Goal: Task Accomplishment & Management: Use online tool/utility

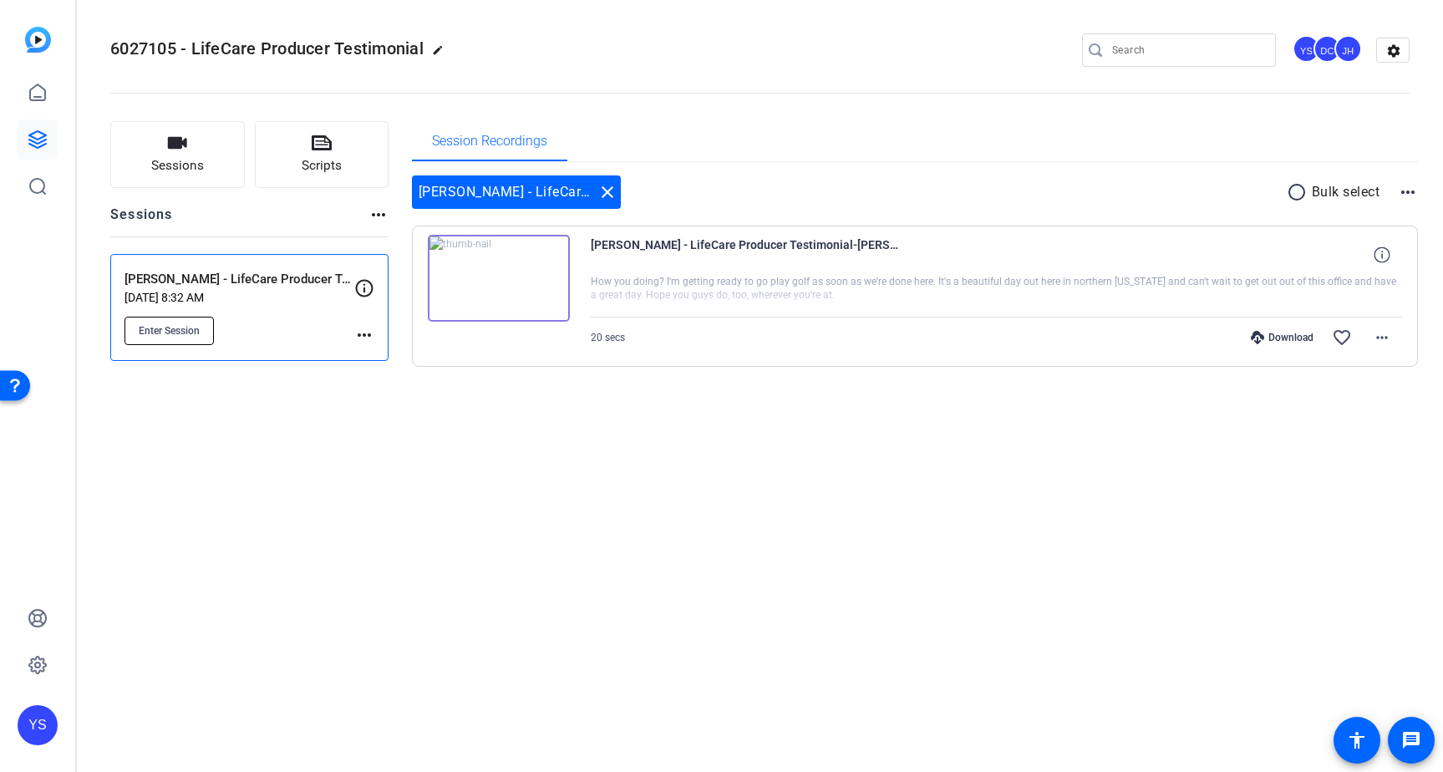
click at [184, 328] on span "Enter Session" at bounding box center [169, 330] width 61 height 13
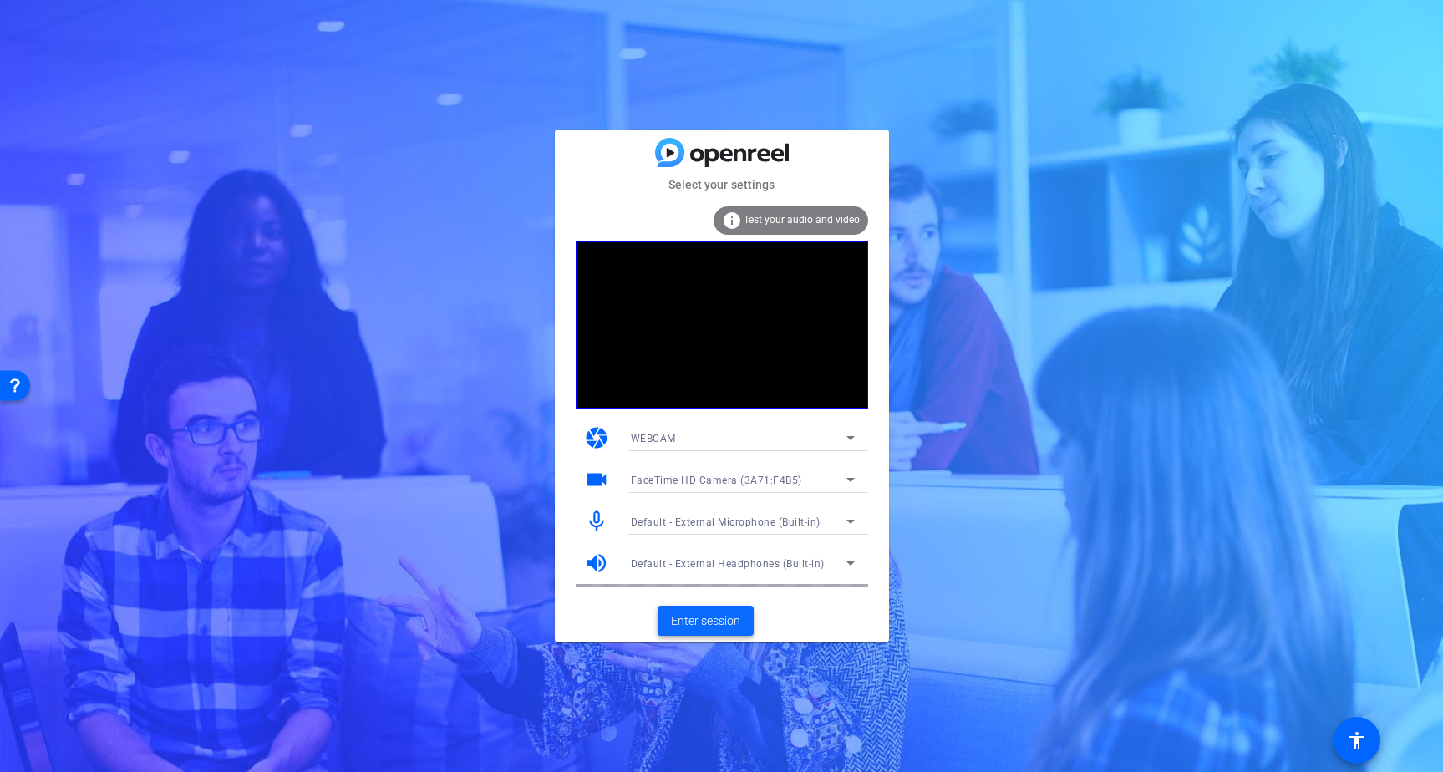
click at [699, 621] on span "Enter session" at bounding box center [705, 621] width 69 height 18
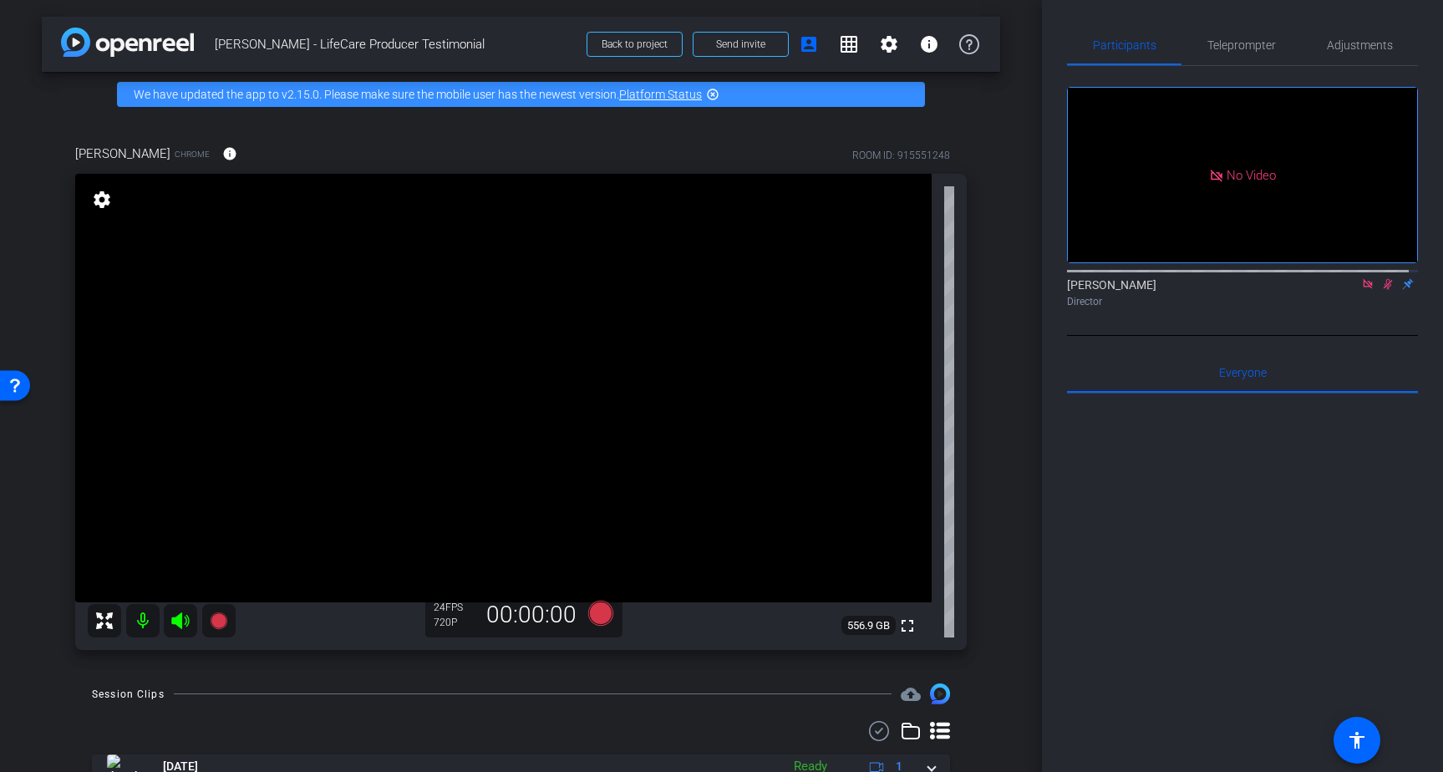
click at [1361, 290] on icon at bounding box center [1367, 284] width 13 height 12
click at [1363, 290] on icon at bounding box center [1367, 284] width 9 height 11
click at [1339, 47] on span "Adjustments" at bounding box center [1359, 45] width 66 height 12
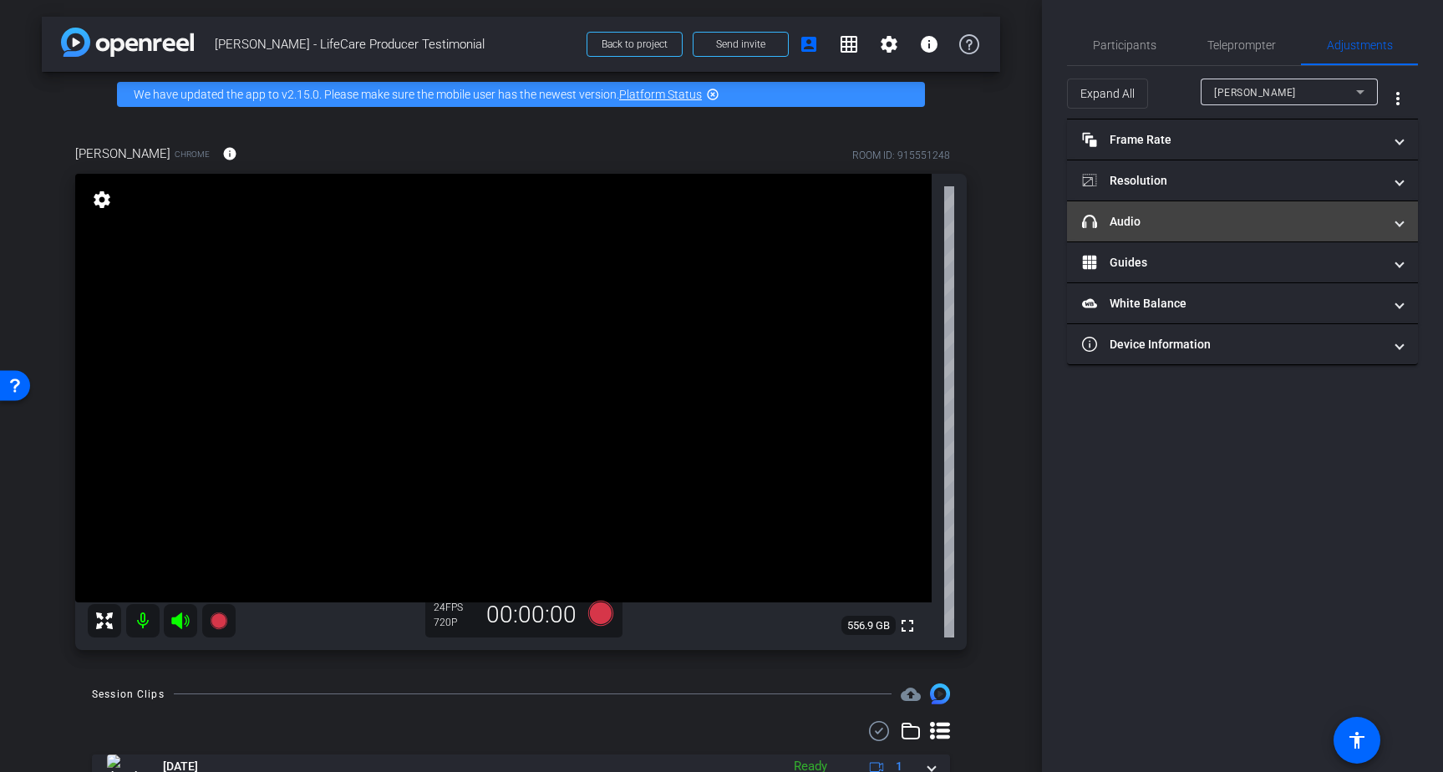
click at [1236, 218] on mat-panel-title "headphone icon Audio" at bounding box center [1232, 222] width 301 height 18
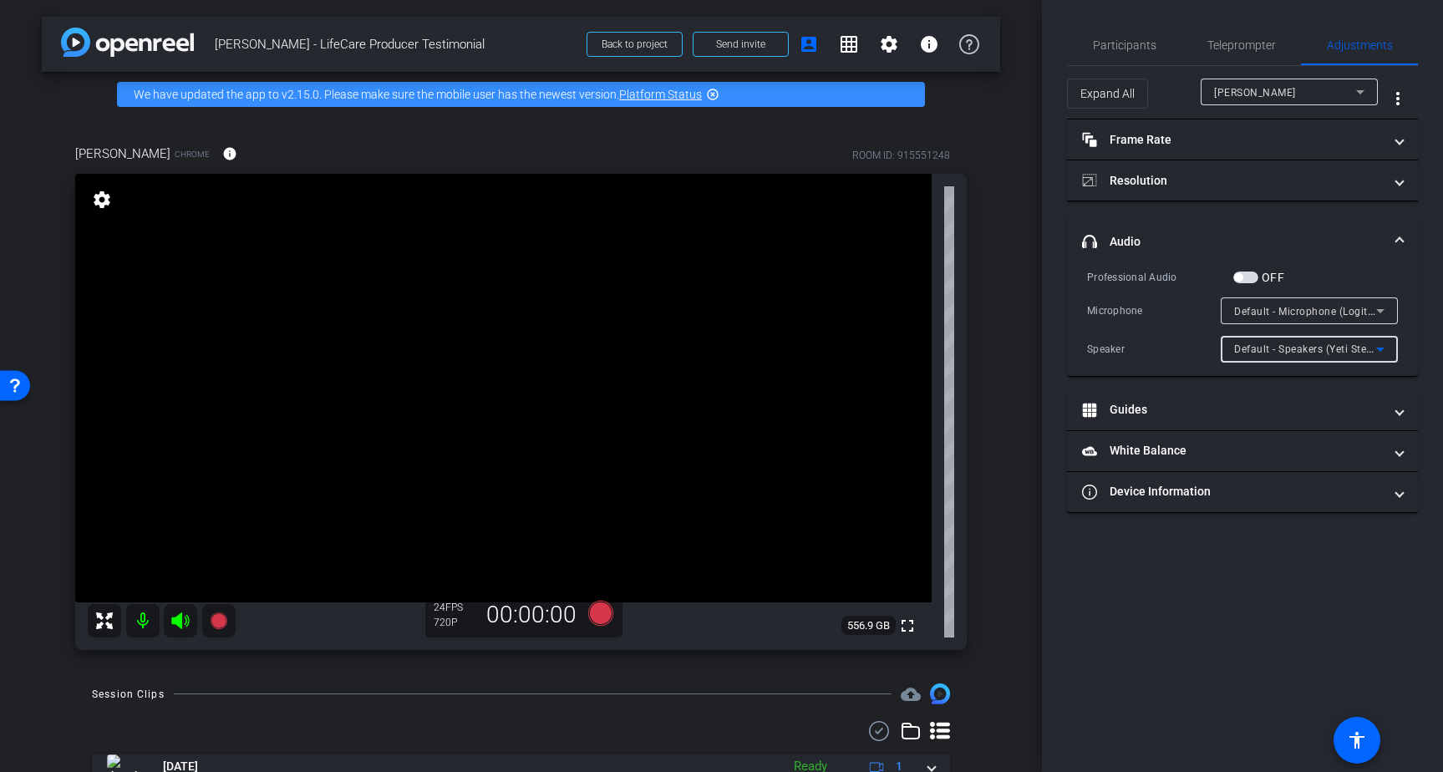
click at [1341, 356] on div "Default - Speakers (Yeti Stereo Microphone)" at bounding box center [1305, 348] width 142 height 21
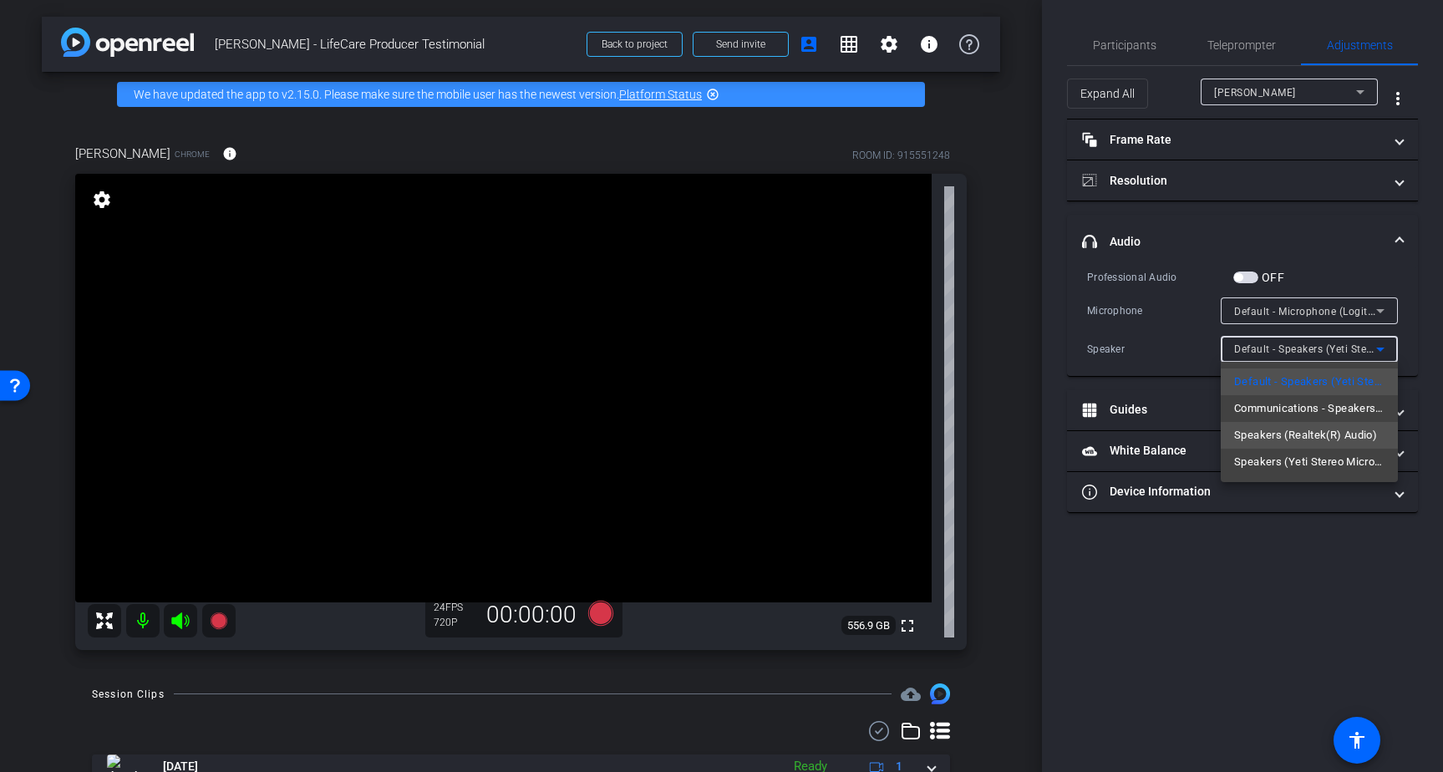
click at [1302, 433] on span "Speakers (Realtek(R) Audio)" at bounding box center [1305, 435] width 143 height 20
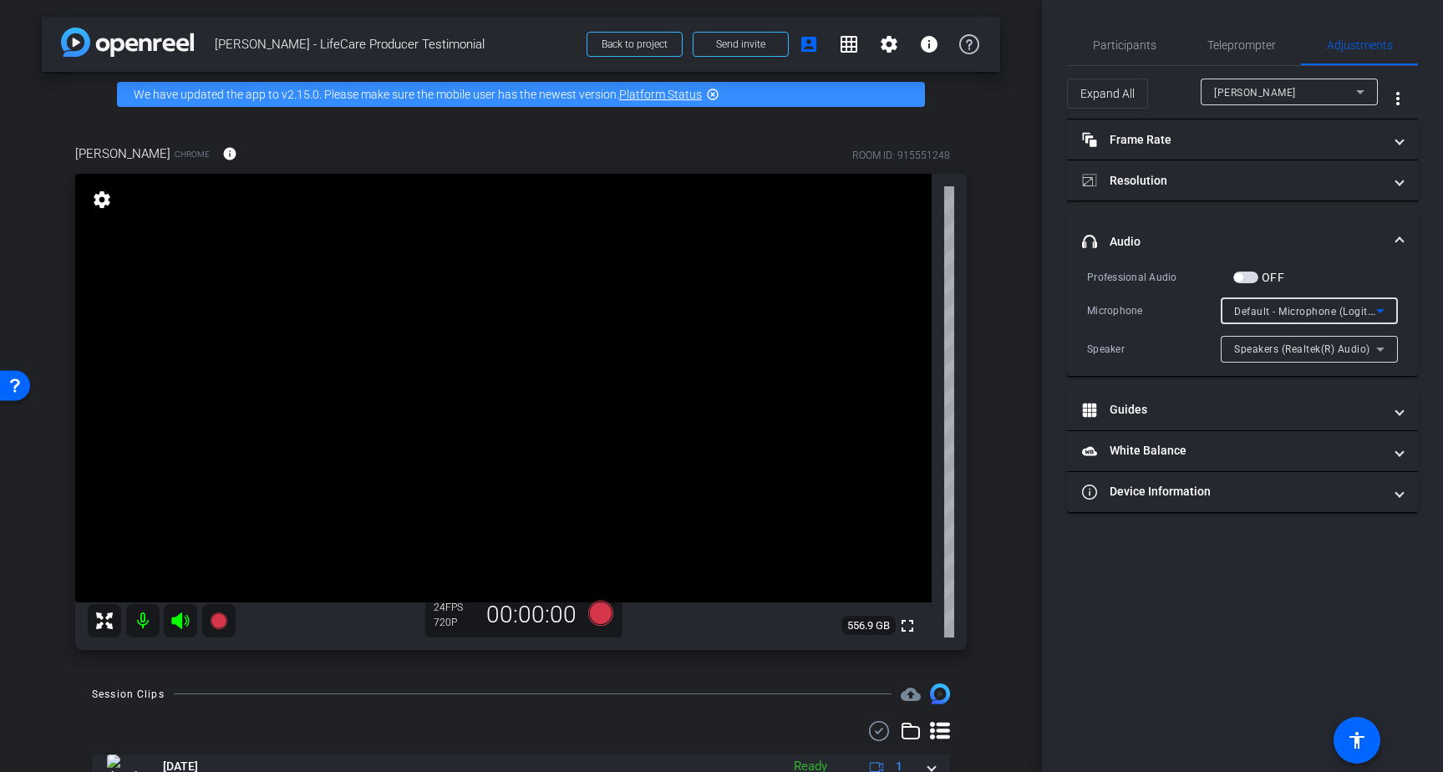
click at [1335, 310] on span "Default - Microphone (Logitech BRIO)" at bounding box center [1324, 310] width 180 height 13
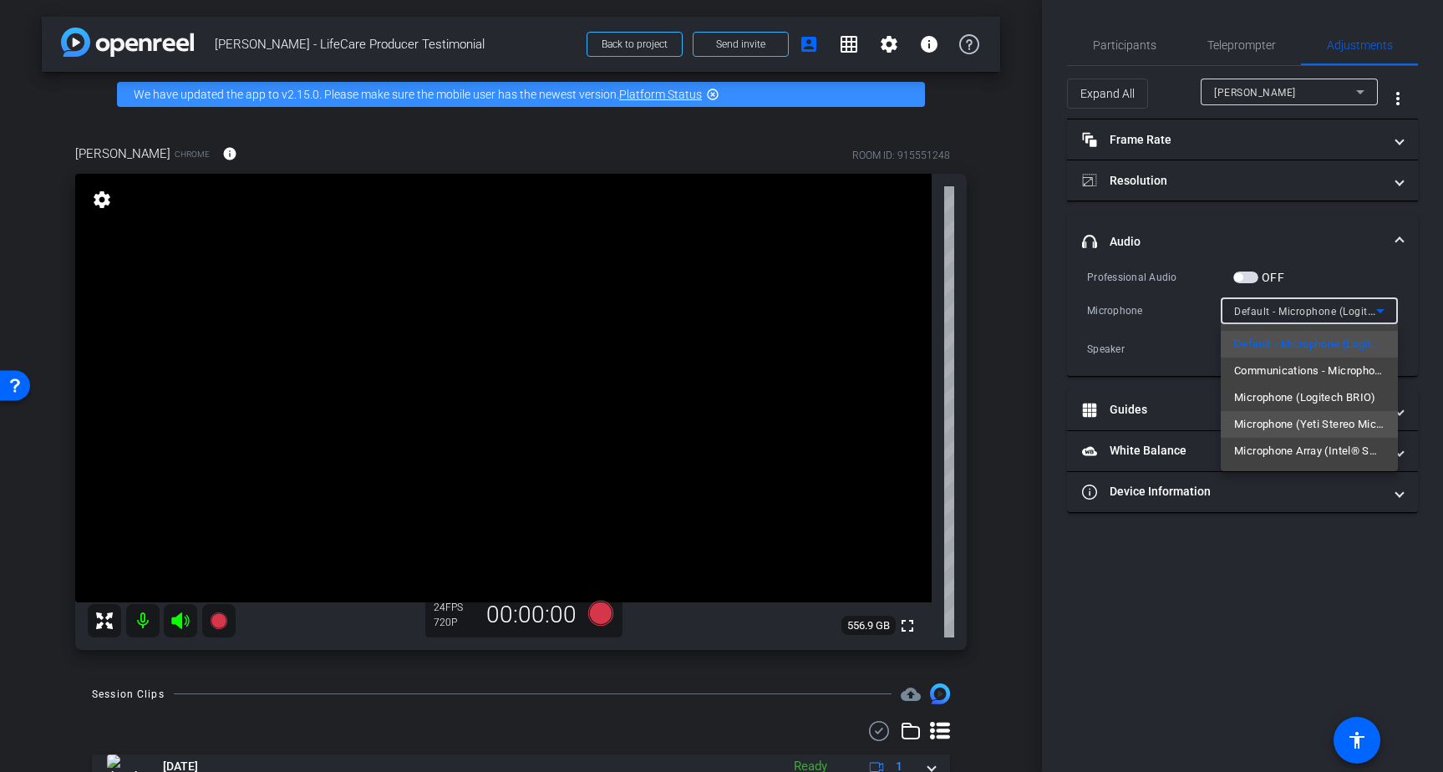
click at [1272, 430] on span "Microphone (Yeti Stereo Microphone)" at bounding box center [1309, 424] width 150 height 20
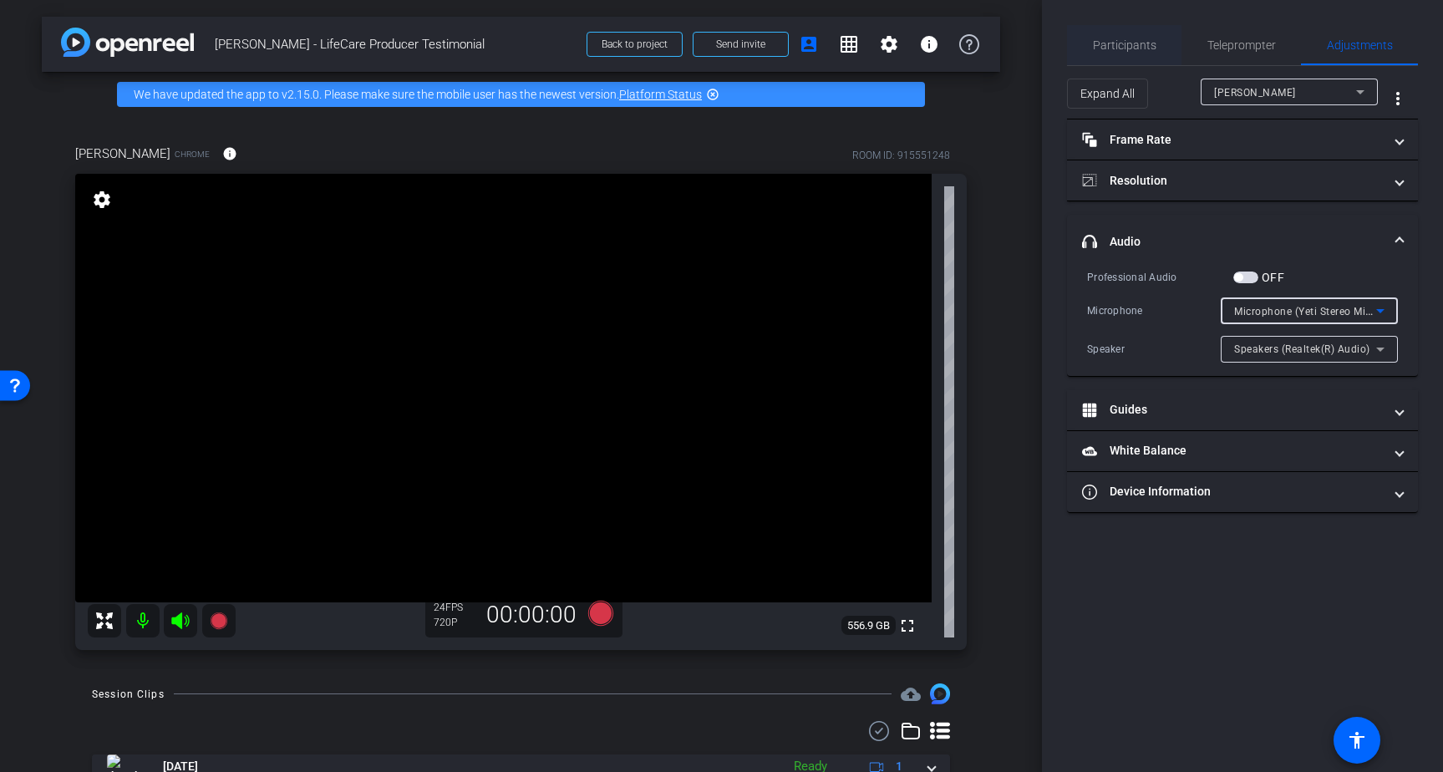
click at [1121, 40] on span "Participants" at bounding box center [1124, 45] width 63 height 12
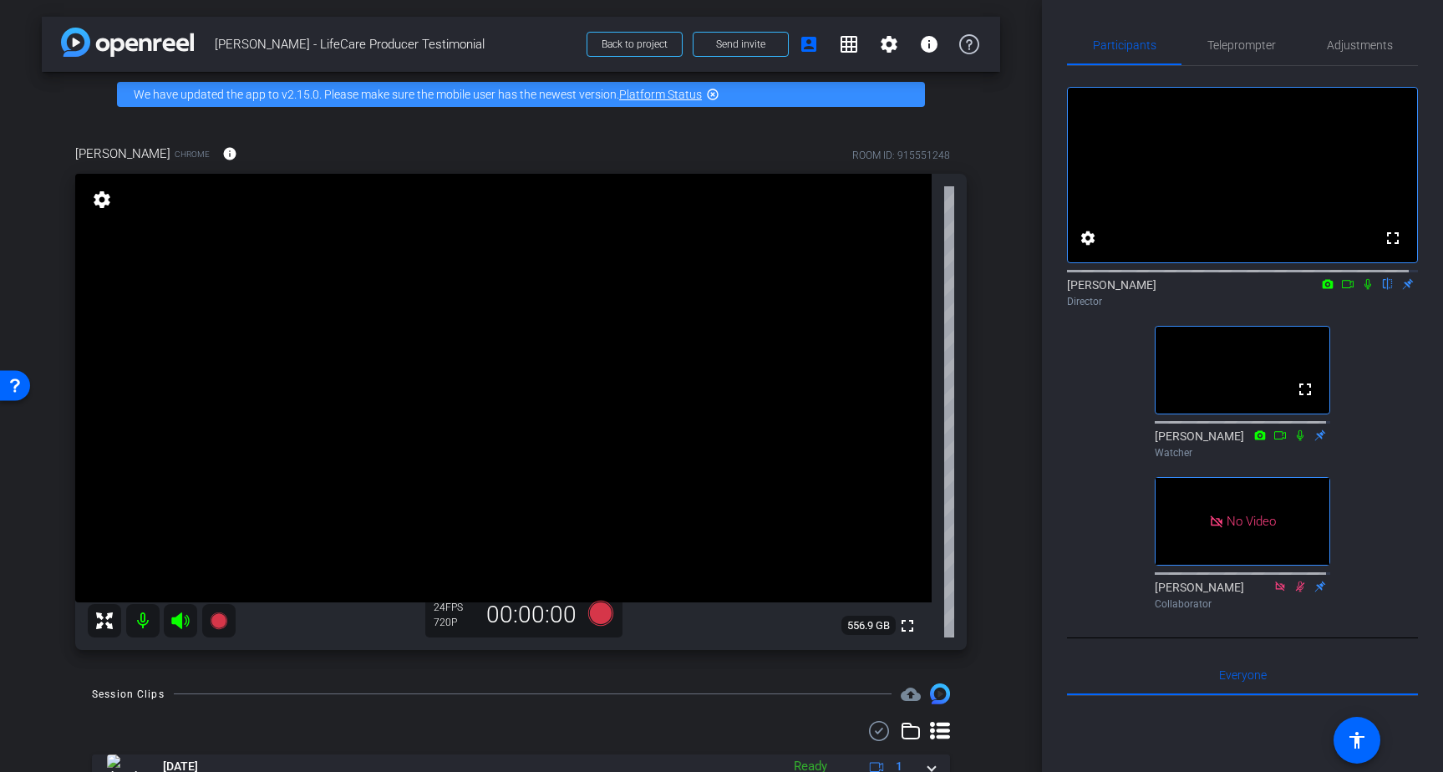
click at [1294, 441] on icon at bounding box center [1299, 435] width 13 height 12
click at [1349, 48] on span "Adjustments" at bounding box center [1359, 45] width 66 height 12
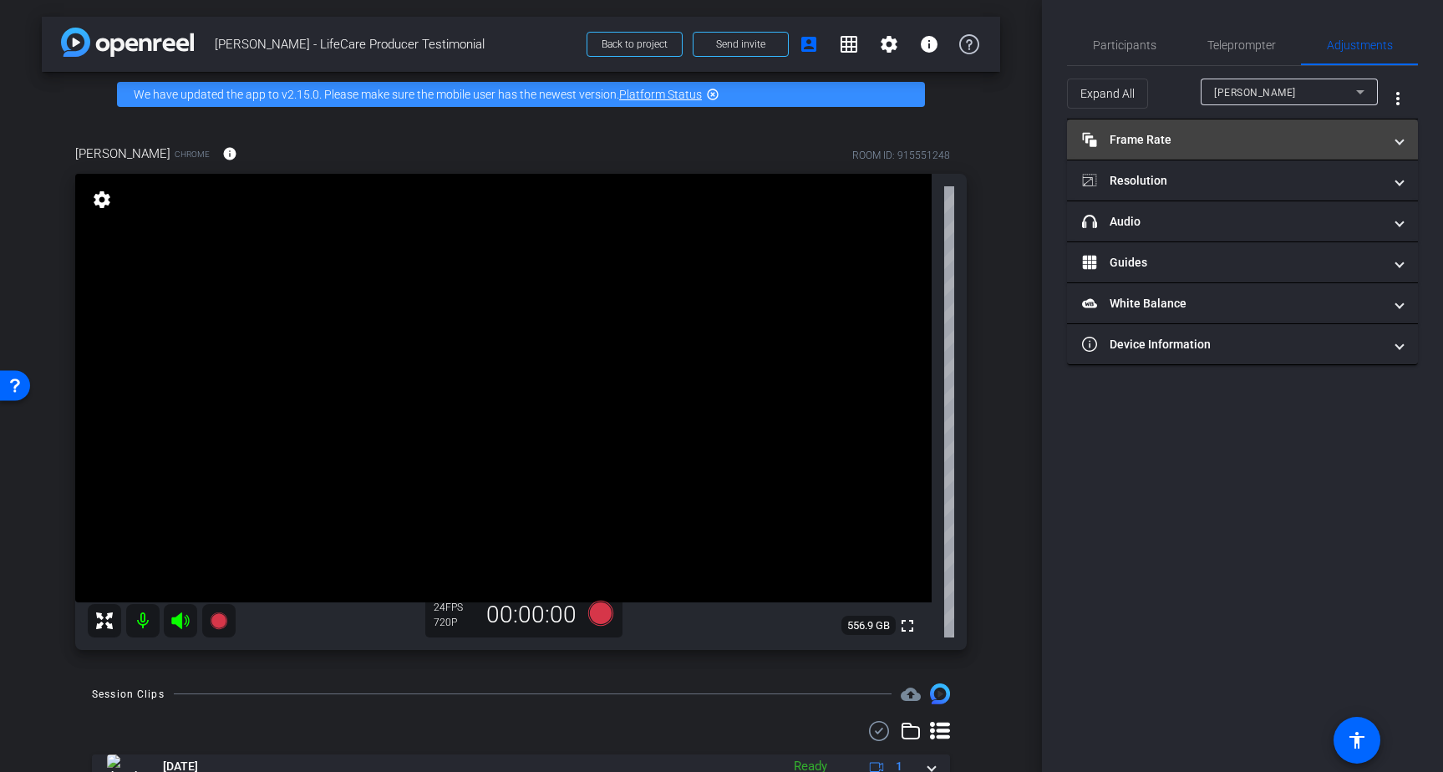
click at [1154, 145] on mat-panel-title "Frame Rate Frame Rate" at bounding box center [1232, 140] width 301 height 18
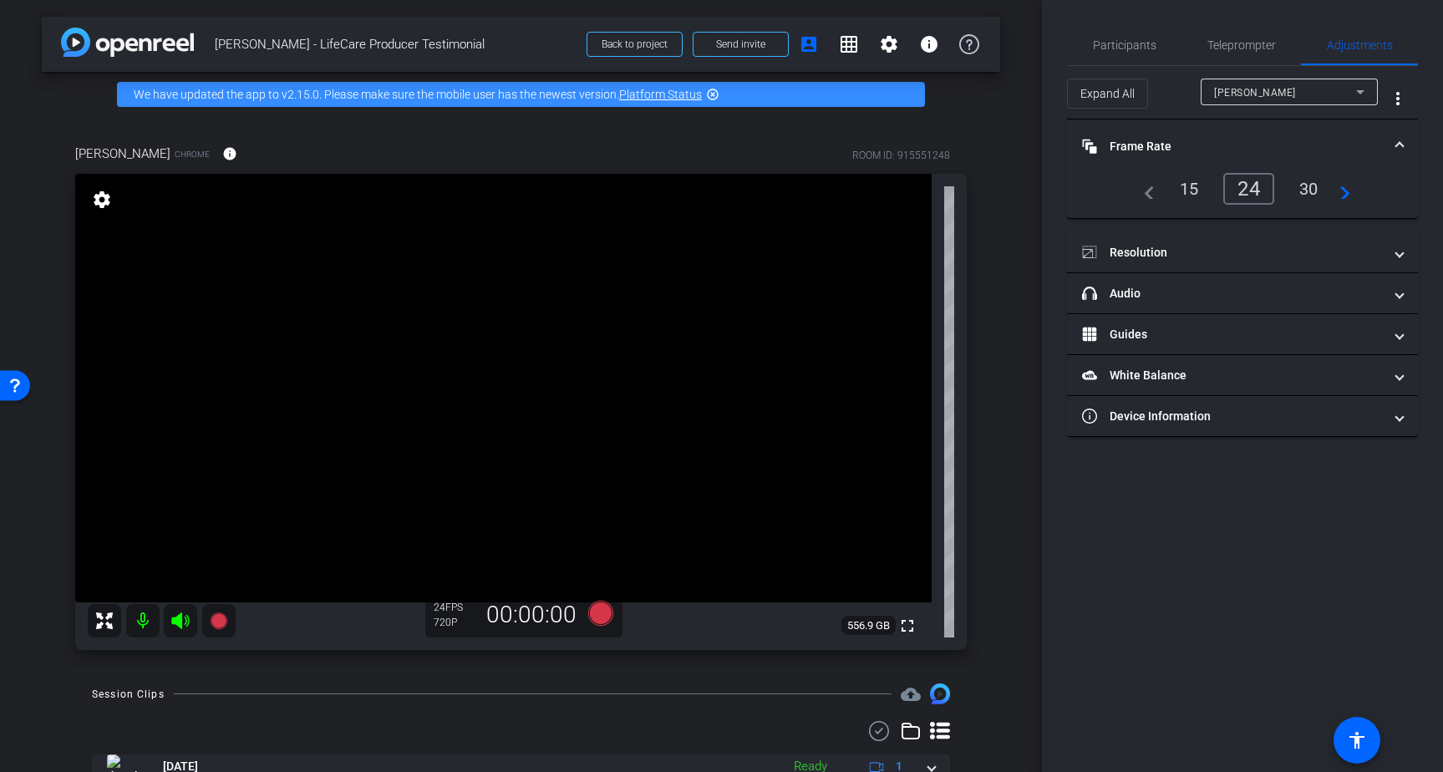
click at [1313, 185] on div "30" at bounding box center [1308, 189] width 44 height 28
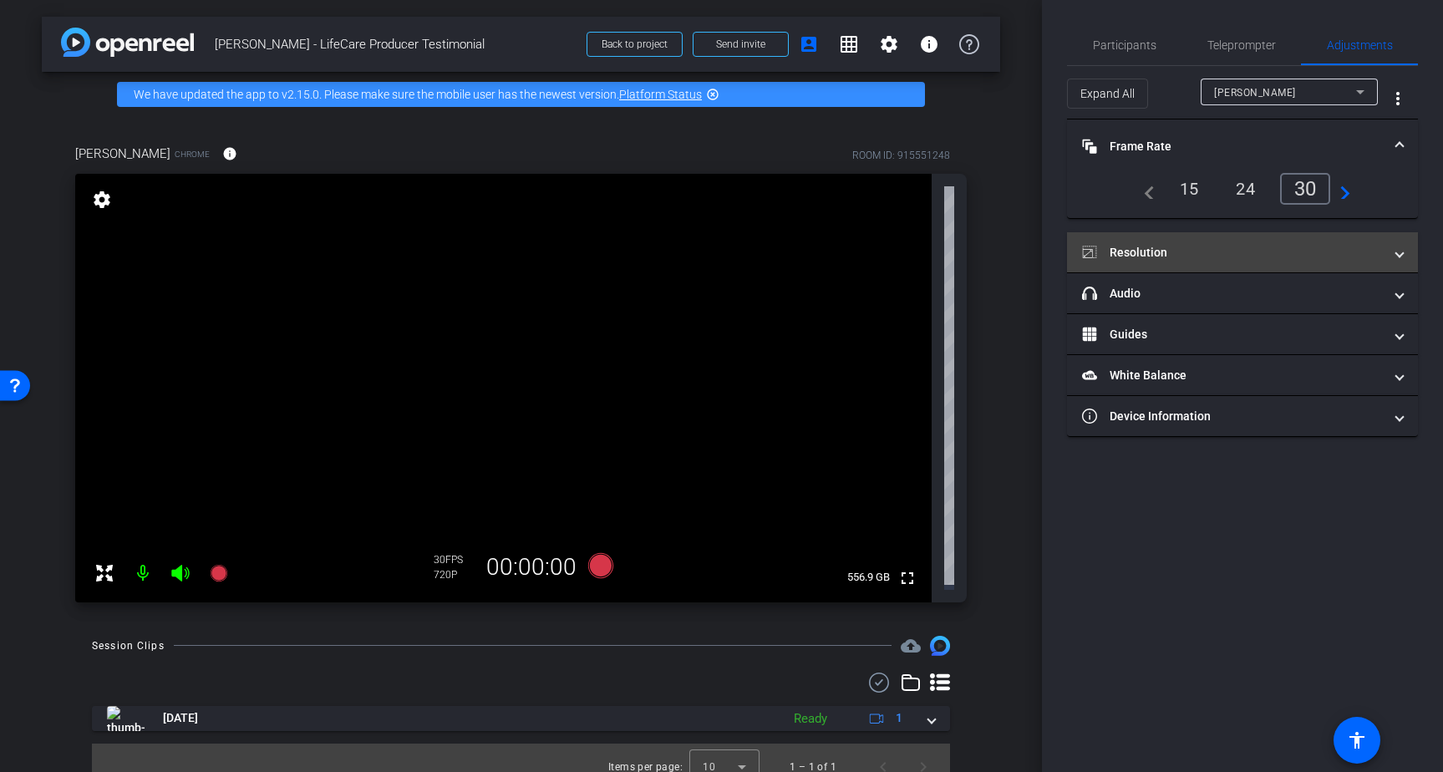
click at [1155, 250] on mat-panel-title "Resolution" at bounding box center [1232, 253] width 301 height 18
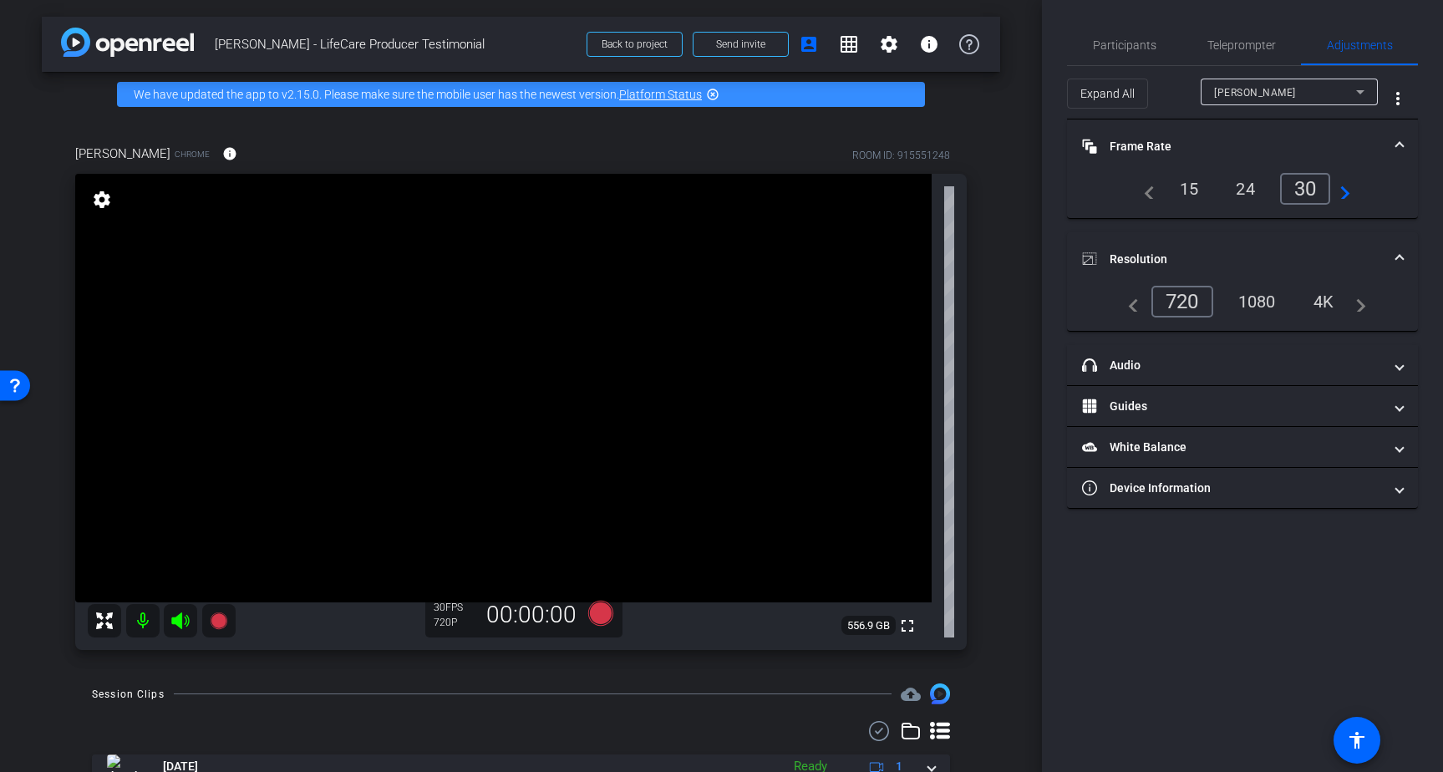
click at [1267, 297] on div "1080" at bounding box center [1256, 301] width 63 height 28
click at [1145, 41] on span "Participants" at bounding box center [1124, 45] width 63 height 12
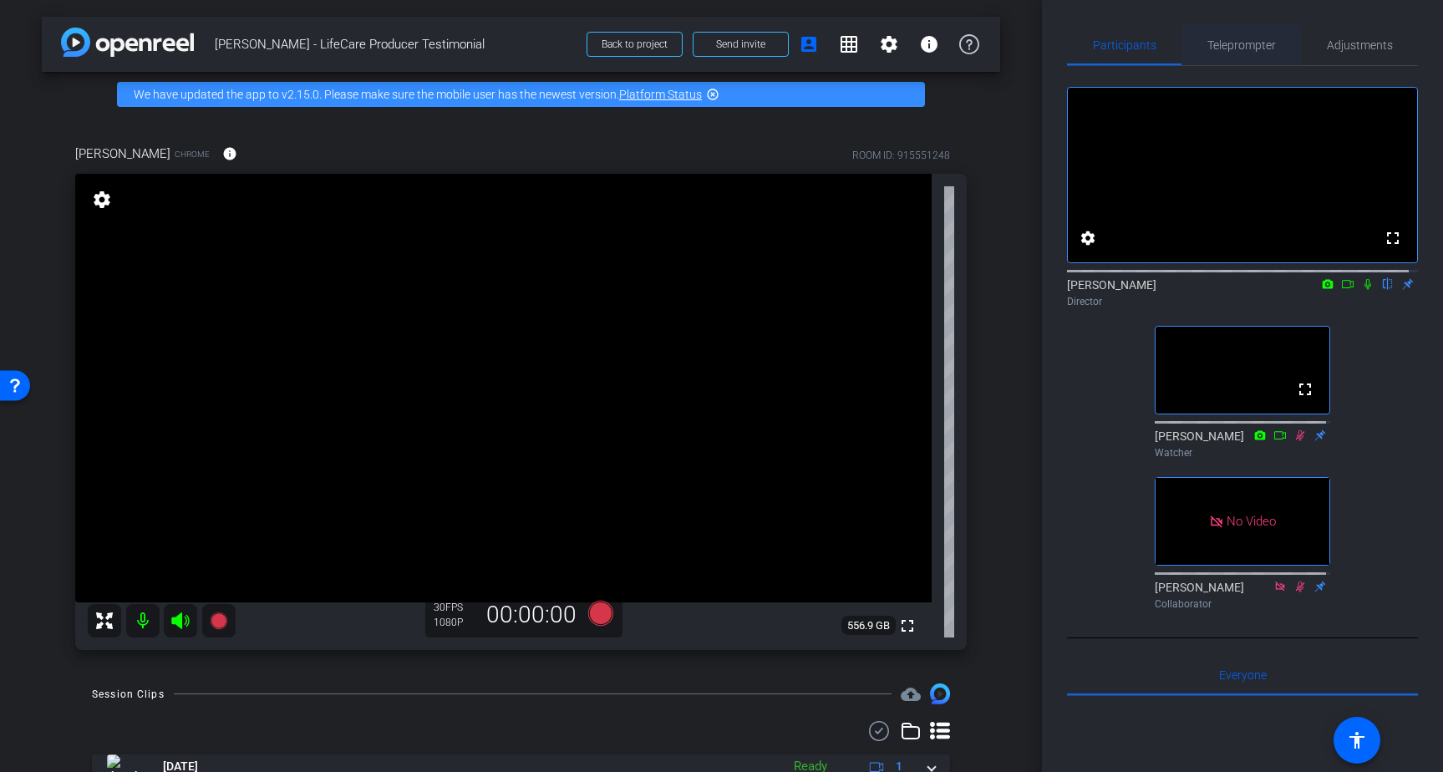
click at [1266, 43] on span "Teleprompter" at bounding box center [1241, 45] width 68 height 12
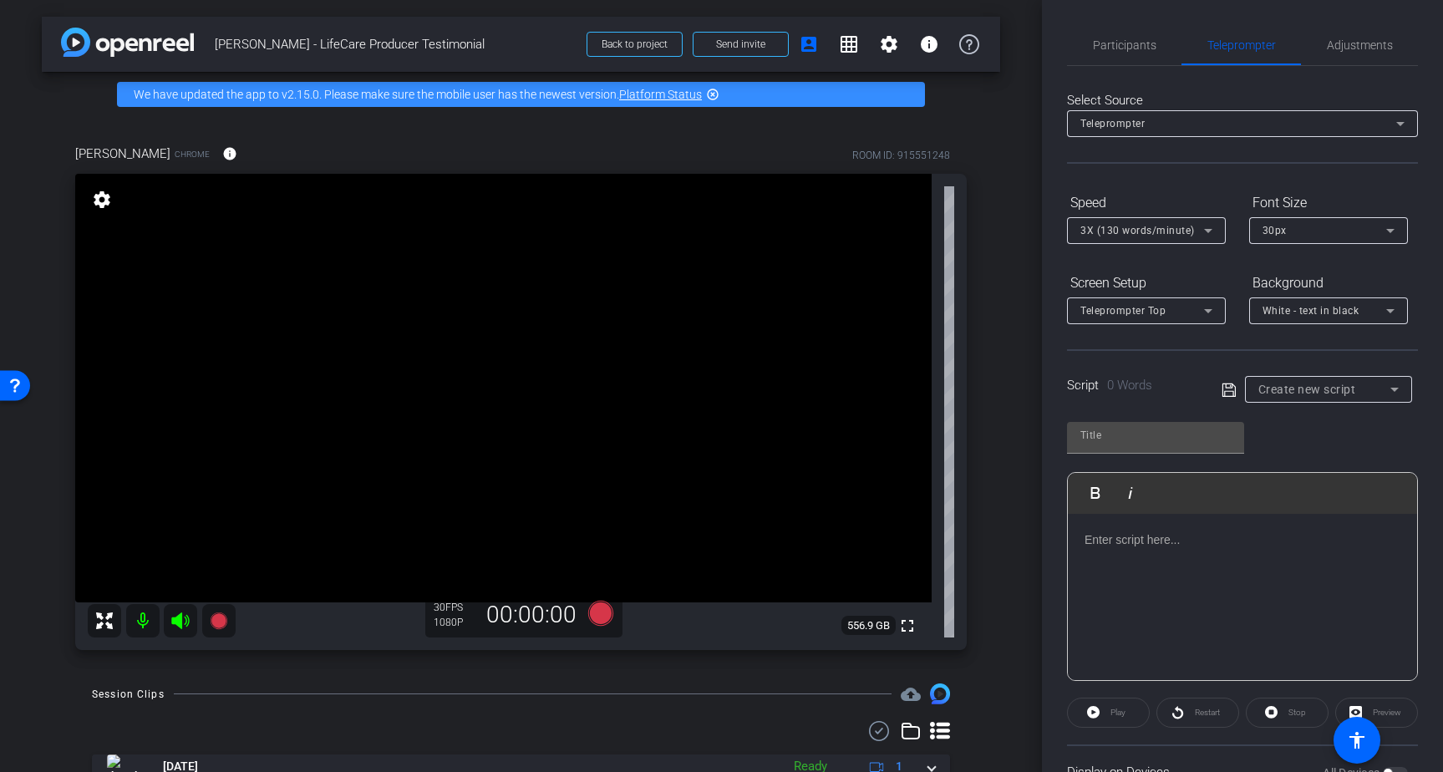
click at [1378, 120] on div "Teleprompter" at bounding box center [1238, 123] width 316 height 21
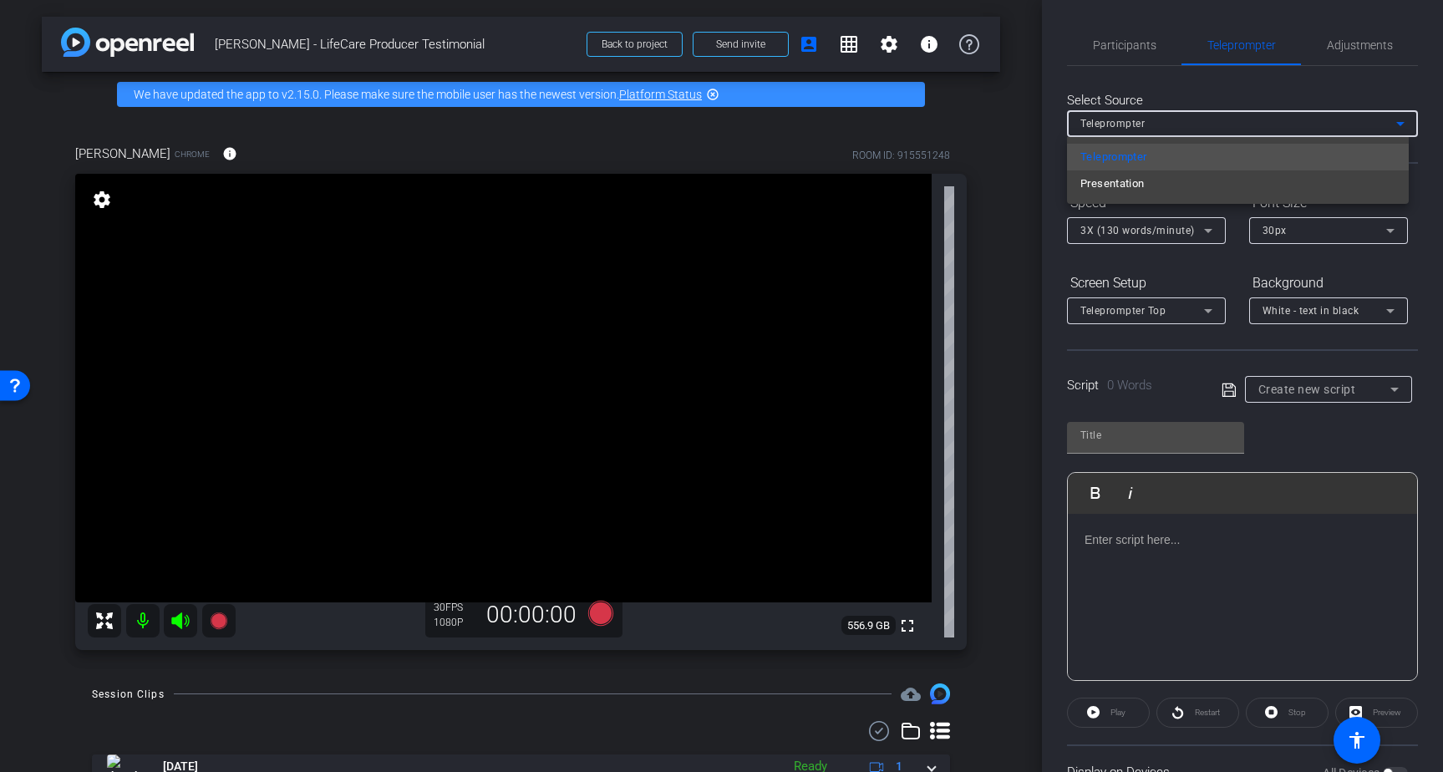
click at [1372, 94] on div at bounding box center [721, 386] width 1443 height 772
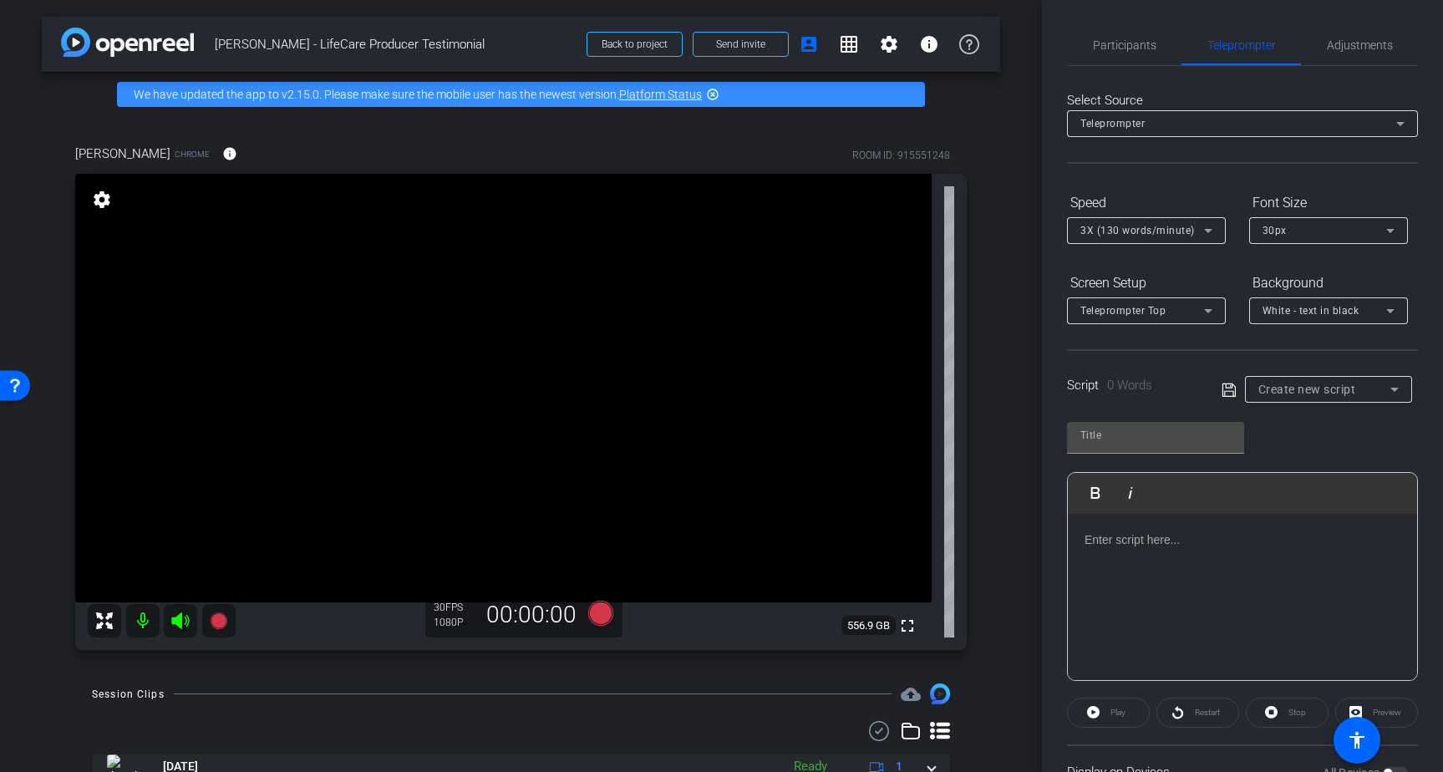
click at [1316, 393] on span "Create new script" at bounding box center [1307, 389] width 98 height 13
click at [1299, 446] on mat-option "Brad" at bounding box center [1321, 449] width 163 height 27
type input "Brad"
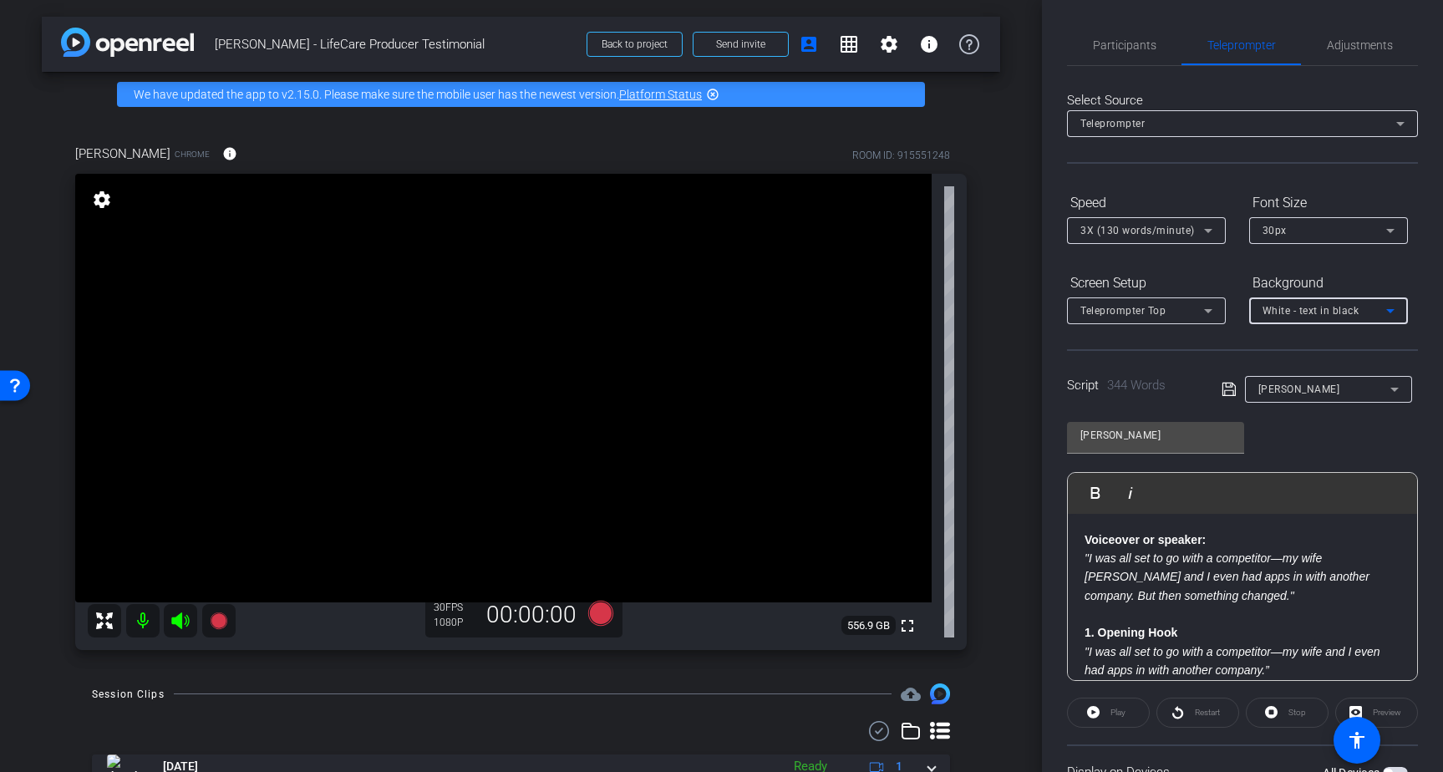
click at [1300, 312] on span "White - text in black" at bounding box center [1310, 311] width 97 height 12
click at [1297, 371] on div "Black - text in white" at bounding box center [1311, 376] width 99 height 20
click at [1291, 238] on div "30px" at bounding box center [1324, 230] width 124 height 21
click at [1326, 191] on div at bounding box center [721, 386] width 1443 height 772
click at [1133, 49] on span "Participants" at bounding box center [1124, 45] width 63 height 12
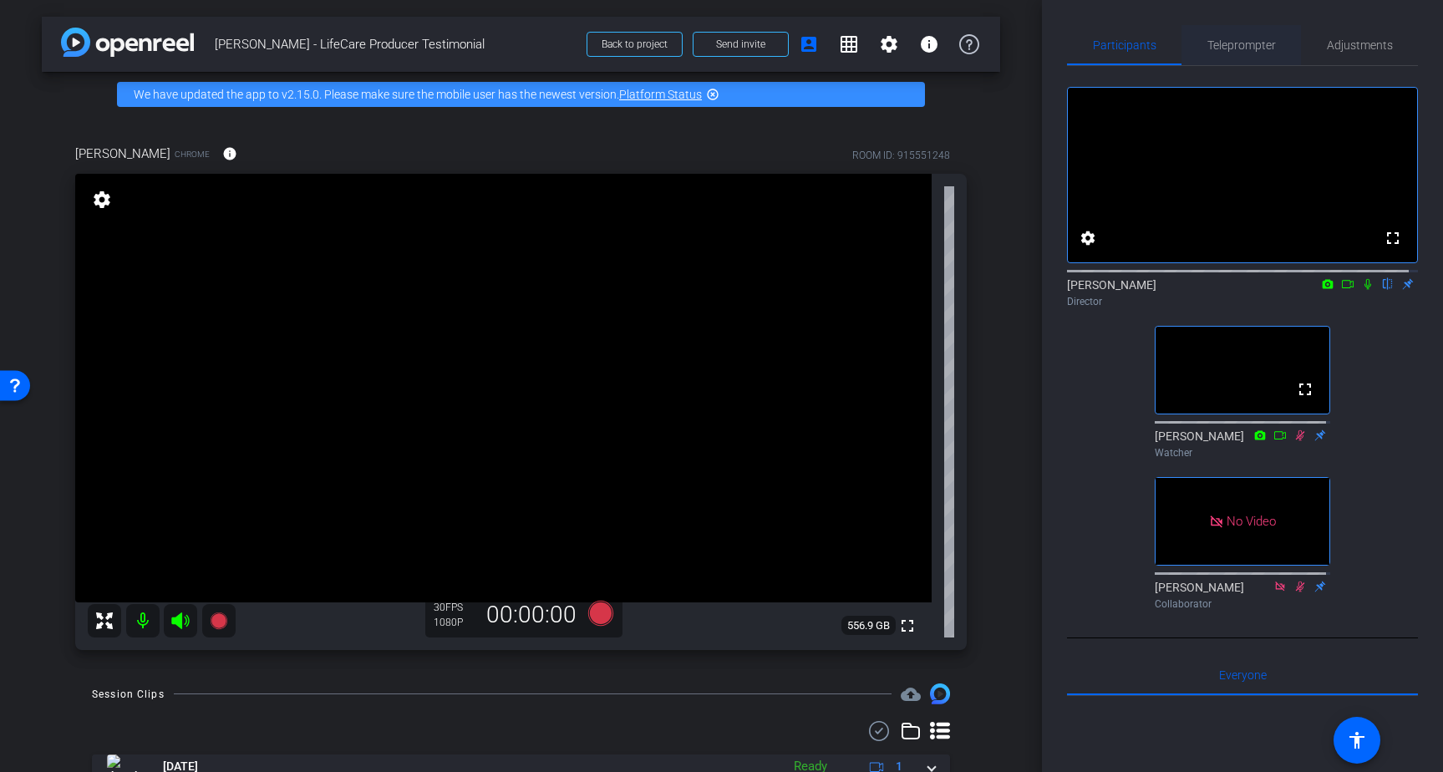
click at [1247, 44] on span "Teleprompter" at bounding box center [1241, 45] width 68 height 12
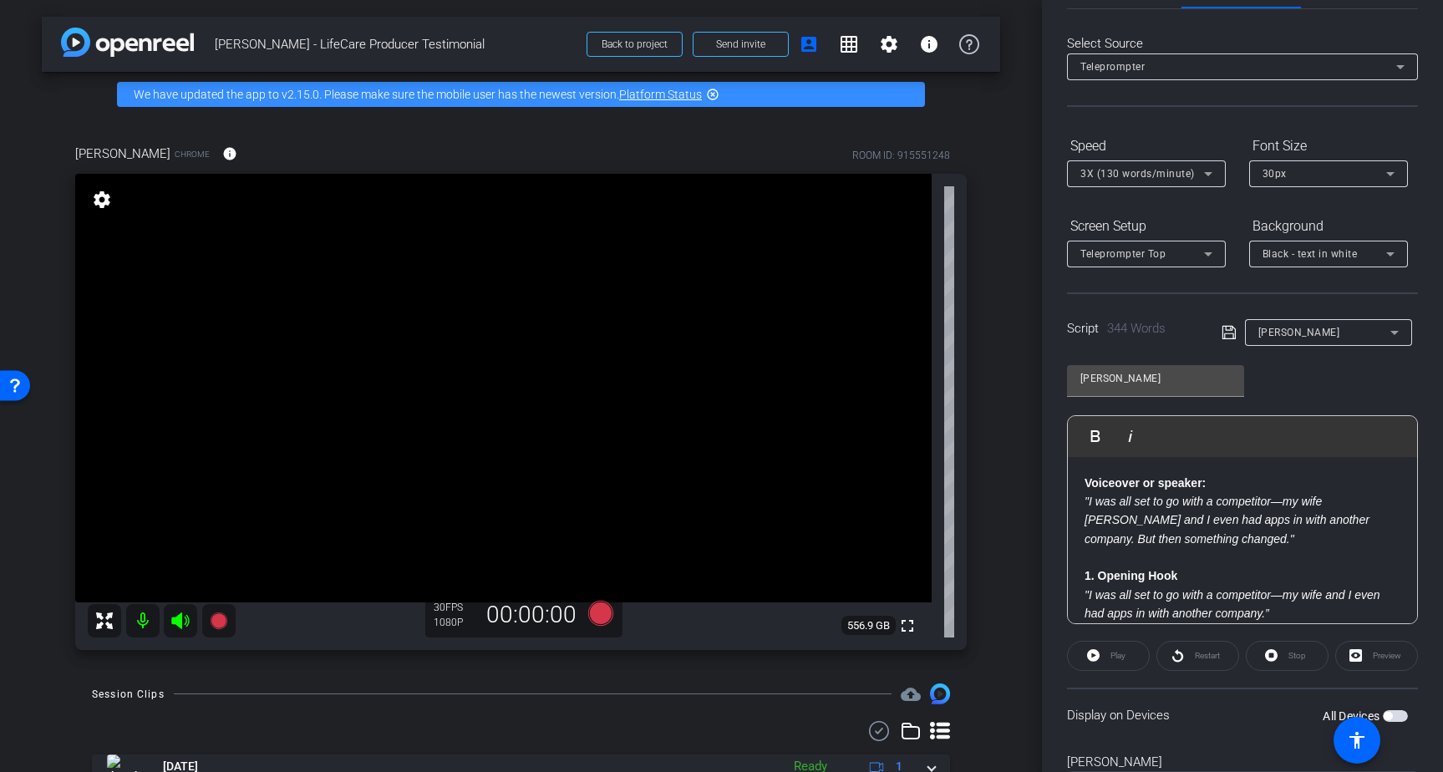
scroll to position [61, 0]
click at [1100, 651] on div "Play" at bounding box center [1108, 652] width 83 height 30
click at [1108, 652] on div "Play" at bounding box center [1108, 652] width 83 height 30
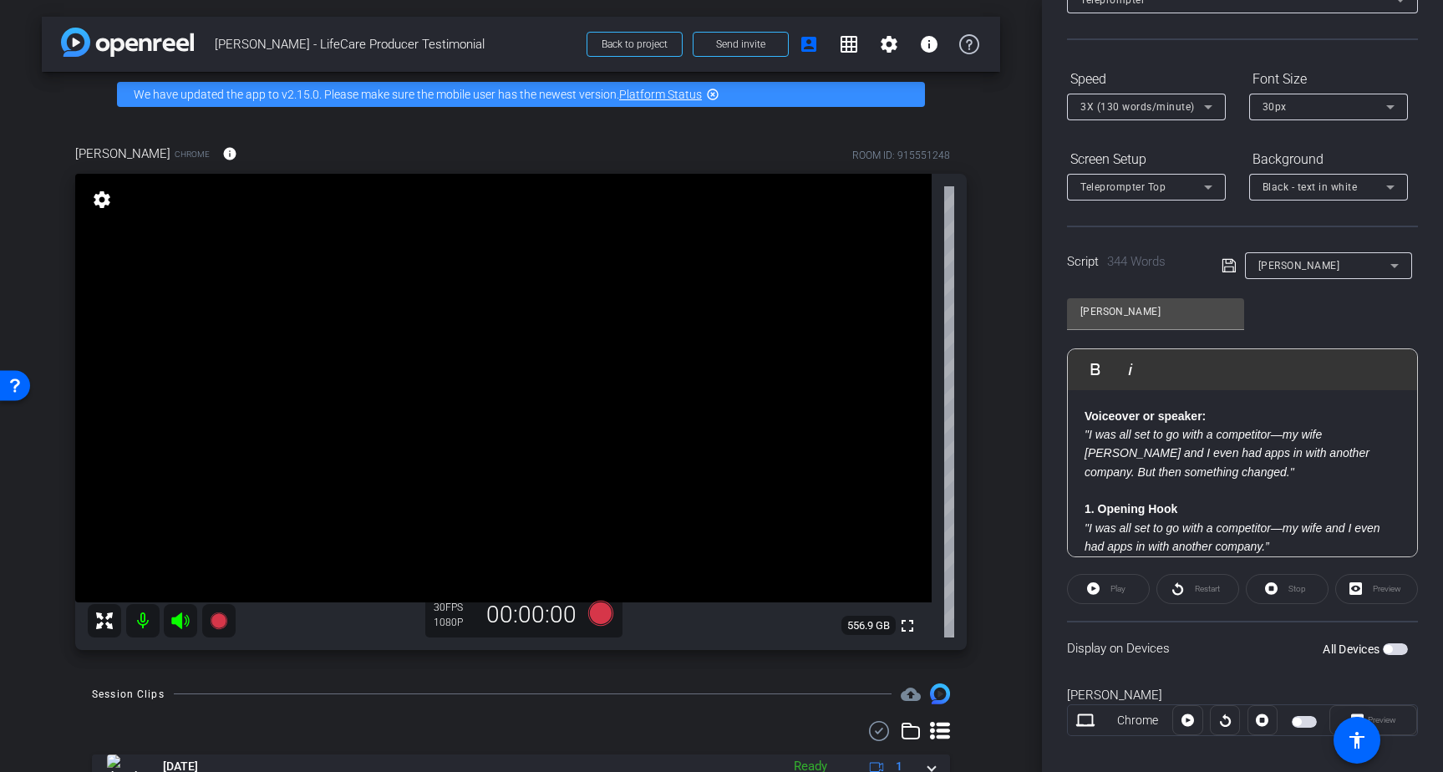
scroll to position [141, 0]
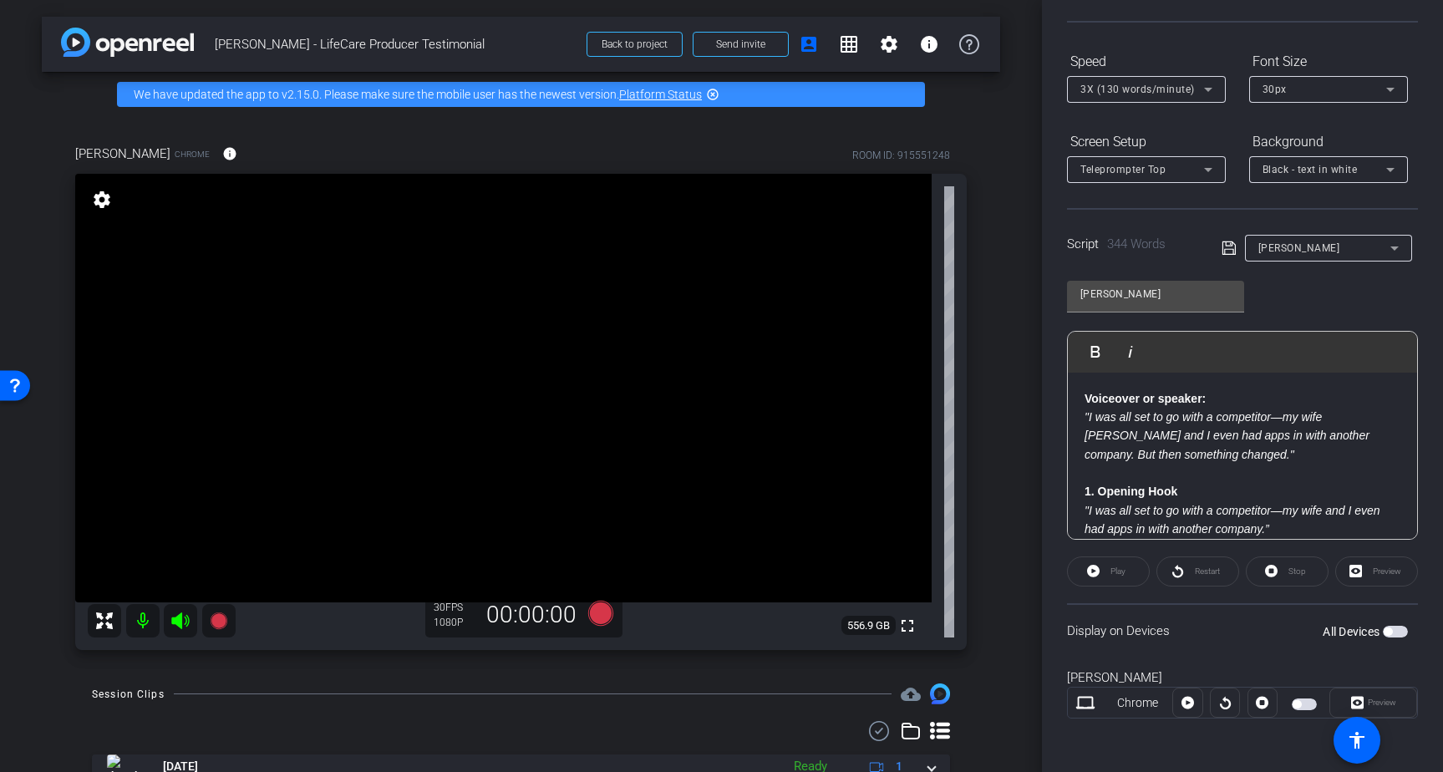
click at [1388, 629] on span "button" at bounding box center [1394, 632] width 25 height 12
click at [1107, 571] on div "Play" at bounding box center [1108, 571] width 83 height 30
click at [1097, 576] on div "Play" at bounding box center [1108, 571] width 83 height 30
click at [1342, 470] on p at bounding box center [1242, 473] width 316 height 18
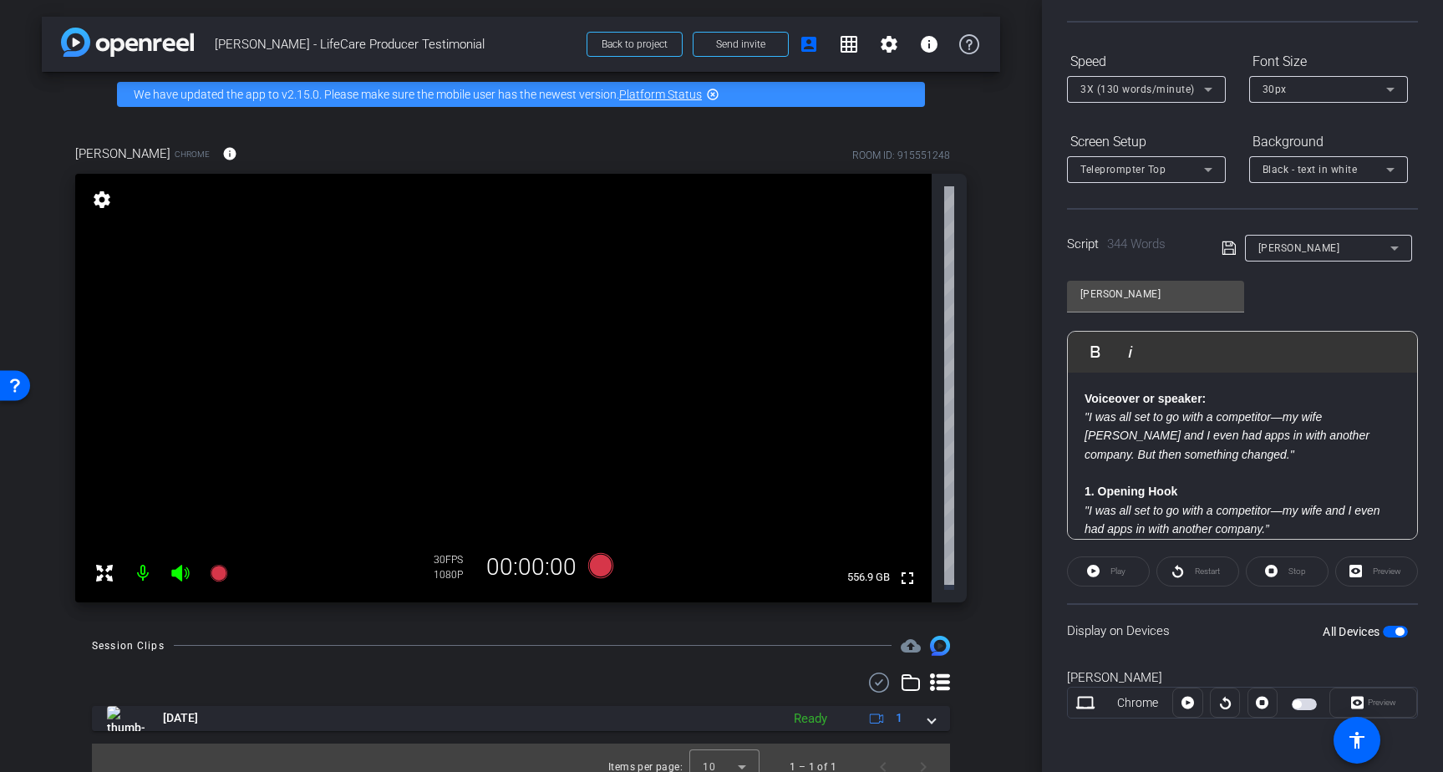
click at [1361, 706] on div "Preview" at bounding box center [1373, 702] width 88 height 30
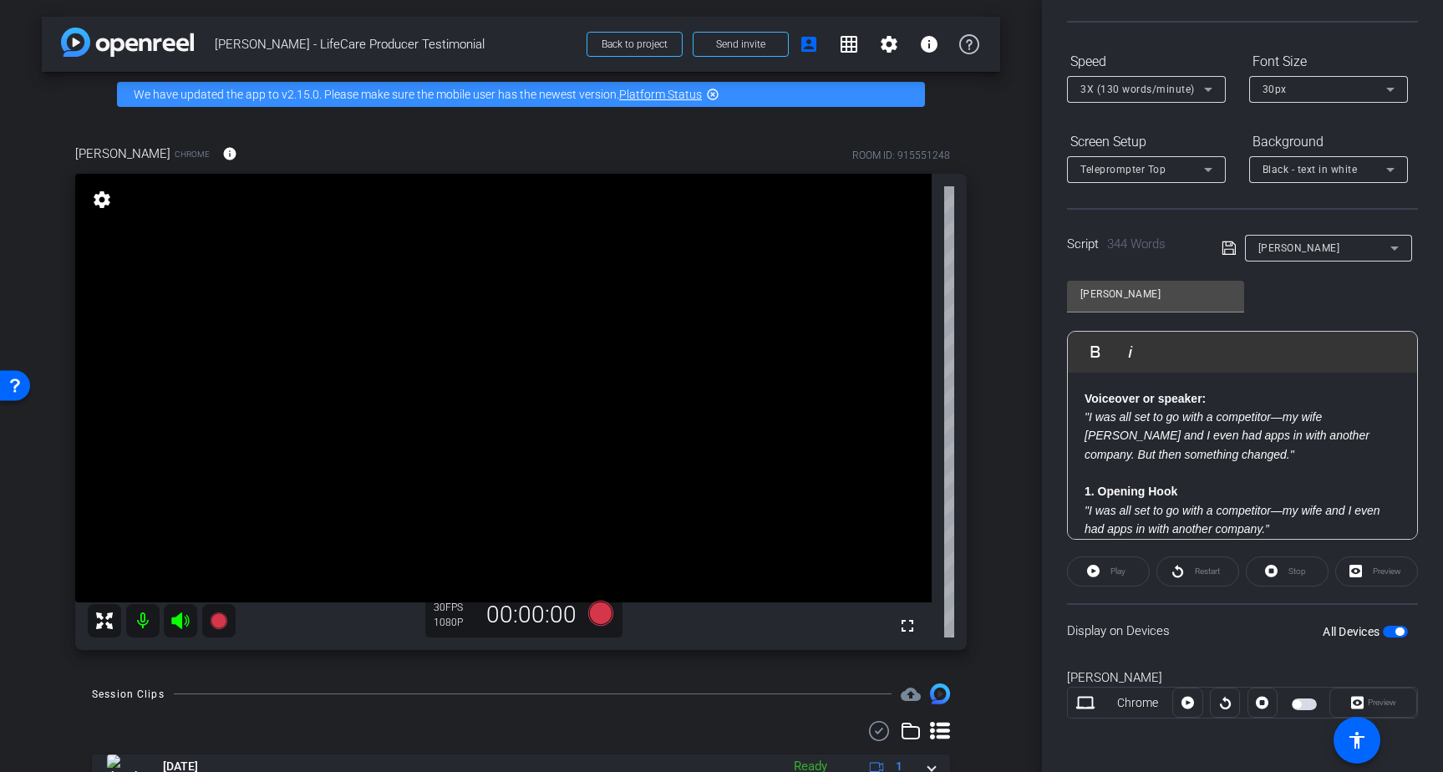
click at [1107, 576] on div "Play" at bounding box center [1108, 571] width 83 height 30
click at [1096, 573] on div "Play" at bounding box center [1108, 571] width 83 height 30
click at [1367, 574] on div "Preview" at bounding box center [1376, 571] width 83 height 30
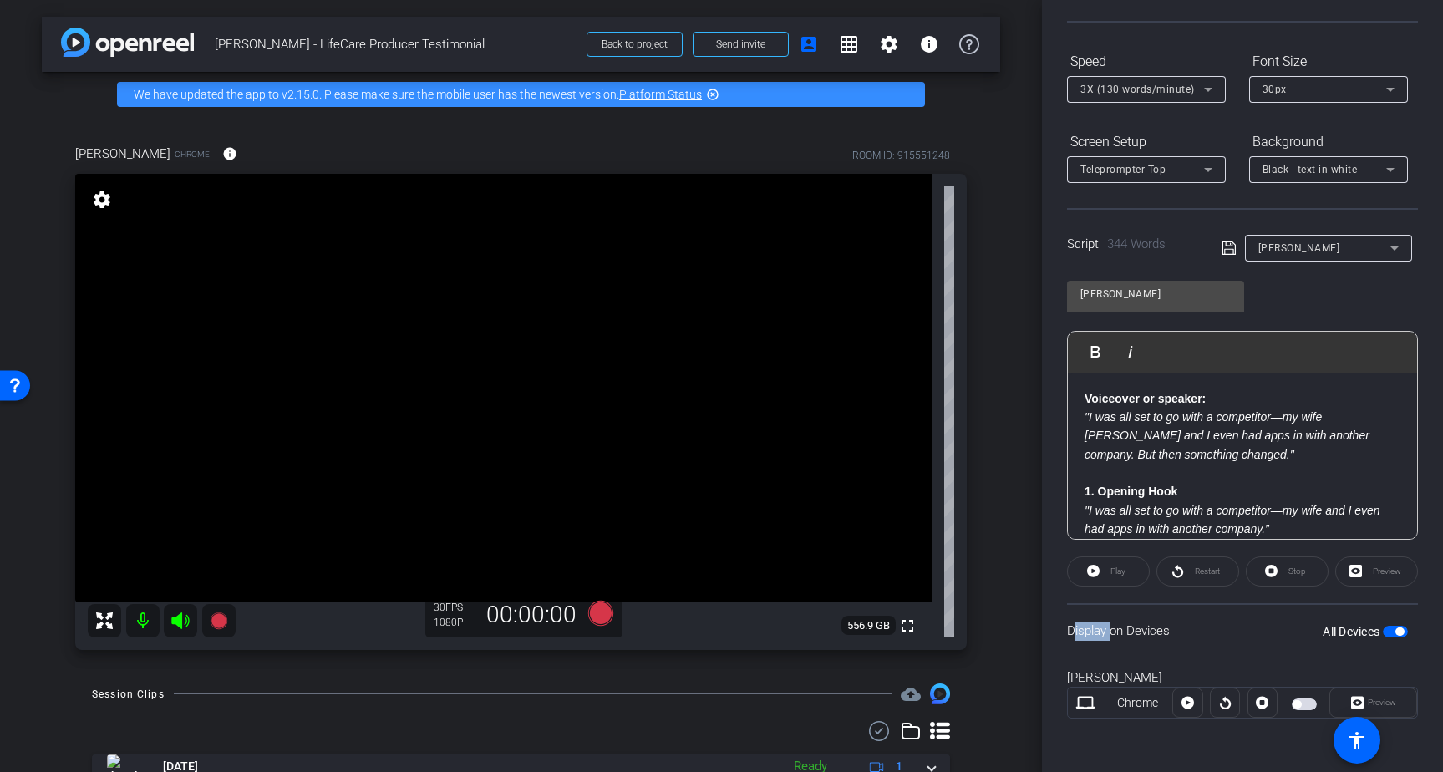
scroll to position [0, 0]
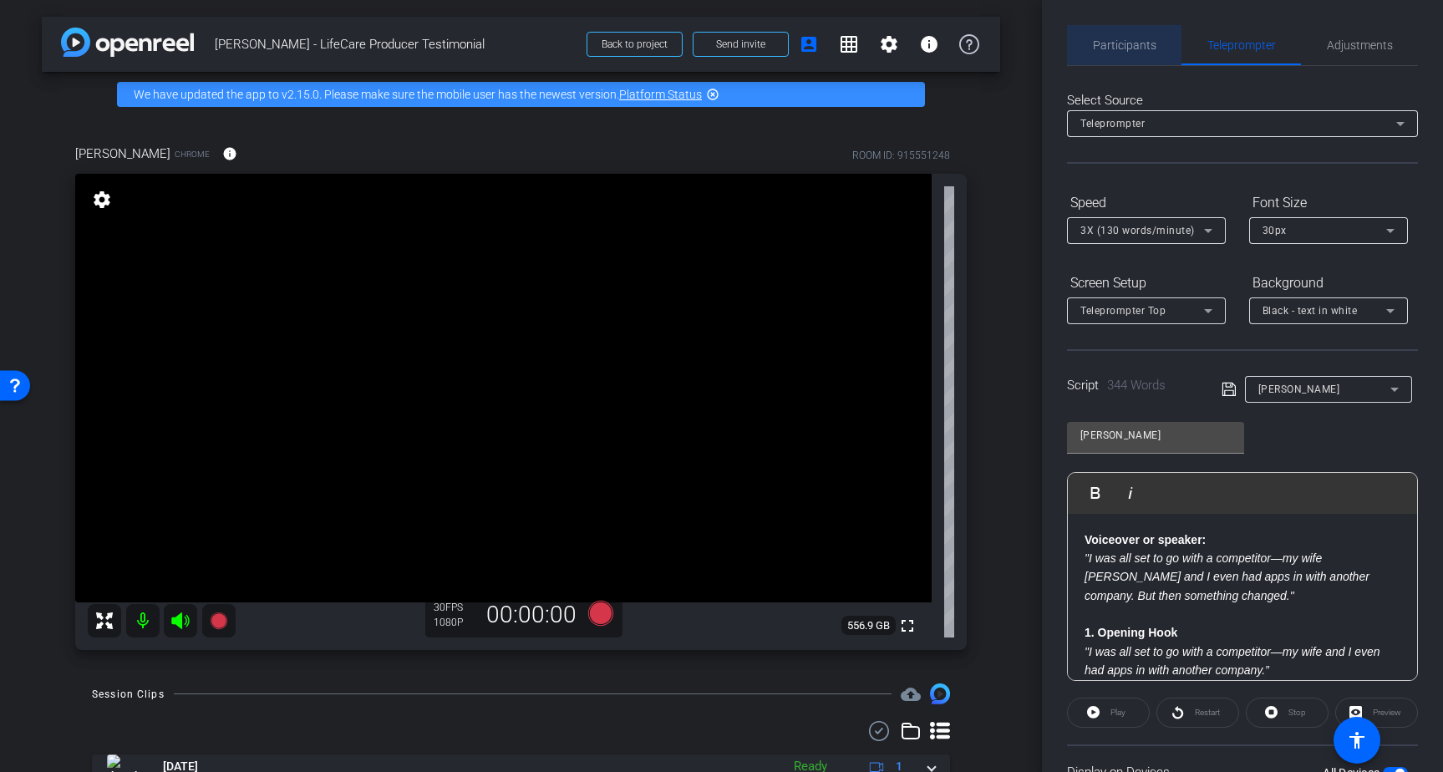
click at [1135, 48] on span "Participants" at bounding box center [1124, 45] width 63 height 12
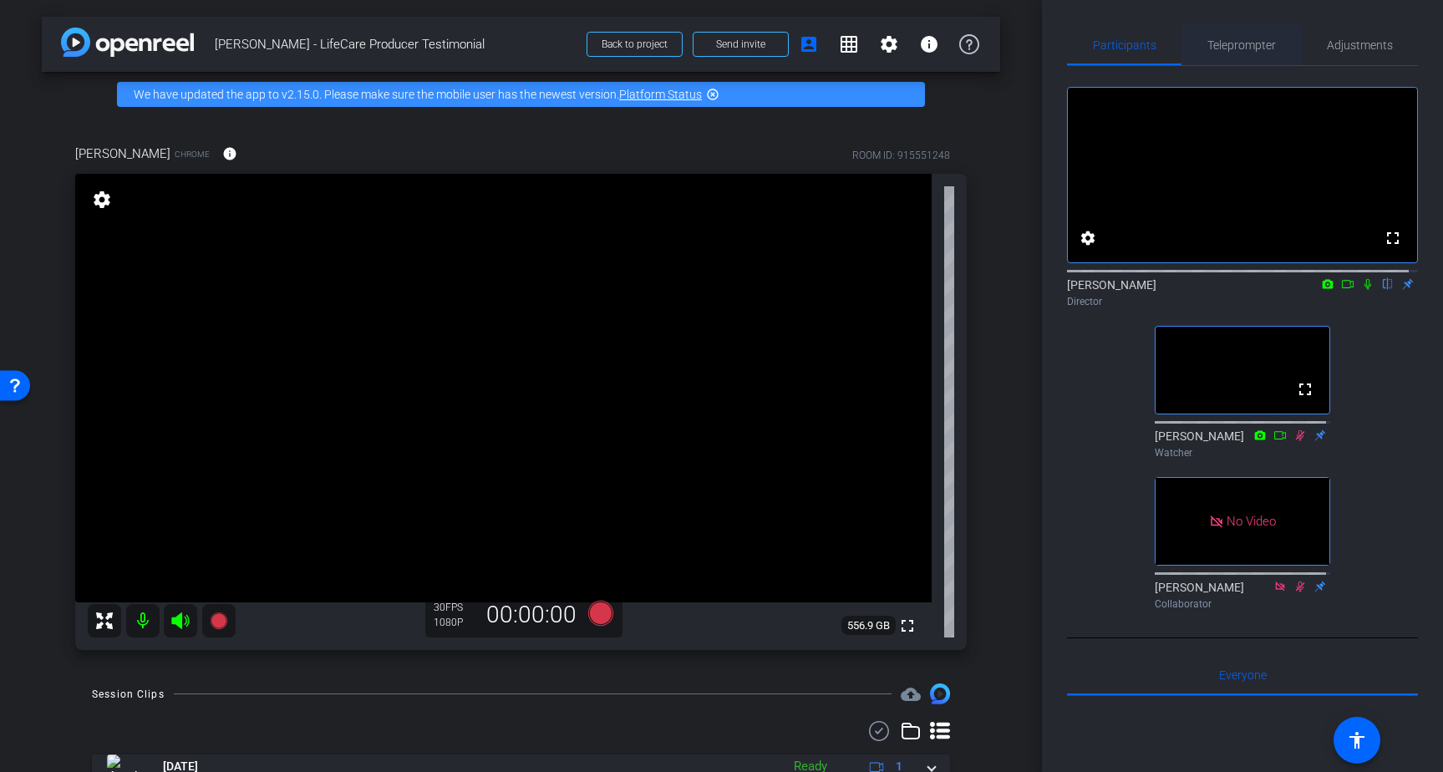
click at [1233, 48] on span "Teleprompter" at bounding box center [1241, 45] width 68 height 12
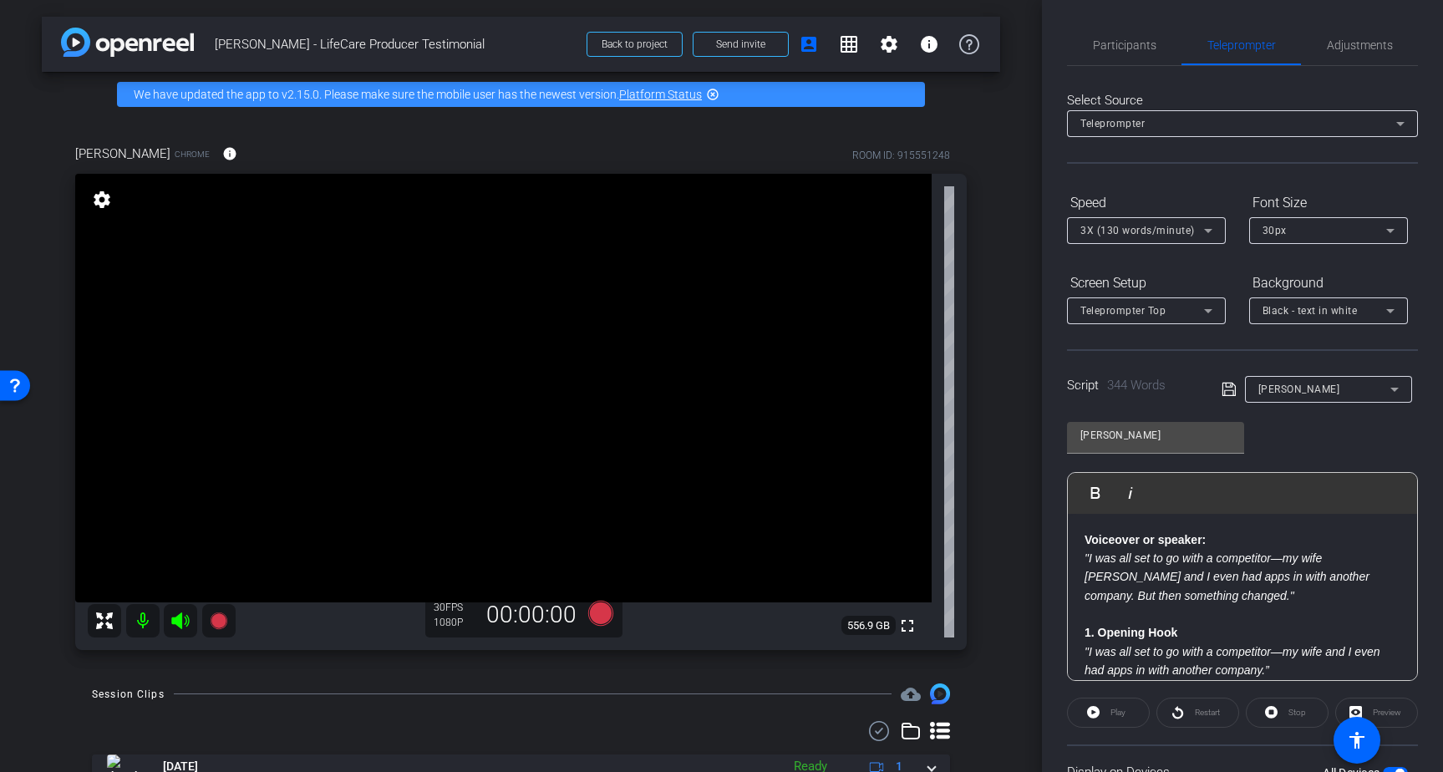
scroll to position [141, 0]
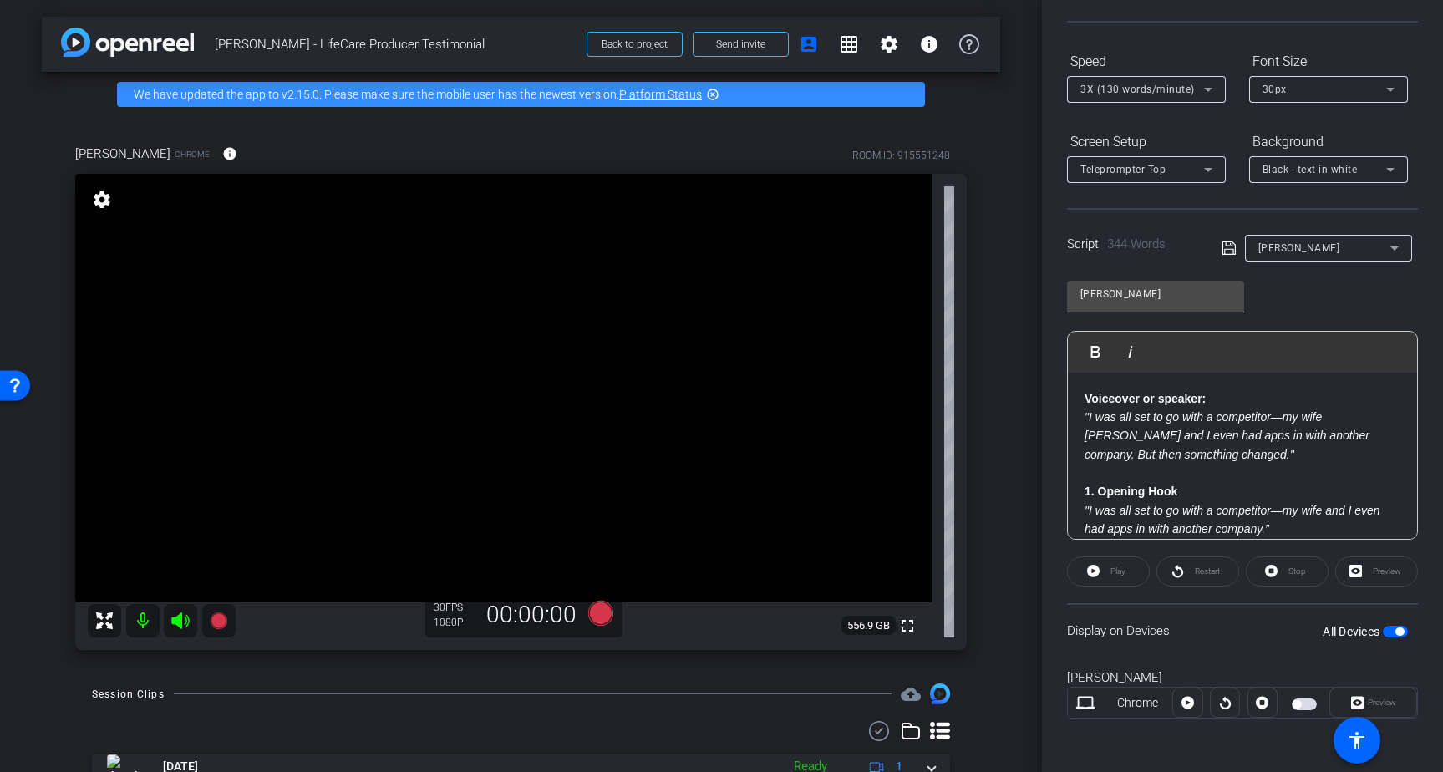
click at [1105, 571] on div "Play" at bounding box center [1108, 571] width 83 height 30
click at [1096, 571] on div "Play" at bounding box center [1108, 571] width 83 height 30
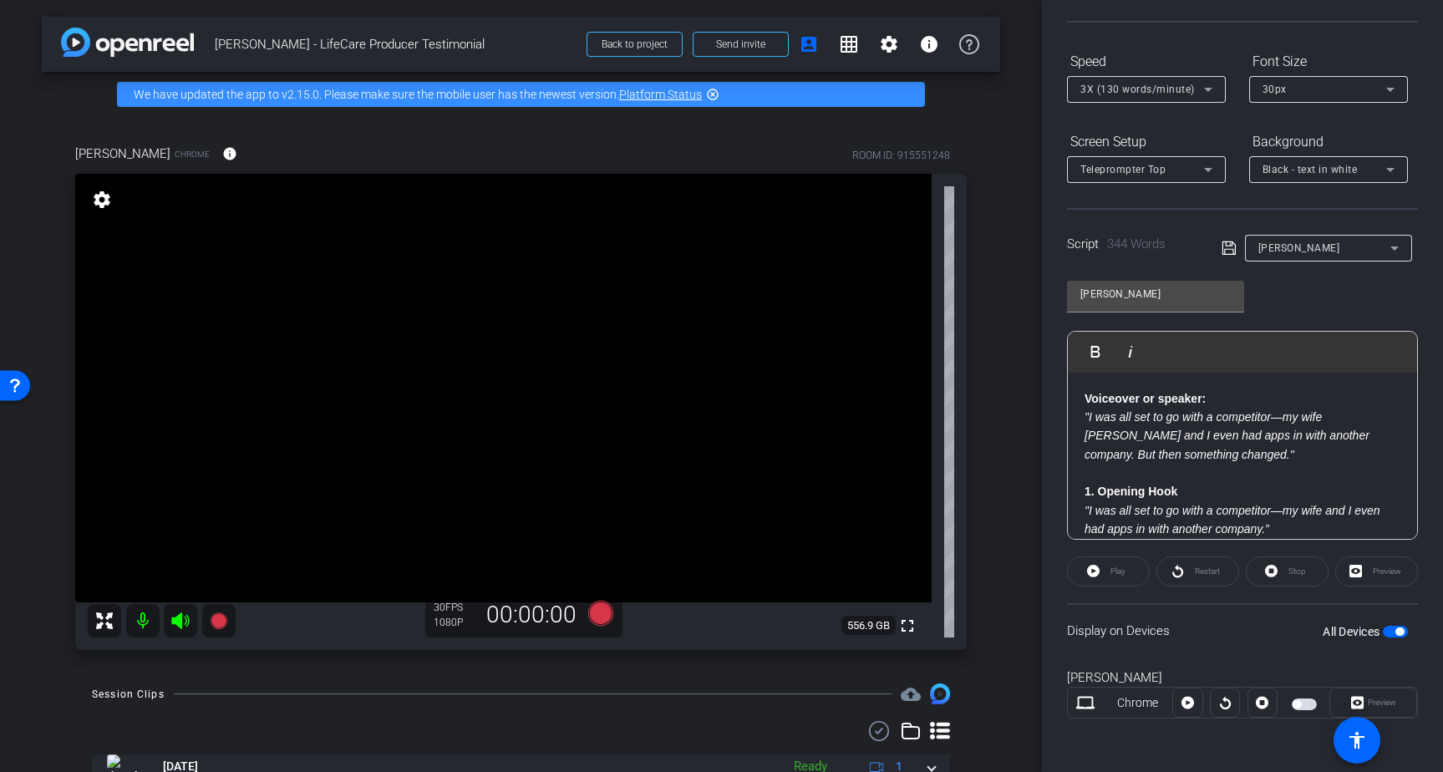
click at [1299, 704] on span "button" at bounding box center [1303, 704] width 25 height 12
click at [1099, 569] on span at bounding box center [1108, 571] width 81 height 40
click at [1377, 563] on div "Preview" at bounding box center [1376, 571] width 83 height 30
click at [1385, 707] on span "Preview" at bounding box center [1381, 701] width 28 height 9
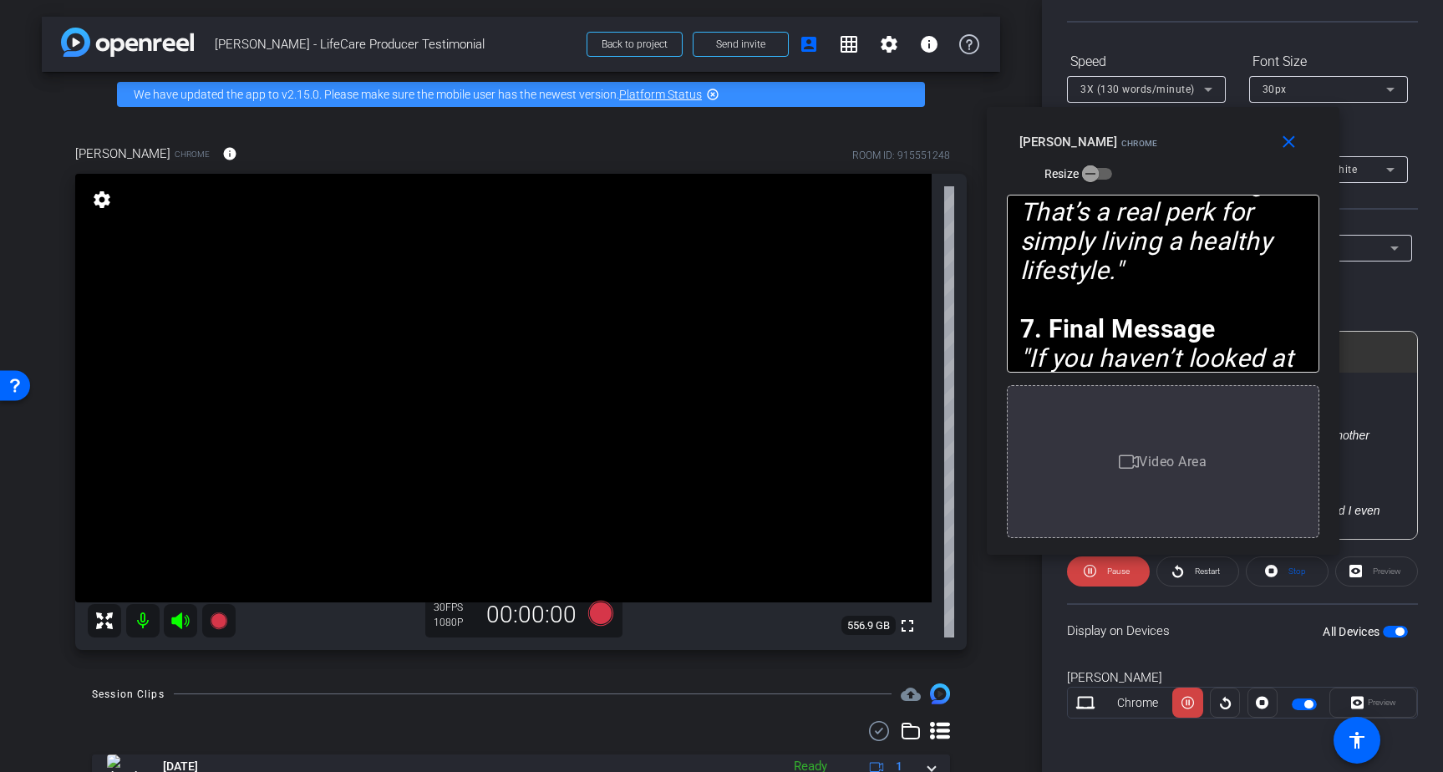
drag, startPoint x: 722, startPoint y: 168, endPoint x: 1163, endPoint y: 113, distance: 444.5
click at [1163, 113] on div "close Brad Fiene Chrome Resize" at bounding box center [1162, 144] width 352 height 75
click at [1288, 148] on mat-icon "close" at bounding box center [1288, 142] width 21 height 21
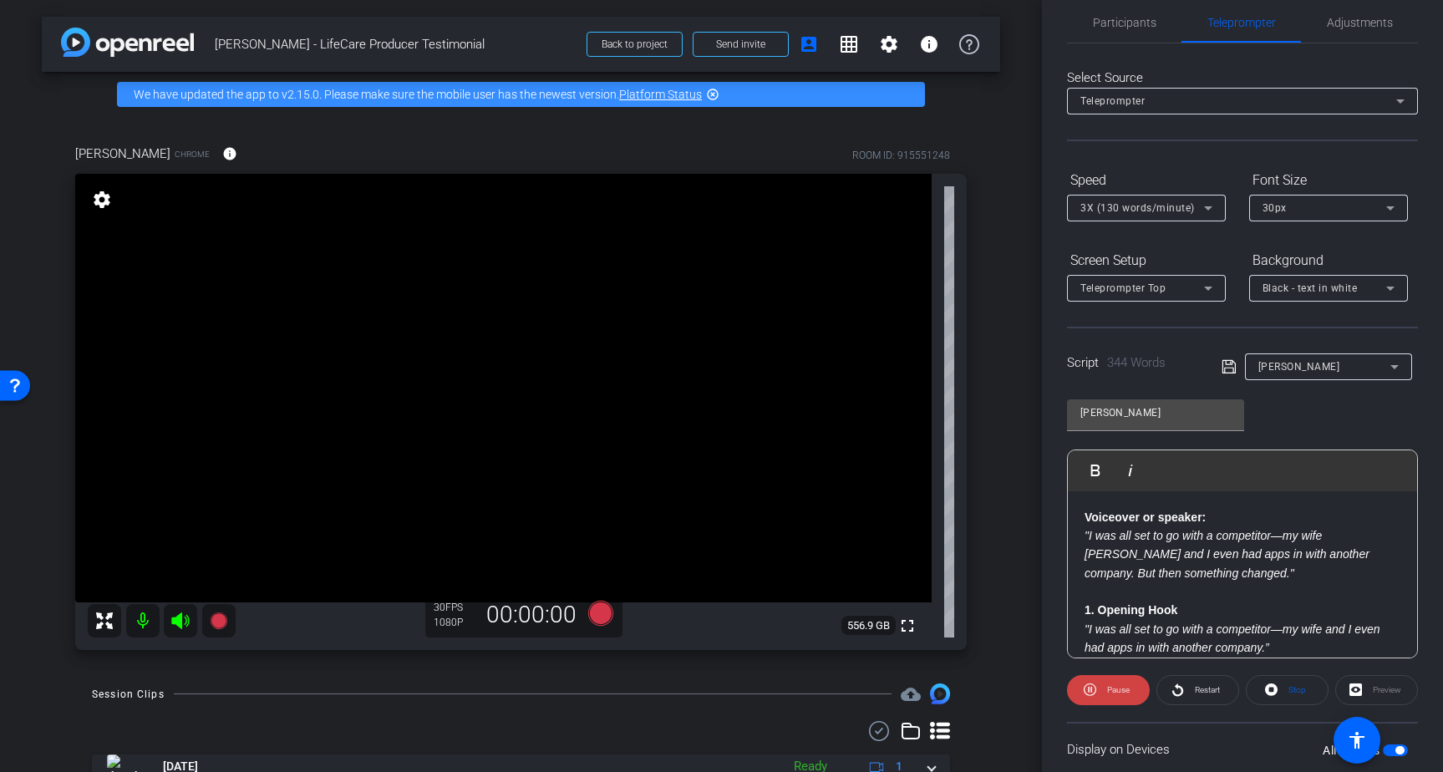
scroll to position [0, 0]
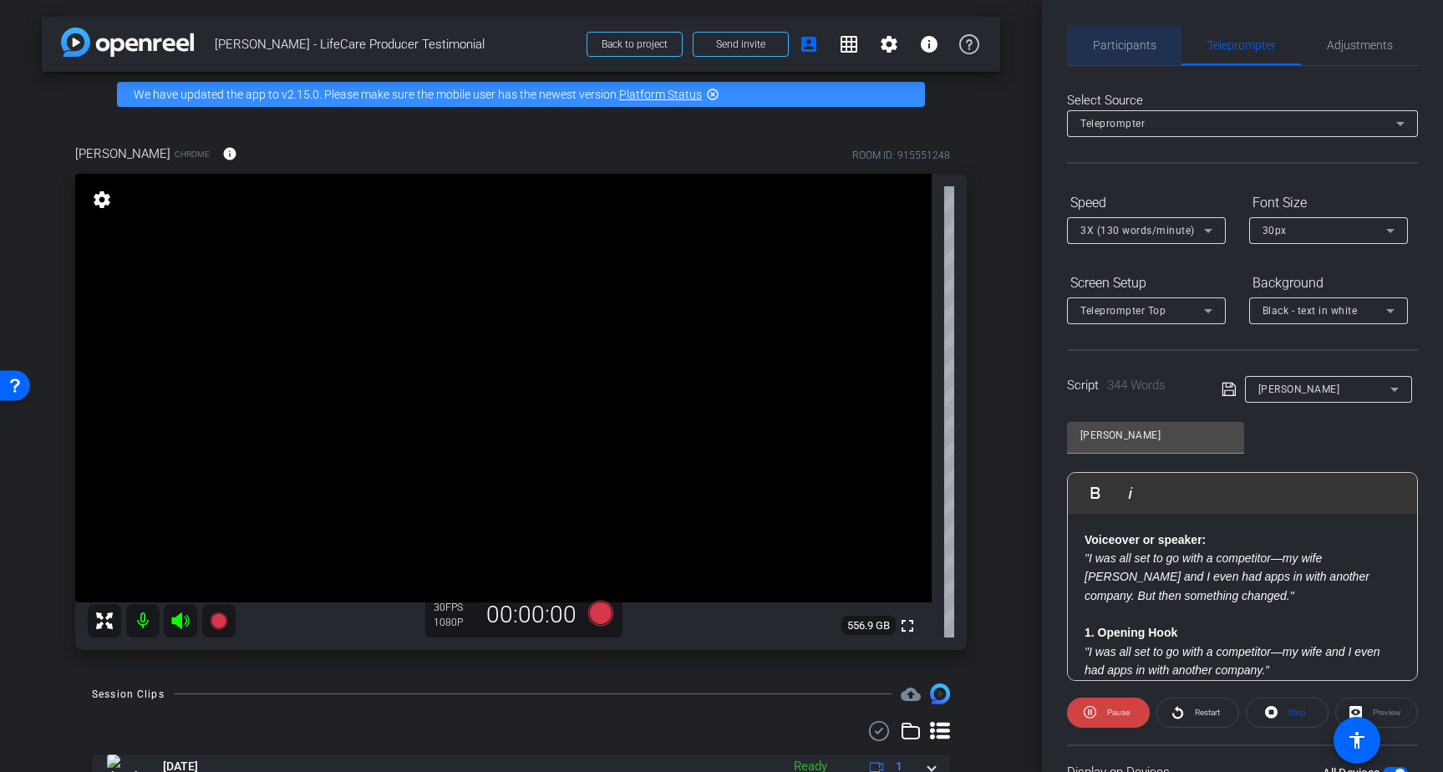
click at [1139, 48] on span "Participants" at bounding box center [1124, 45] width 63 height 12
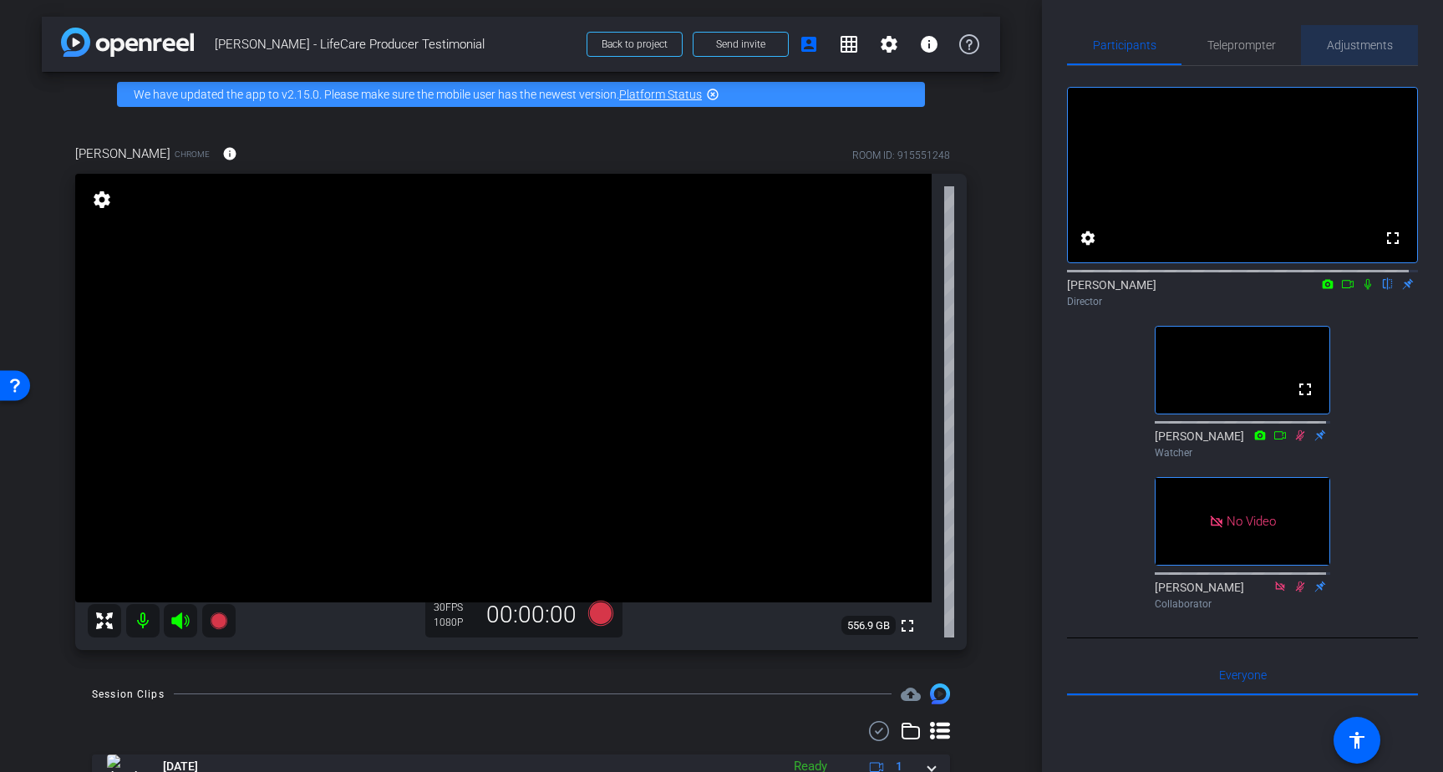
click at [1359, 51] on span "Adjustments" at bounding box center [1359, 45] width 66 height 12
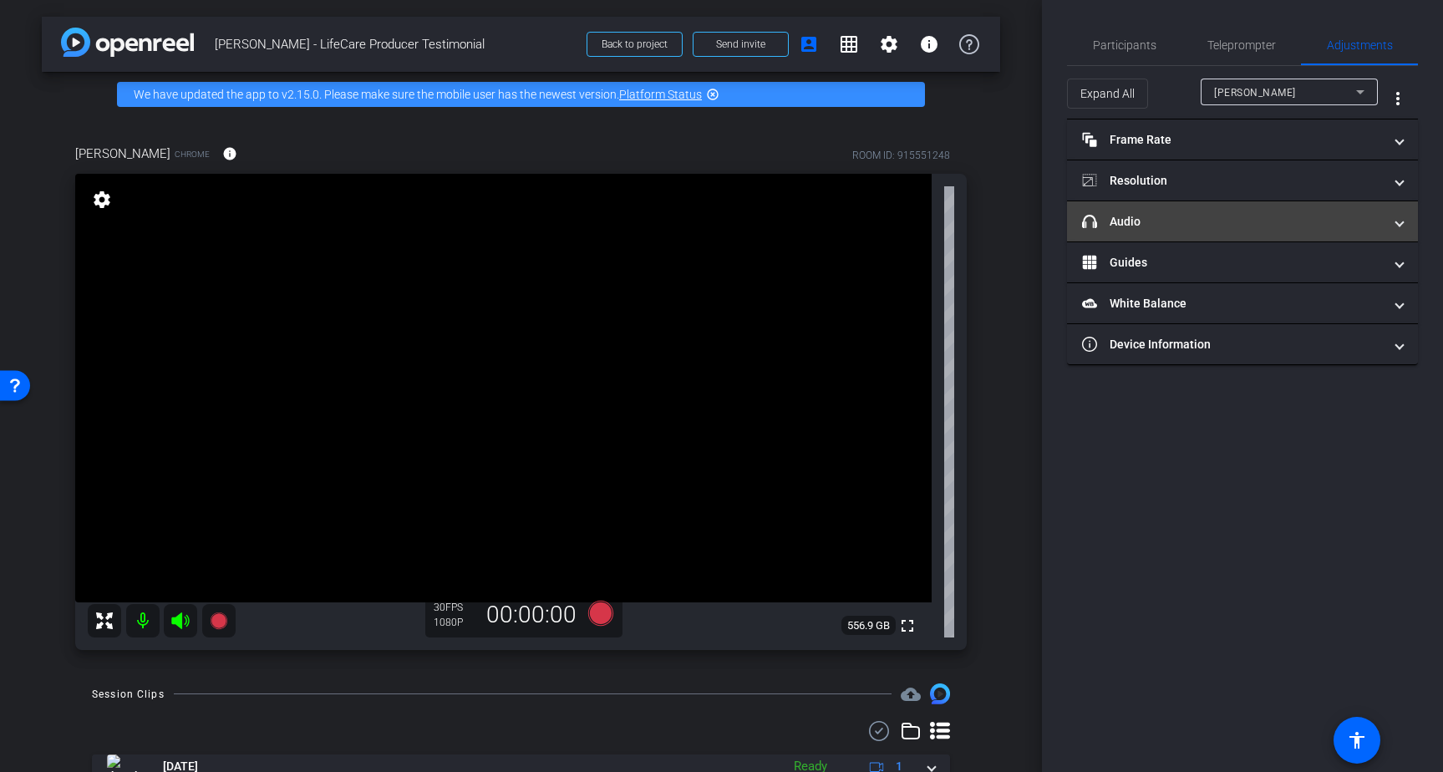
click at [1338, 226] on mat-panel-title "headphone icon Audio" at bounding box center [1232, 222] width 301 height 18
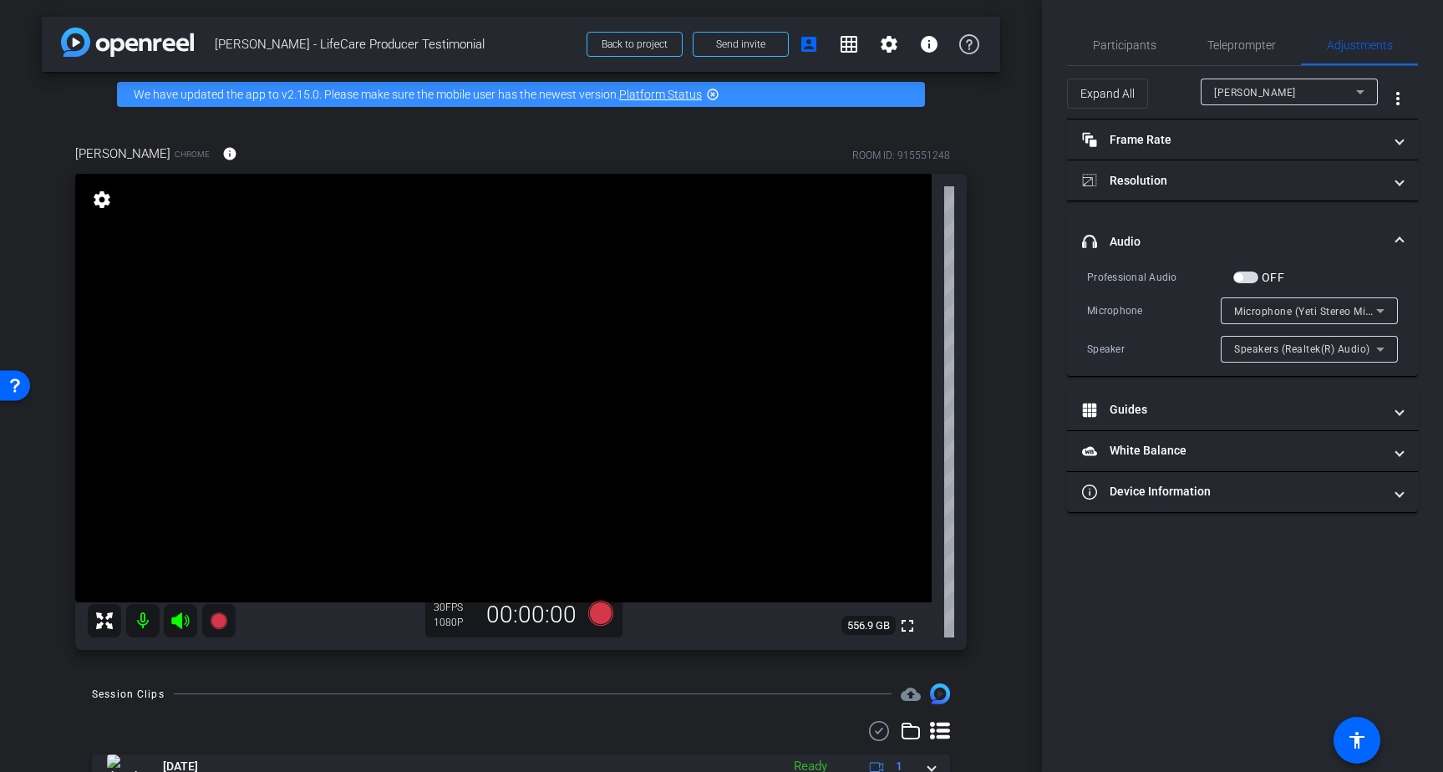
click at [1362, 352] on span "Speakers (Realtek(R) Audio)" at bounding box center [1302, 349] width 136 height 12
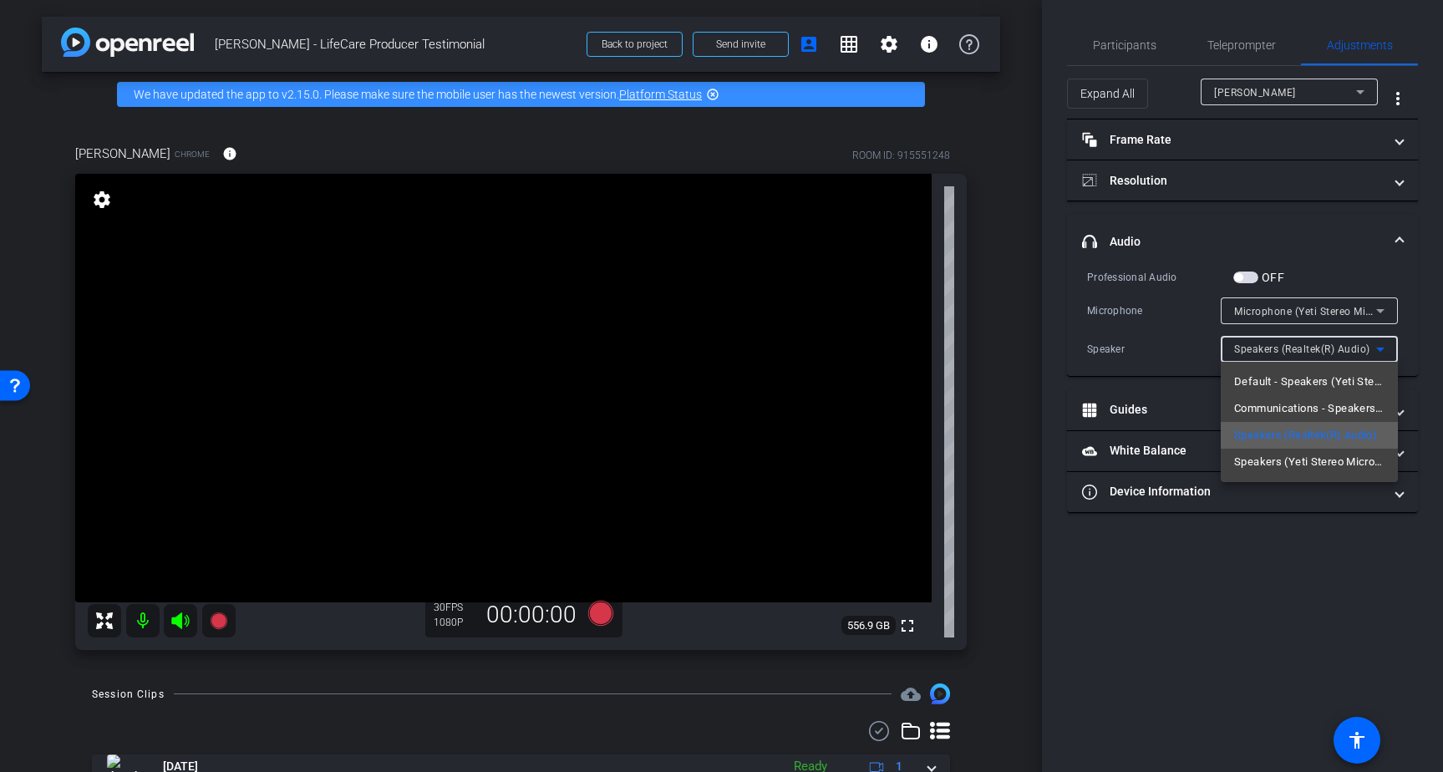
click at [1329, 435] on span "Speakers (Realtek(R) Audio)" at bounding box center [1305, 435] width 143 height 20
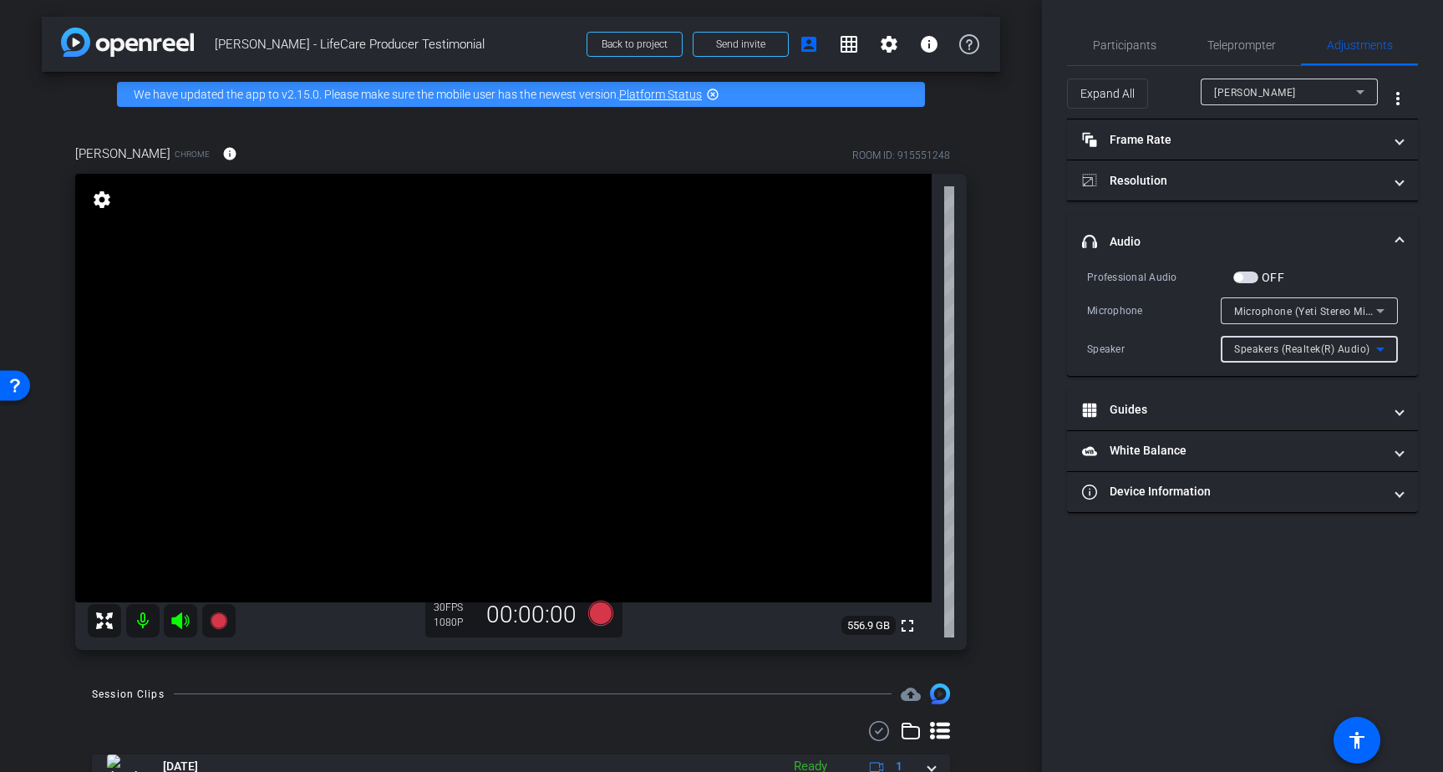
click at [1338, 314] on span "Microphone (Yeti Stereo Microphone)" at bounding box center [1324, 310] width 181 height 13
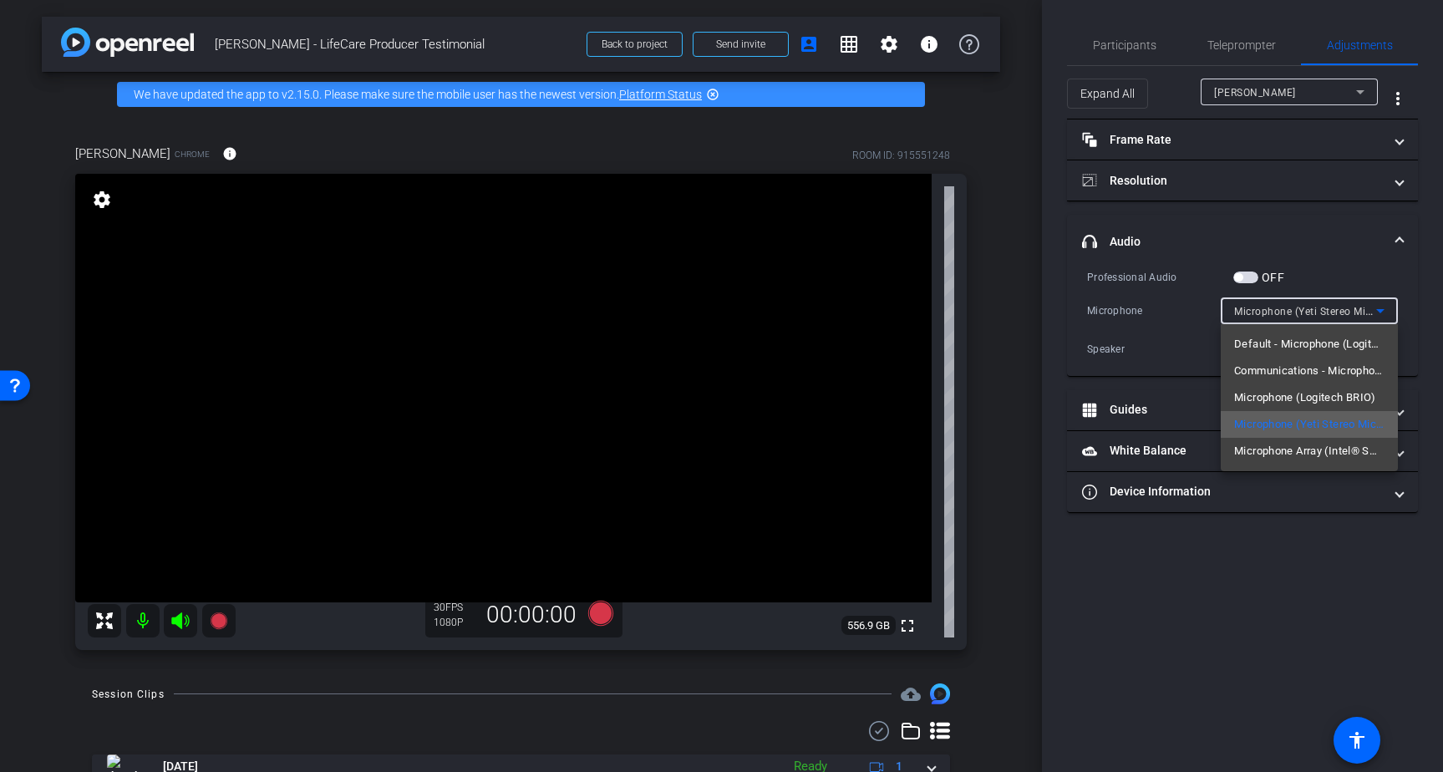
click at [1315, 424] on span "Microphone (Yeti Stereo Microphone)" at bounding box center [1309, 424] width 150 height 20
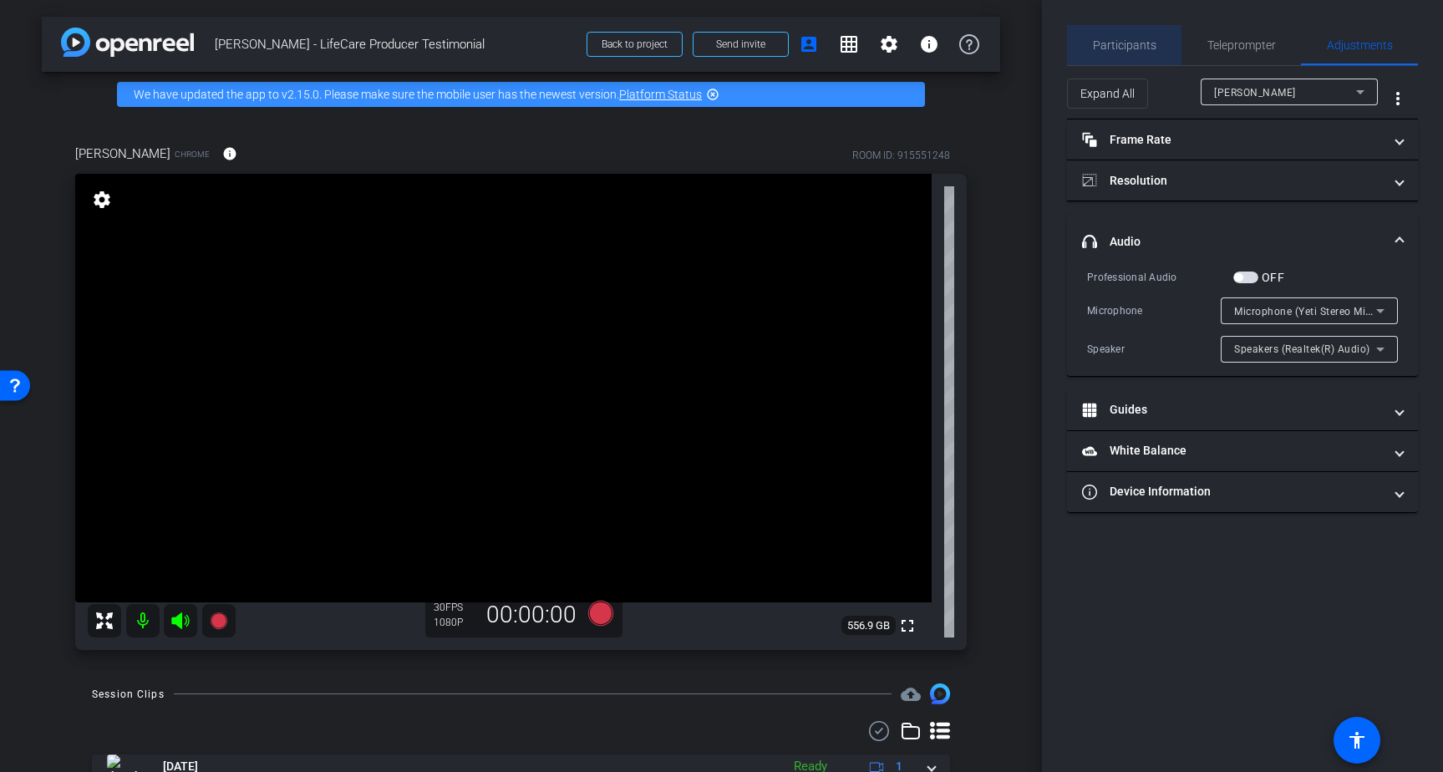
click at [1129, 54] on span "Participants" at bounding box center [1124, 45] width 63 height 40
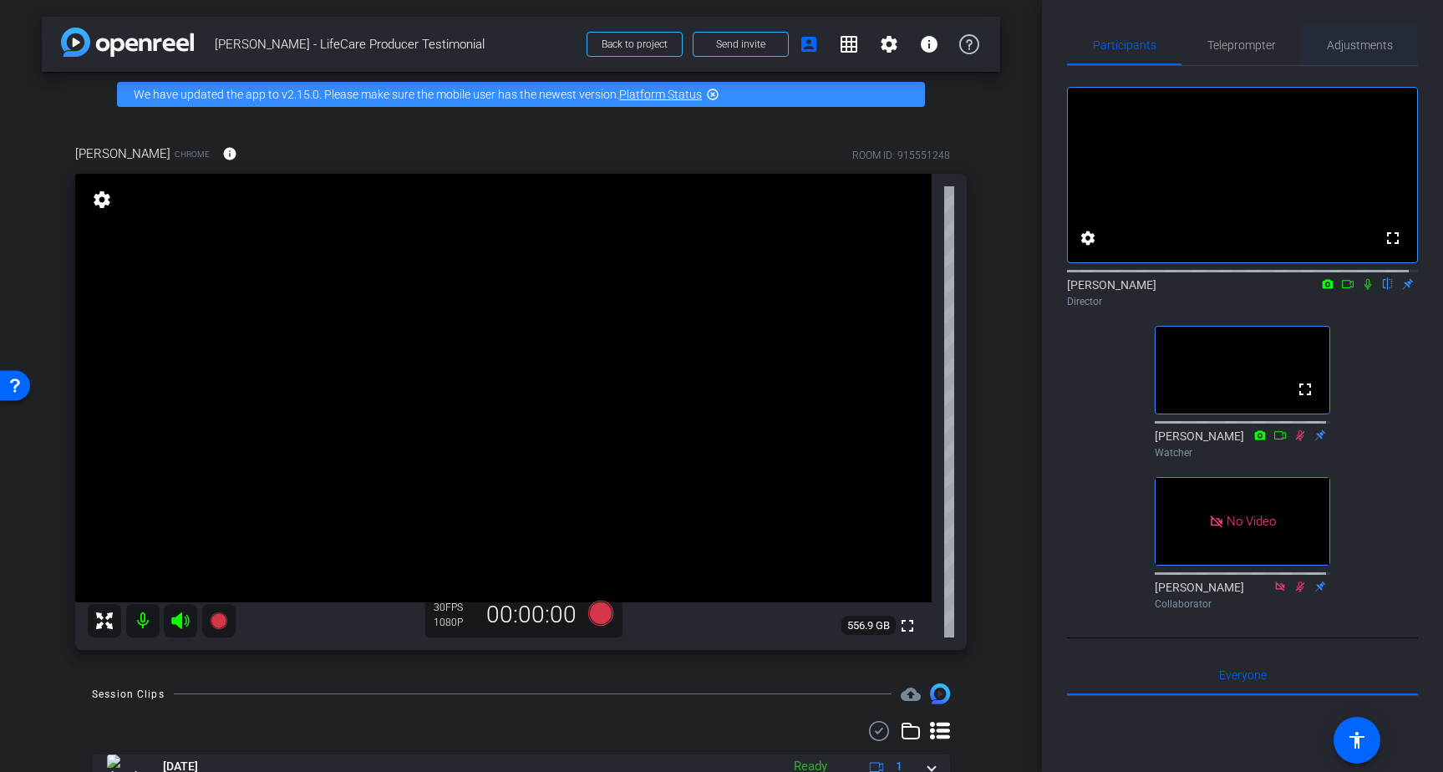
click at [1341, 42] on span "Adjustments" at bounding box center [1359, 45] width 66 height 12
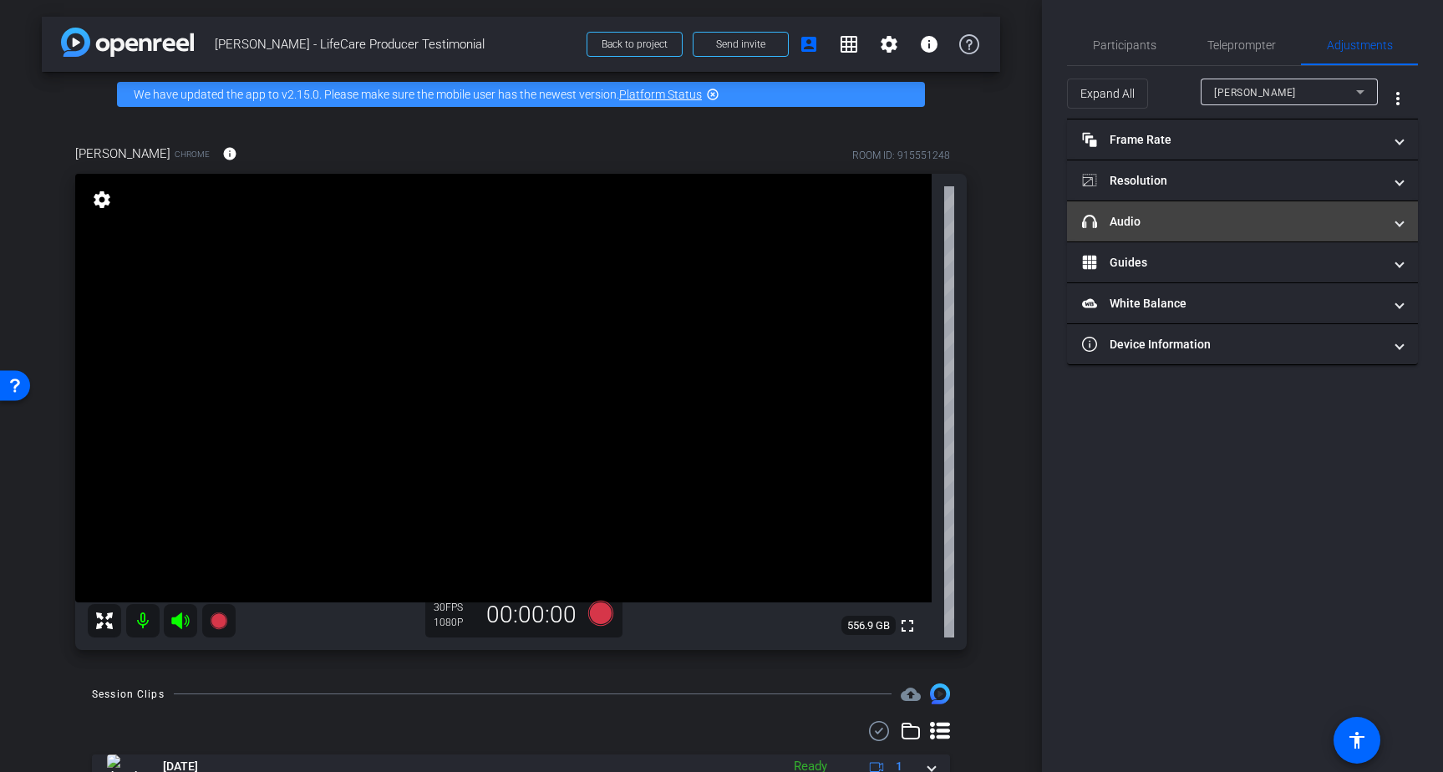
click at [1186, 219] on mat-panel-title "headphone icon Audio" at bounding box center [1232, 222] width 301 height 18
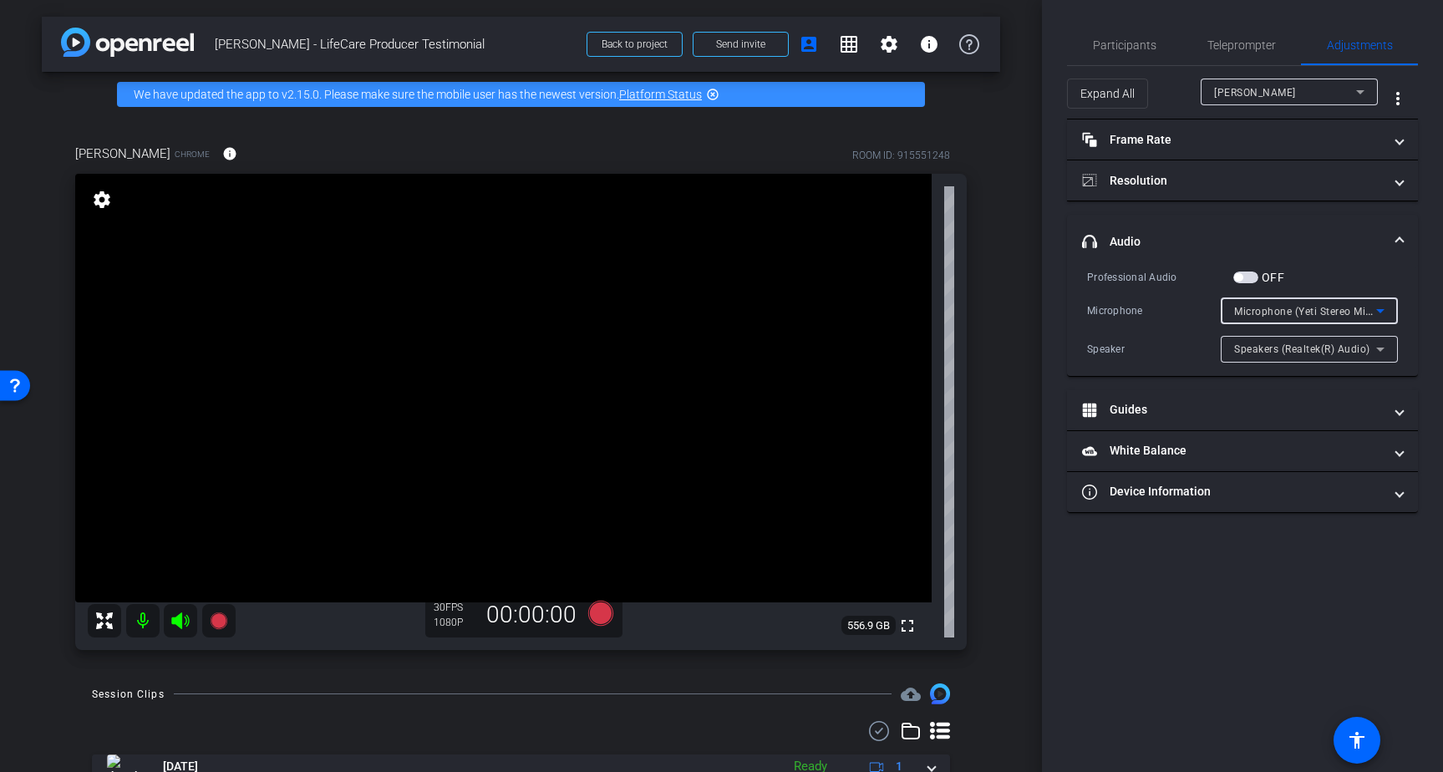
click at [1307, 306] on span "Microphone (Yeti Stereo Microphone)" at bounding box center [1324, 310] width 181 height 13
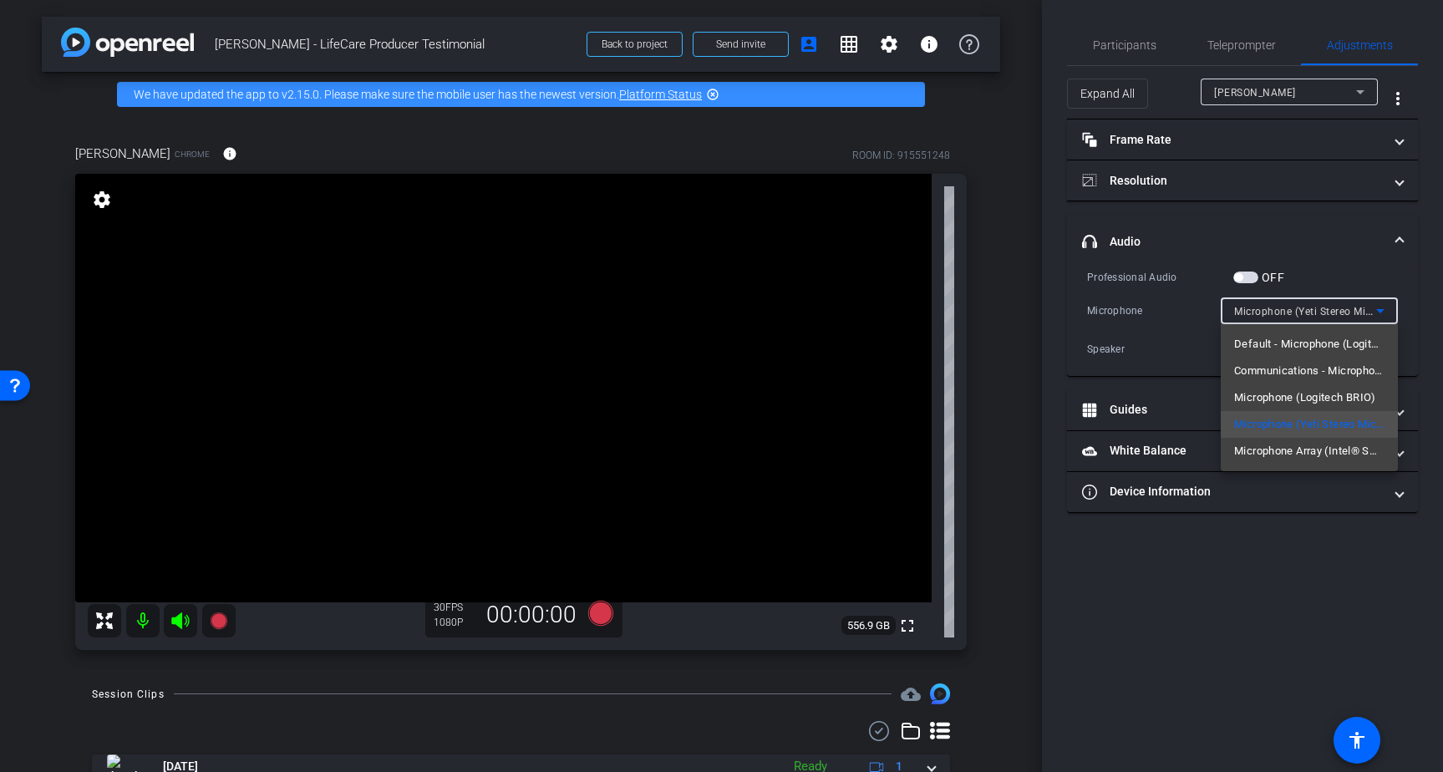
click at [1340, 266] on div at bounding box center [721, 386] width 1443 height 772
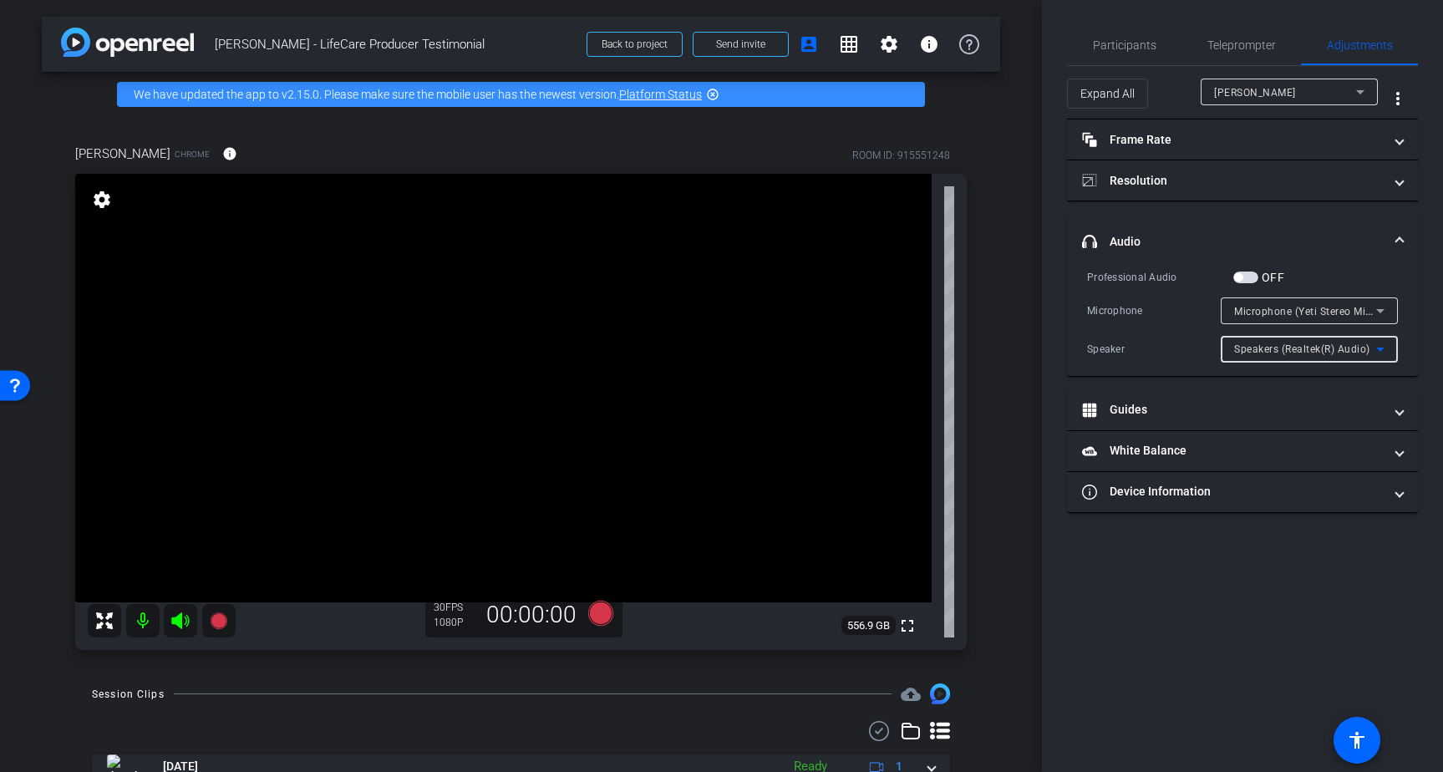
click at [1321, 352] on span "Speakers (Realtek(R) Audio)" at bounding box center [1302, 349] width 136 height 12
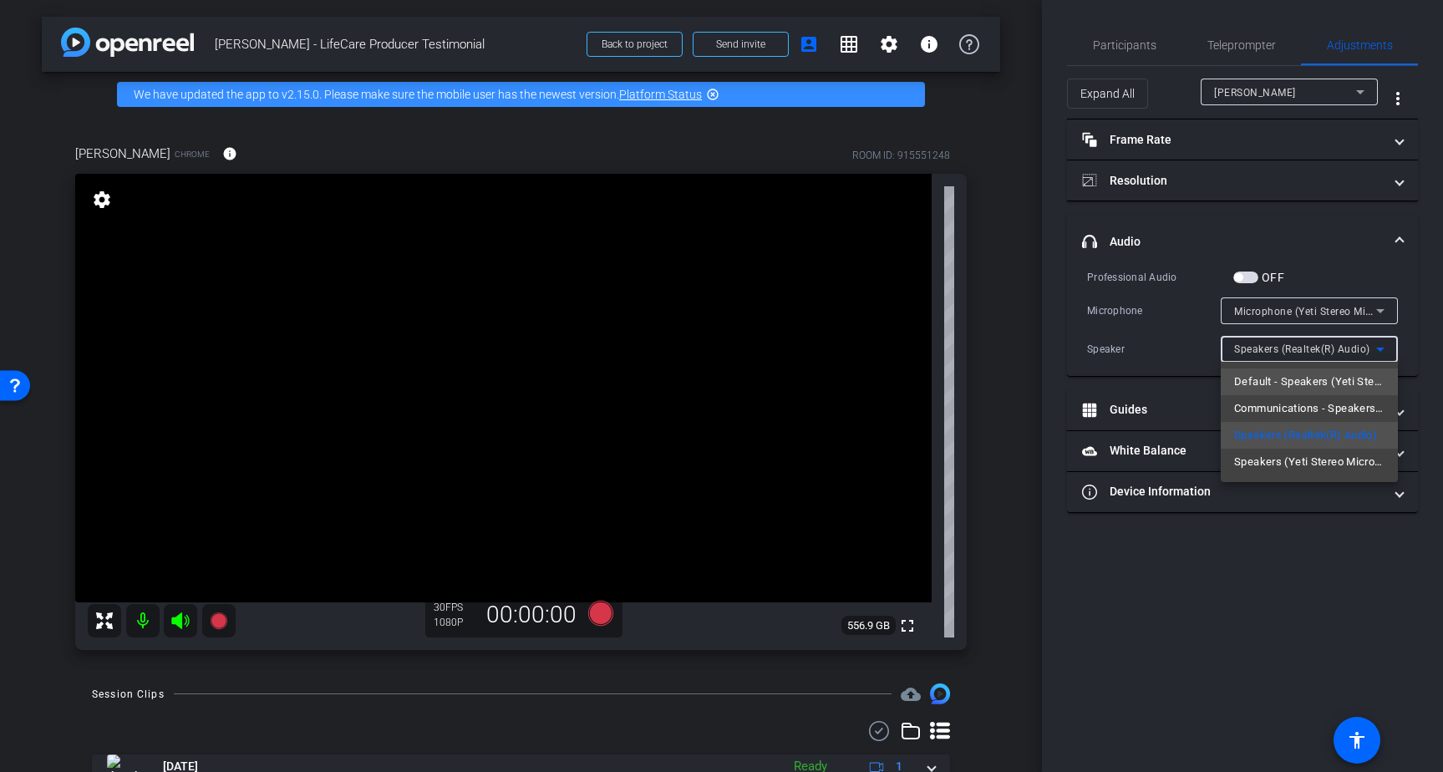
click at [1296, 373] on span "Default - Speakers (Yeti Stereo Microphone)" at bounding box center [1309, 382] width 150 height 20
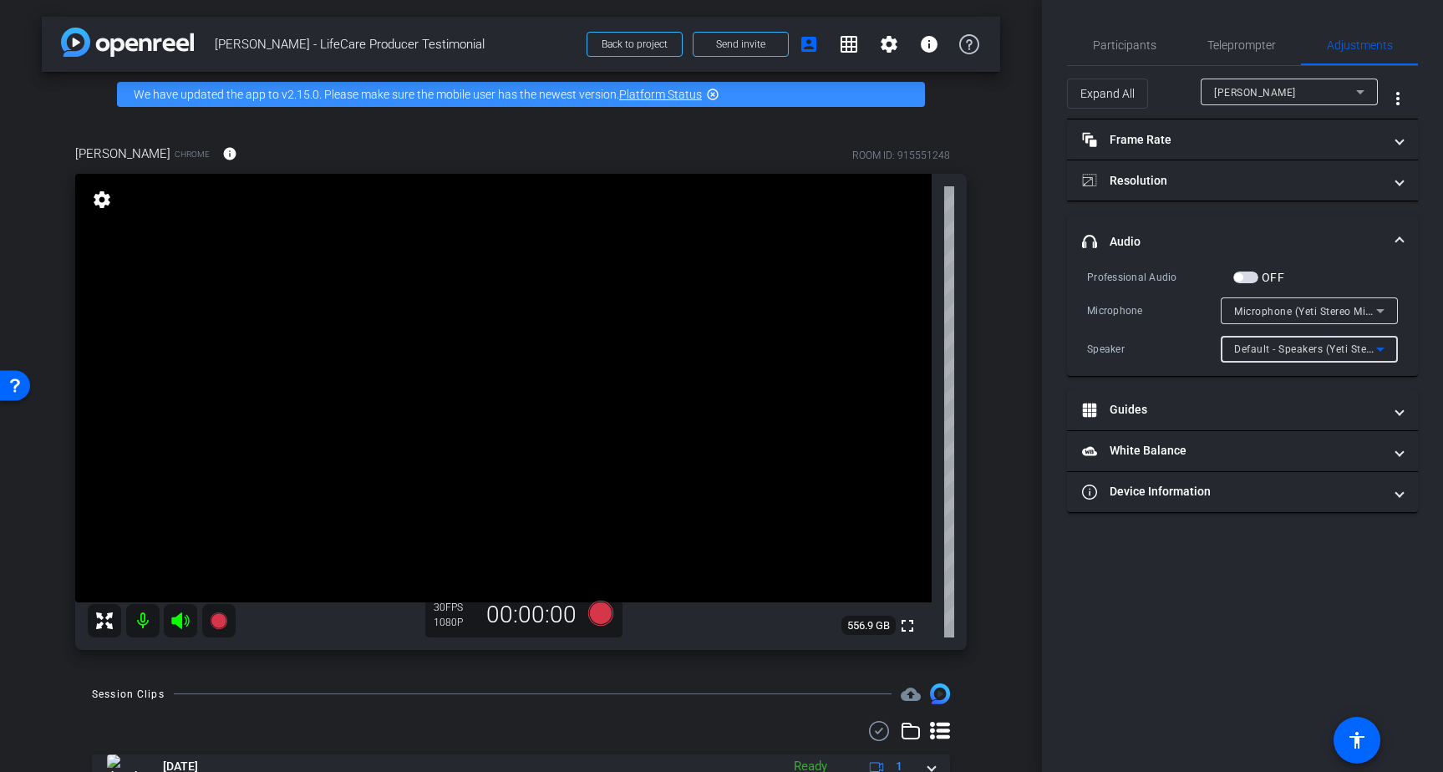
click at [1321, 351] on span "Default - Speakers (Yeti Stereo Microphone)" at bounding box center [1340, 348] width 212 height 13
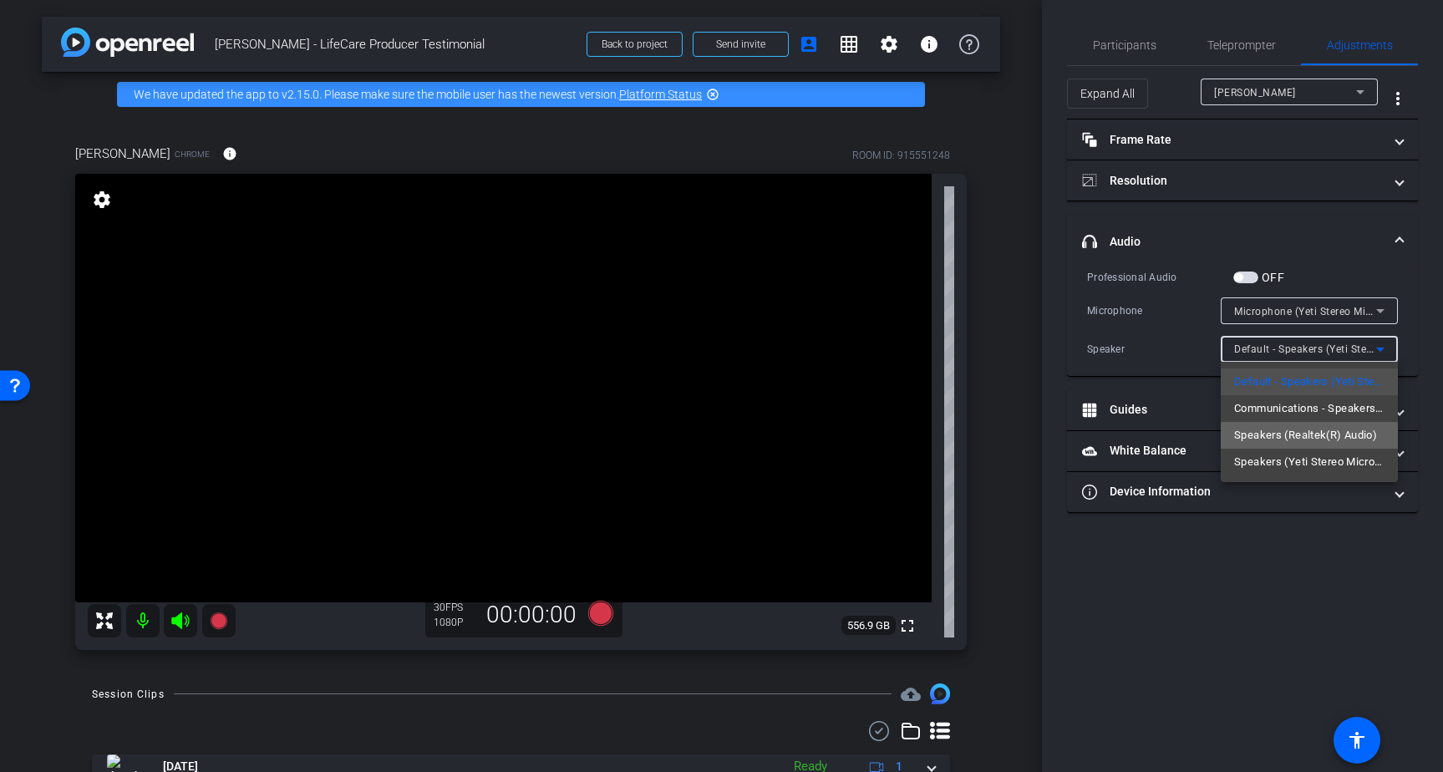
click at [1309, 437] on span "Speakers (Realtek(R) Audio)" at bounding box center [1305, 435] width 143 height 20
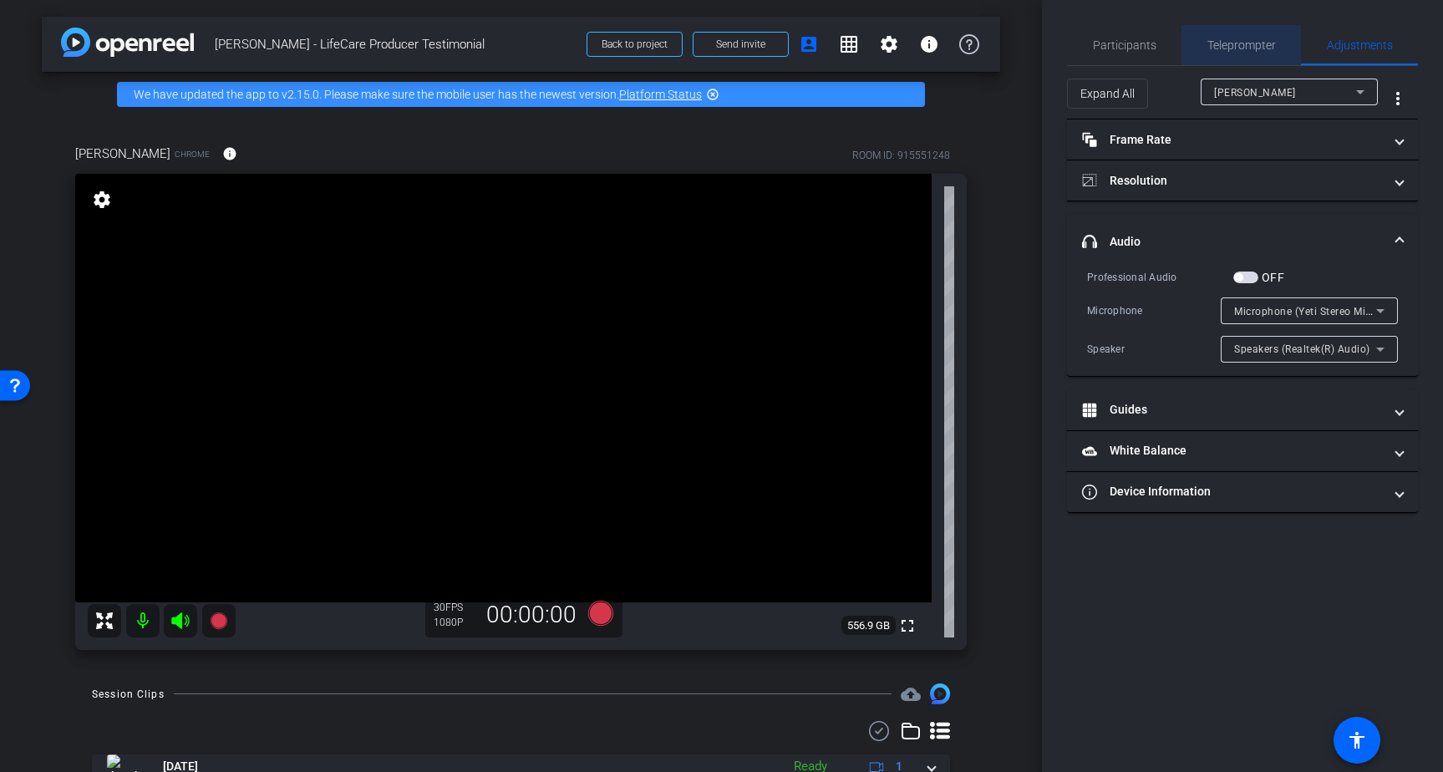
click at [1249, 42] on span "Teleprompter" at bounding box center [1241, 45] width 68 height 12
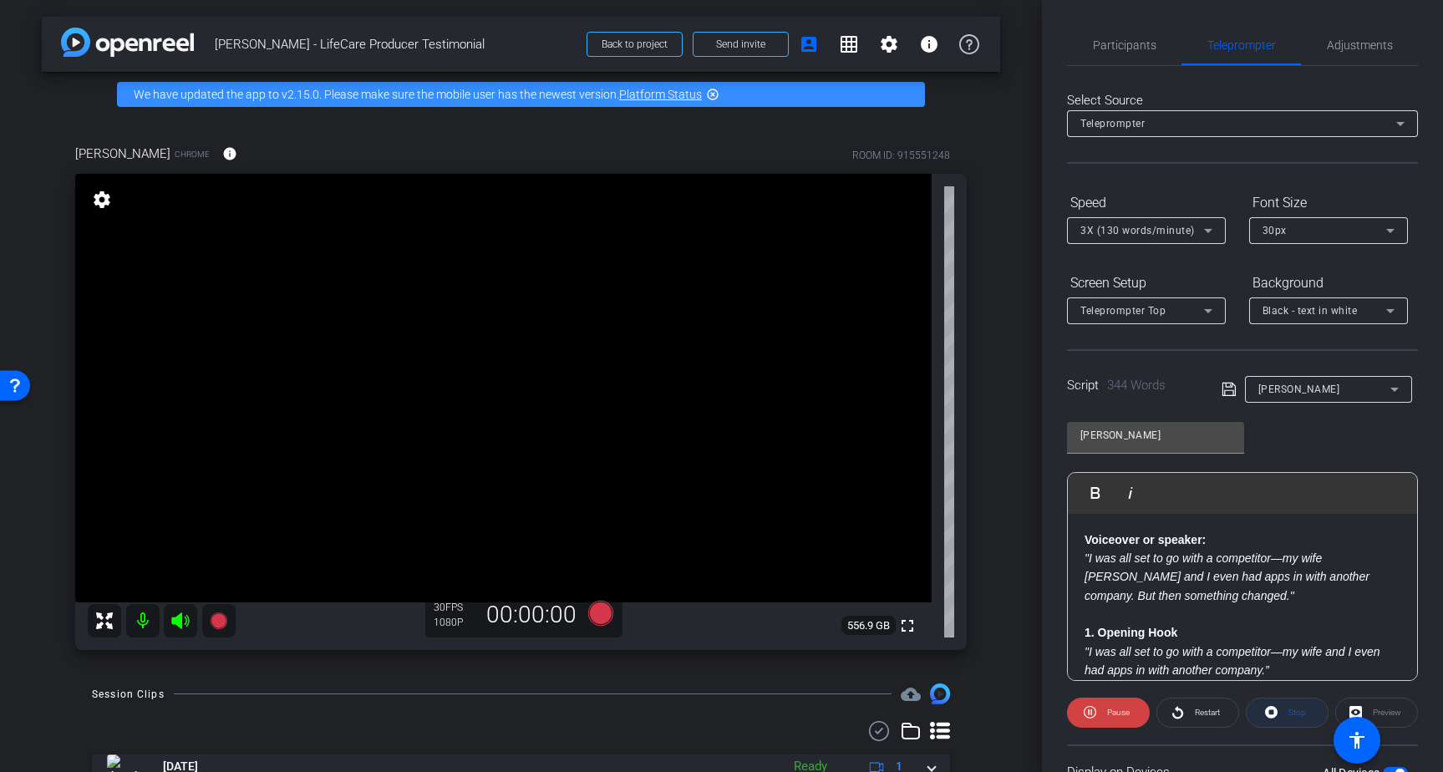
click at [1275, 714] on span at bounding box center [1286, 712] width 81 height 40
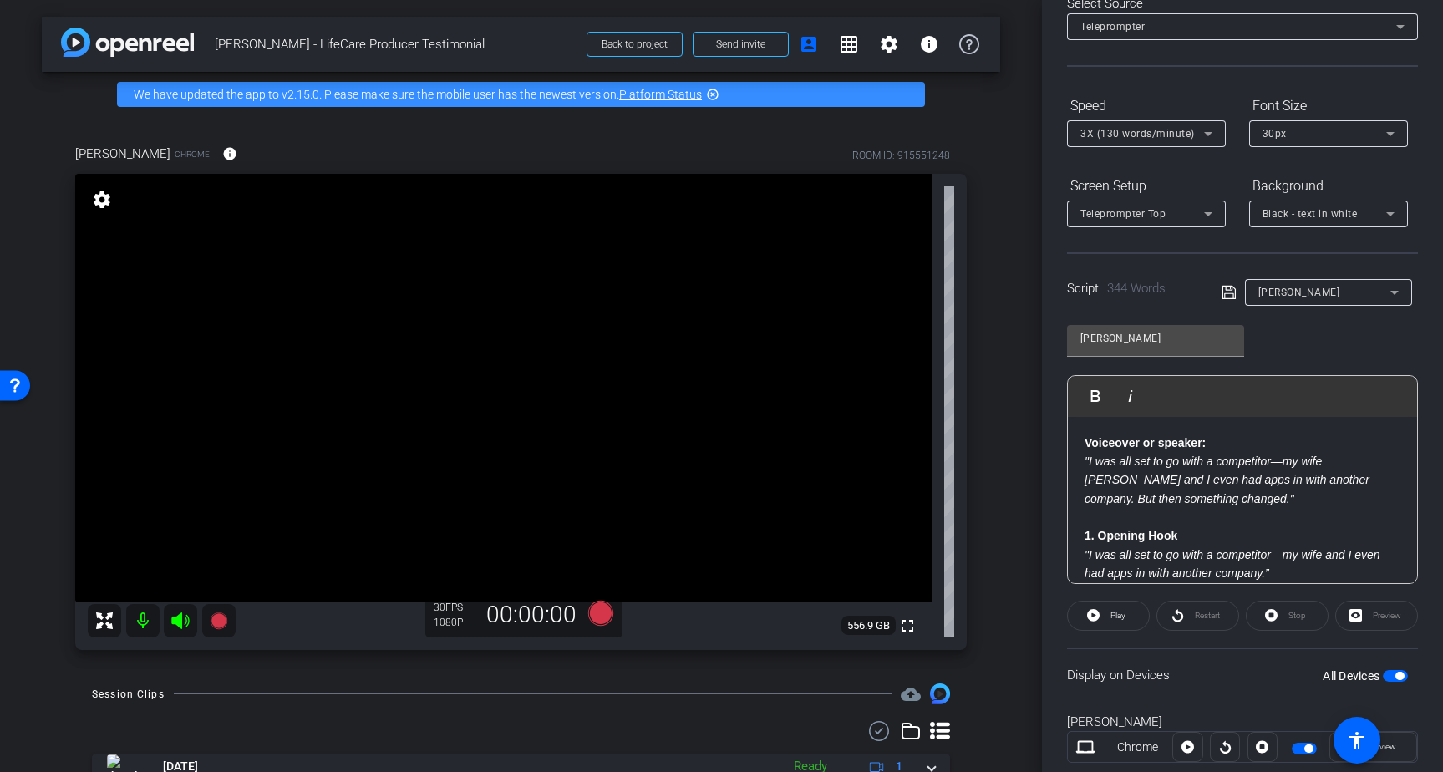
scroll to position [141, 0]
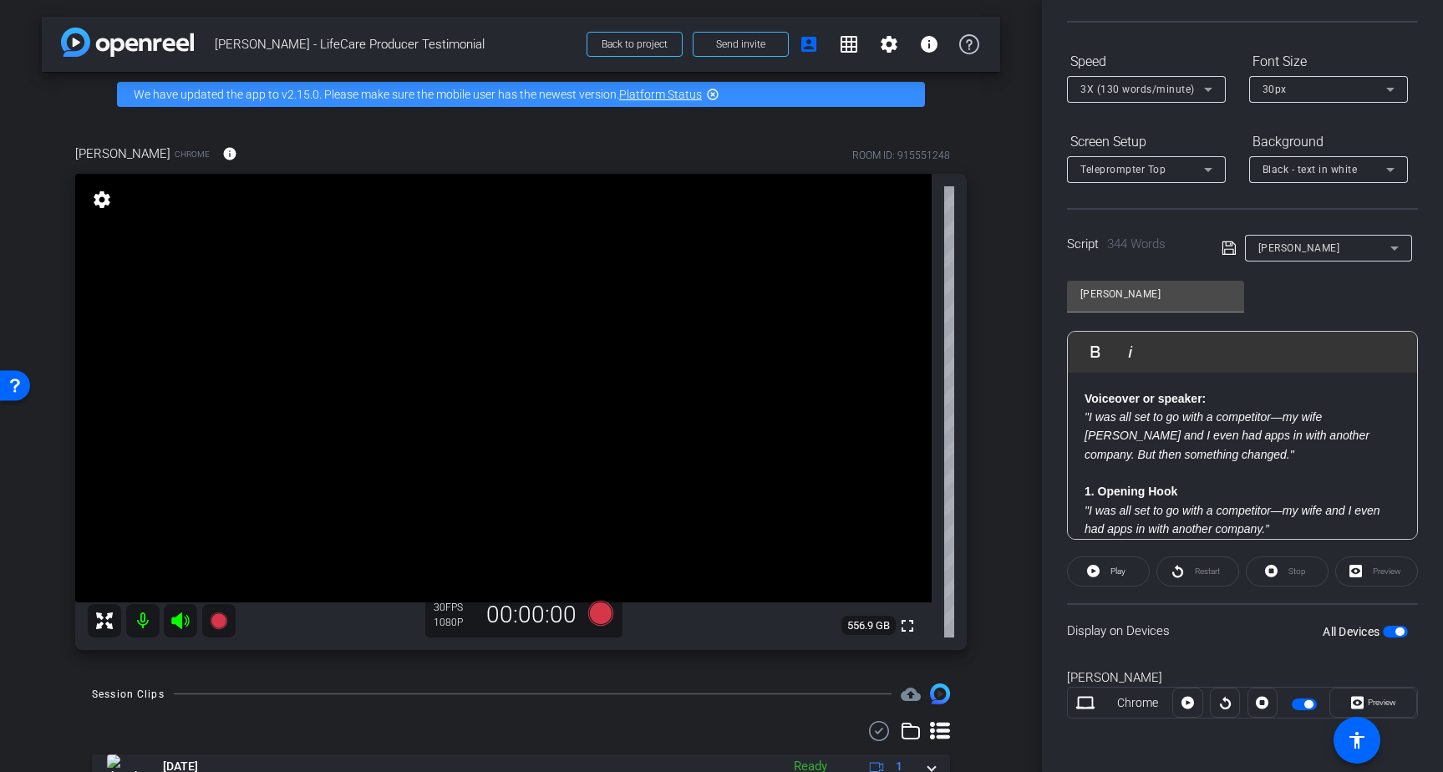
click at [1221, 703] on div at bounding box center [1225, 702] width 30 height 30
click at [1110, 568] on span "Play" at bounding box center [1117, 570] width 15 height 9
click at [1381, 704] on span "Preview" at bounding box center [1381, 701] width 28 height 9
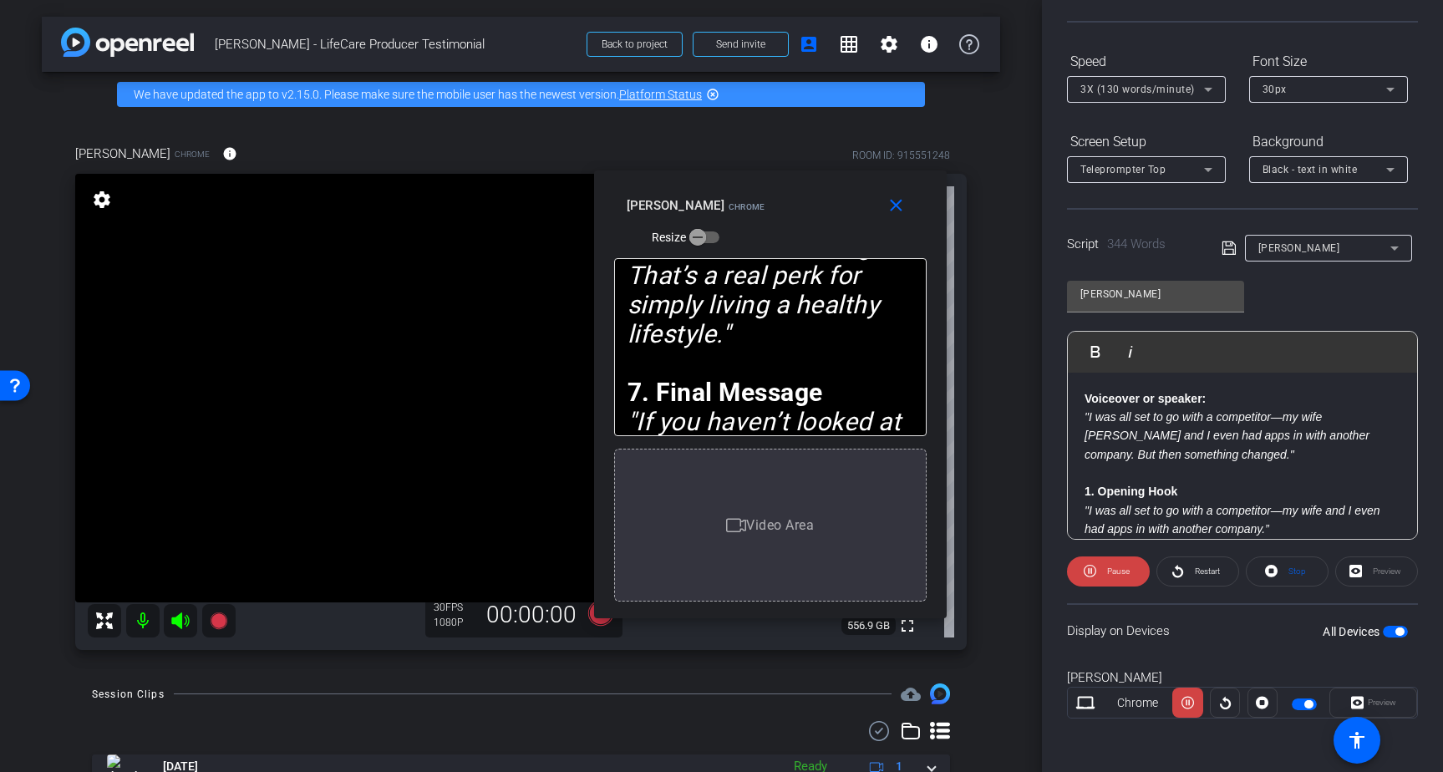
drag, startPoint x: 730, startPoint y: 228, endPoint x: 779, endPoint y: 236, distance: 49.2
click at [779, 236] on div "close Brad Fiene Chrome Resize" at bounding box center [770, 207] width 352 height 75
click at [895, 212] on mat-icon "close" at bounding box center [895, 205] width 21 height 21
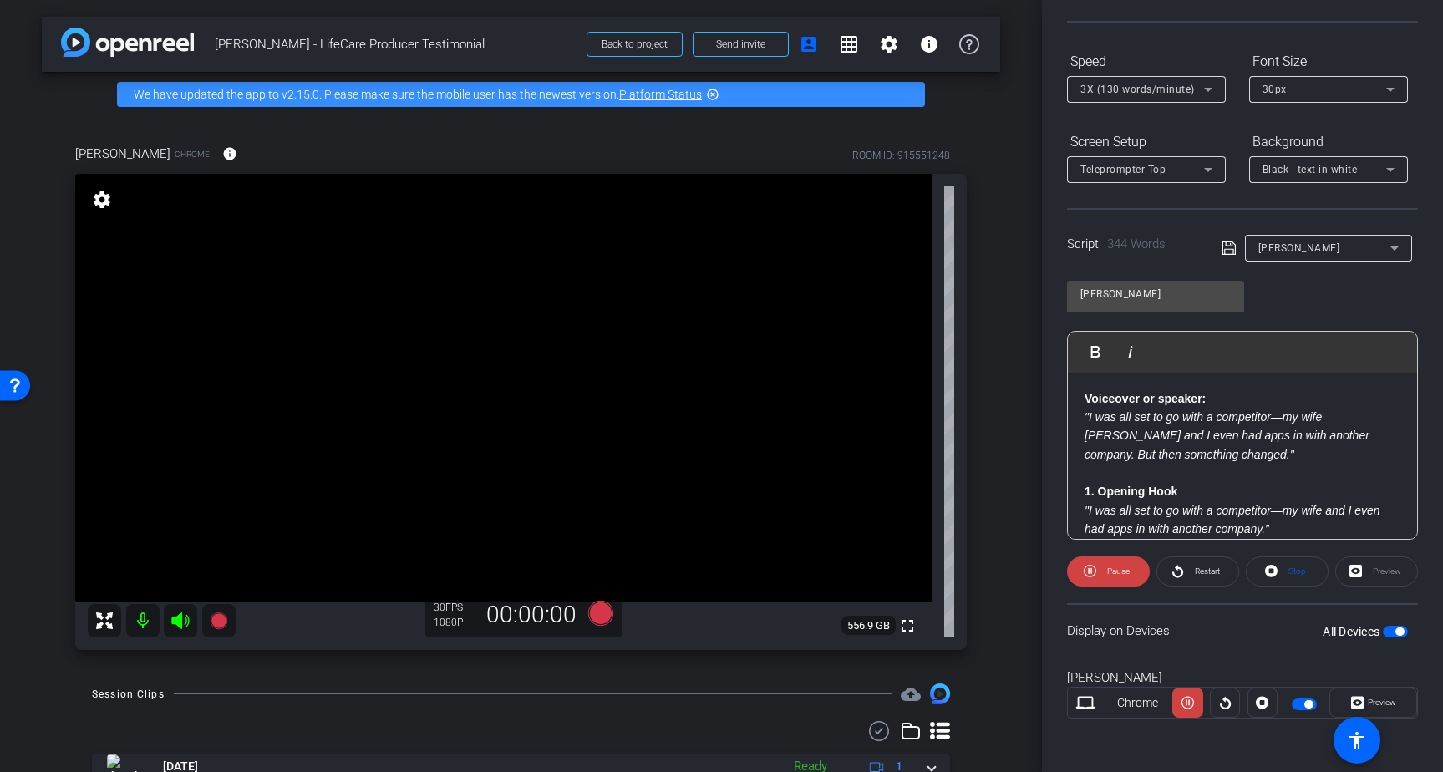
click at [1382, 626] on span "button" at bounding box center [1394, 632] width 25 height 12
click at [1103, 571] on span at bounding box center [1108, 571] width 81 height 40
click at [1376, 709] on span "Preview" at bounding box center [1379, 702] width 33 height 23
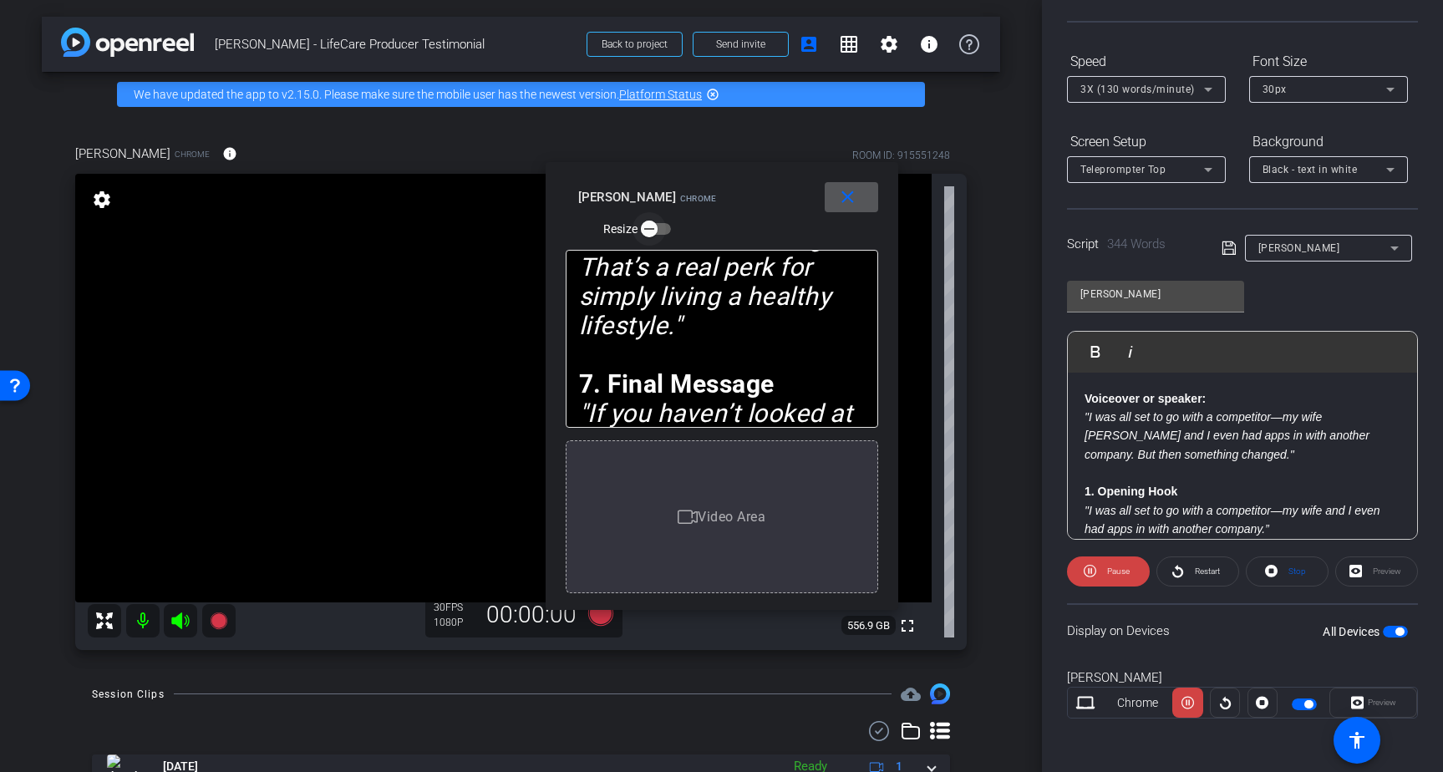
click at [666, 212] on span "button" at bounding box center [648, 228] width 33 height 33
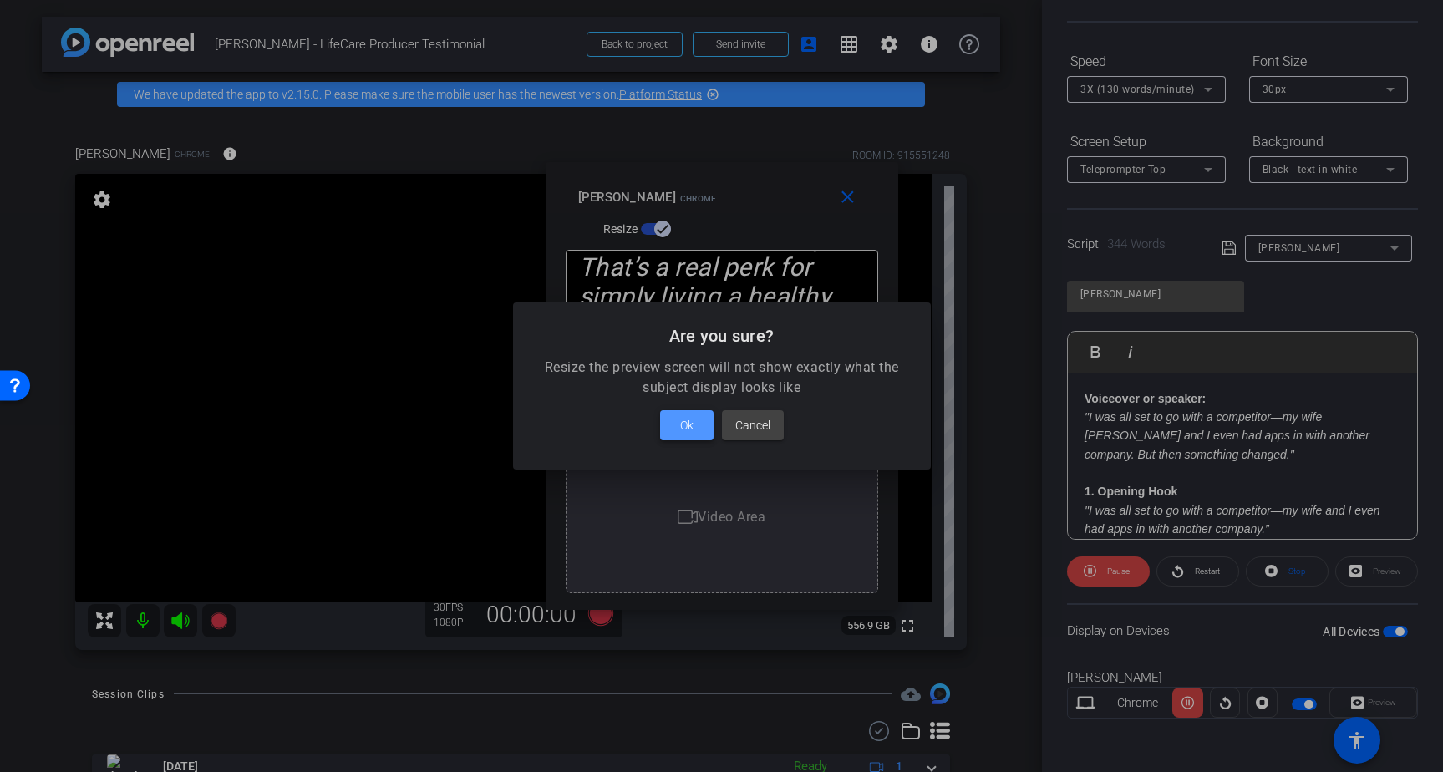
click at [680, 432] on span "Ok" at bounding box center [686, 425] width 13 height 20
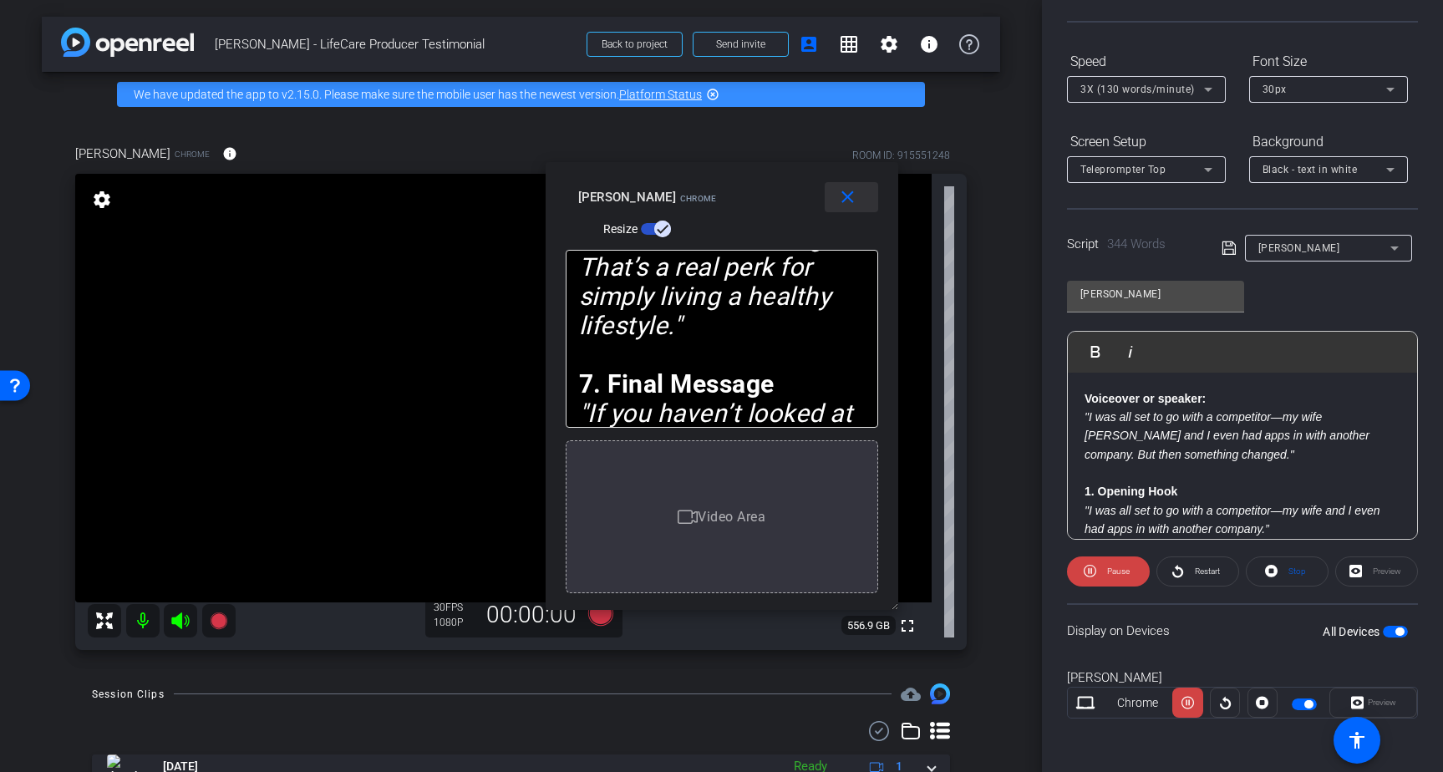
click at [838, 202] on mat-icon "close" at bounding box center [847, 197] width 21 height 21
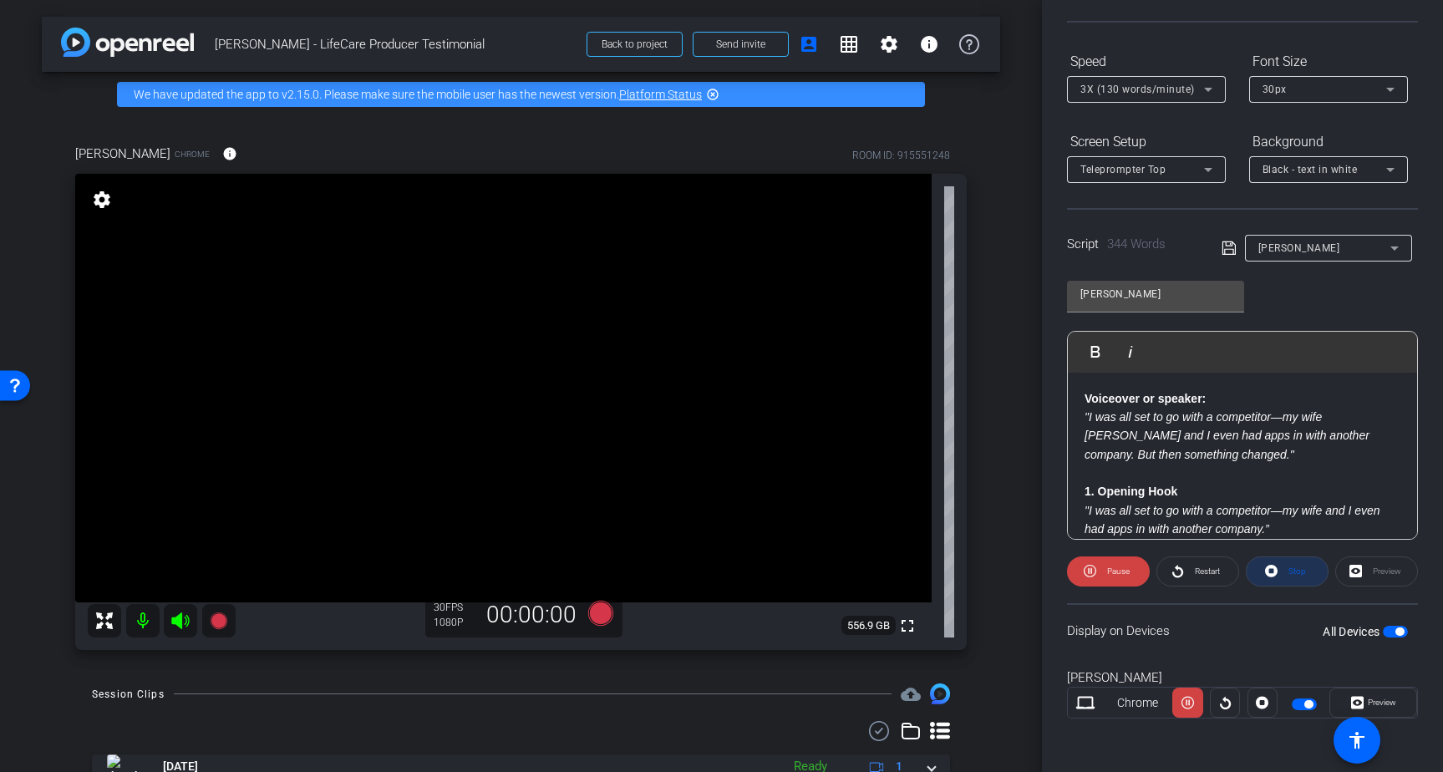
click at [1289, 575] on span "Stop" at bounding box center [1297, 570] width 18 height 9
click at [1093, 567] on icon at bounding box center [1093, 571] width 13 height 13
click at [1376, 695] on span "Preview" at bounding box center [1379, 702] width 33 height 23
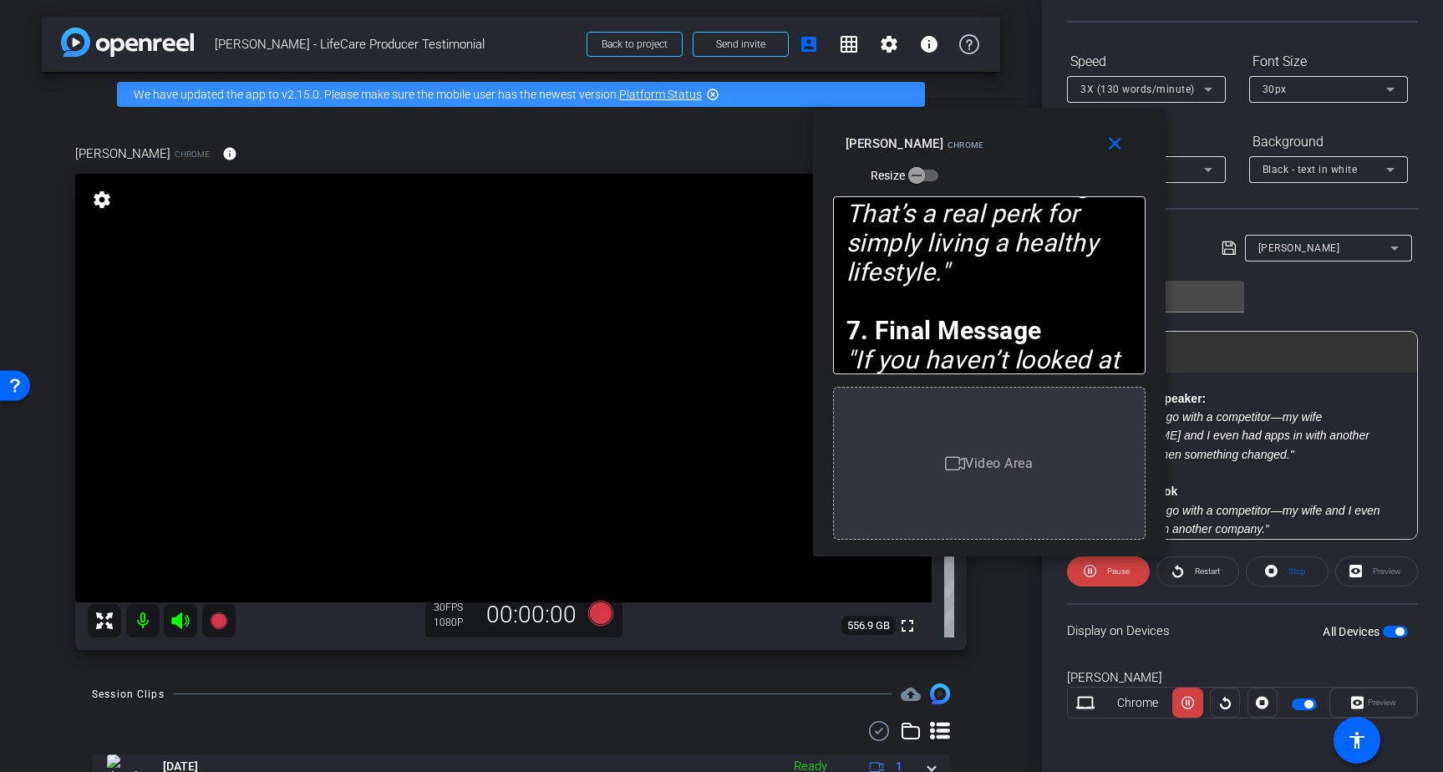
drag, startPoint x: 699, startPoint y: 175, endPoint x: 966, endPoint y: 122, distance: 272.6
click at [966, 122] on div "close Brad Fiene Chrome Resize" at bounding box center [989, 146] width 352 height 75
click at [924, 168] on icon "button" at bounding box center [916, 175] width 15 height 15
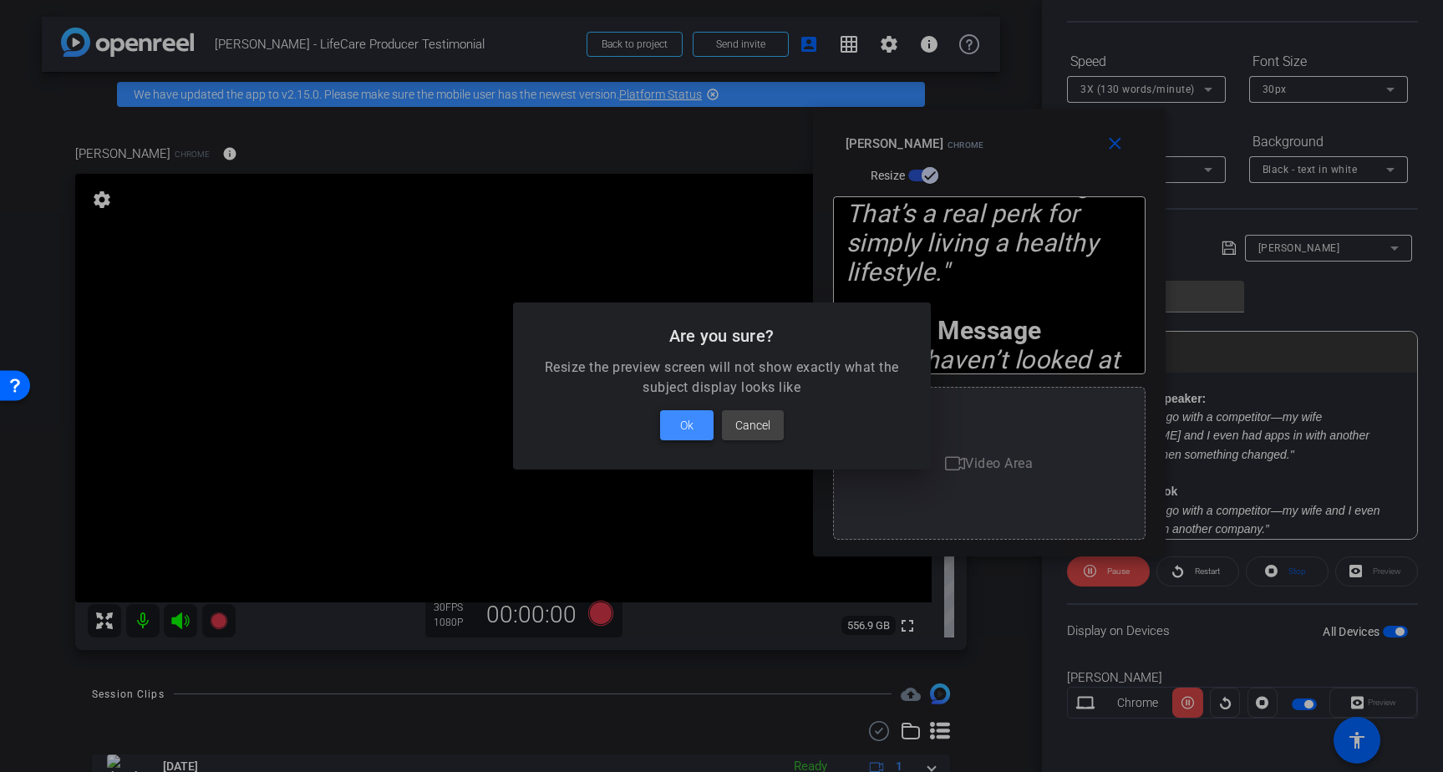
click at [690, 432] on span "Ok" at bounding box center [686, 425] width 13 height 20
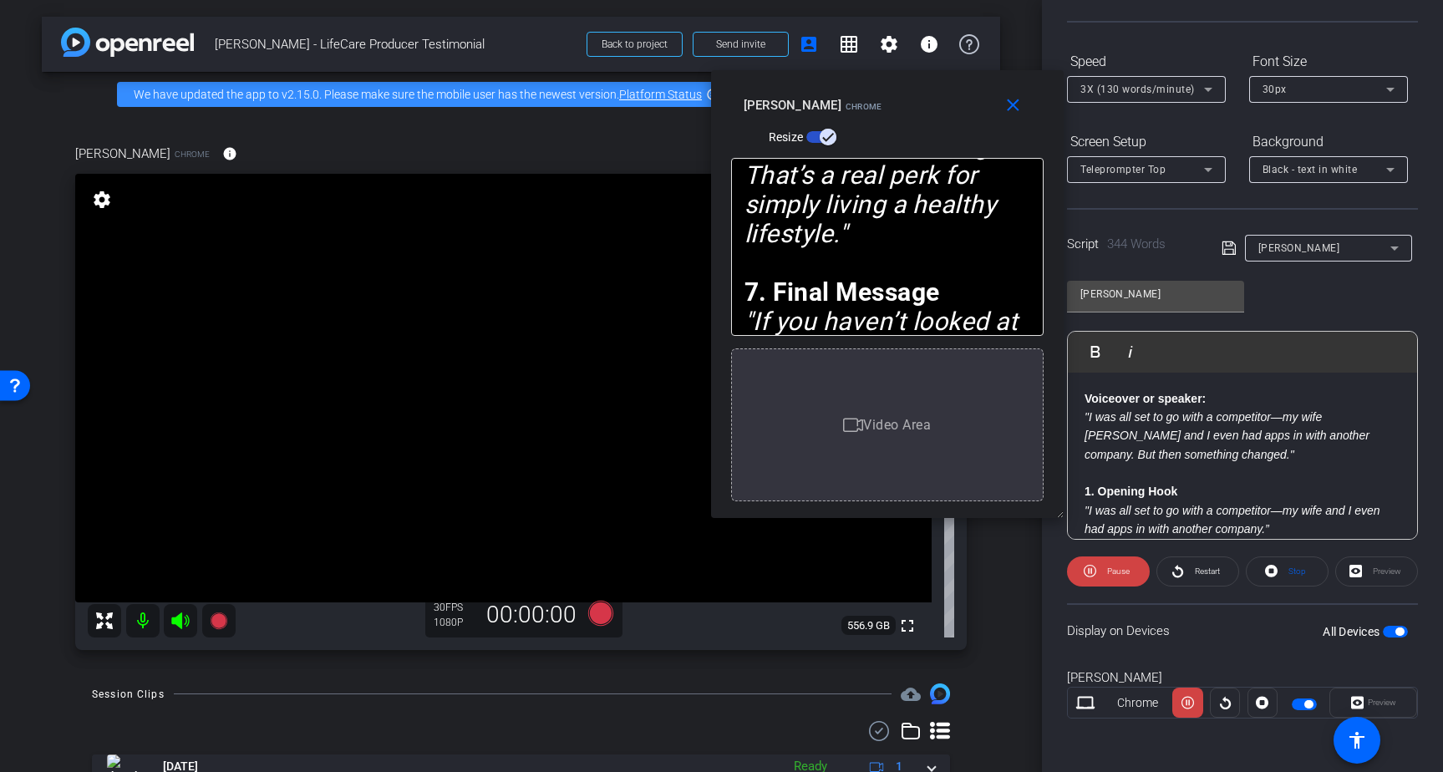
drag, startPoint x: 1079, startPoint y: 180, endPoint x: 977, endPoint y: 142, distance: 108.9
click at [977, 142] on div "close Brad Fiene Chrome Resize" at bounding box center [887, 107] width 352 height 75
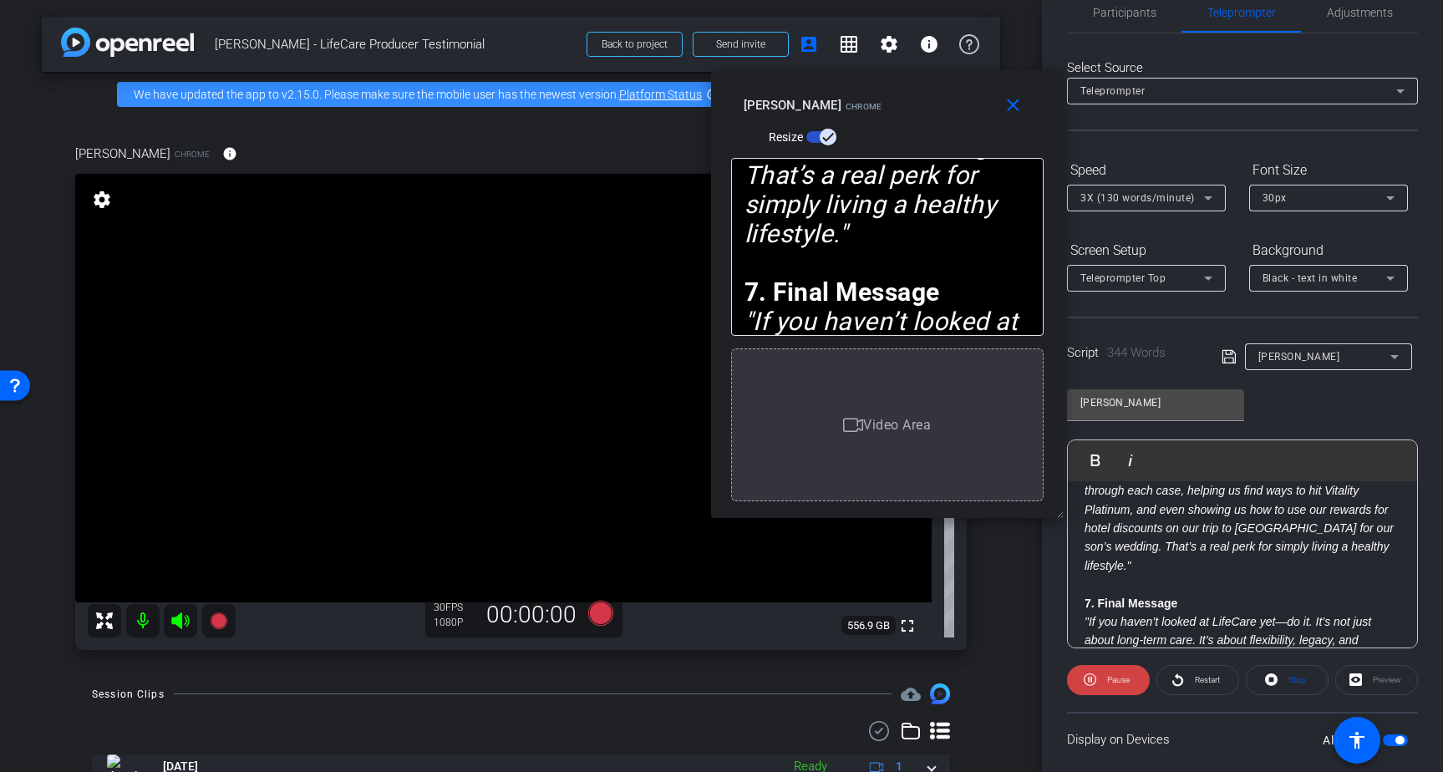
scroll to position [0, 0]
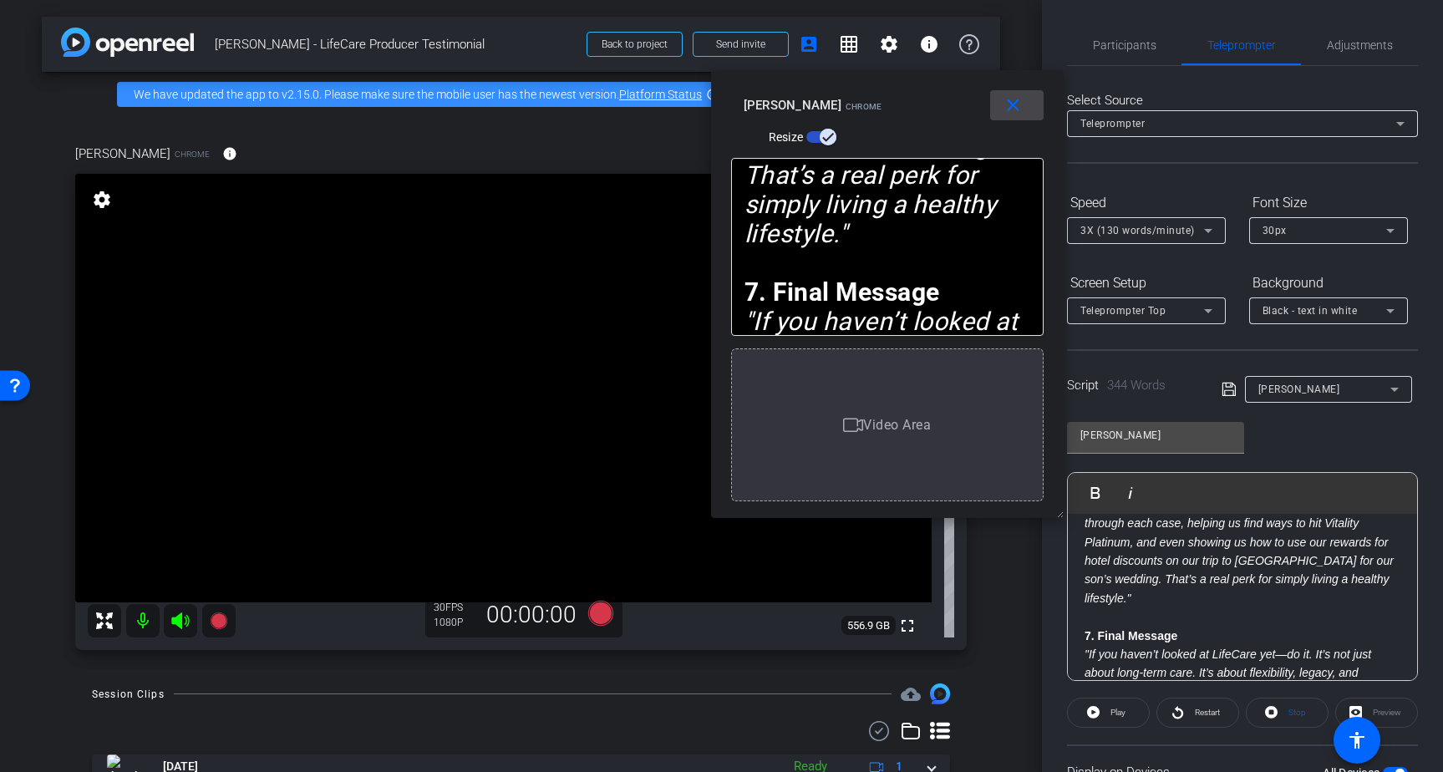
click at [1007, 107] on mat-icon "close" at bounding box center [1012, 105] width 21 height 21
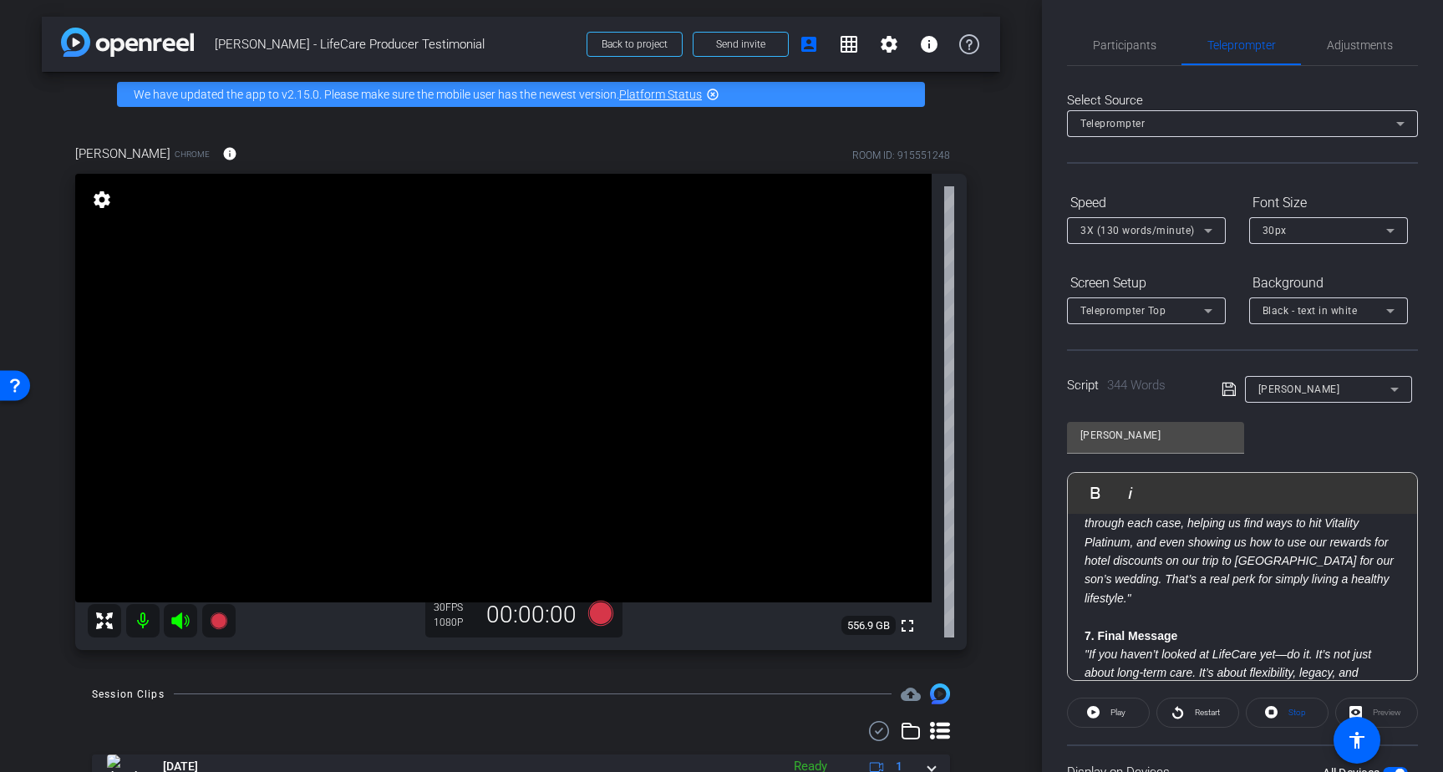
click at [1222, 231] on div "3X (130 words/minute)" at bounding box center [1146, 230] width 159 height 27
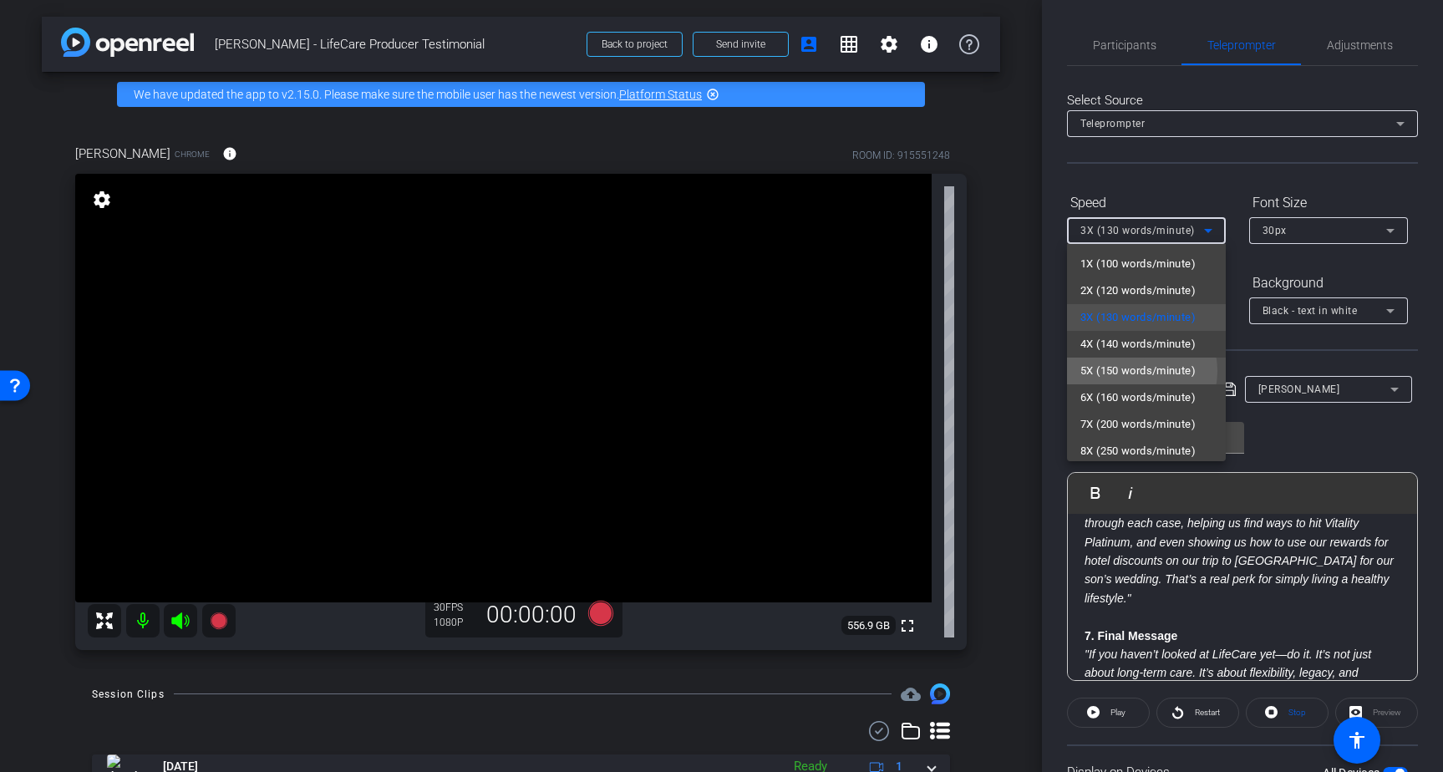
click at [1132, 371] on span "5X (150 words/minute)" at bounding box center [1137, 371] width 115 height 20
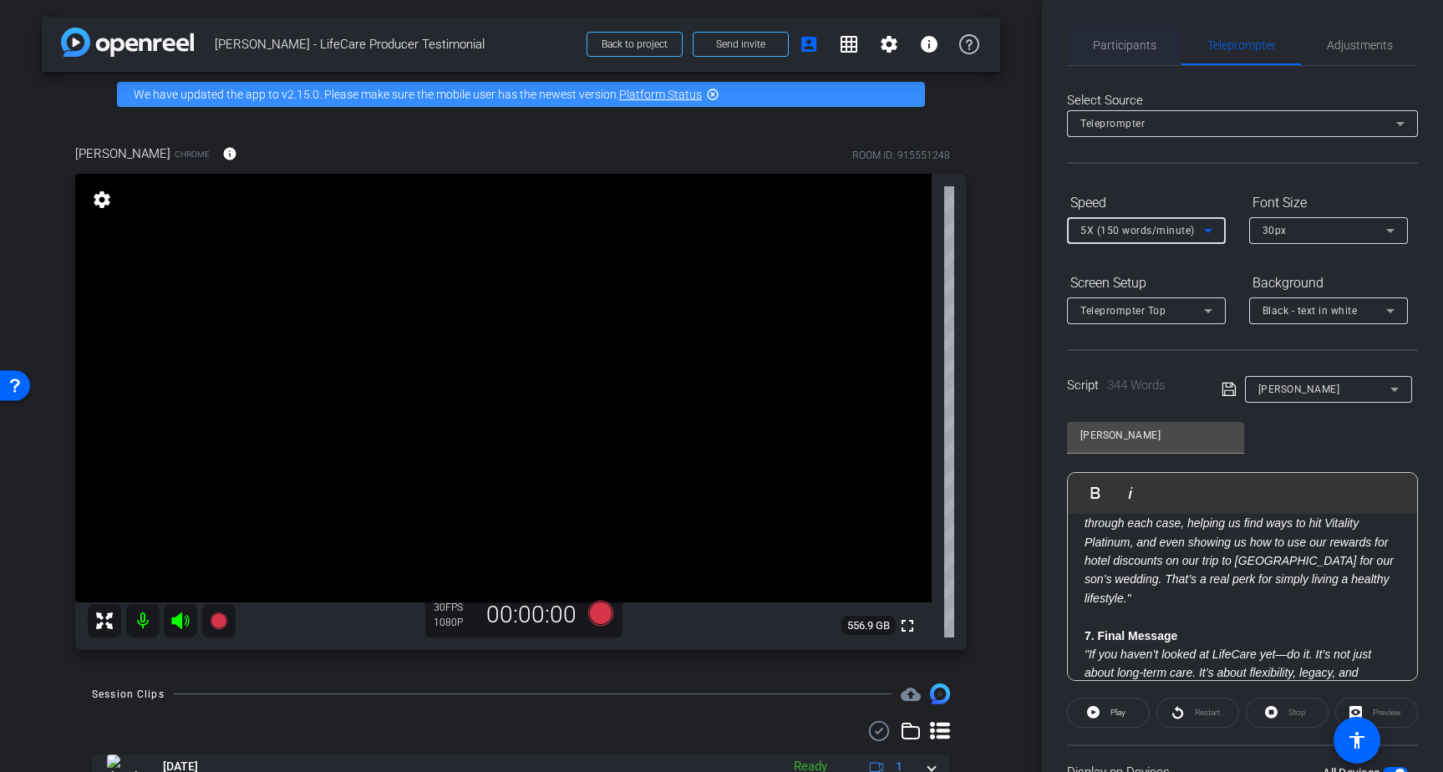
click at [1132, 42] on span "Participants" at bounding box center [1124, 45] width 63 height 12
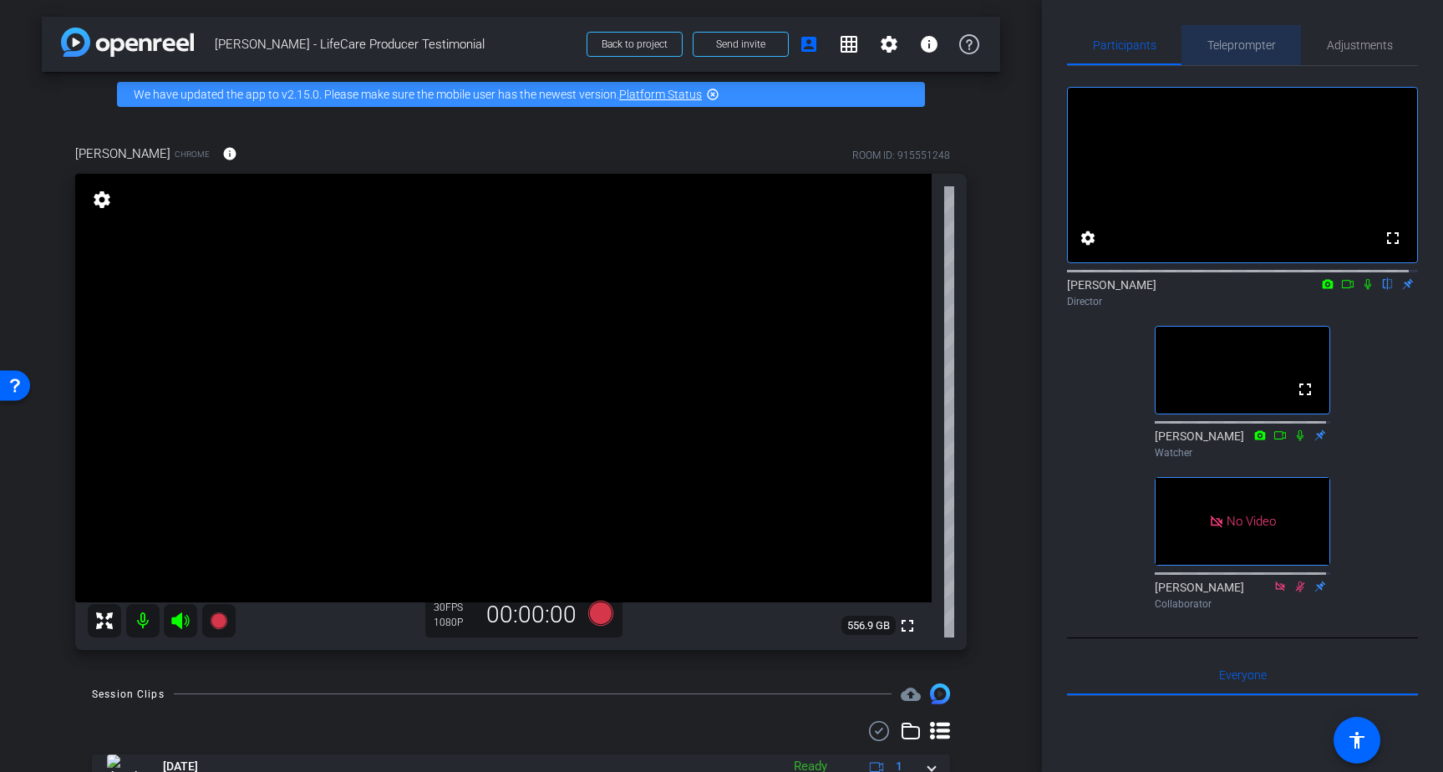
click at [1244, 48] on span "Teleprompter" at bounding box center [1241, 45] width 68 height 12
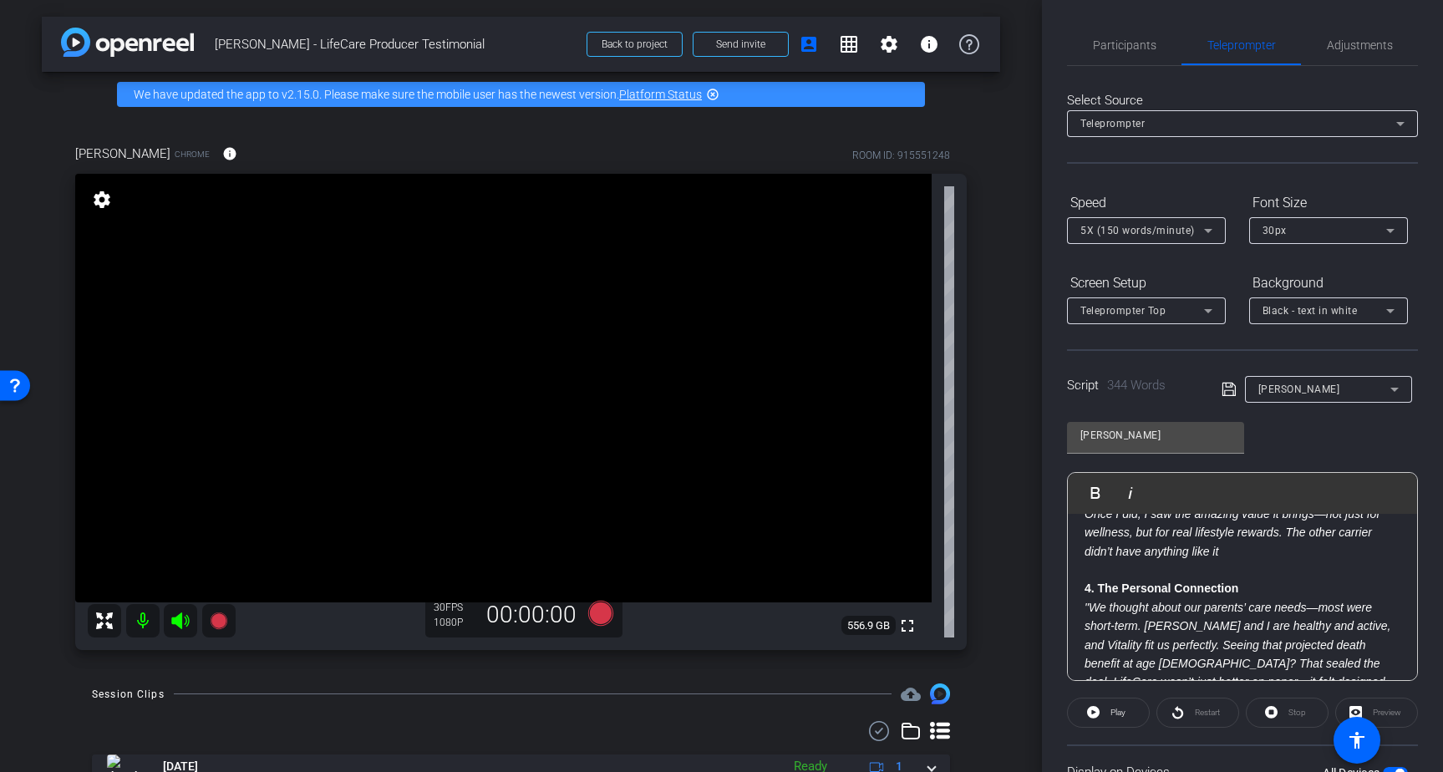
scroll to position [467, 0]
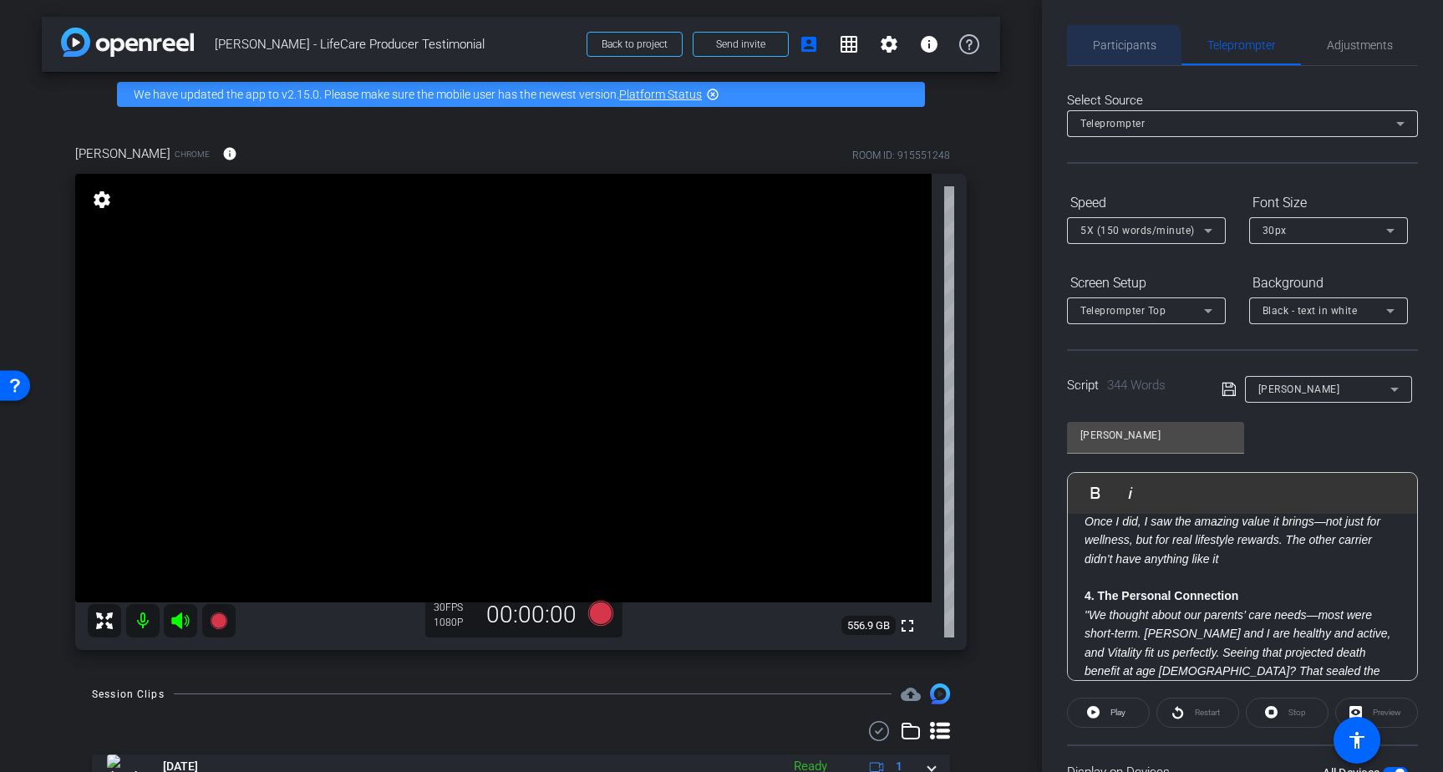
click at [1112, 50] on span "Participants" at bounding box center [1124, 45] width 63 height 12
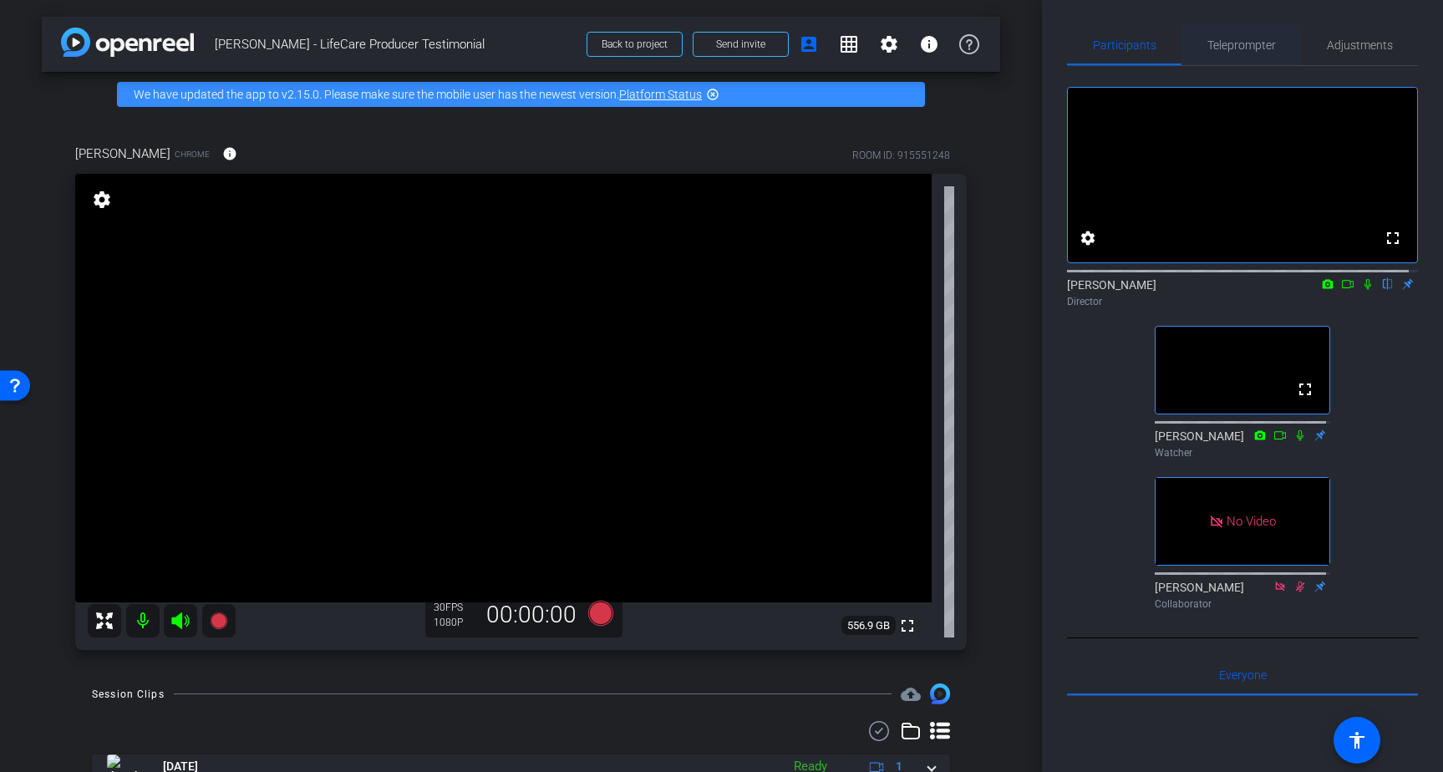
click at [1243, 35] on span "Teleprompter" at bounding box center [1241, 45] width 68 height 40
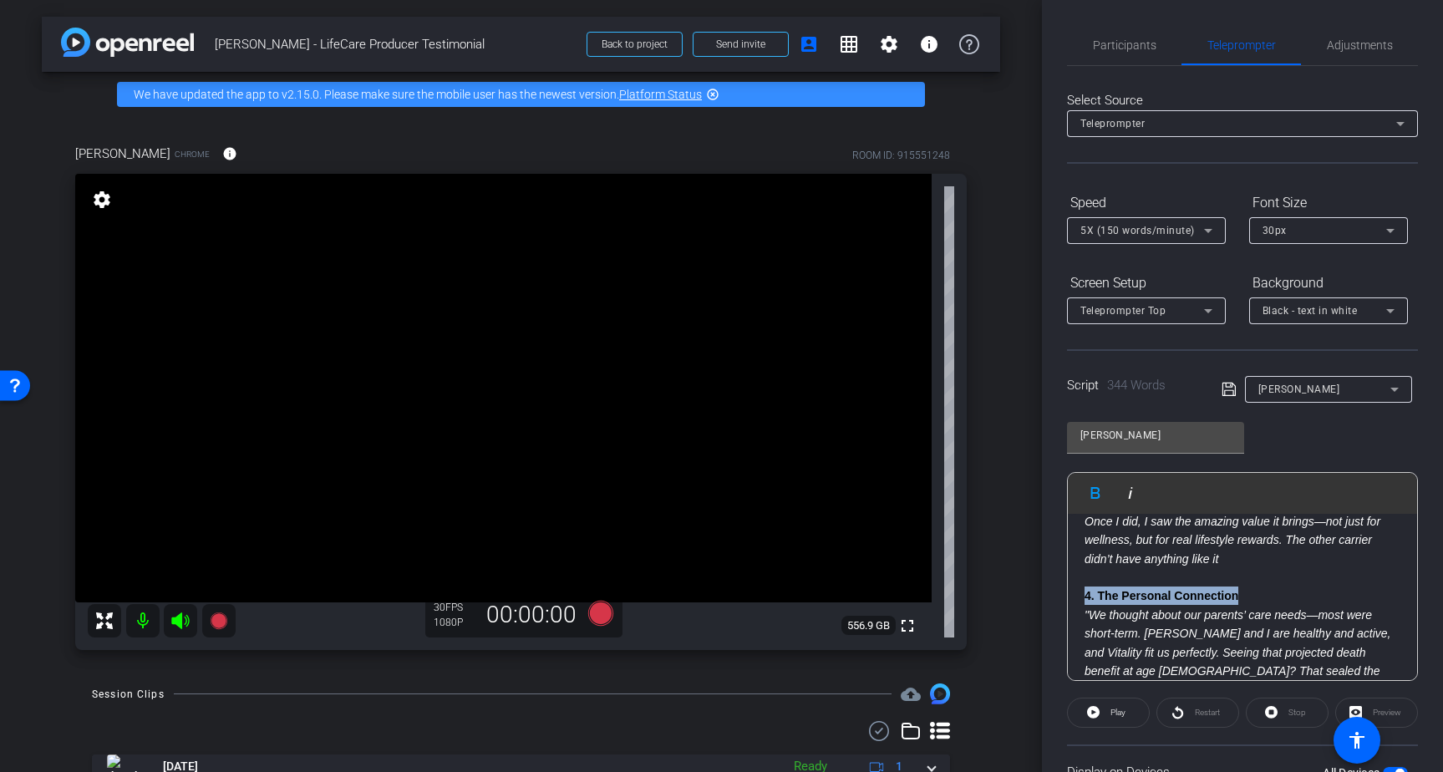
drag, startPoint x: 1250, startPoint y: 576, endPoint x: 1069, endPoint y: 578, distance: 180.4
click at [1069, 578] on div "Voiceover or speaker: "I was all set to go with a competitor—my wife Kyle and I…" at bounding box center [1242, 559] width 349 height 1025
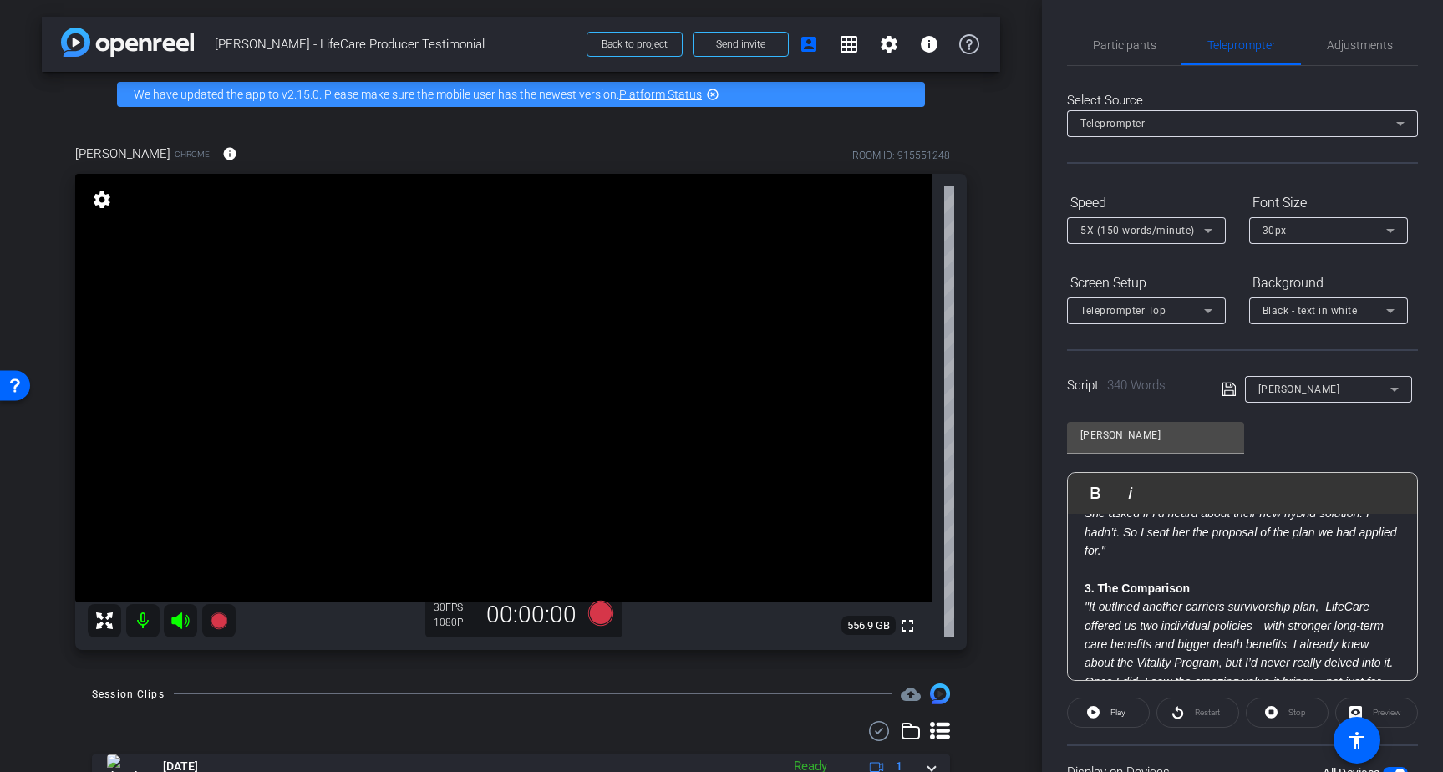
scroll to position [304, 0]
drag, startPoint x: 1224, startPoint y: 567, endPoint x: 1069, endPoint y: 570, distance: 154.6
click at [1069, 570] on div "Voiceover or speaker: "I was all set to go with a competitor—my wife Kyle and I…" at bounding box center [1242, 713] width 349 height 1006
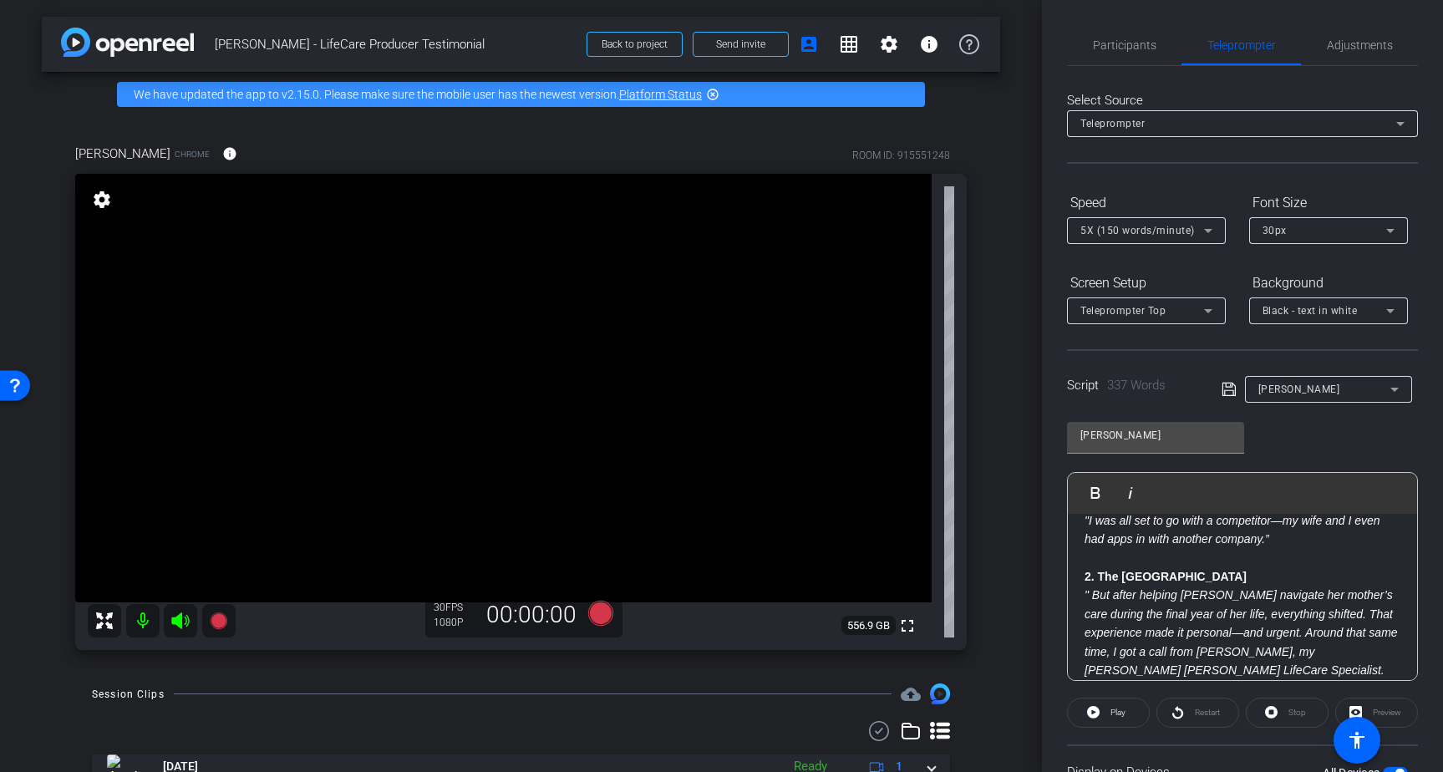
scroll to position [122, 0]
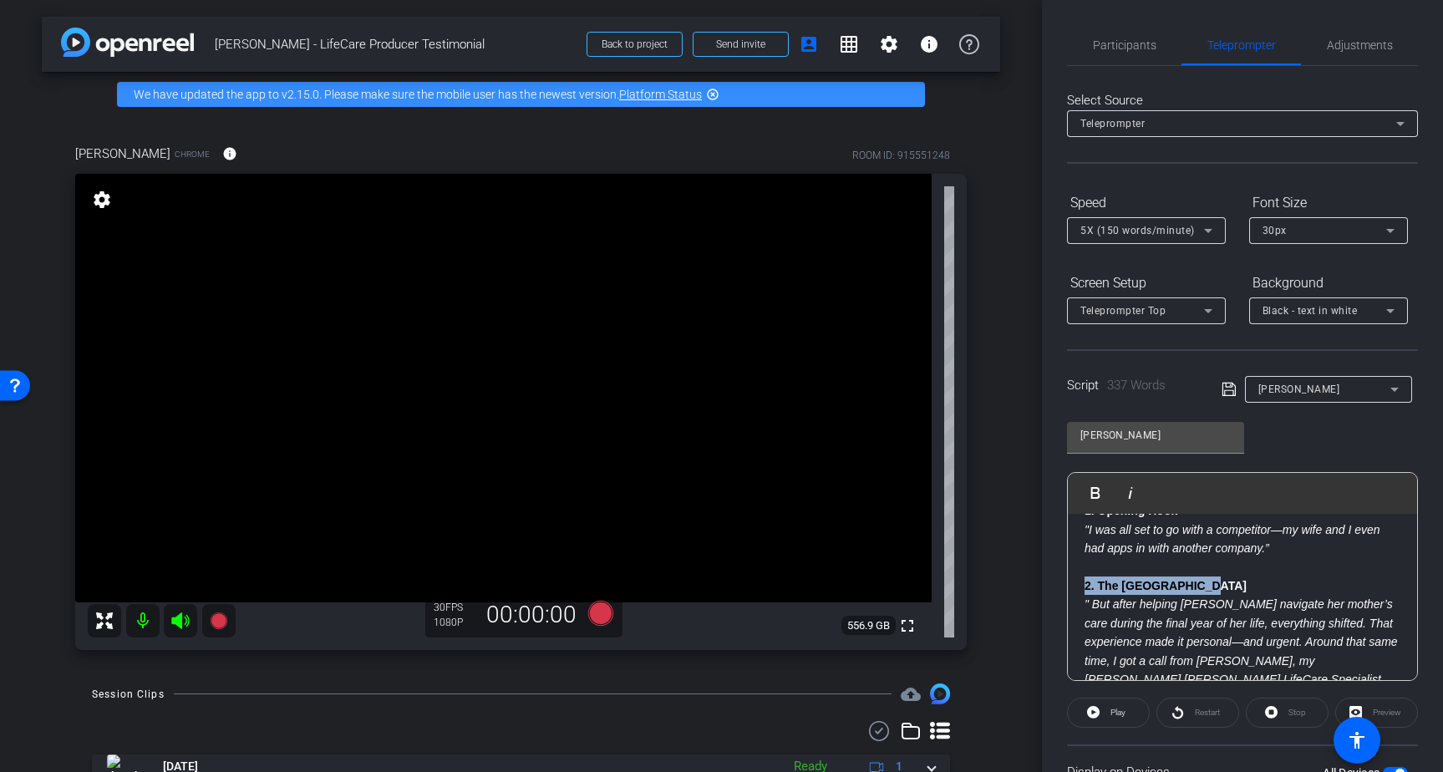
drag, startPoint x: 1210, startPoint y: 581, endPoint x: 1075, endPoint y: 587, distance: 135.4
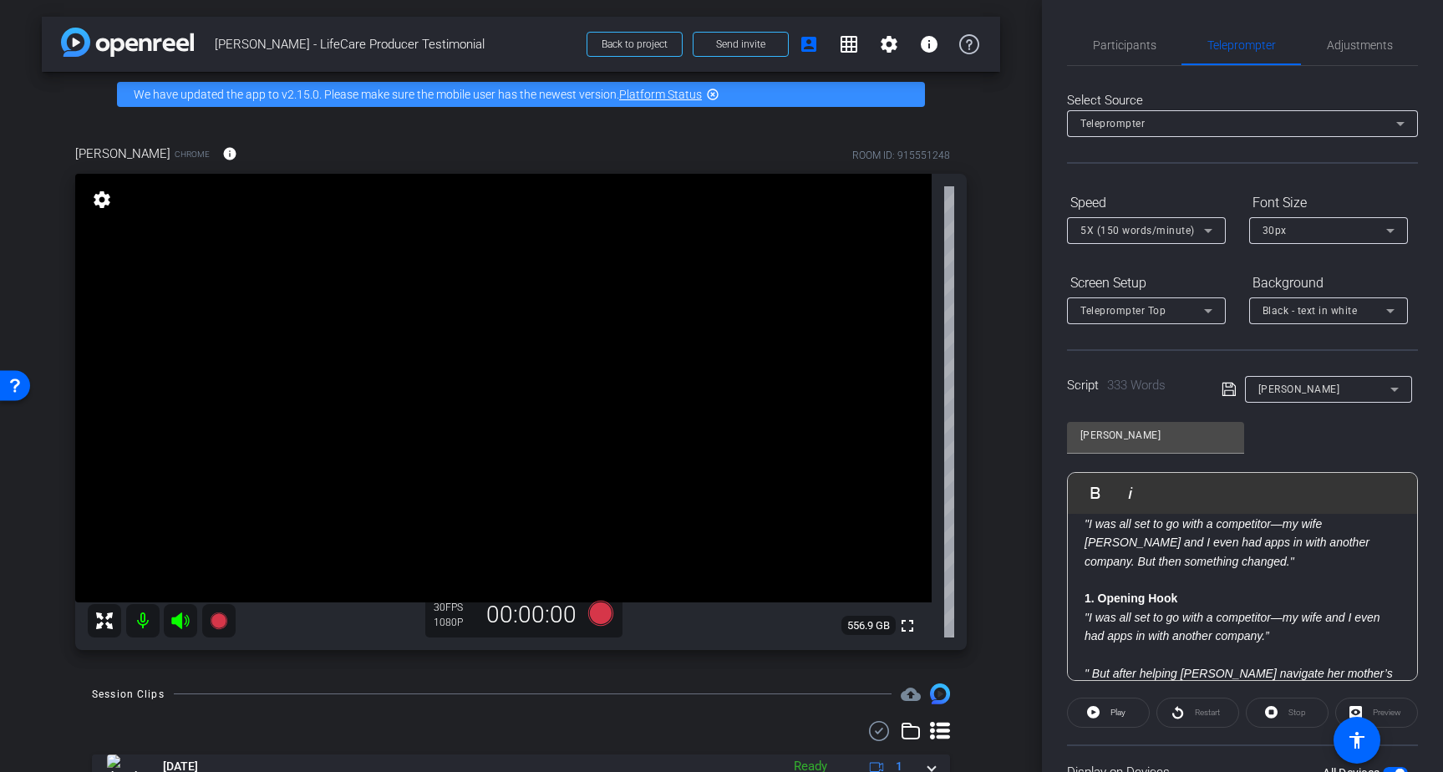
scroll to position [37, 0]
drag, startPoint x: 1197, startPoint y: 594, endPoint x: 1078, endPoint y: 594, distance: 118.6
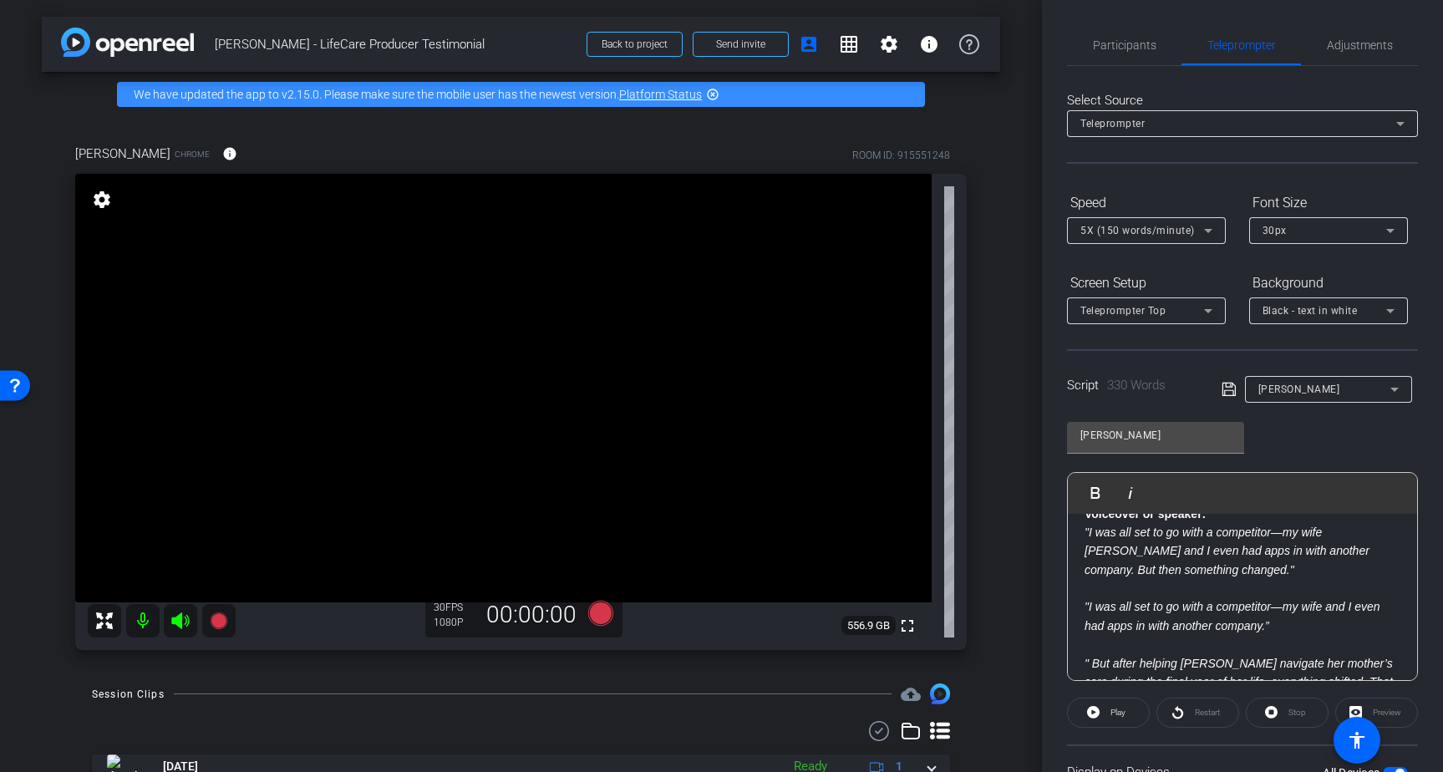
scroll to position [16, 0]
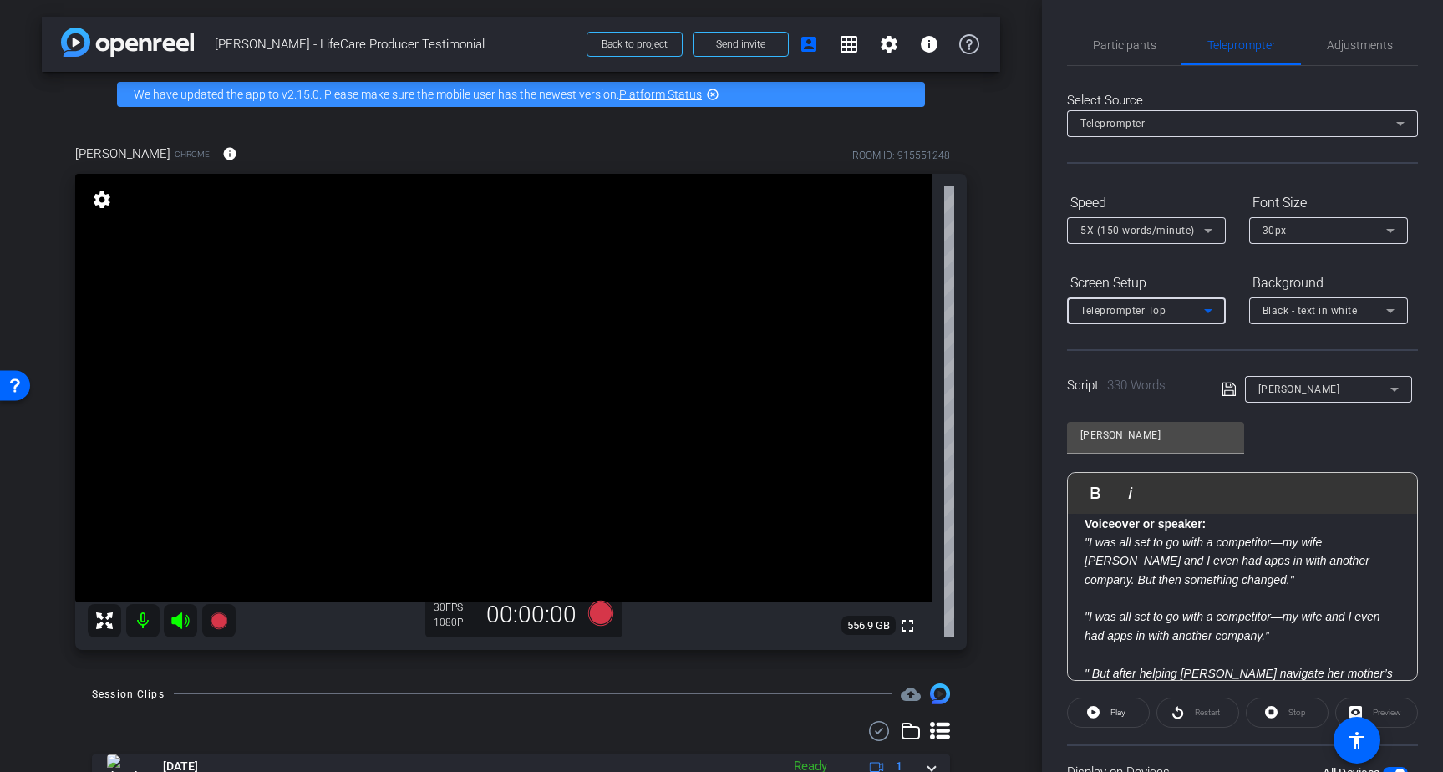
click at [1205, 312] on icon at bounding box center [1208, 311] width 20 height 20
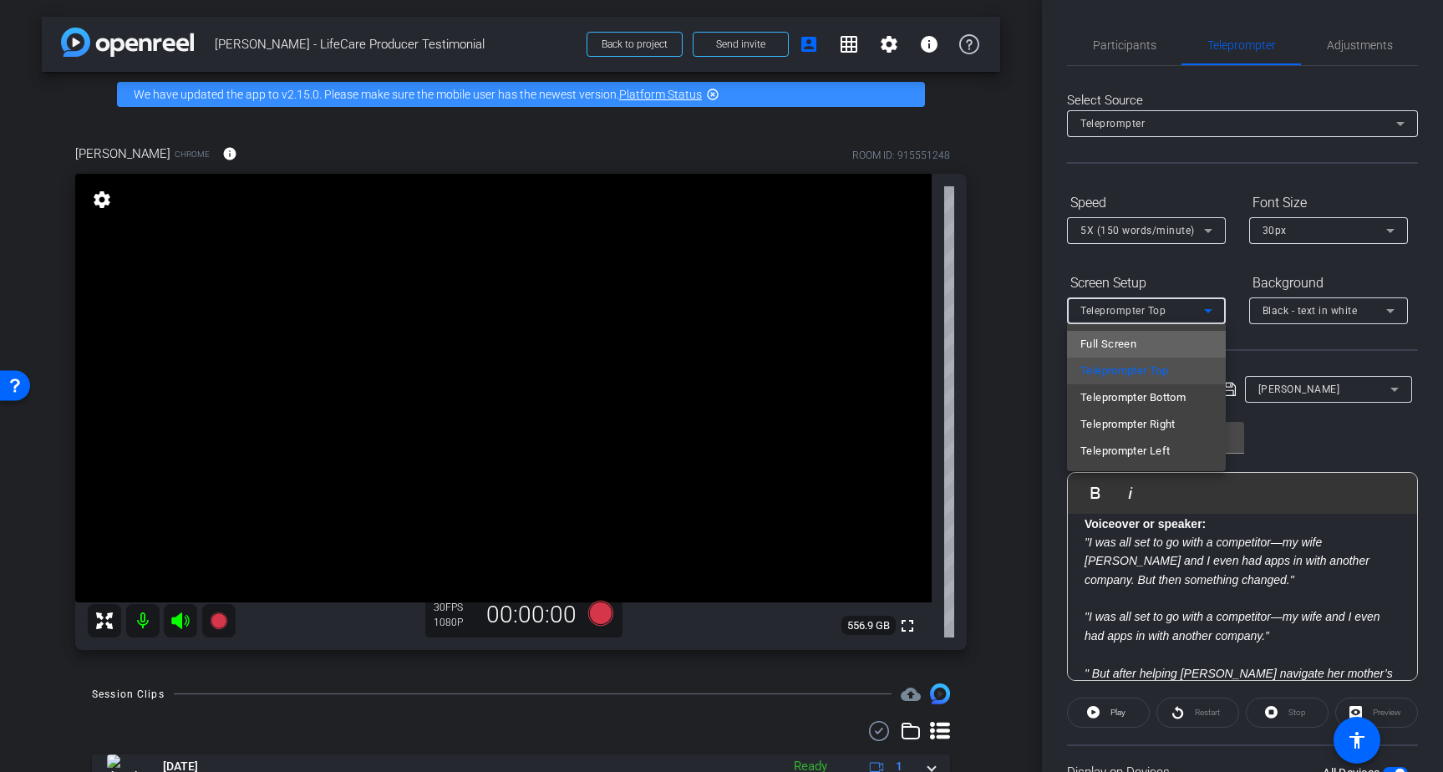
click at [1157, 347] on mat-option "Full Screen" at bounding box center [1146, 344] width 159 height 27
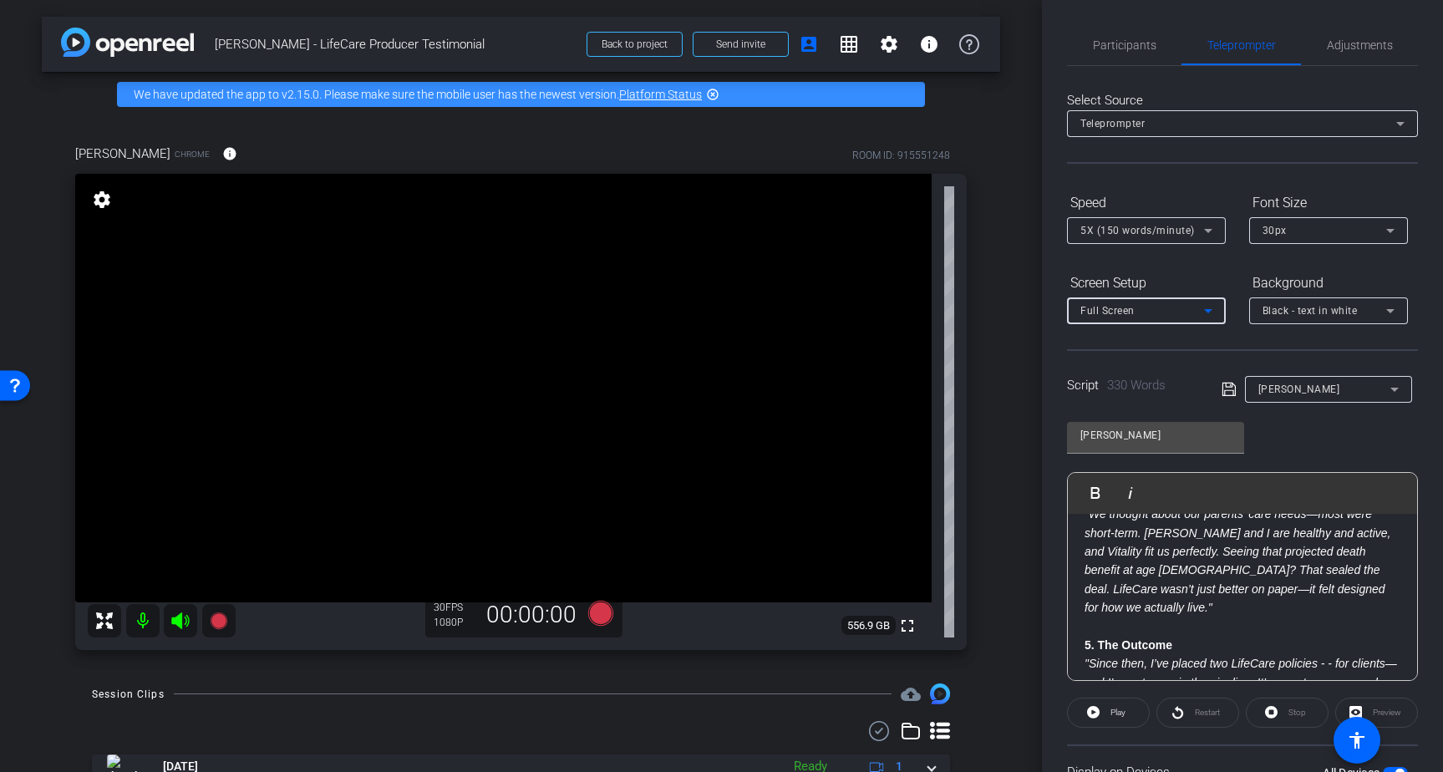
scroll to position [494, 0]
drag, startPoint x: 1185, startPoint y: 606, endPoint x: 1074, endPoint y: 602, distance: 111.2
click at [1074, 602] on div "Voiceover or speaker: "I was all set to go with a competitor—my wife Kyle and I…" at bounding box center [1242, 494] width 349 height 950
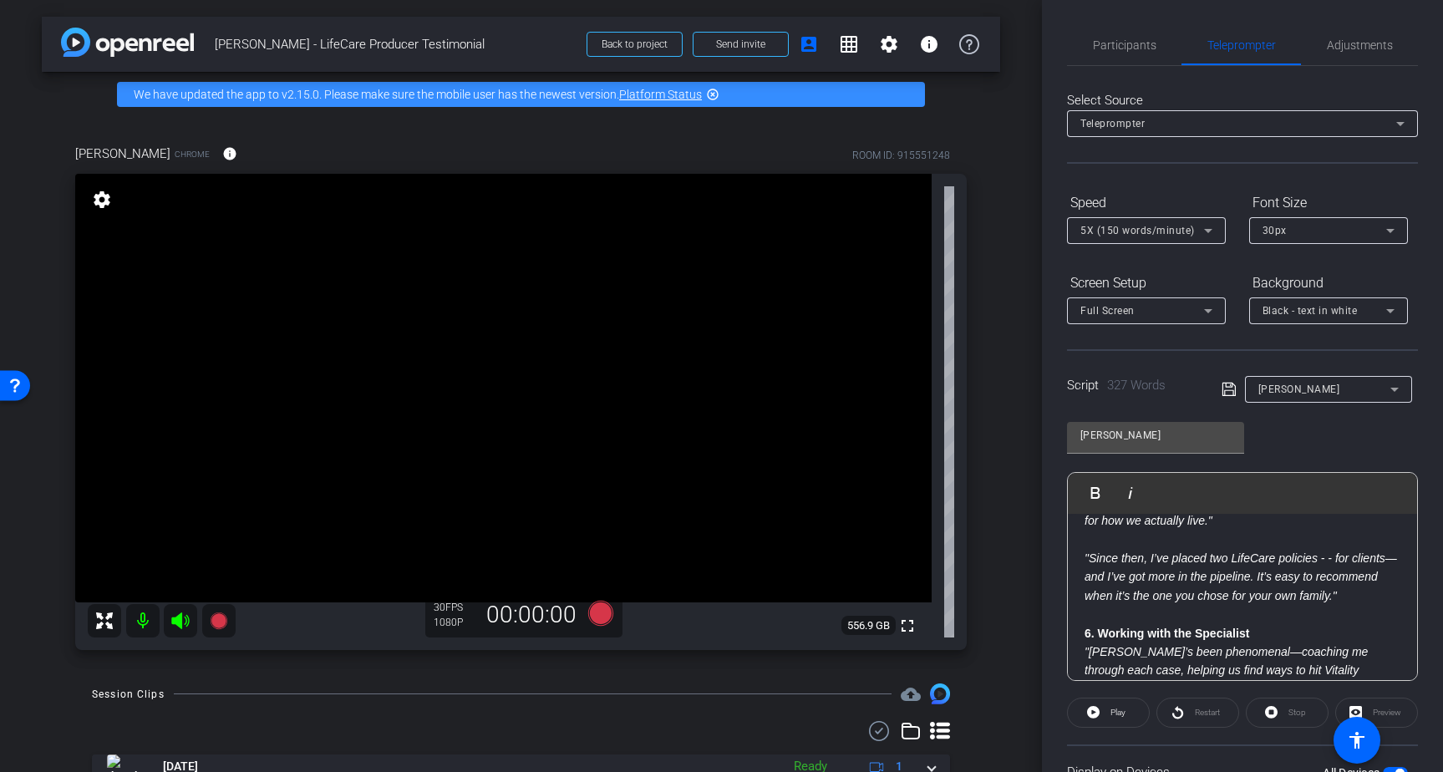
scroll to position [581, 0]
drag, startPoint x: 1264, startPoint y: 611, endPoint x: 1078, endPoint y: 612, distance: 186.3
click at [1078, 612] on div "Voiceover or speaker: "I was all set to go with a competitor—my wife Kyle and I…" at bounding box center [1242, 398] width 349 height 931
click at [1206, 309] on icon at bounding box center [1208, 311] width 8 height 4
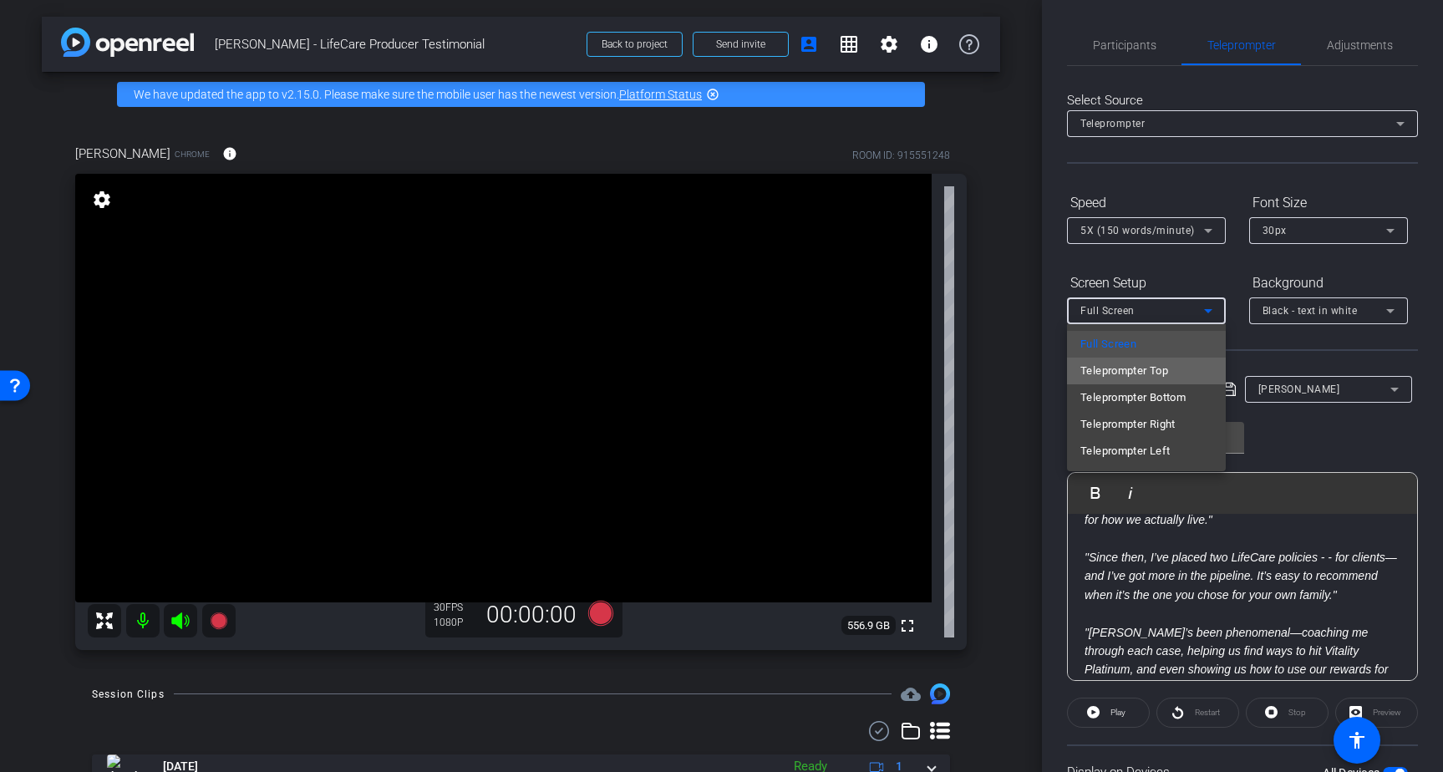
click at [1149, 369] on span "Teleprompter Top" at bounding box center [1124, 371] width 88 height 20
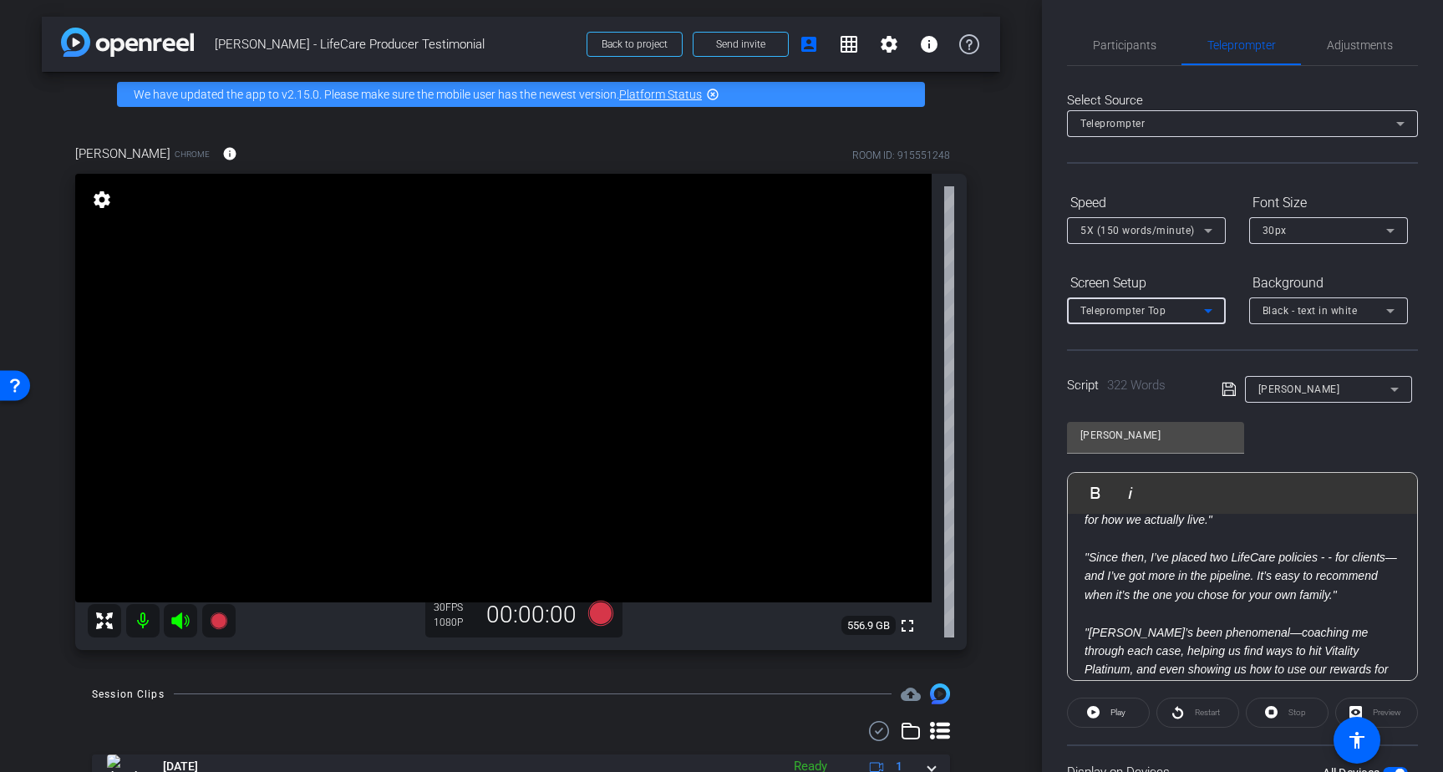
click at [1203, 317] on icon at bounding box center [1208, 311] width 20 height 20
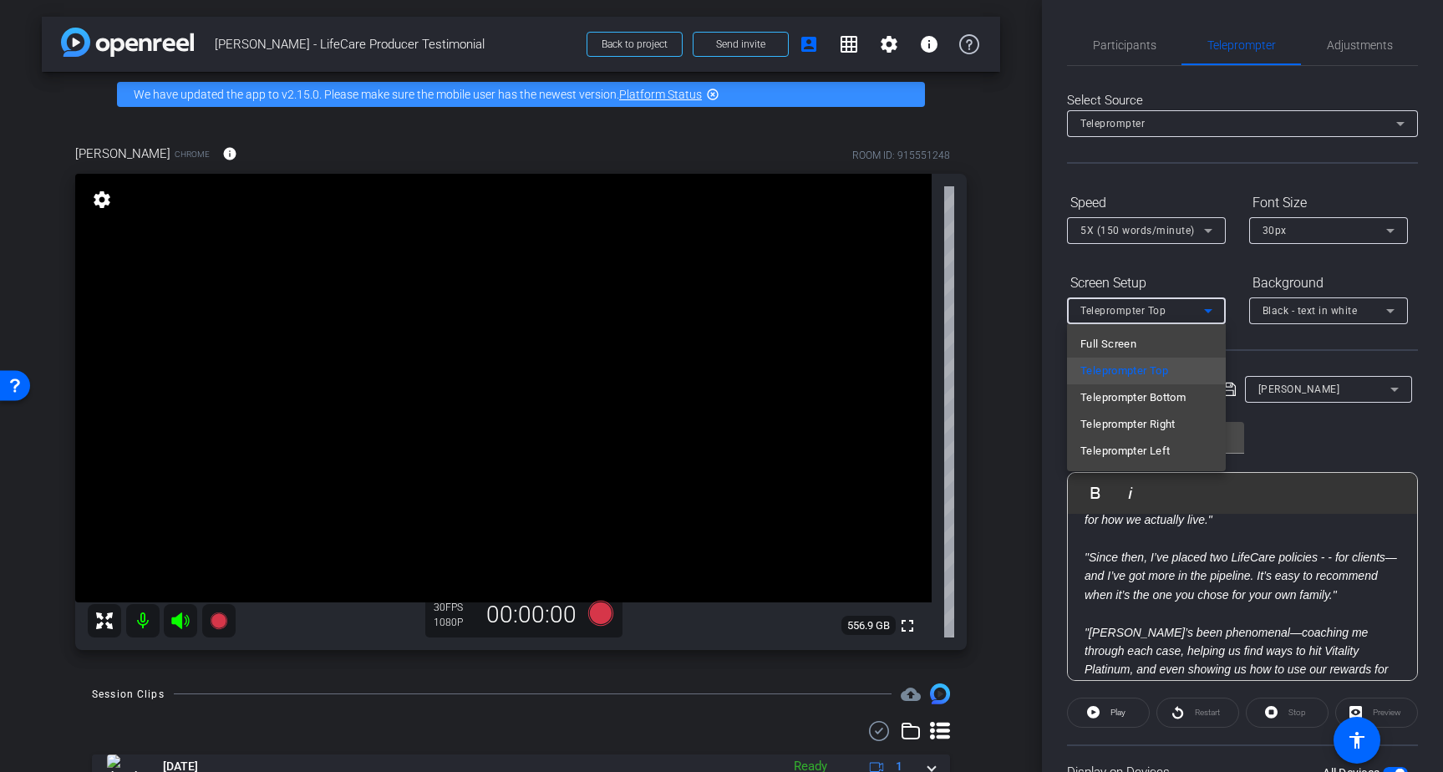
click at [1194, 272] on div at bounding box center [721, 386] width 1443 height 772
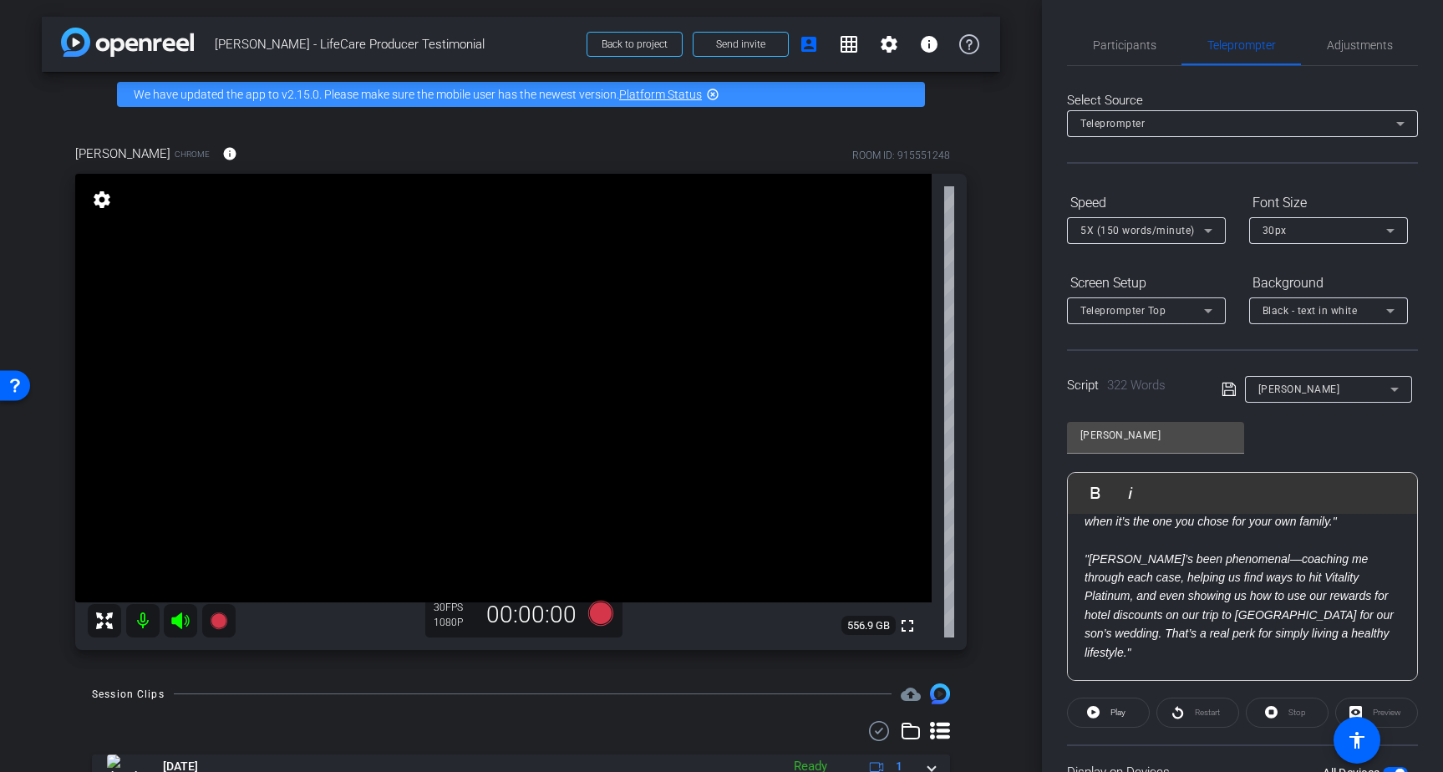
scroll to position [708, 0]
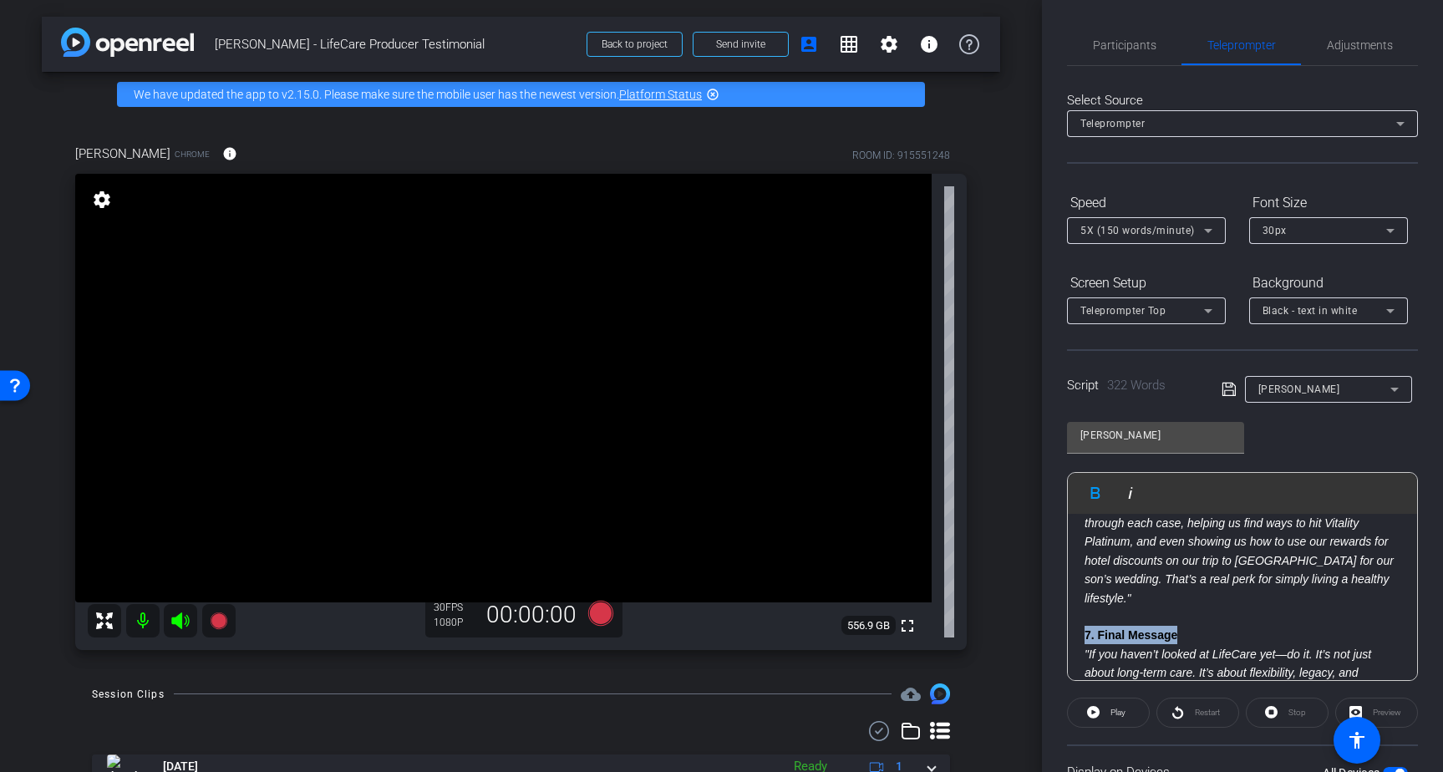
drag, startPoint x: 1178, startPoint y: 596, endPoint x: 1066, endPoint y: 595, distance: 111.9
click at [1066, 595] on div "Participants Teleprompter Adjustments settings Yathurshan Sivasothy flip Direct…" at bounding box center [1242, 386] width 401 height 772
click at [1193, 307] on div "Teleprompter Top" at bounding box center [1142, 310] width 124 height 21
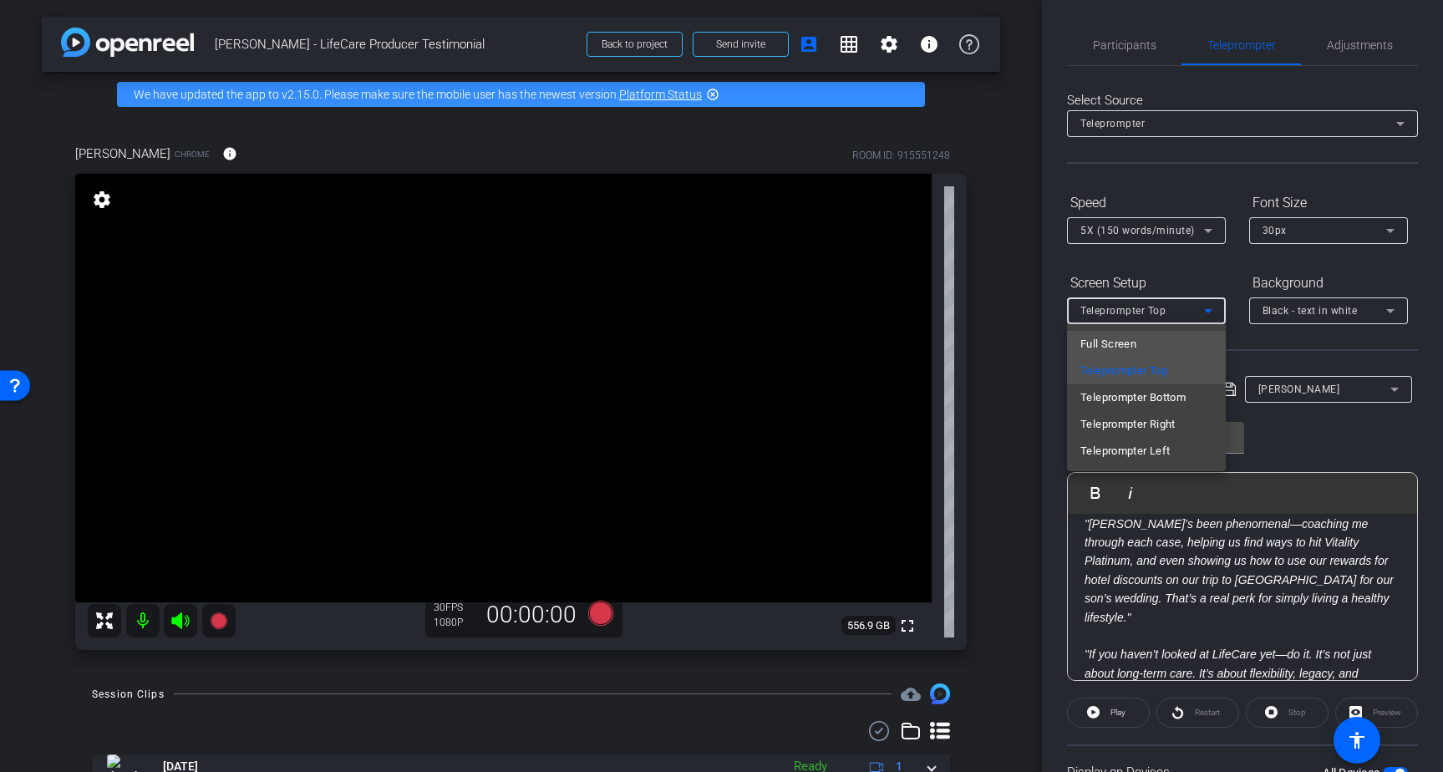
click at [1147, 340] on mat-option "Full Screen" at bounding box center [1146, 344] width 159 height 27
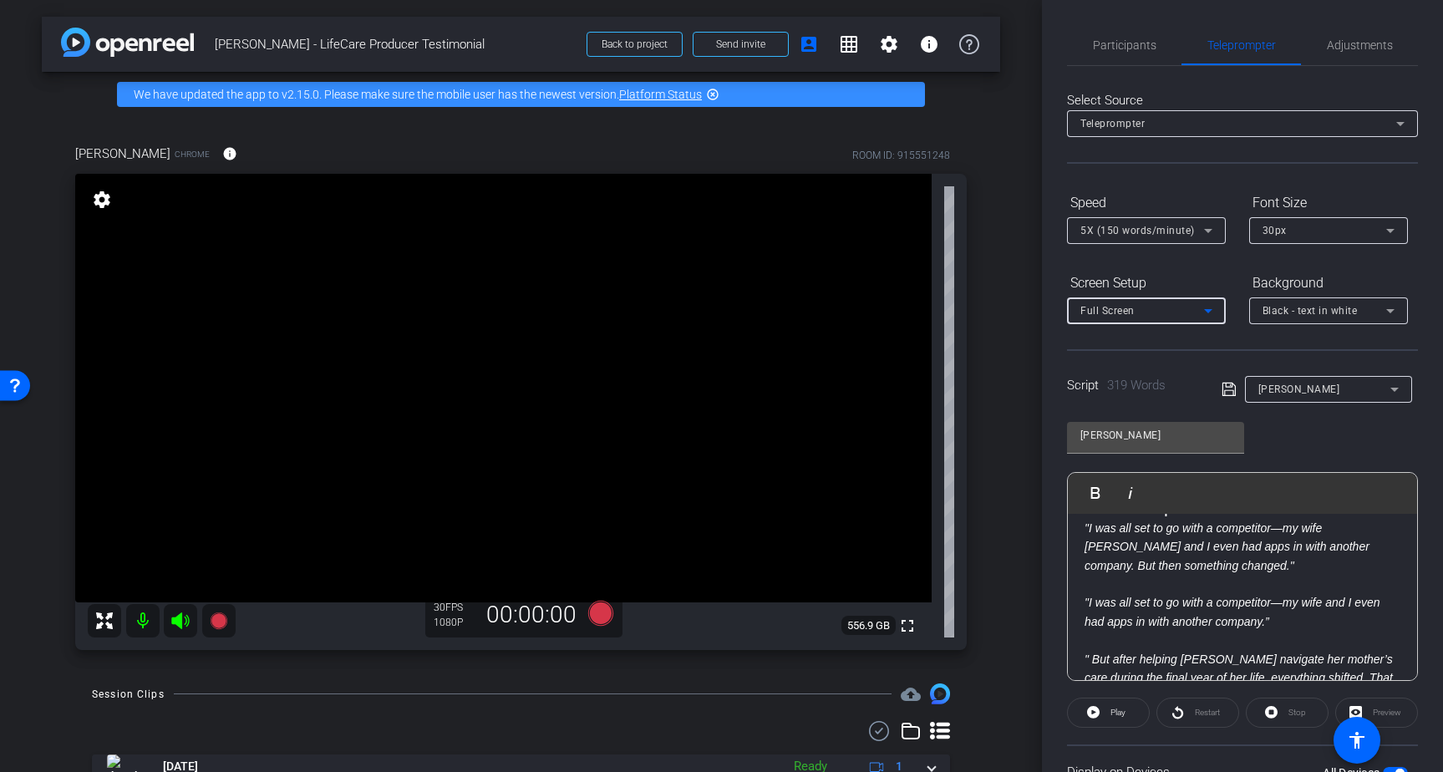
scroll to position [0, 0]
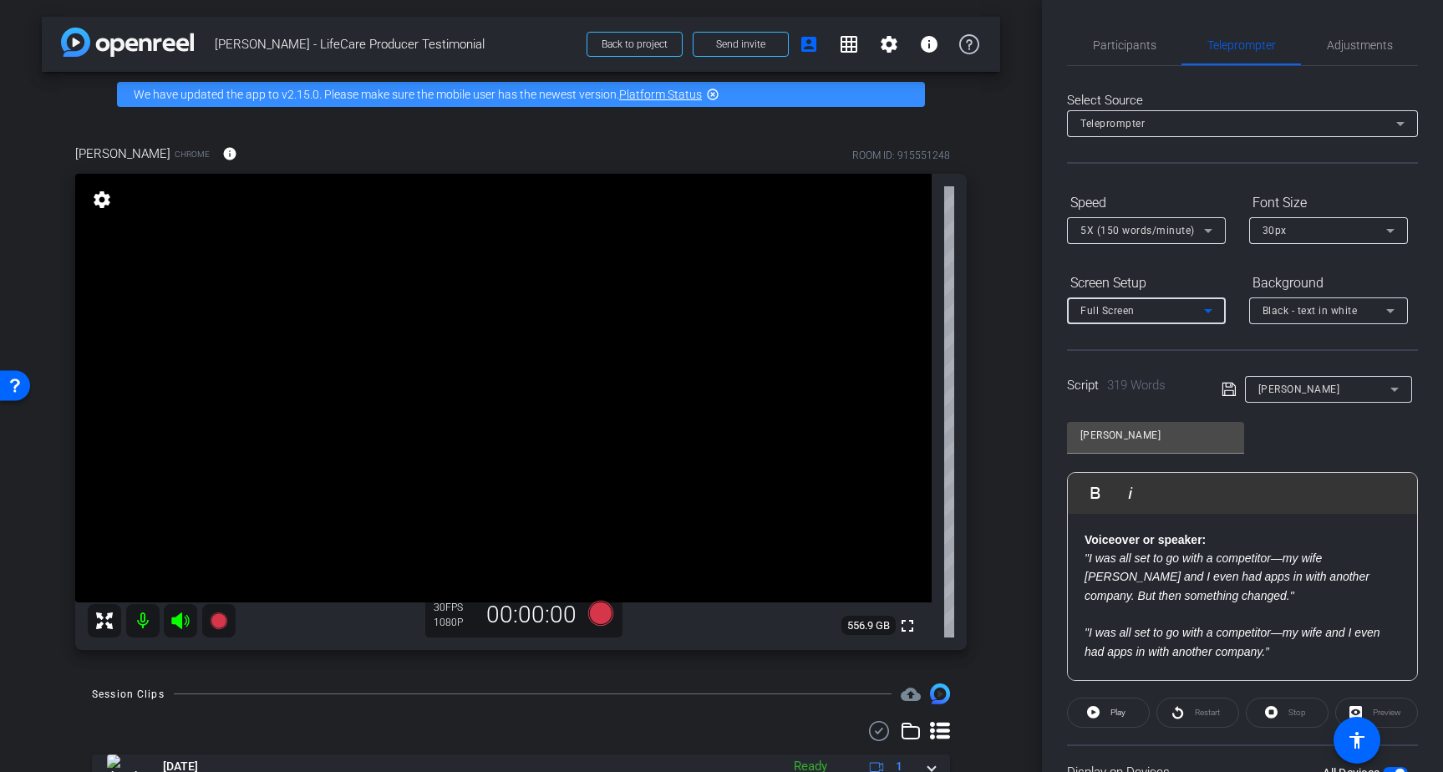
click at [1188, 311] on div "Full Screen" at bounding box center [1142, 310] width 124 height 21
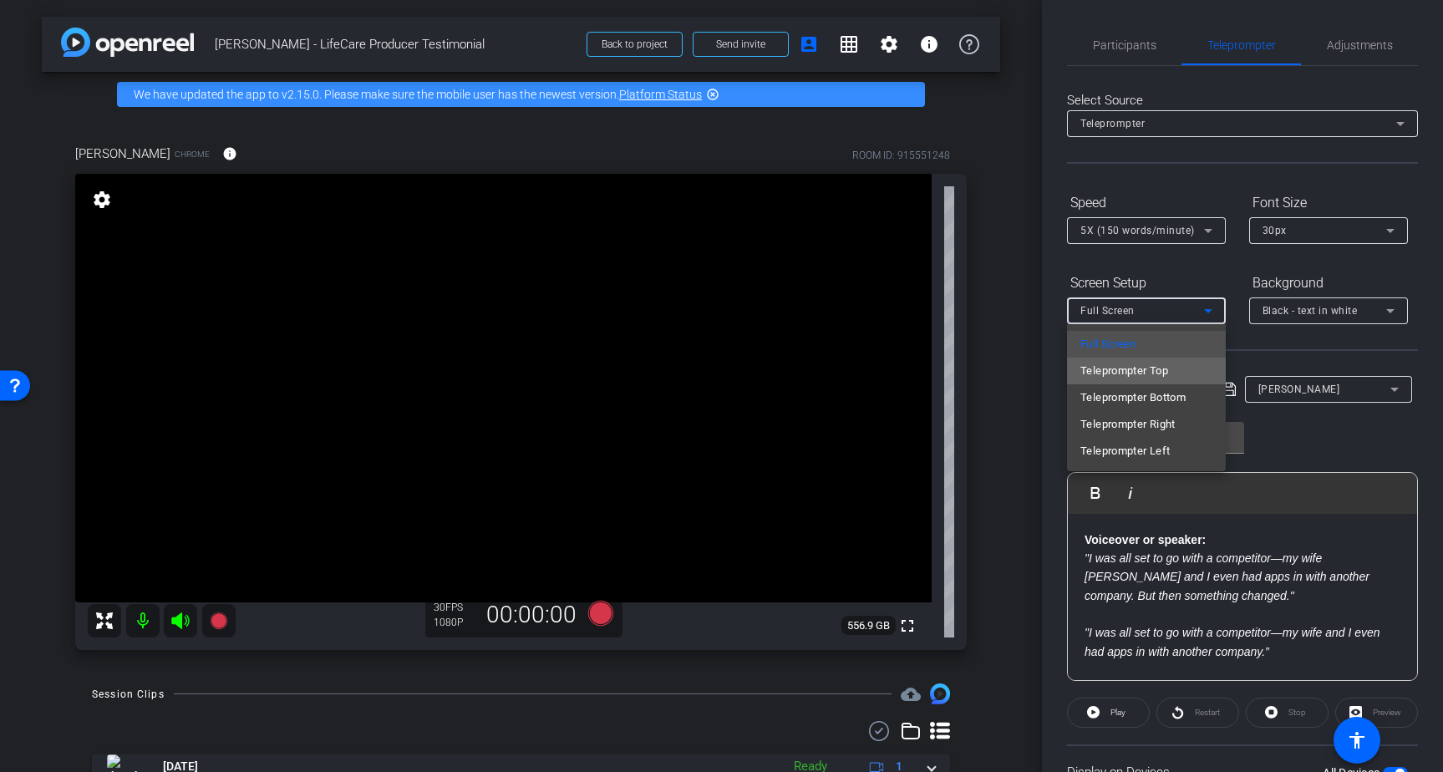
click at [1143, 367] on span "Teleprompter Top" at bounding box center [1124, 371] width 88 height 20
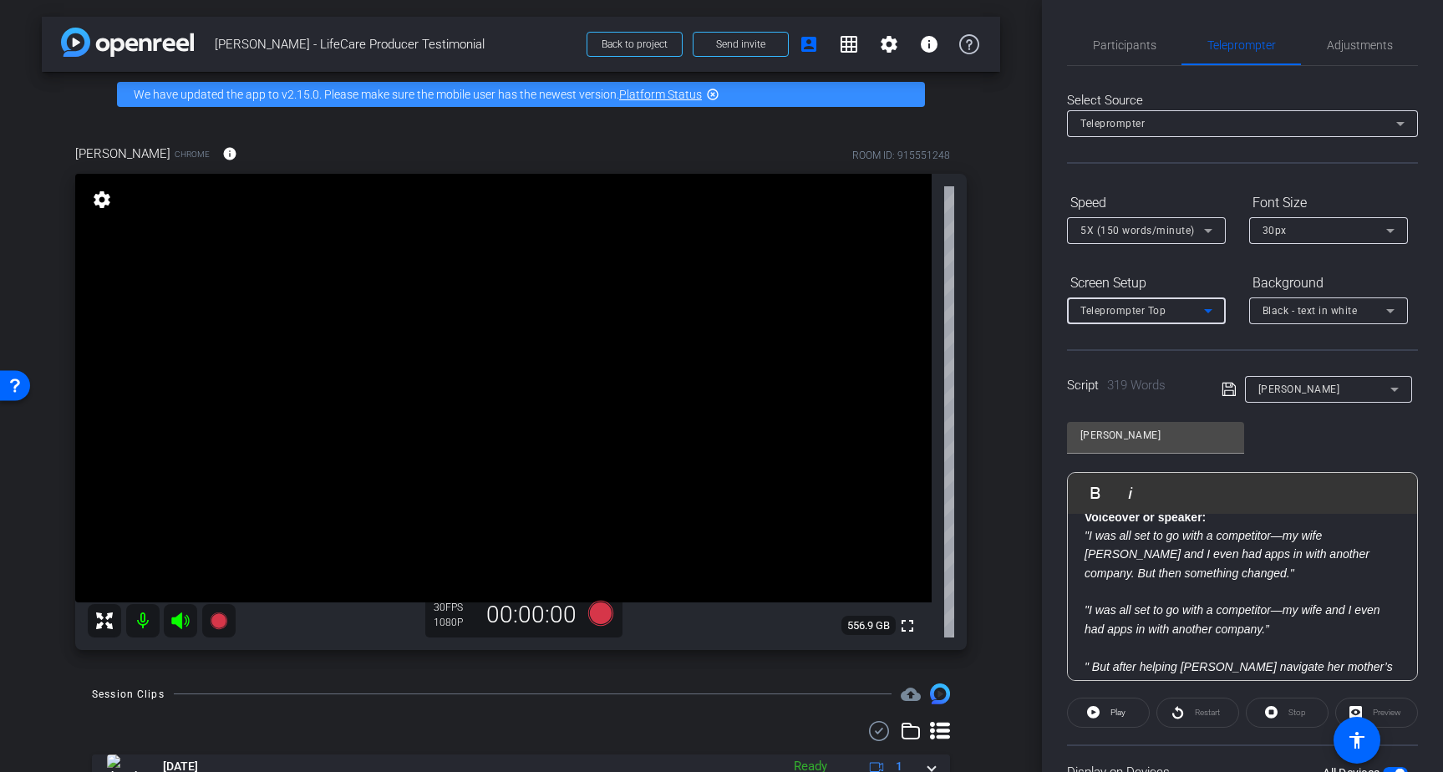
scroll to position [24, 0]
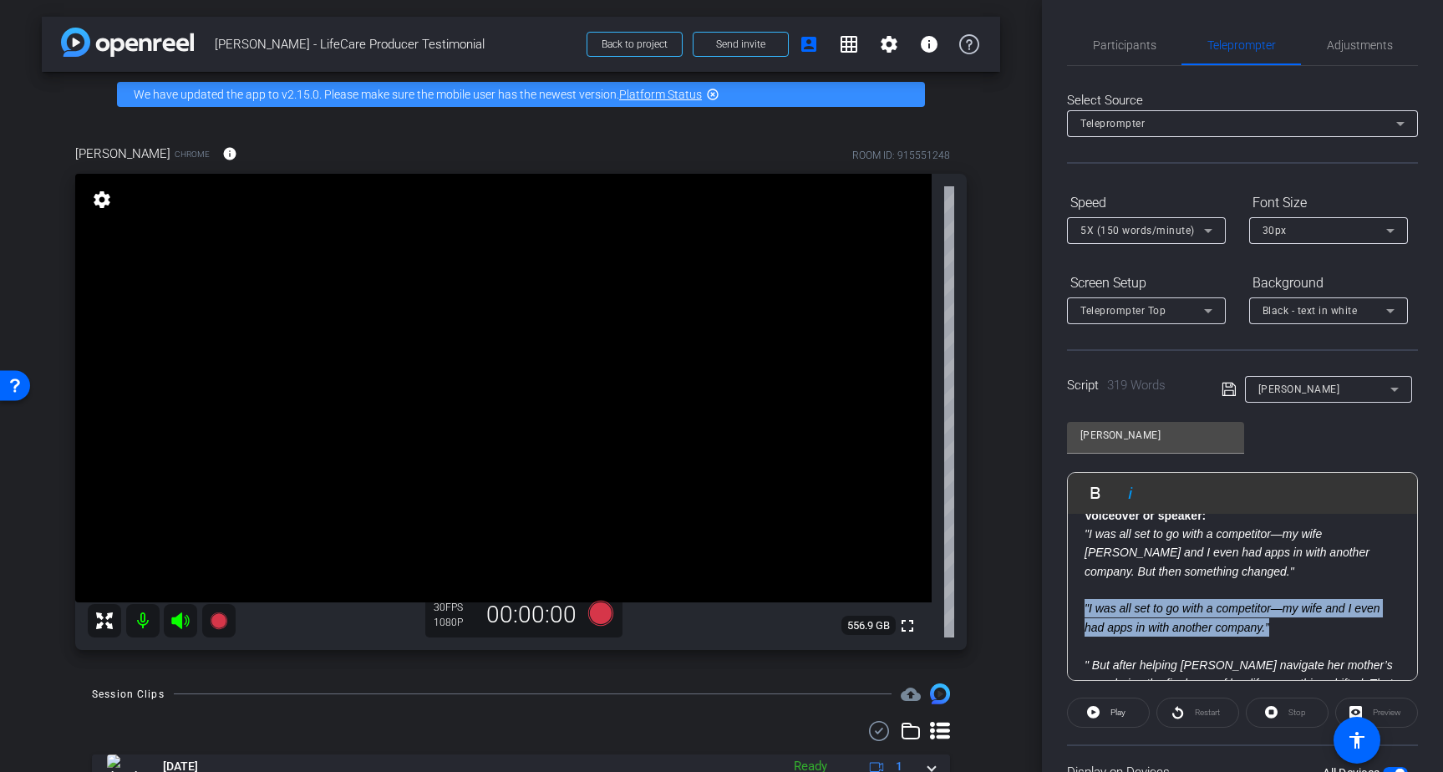
drag, startPoint x: 1280, startPoint y: 626, endPoint x: 1082, endPoint y: 610, distance: 198.7
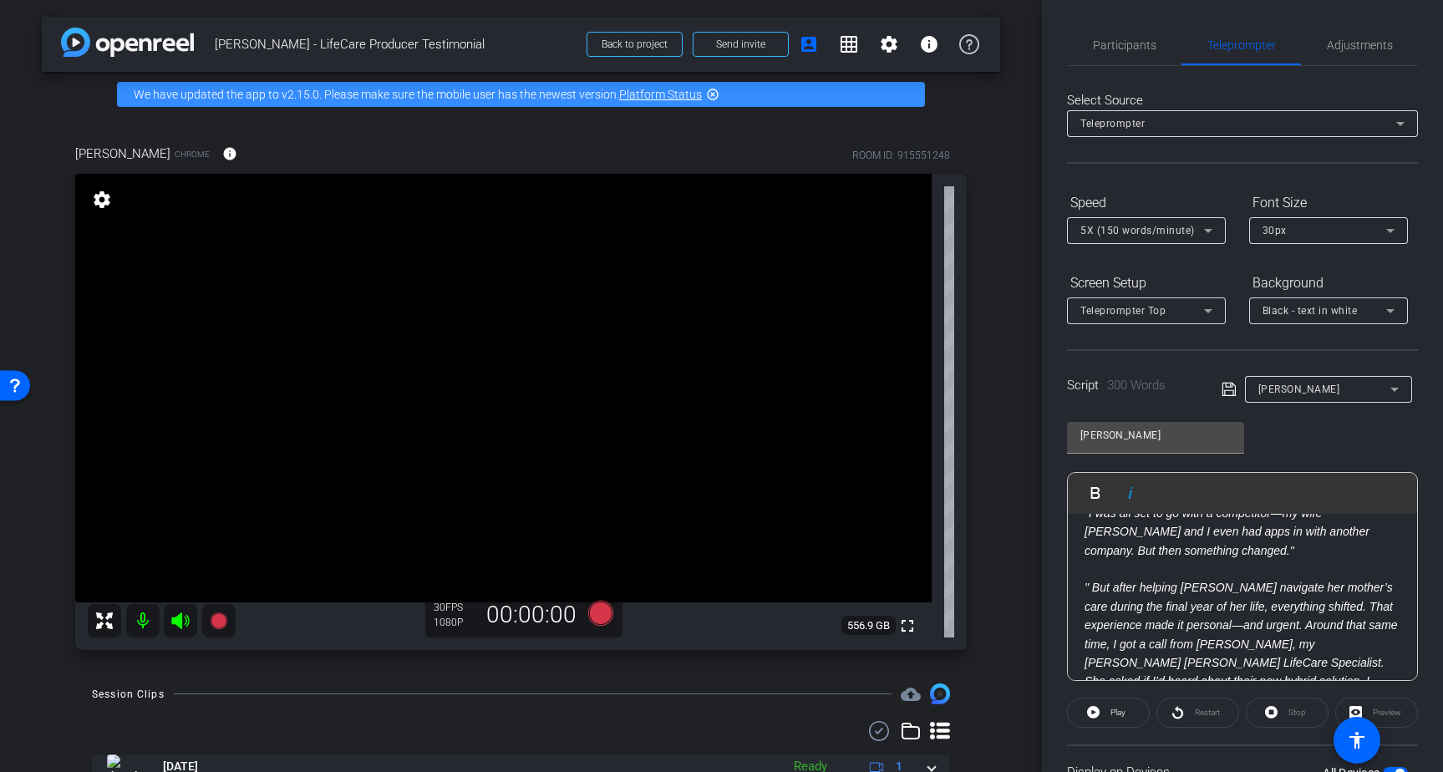
scroll to position [0, 0]
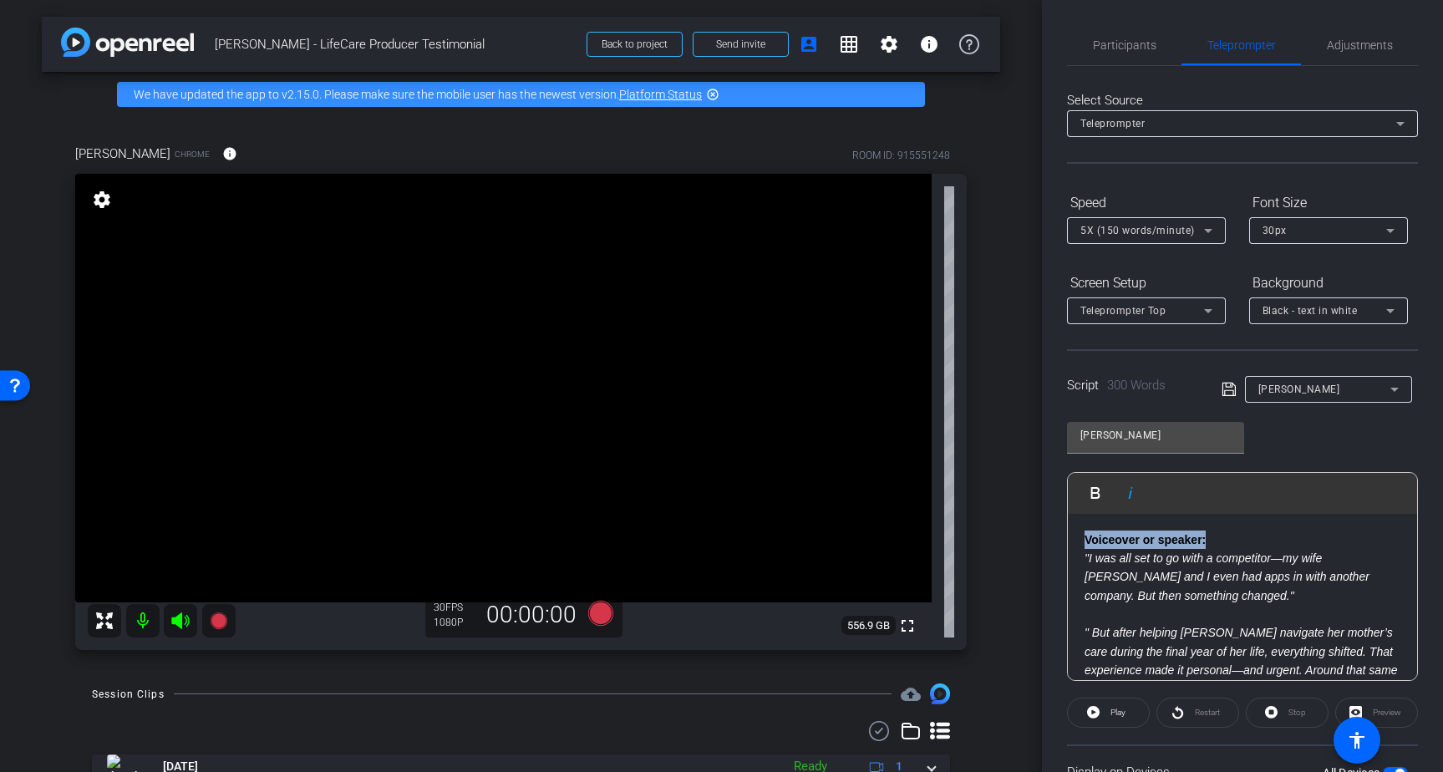
drag, startPoint x: 1221, startPoint y: 541, endPoint x: 1070, endPoint y: 538, distance: 151.2
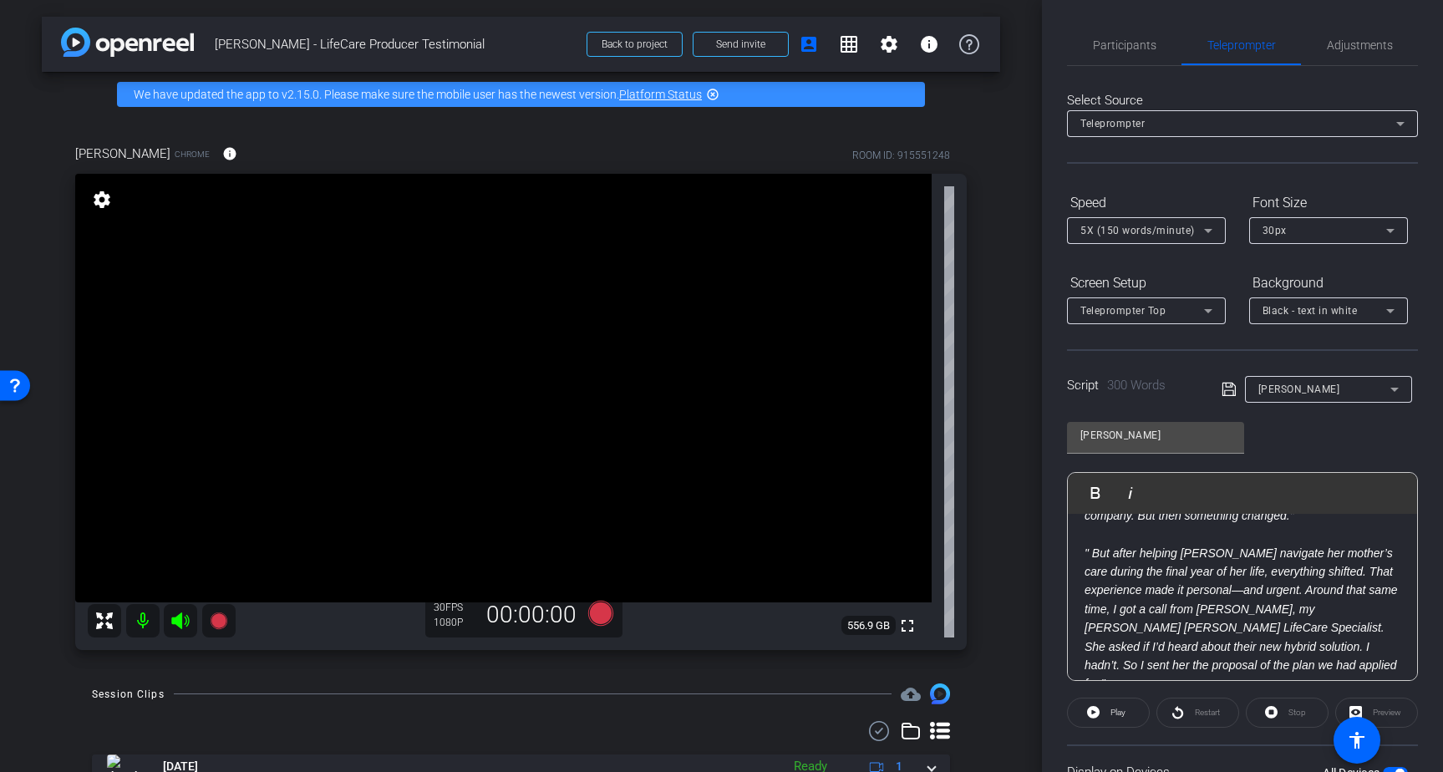
scroll to position [147, 0]
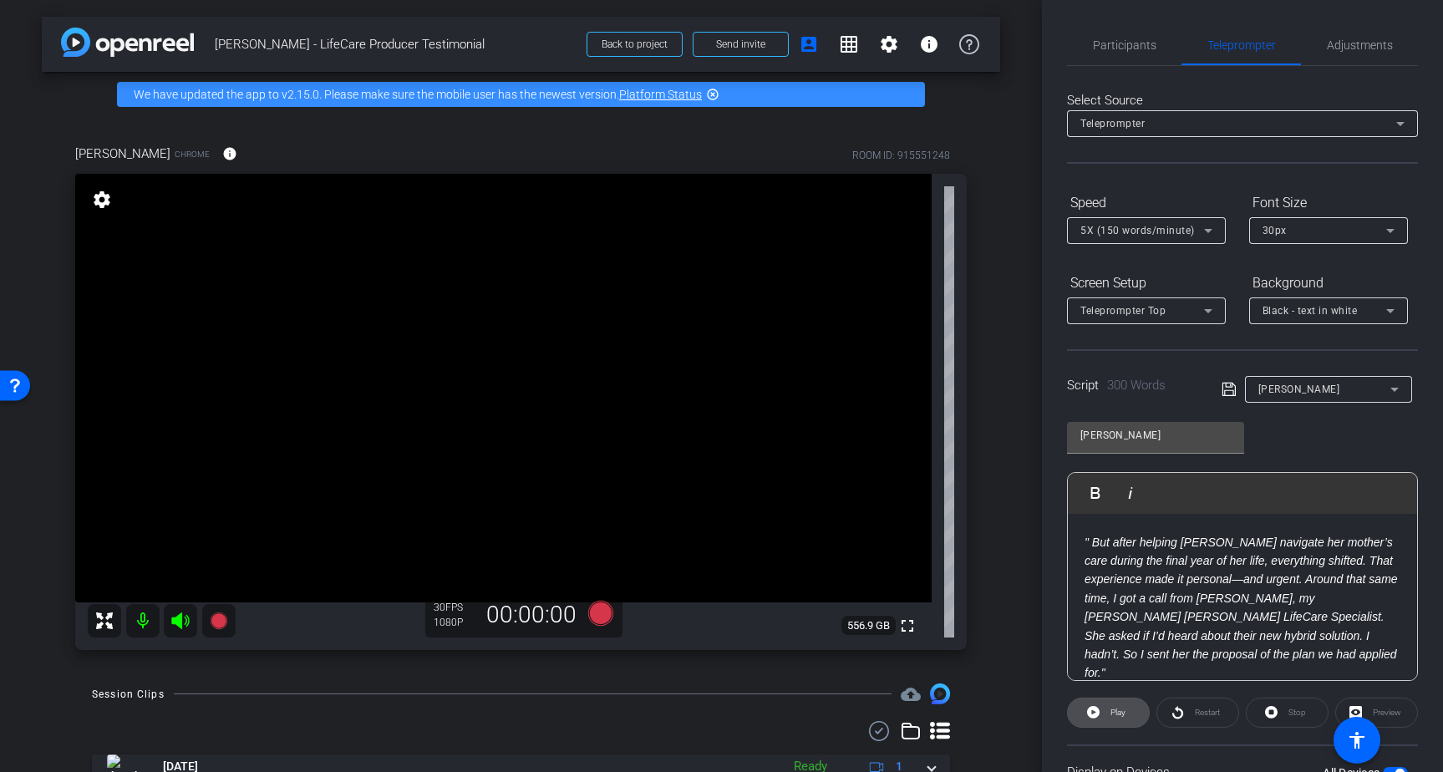
click at [1119, 710] on span "Play" at bounding box center [1117, 712] width 15 height 9
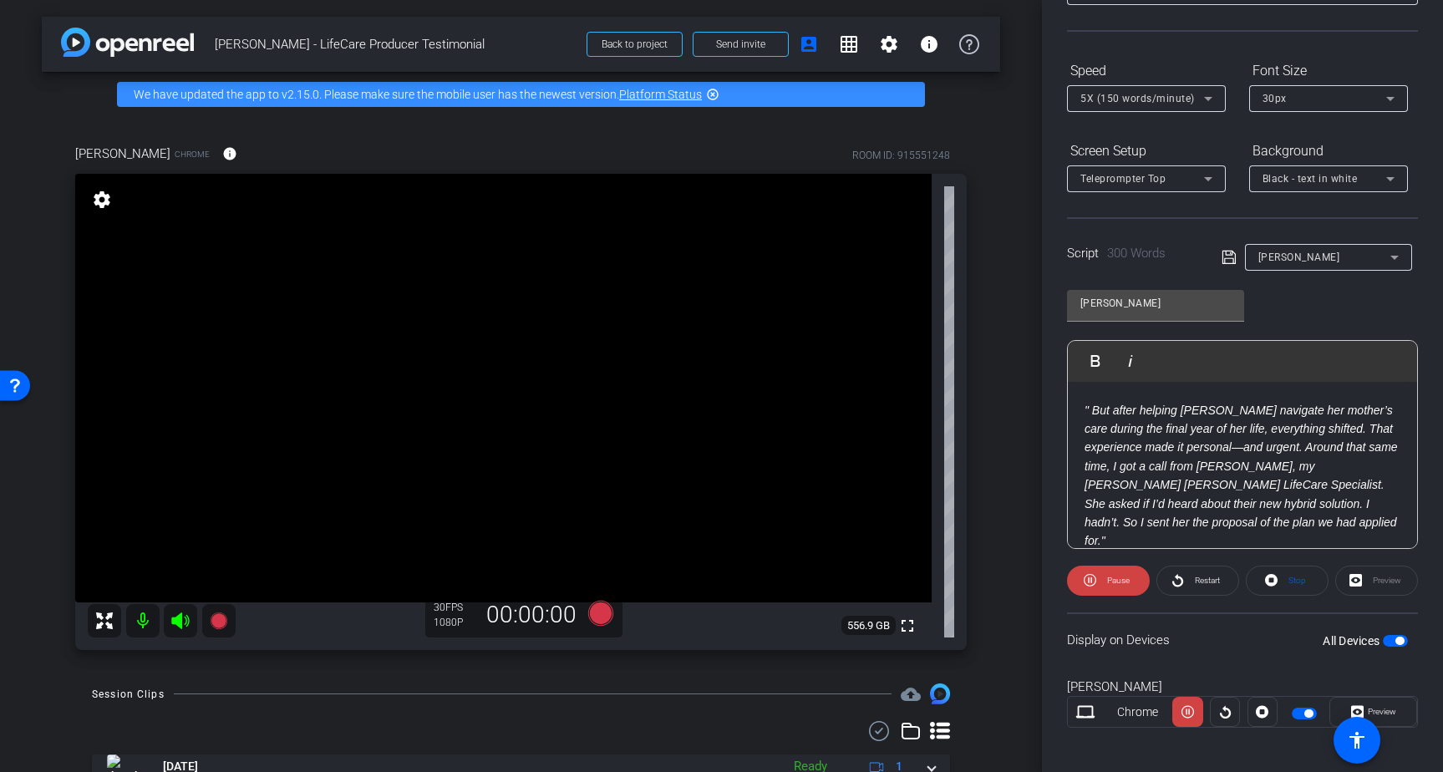
scroll to position [141, 0]
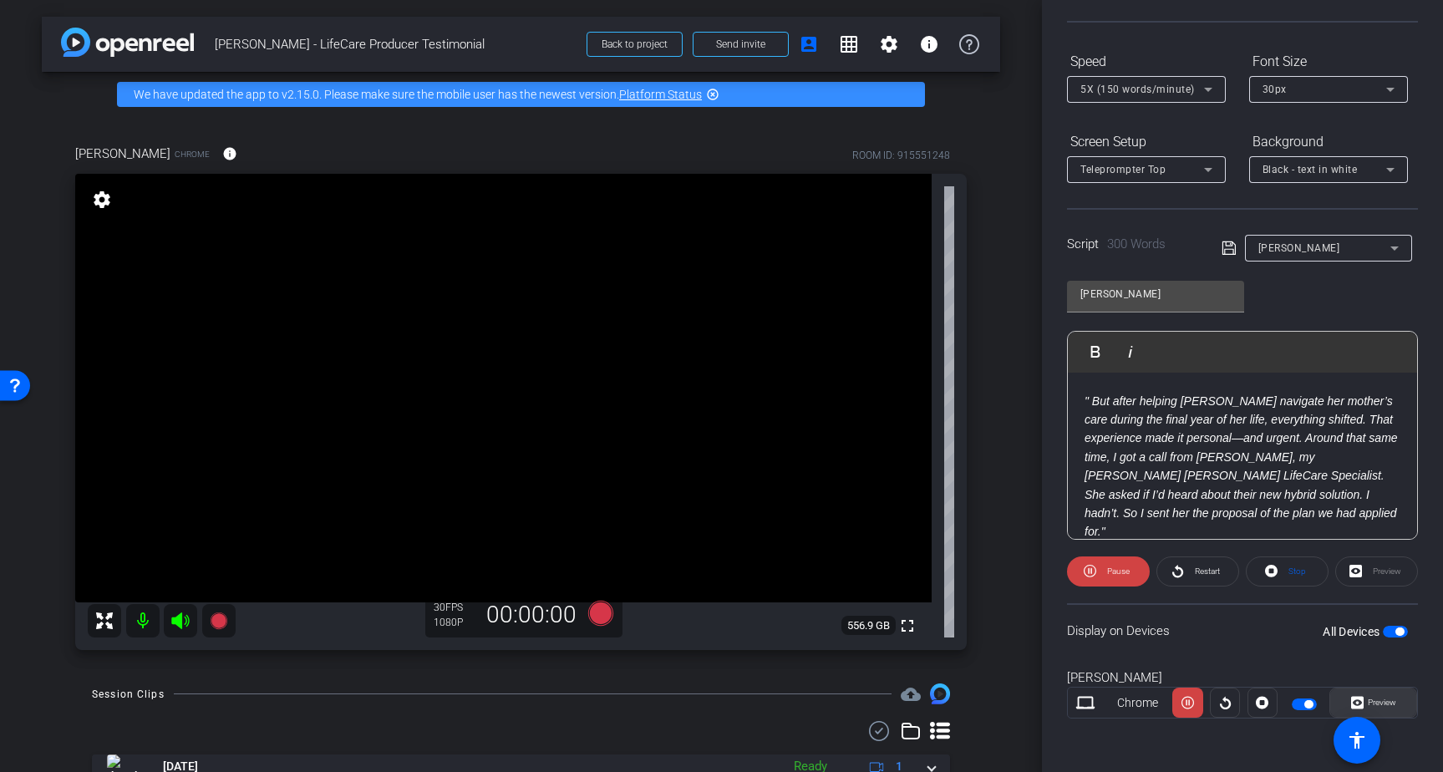
click at [1380, 700] on span "Preview" at bounding box center [1381, 701] width 28 height 9
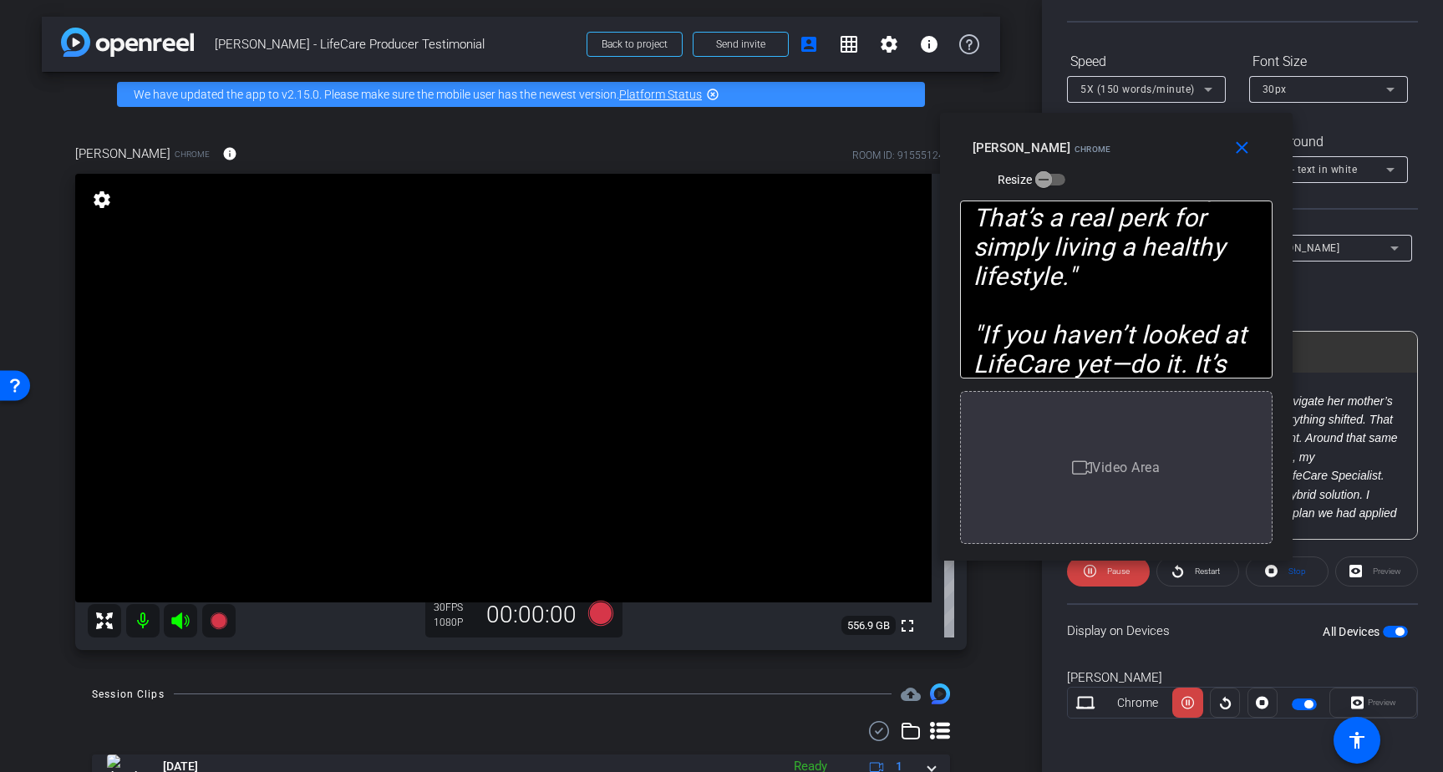
drag, startPoint x: 710, startPoint y: 176, endPoint x: 1104, endPoint y: 127, distance: 397.3
click at [1104, 127] on div "close Brad Fiene Chrome Resize" at bounding box center [1116, 150] width 352 height 75
click at [1238, 155] on mat-icon "close" at bounding box center [1241, 148] width 21 height 21
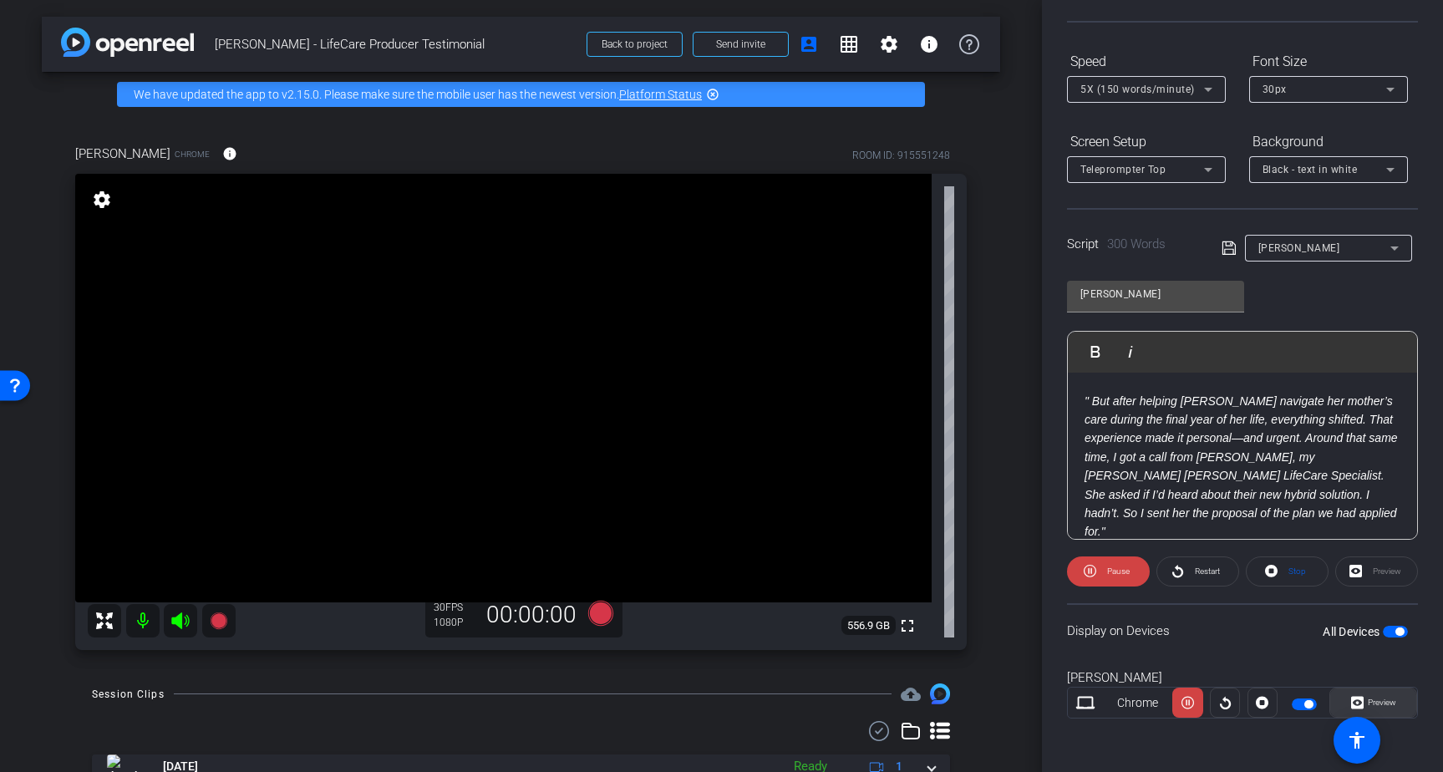
click at [1381, 701] on span "Preview" at bounding box center [1381, 701] width 28 height 9
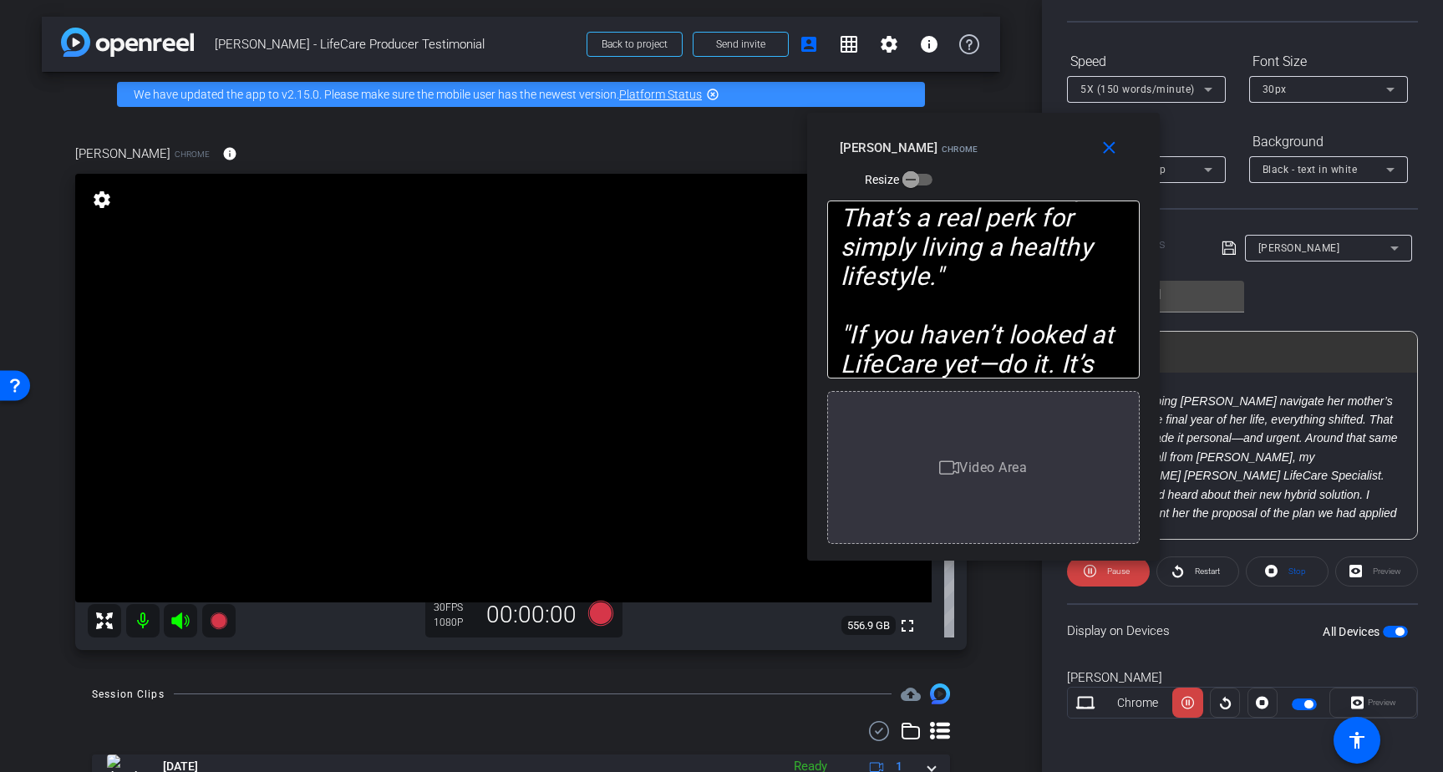
drag, startPoint x: 705, startPoint y: 177, endPoint x: 966, endPoint y: 128, distance: 266.1
click at [966, 128] on div "close Brad Fiene Chrome Resize" at bounding box center [983, 150] width 352 height 75
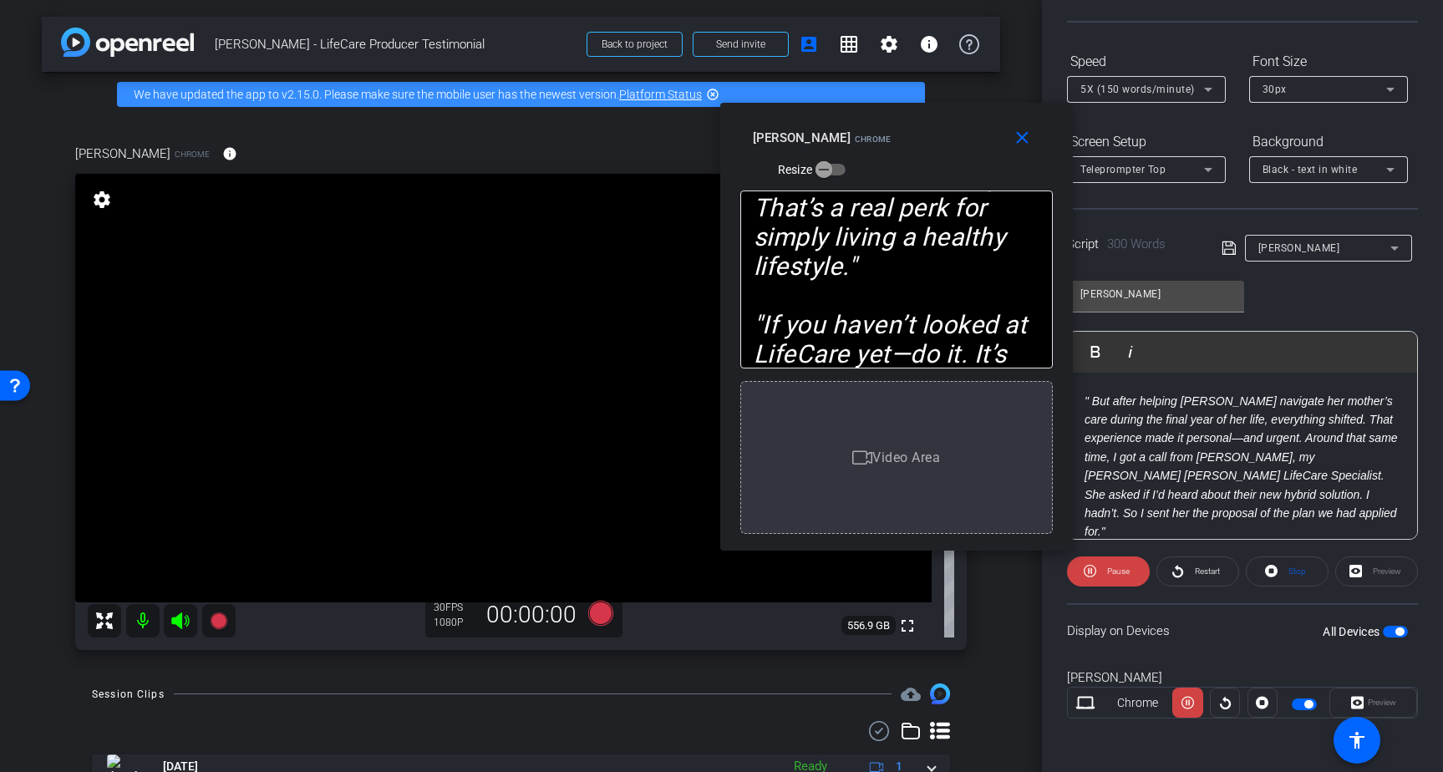
drag, startPoint x: 1001, startPoint y: 127, endPoint x: 899, endPoint y: 116, distance: 102.5
click at [899, 116] on div "close Brad Fiene Chrome Resize" at bounding box center [896, 140] width 352 height 75
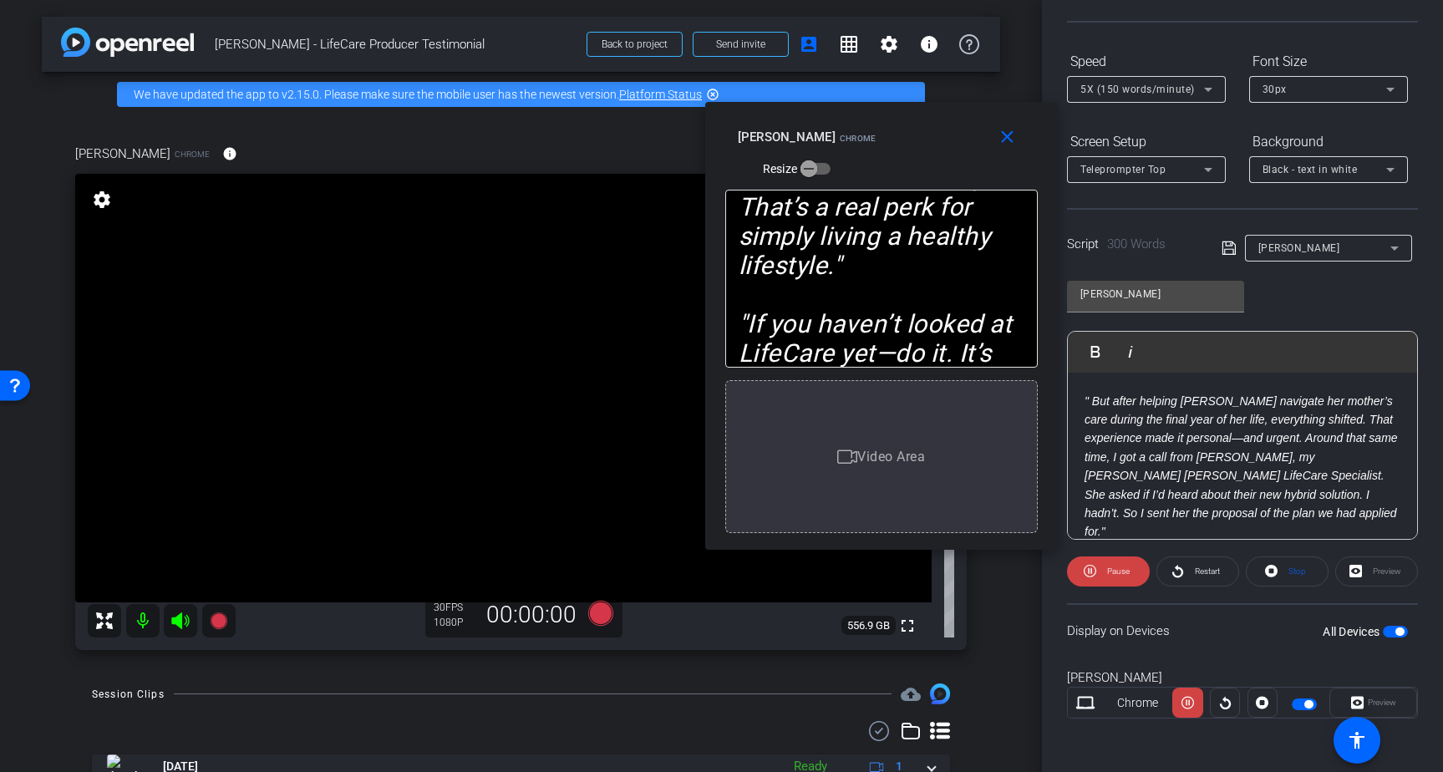
click at [1181, 449] on em "" But after helping Kyle navigate her mother’s care during the final year of he…" at bounding box center [1240, 466] width 313 height 145
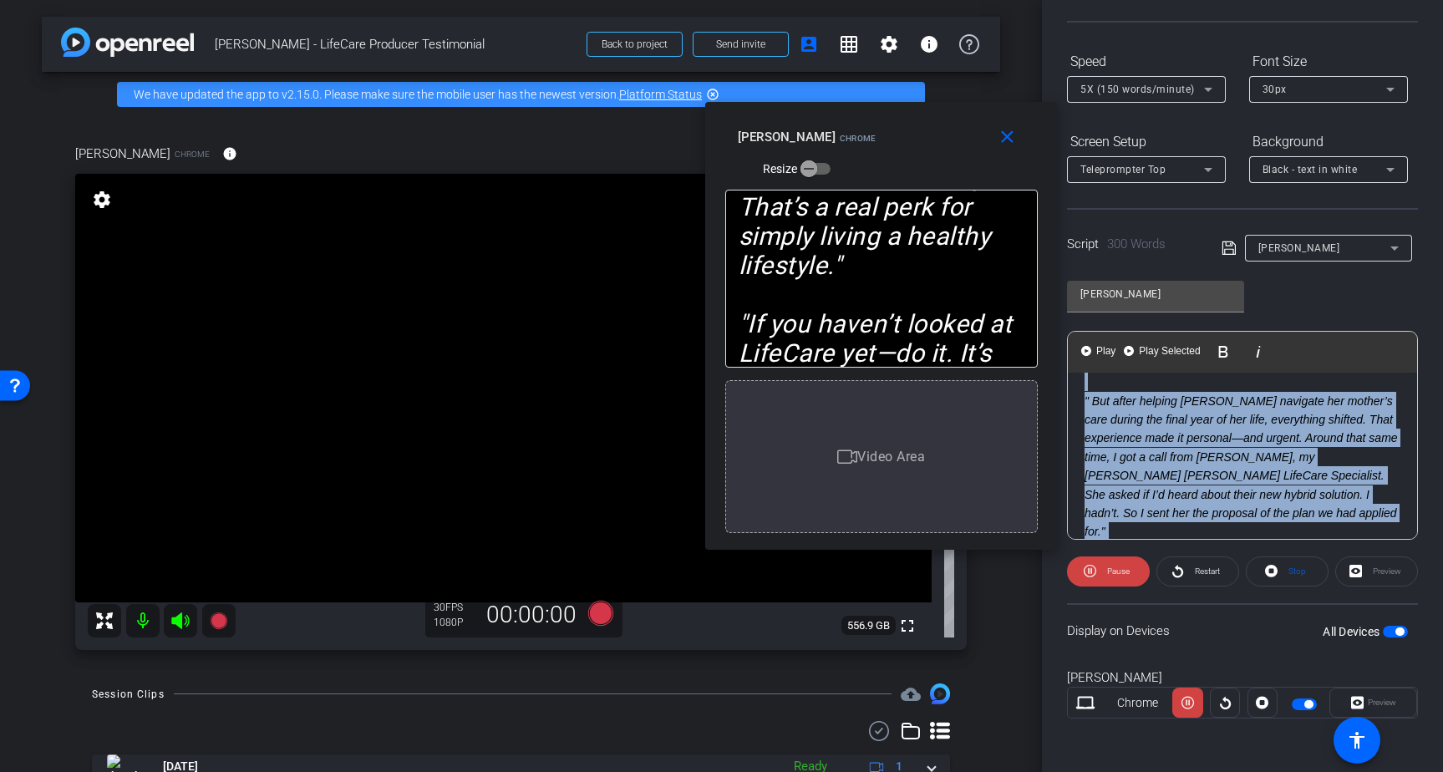
copy div ". . . "I was all set to go with a competitor—my wife Kyle and I even had apps i…"
click at [1005, 139] on mat-icon "close" at bounding box center [1007, 137] width 21 height 21
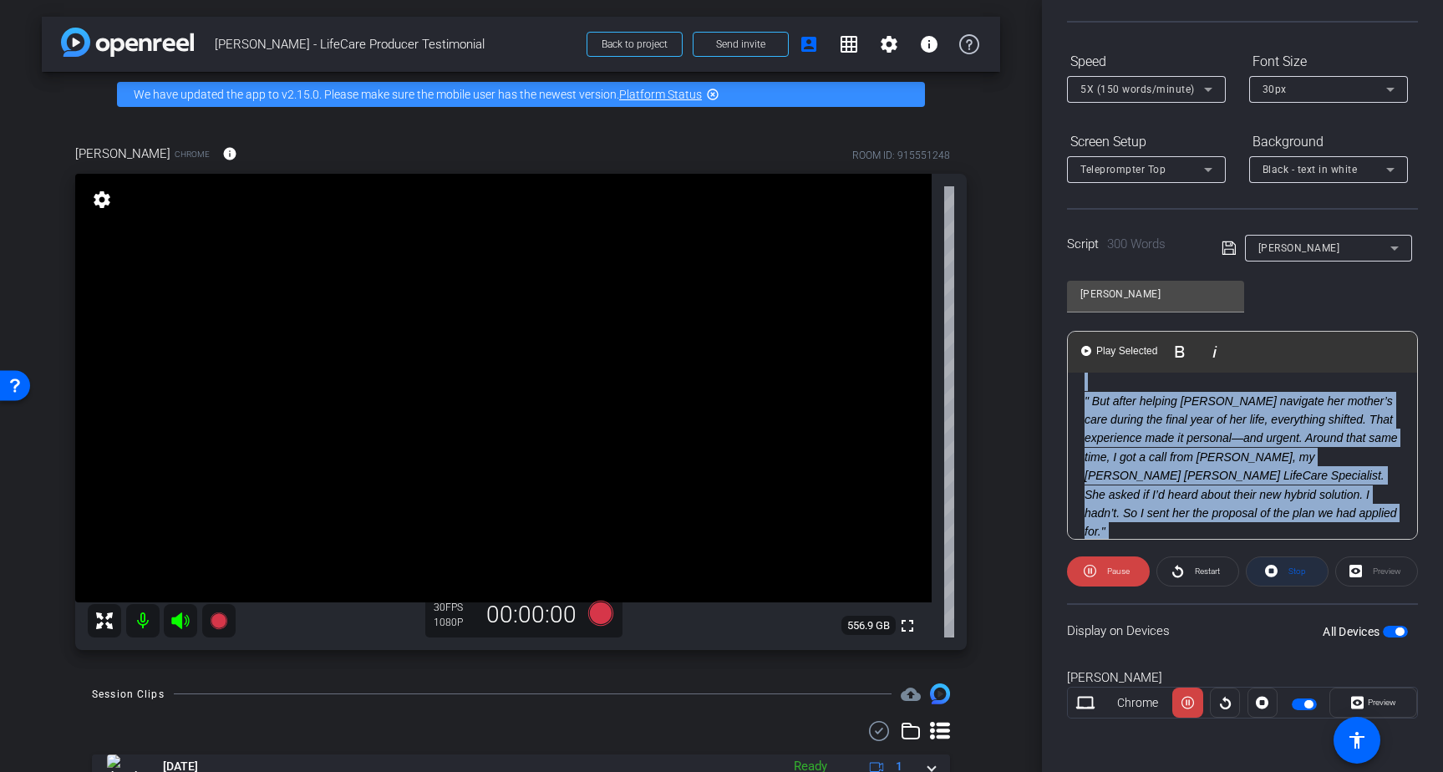
click at [1291, 571] on span "Stop" at bounding box center [1297, 570] width 18 height 9
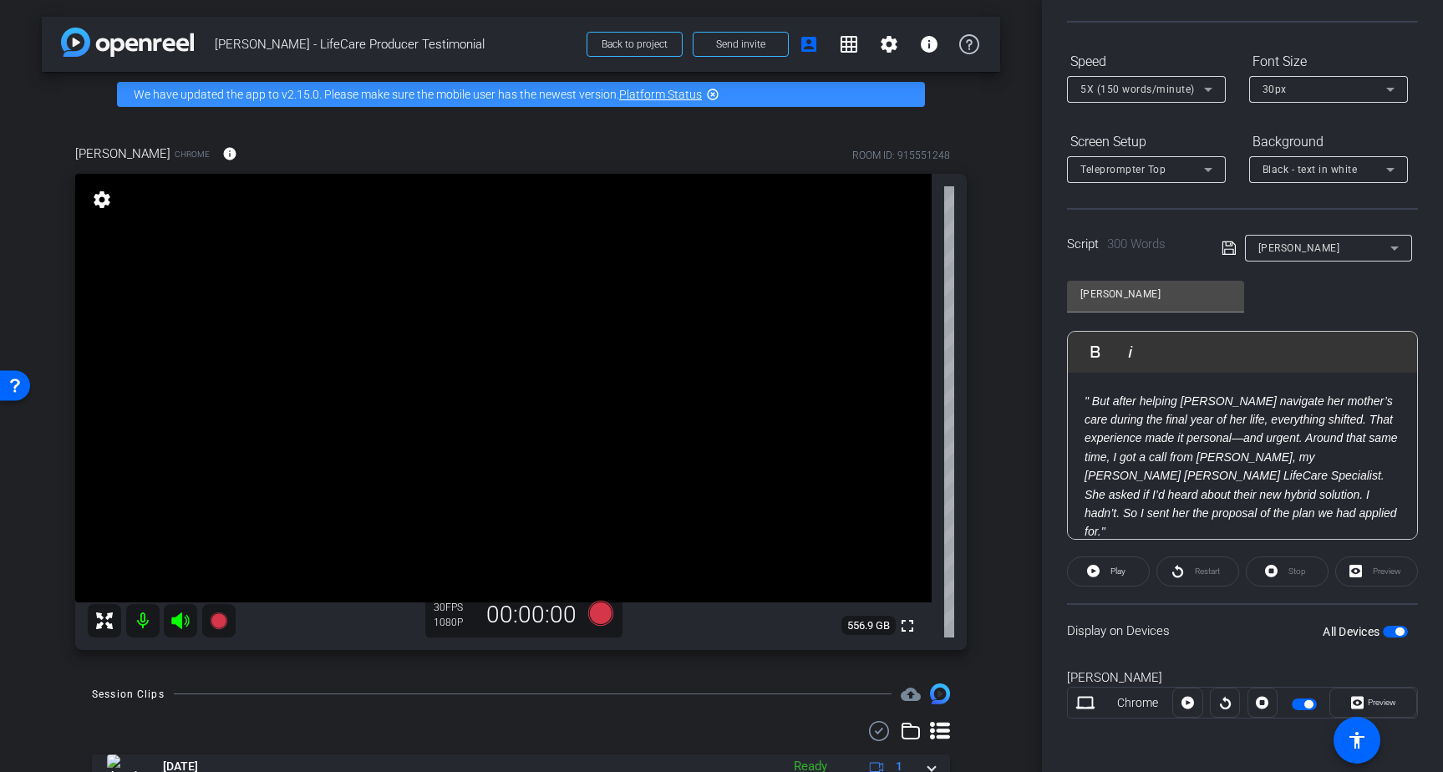
click at [1153, 90] on span "5X (150 words/minute)" at bounding box center [1137, 90] width 114 height 12
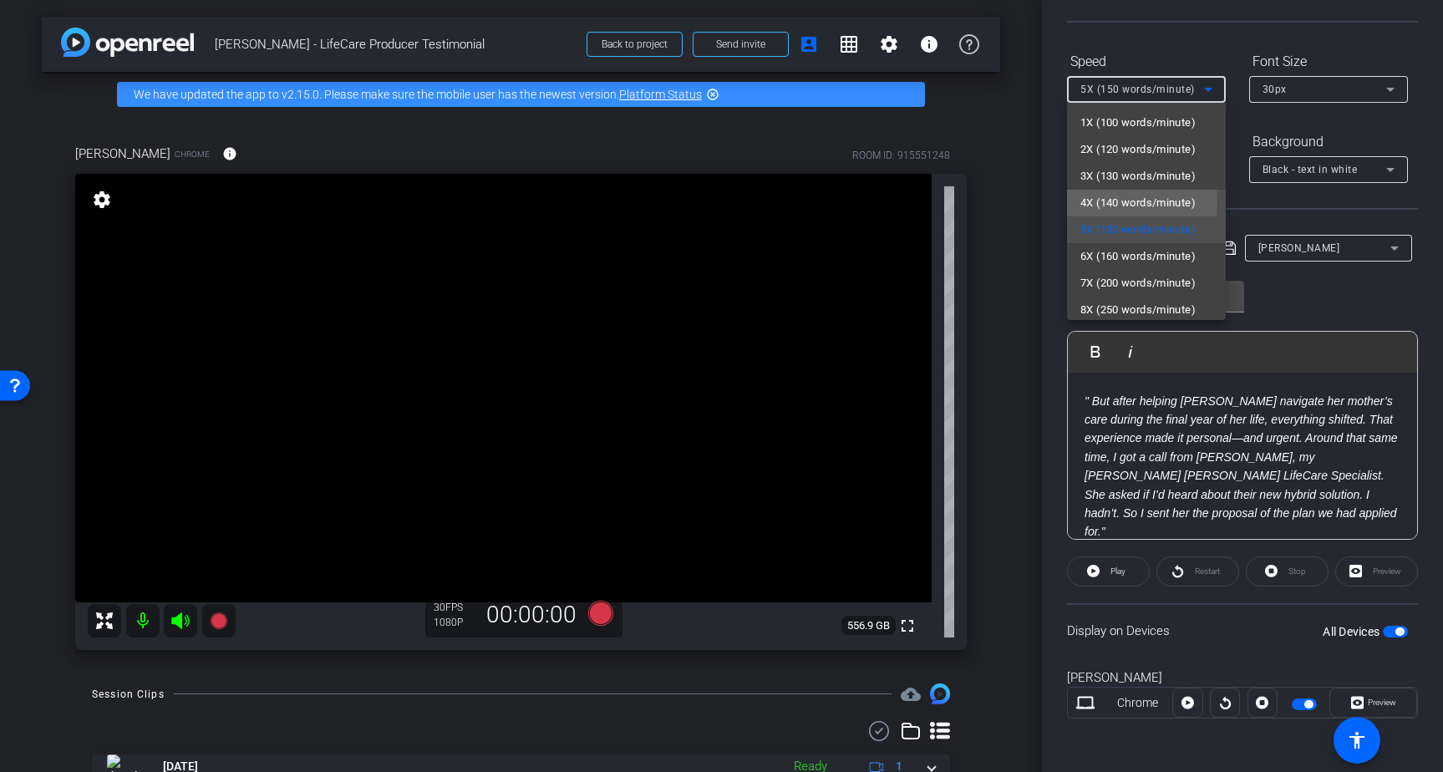
click at [1115, 202] on span "4X (140 words/minute)" at bounding box center [1137, 203] width 115 height 20
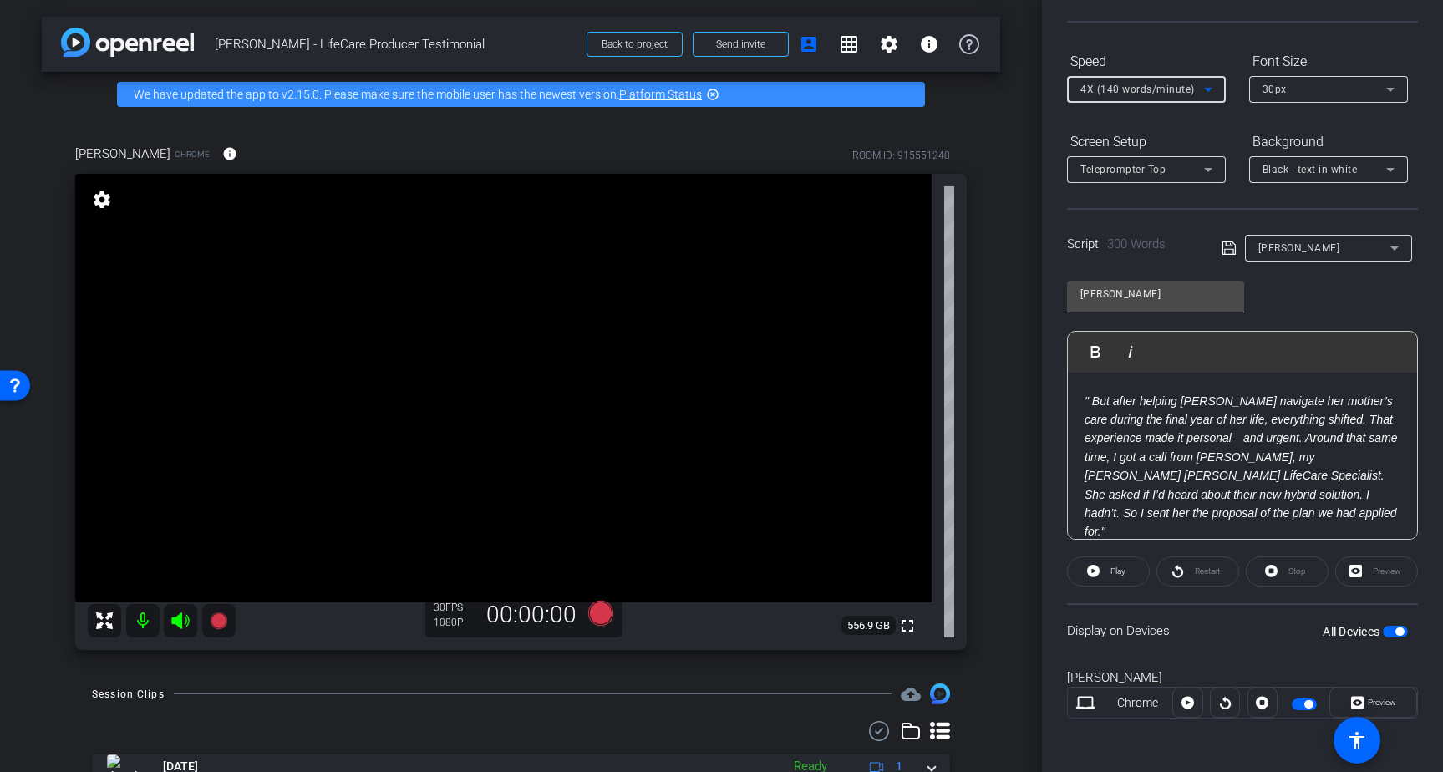
scroll to position [0, 0]
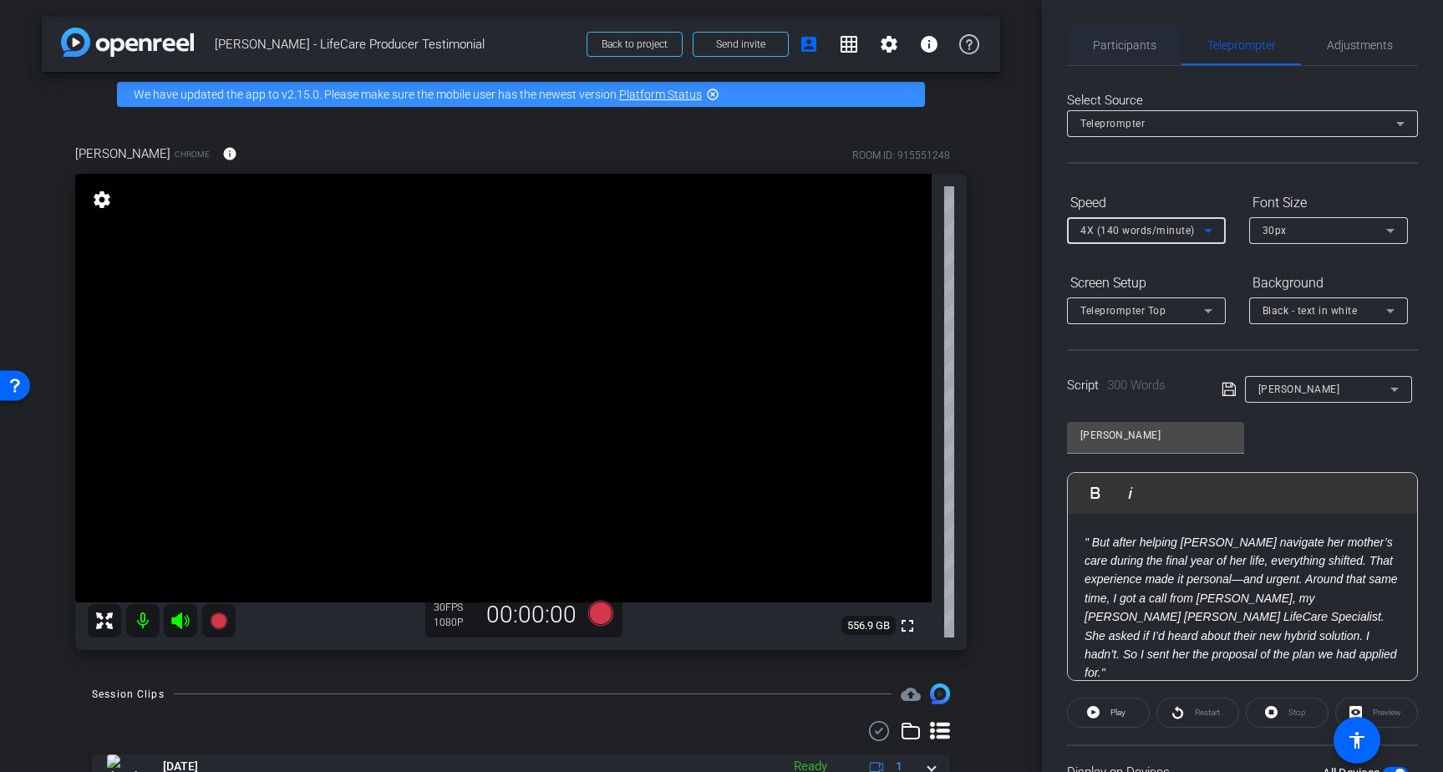
click at [1148, 41] on span "Participants" at bounding box center [1124, 45] width 63 height 12
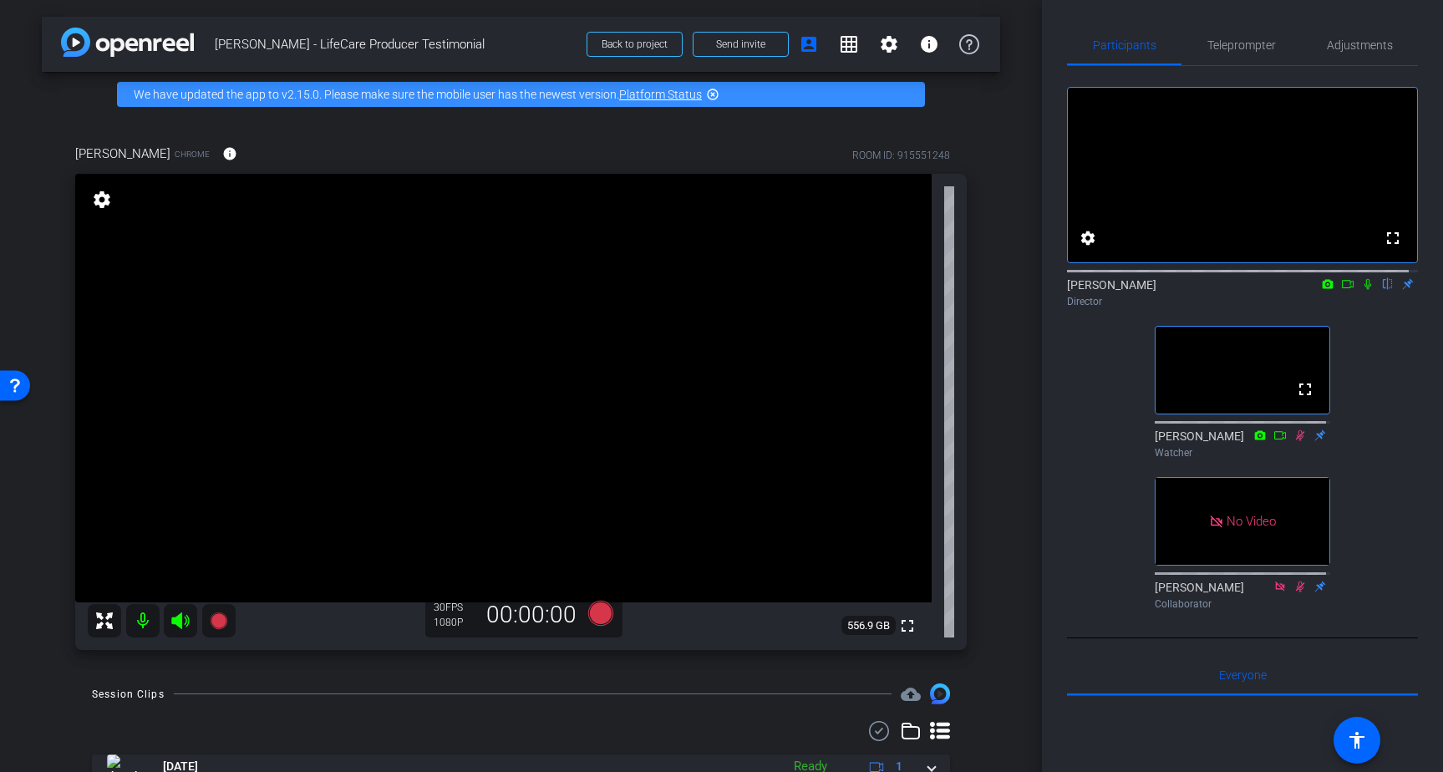
click at [1315, 440] on icon at bounding box center [1320, 434] width 11 height 11
click at [1315, 591] on icon at bounding box center [1320, 585] width 11 height 11
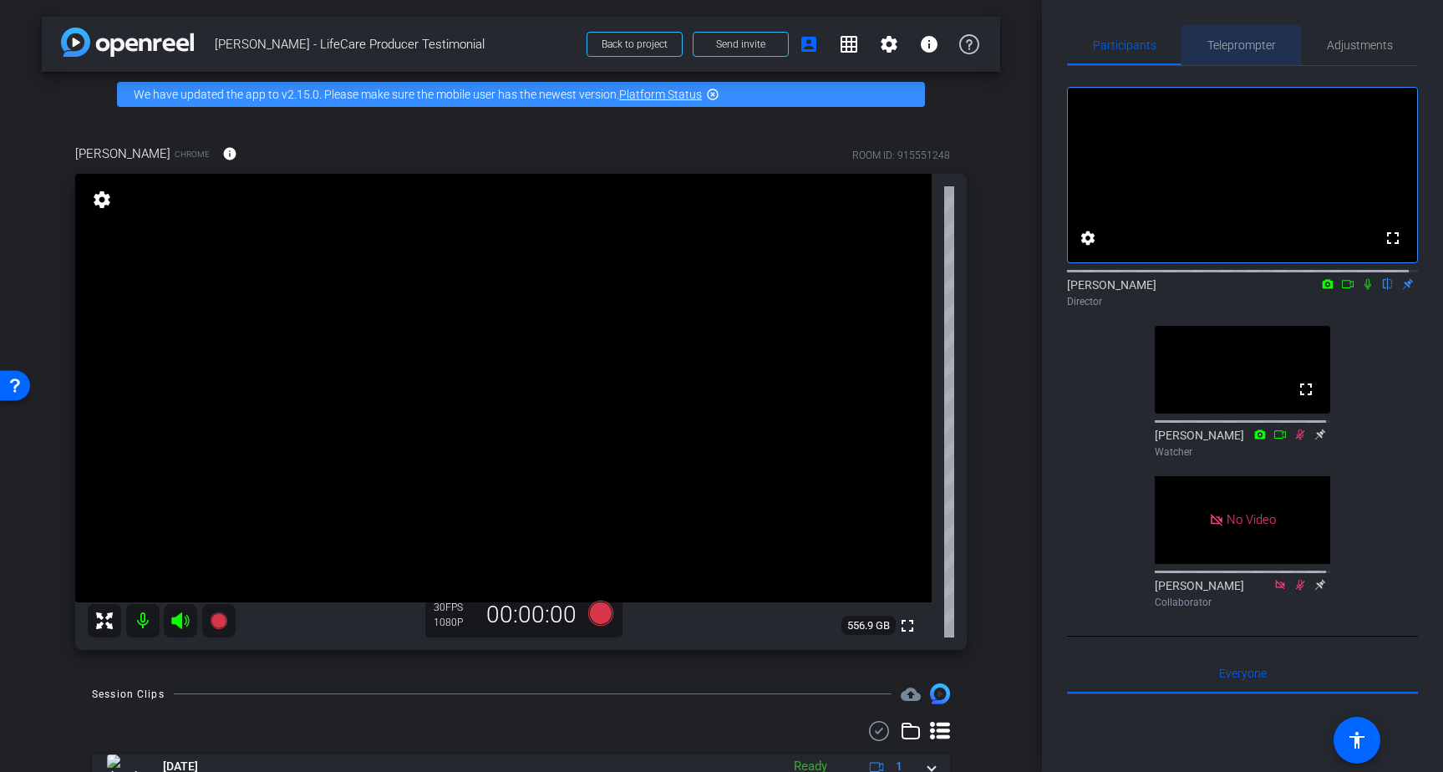
click at [1249, 44] on span "Teleprompter" at bounding box center [1241, 45] width 68 height 12
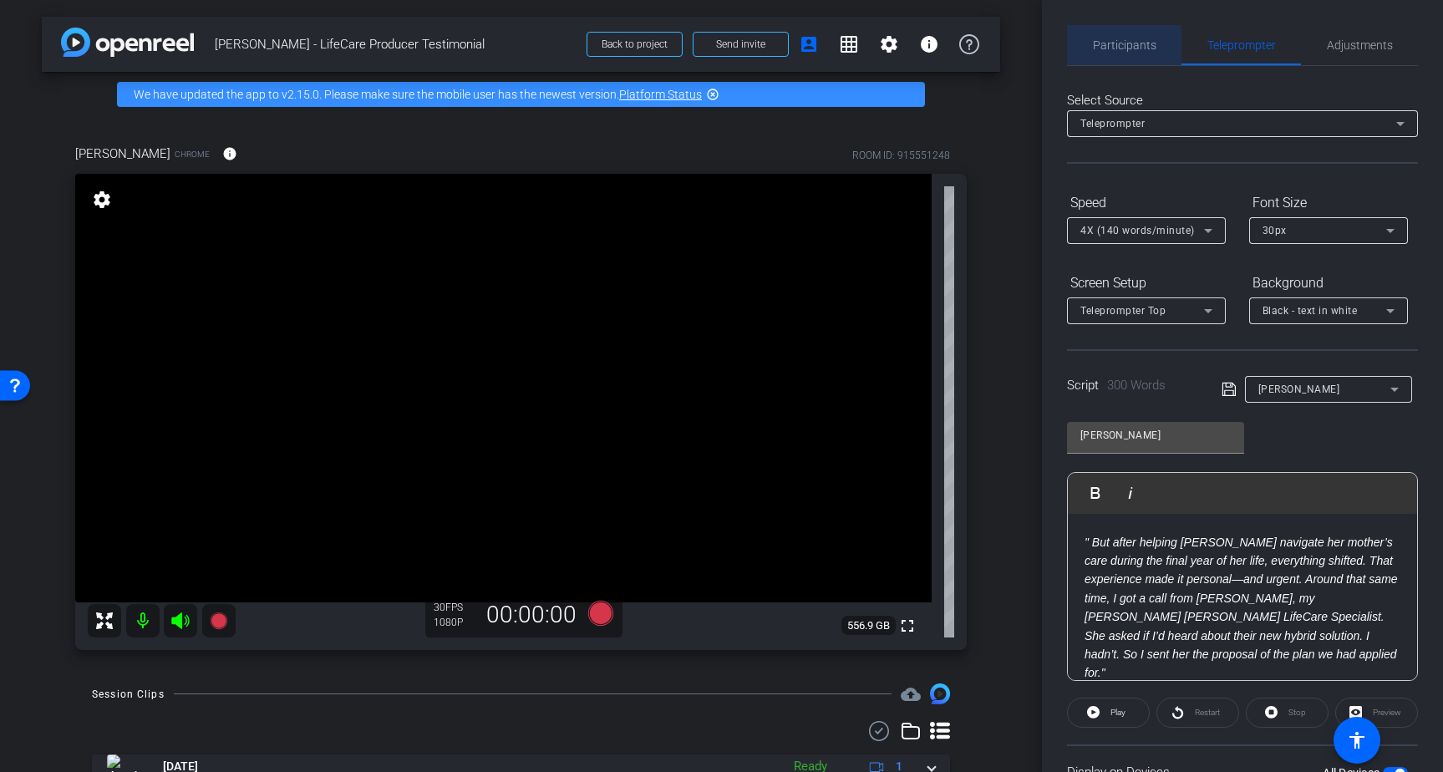
click at [1134, 46] on span "Participants" at bounding box center [1124, 45] width 63 height 12
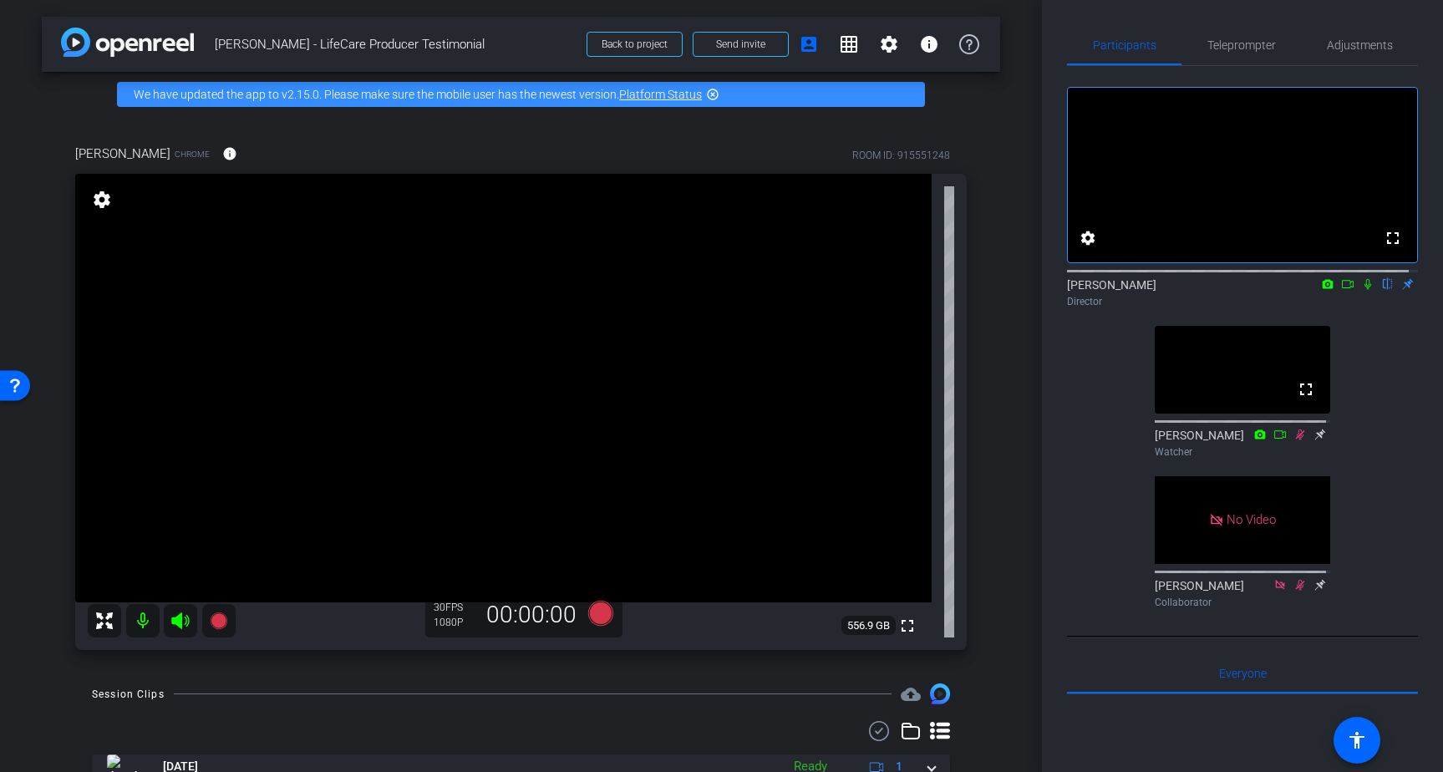
click at [1341, 290] on icon at bounding box center [1347, 284] width 13 height 12
click at [1383, 290] on icon at bounding box center [1387, 284] width 13 height 12
click at [1245, 51] on span "Teleprompter" at bounding box center [1241, 45] width 68 height 12
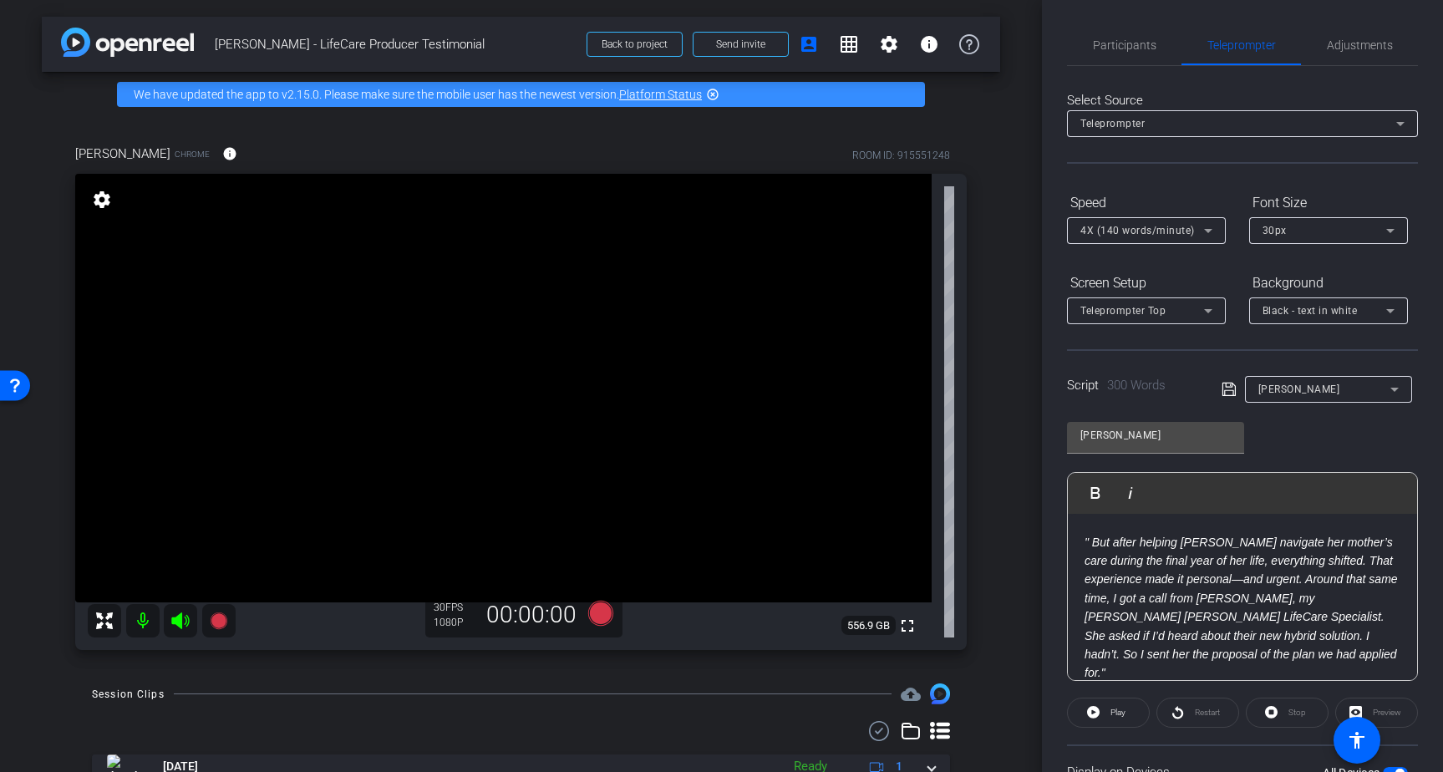
scroll to position [141, 0]
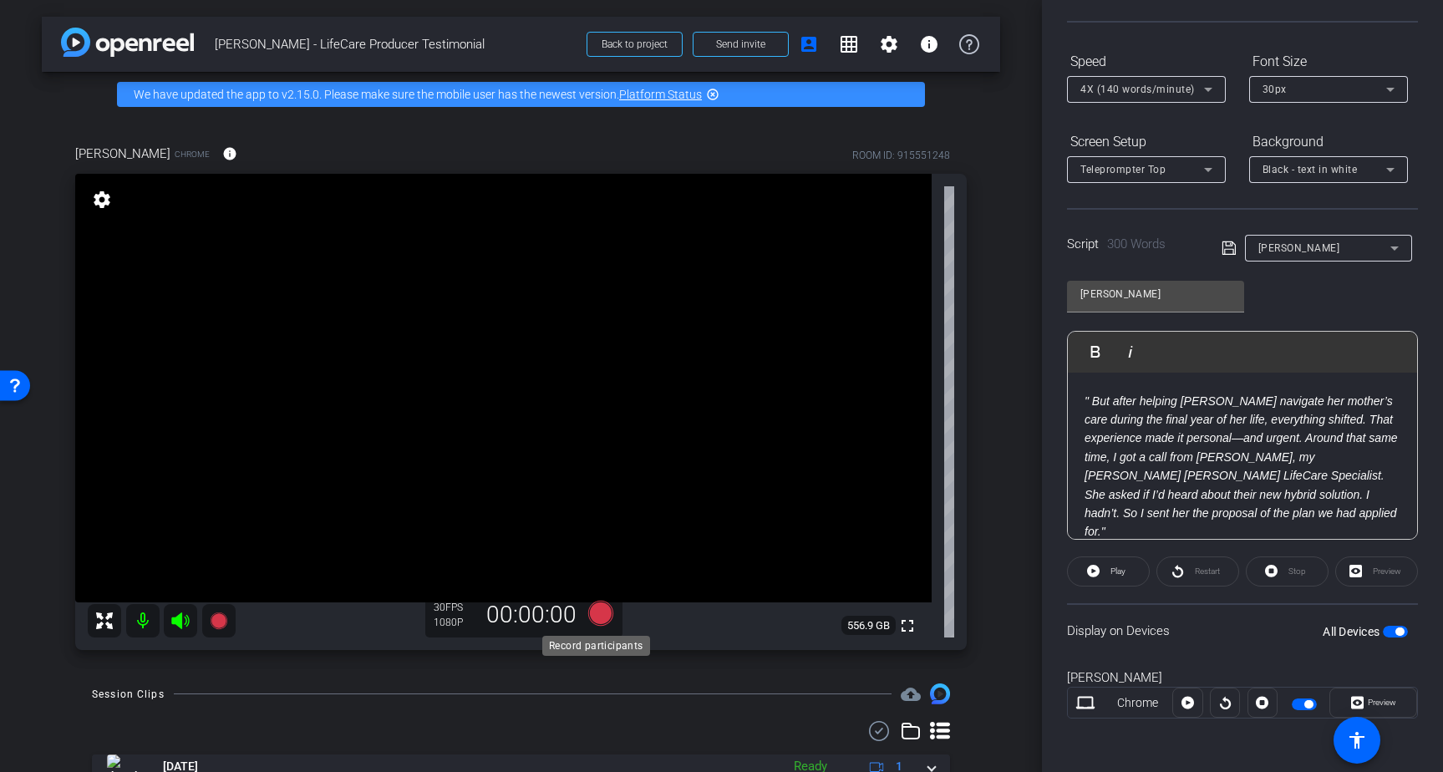
click at [598, 614] on icon at bounding box center [599, 613] width 25 height 25
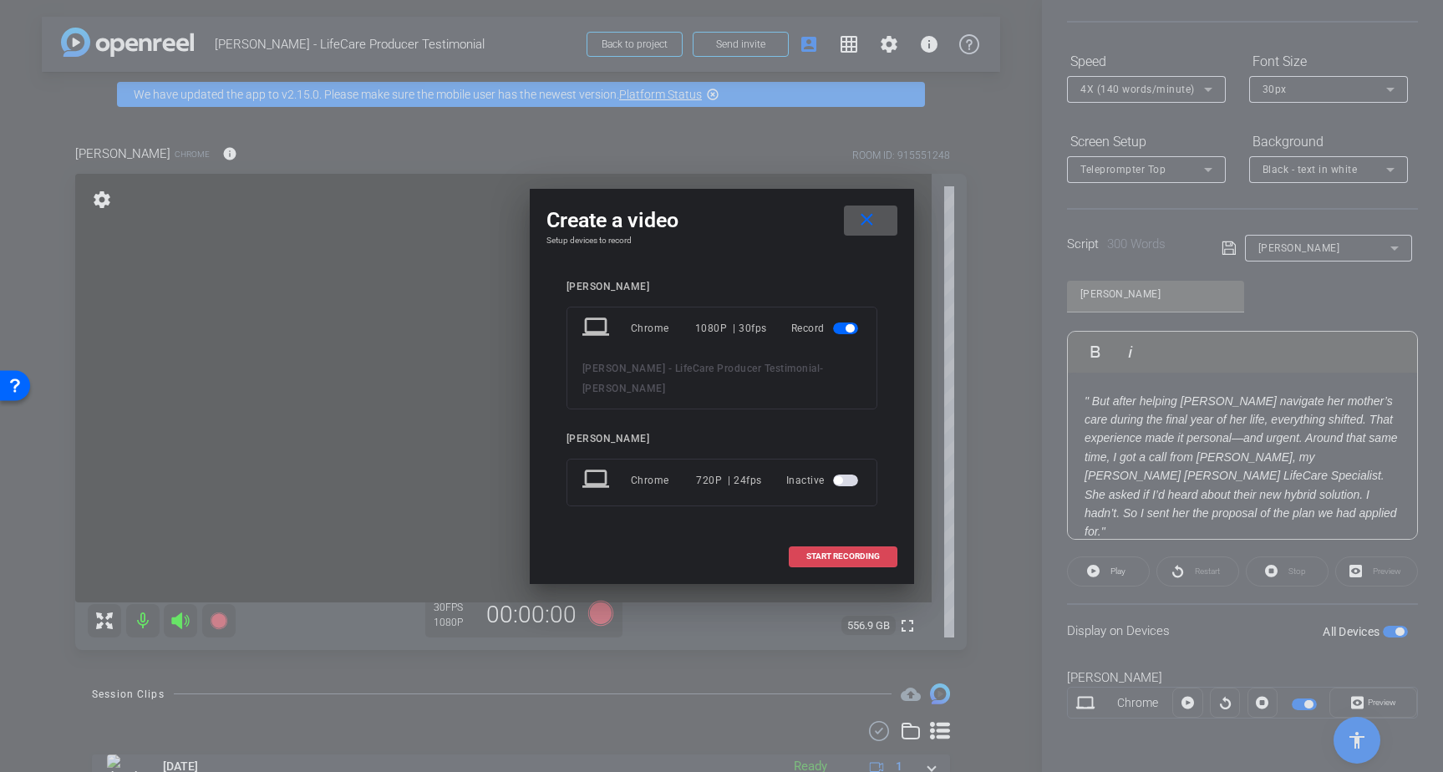
click at [839, 552] on span "START RECORDING" at bounding box center [843, 556] width 74 height 8
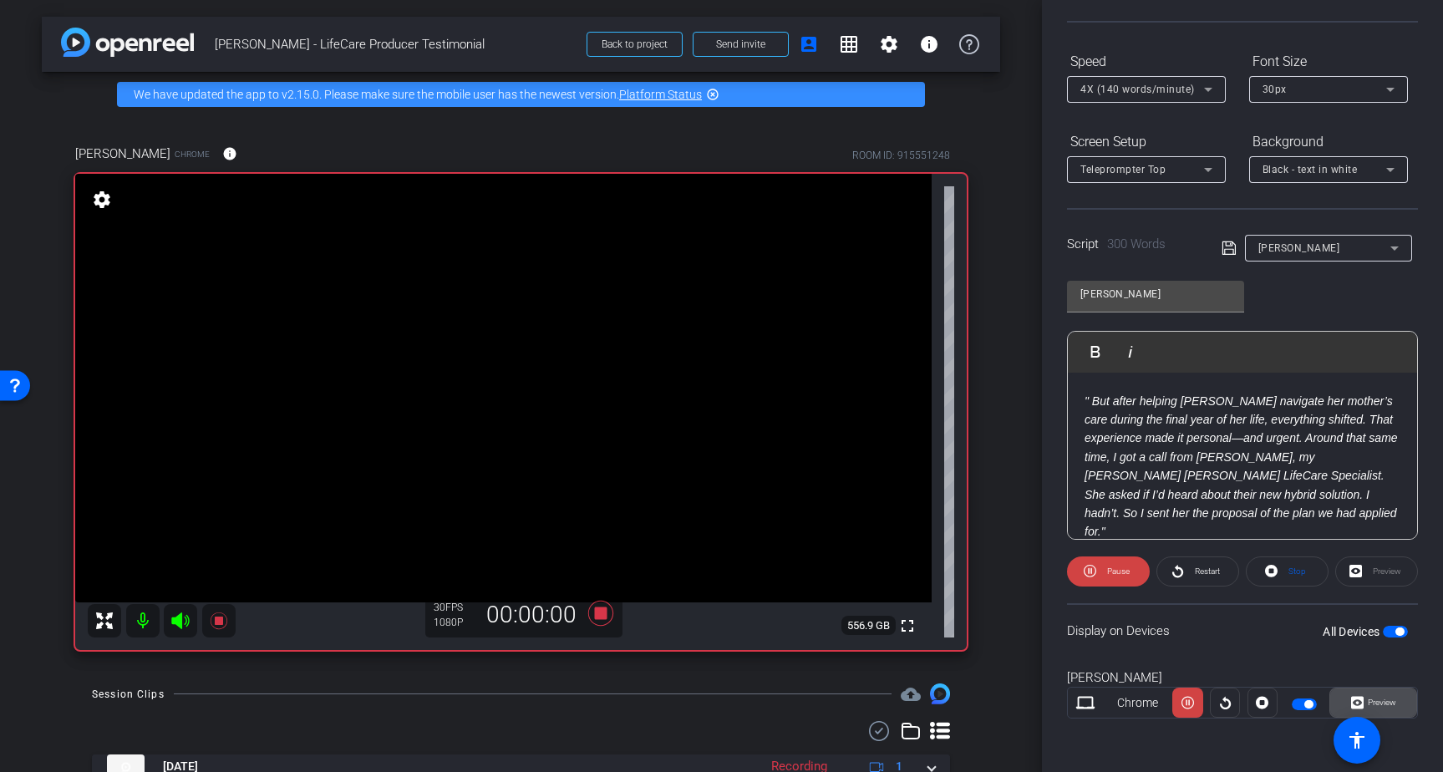
click at [1378, 705] on span "Preview" at bounding box center [1381, 701] width 28 height 9
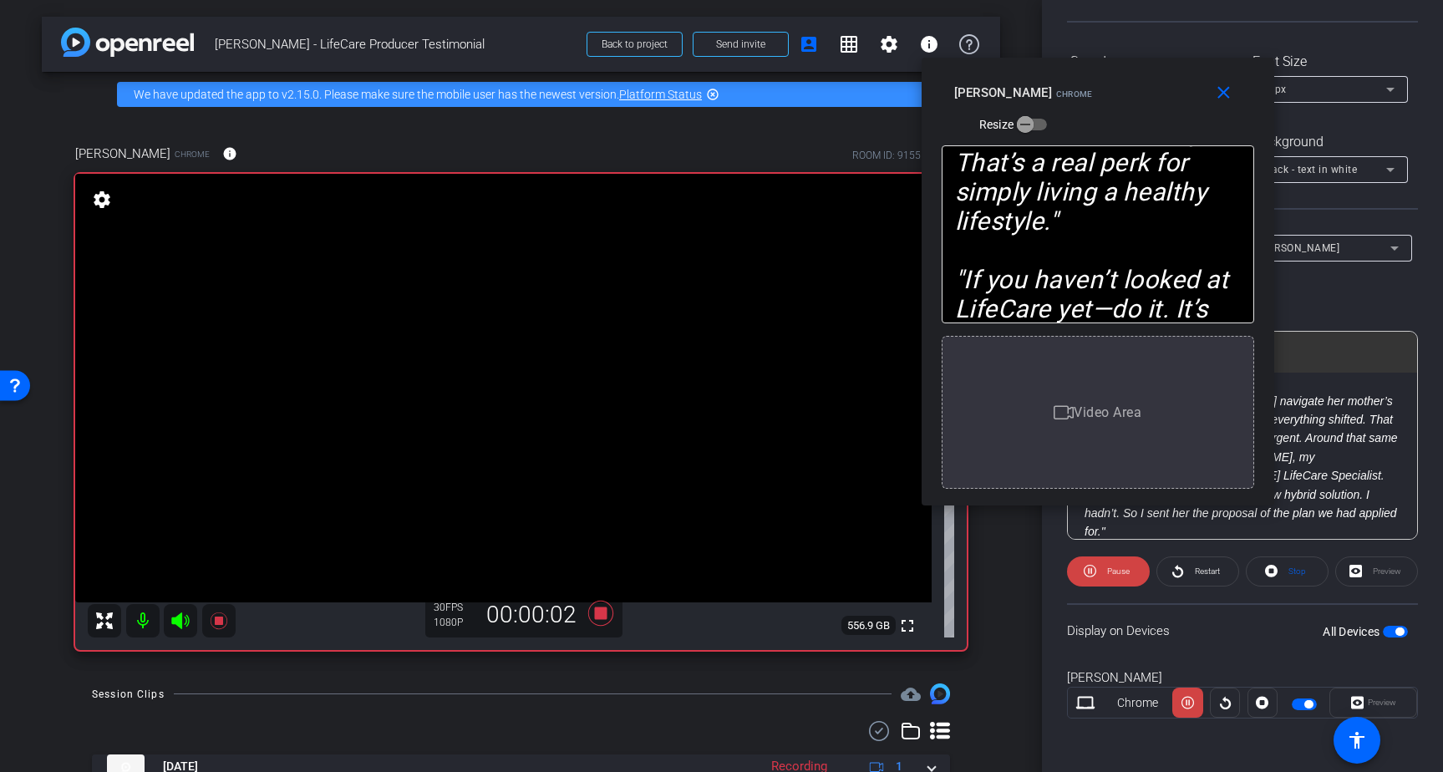
drag, startPoint x: 712, startPoint y: 223, endPoint x: 1045, endPoint y: 124, distance: 347.6
click at [1045, 124] on div "close Brad Fiene Chrome Resize" at bounding box center [1097, 95] width 352 height 75
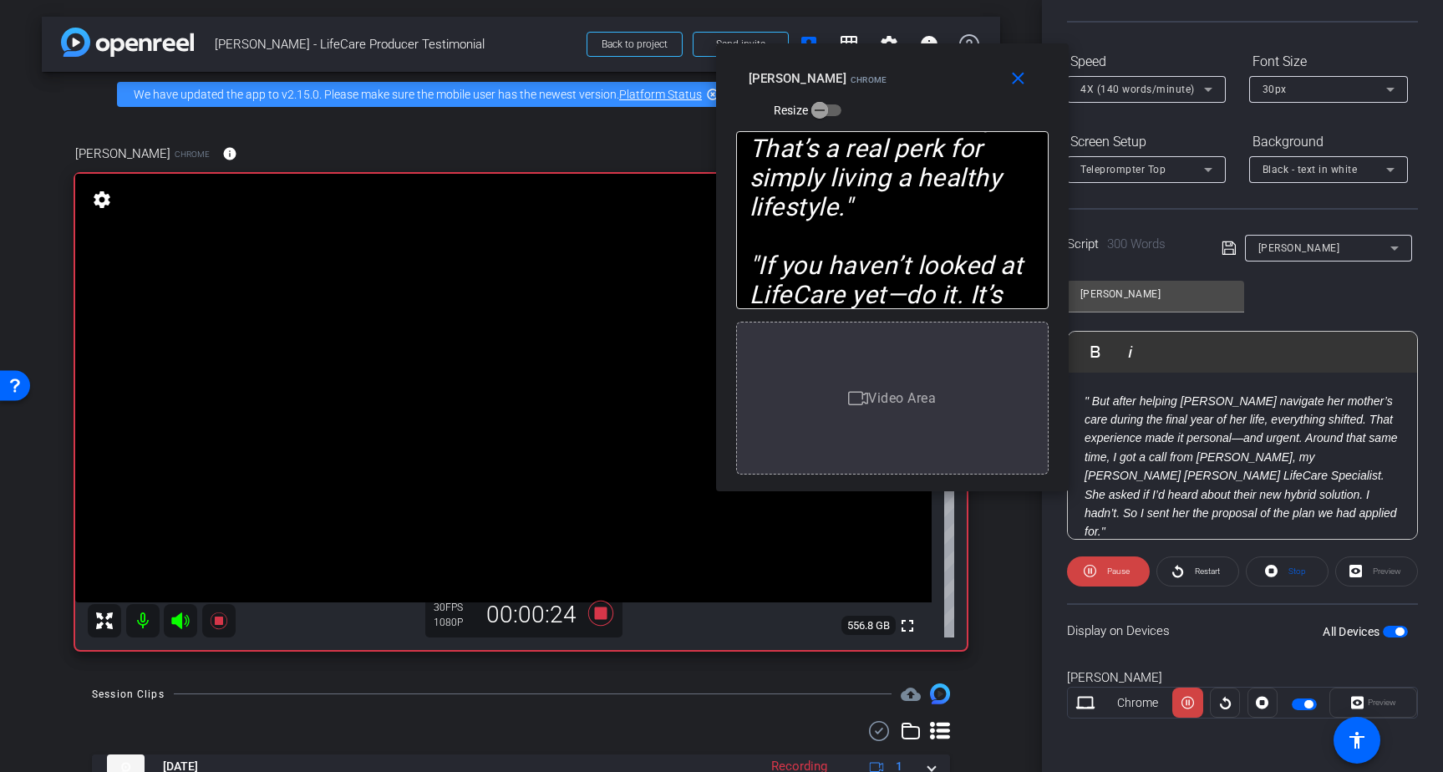
drag, startPoint x: 1045, startPoint y: 124, endPoint x: 839, endPoint y: 114, distance: 206.6
click at [839, 114] on div "close Brad Fiene Chrome Resize" at bounding box center [892, 80] width 352 height 75
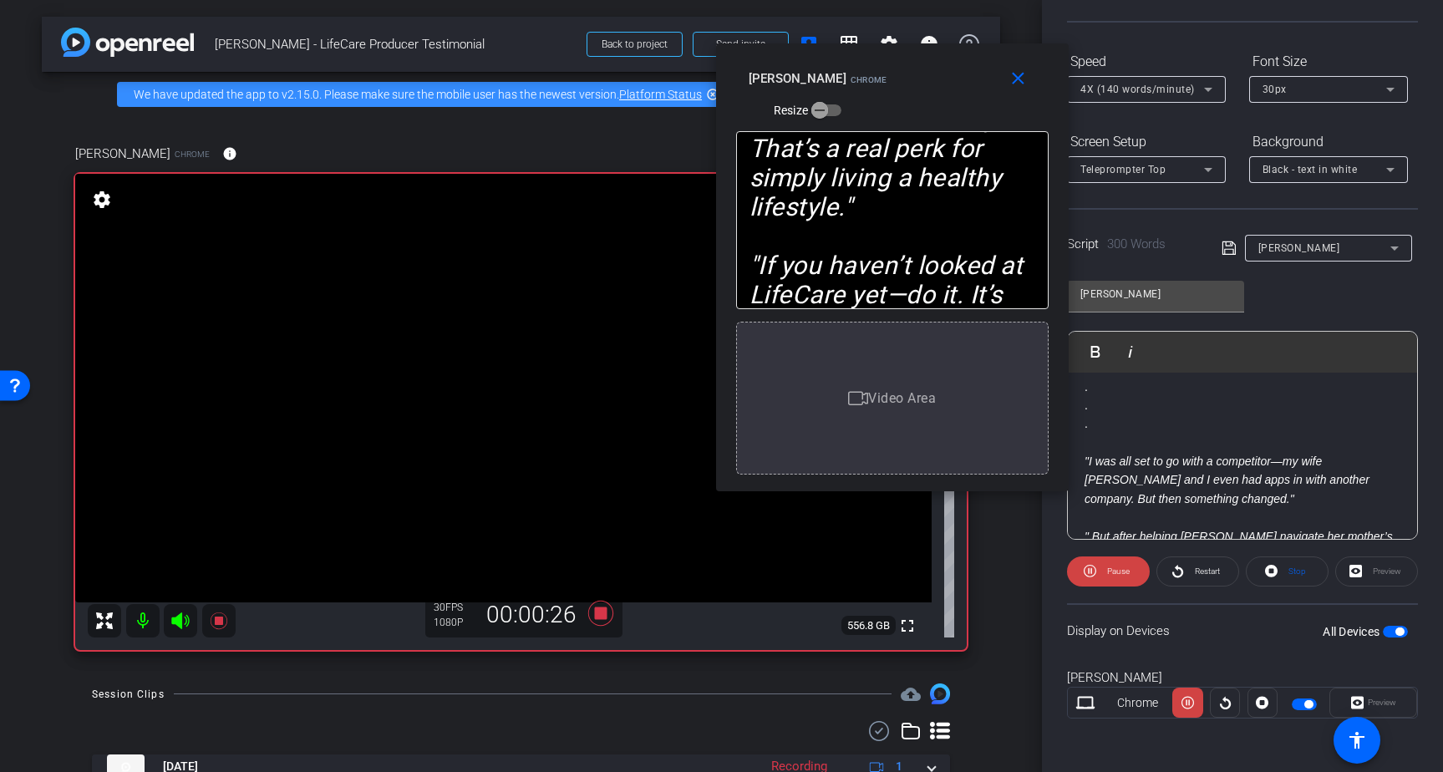
scroll to position [0, 0]
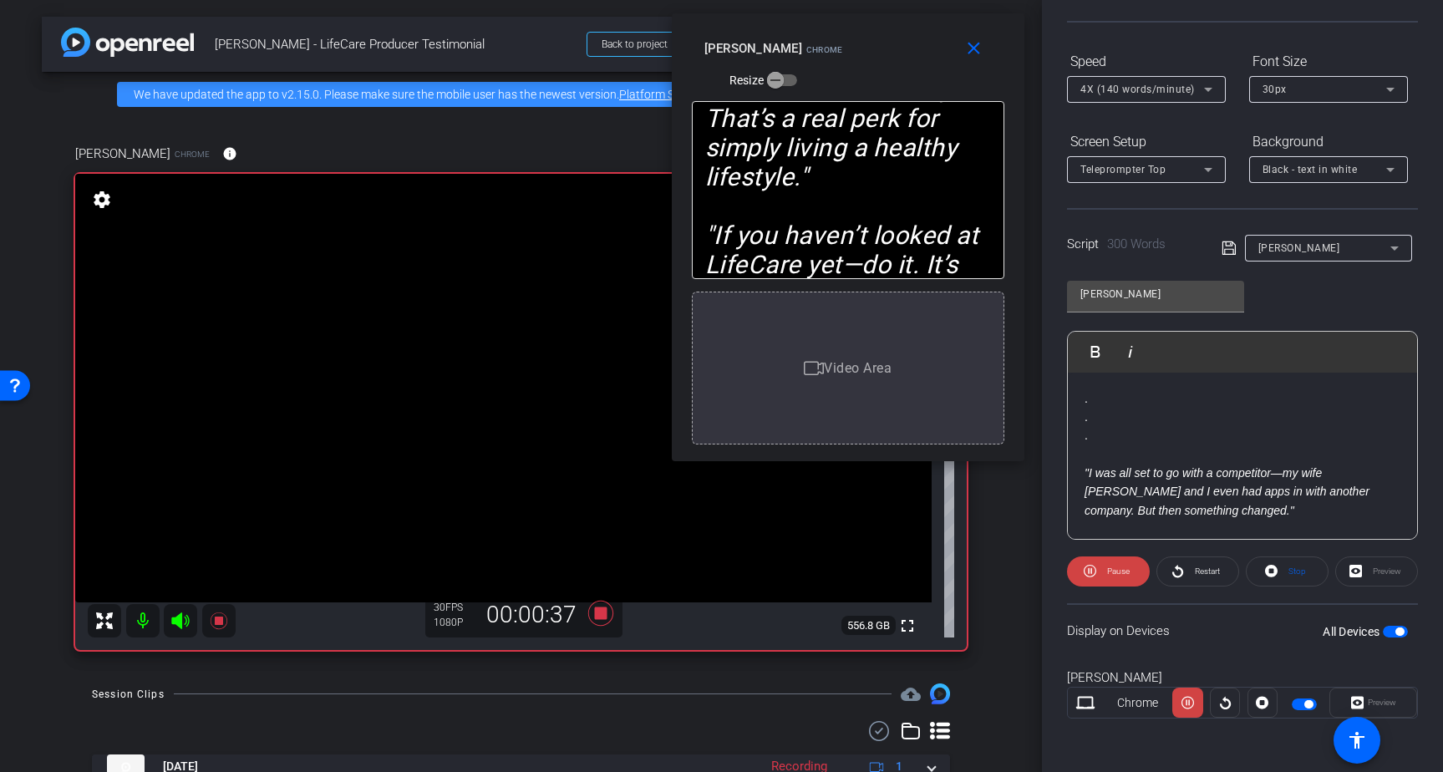
drag, startPoint x: 992, startPoint y: 55, endPoint x: 947, endPoint y: 25, distance: 53.5
click at [947, 25] on div "close Brad Fiene Chrome Resize" at bounding box center [848, 50] width 352 height 75
click at [599, 611] on icon at bounding box center [599, 613] width 25 height 25
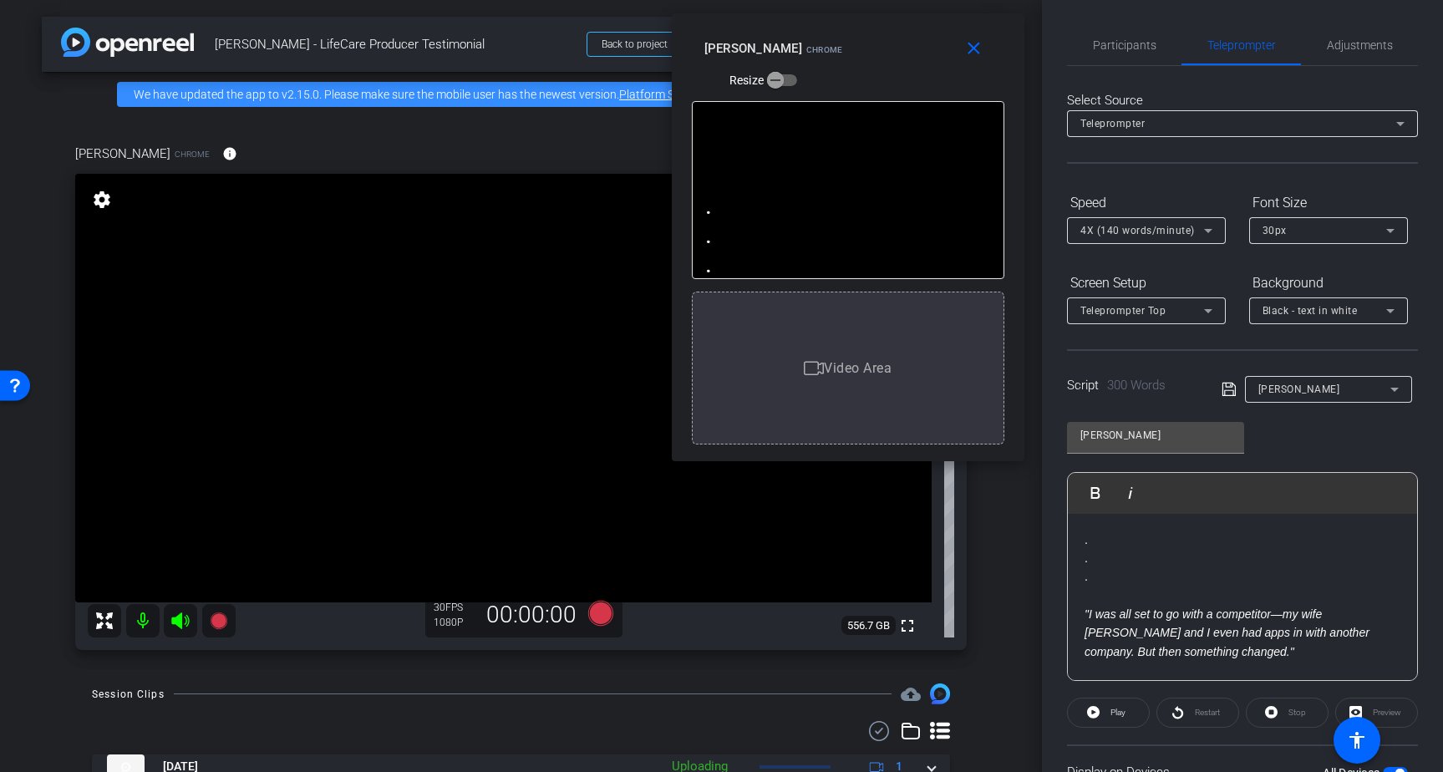
click at [1110, 46] on span "Participants" at bounding box center [1124, 45] width 63 height 12
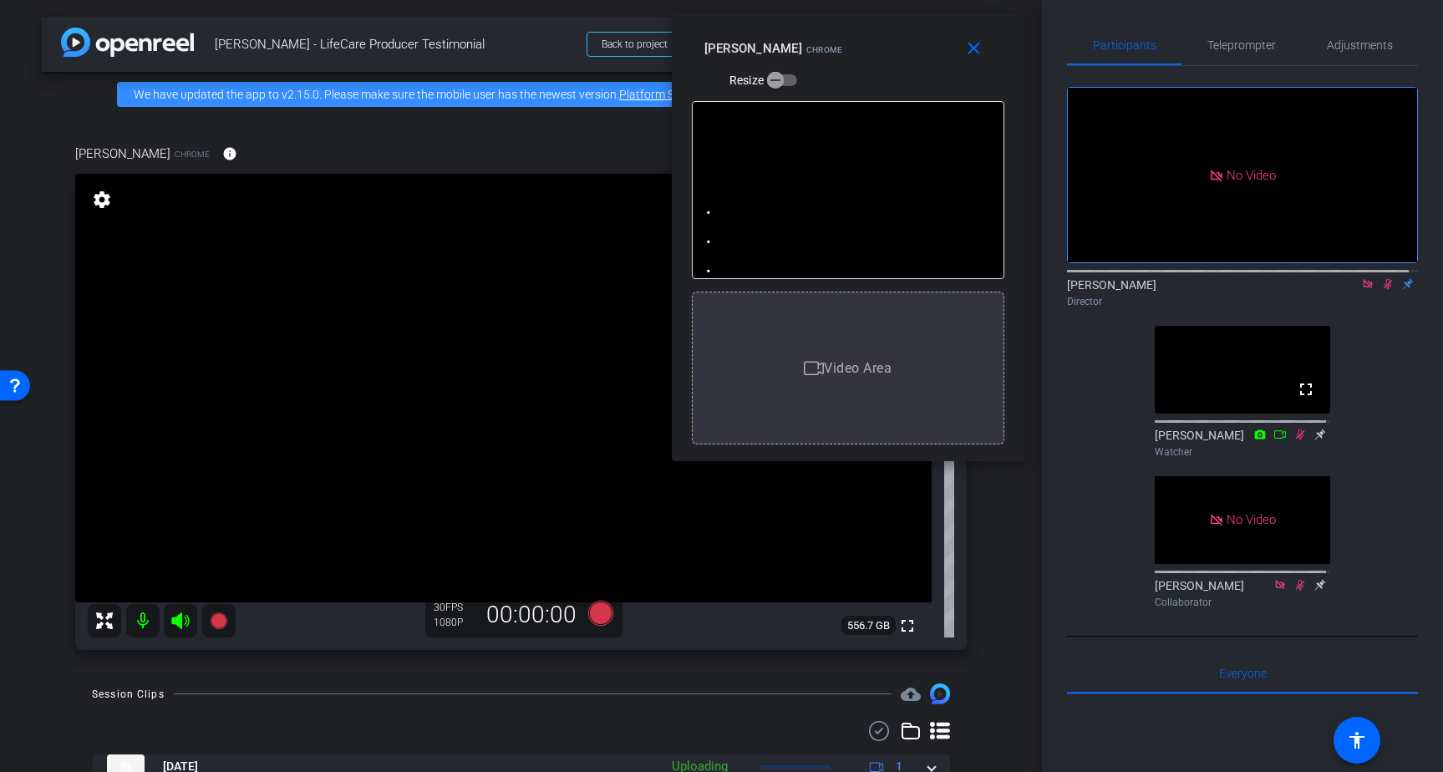
click at [1381, 282] on icon at bounding box center [1387, 284] width 13 height 12
click at [1361, 280] on icon at bounding box center [1367, 284] width 13 height 12
click at [970, 43] on mat-icon "close" at bounding box center [973, 48] width 21 height 21
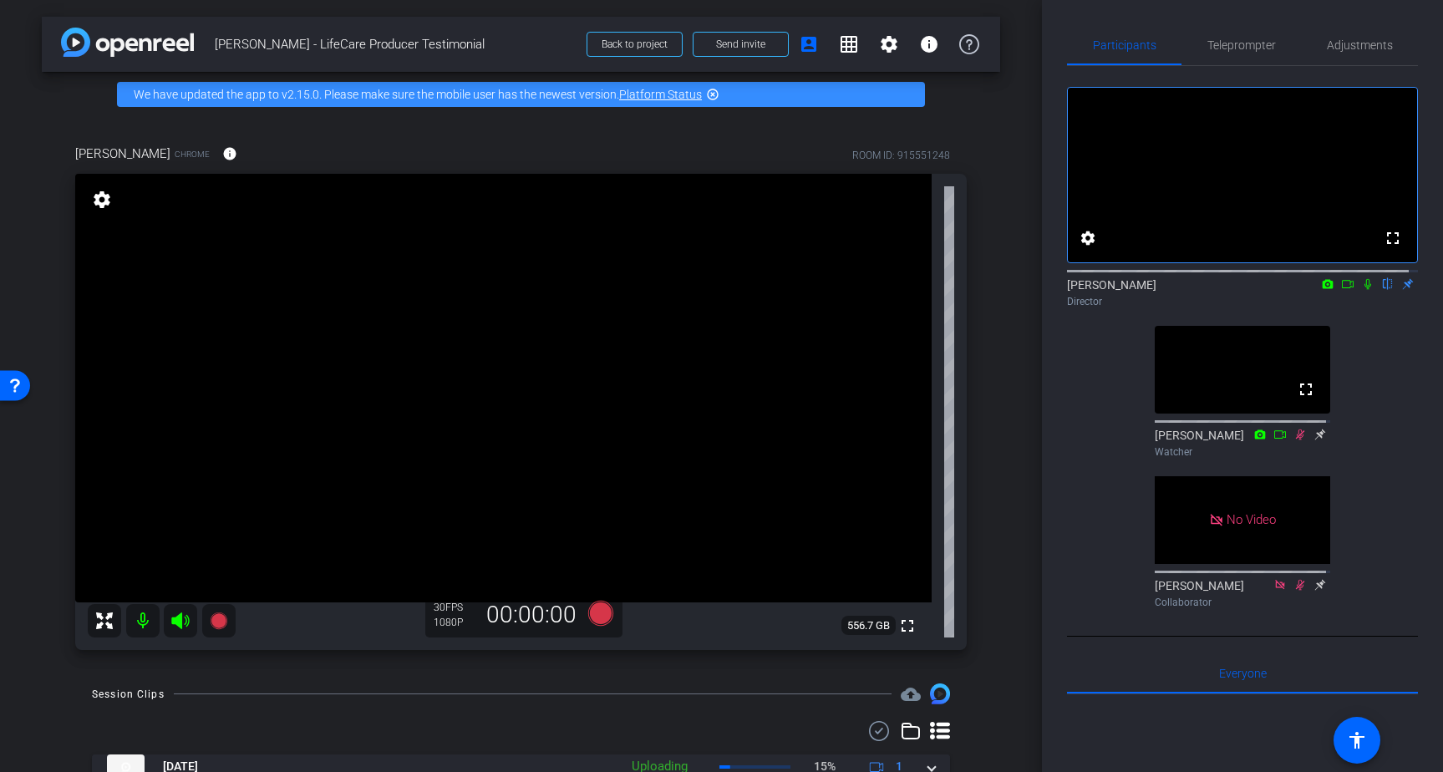
click at [1313, 440] on icon at bounding box center [1319, 435] width 13 height 12
click at [1315, 591] on icon at bounding box center [1319, 586] width 13 height 12
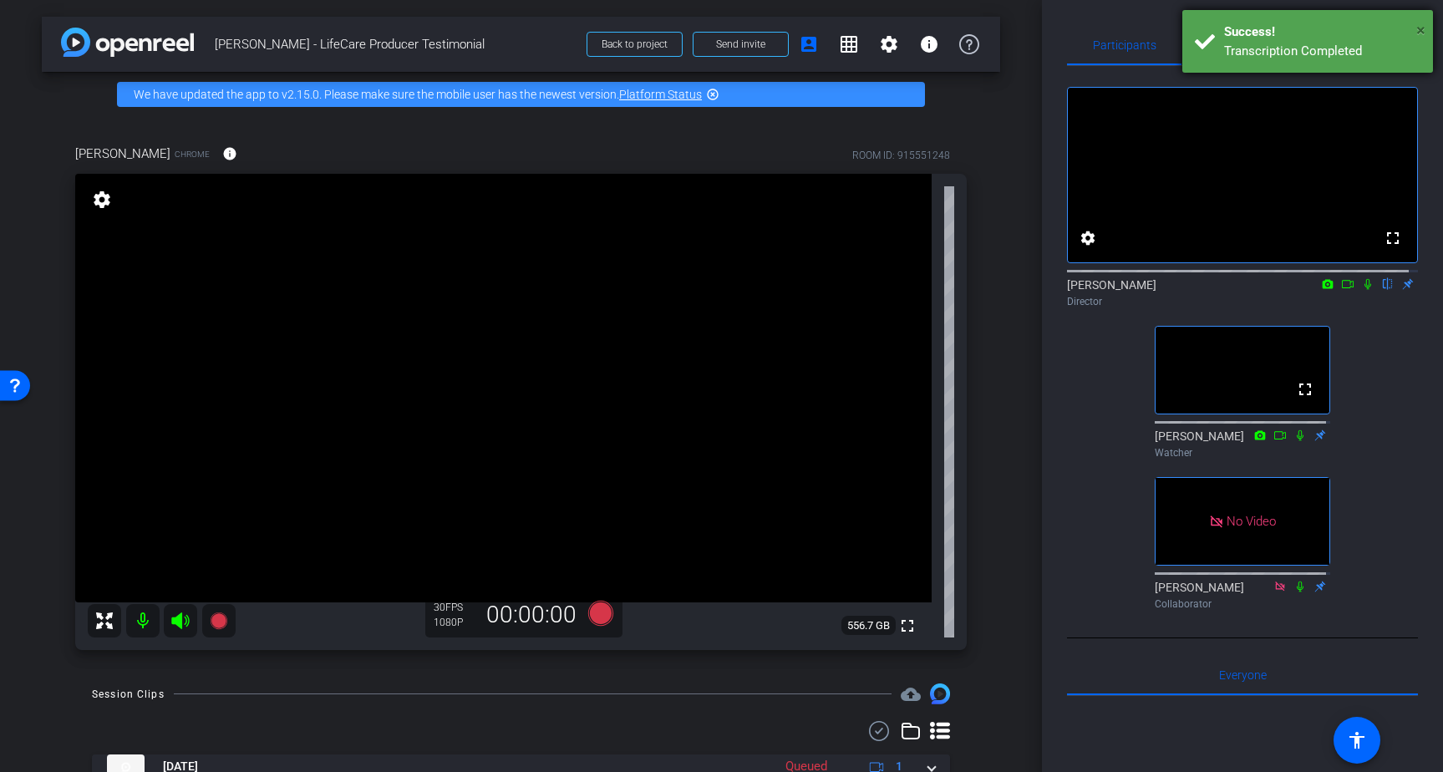
click at [1417, 28] on span "×" at bounding box center [1420, 30] width 9 height 20
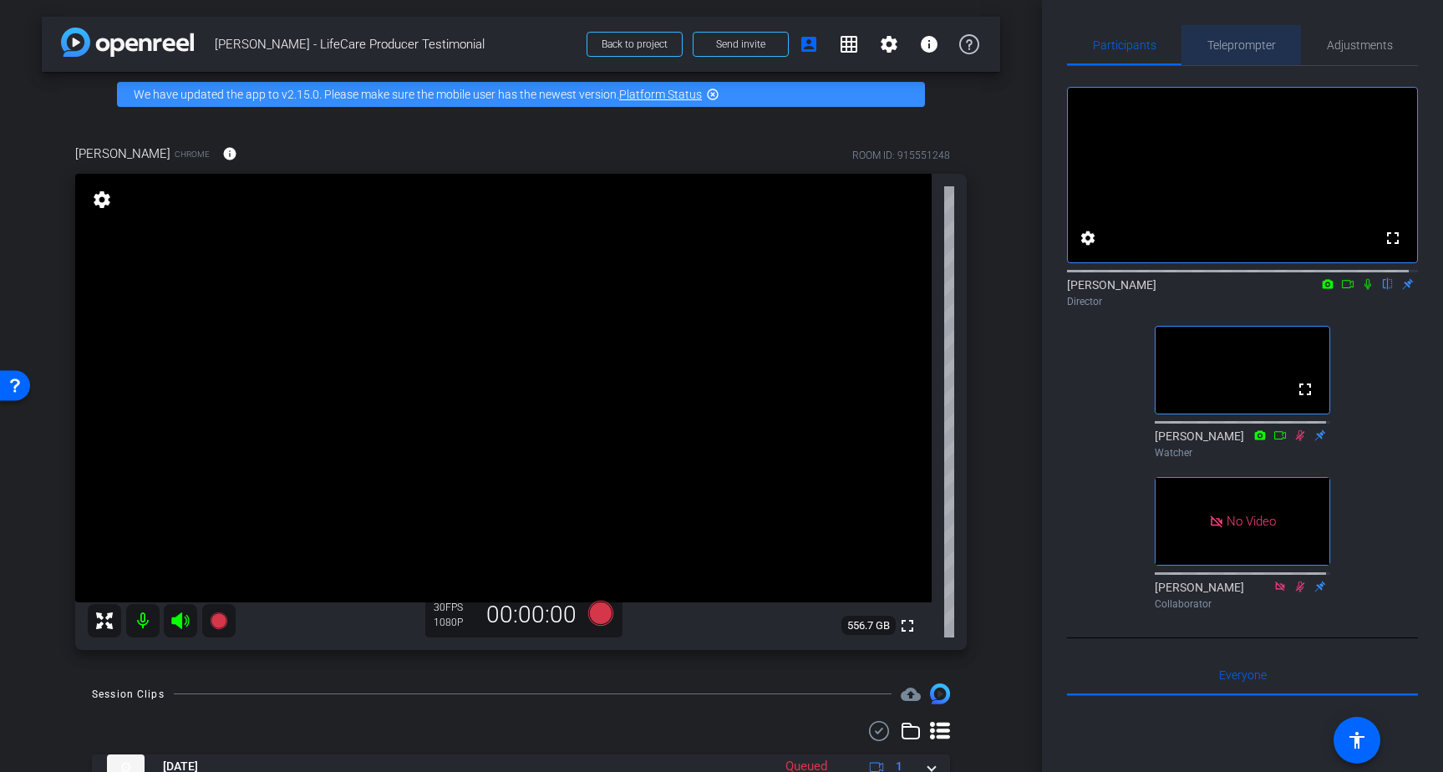
click at [1237, 44] on span "Teleprompter" at bounding box center [1241, 45] width 68 height 12
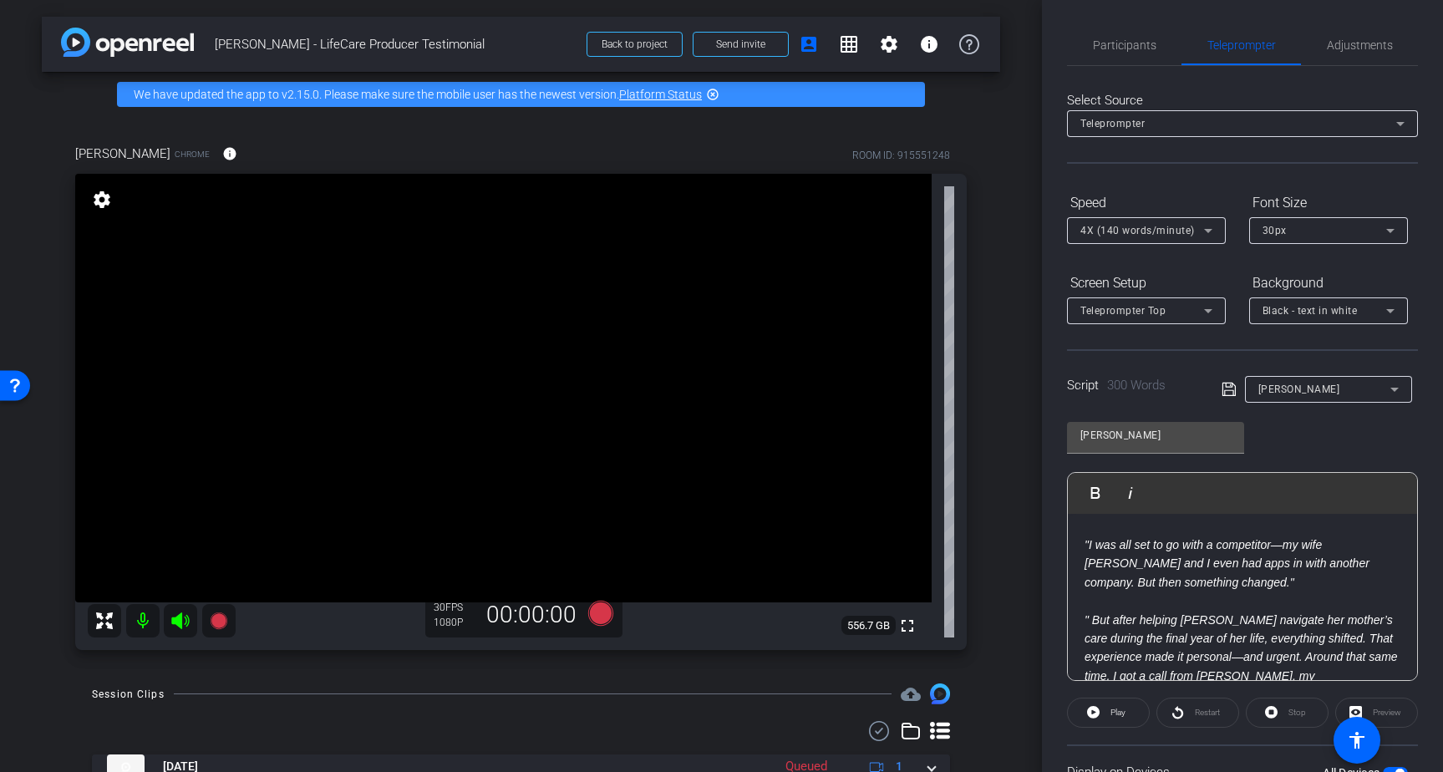
scroll to position [71, 0]
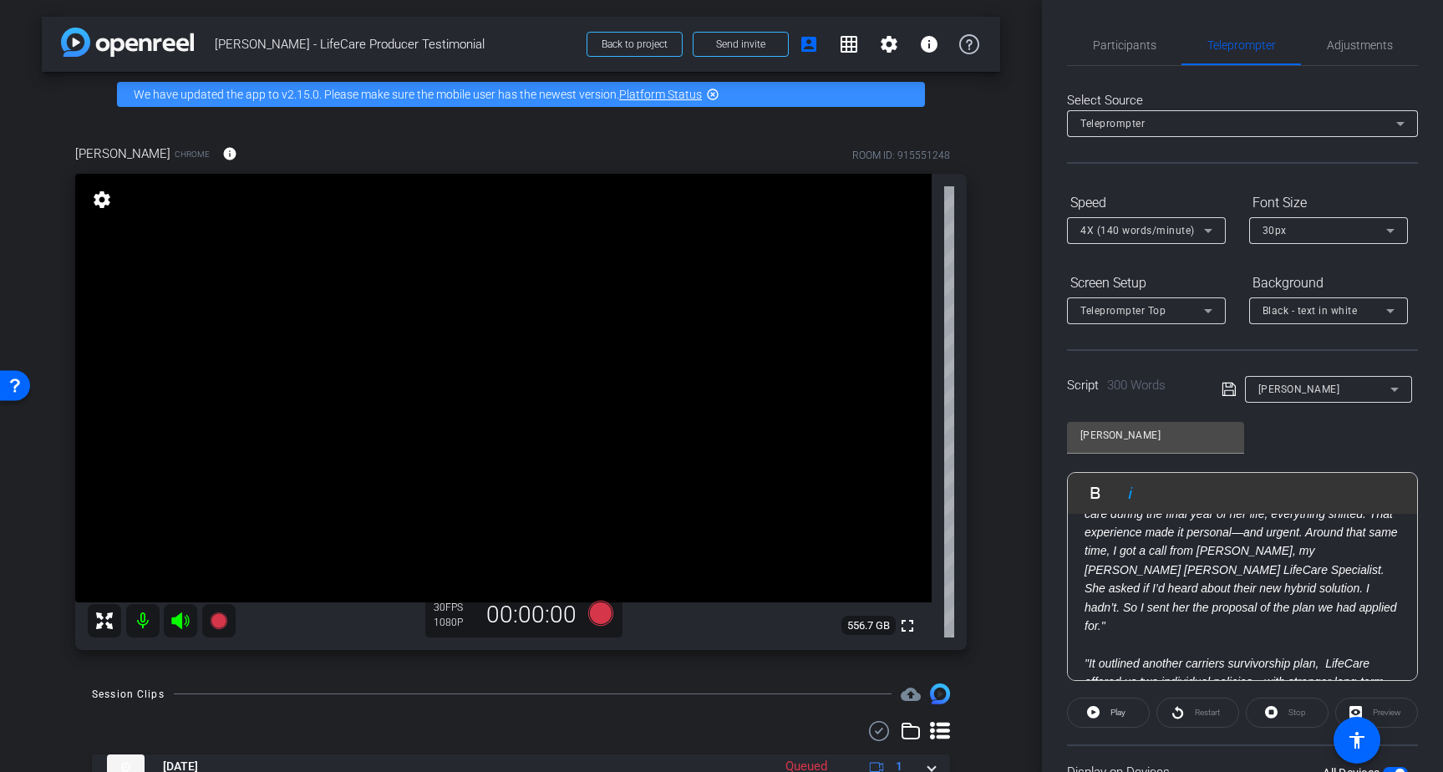
scroll to position [182, 0]
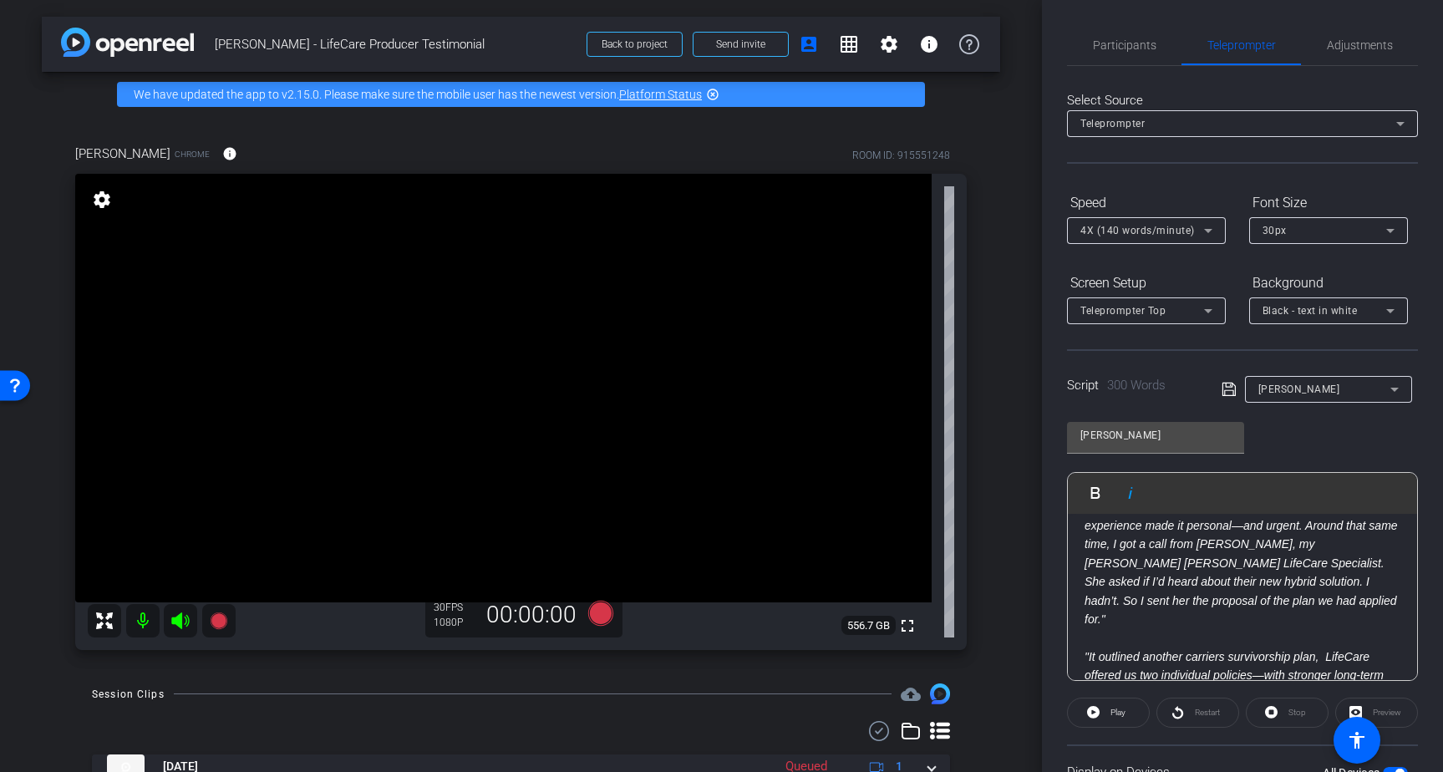
click at [1079, 637] on div ". . . "I was all set to go with a competitor—my wife Kyle and I even had apps i…" at bounding box center [1242, 769] width 349 height 875
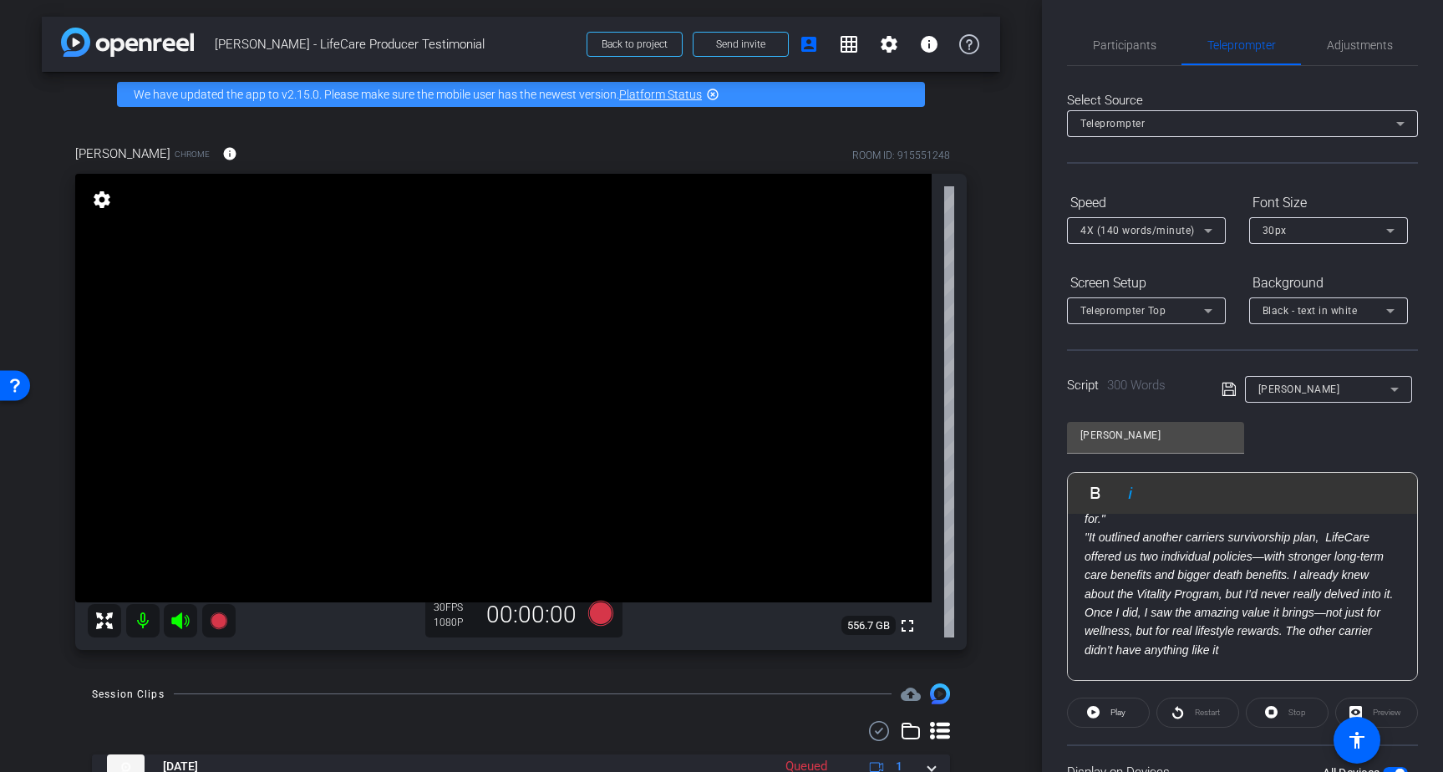
scroll to position [286, 0]
click at [1083, 662] on div ". . . "I was all set to go with a competitor—my wife Kyle and I even had apps i…" at bounding box center [1242, 656] width 349 height 856
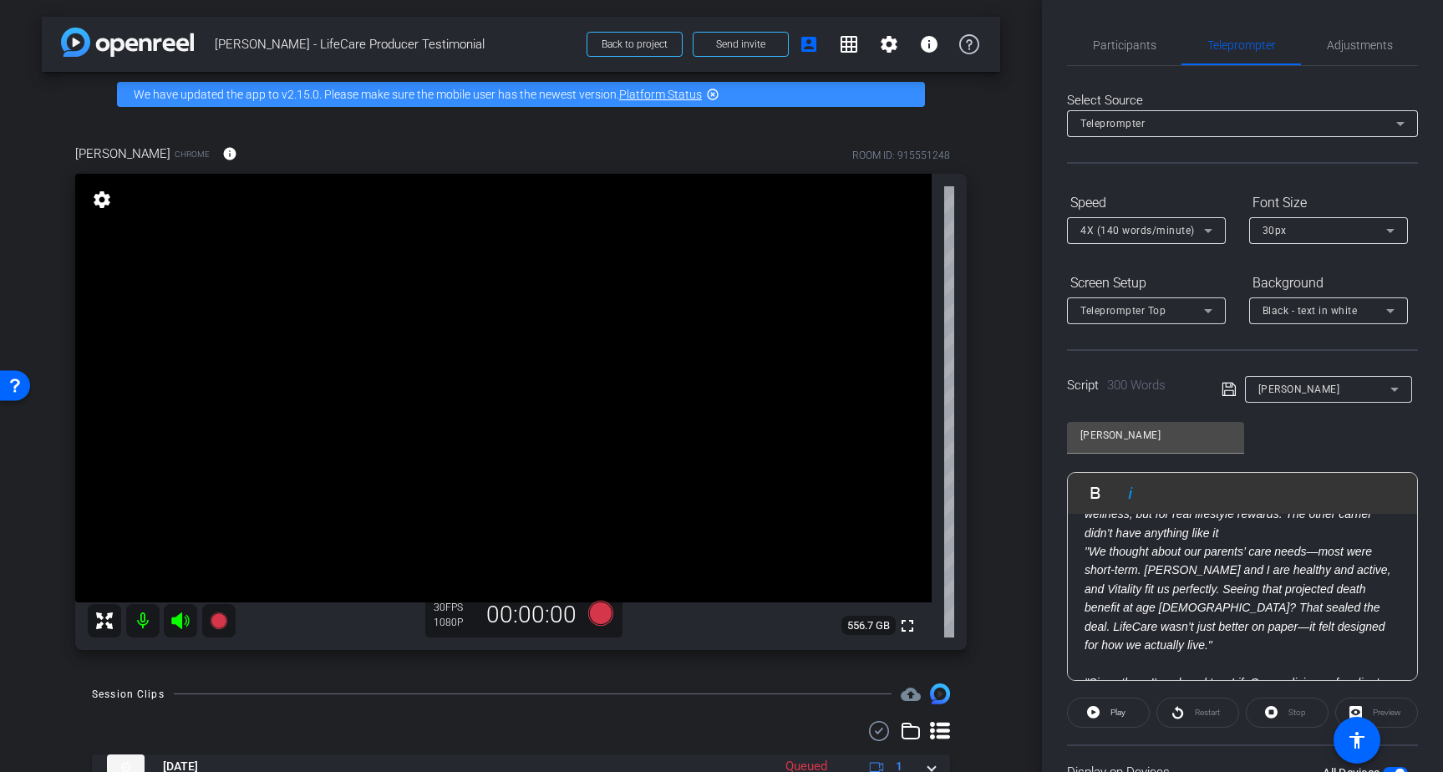
click at [1081, 645] on div ". . . "I was all set to go with a competitor—my wife Kyle and I even had apps i…" at bounding box center [1242, 533] width 349 height 838
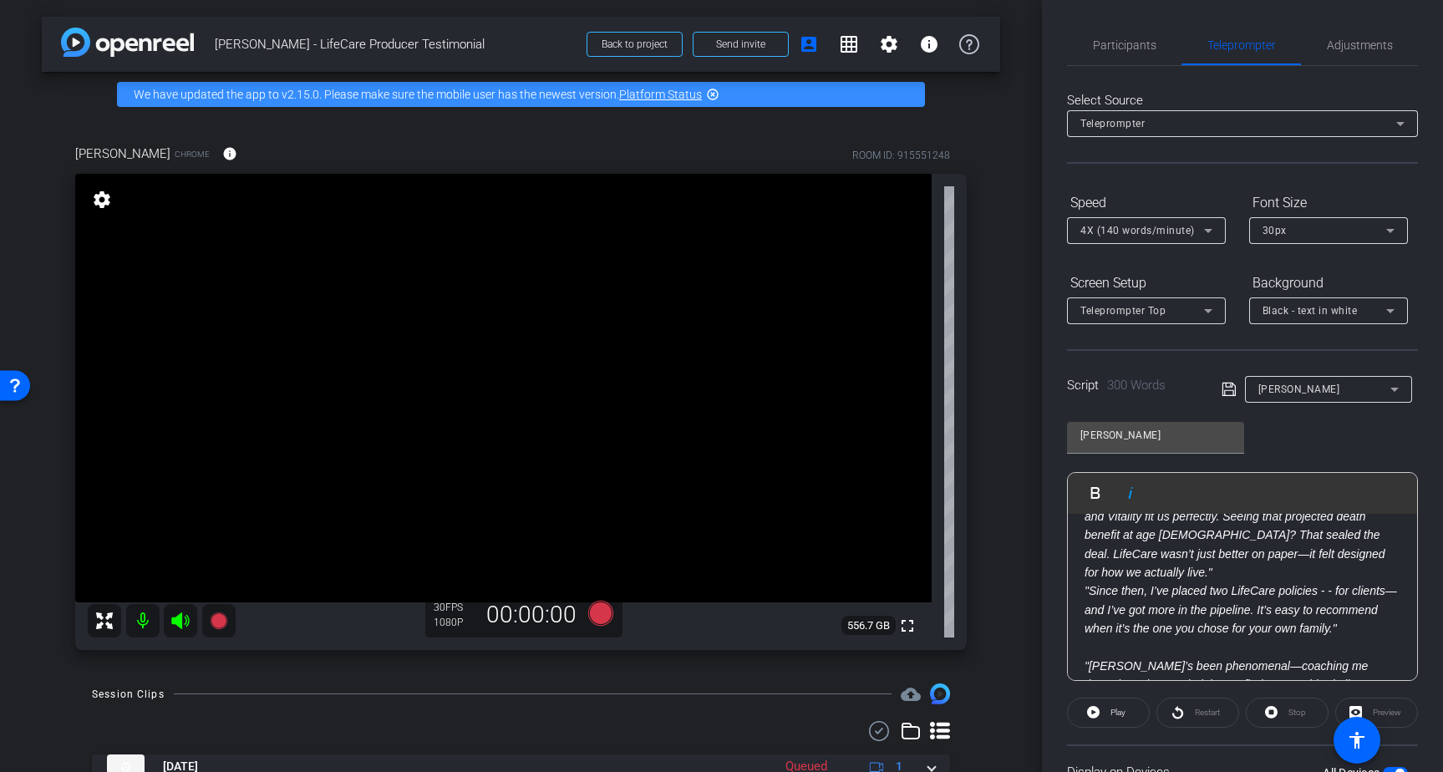
scroll to position [481, 0]
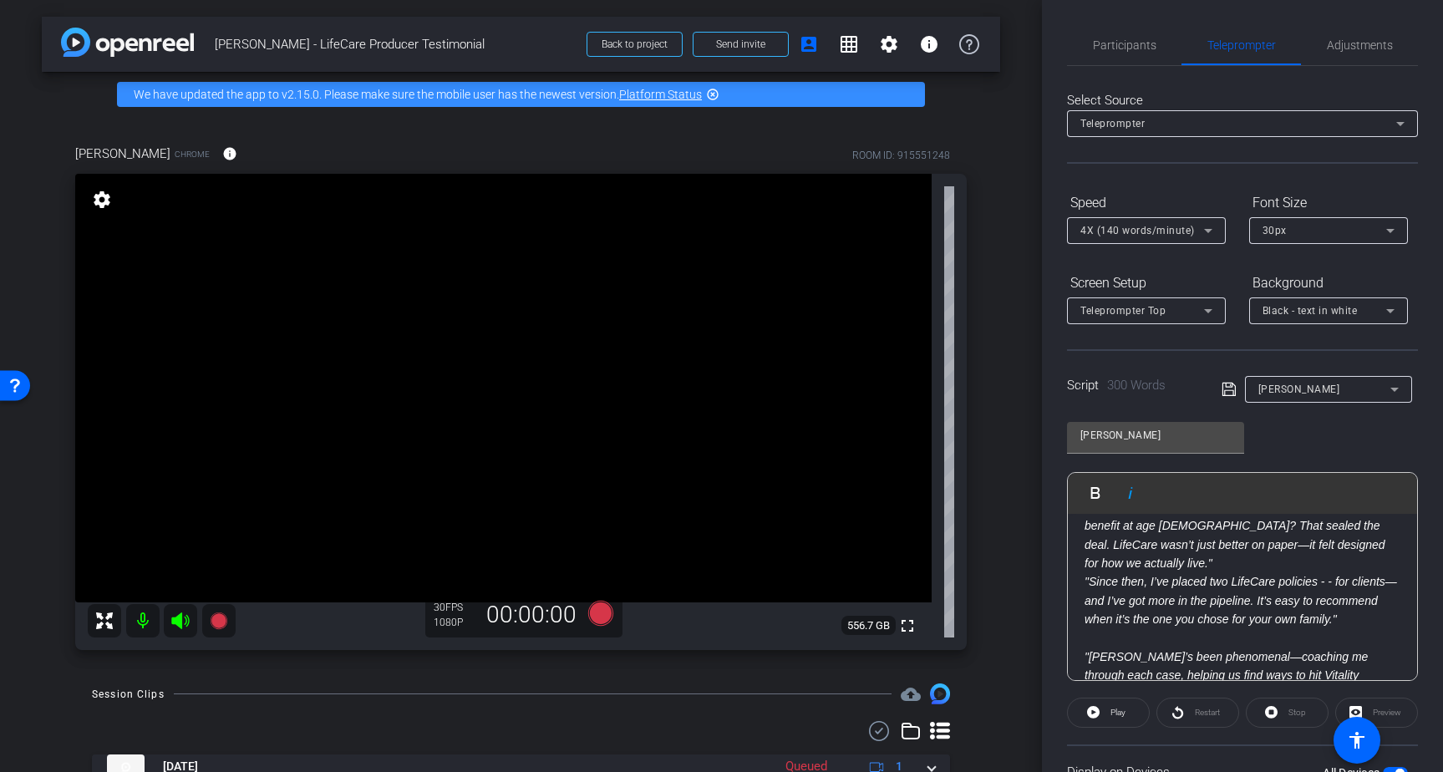
click at [1082, 639] on div ". . . "I was all set to go with a competitor—my wife Kyle and I even had apps i…" at bounding box center [1242, 442] width 349 height 819
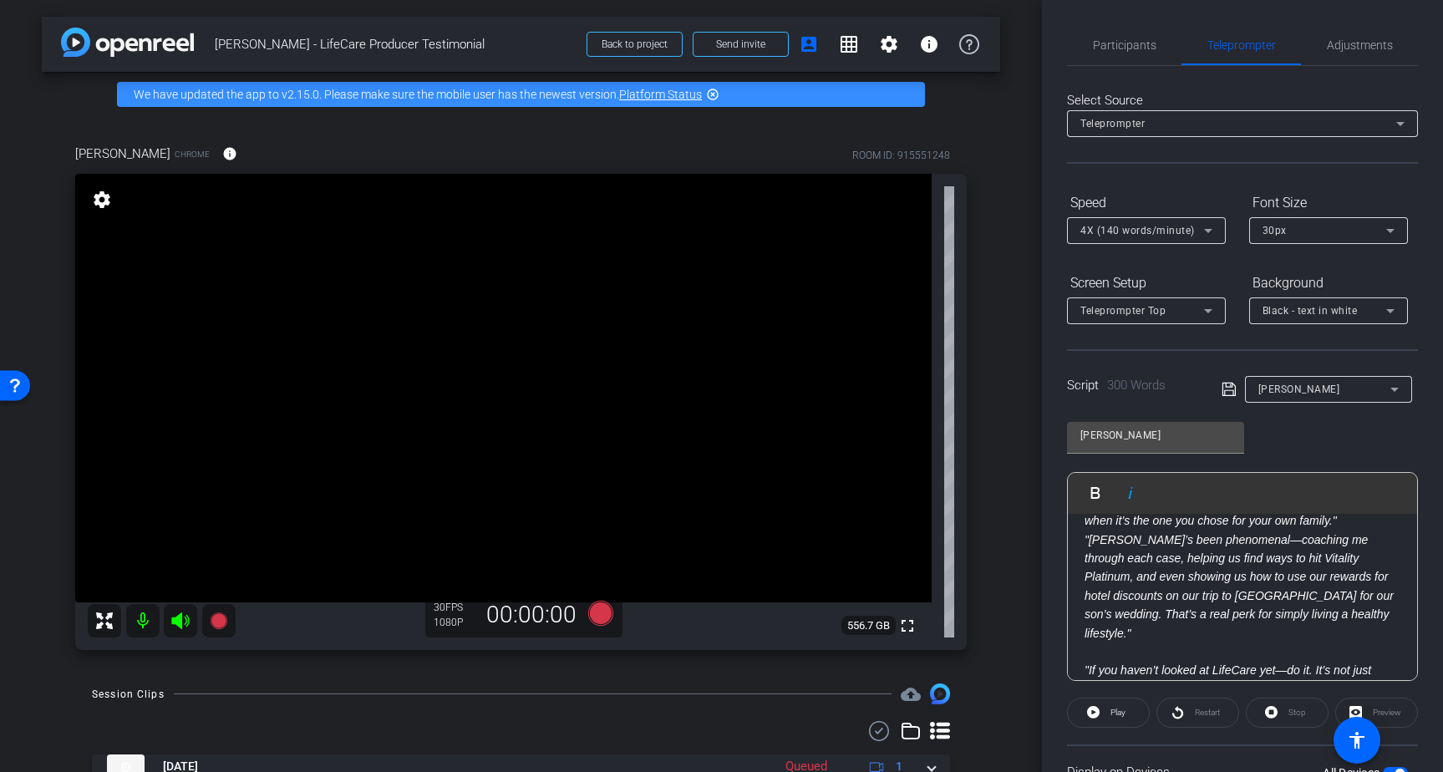
scroll to position [592, 0]
click at [1083, 618] on div ". . . "I was all set to go with a competitor—my wife Kyle and I even had apps i…" at bounding box center [1242, 321] width 349 height 800
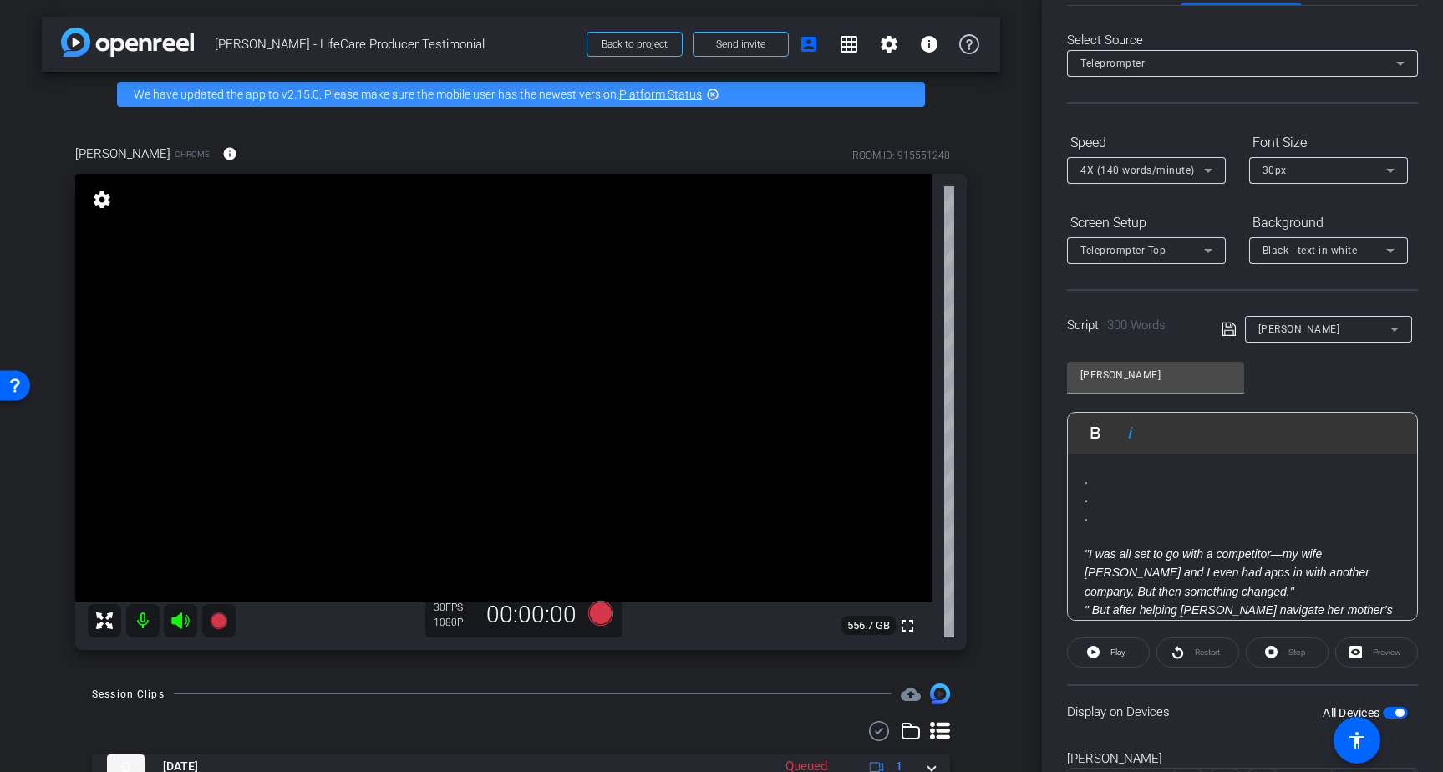
scroll to position [51, 0]
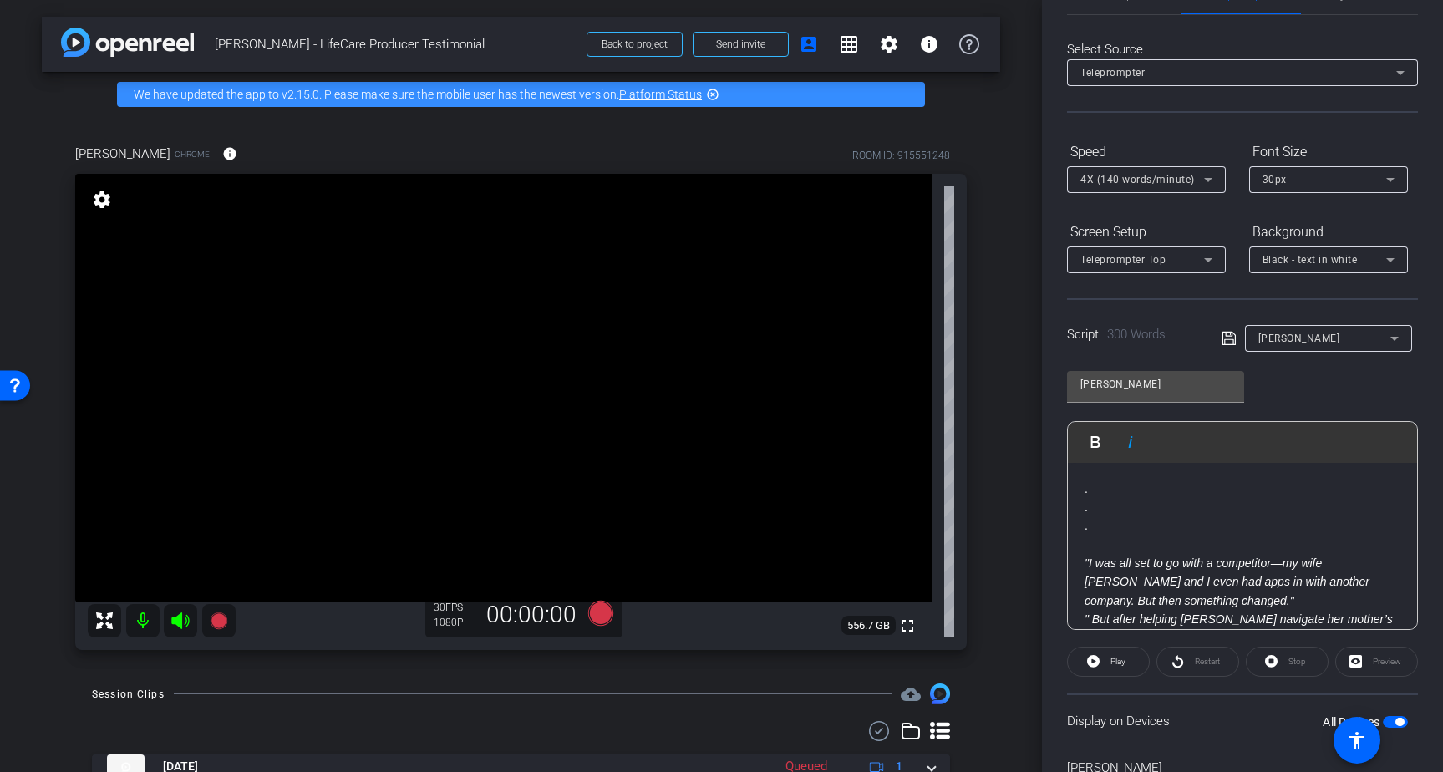
click at [1225, 337] on icon at bounding box center [1228, 338] width 15 height 20
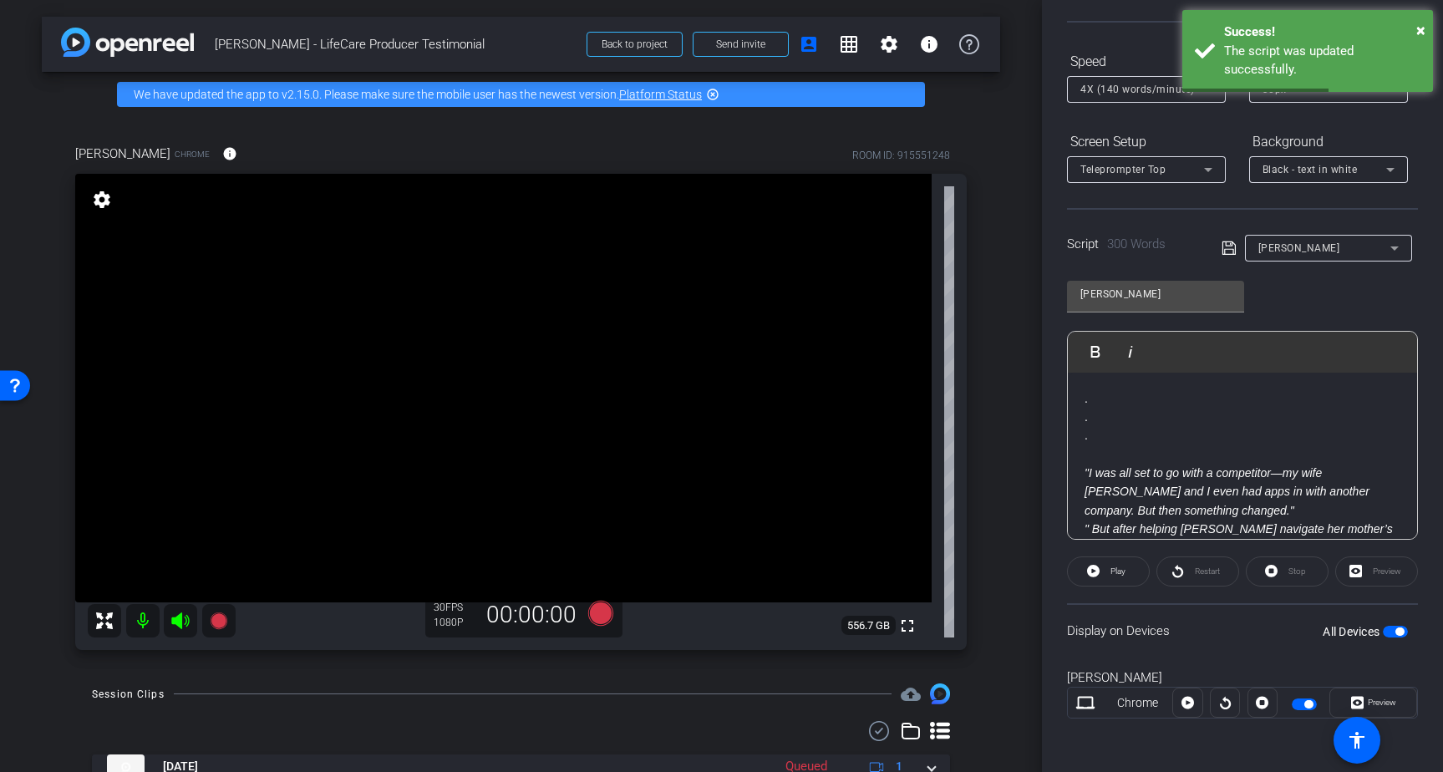
scroll to position [0, 0]
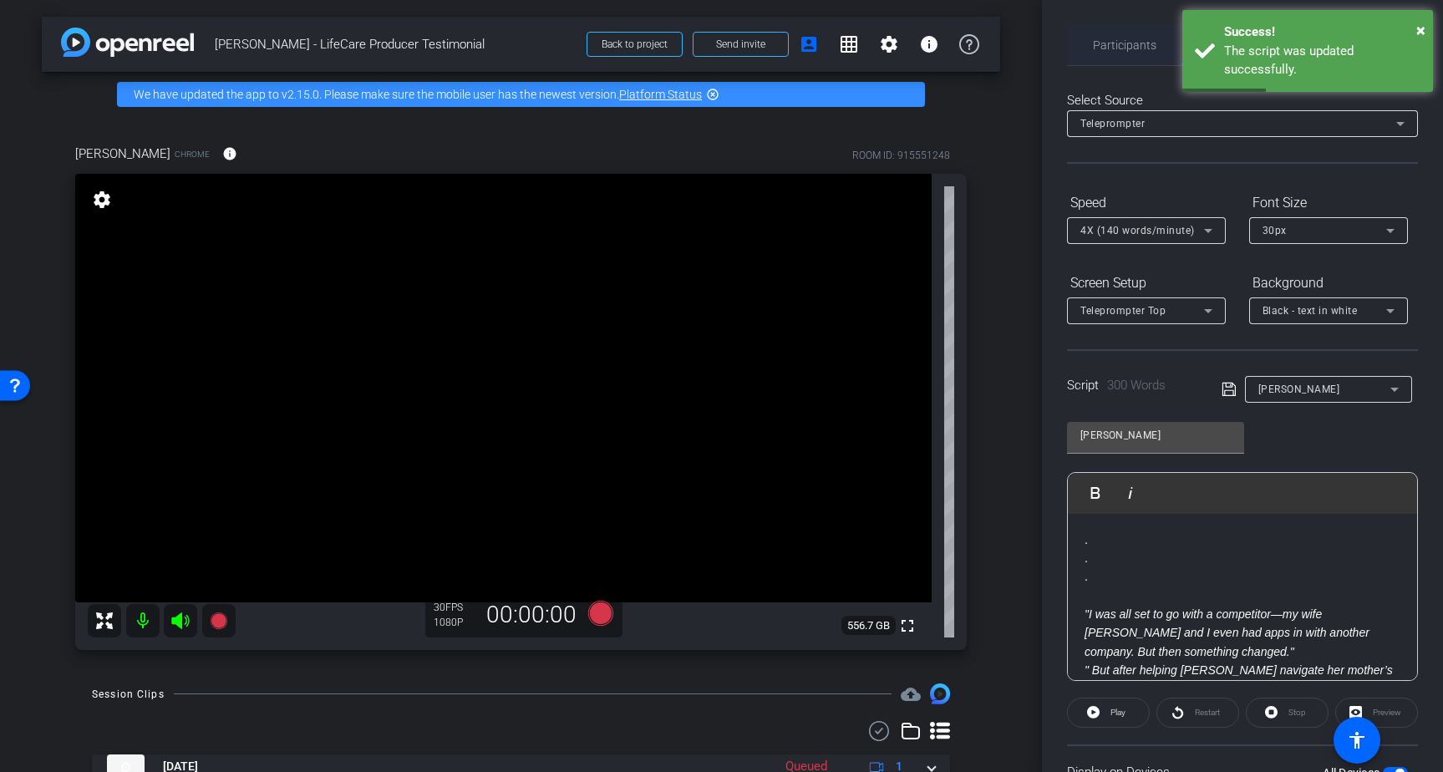
click at [1113, 41] on span "Participants" at bounding box center [1124, 45] width 63 height 12
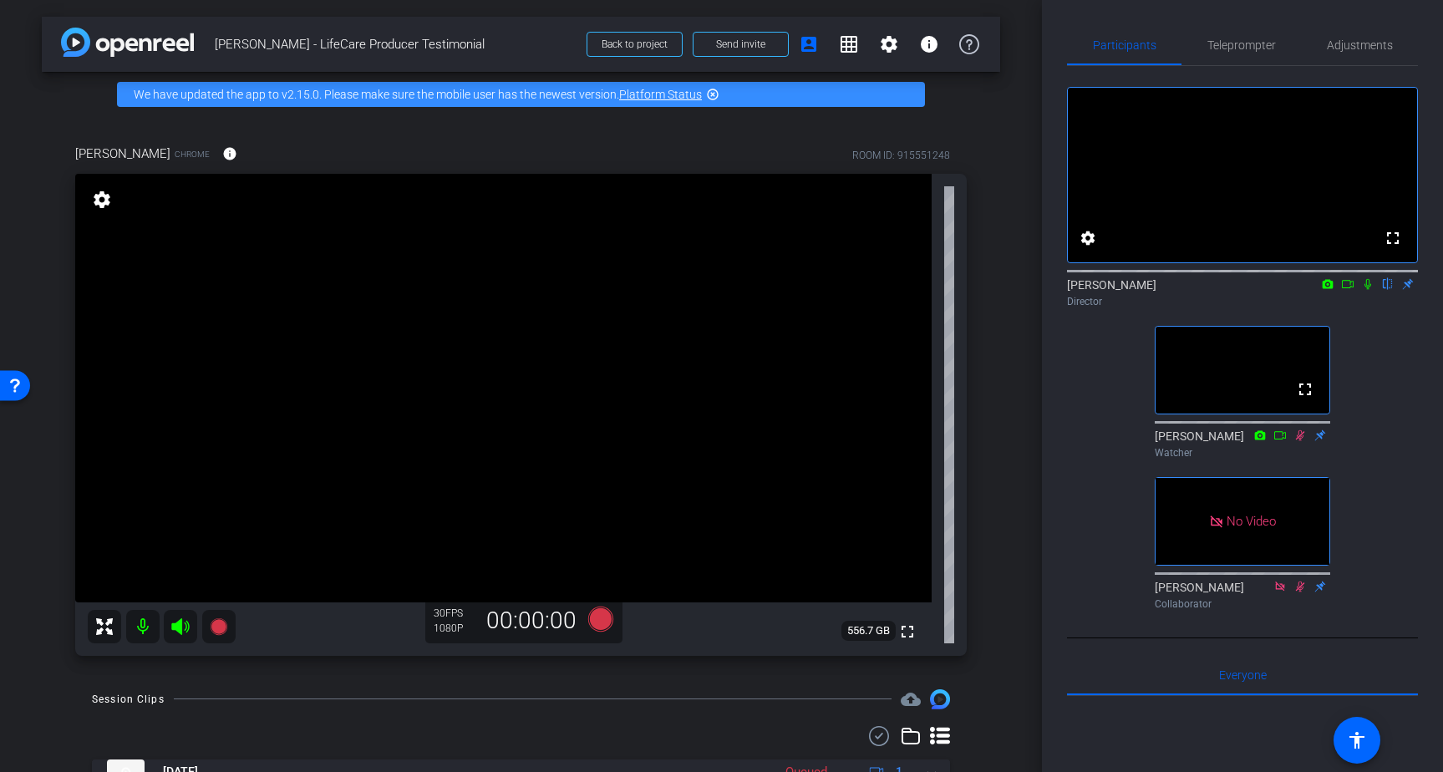
click at [1318, 440] on icon at bounding box center [1320, 434] width 11 height 11
click at [1320, 591] on icon at bounding box center [1320, 585] width 11 height 11
click at [1348, 288] on icon at bounding box center [1347, 284] width 12 height 8
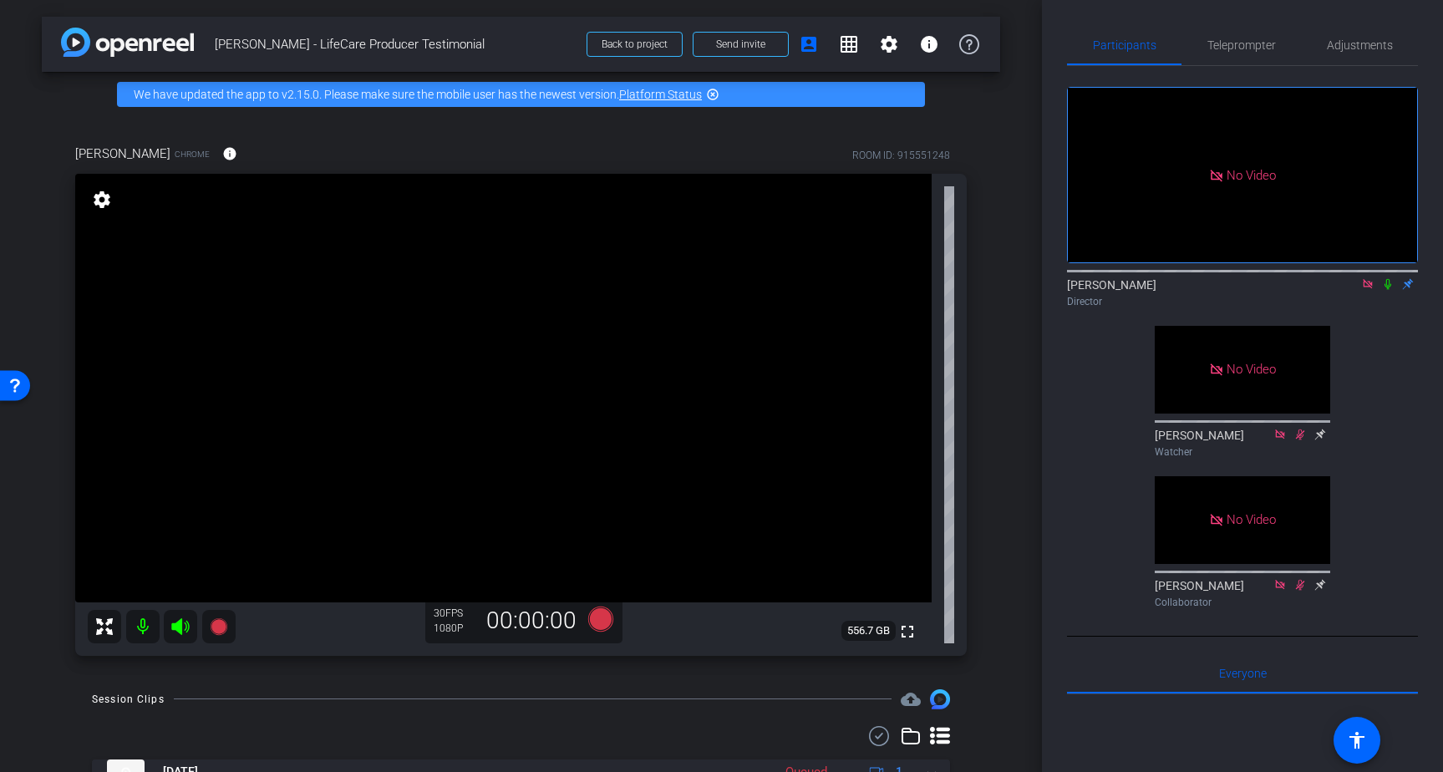
click at [1389, 290] on icon at bounding box center [1387, 284] width 13 height 12
click at [1257, 50] on span "Teleprompter" at bounding box center [1241, 45] width 68 height 12
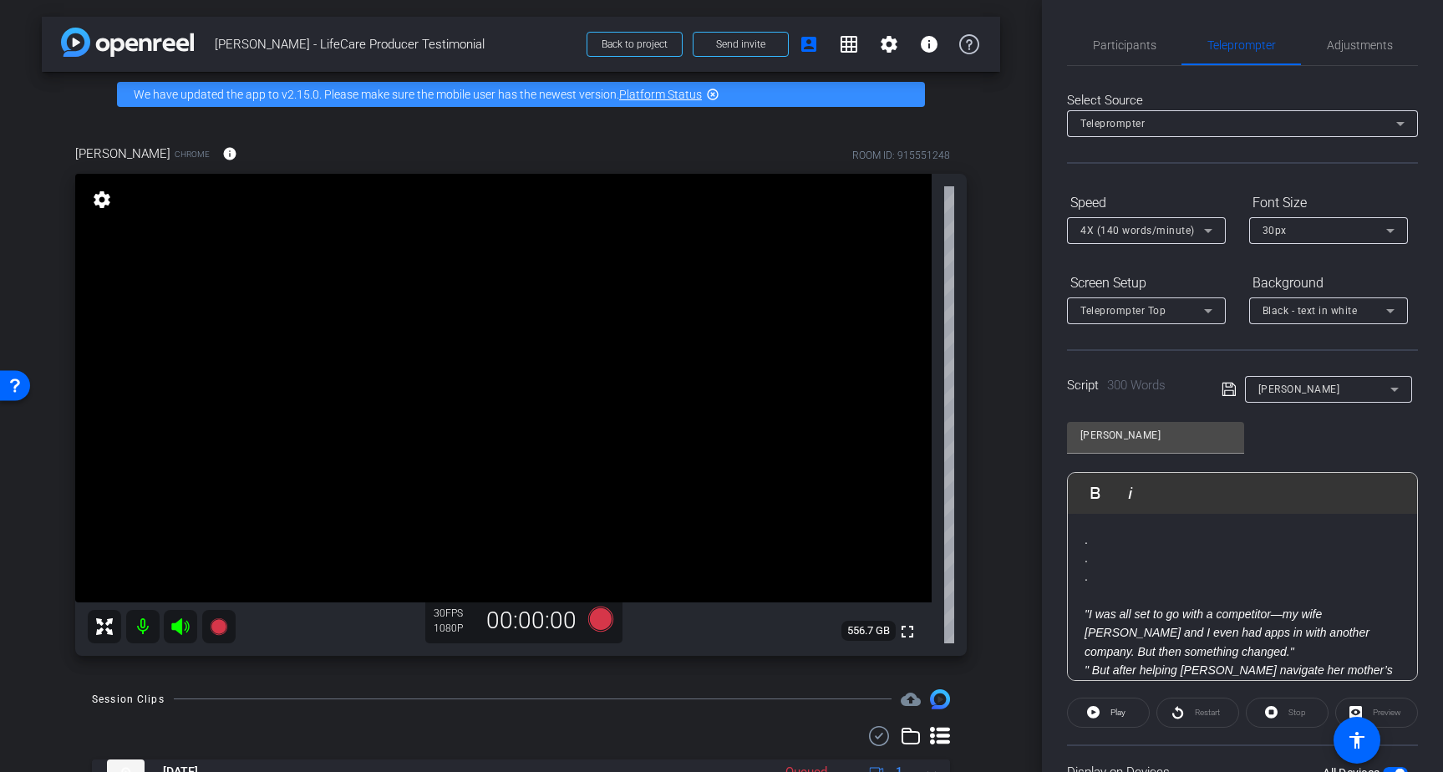
scroll to position [141, 0]
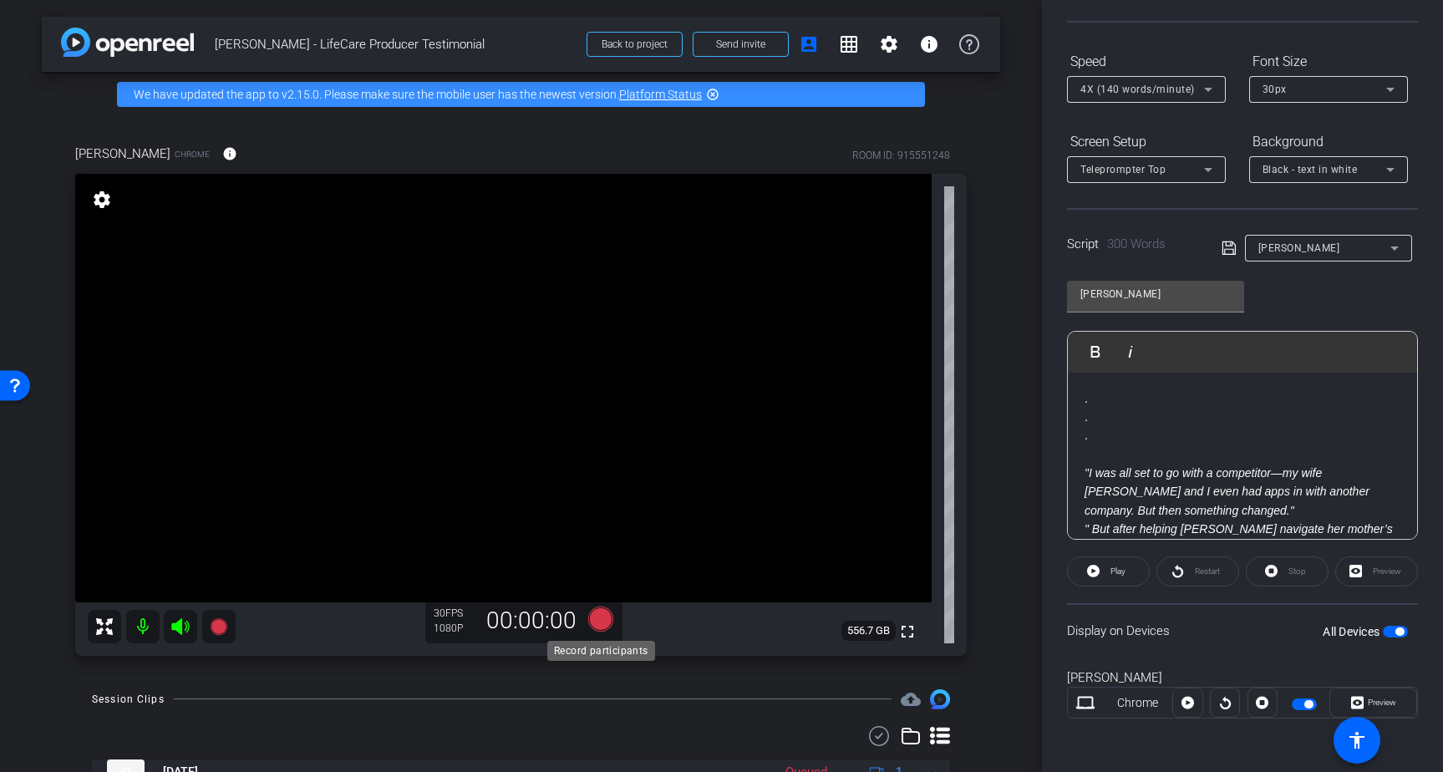
click at [599, 616] on icon at bounding box center [599, 618] width 25 height 25
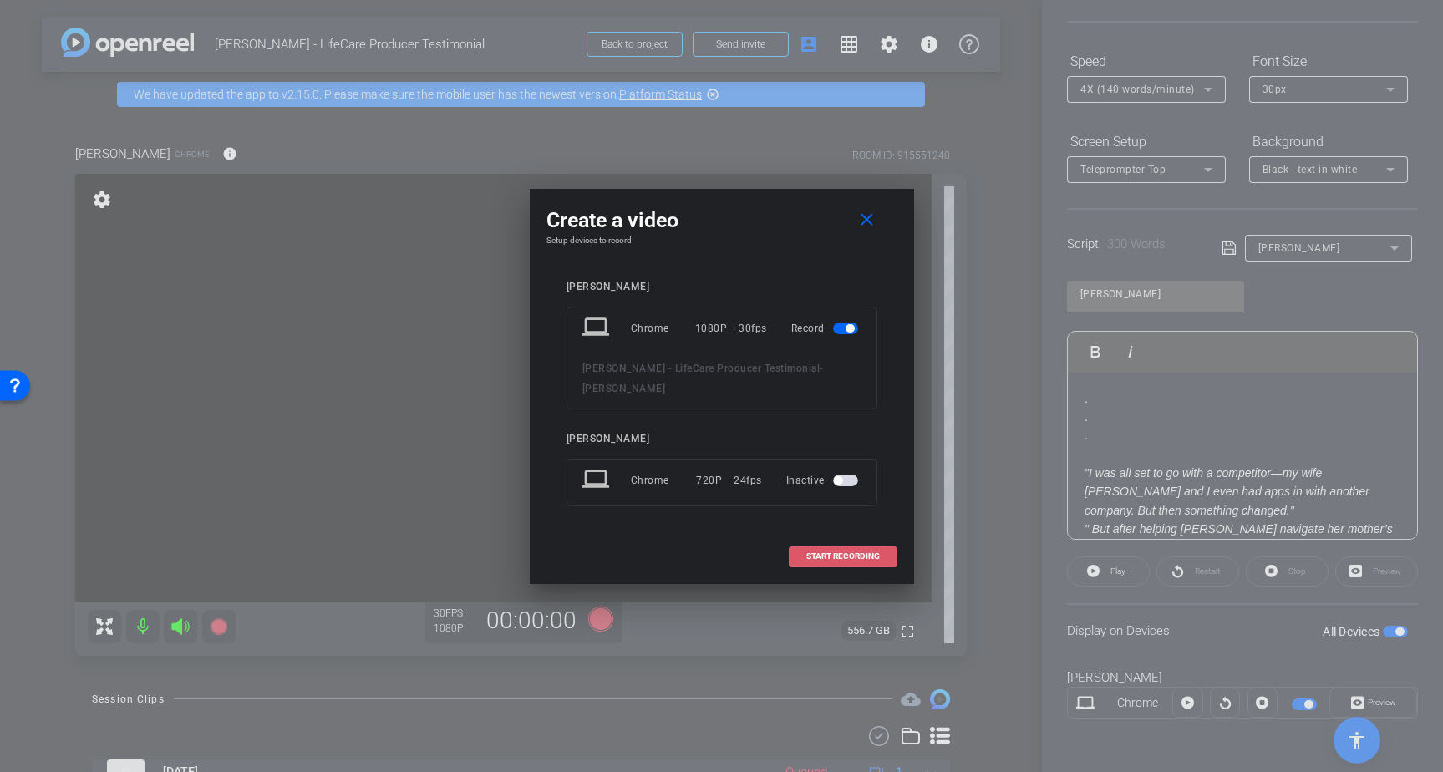
click at [831, 552] on span "START RECORDING" at bounding box center [843, 556] width 74 height 8
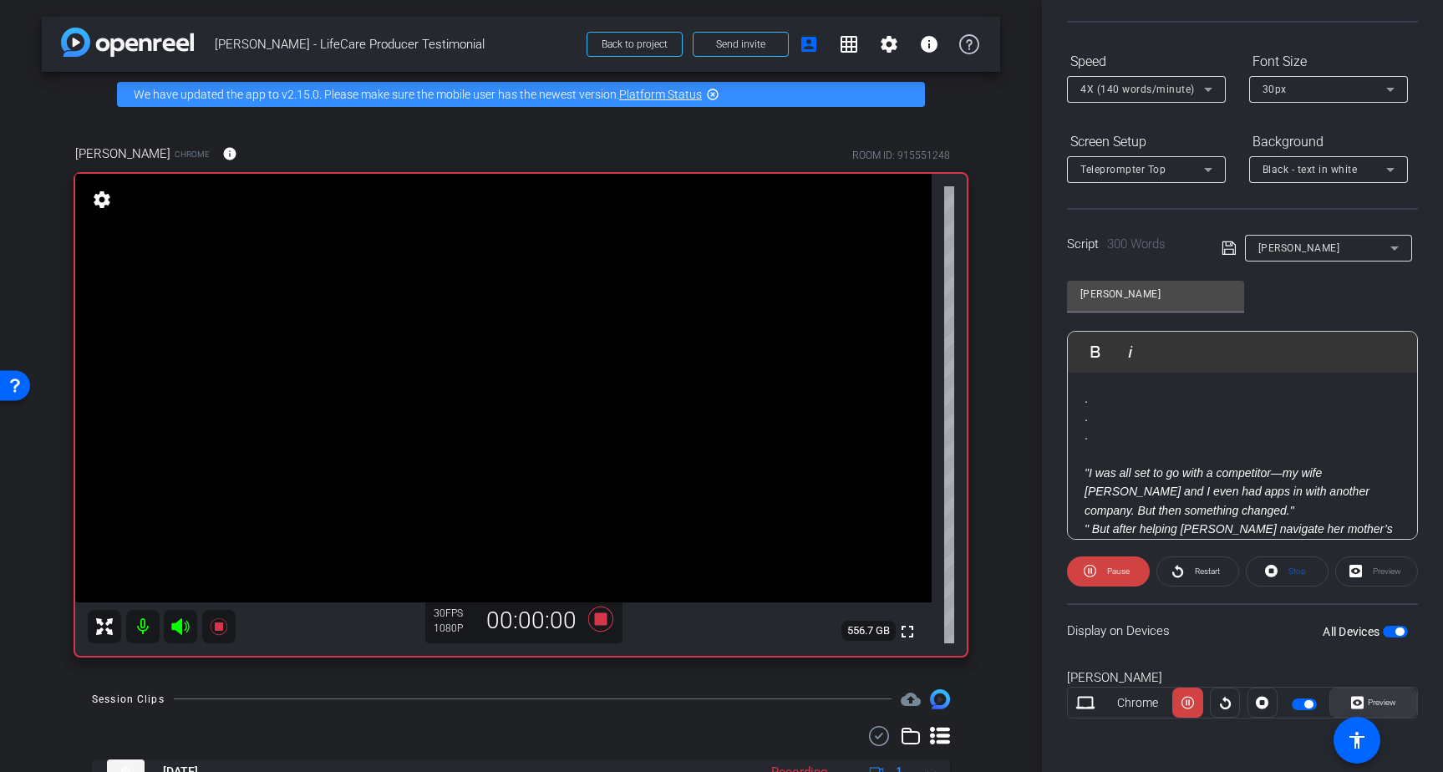
click at [1382, 704] on span "Preview" at bounding box center [1381, 701] width 28 height 9
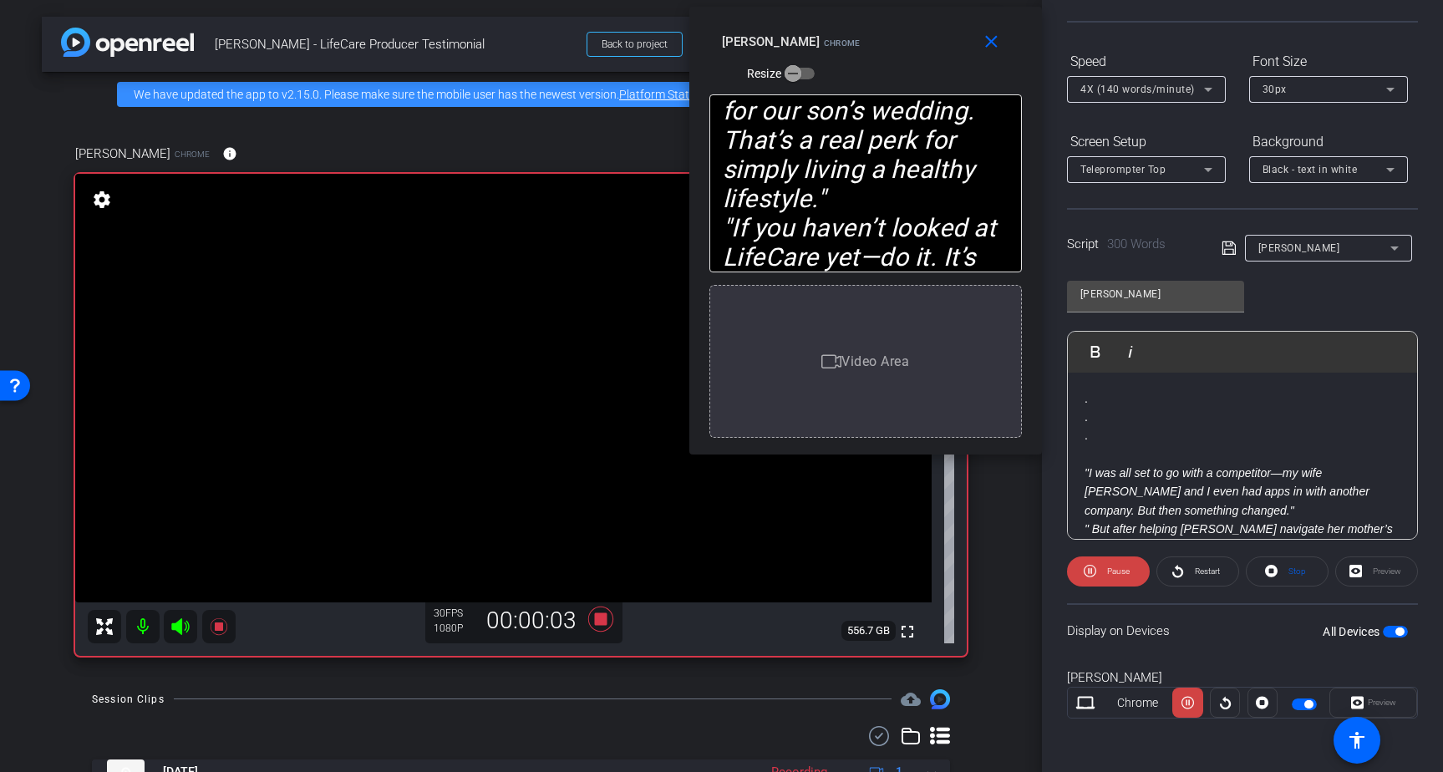
drag, startPoint x: 713, startPoint y: 235, endPoint x: 856, endPoint y: 79, distance: 211.6
click at [856, 79] on div "close Brad Fiene Chrome Resize" at bounding box center [865, 44] width 352 height 75
click at [992, 43] on mat-icon "close" at bounding box center [991, 42] width 21 height 21
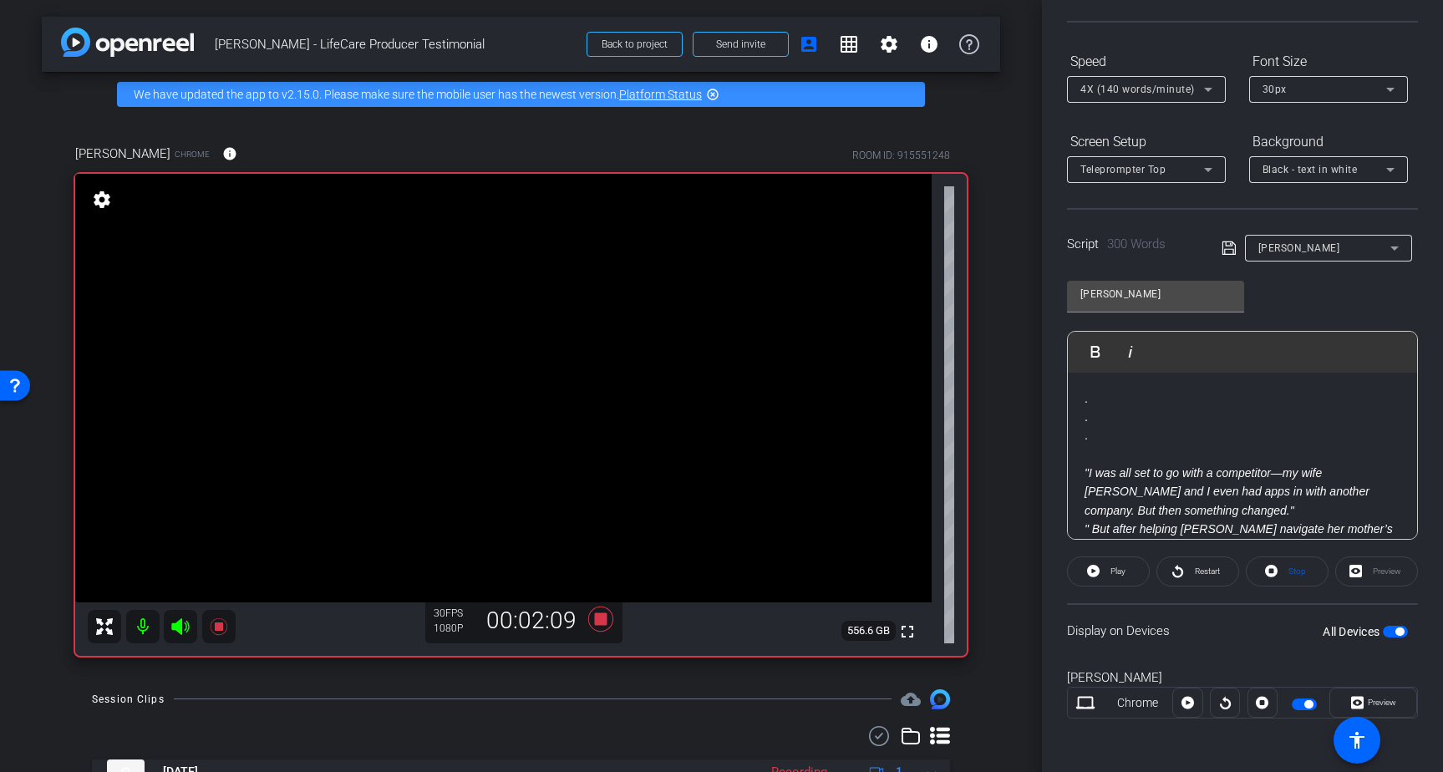
scroll to position [0, 0]
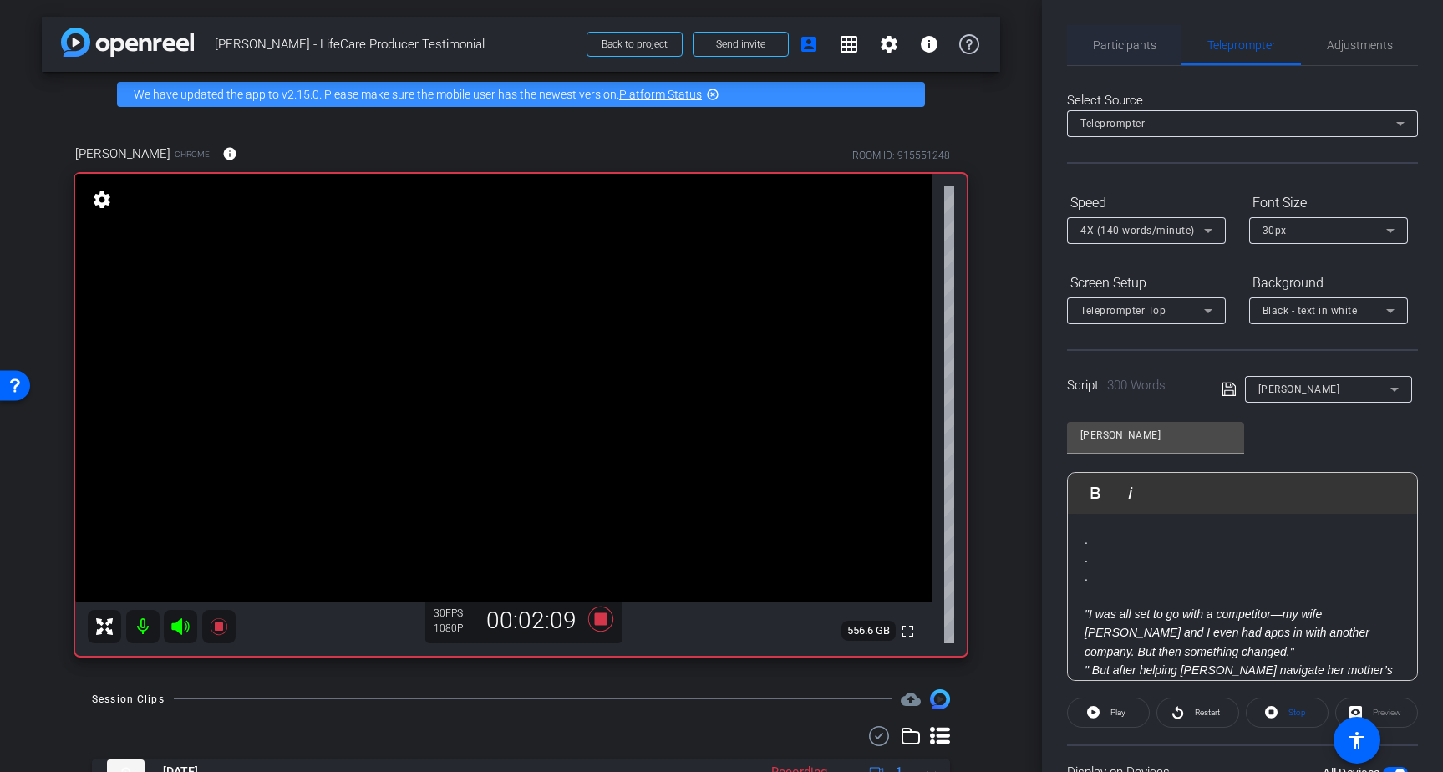
click at [1119, 46] on span "Participants" at bounding box center [1124, 45] width 63 height 12
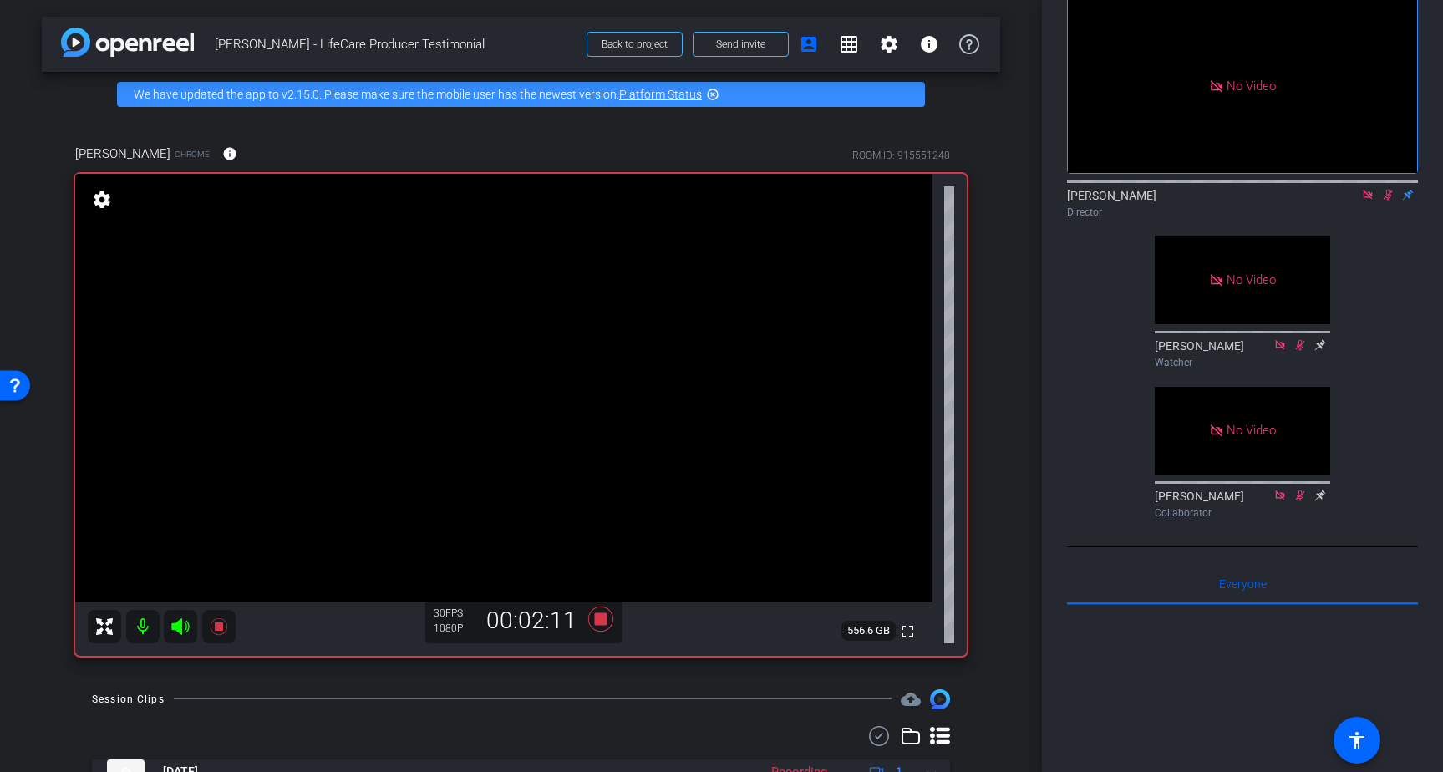
scroll to position [91, 0]
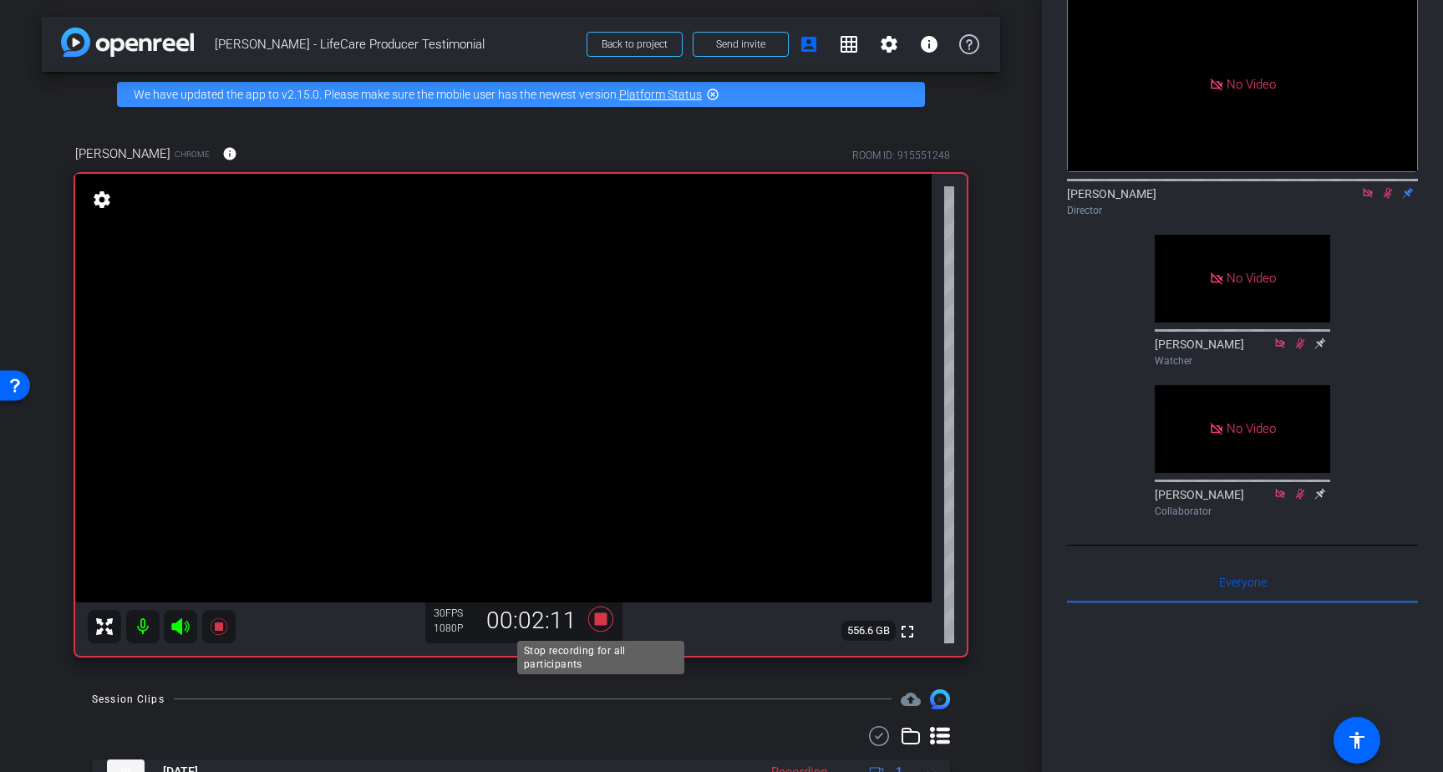
click at [597, 618] on icon at bounding box center [599, 618] width 25 height 25
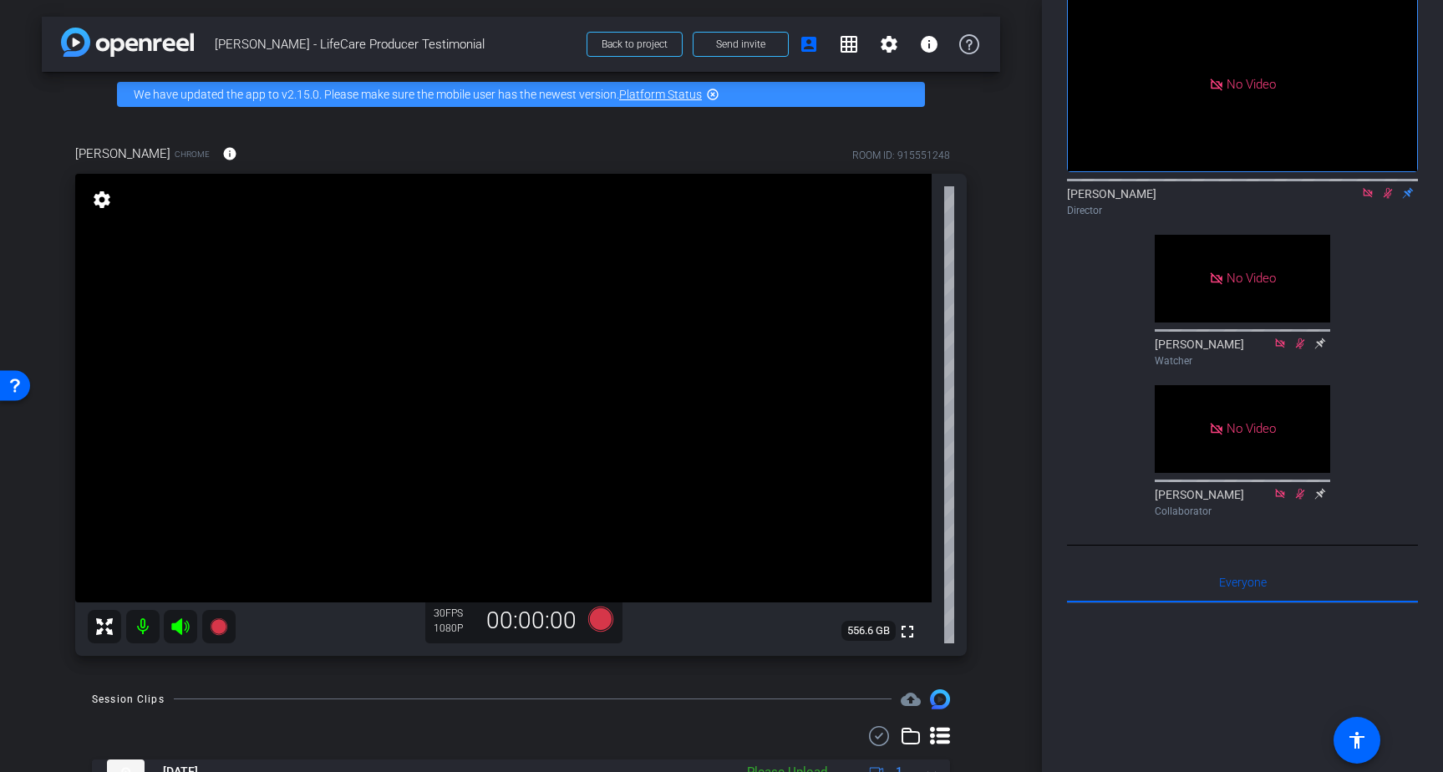
click at [1367, 195] on icon at bounding box center [1366, 192] width 9 height 9
click at [1362, 199] on icon at bounding box center [1367, 193] width 13 height 12
click at [1320, 348] on icon at bounding box center [1320, 342] width 11 height 11
click at [1318, 349] on icon at bounding box center [1320, 343] width 11 height 11
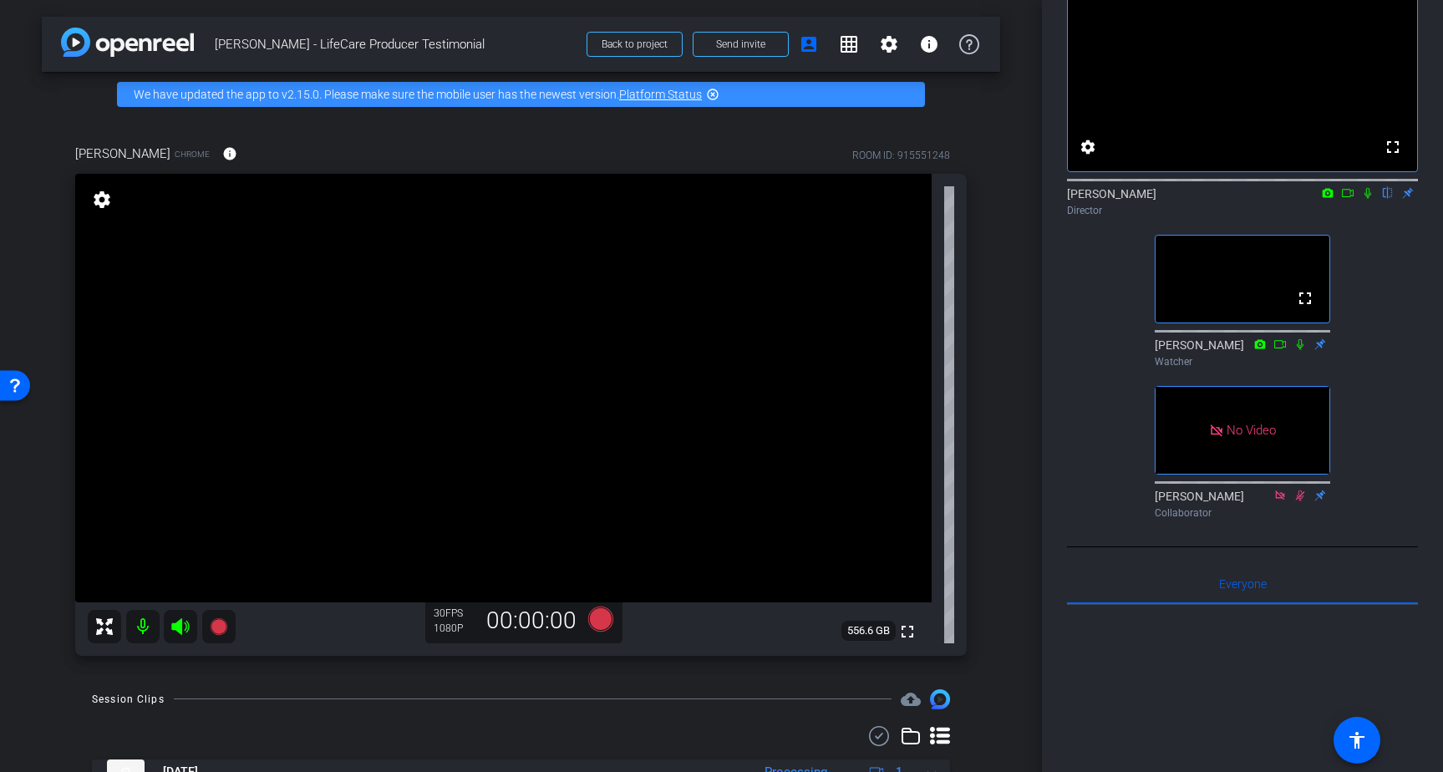
click at [1321, 349] on icon at bounding box center [1320, 343] width 11 height 11
click at [1320, 500] on icon at bounding box center [1320, 494] width 11 height 11
click at [1297, 349] on icon at bounding box center [1299, 343] width 13 height 12
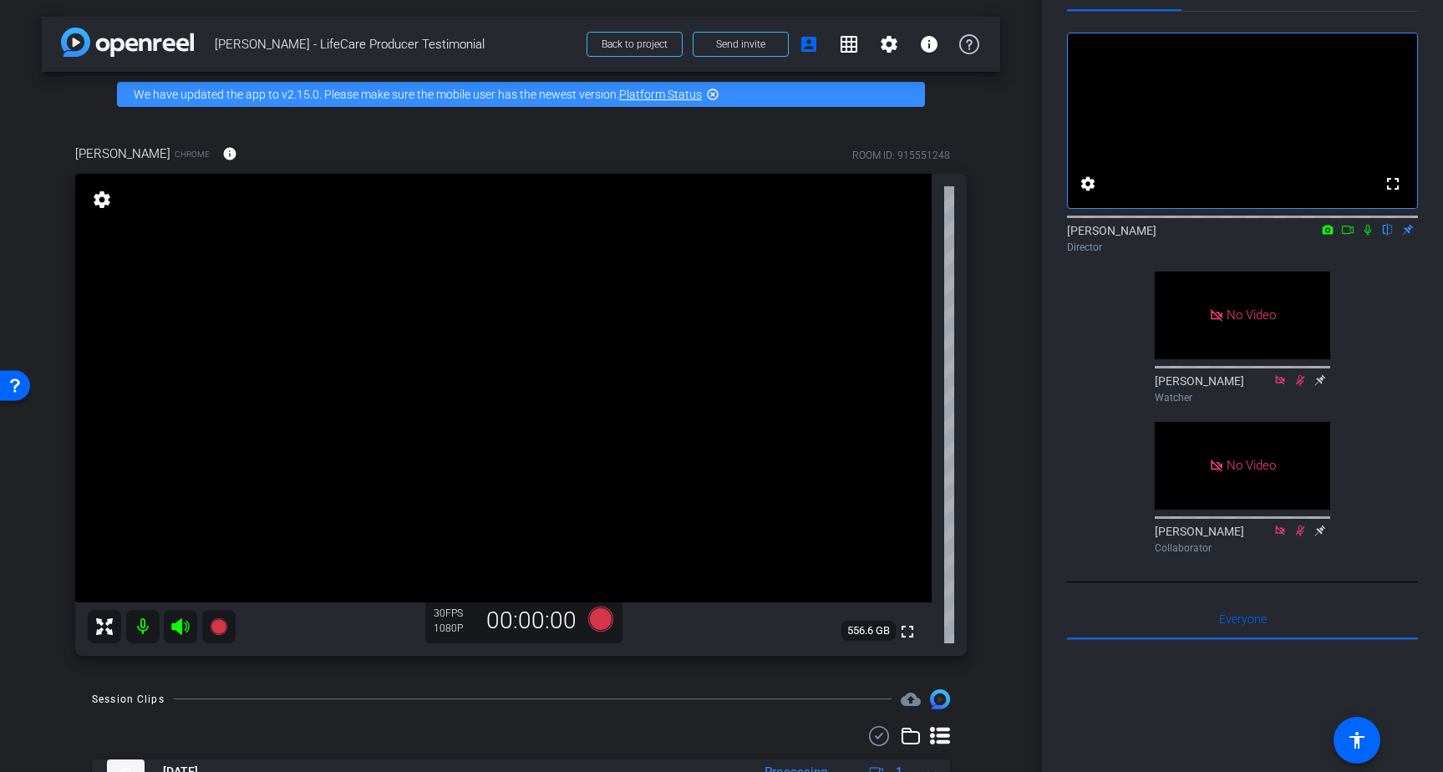
scroll to position [0, 0]
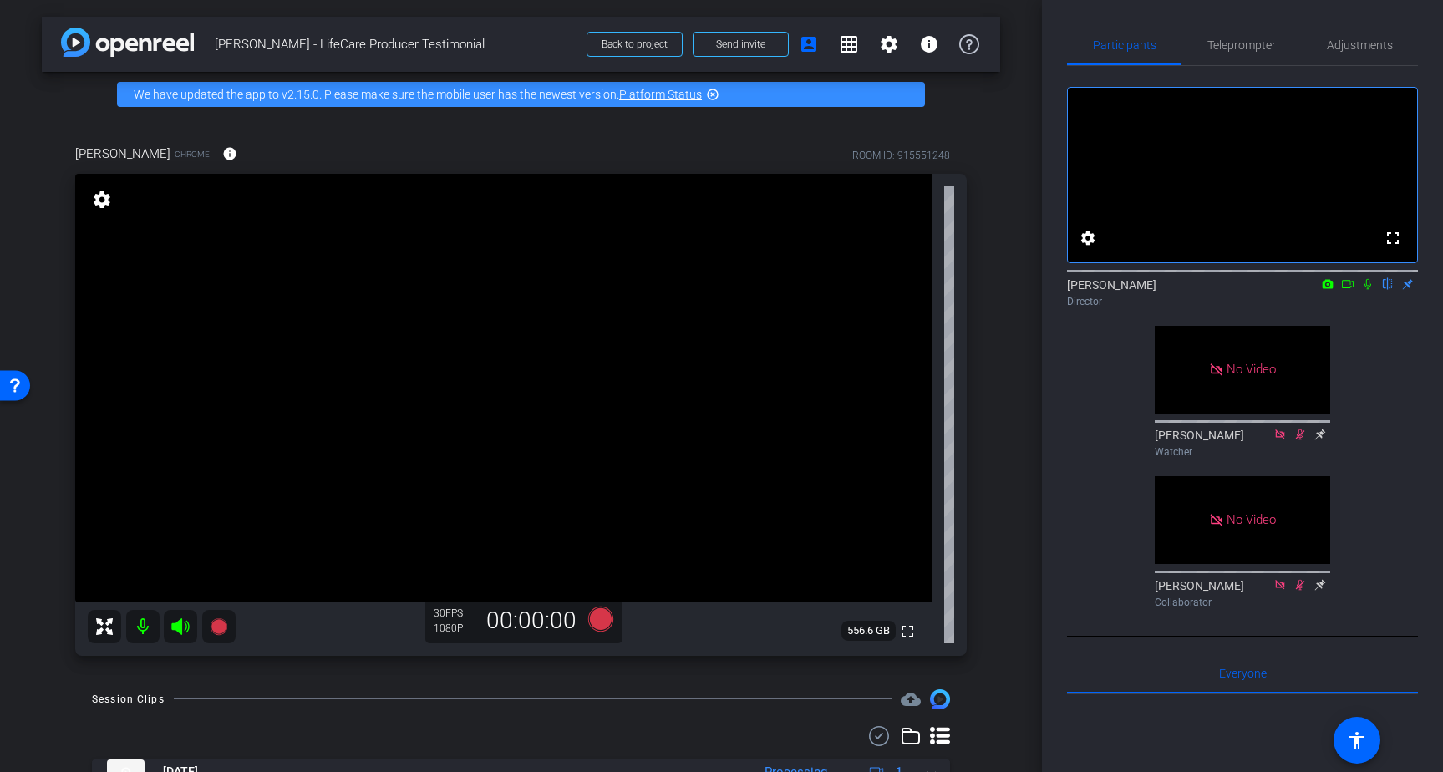
click at [1346, 290] on icon at bounding box center [1347, 284] width 13 height 12
click at [1386, 290] on icon at bounding box center [1387, 284] width 7 height 11
click at [1259, 43] on span "Teleprompter" at bounding box center [1241, 45] width 68 height 12
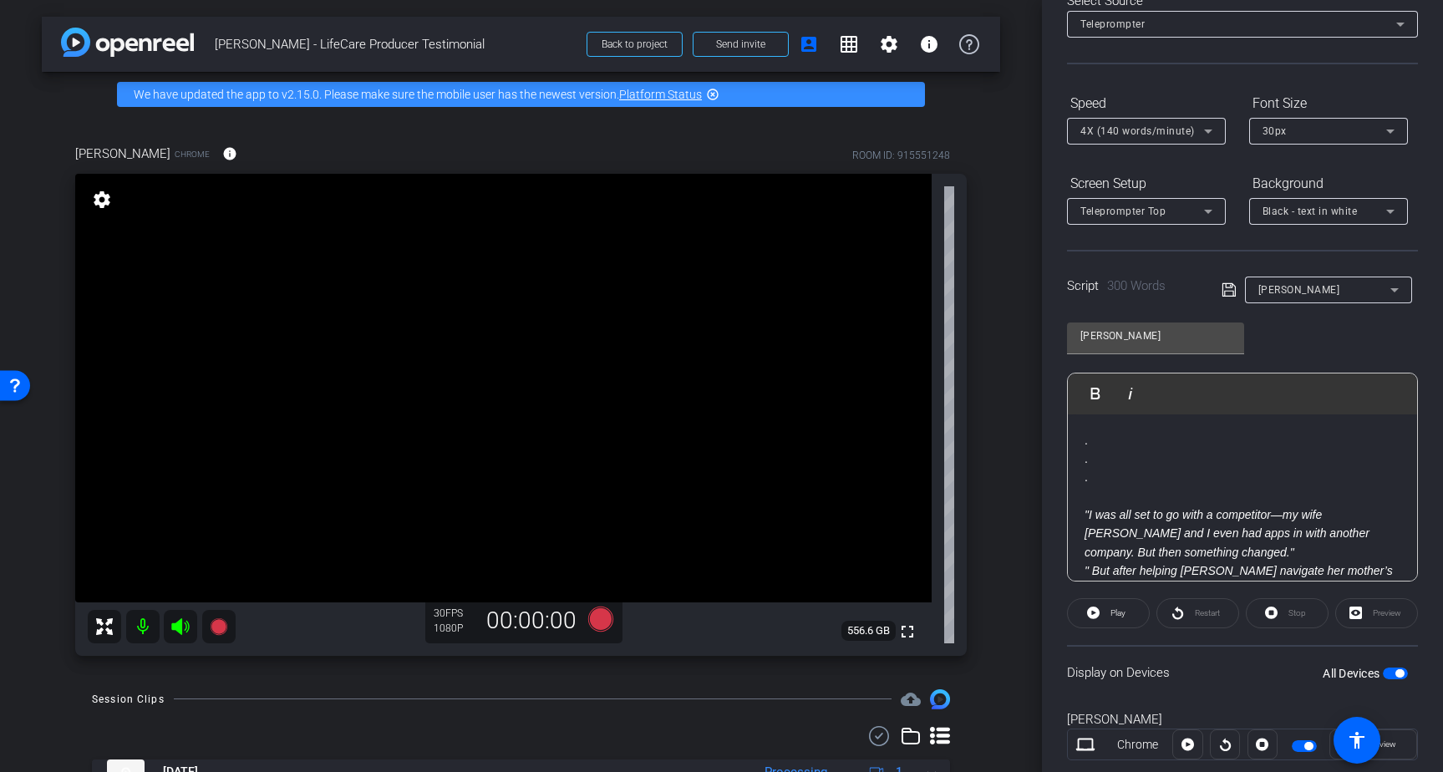
scroll to position [141, 0]
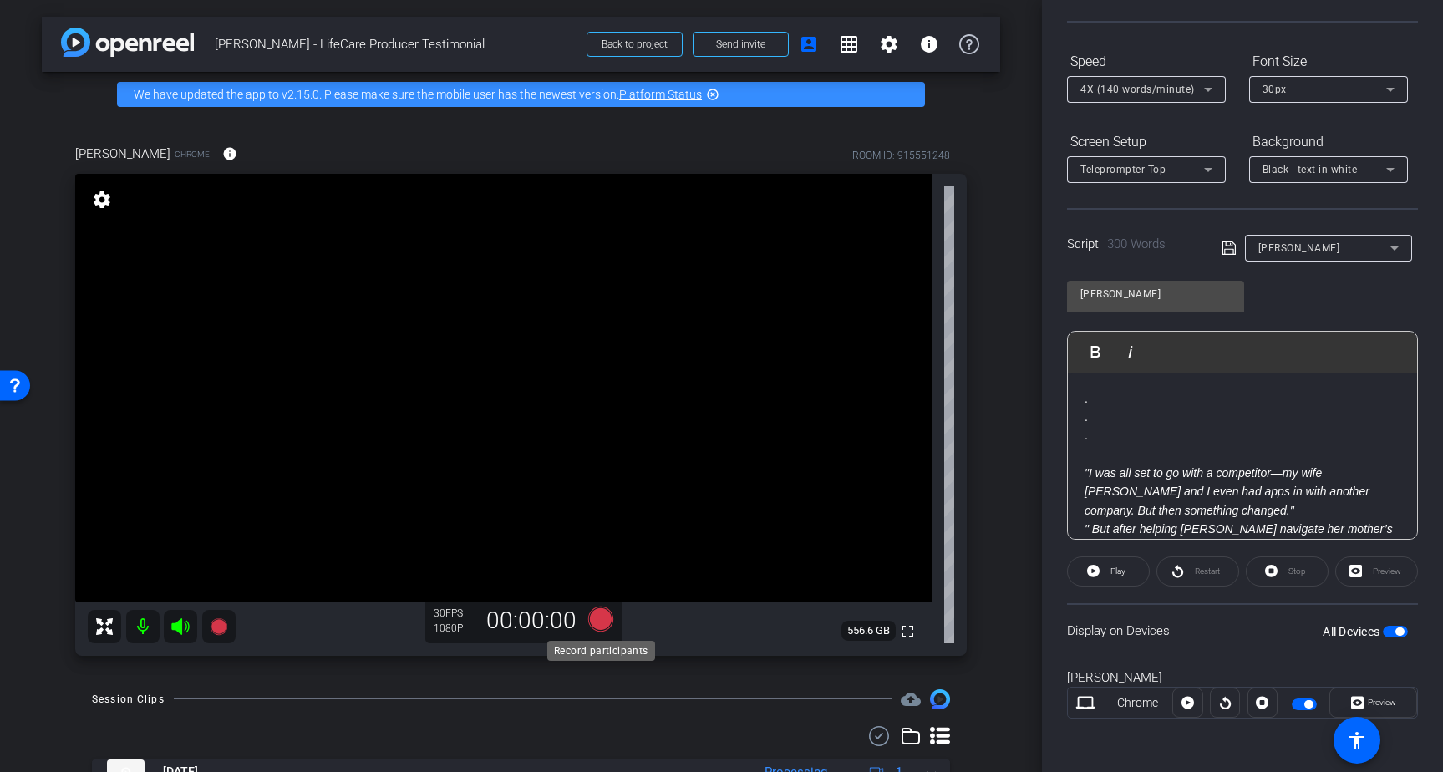
click at [606, 620] on icon at bounding box center [599, 618] width 25 height 25
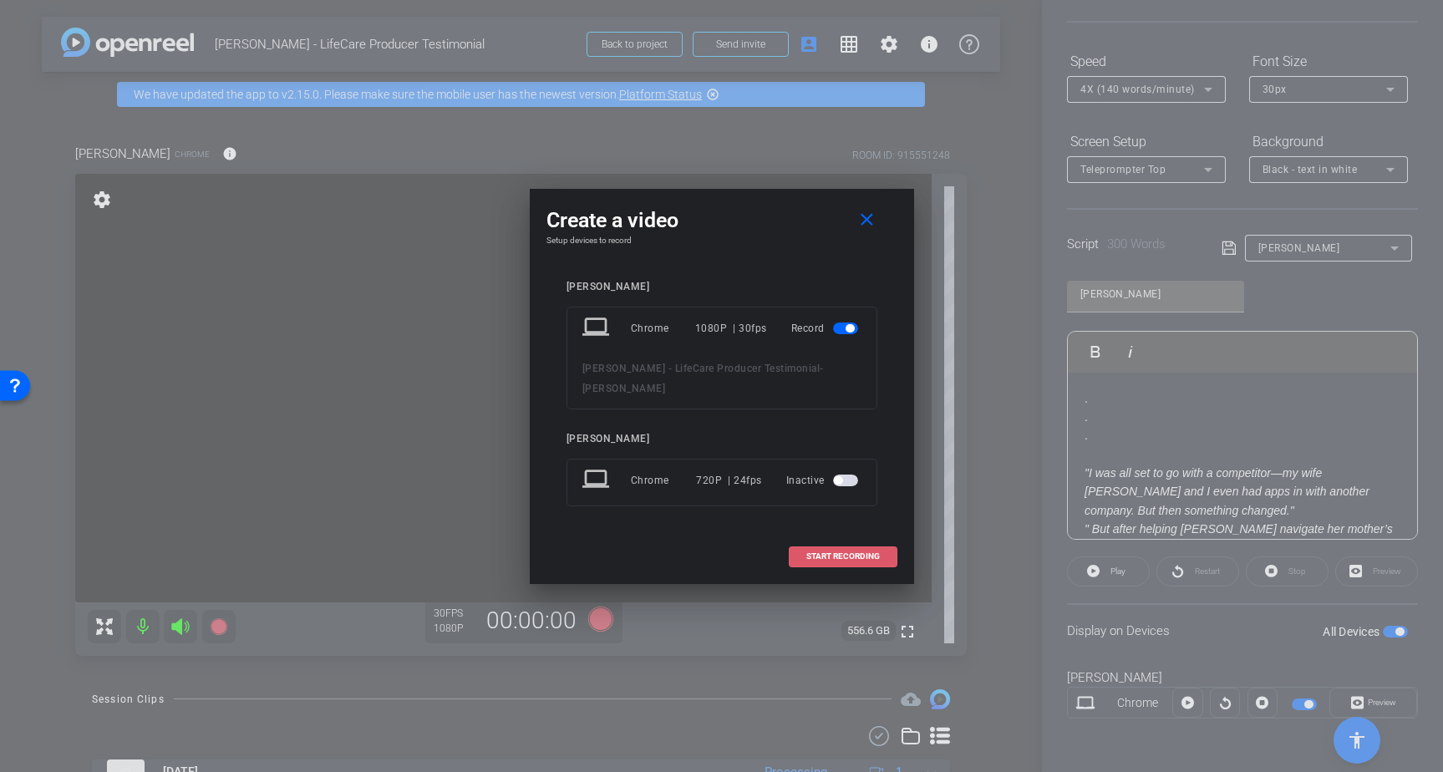
click at [846, 540] on span at bounding box center [842, 556] width 107 height 40
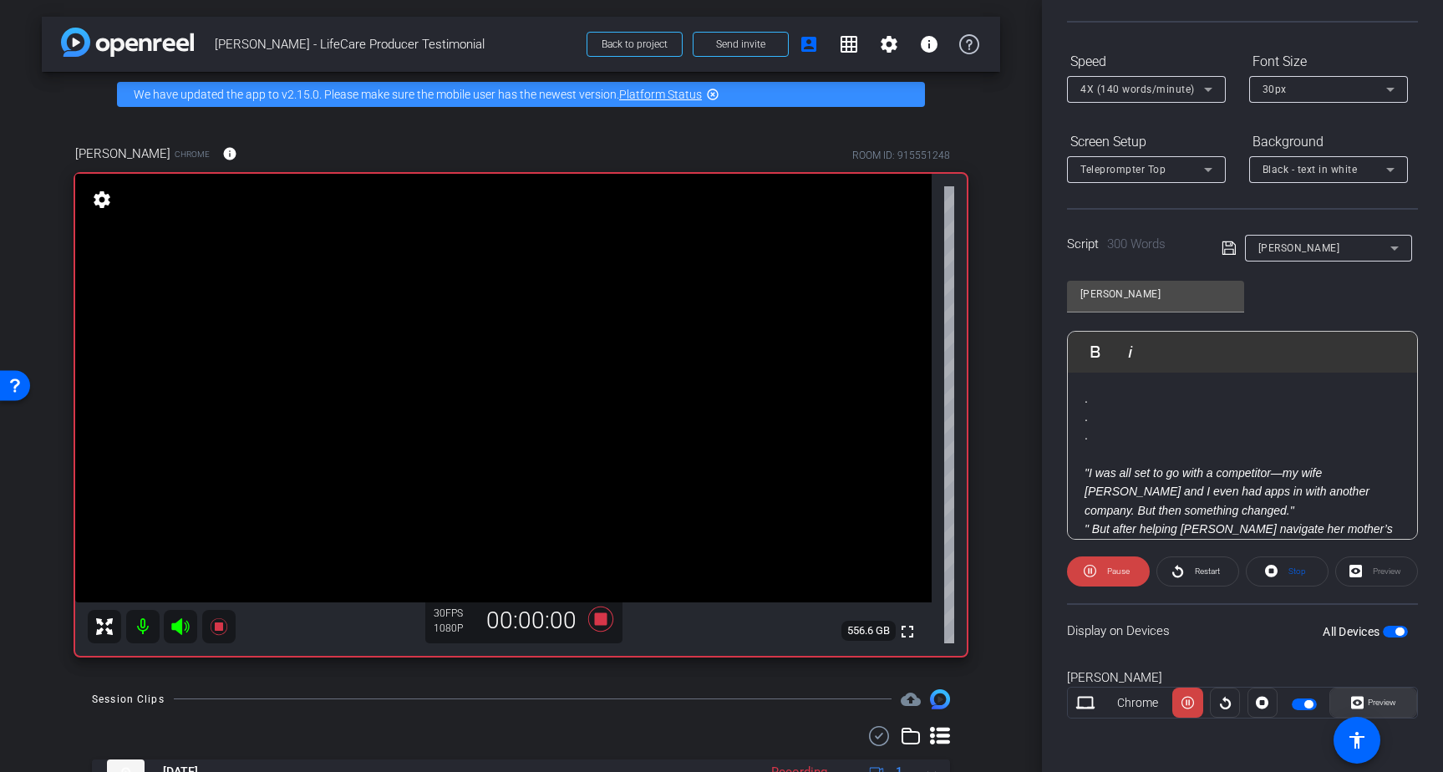
click at [1386, 702] on span "Preview" at bounding box center [1381, 701] width 28 height 9
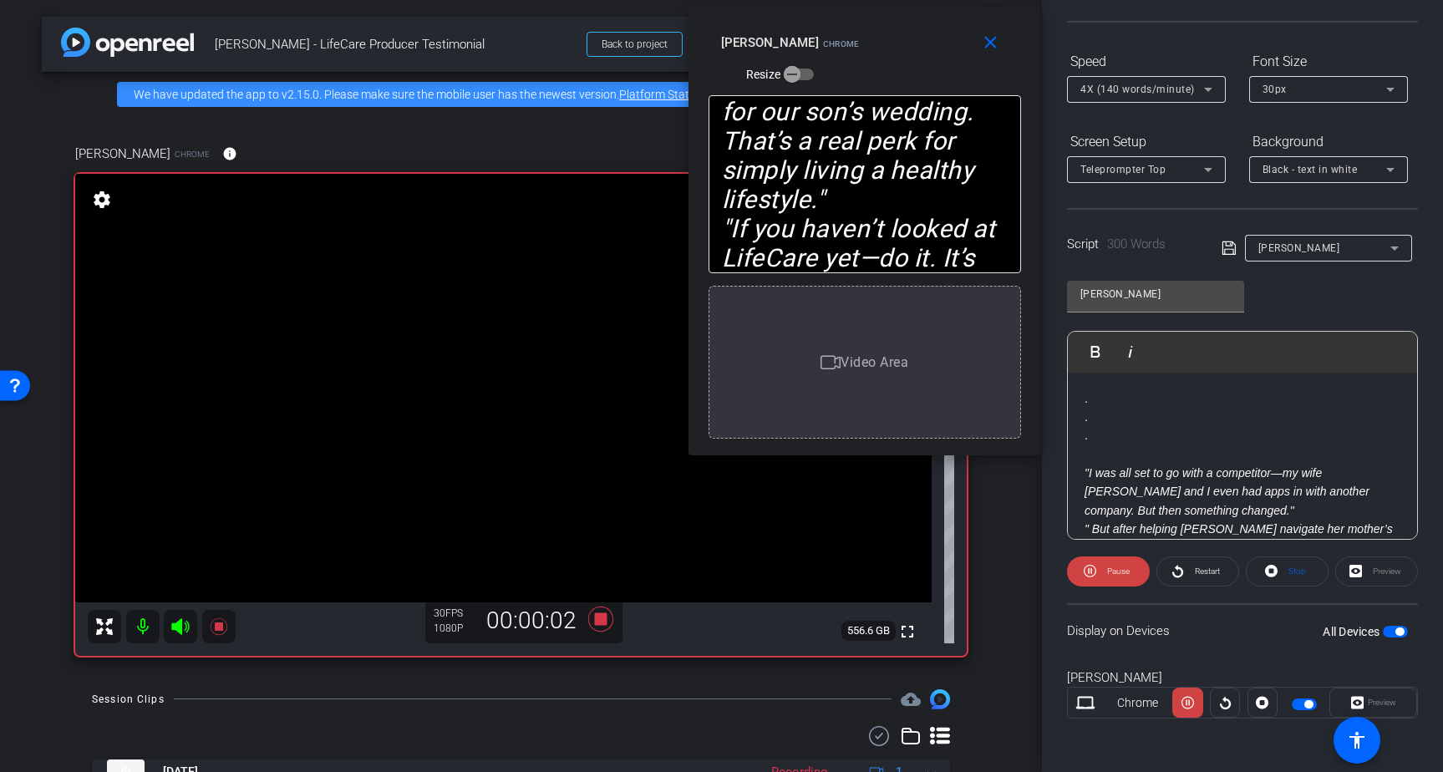
drag, startPoint x: 731, startPoint y: 231, endPoint x: 871, endPoint y: 76, distance: 208.7
click at [871, 76] on div "close Brad Fiene Chrome Resize" at bounding box center [864, 45] width 352 height 75
click at [996, 35] on mat-icon "close" at bounding box center [989, 43] width 21 height 21
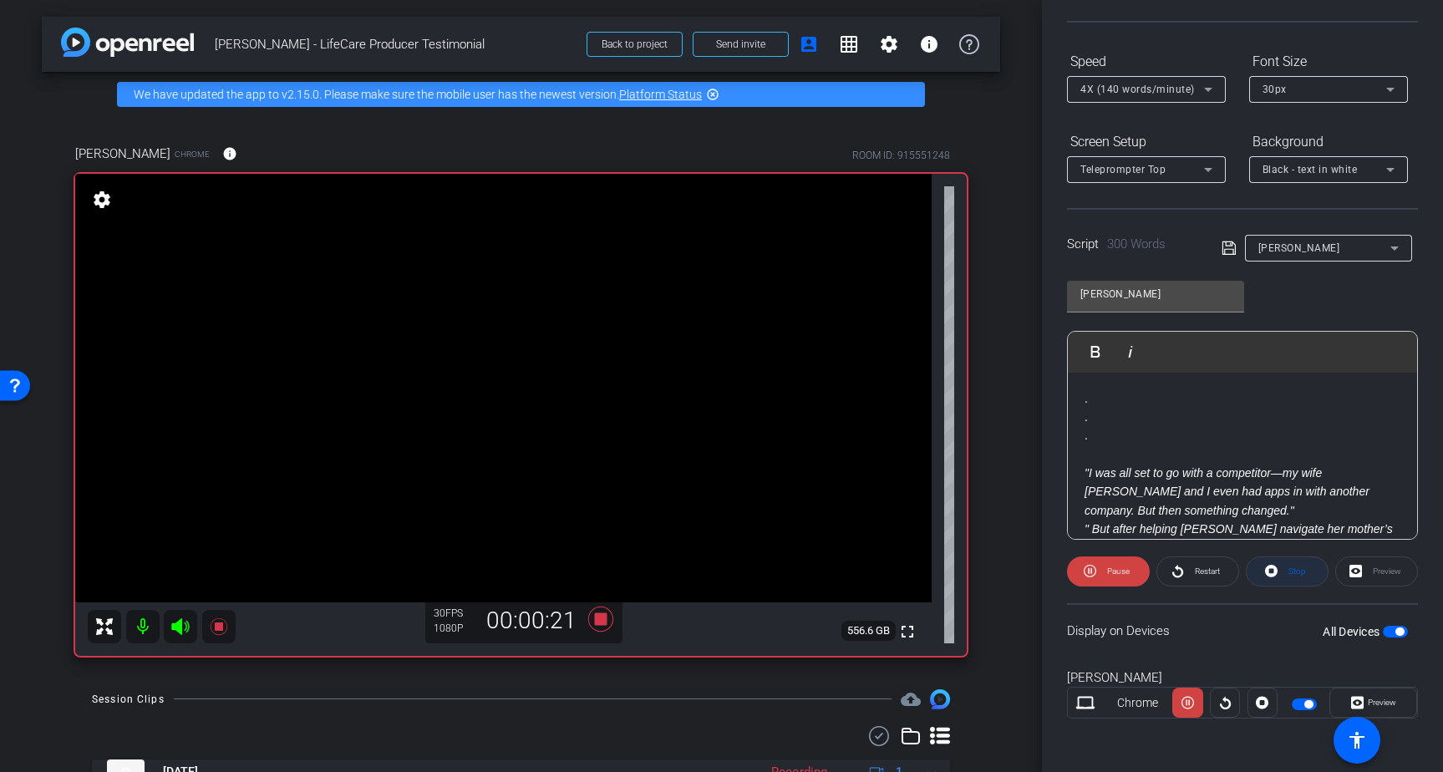
click at [1295, 568] on span "Stop" at bounding box center [1297, 570] width 18 height 9
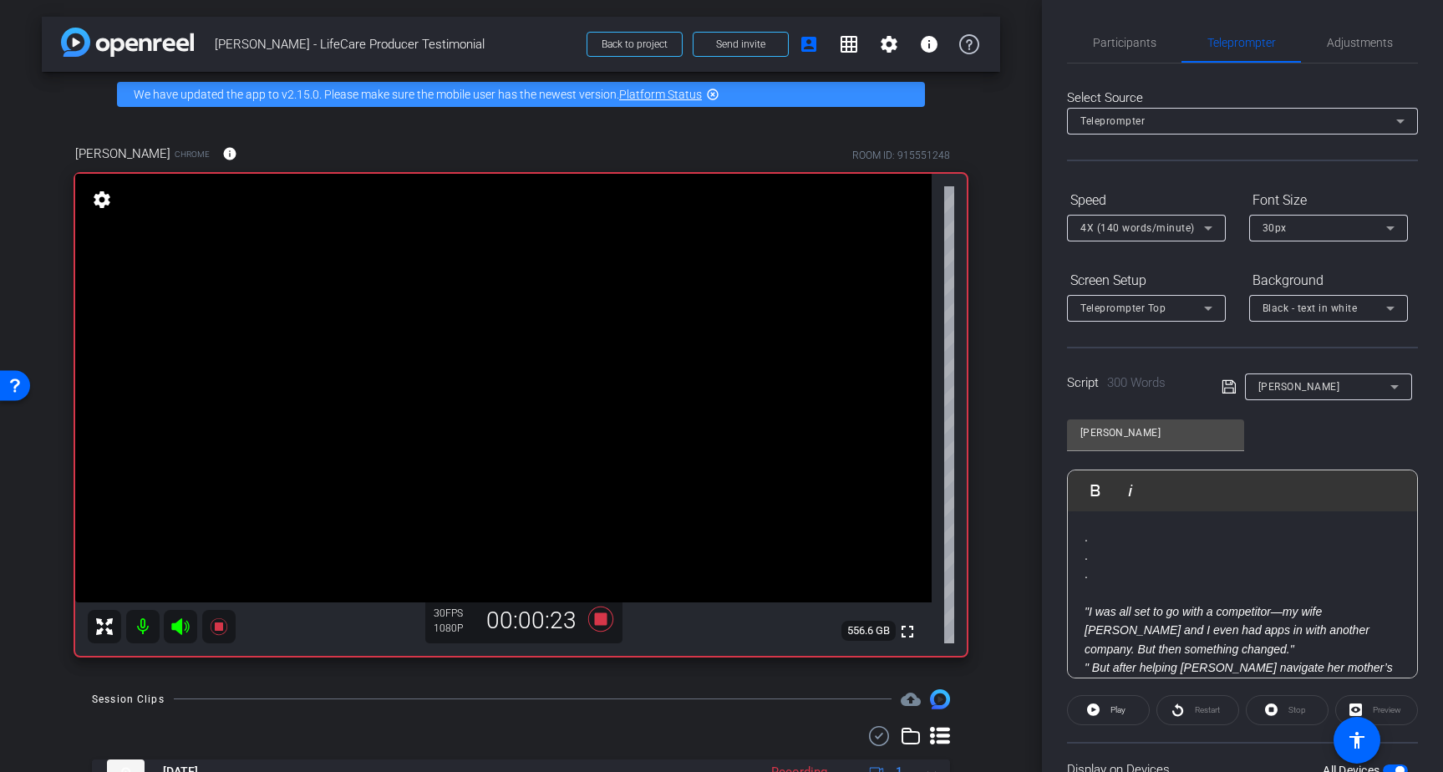
scroll to position [0, 0]
click at [1121, 41] on span "Participants" at bounding box center [1124, 45] width 63 height 12
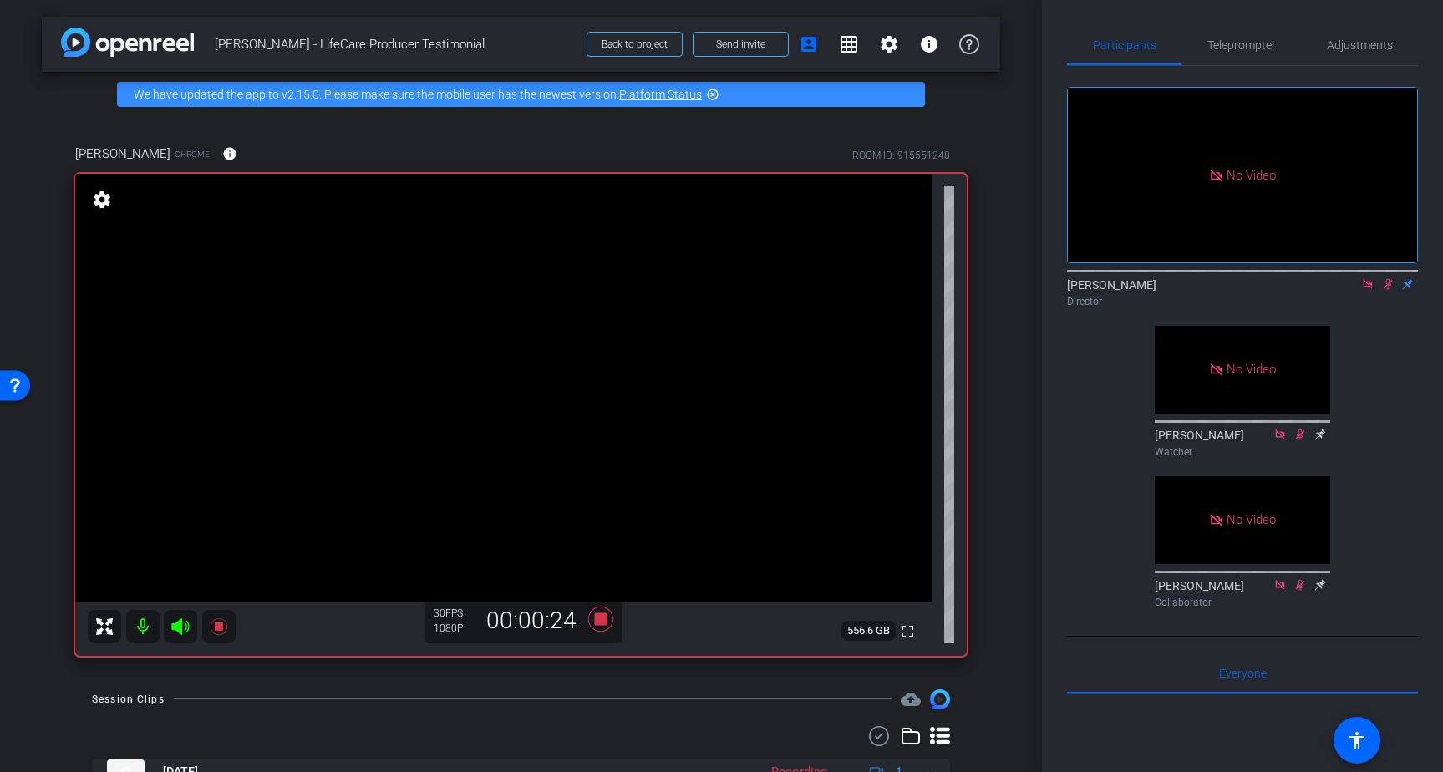
click at [1386, 281] on icon at bounding box center [1387, 284] width 13 height 12
click at [599, 615] on icon at bounding box center [599, 618] width 25 height 25
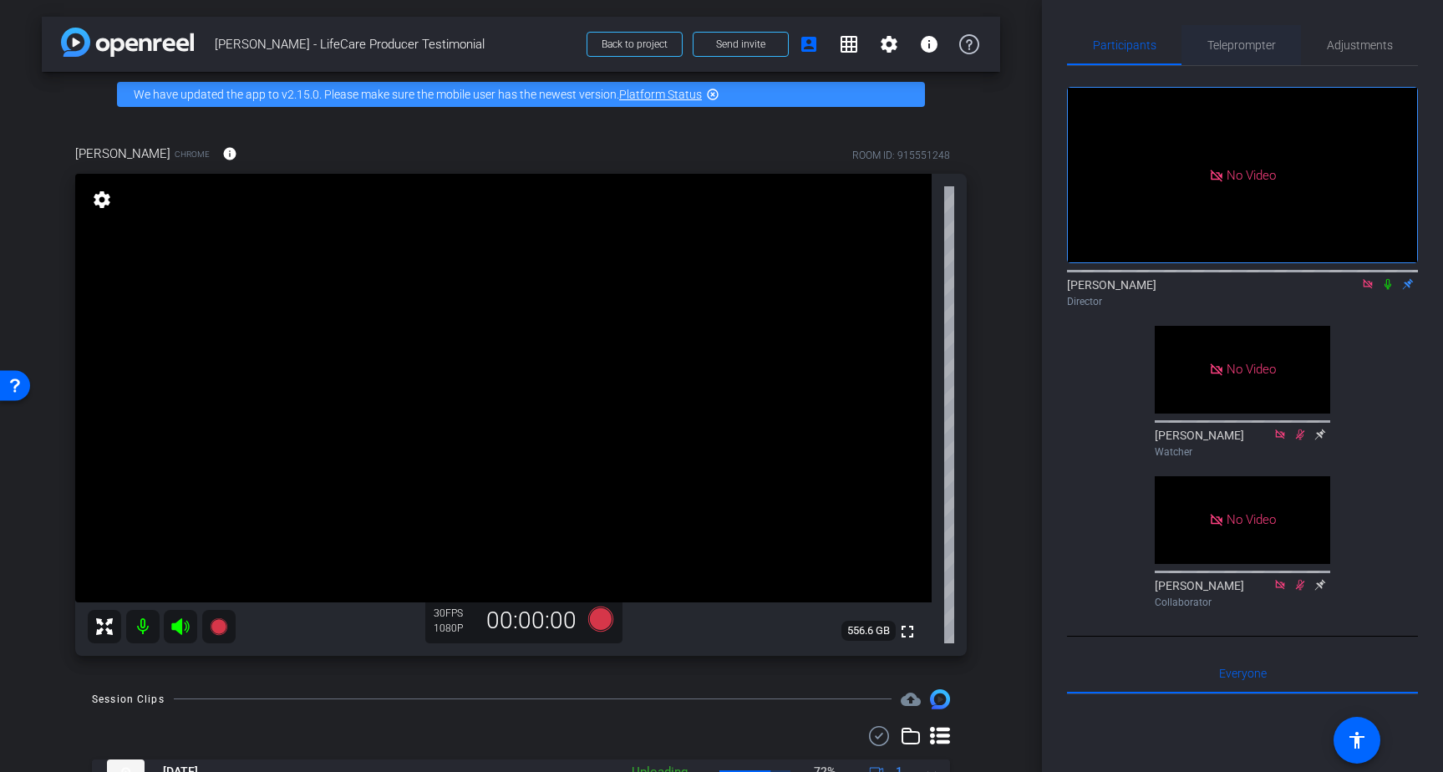
click at [1249, 41] on span "Teleprompter" at bounding box center [1241, 45] width 68 height 12
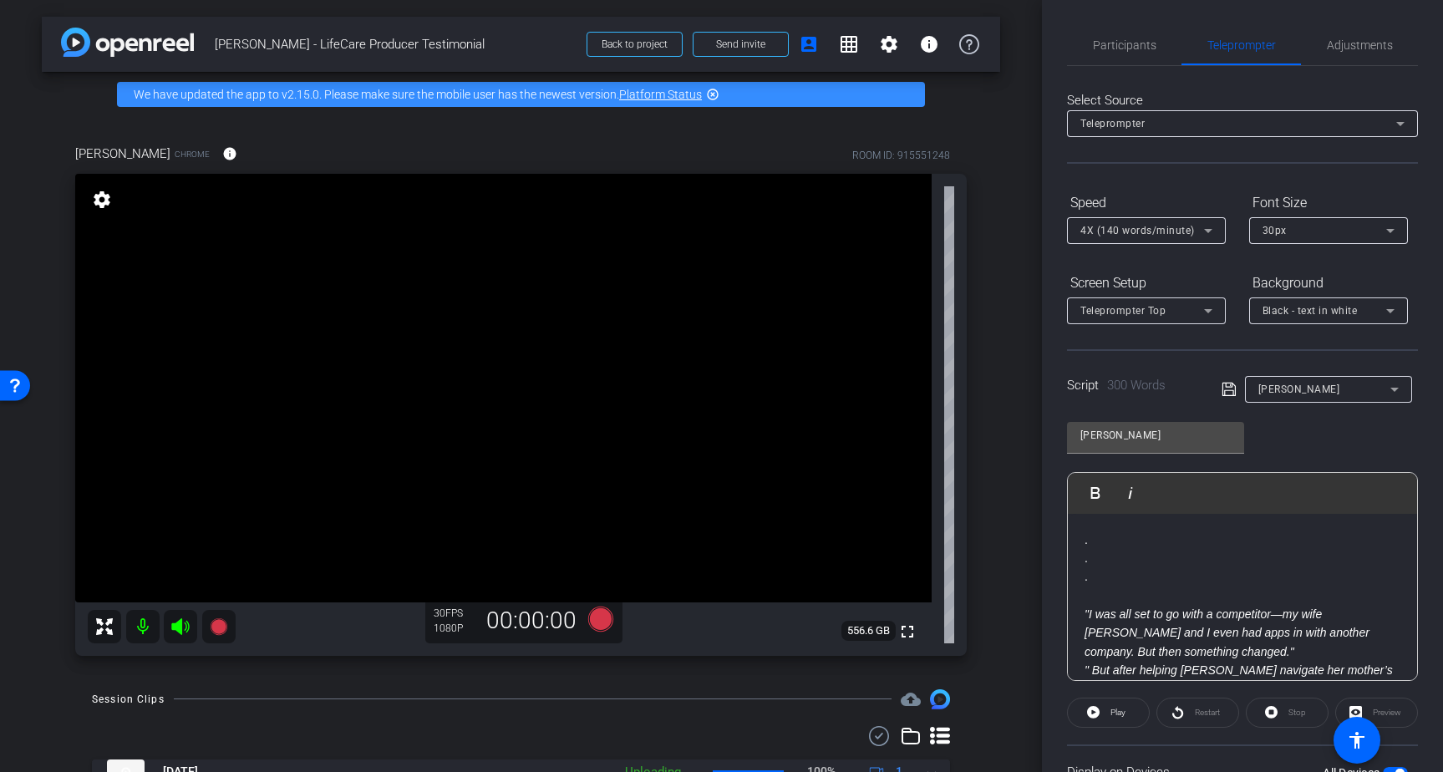
click at [1107, 581] on p "." at bounding box center [1242, 576] width 316 height 18
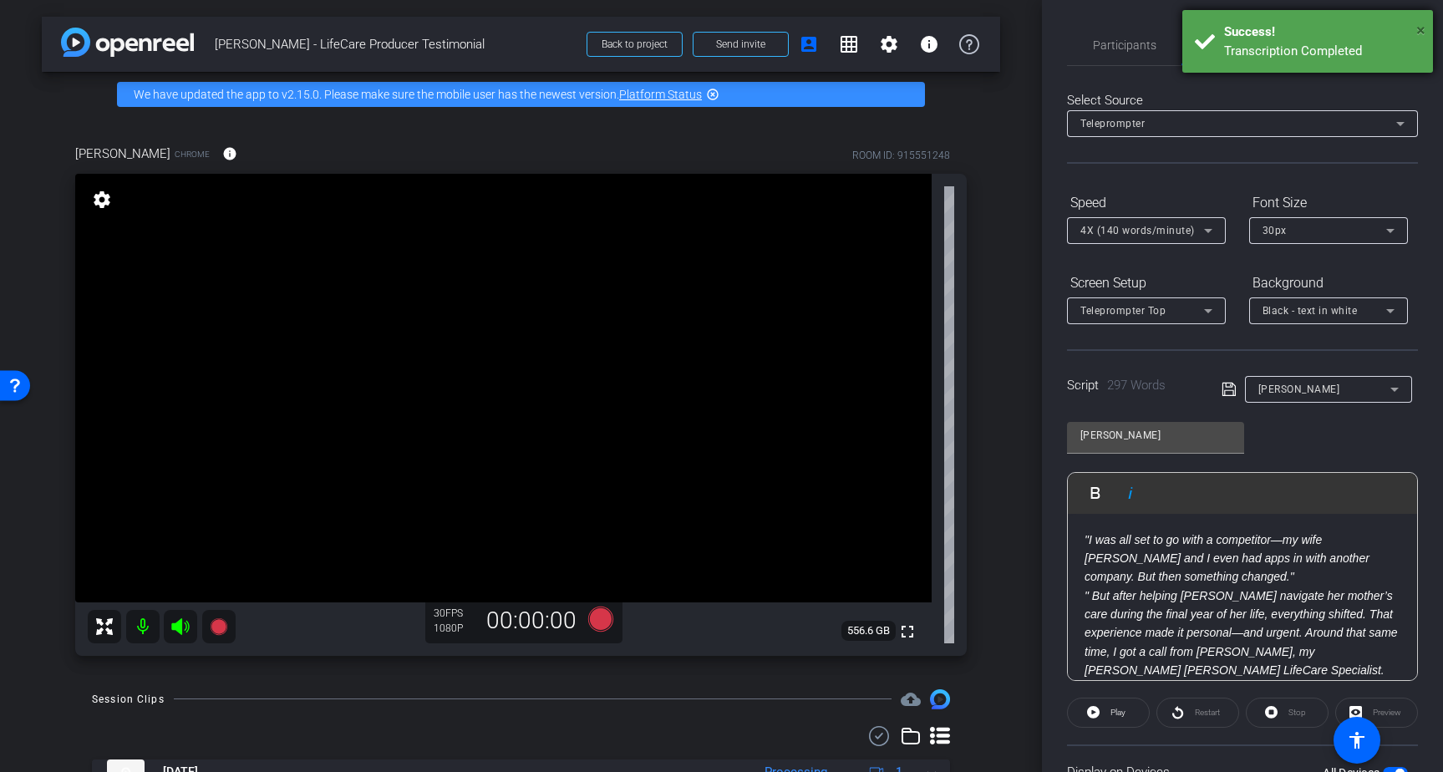
click at [1423, 25] on span "×" at bounding box center [1420, 30] width 9 height 20
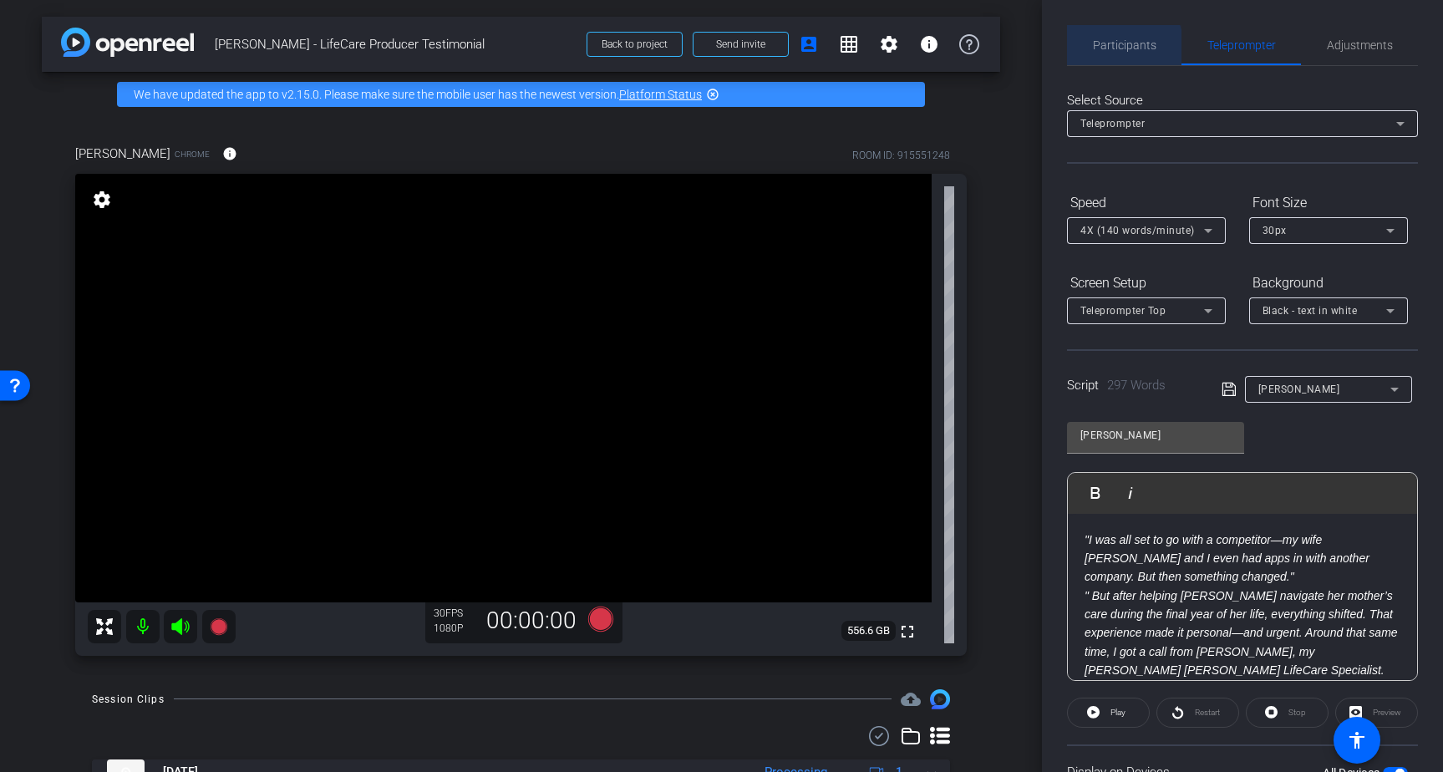
click at [1113, 48] on span "Participants" at bounding box center [1124, 45] width 63 height 12
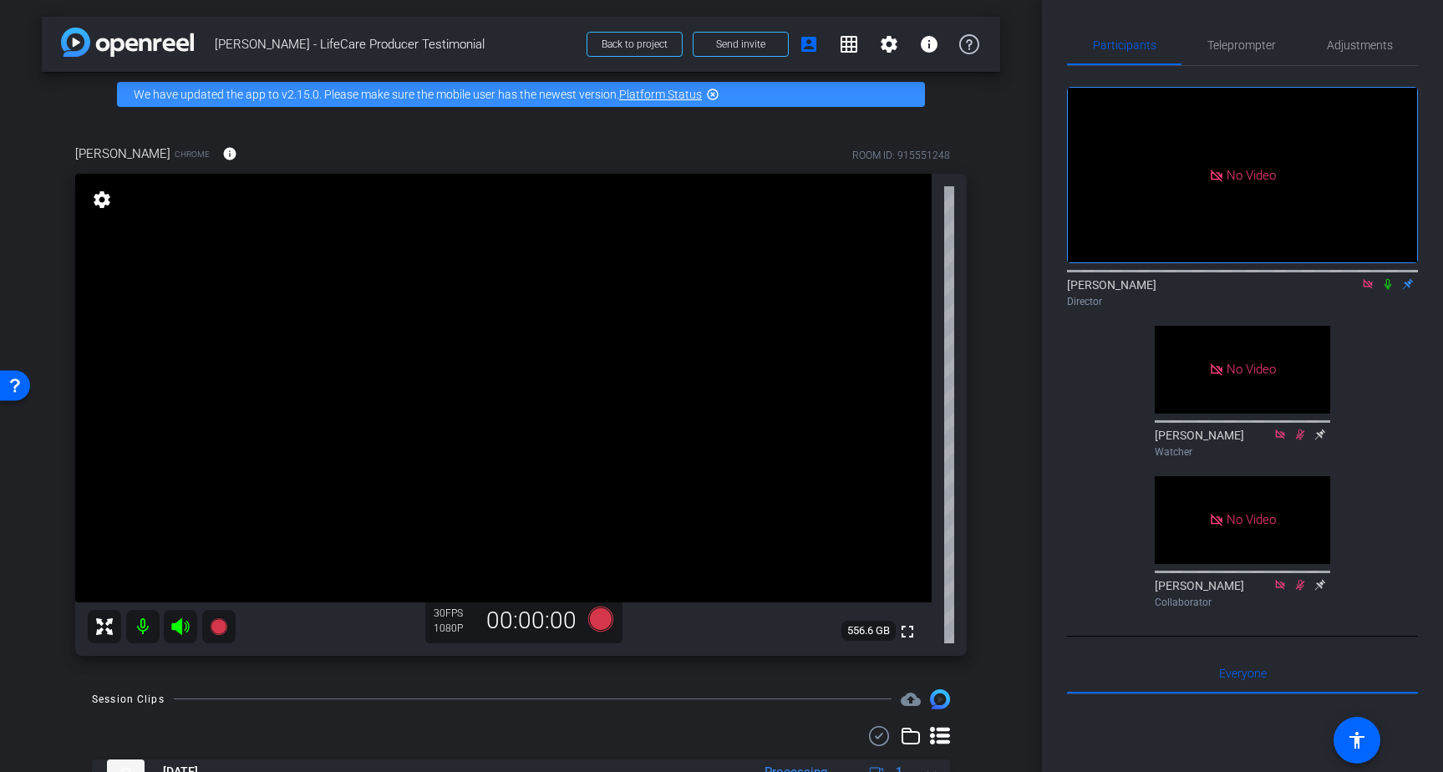
click at [1384, 281] on icon at bounding box center [1387, 284] width 13 height 12
click at [1220, 51] on span "Teleprompter" at bounding box center [1241, 45] width 68 height 12
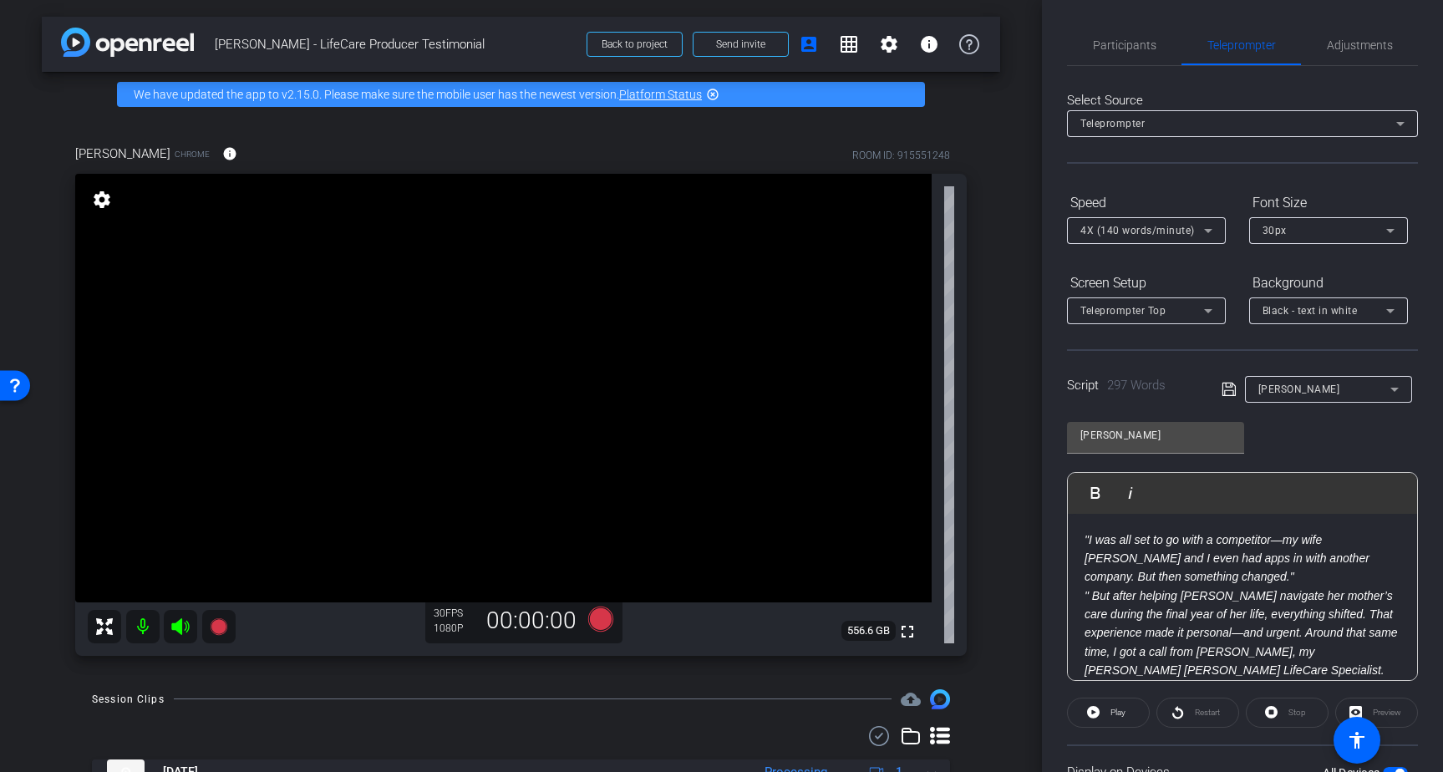
scroll to position [141, 0]
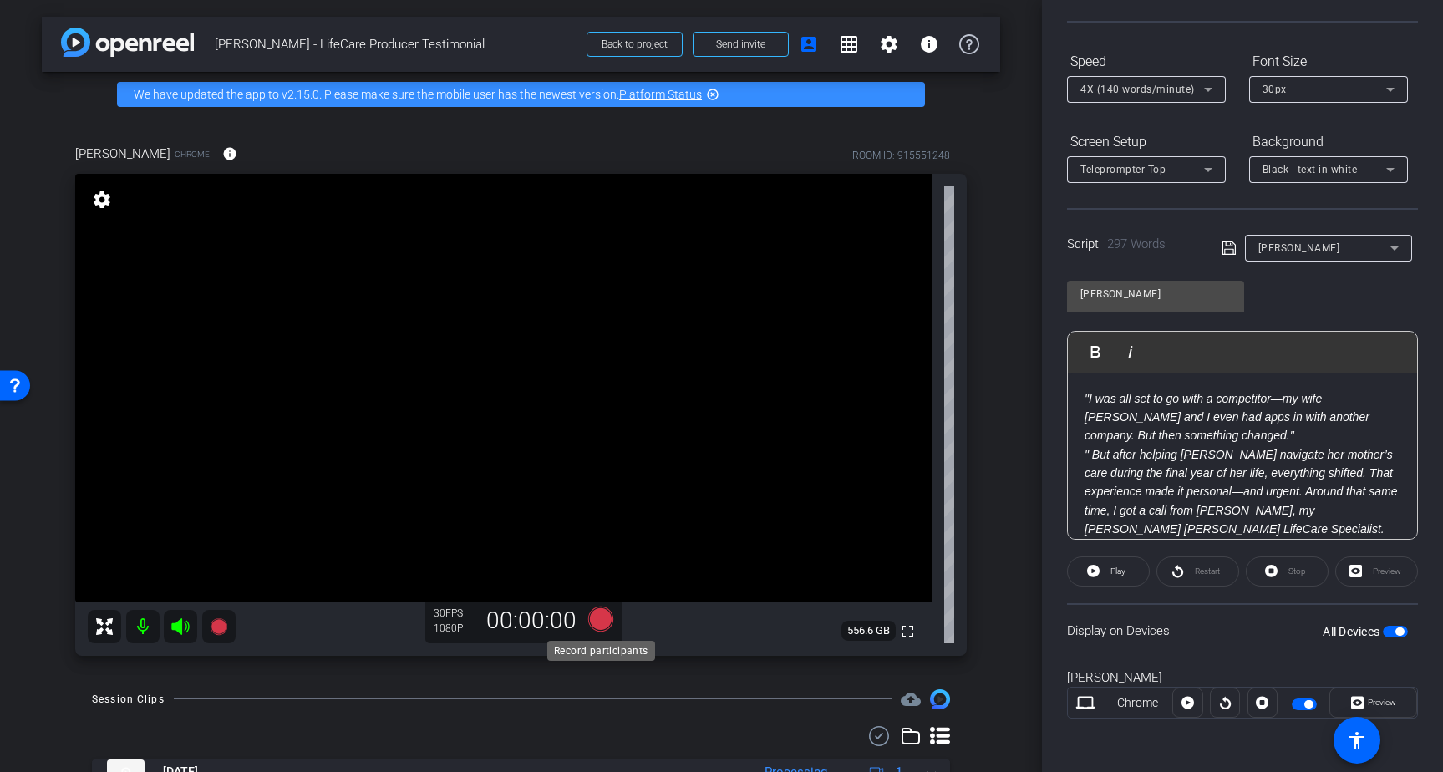
click at [601, 615] on icon at bounding box center [599, 618] width 25 height 25
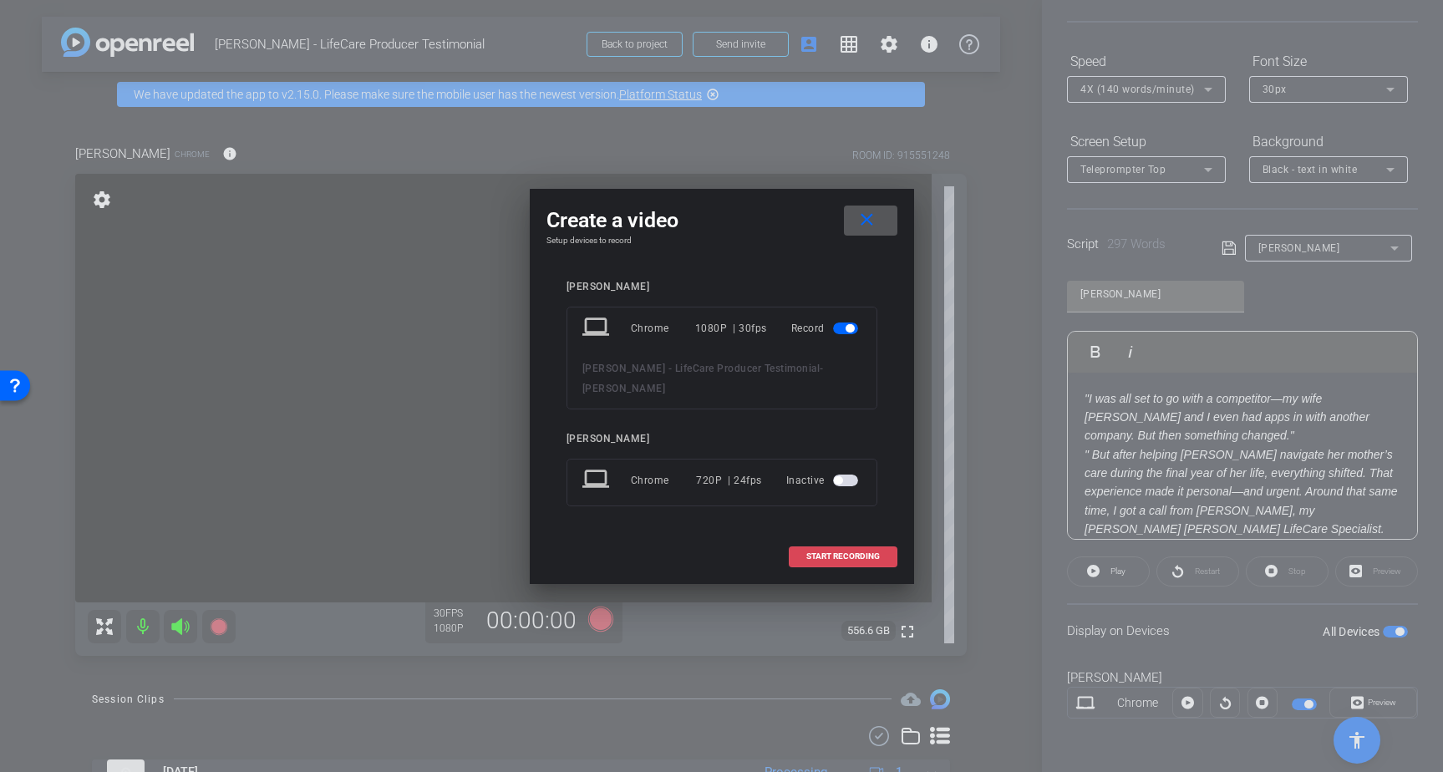
click at [861, 552] on span "START RECORDING" at bounding box center [843, 556] width 74 height 8
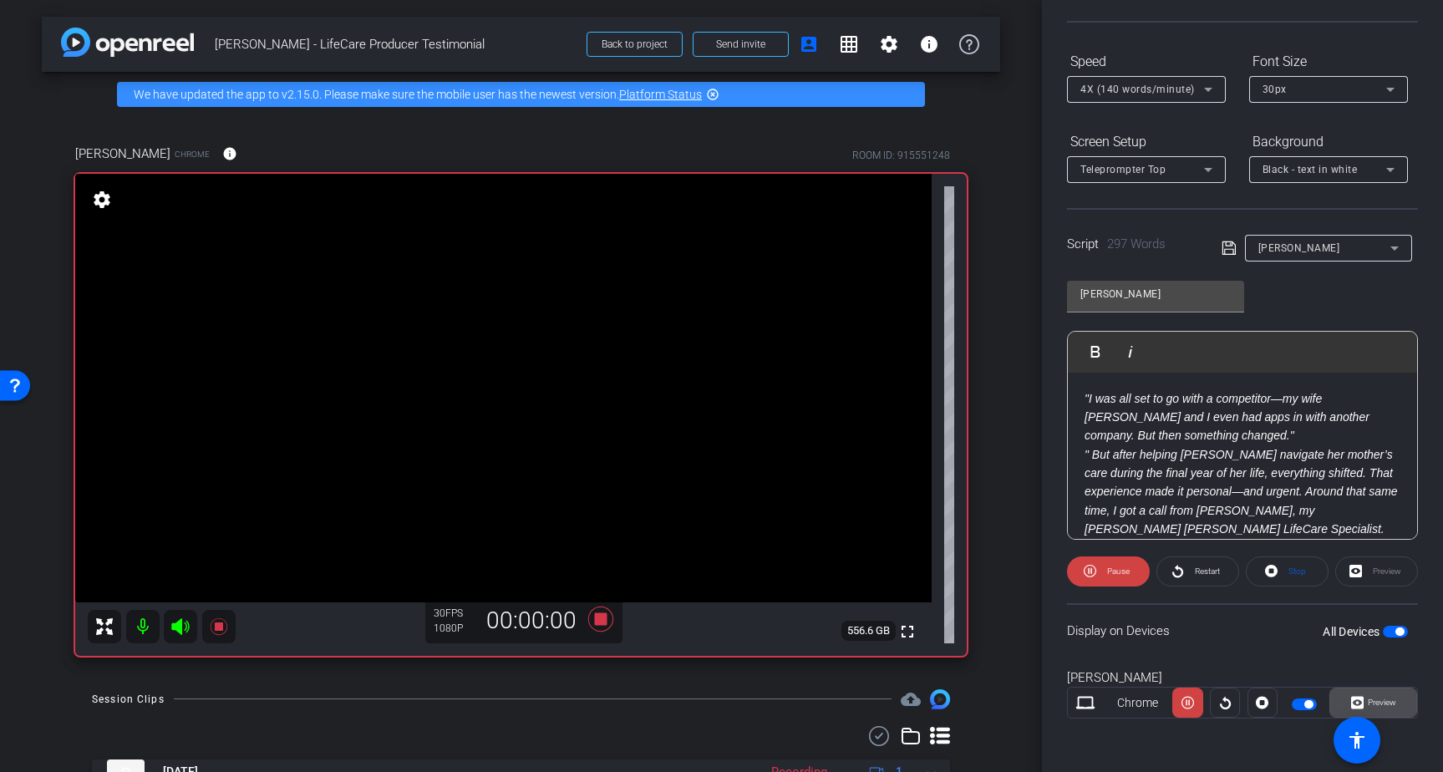
click at [1381, 703] on span "Preview" at bounding box center [1381, 701] width 28 height 9
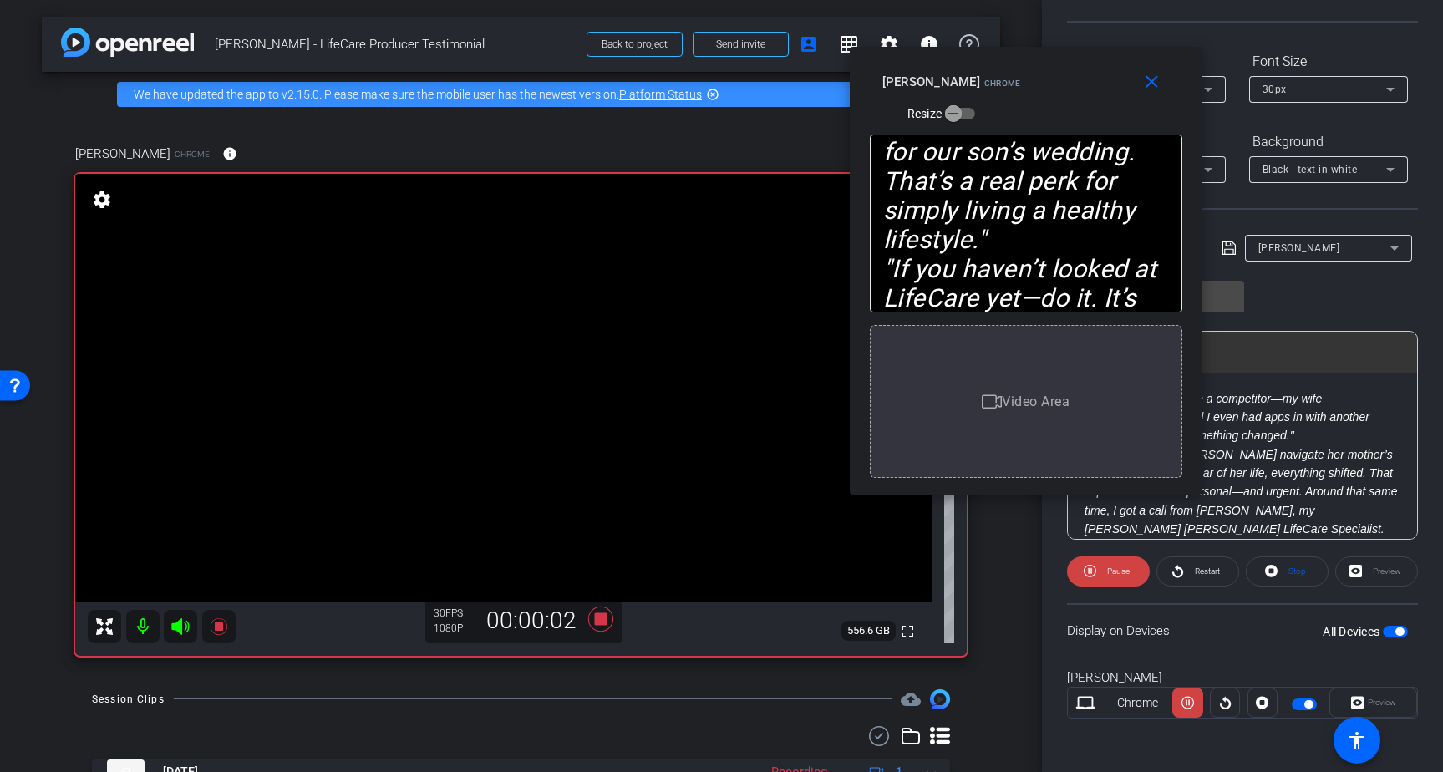
drag, startPoint x: 740, startPoint y: 229, endPoint x: 1044, endPoint y: 114, distance: 325.2
click at [1044, 114] on div "close Brad Fiene Chrome Resize" at bounding box center [1026, 84] width 352 height 75
click at [1149, 84] on mat-icon "close" at bounding box center [1151, 82] width 21 height 21
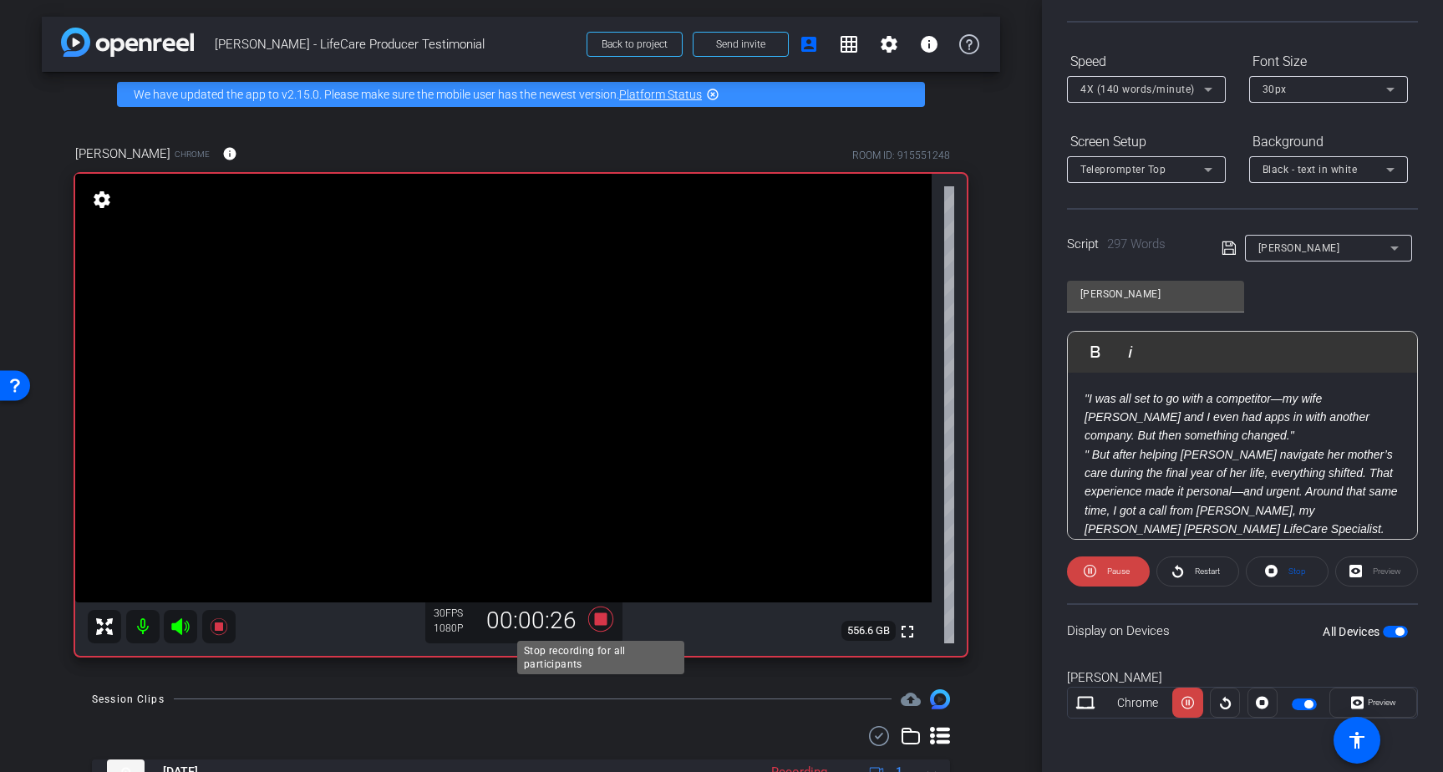
click at [606, 626] on icon at bounding box center [601, 619] width 40 height 30
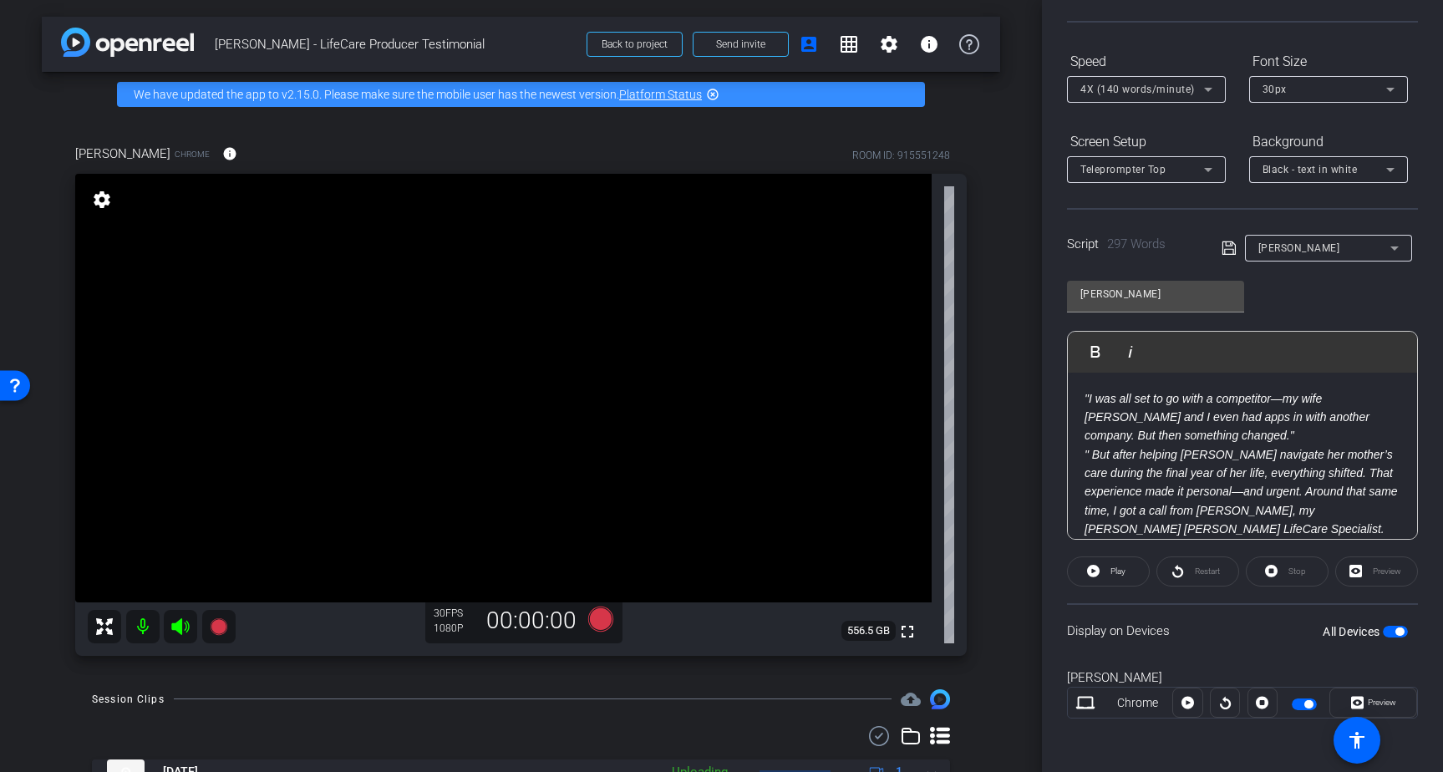
scroll to position [0, 0]
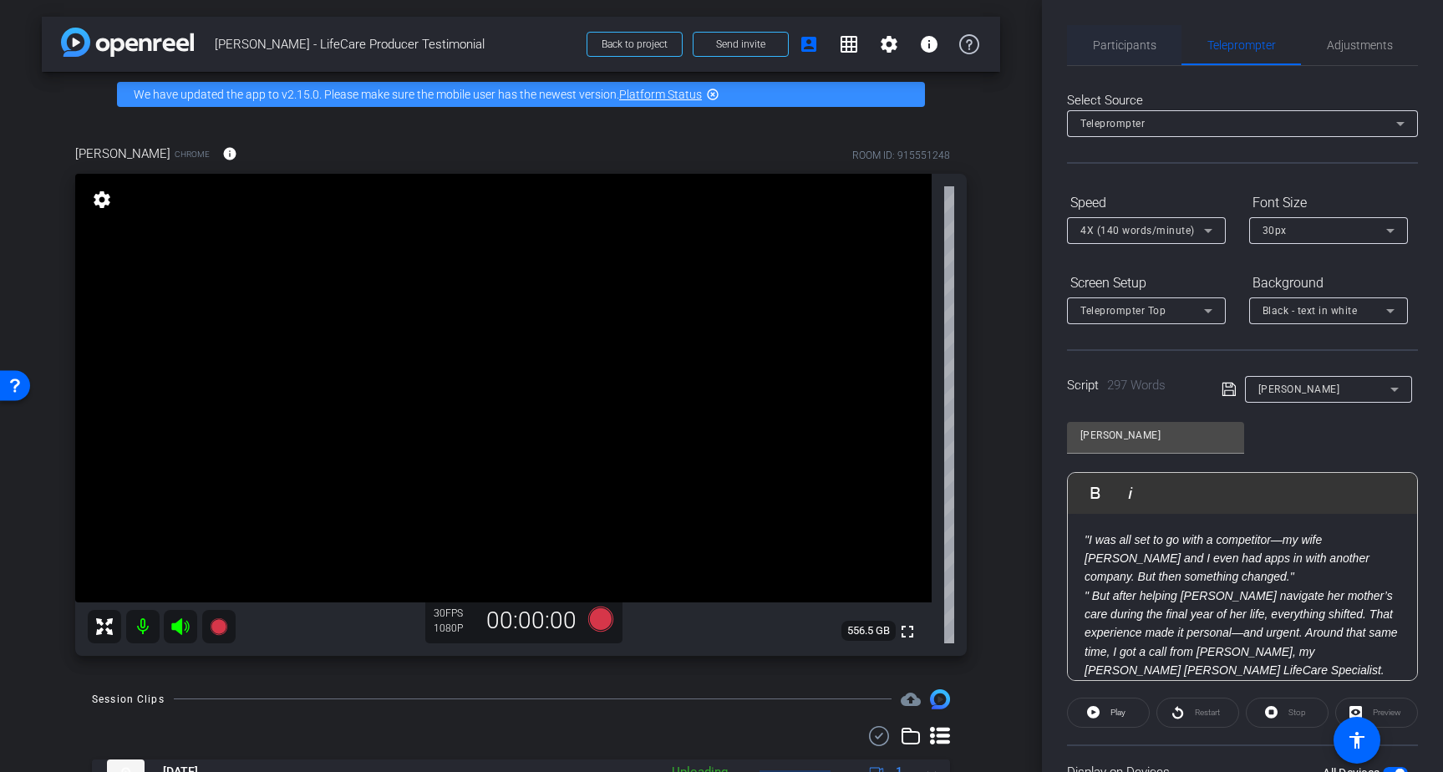
click at [1124, 39] on span "Participants" at bounding box center [1124, 45] width 63 height 12
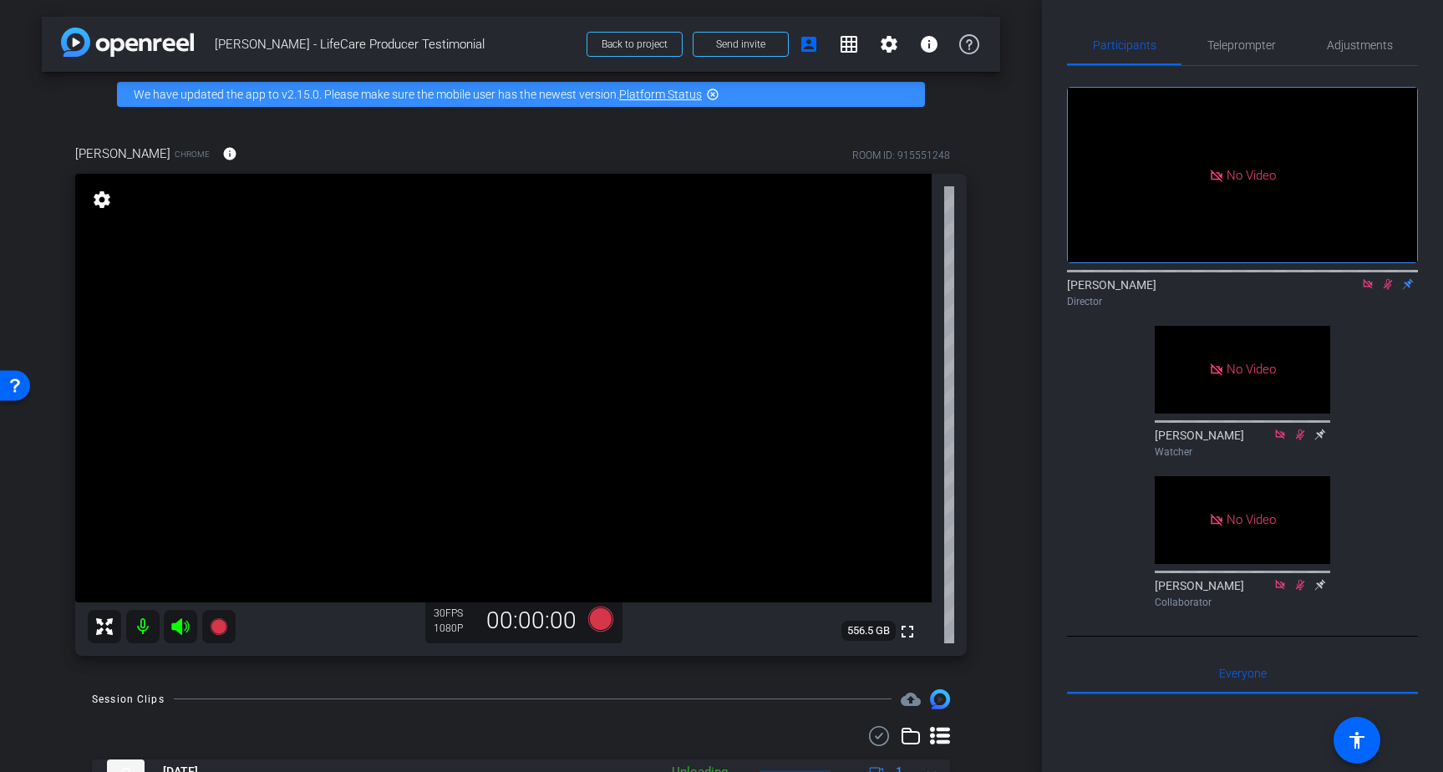
click at [1389, 281] on icon at bounding box center [1387, 284] width 9 height 11
click at [1372, 286] on icon at bounding box center [1367, 284] width 13 height 12
click at [1235, 53] on span "Teleprompter" at bounding box center [1241, 45] width 68 height 40
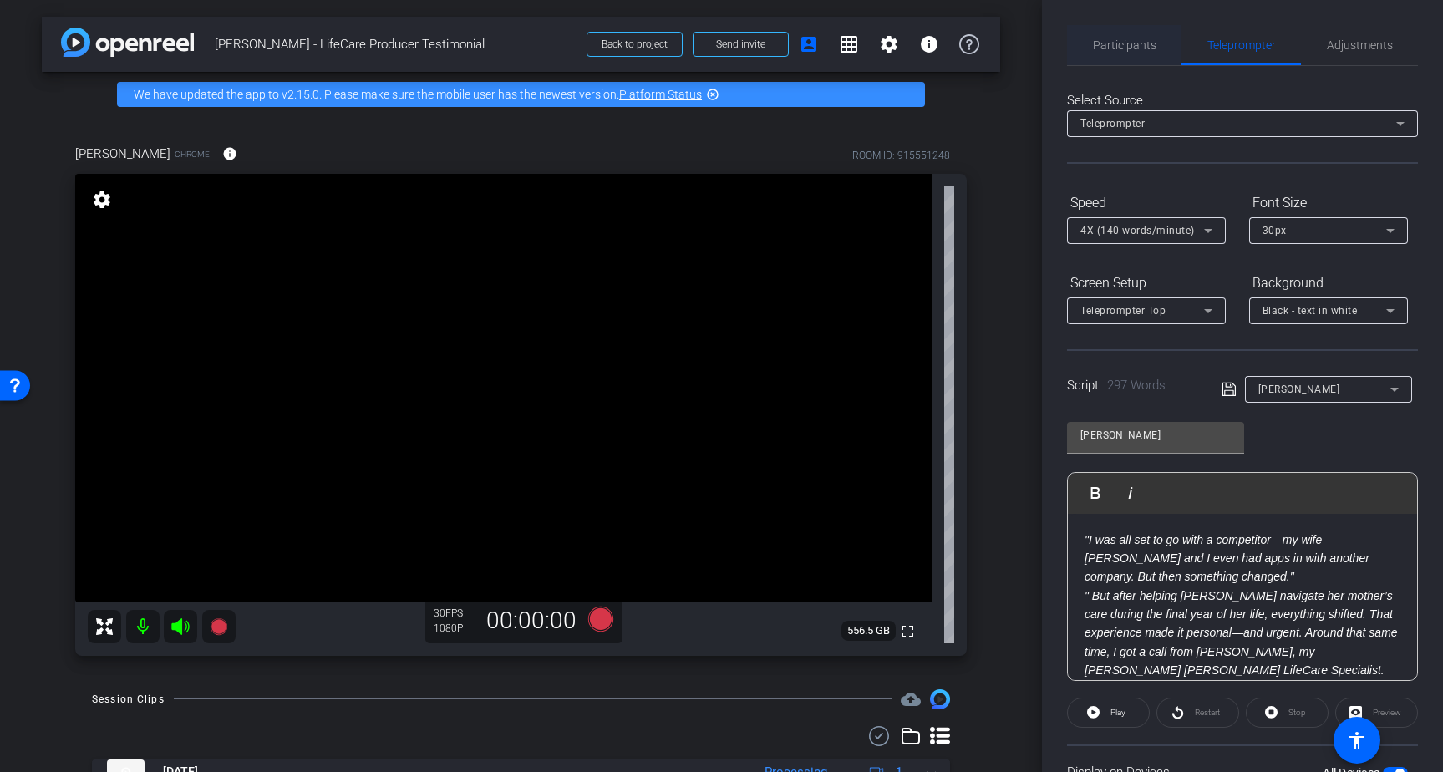
click at [1111, 40] on span "Participants" at bounding box center [1124, 45] width 63 height 12
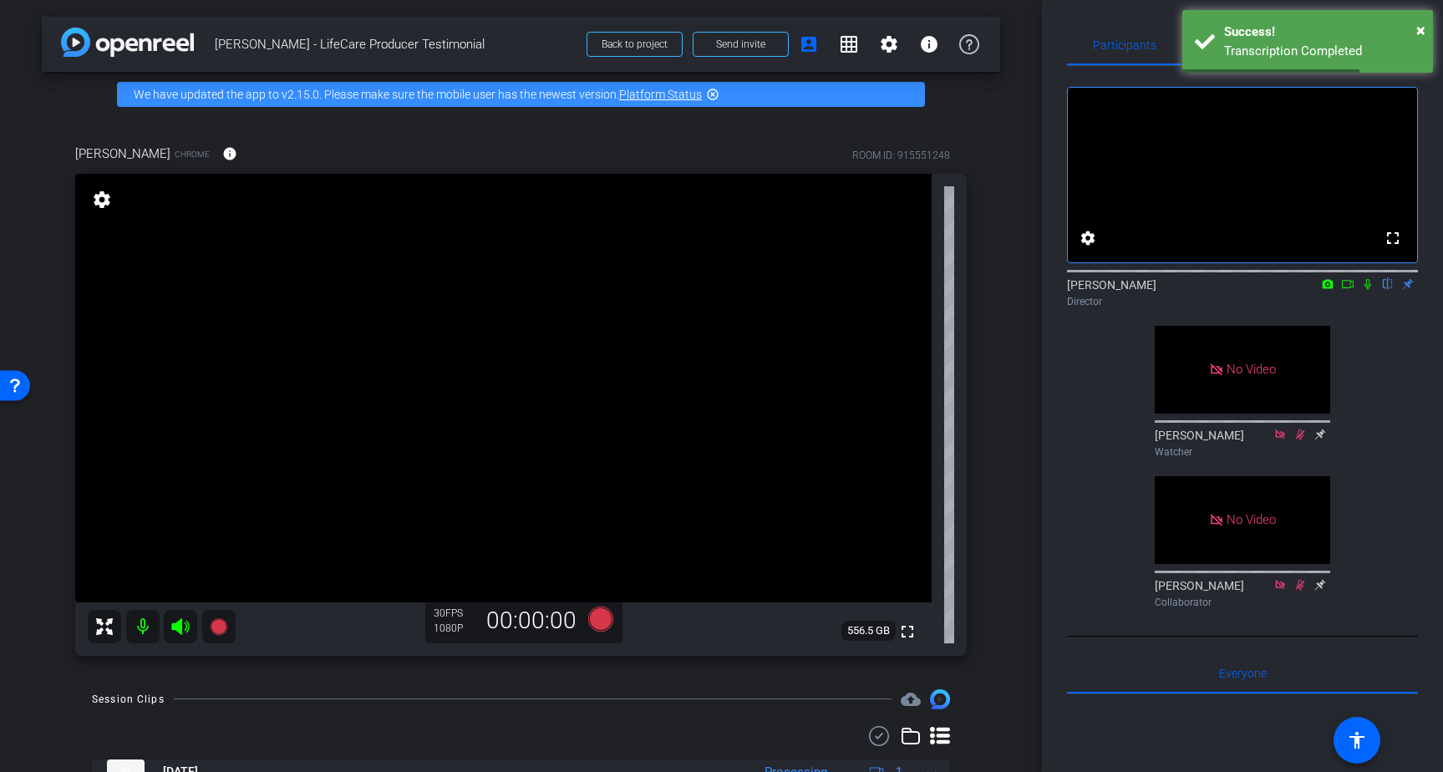
click at [1321, 440] on icon at bounding box center [1319, 435] width 13 height 12
click at [1321, 440] on icon at bounding box center [1320, 434] width 11 height 11
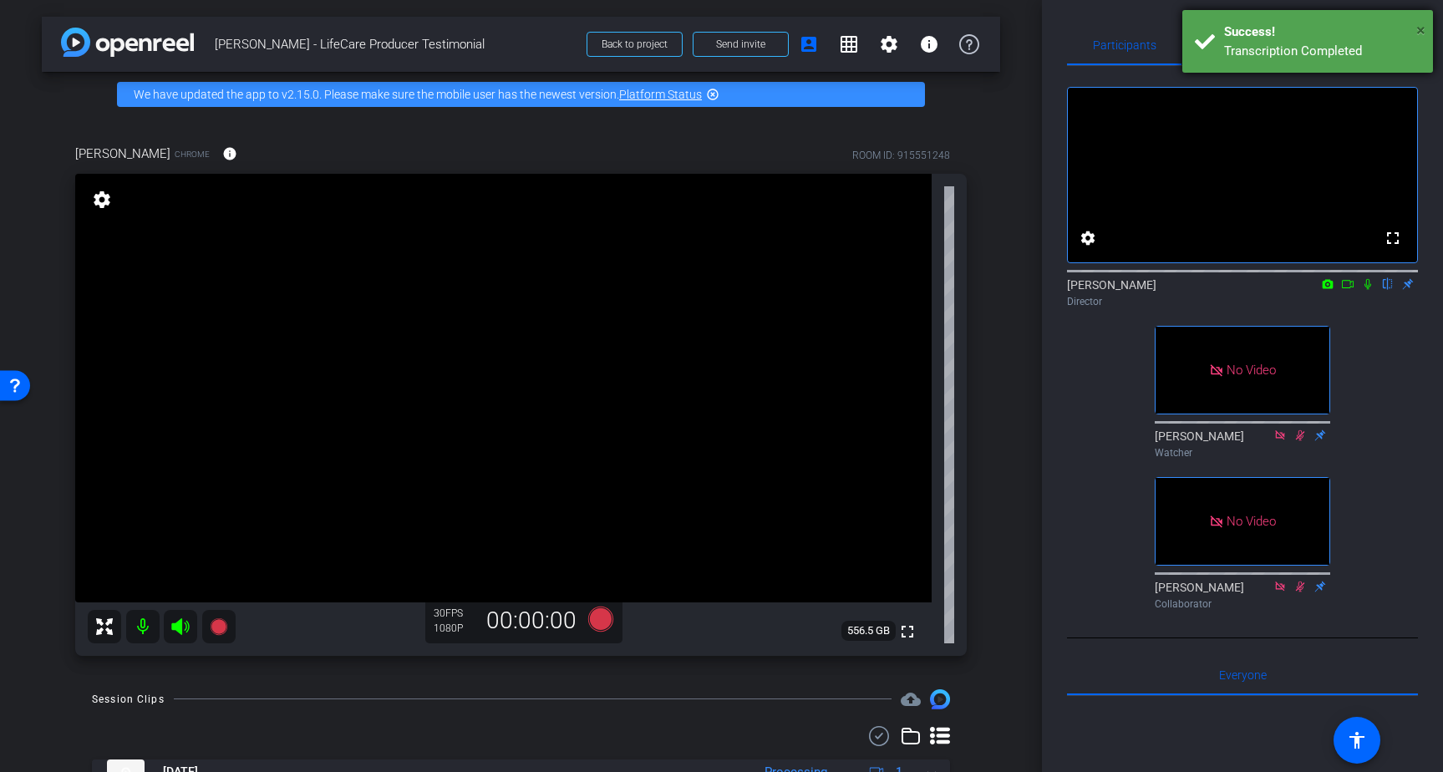
click at [1421, 27] on span "×" at bounding box center [1420, 30] width 9 height 20
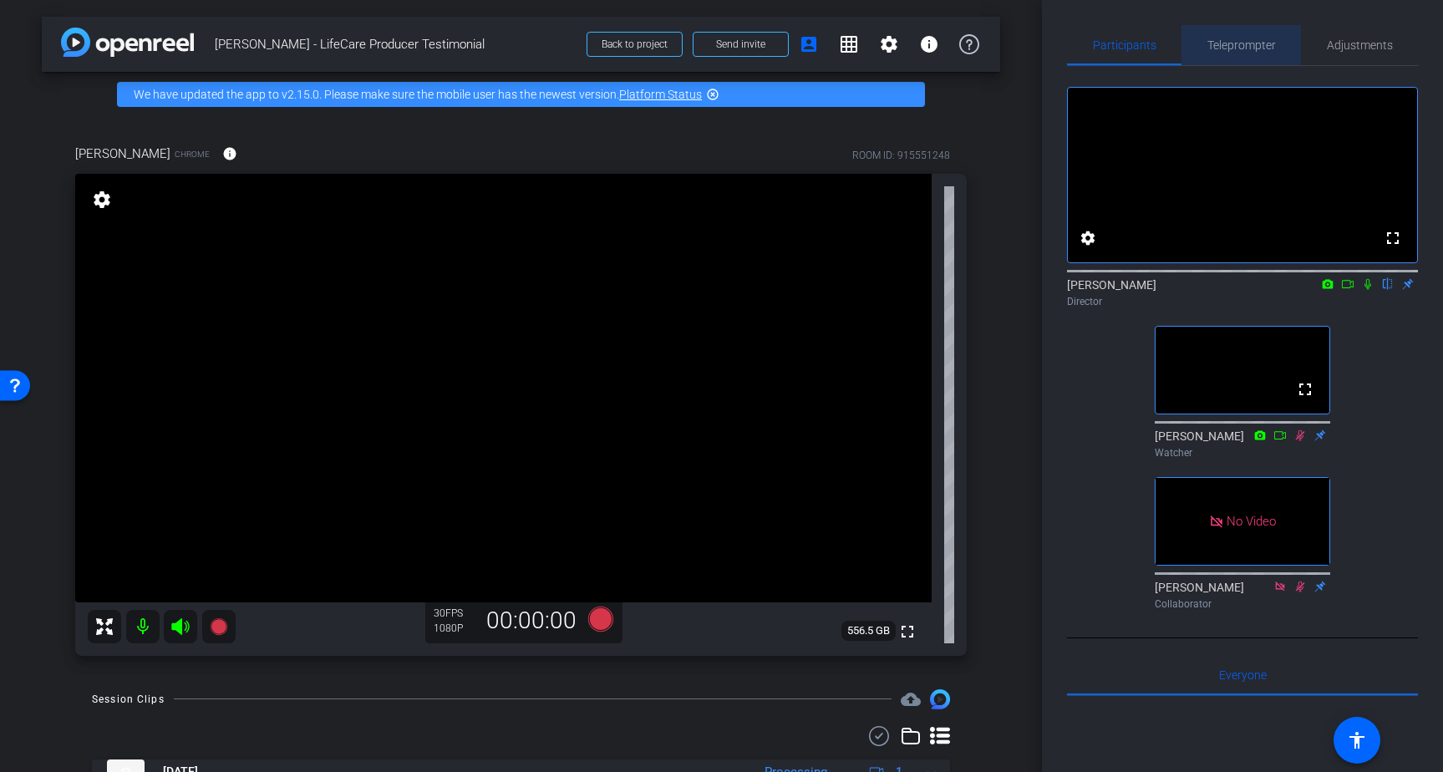
click at [1246, 43] on span "Teleprompter" at bounding box center [1241, 45] width 68 height 12
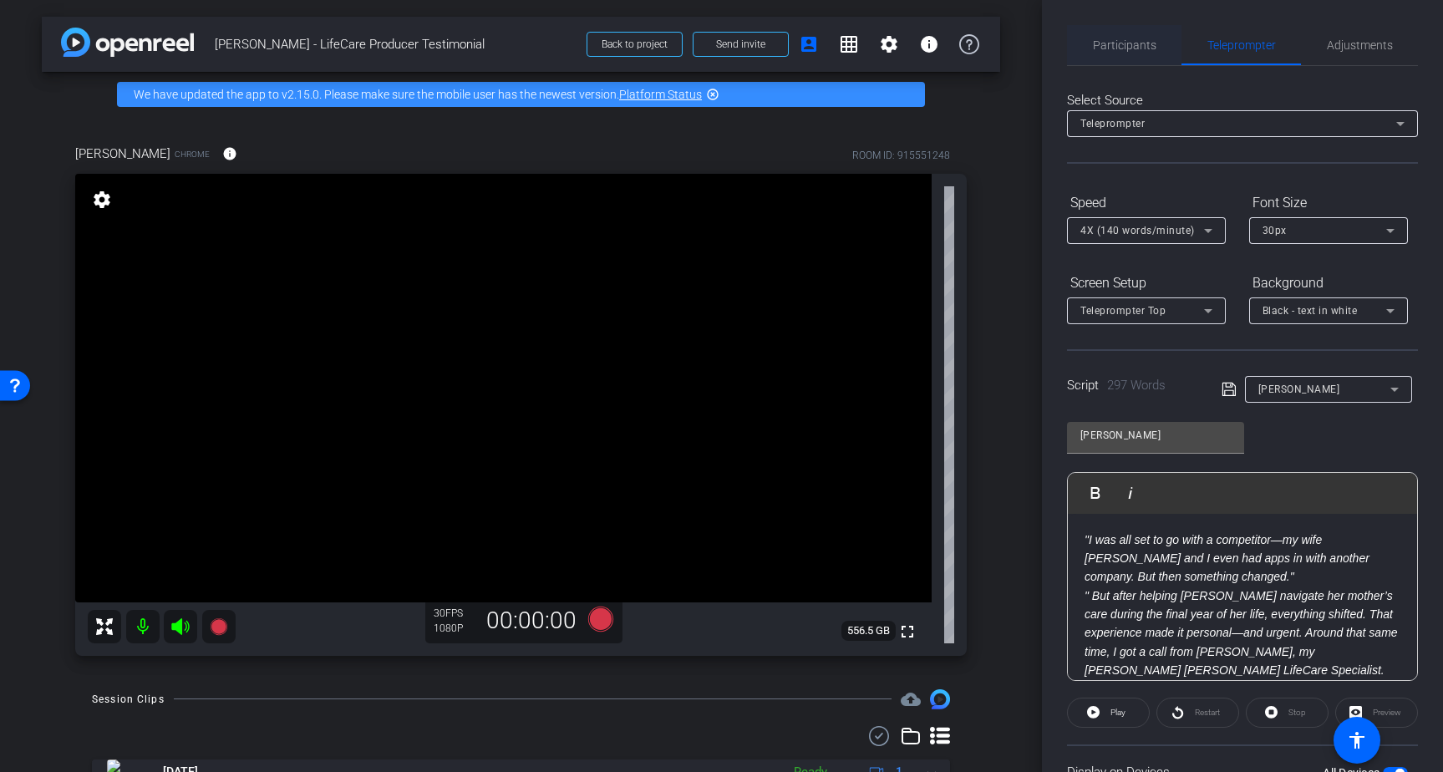
click at [1116, 49] on span "Participants" at bounding box center [1124, 45] width 63 height 12
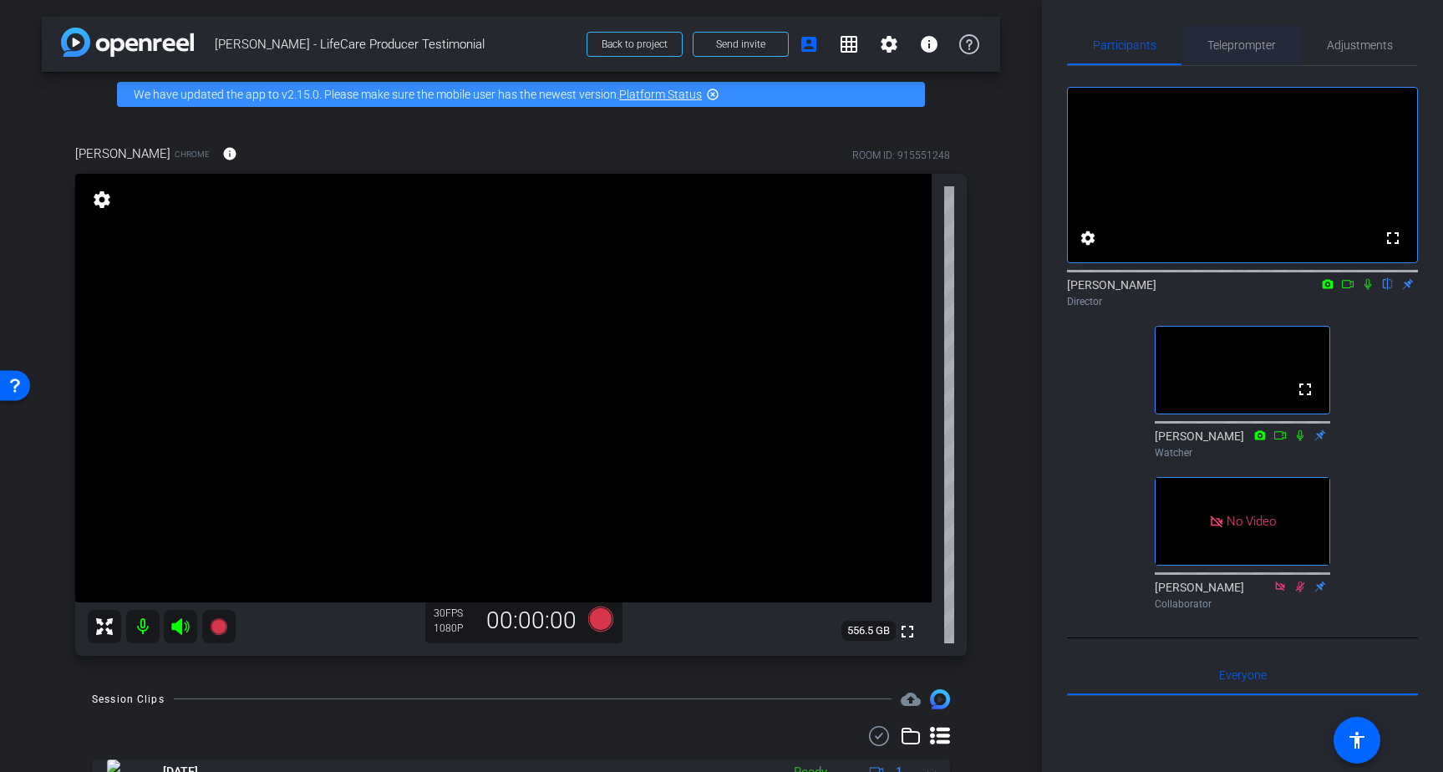
click at [1242, 43] on span "Teleprompter" at bounding box center [1241, 45] width 68 height 12
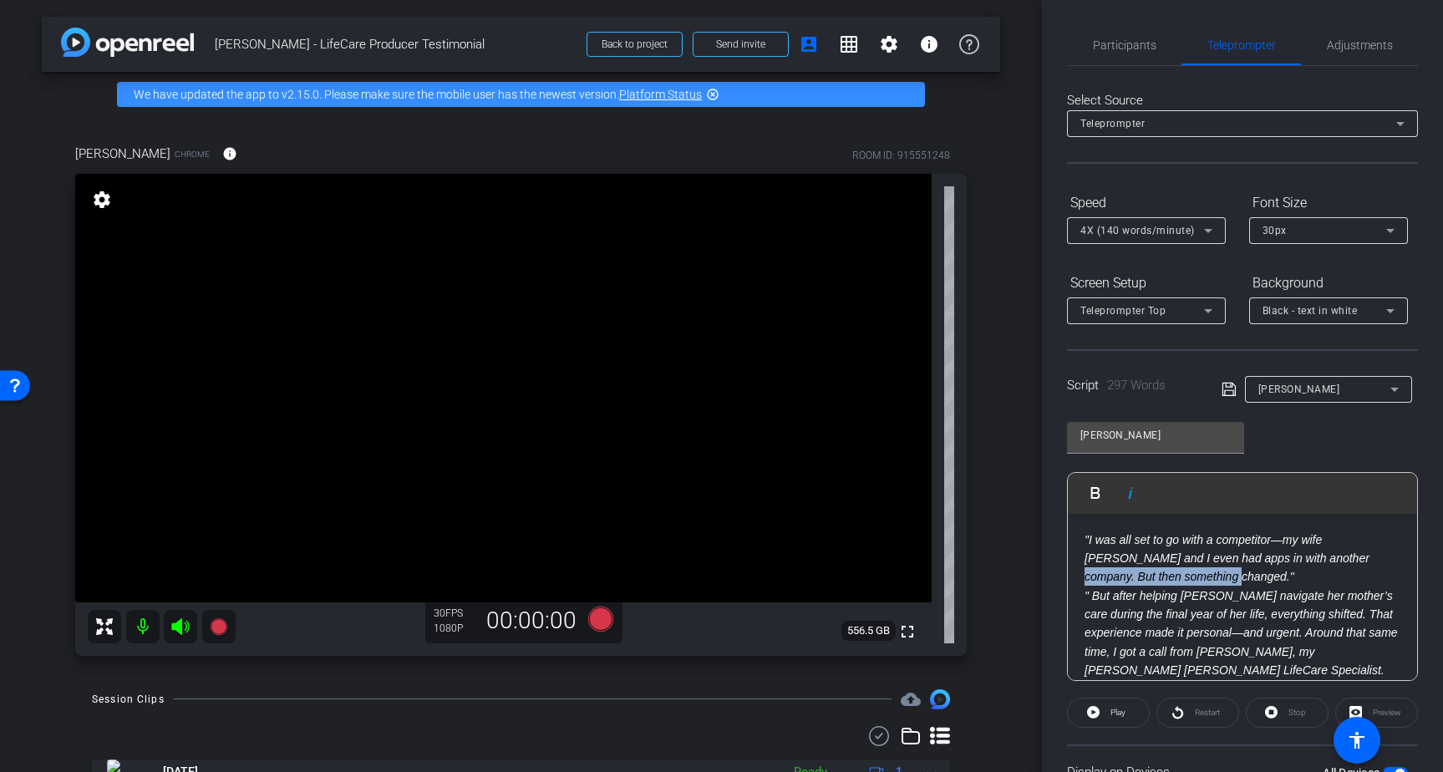
drag, startPoint x: 1200, startPoint y: 575, endPoint x: 1300, endPoint y: 552, distance: 101.9
click at [1300, 552] on p ""I was all set to go with a competitor—my wife Kyle and I even had apps in with…" at bounding box center [1242, 558] width 316 height 56
click at [1103, 34] on span "Participants" at bounding box center [1124, 45] width 63 height 40
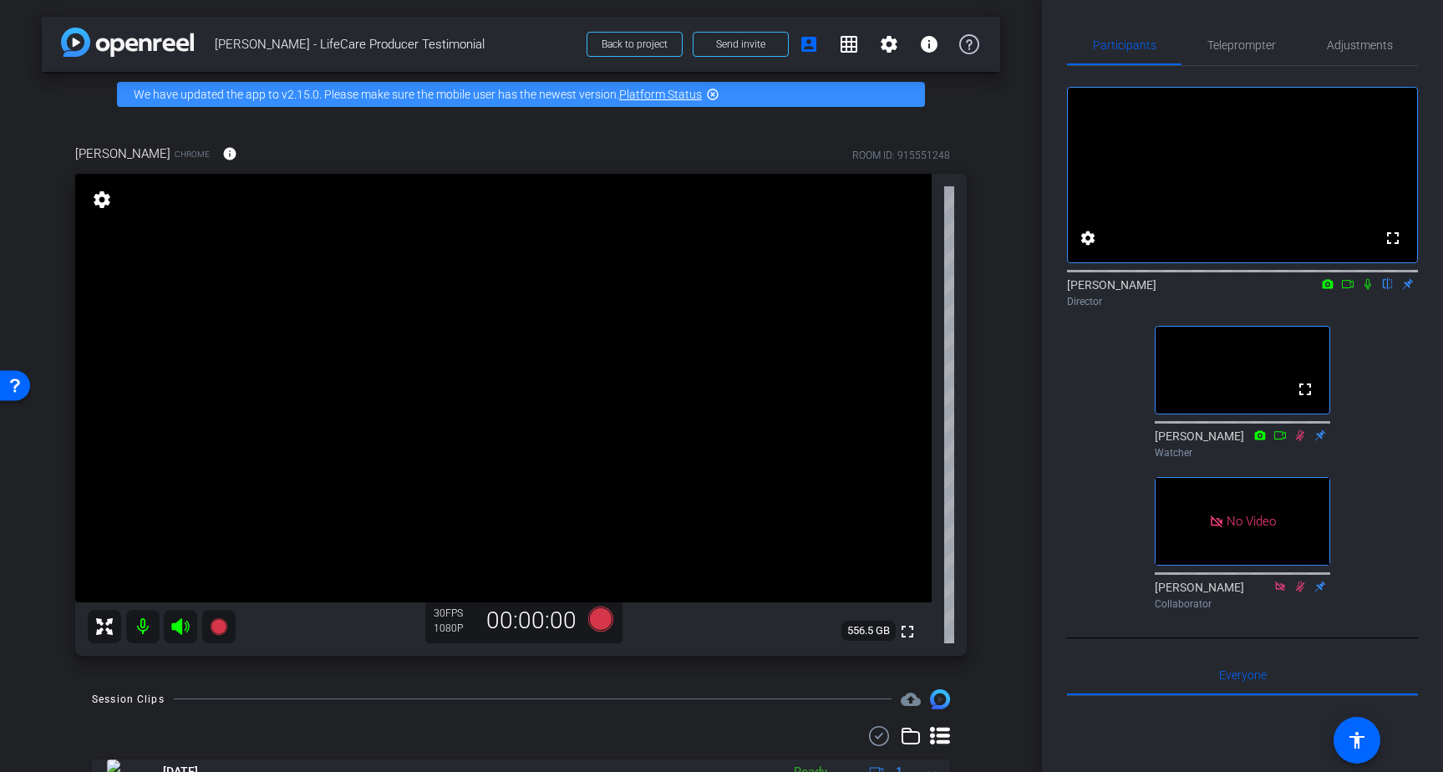
click at [1321, 440] on icon at bounding box center [1320, 434] width 11 height 11
click at [1320, 591] on icon at bounding box center [1320, 585] width 11 height 11
click at [1346, 290] on icon at bounding box center [1347, 284] width 13 height 12
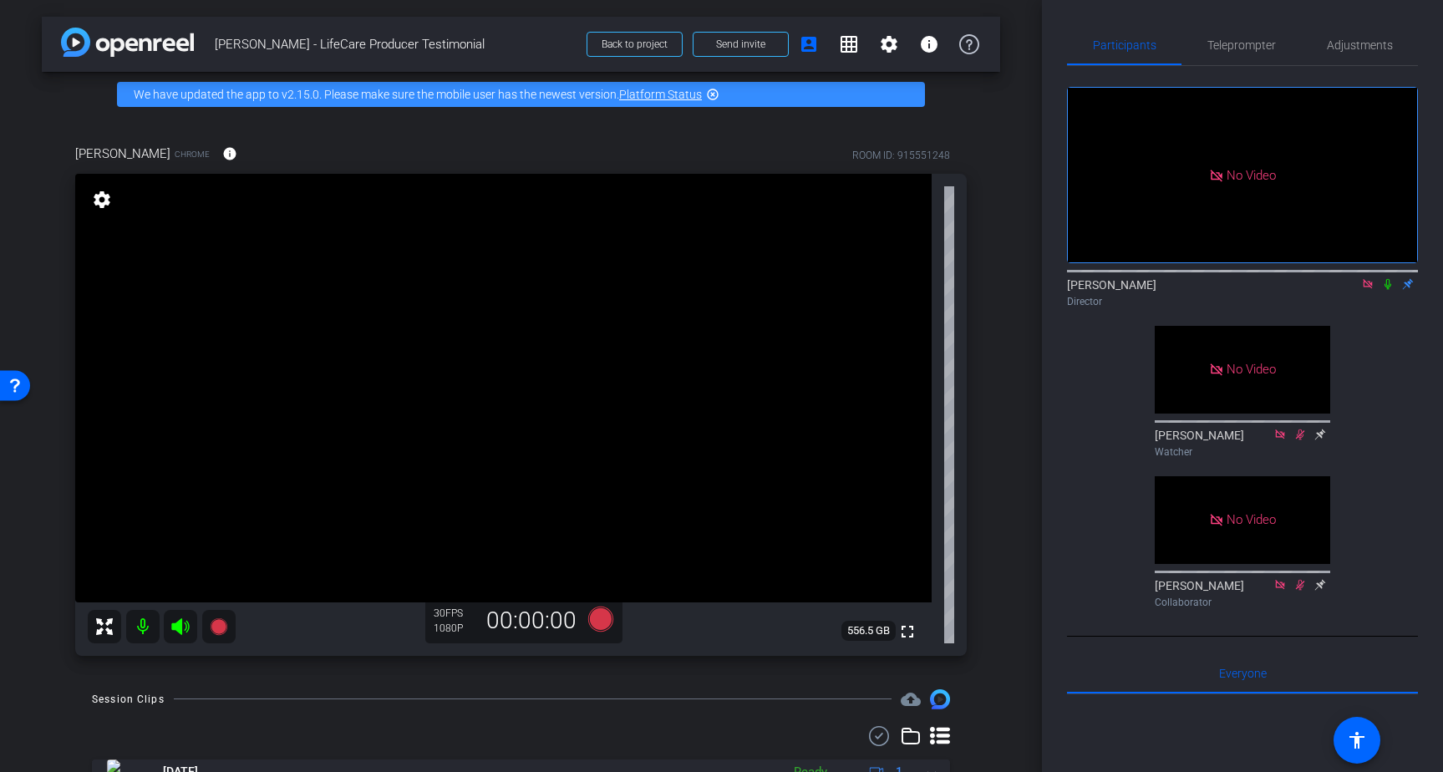
click at [1387, 290] on icon at bounding box center [1387, 284] width 13 height 12
click at [1255, 43] on span "Teleprompter" at bounding box center [1241, 45] width 68 height 12
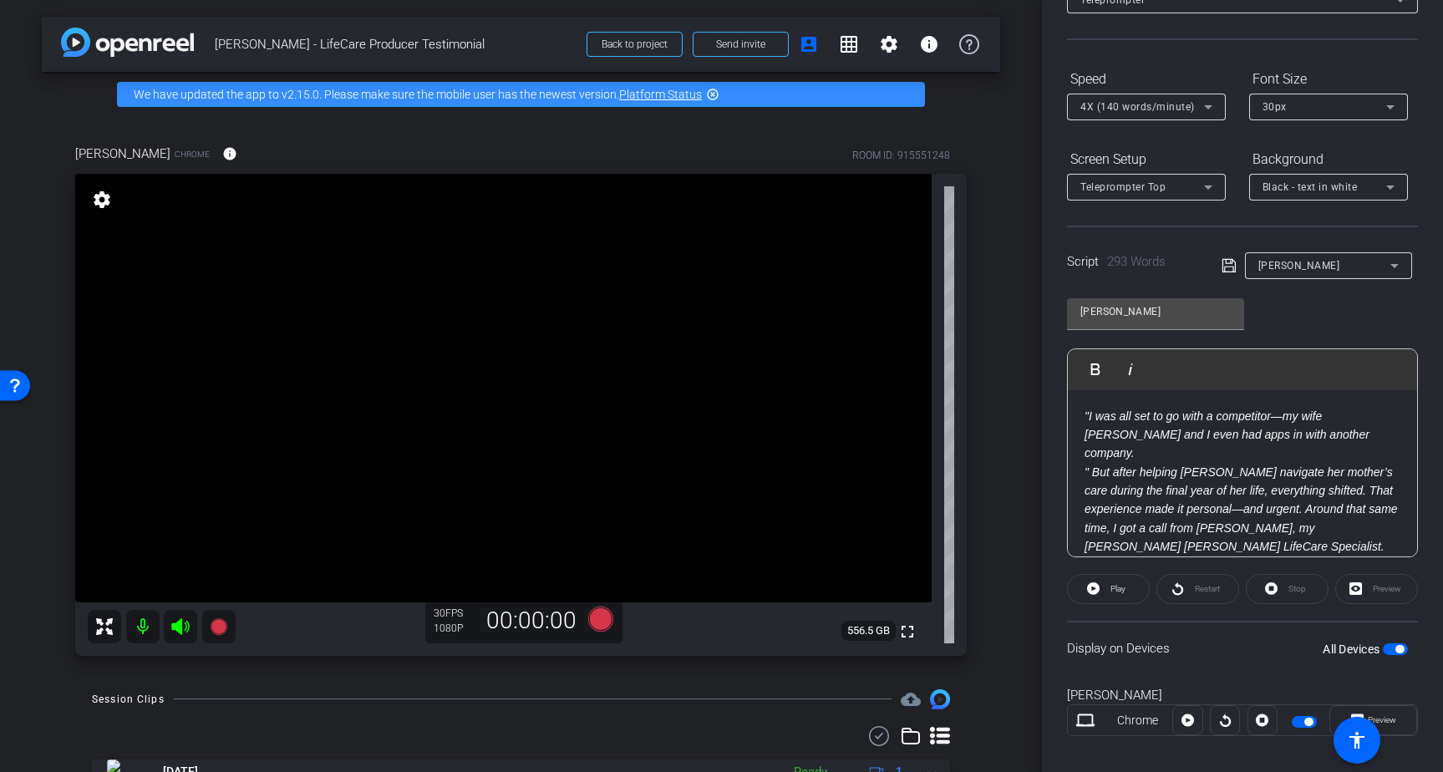
scroll to position [141, 0]
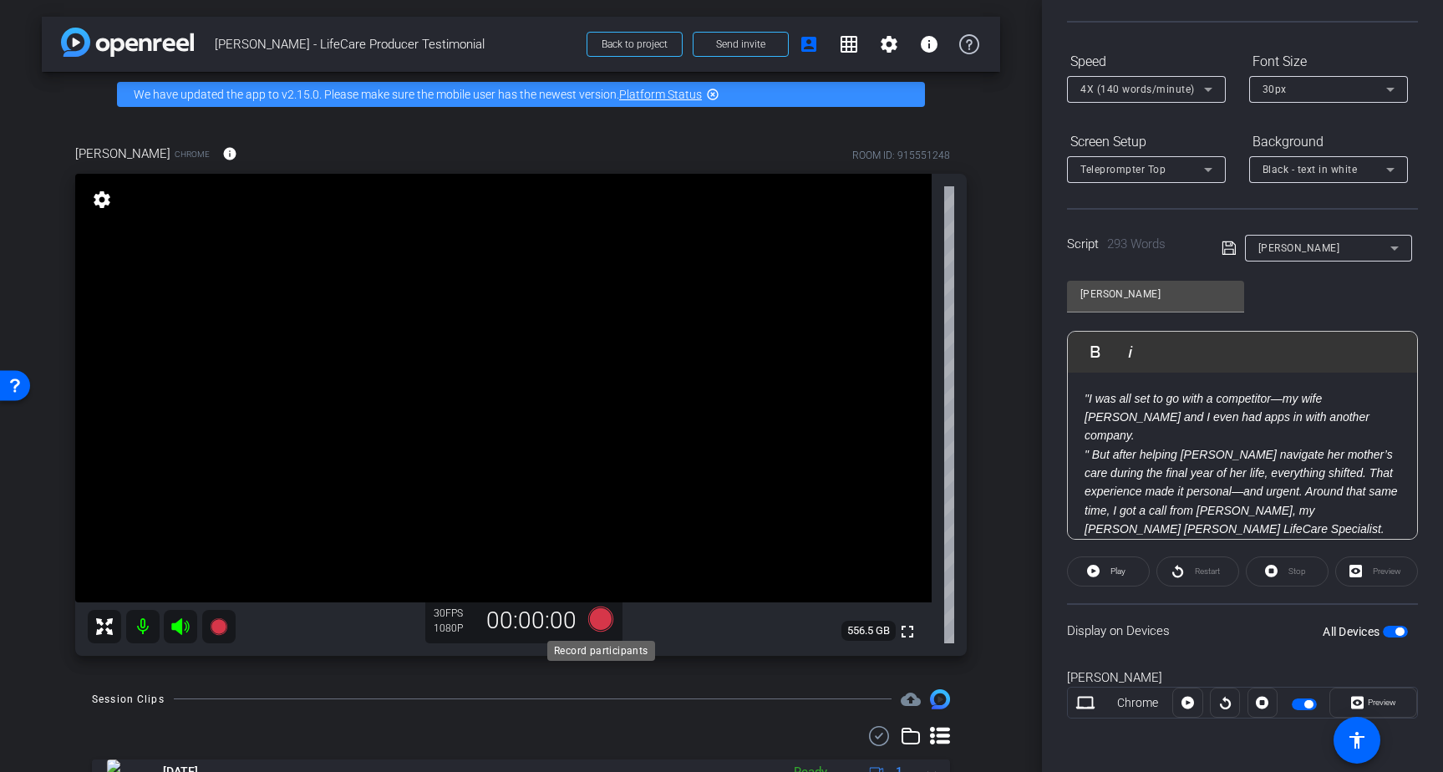
click at [605, 613] on icon at bounding box center [599, 618] width 25 height 25
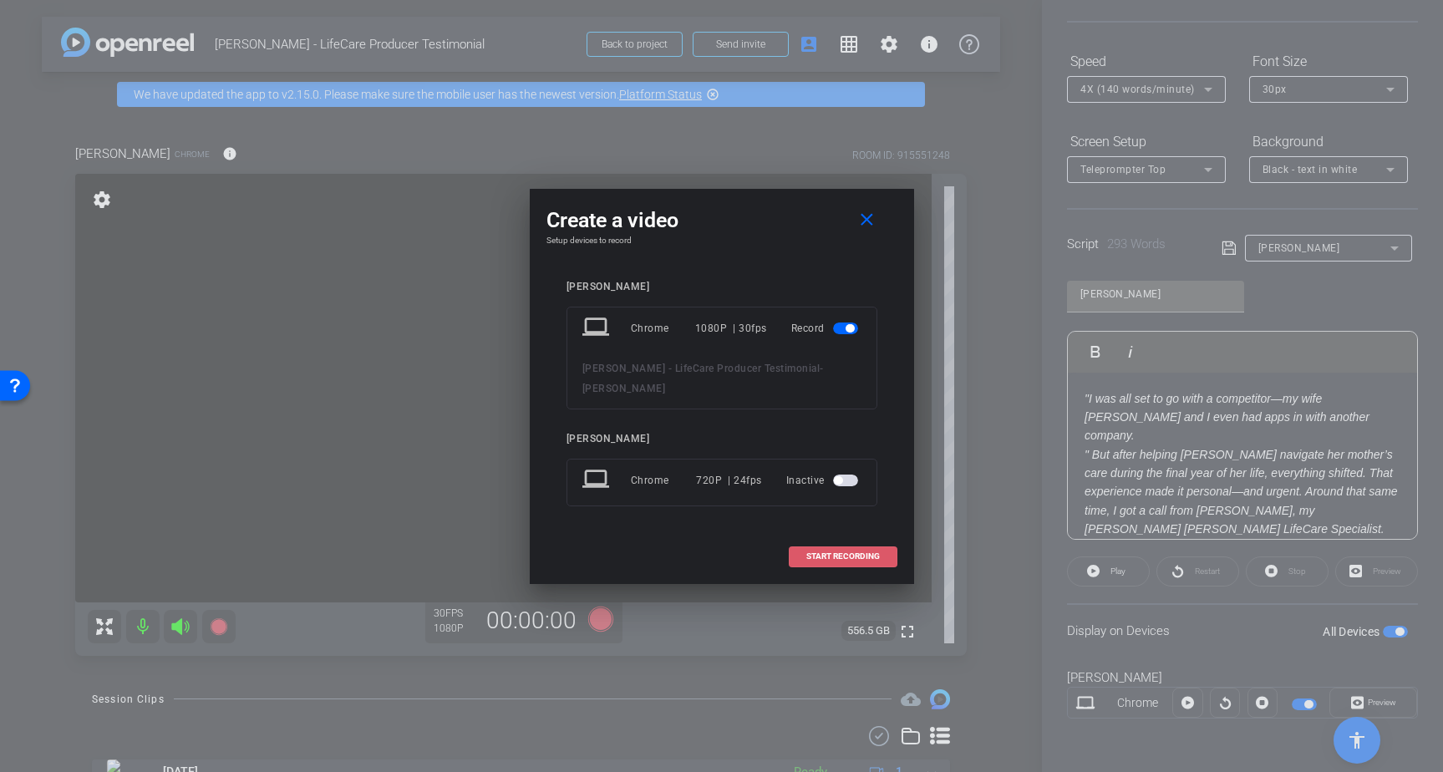
click at [814, 552] on span "START RECORDING" at bounding box center [843, 556] width 74 height 8
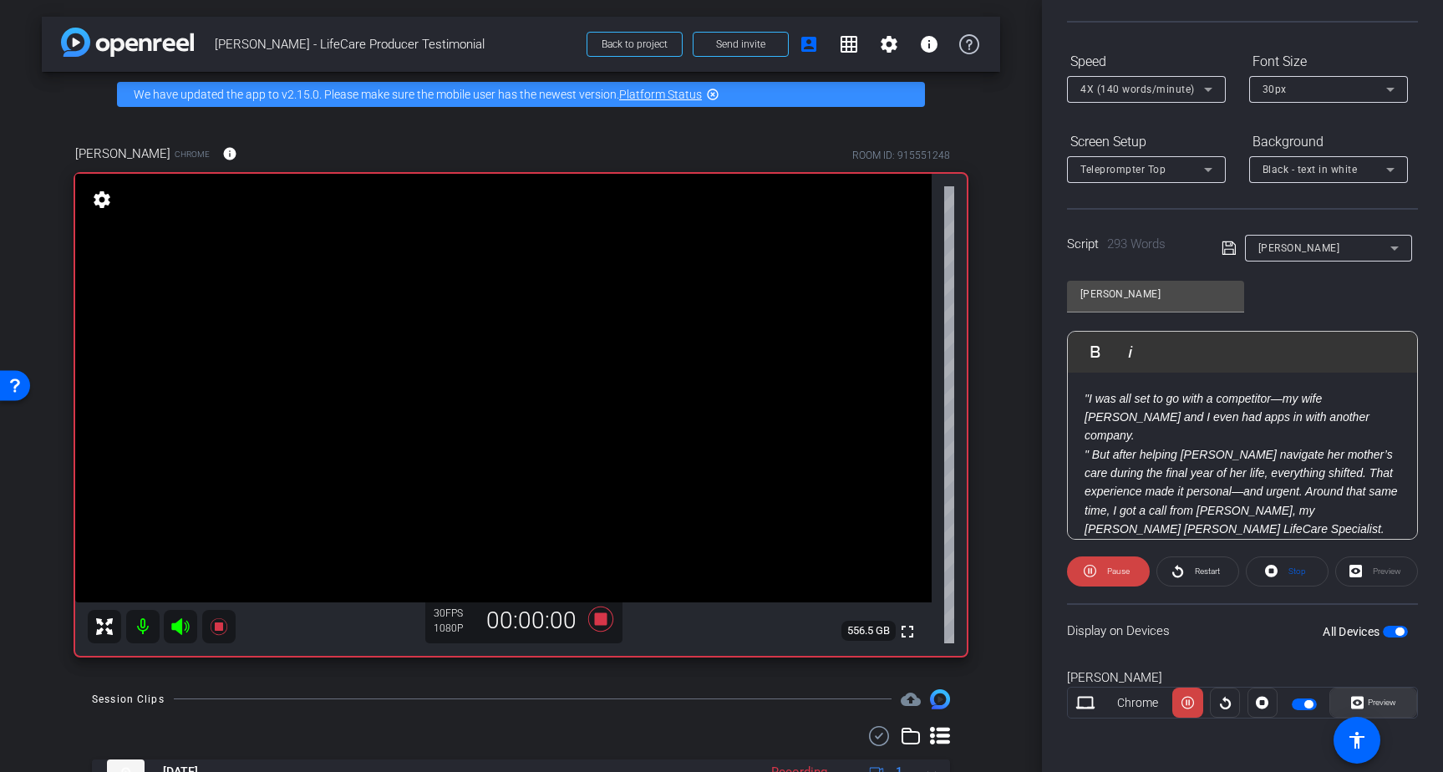
click at [1389, 709] on span "Preview" at bounding box center [1379, 702] width 33 height 23
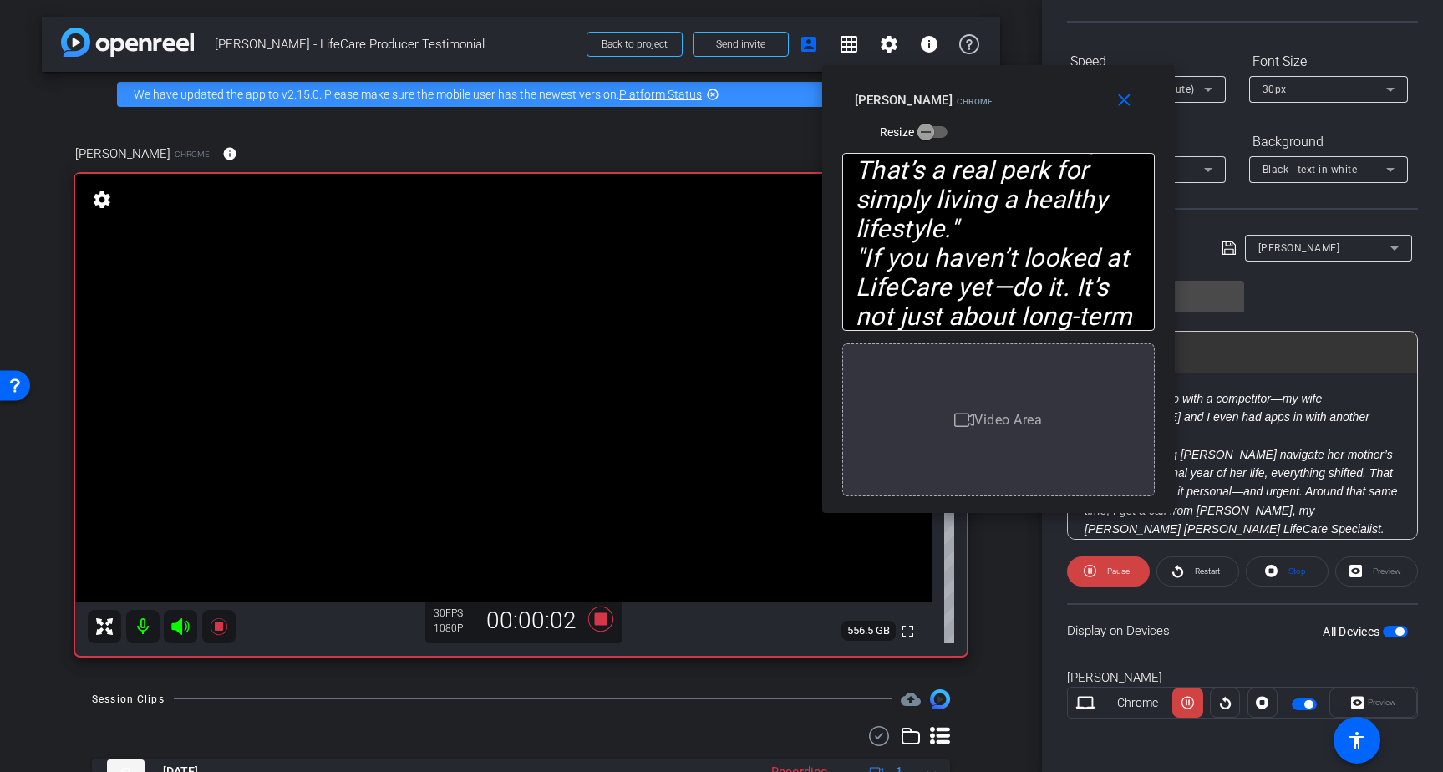
drag, startPoint x: 715, startPoint y: 224, endPoint x: 992, endPoint y: 127, distance: 293.0
click at [992, 127] on div "close Brad Fiene Chrome Resize" at bounding box center [998, 102] width 352 height 75
click at [1126, 101] on mat-icon "close" at bounding box center [1123, 100] width 21 height 21
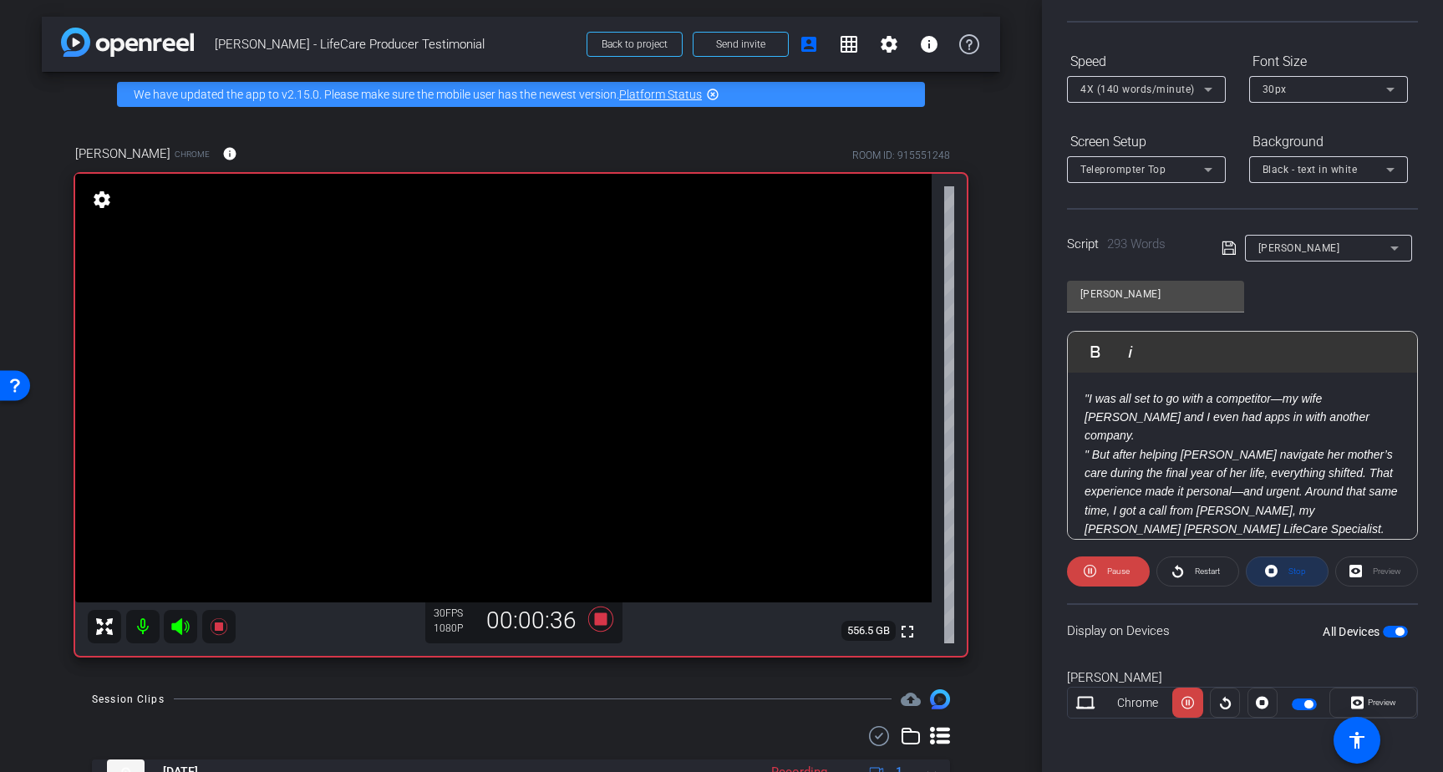
click at [1287, 567] on span "Stop" at bounding box center [1295, 571] width 22 height 23
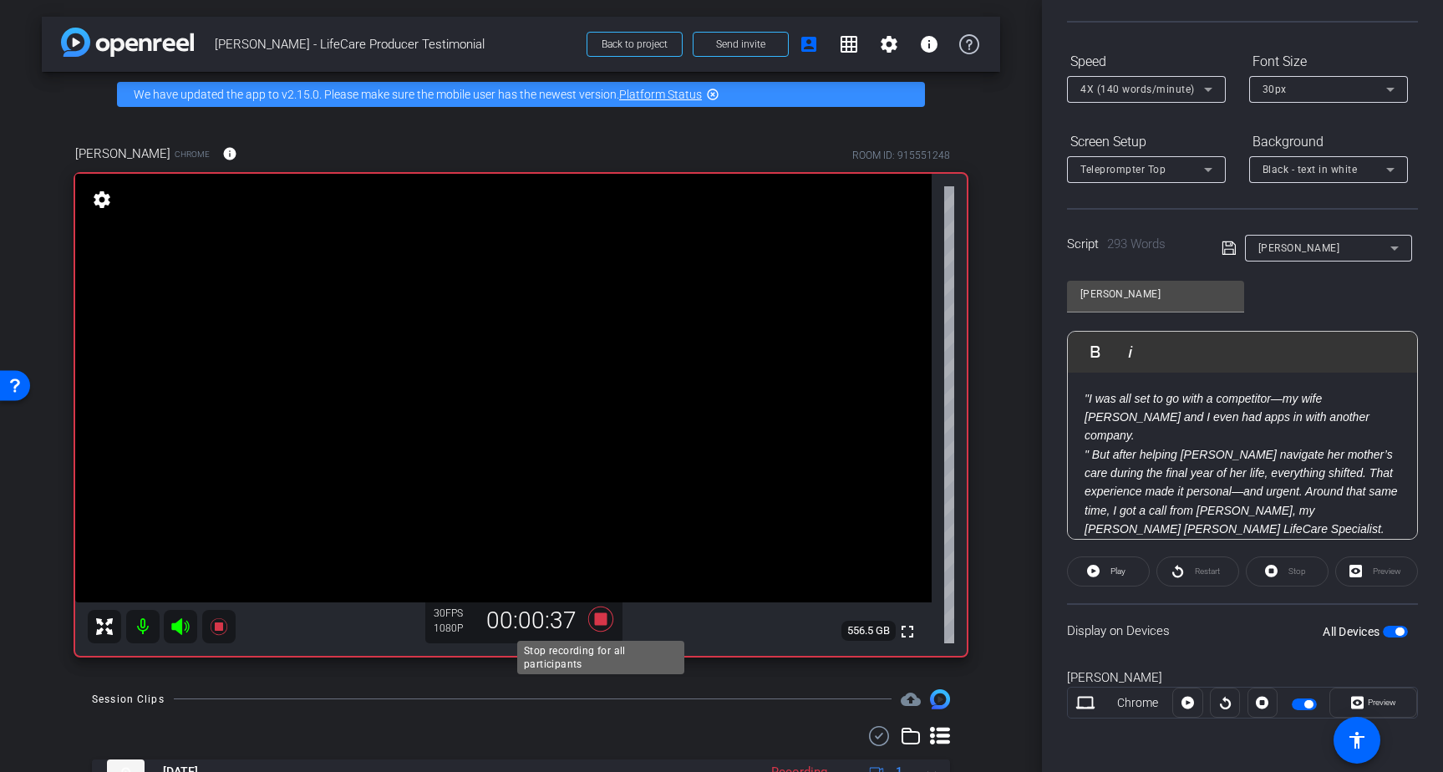
click at [600, 630] on icon at bounding box center [601, 619] width 40 height 30
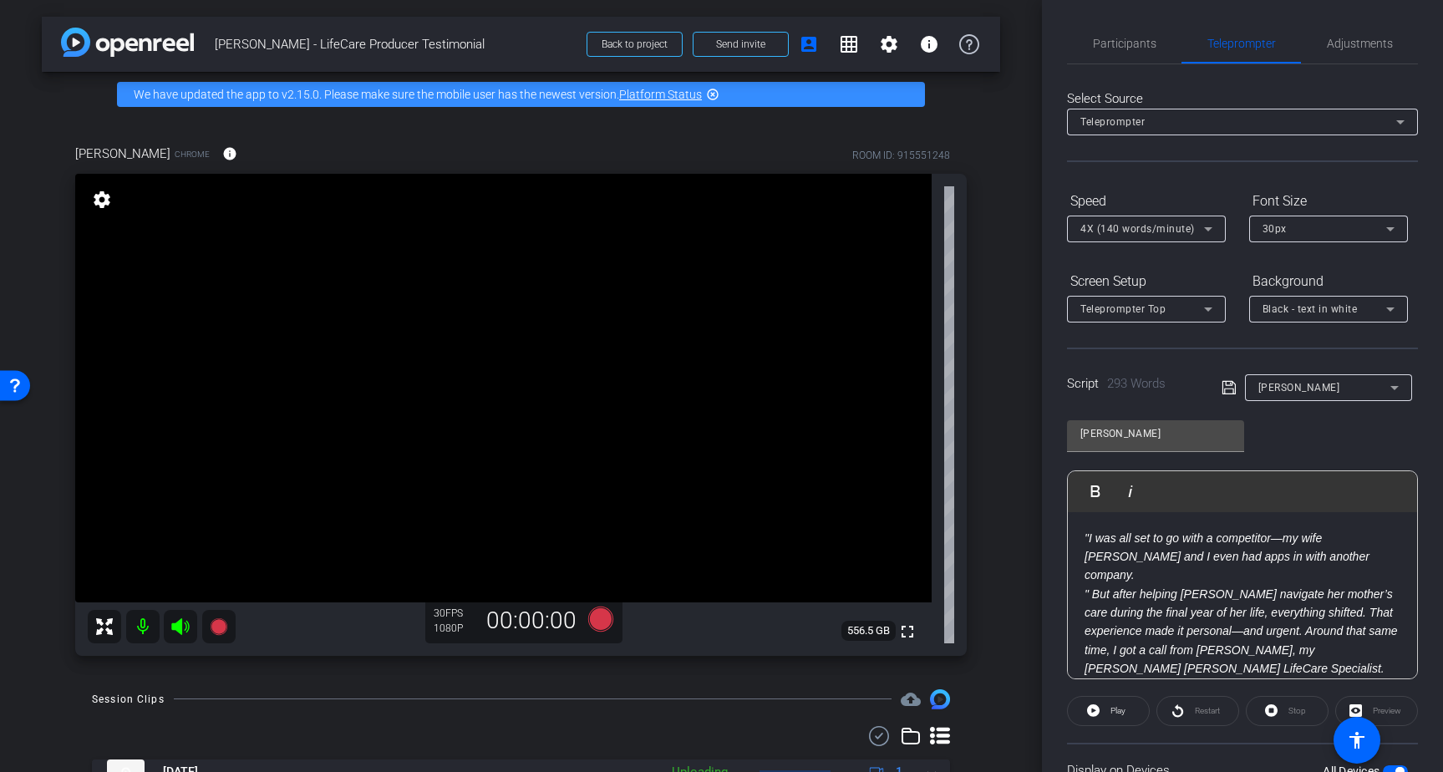
scroll to position [0, 0]
click at [1138, 39] on span "Participants" at bounding box center [1124, 45] width 63 height 12
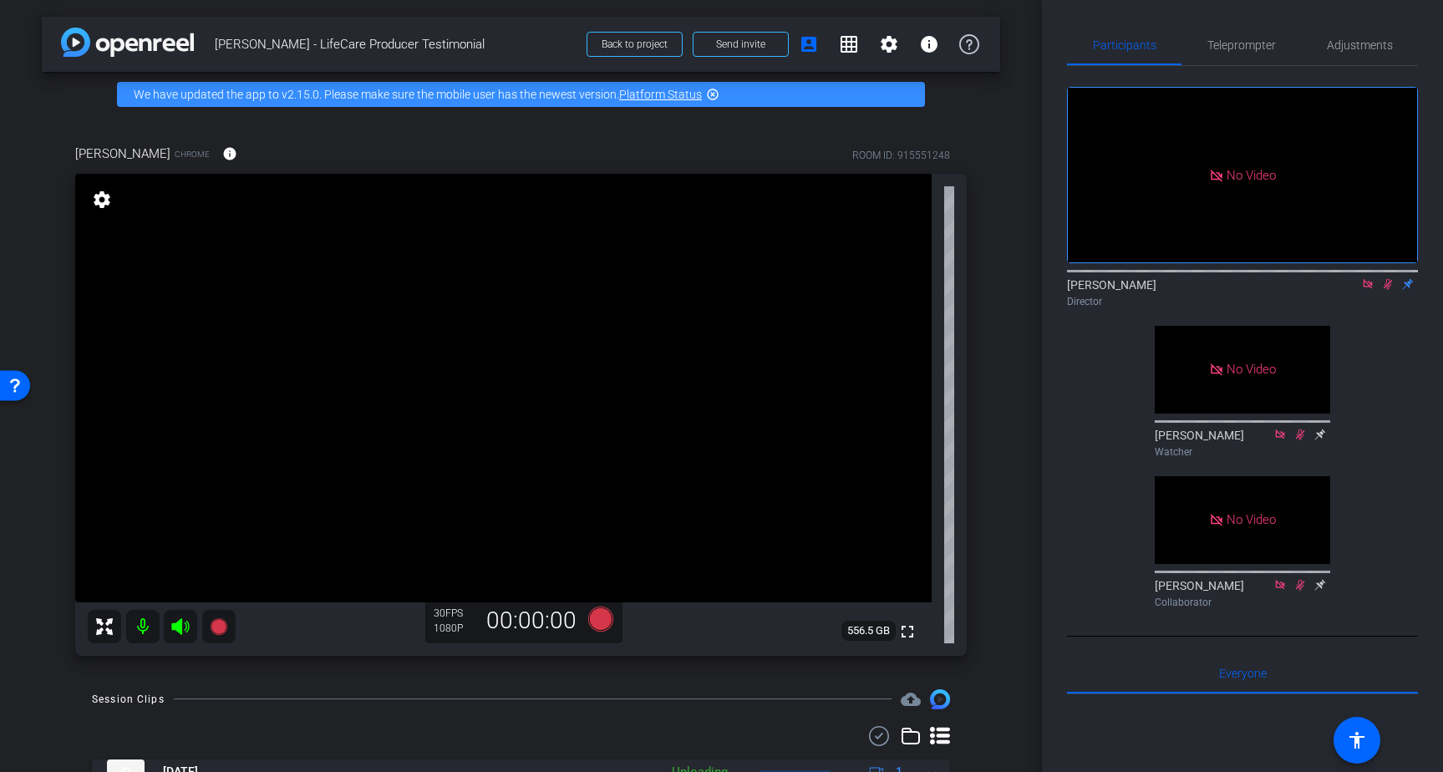
click at [1387, 285] on icon at bounding box center [1387, 284] width 9 height 11
click at [1366, 282] on icon at bounding box center [1366, 283] width 9 height 9
click at [1227, 50] on span "Teleprompter" at bounding box center [1241, 45] width 68 height 12
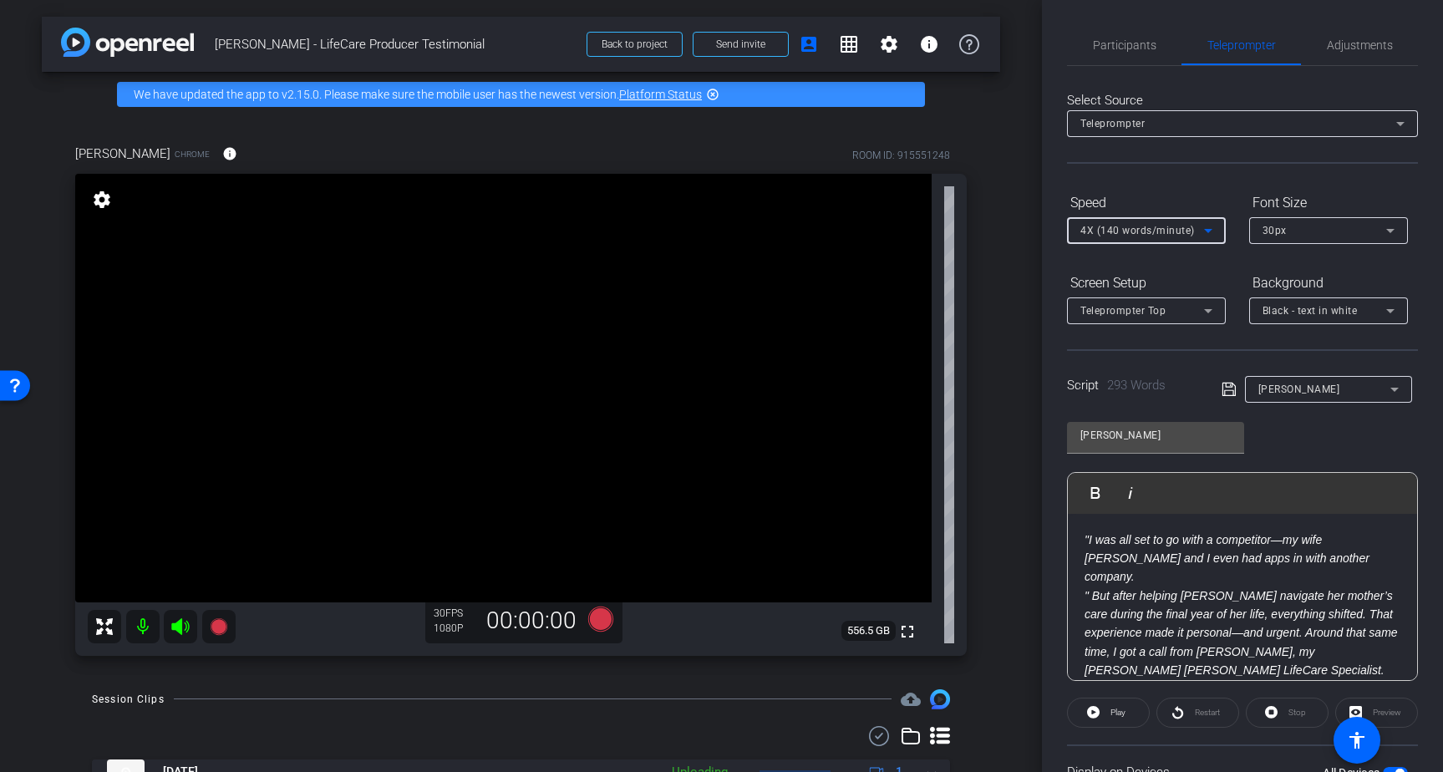
click at [1183, 229] on span "4X (140 words/minute)" at bounding box center [1137, 231] width 114 height 12
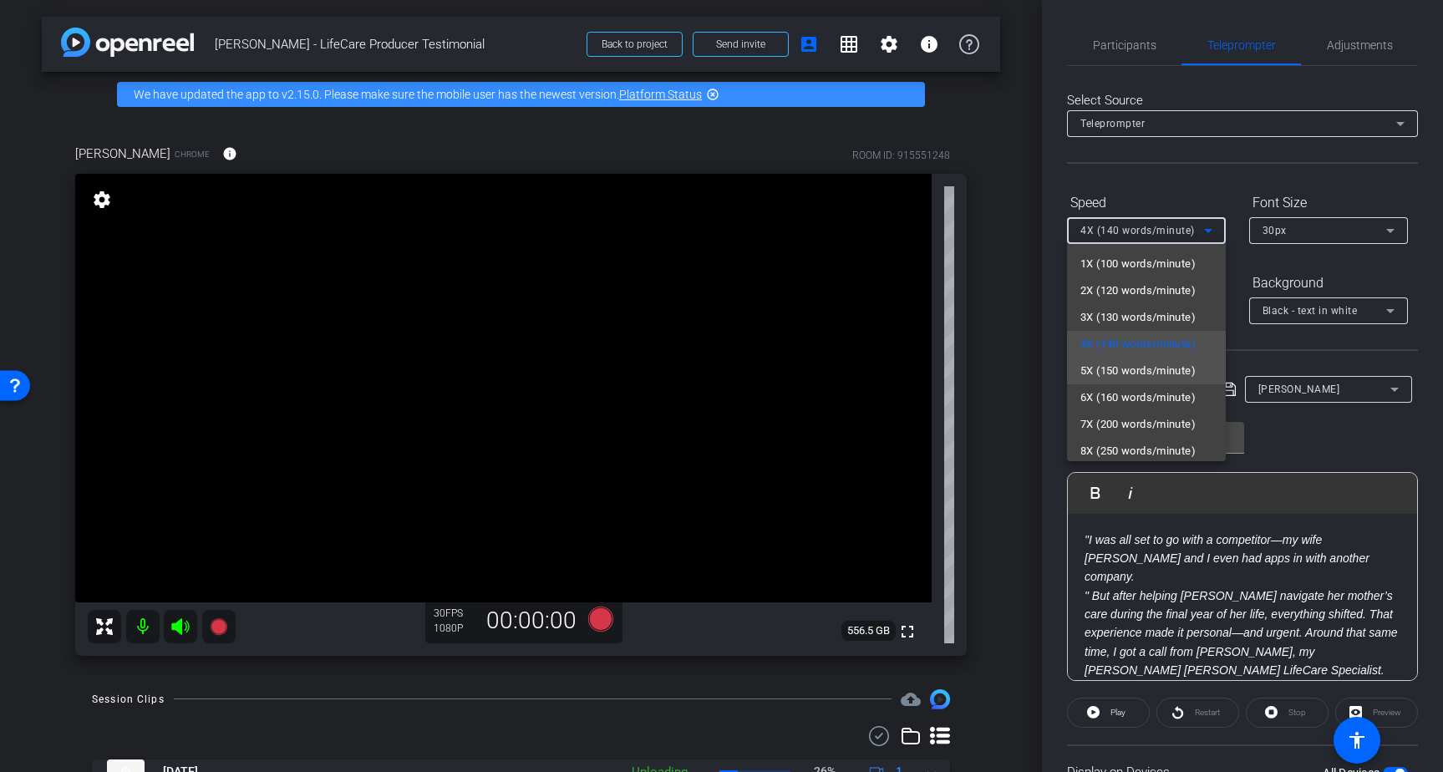
click at [1123, 361] on span "5X (150 words/minute)" at bounding box center [1137, 371] width 115 height 20
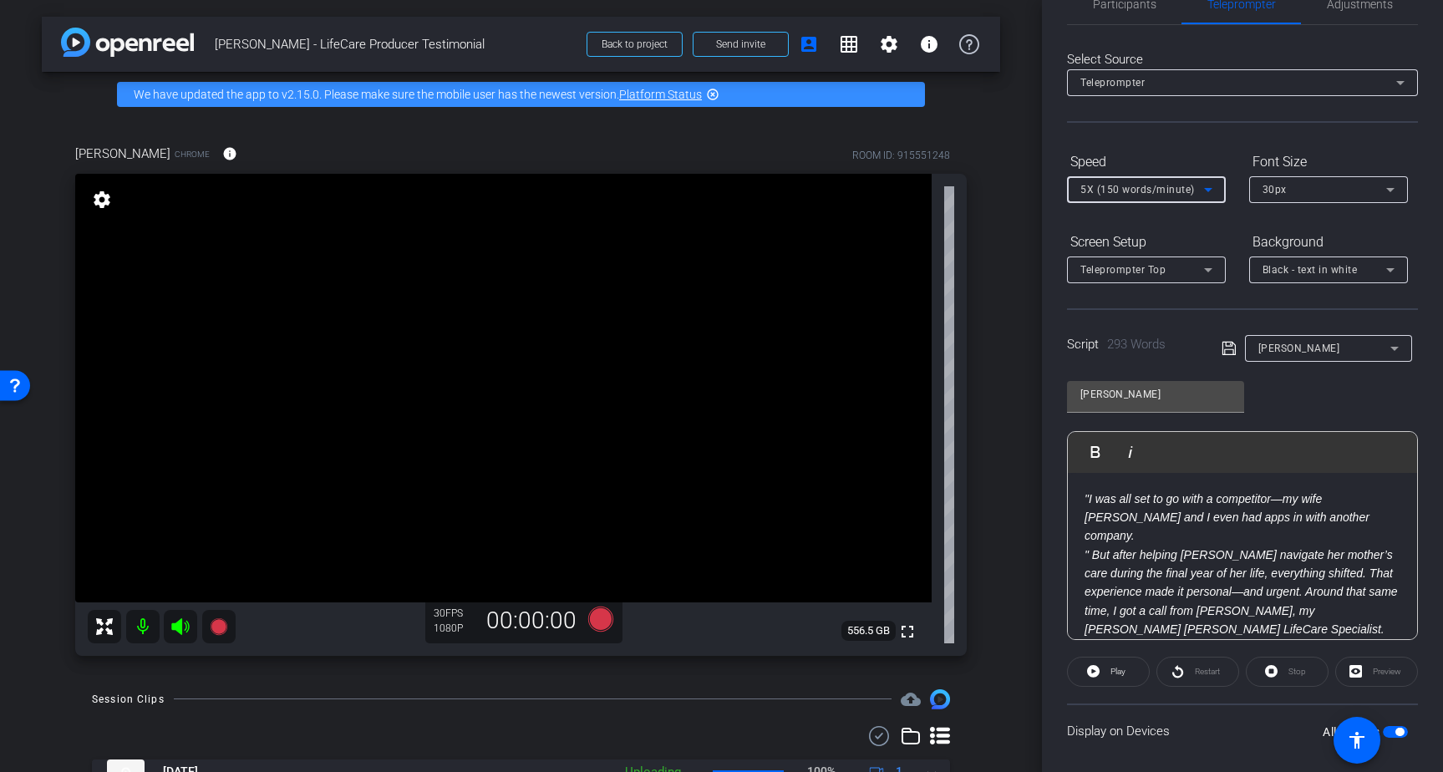
scroll to position [22, 0]
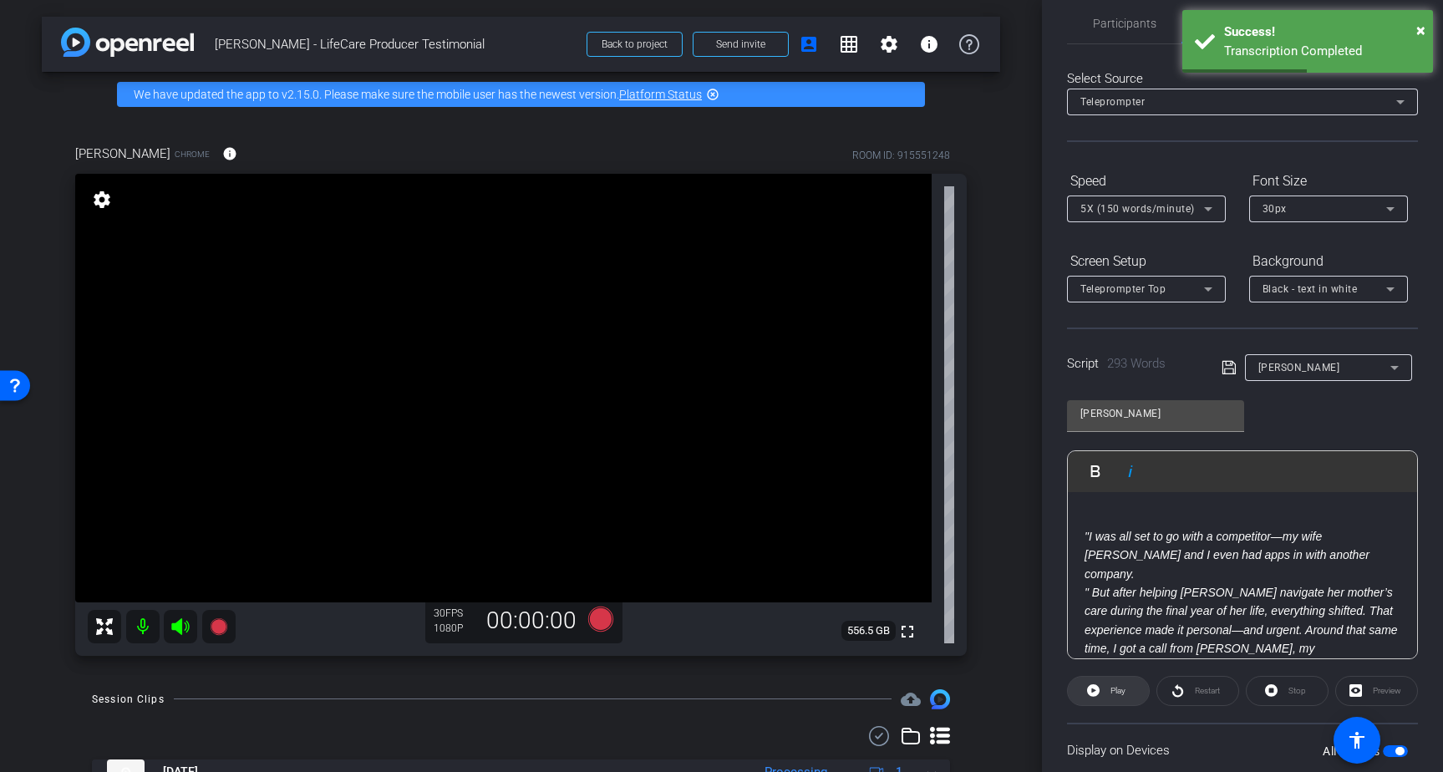
click at [1100, 696] on span at bounding box center [1108, 691] width 81 height 40
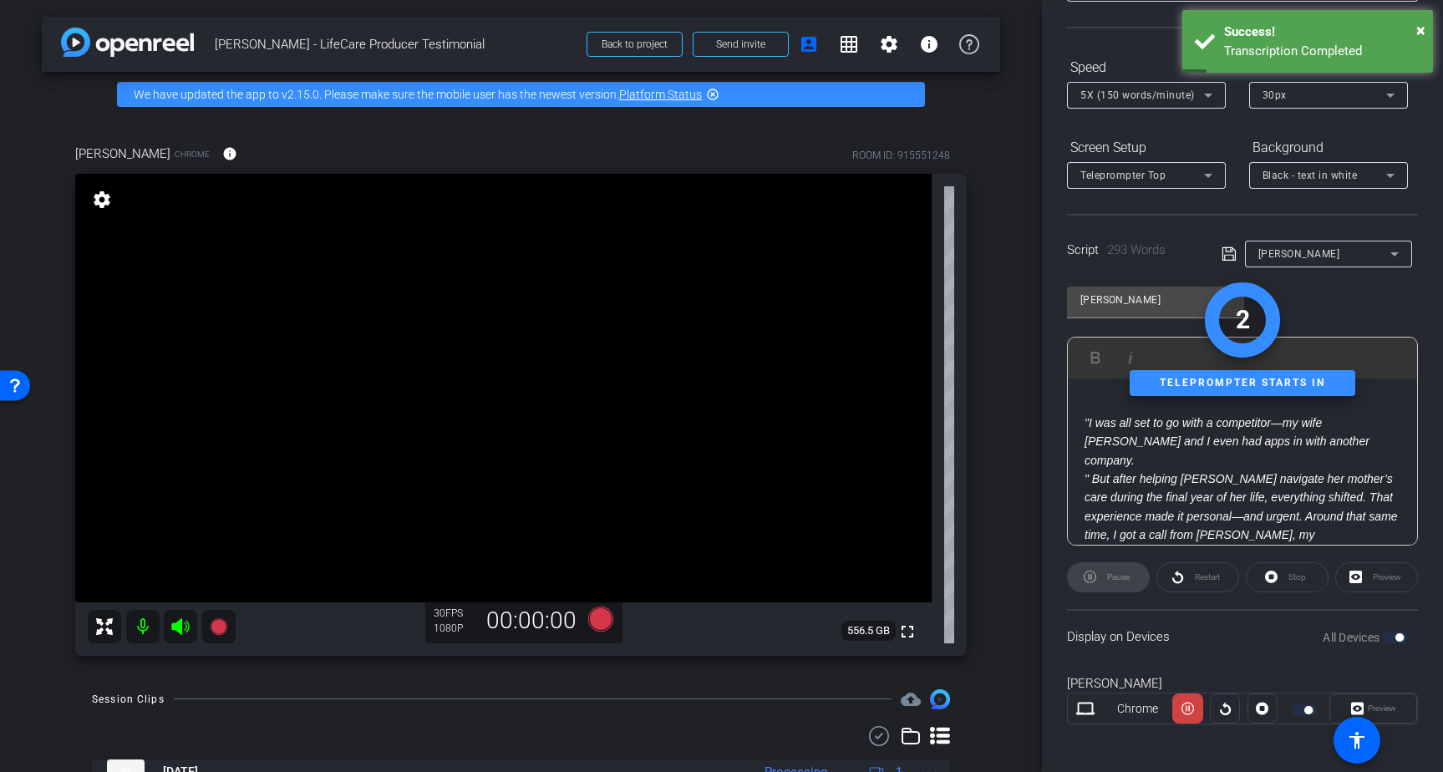
scroll to position [141, 0]
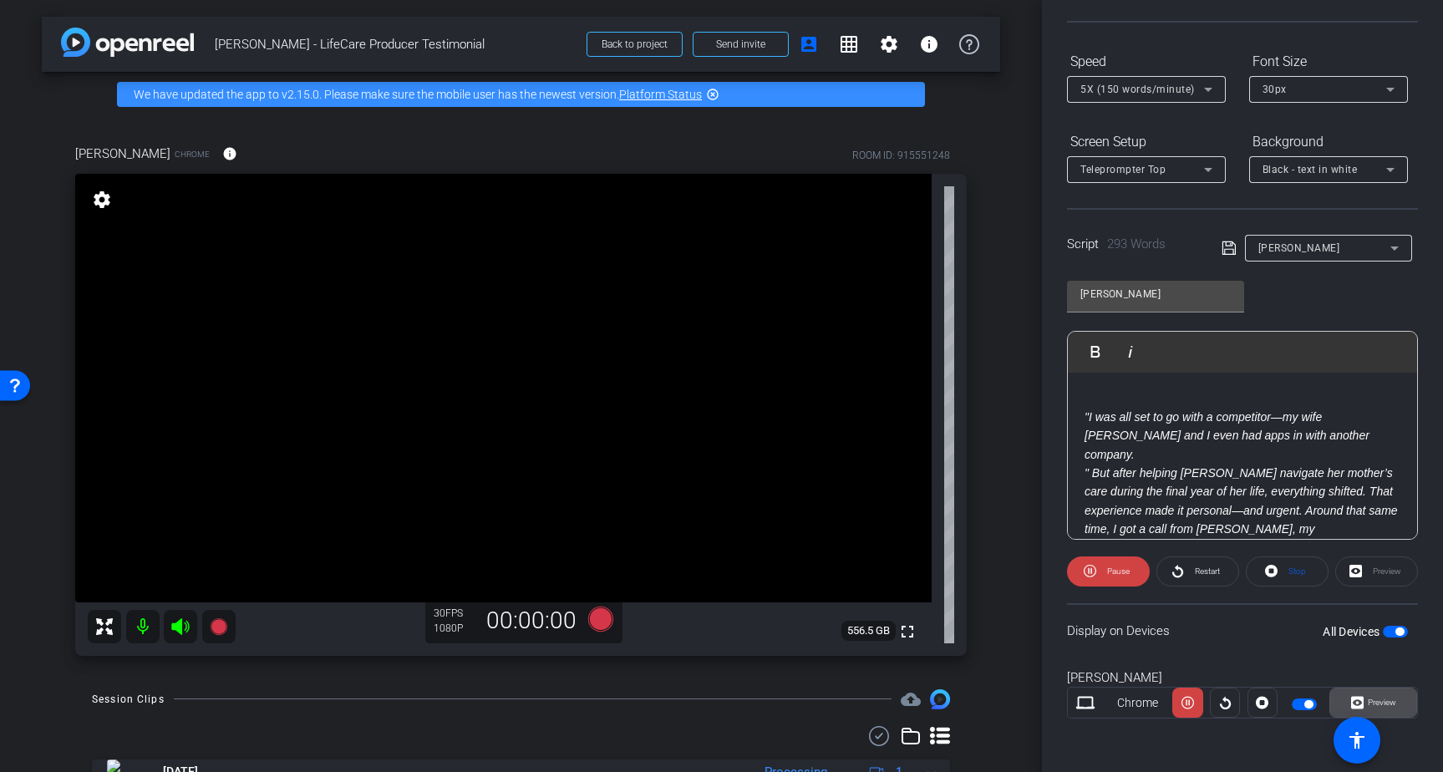
click at [1377, 702] on span "Preview" at bounding box center [1381, 701] width 28 height 9
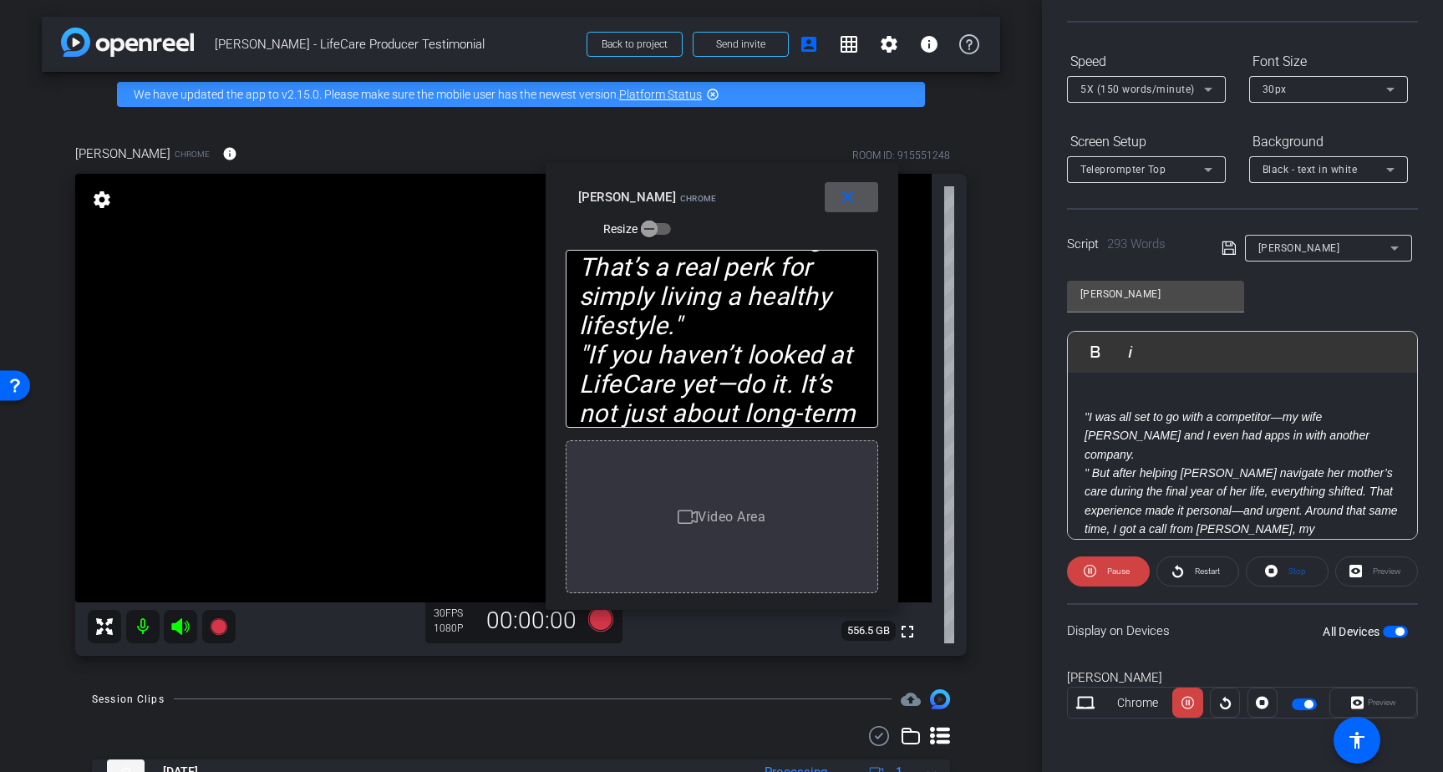
click at [853, 195] on mat-icon "close" at bounding box center [847, 197] width 21 height 21
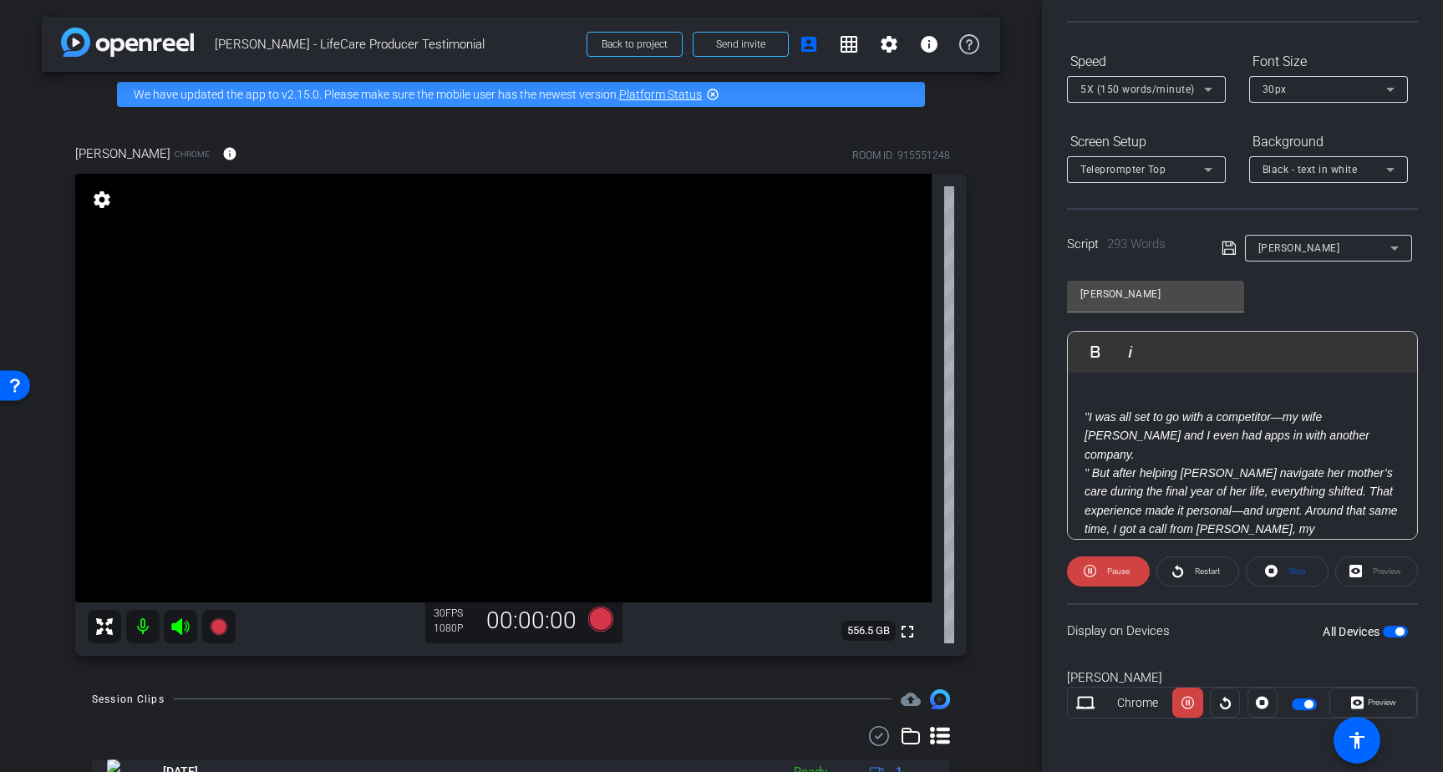
scroll to position [0, 0]
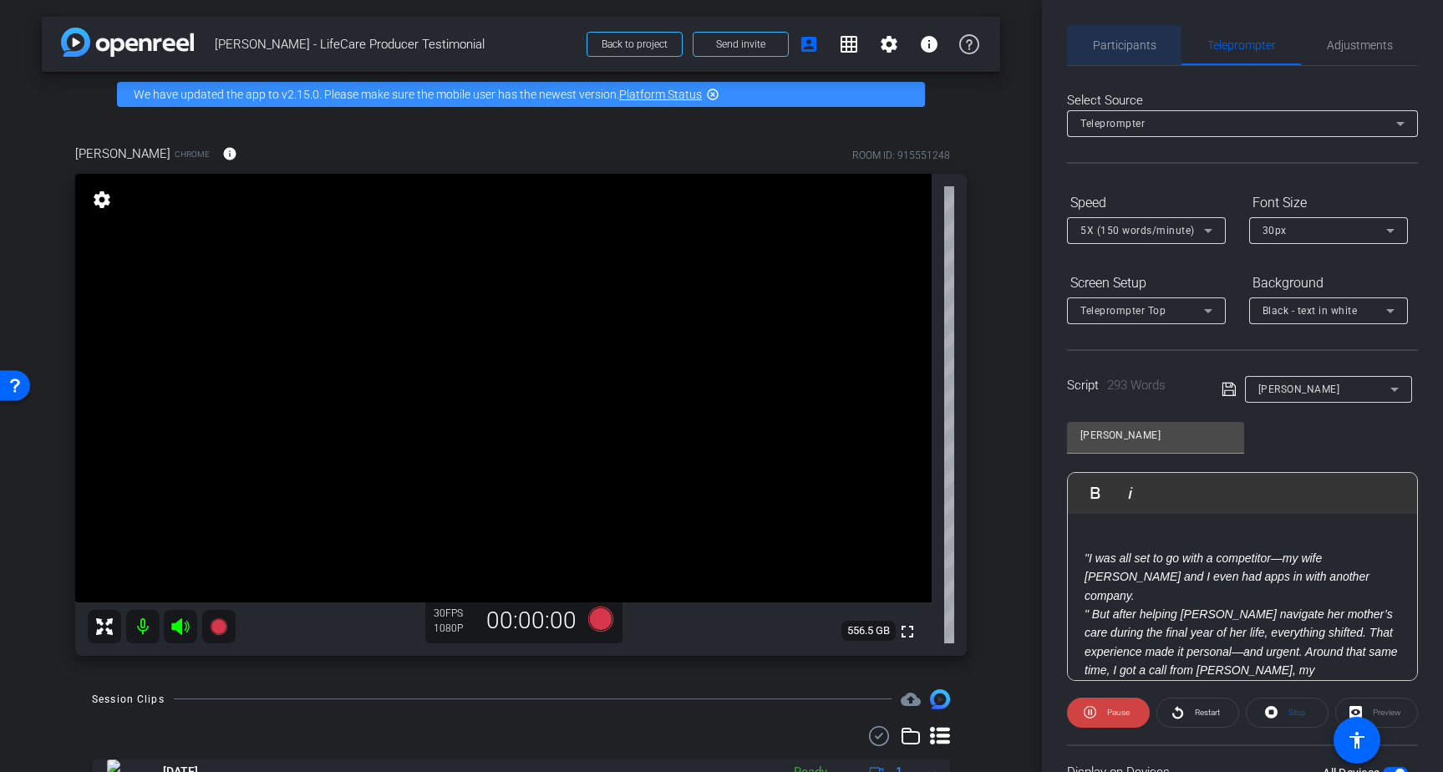
click at [1135, 42] on span "Participants" at bounding box center [1124, 45] width 63 height 12
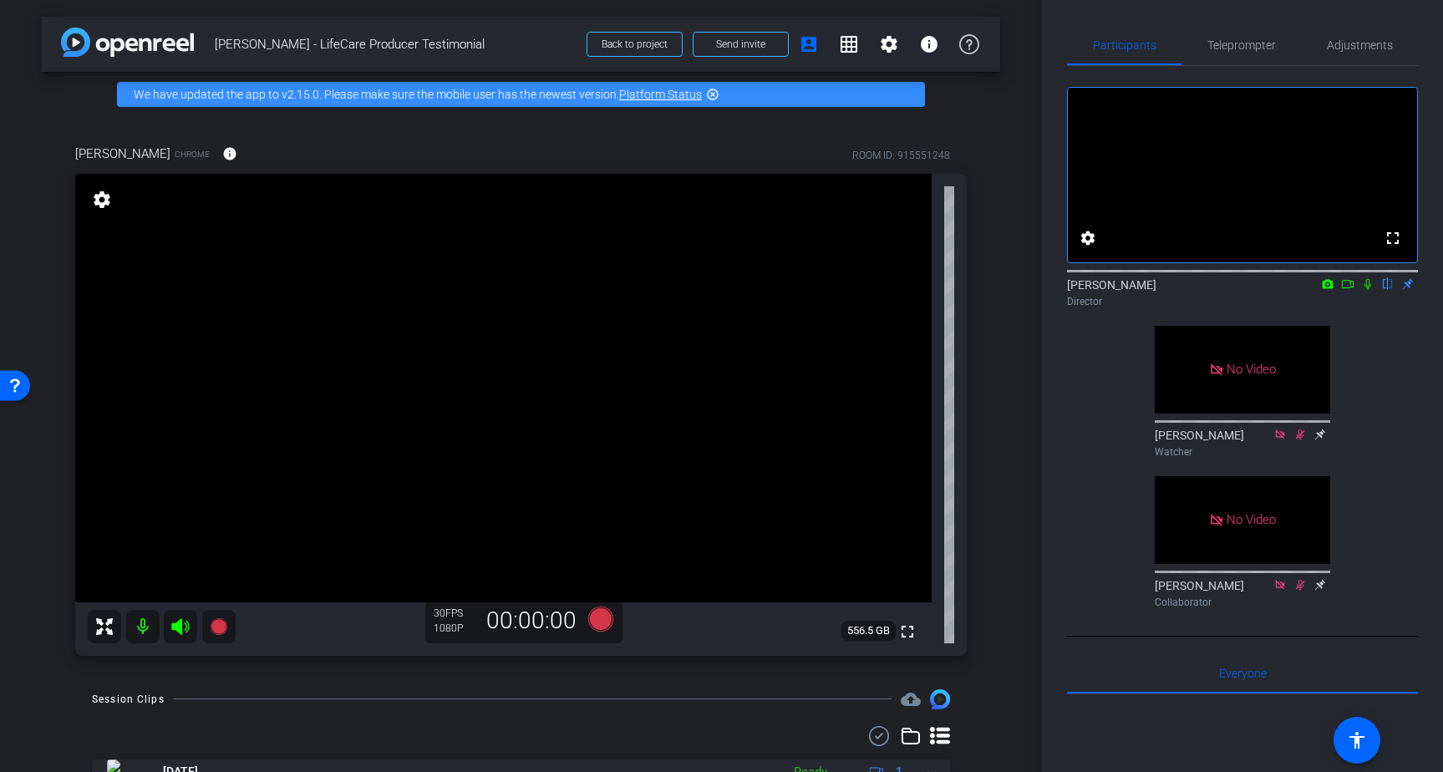
click at [1347, 290] on icon at bounding box center [1347, 284] width 13 height 12
click at [1389, 290] on icon at bounding box center [1387, 284] width 13 height 12
click at [1252, 41] on span "Teleprompter" at bounding box center [1241, 45] width 68 height 12
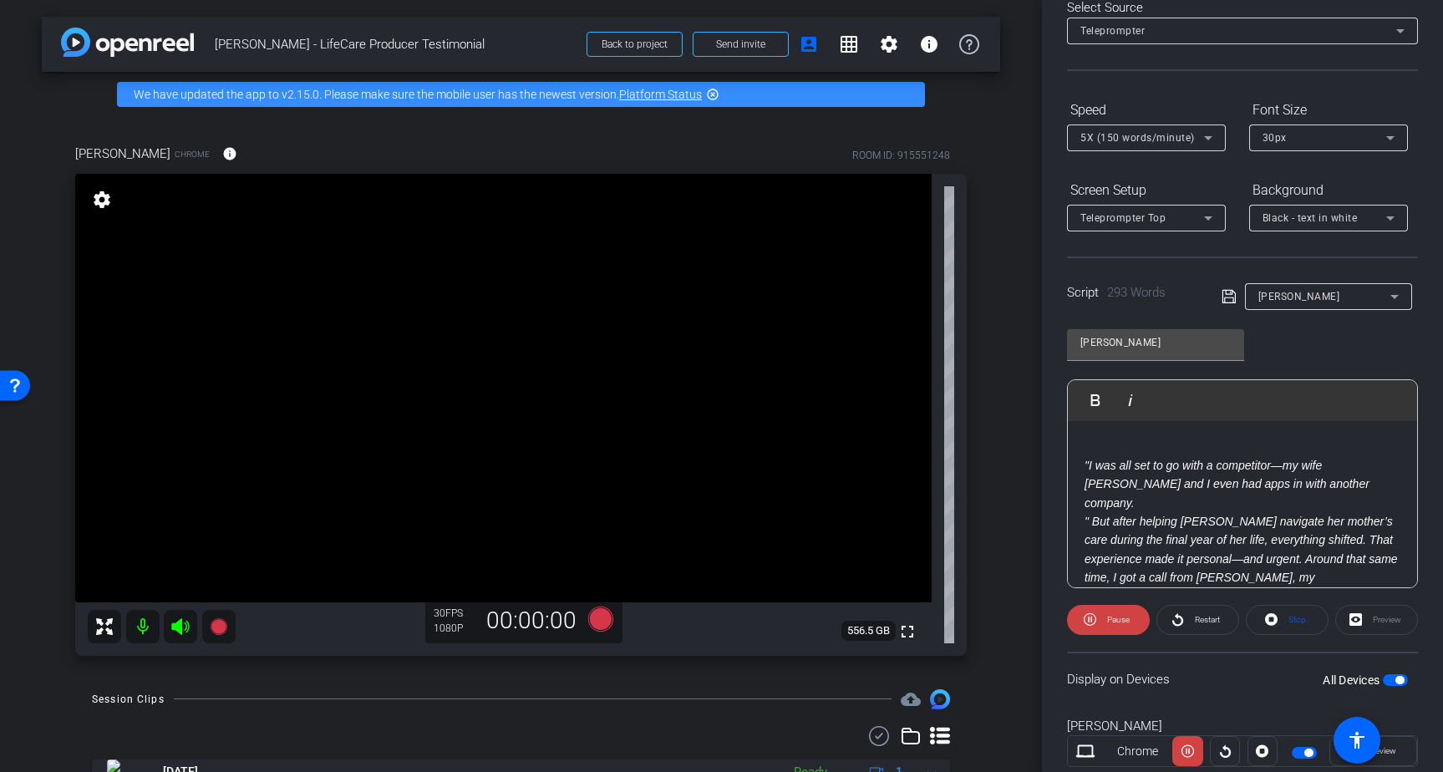
scroll to position [141, 0]
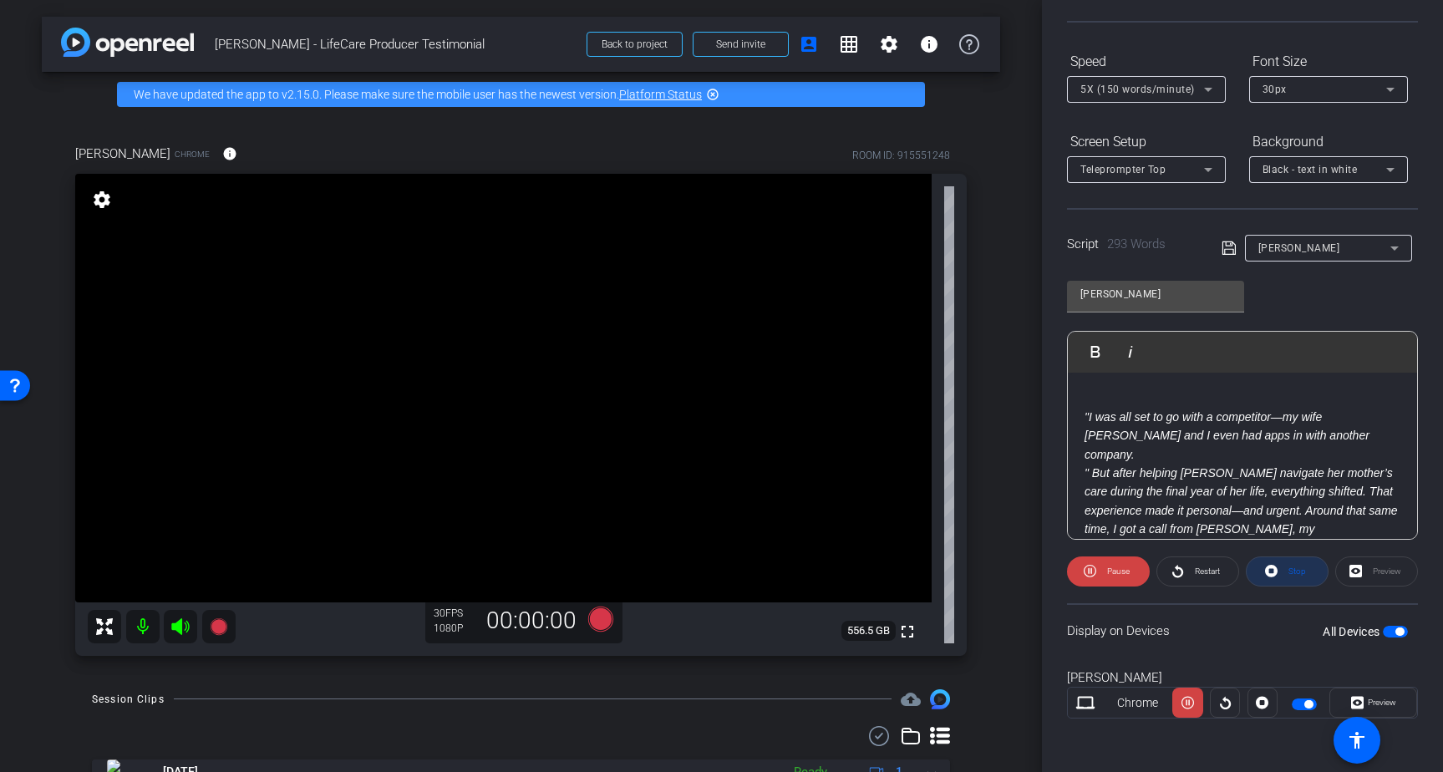
click at [1275, 570] on icon at bounding box center [1271, 571] width 13 height 13
click at [597, 621] on icon at bounding box center [599, 618] width 25 height 25
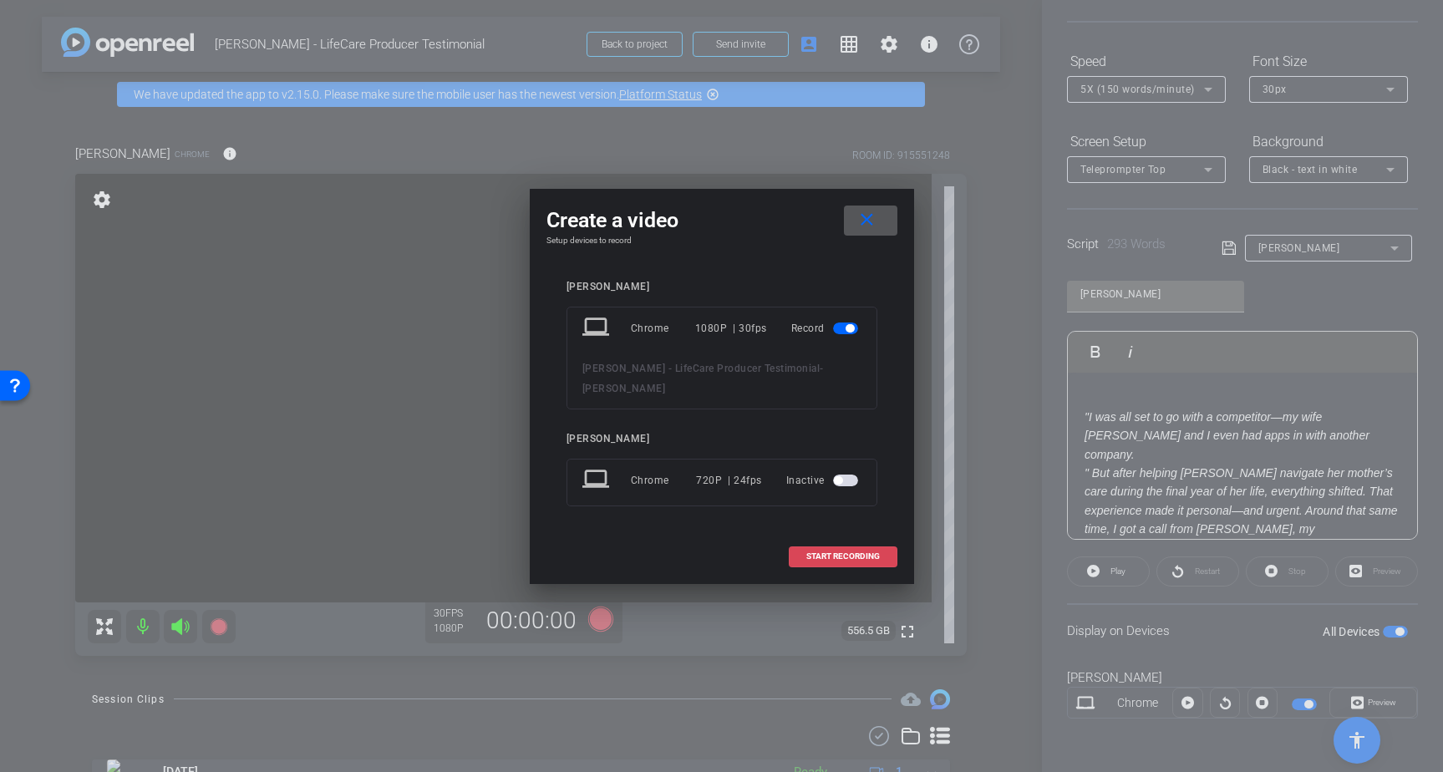
click at [876, 552] on span "START RECORDING" at bounding box center [843, 556] width 74 height 8
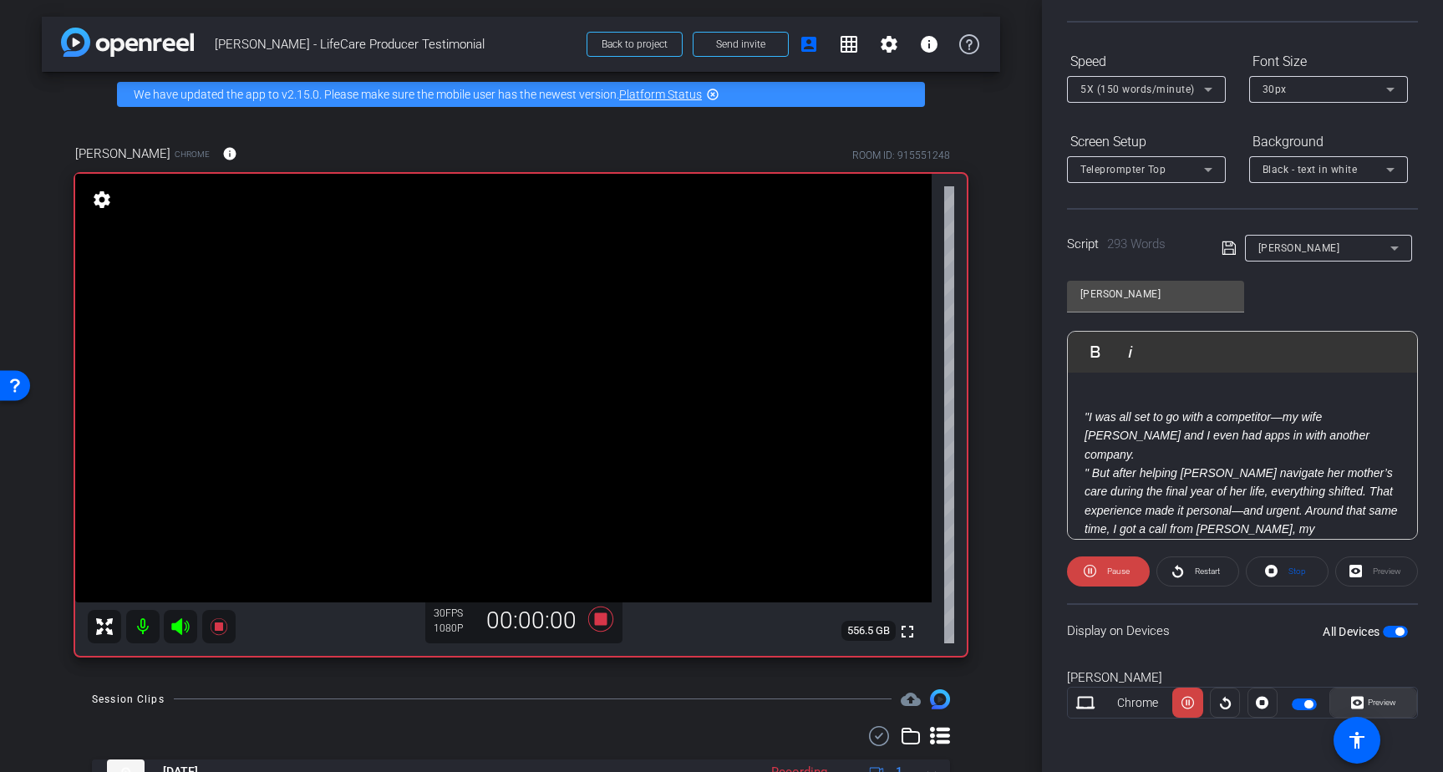
click at [1380, 702] on span "Preview" at bounding box center [1381, 701] width 28 height 9
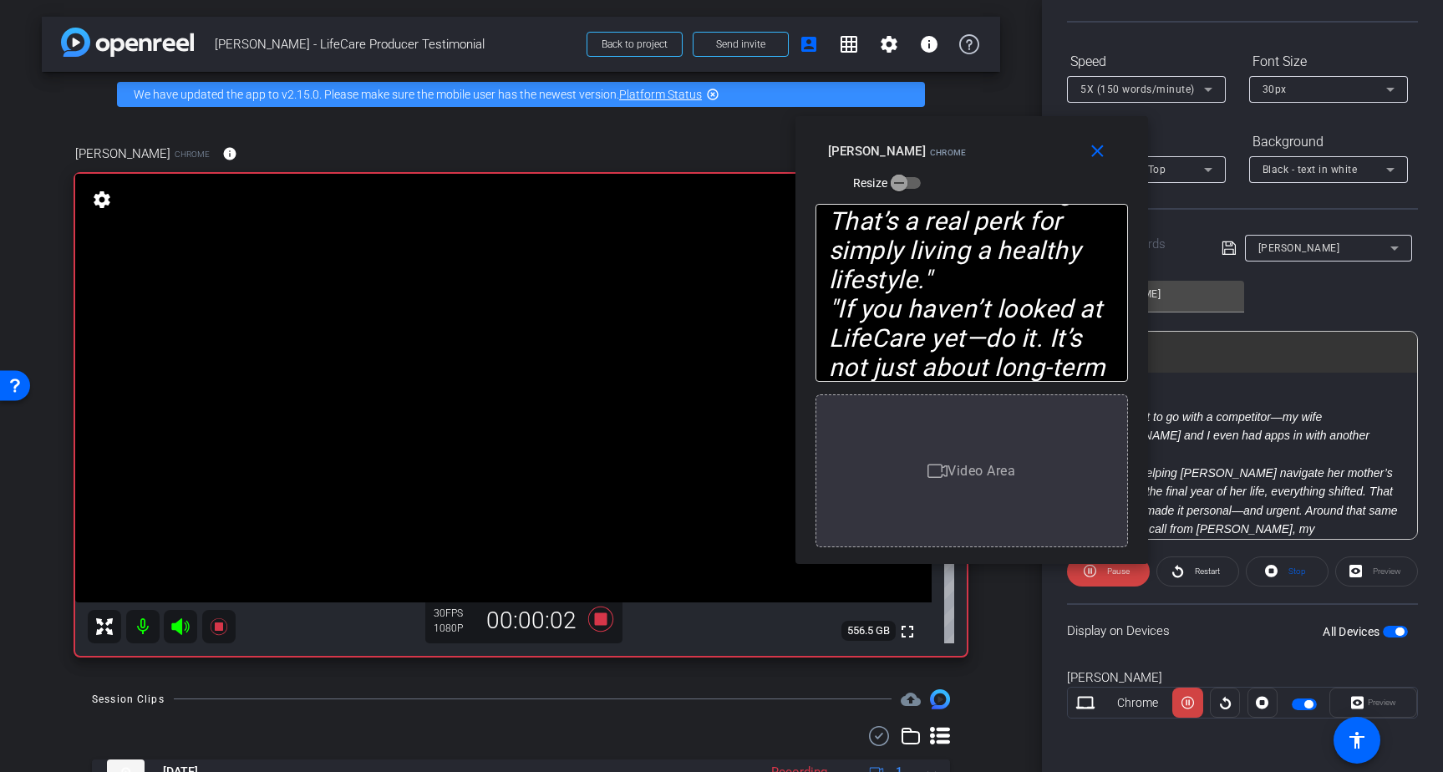
drag, startPoint x: 727, startPoint y: 231, endPoint x: 1020, endPoint y: 153, distance: 303.3
click at [1020, 153] on div "close Brad Fiene Chrome Resize" at bounding box center [971, 153] width 352 height 75
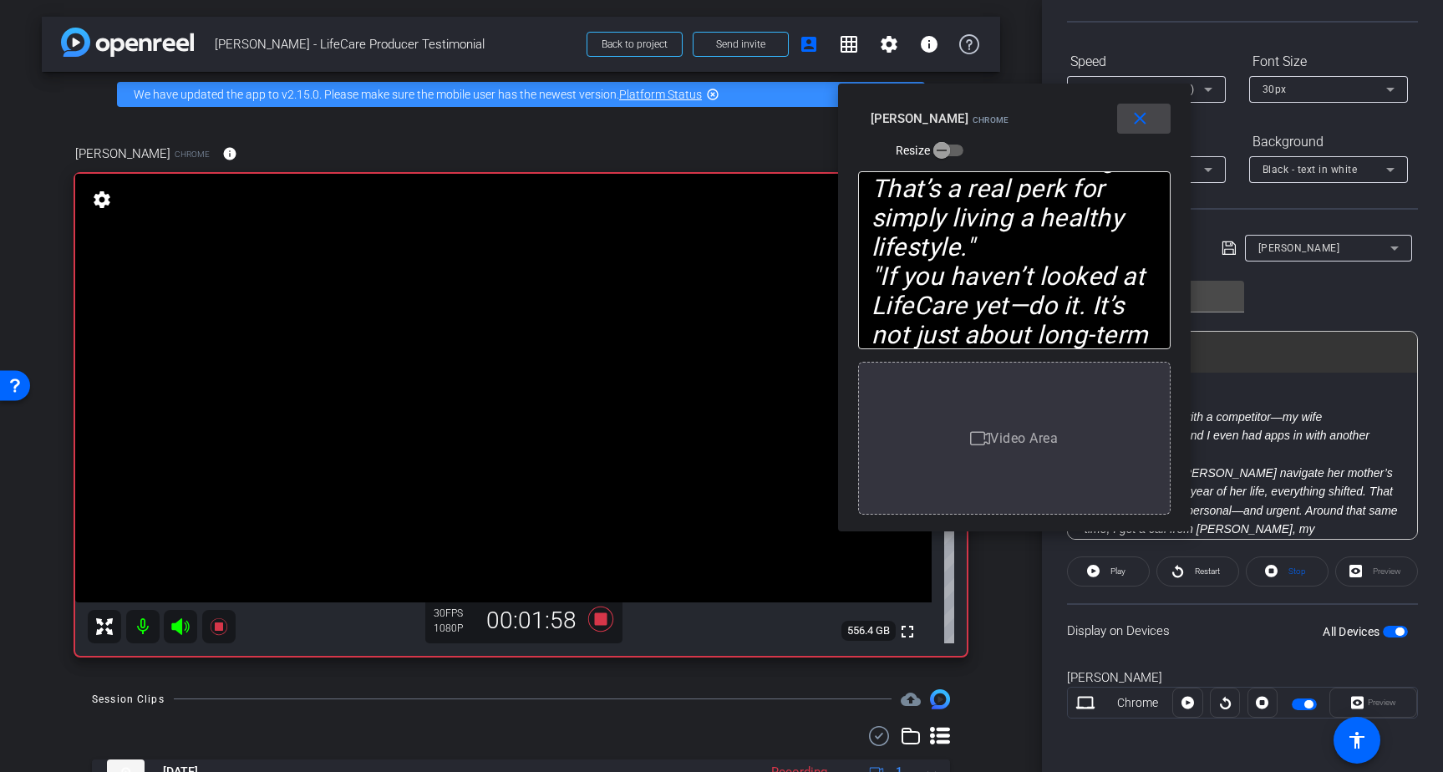
click at [1142, 121] on mat-icon "close" at bounding box center [1139, 119] width 21 height 21
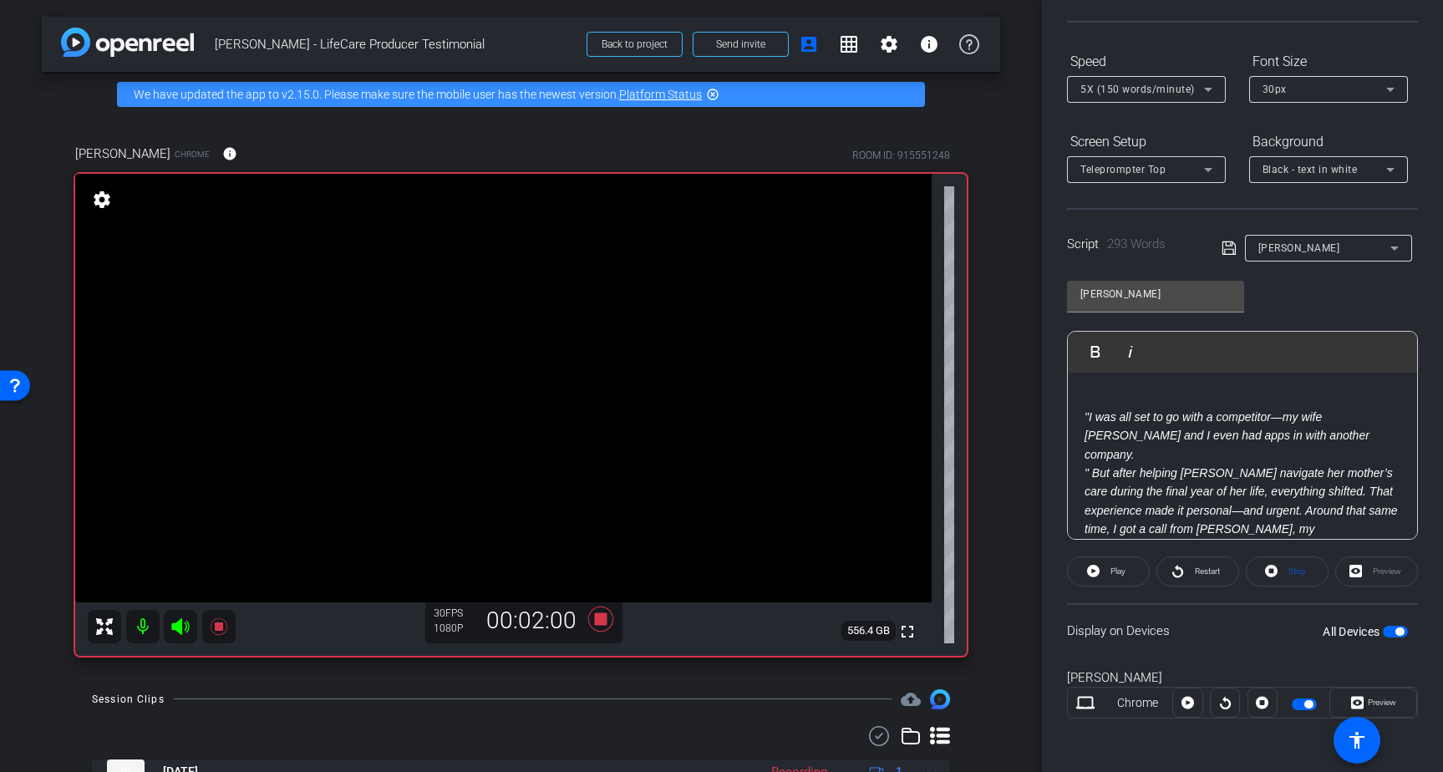
scroll to position [0, 0]
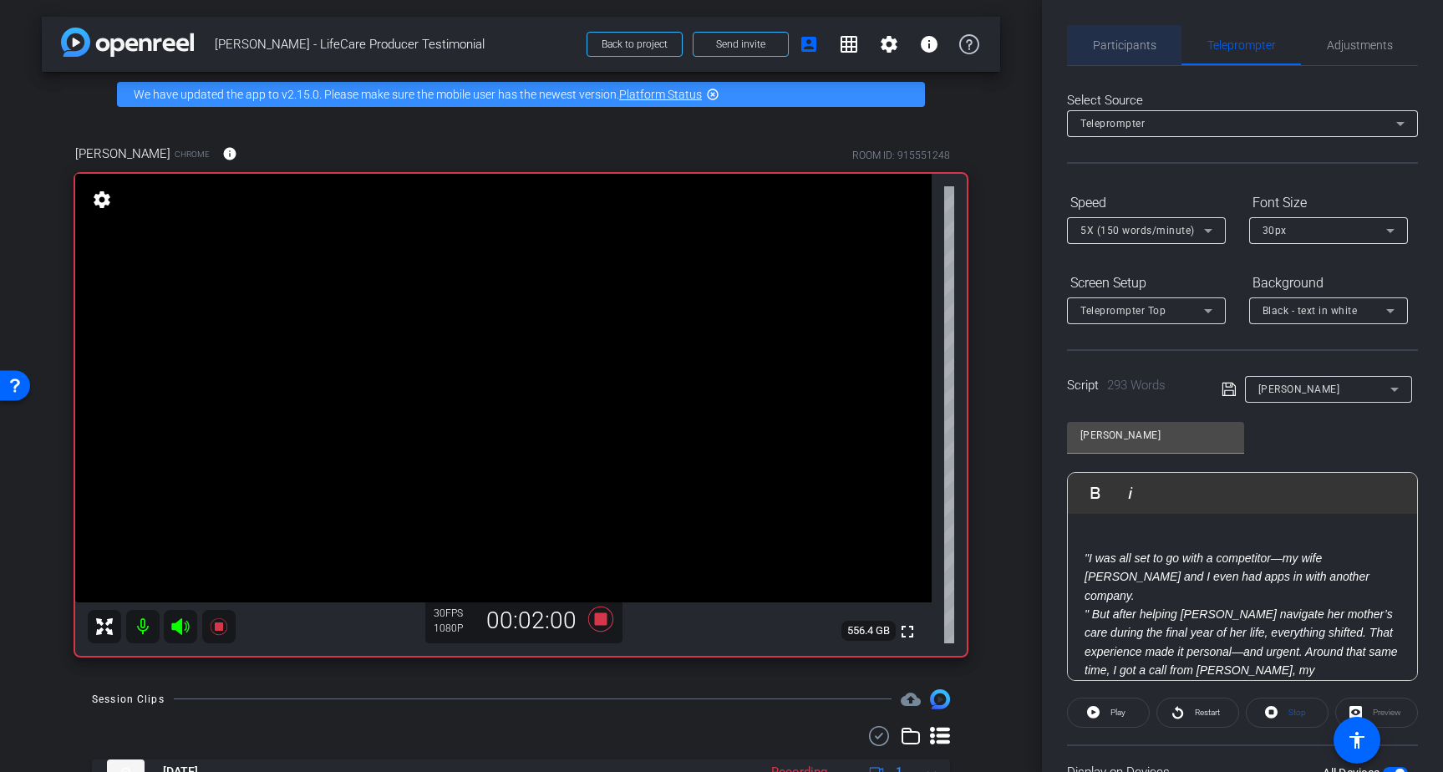
click at [1121, 46] on span "Participants" at bounding box center [1124, 45] width 63 height 12
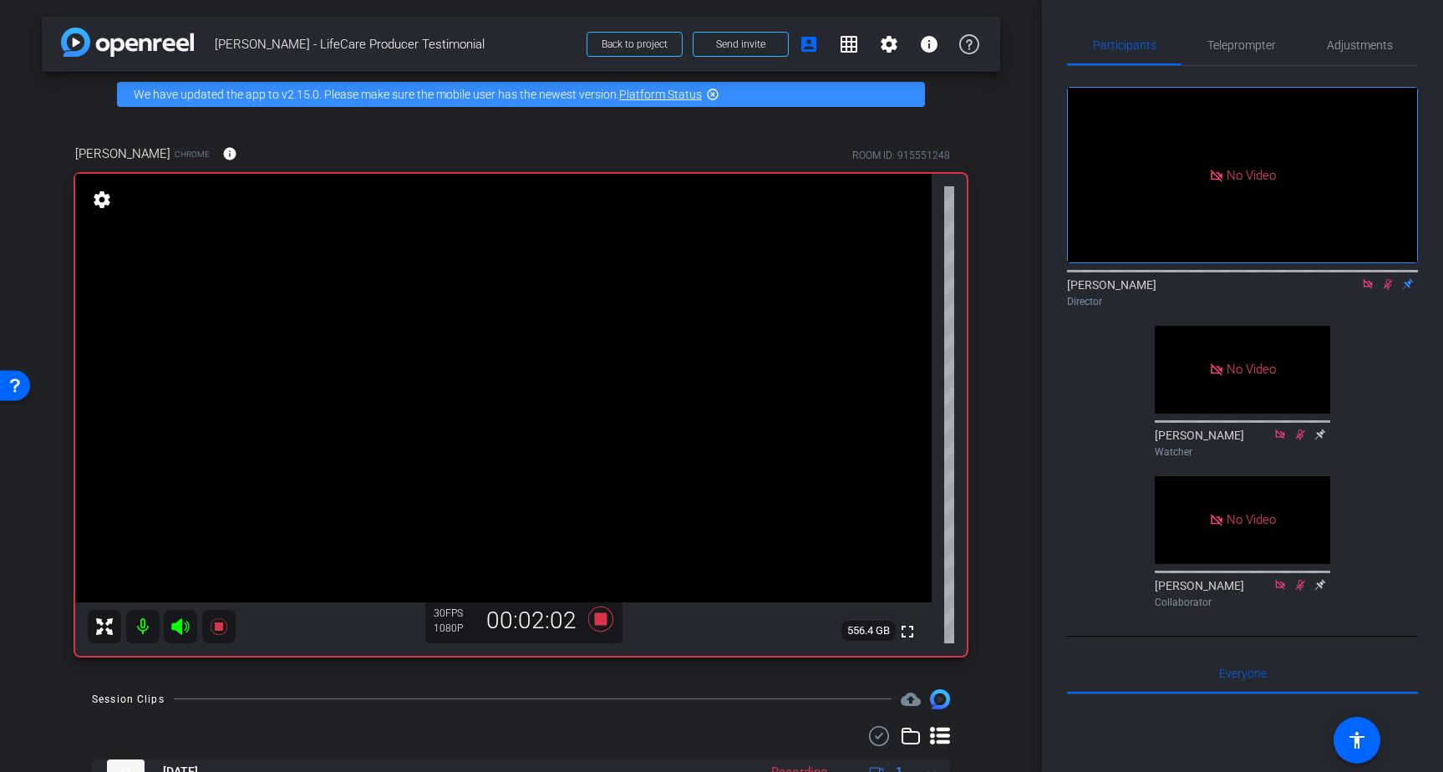
click at [1367, 281] on icon at bounding box center [1366, 283] width 9 height 9
click at [1364, 292] on mat-icon at bounding box center [1367, 283] width 20 height 15
click at [593, 620] on icon at bounding box center [601, 619] width 40 height 30
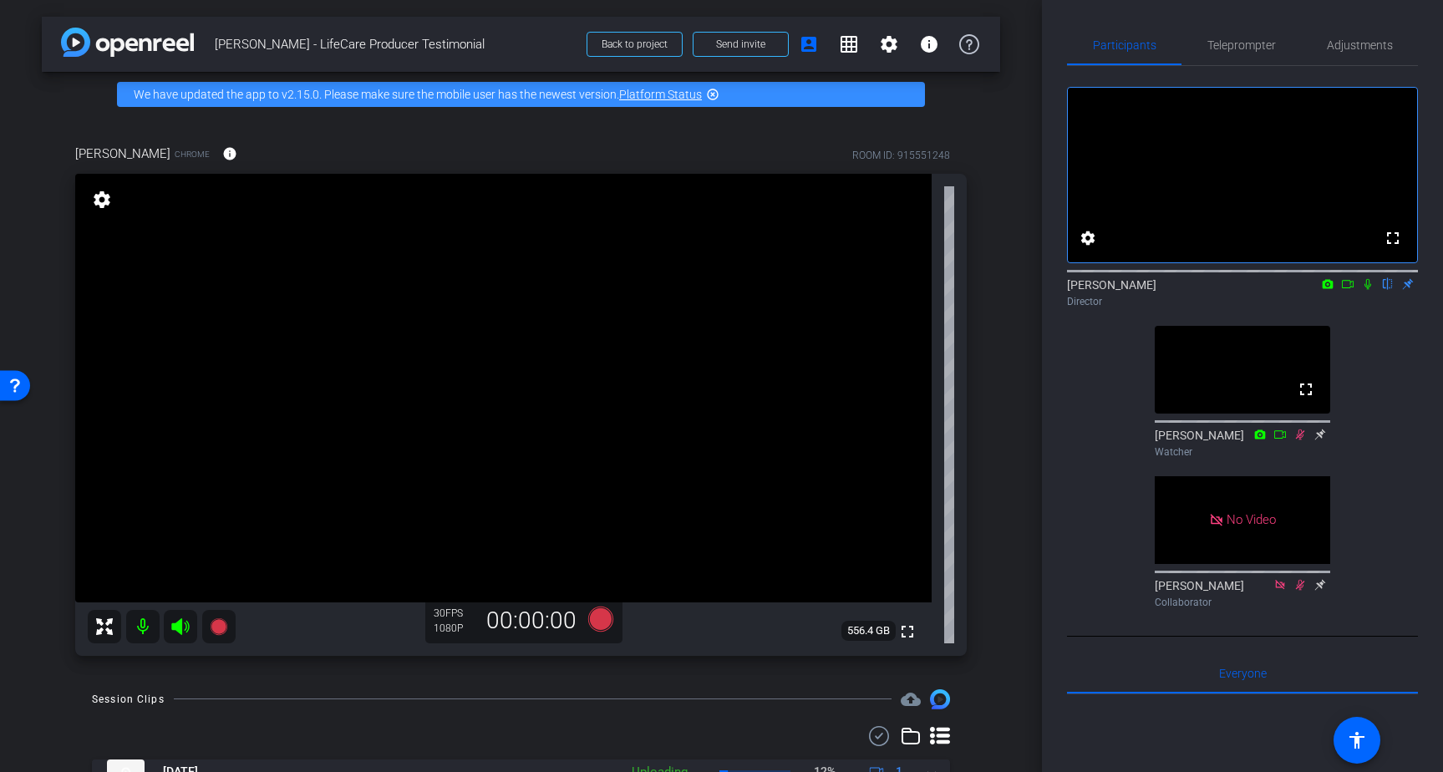
click at [1320, 439] on icon at bounding box center [1320, 434] width 11 height 11
click at [1320, 440] on icon at bounding box center [1320, 434] width 11 height 11
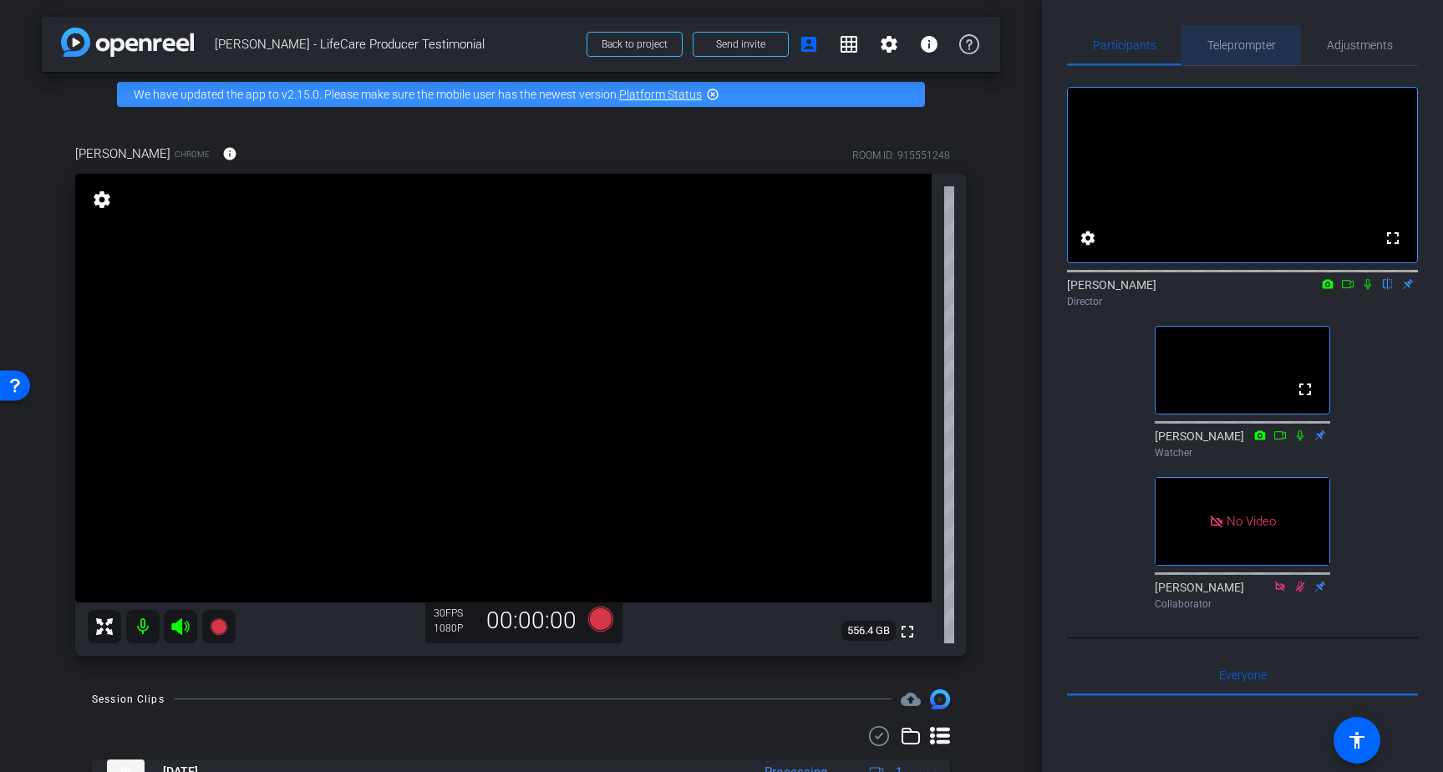
click at [1250, 39] on span "Teleprompter" at bounding box center [1241, 45] width 68 height 12
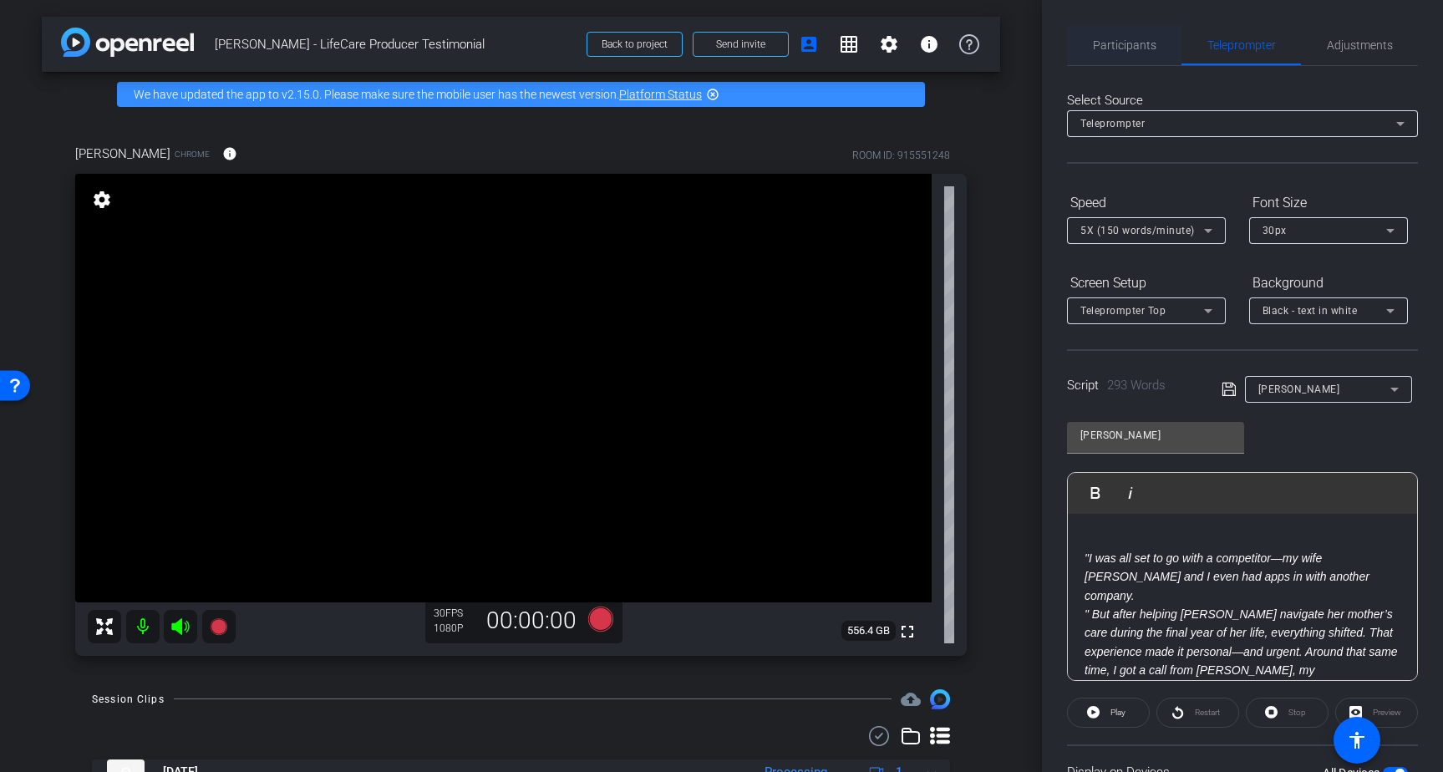
click at [1139, 39] on span "Participants" at bounding box center [1124, 45] width 63 height 12
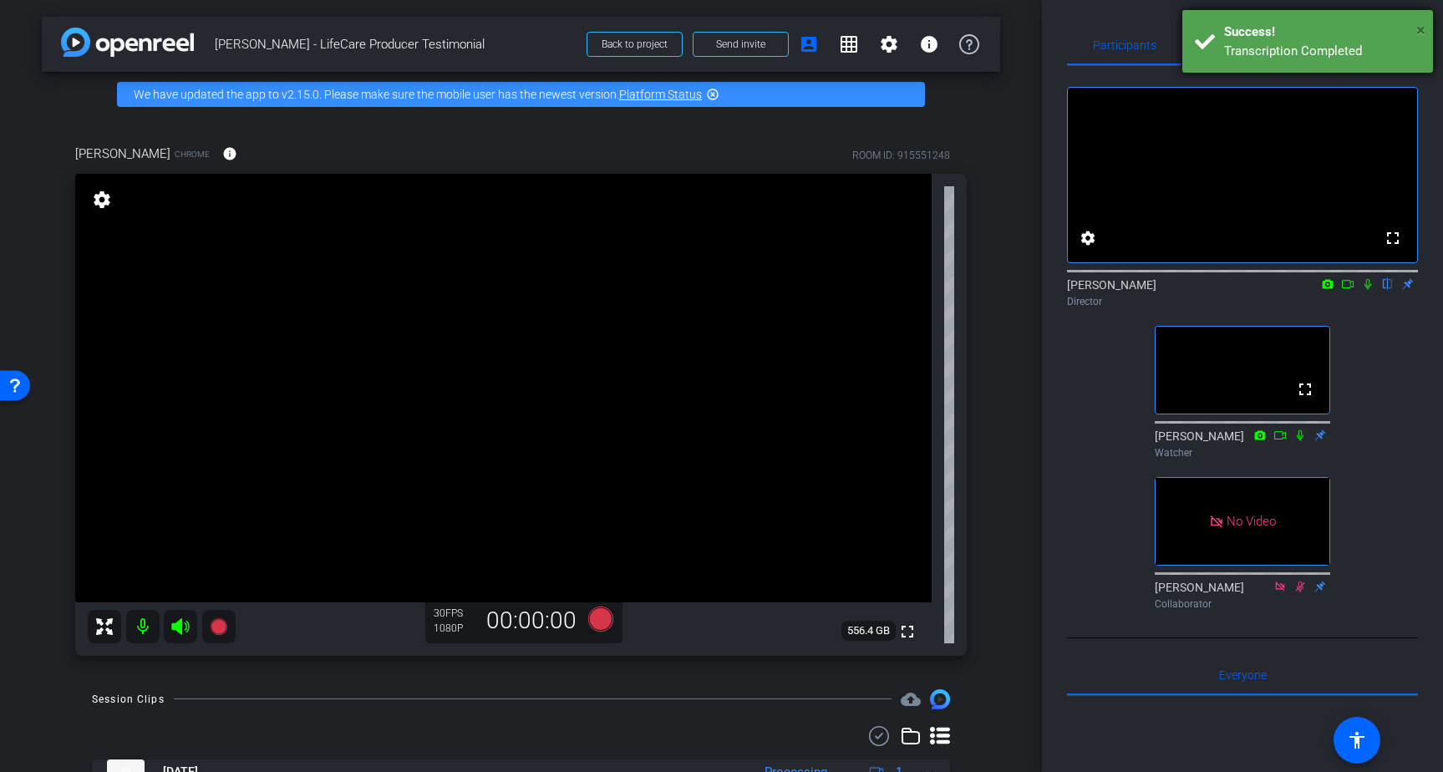
click at [1420, 28] on span "×" at bounding box center [1420, 30] width 9 height 20
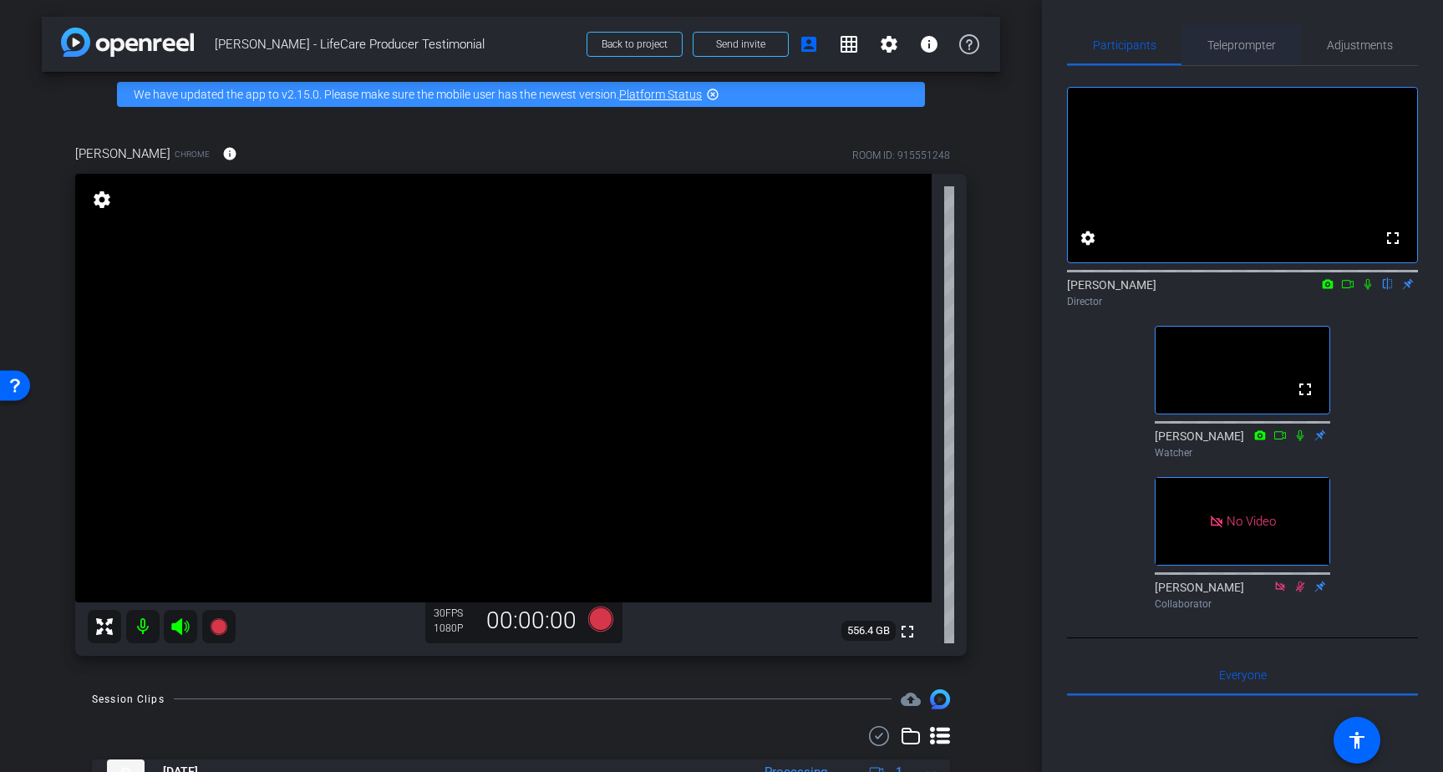
click at [1260, 39] on span "Teleprompter" at bounding box center [1241, 45] width 68 height 12
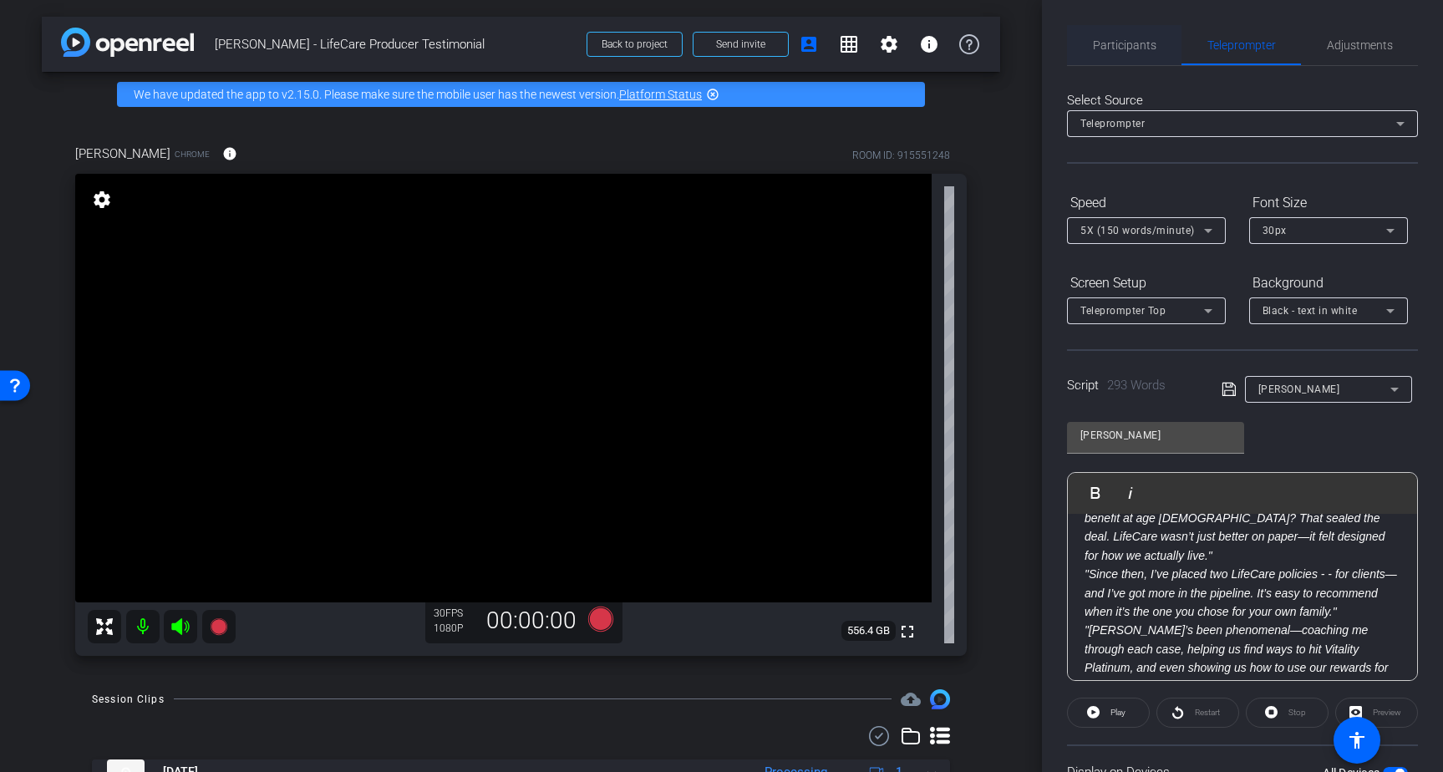
click at [1140, 40] on span "Participants" at bounding box center [1124, 45] width 63 height 12
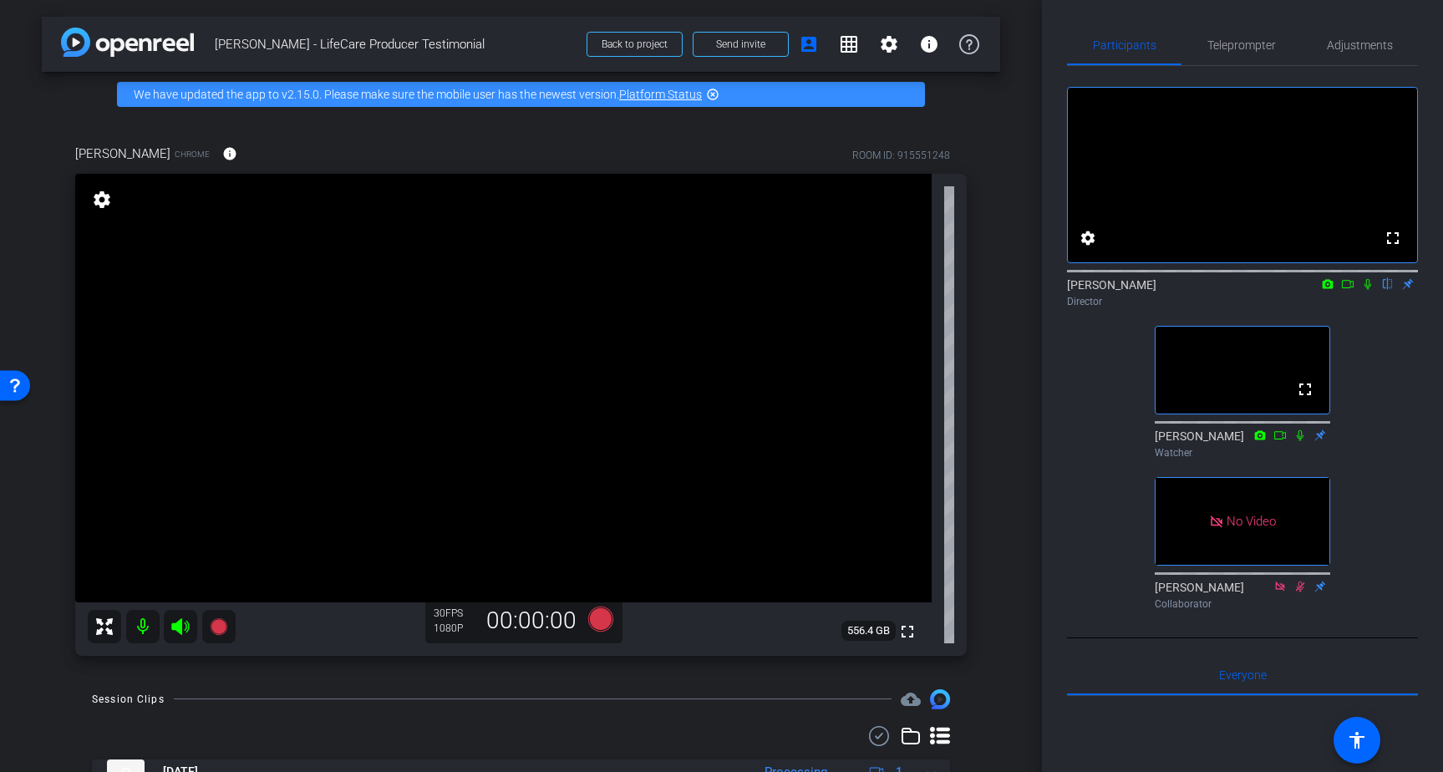
click at [1301, 441] on icon at bounding box center [1299, 435] width 13 height 12
click at [1249, 40] on span "Teleprompter" at bounding box center [1241, 45] width 68 height 12
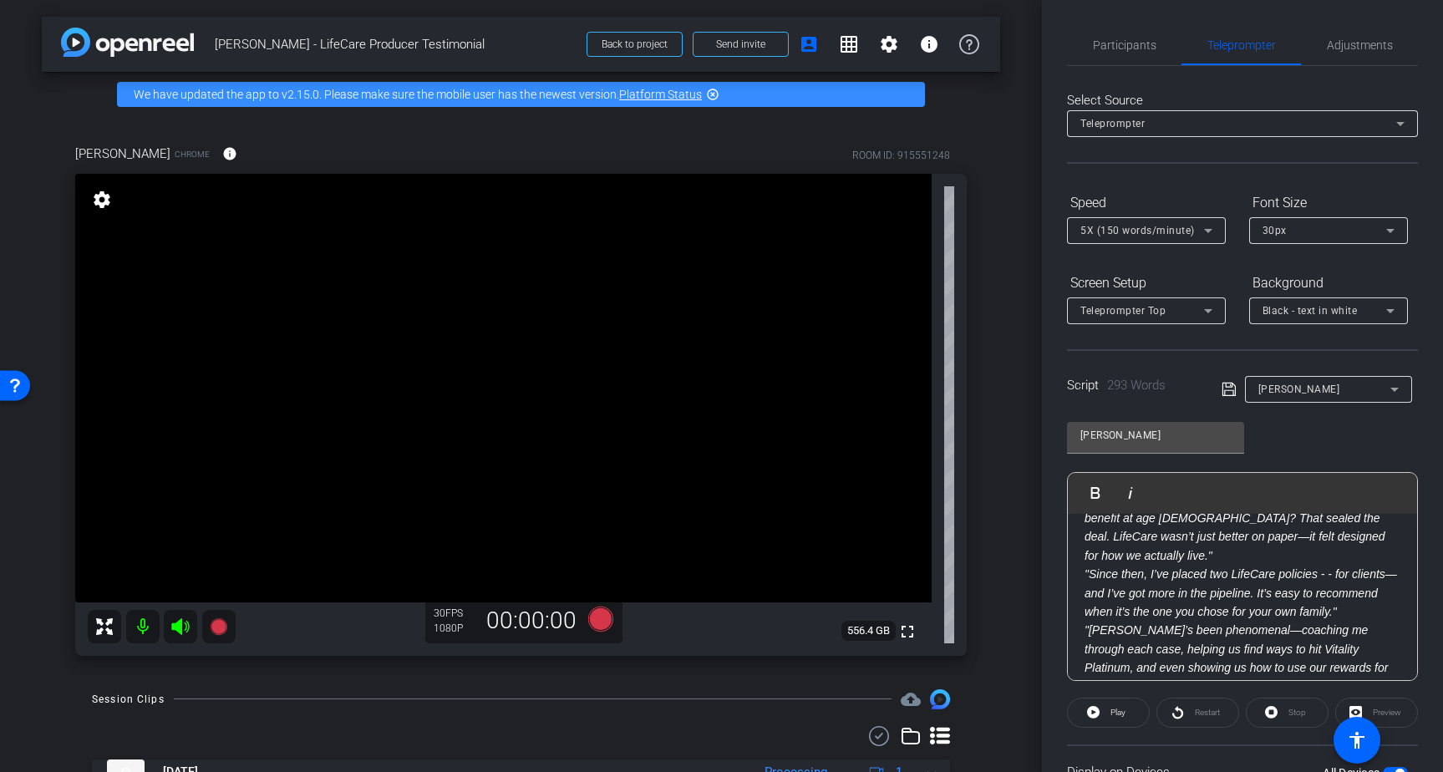
click at [1342, 623] on em ""Kimberly’s been phenomenal—coaching me through each case, helping us find ways…" at bounding box center [1238, 676] width 309 height 107
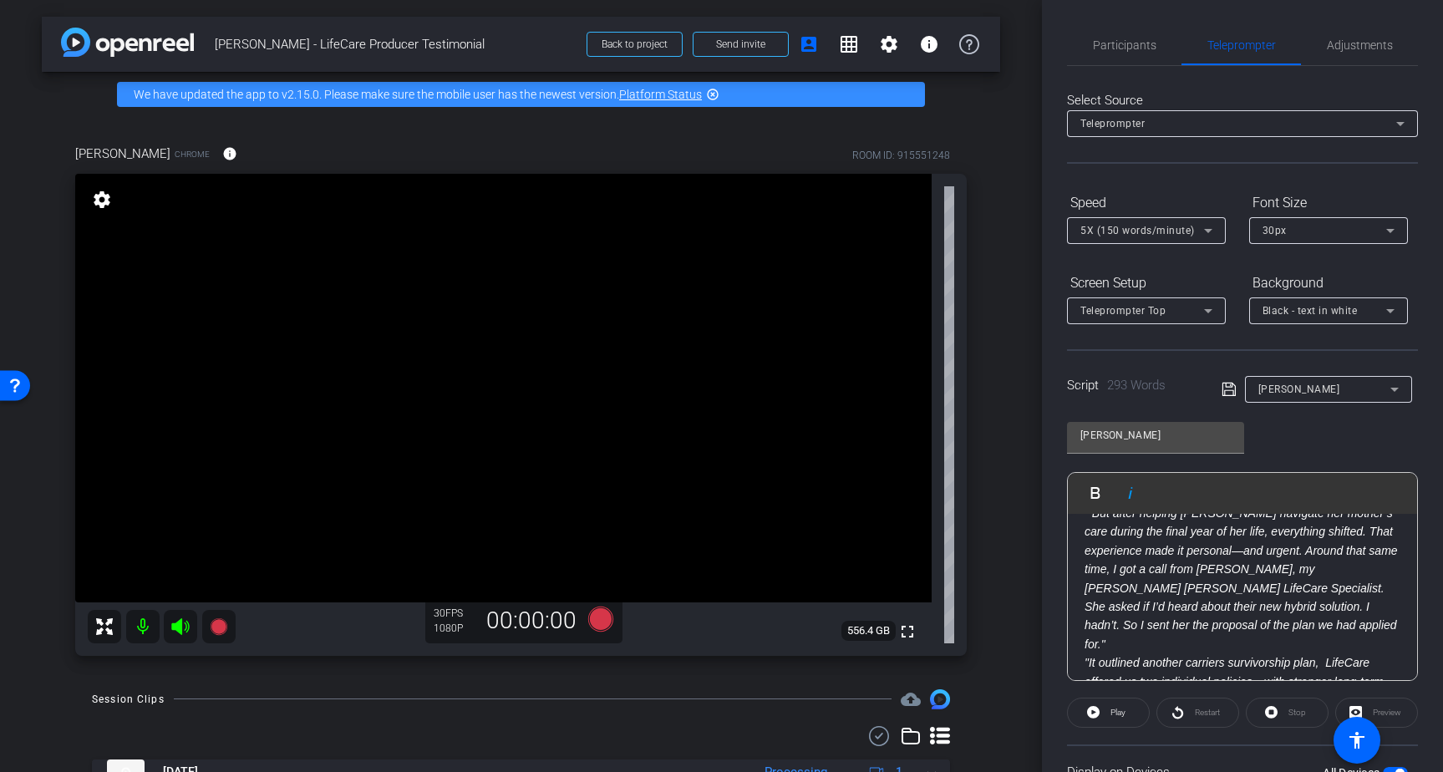
scroll to position [110, 0]
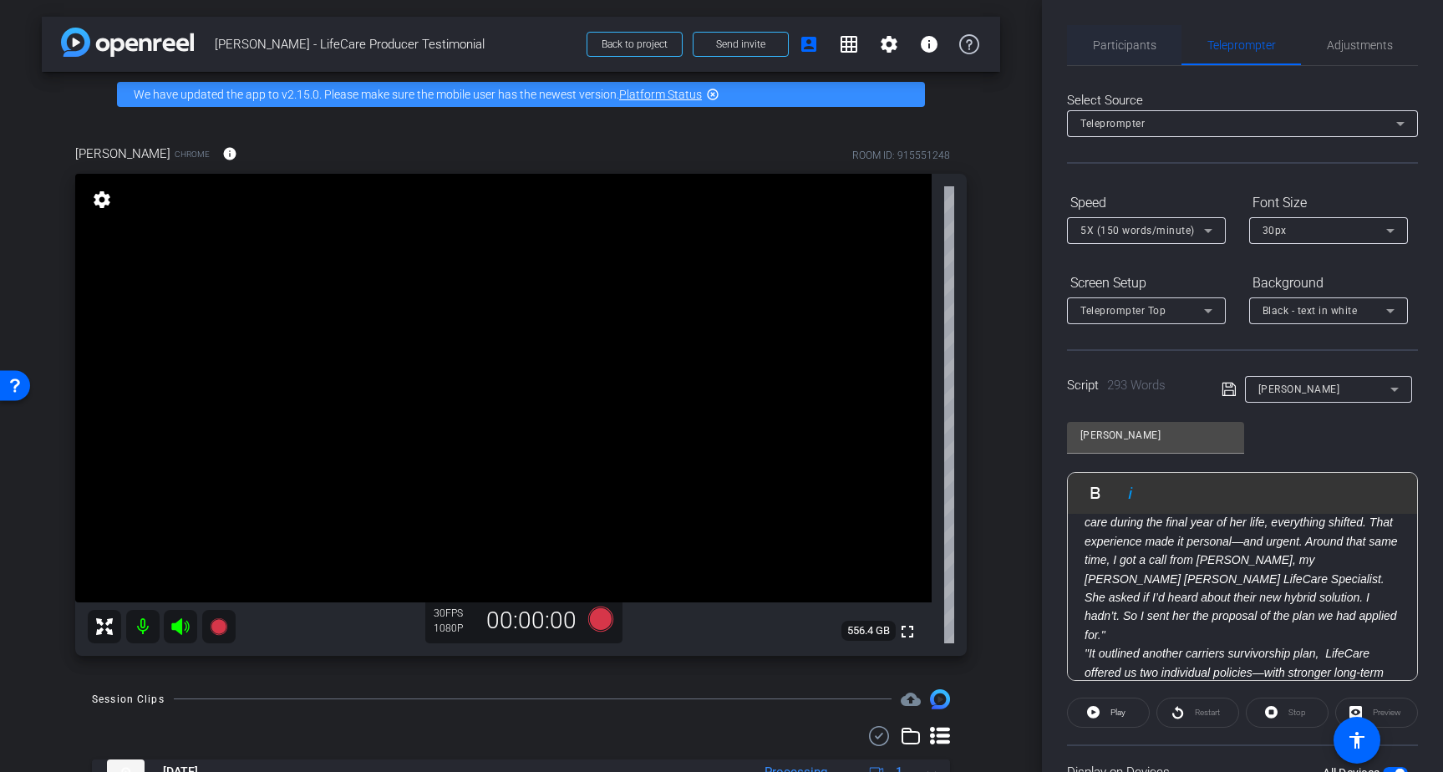
click at [1123, 40] on span "Participants" at bounding box center [1124, 45] width 63 height 12
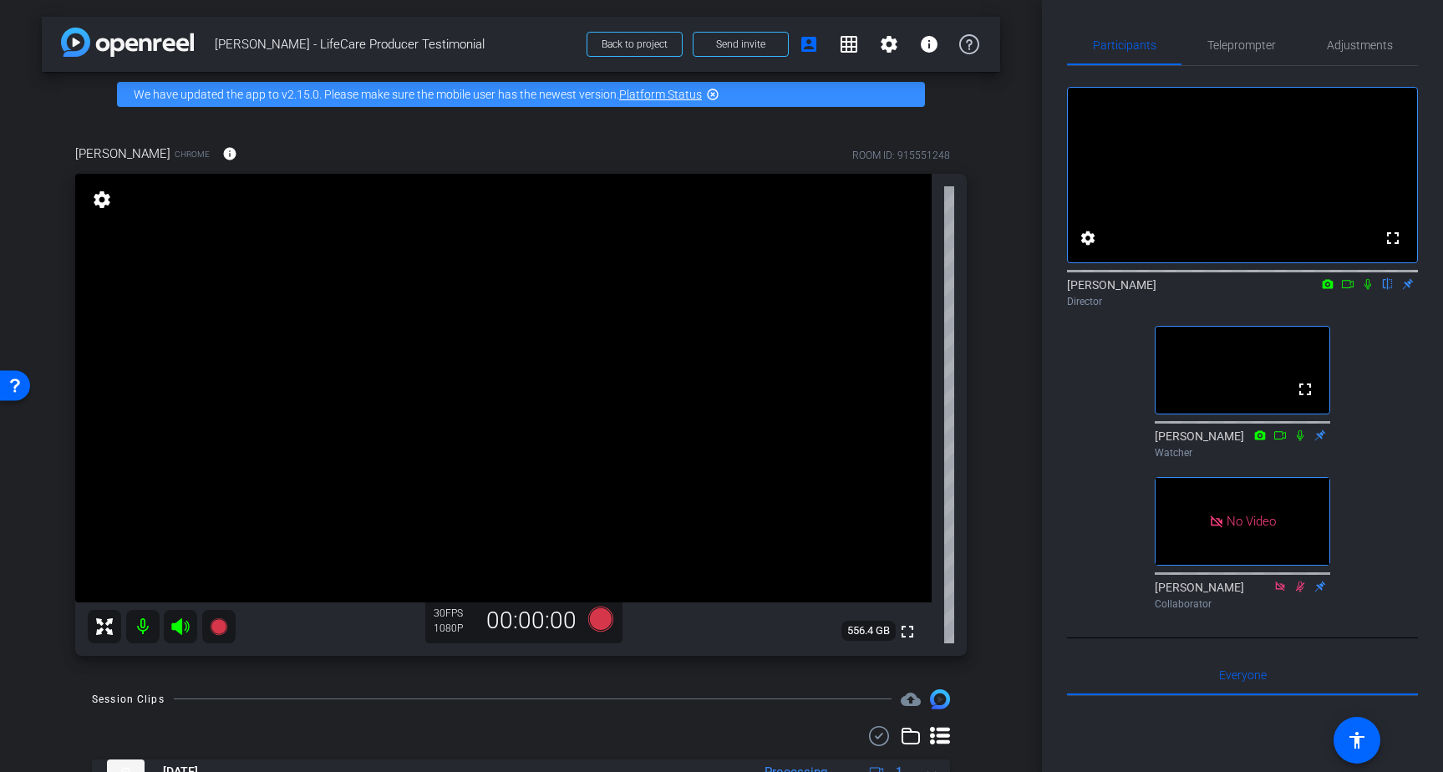
click at [1324, 441] on icon at bounding box center [1319, 435] width 13 height 12
click at [1321, 591] on icon at bounding box center [1320, 585] width 11 height 11
click at [1345, 290] on icon at bounding box center [1347, 284] width 13 height 12
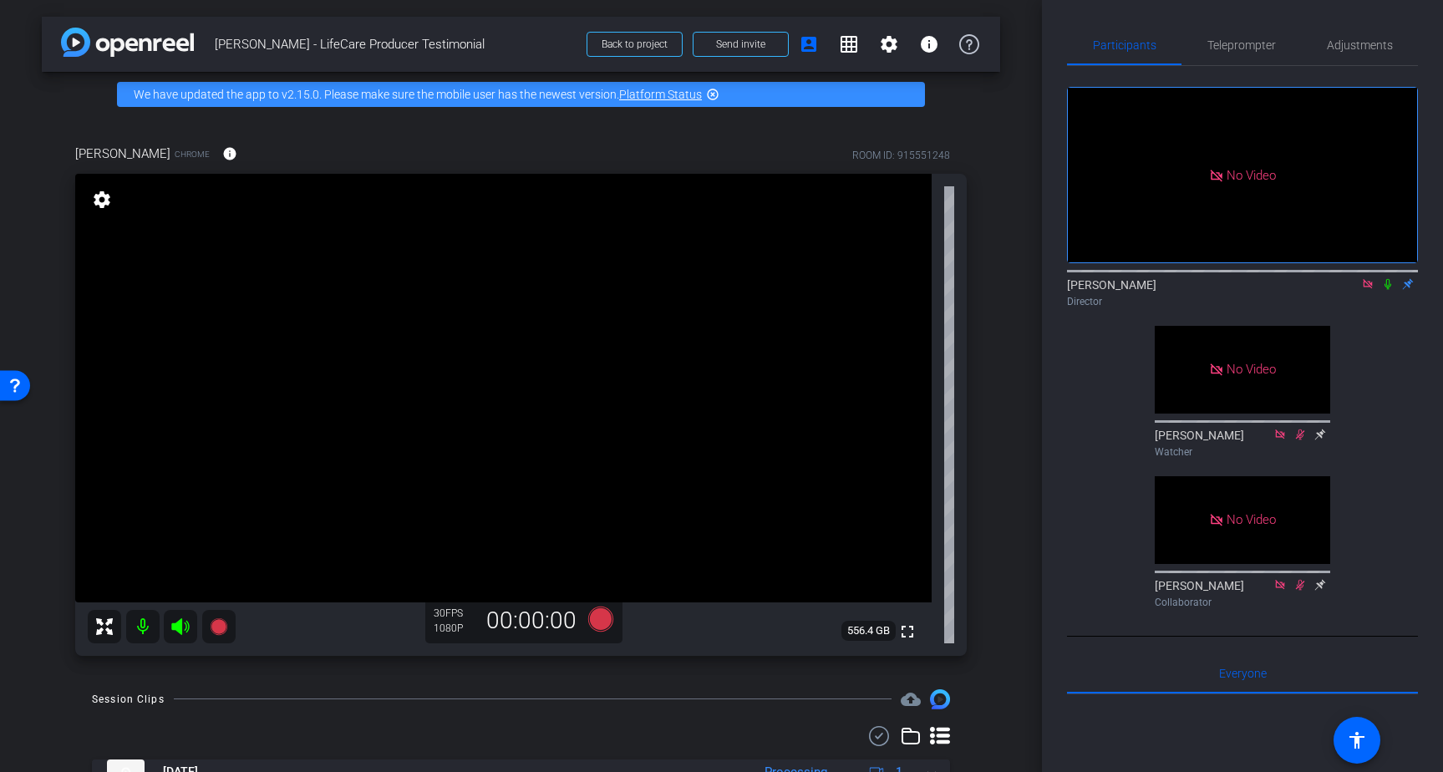
click at [1387, 290] on icon at bounding box center [1387, 284] width 13 height 12
click at [1238, 48] on span "Teleprompter" at bounding box center [1241, 45] width 68 height 12
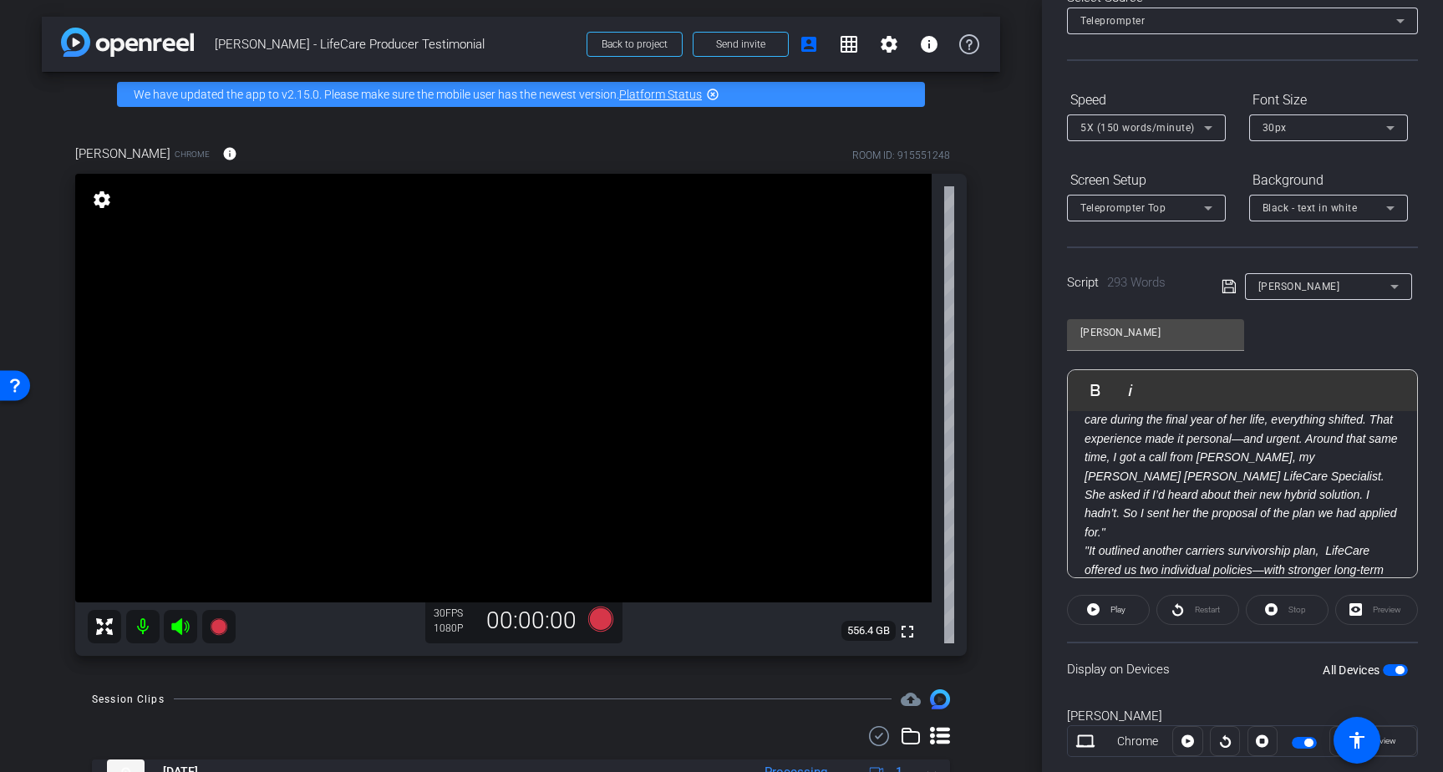
scroll to position [141, 0]
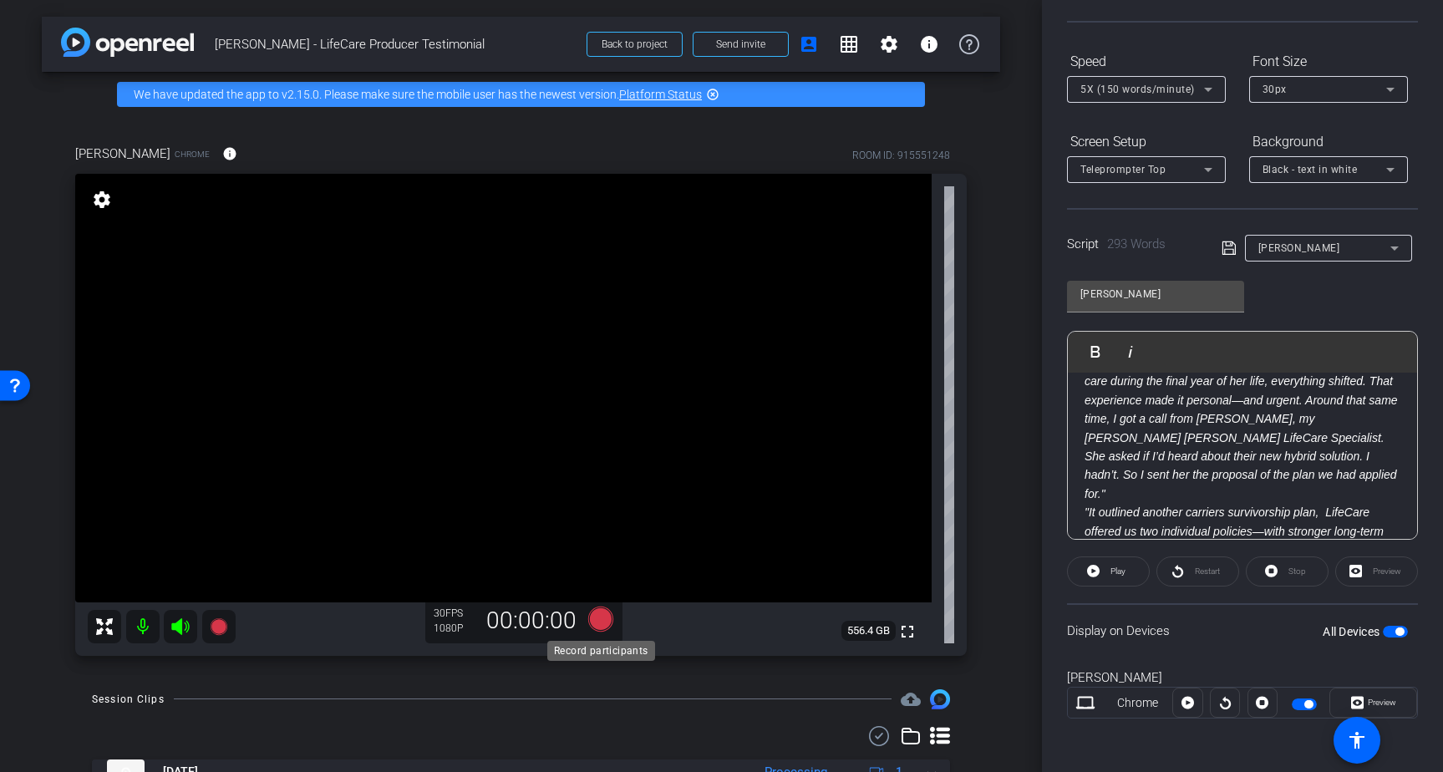
click at [609, 613] on icon at bounding box center [599, 618] width 25 height 25
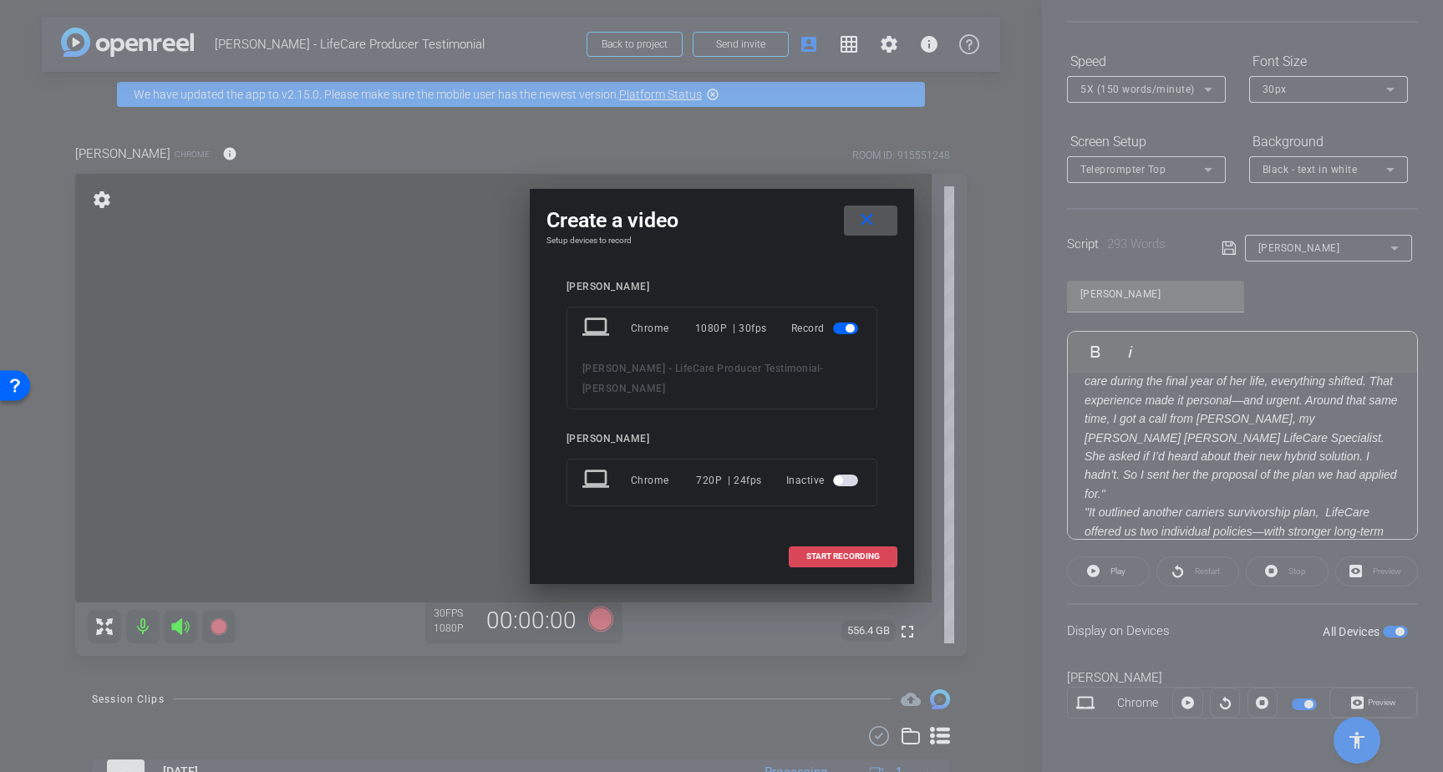
click at [815, 552] on span "START RECORDING" at bounding box center [843, 556] width 74 height 8
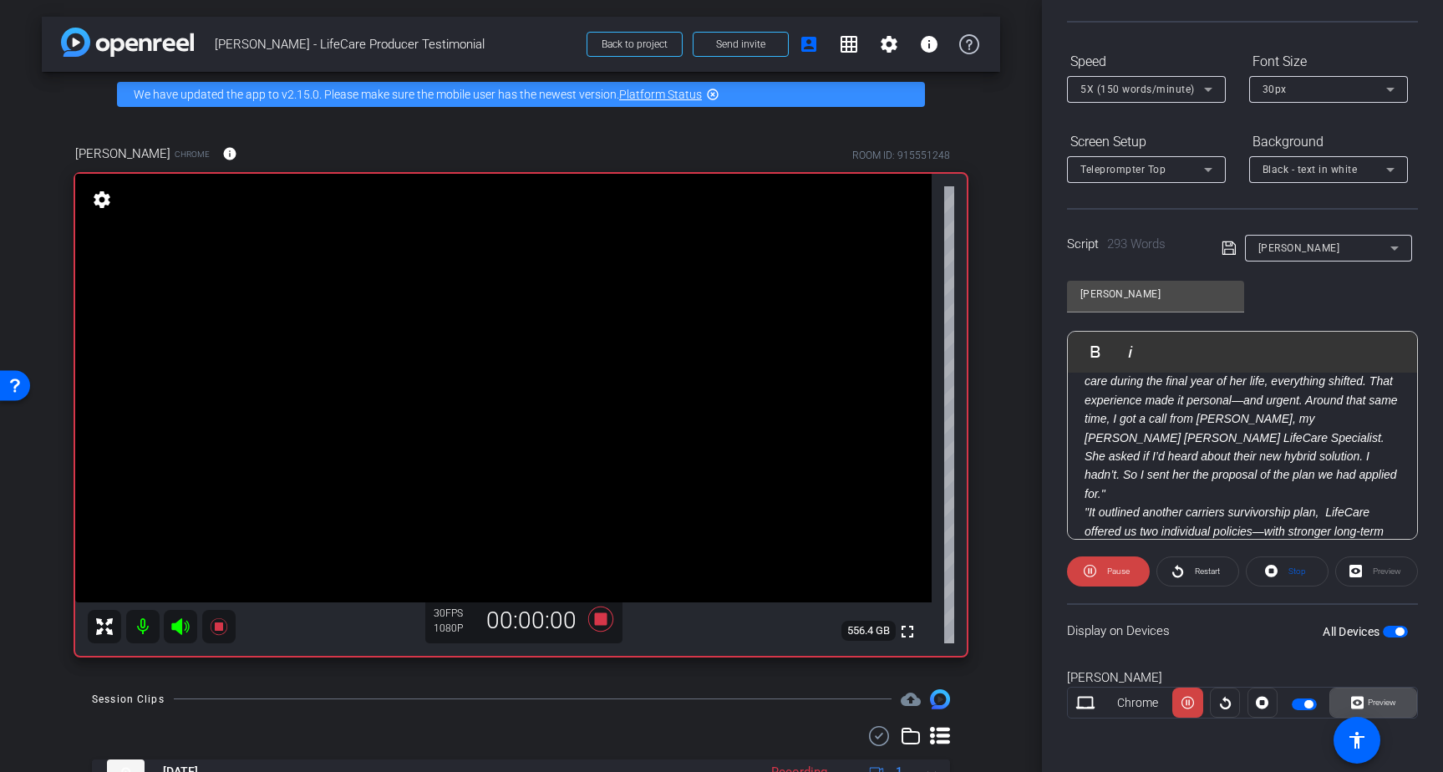
click at [1385, 701] on span "Preview" at bounding box center [1381, 701] width 28 height 9
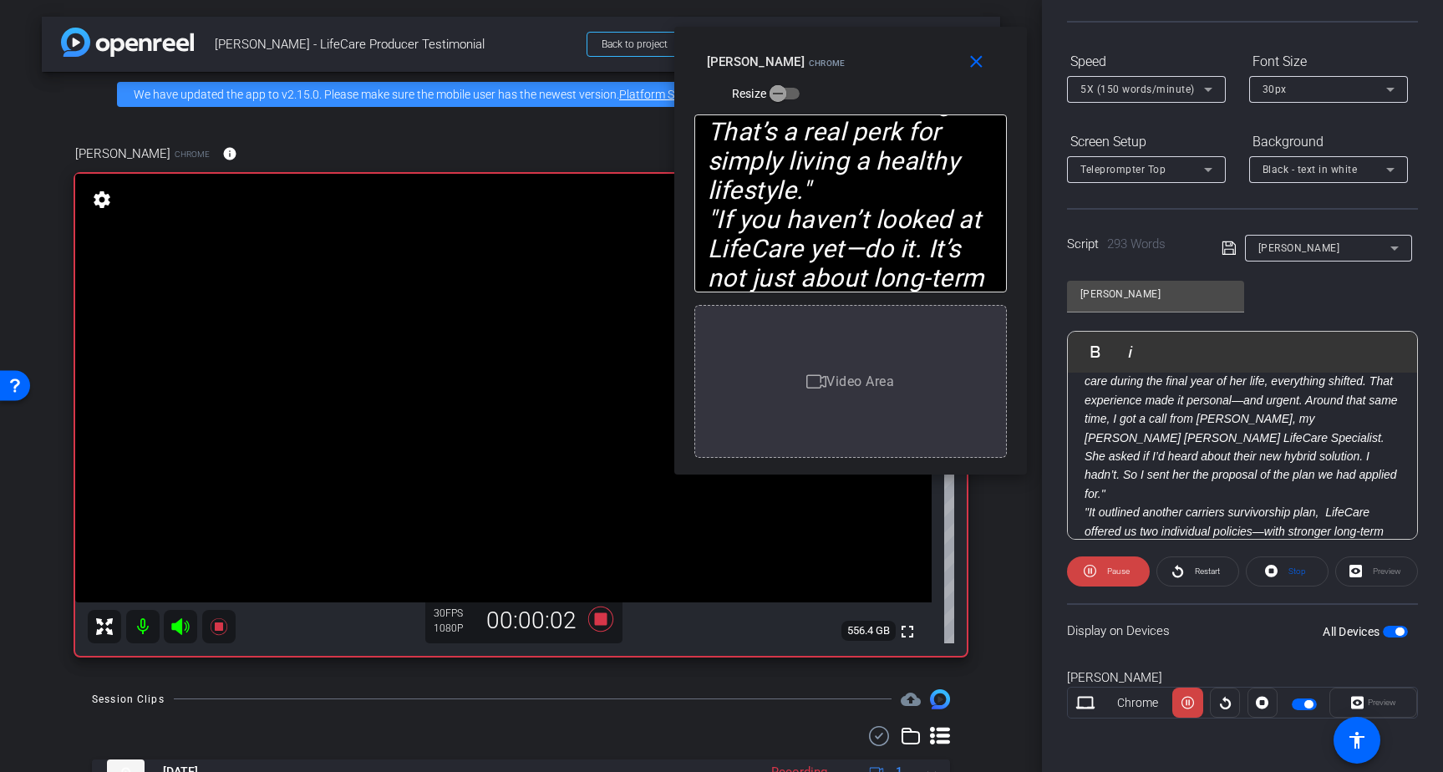
drag, startPoint x: 743, startPoint y: 231, endPoint x: 870, endPoint y: 89, distance: 191.0
click at [870, 89] on div "close Brad Fiene Chrome Resize" at bounding box center [850, 64] width 352 height 75
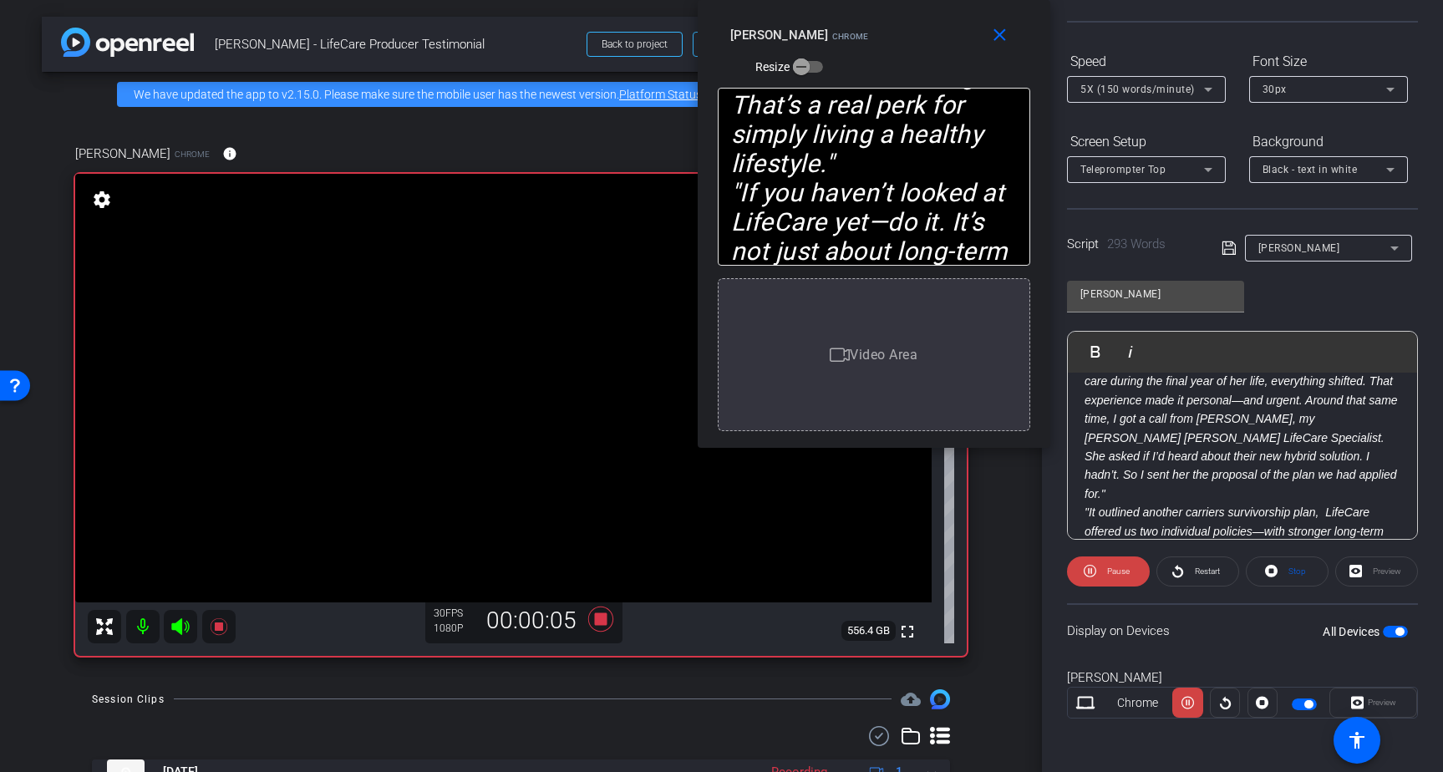
drag, startPoint x: 870, startPoint y: 89, endPoint x: 885, endPoint y: 67, distance: 26.7
click at [885, 67] on div "close Brad Fiene Chrome Resize" at bounding box center [873, 37] width 352 height 75
click at [1136, 79] on div "5X (150 words/minute)" at bounding box center [1142, 89] width 124 height 21
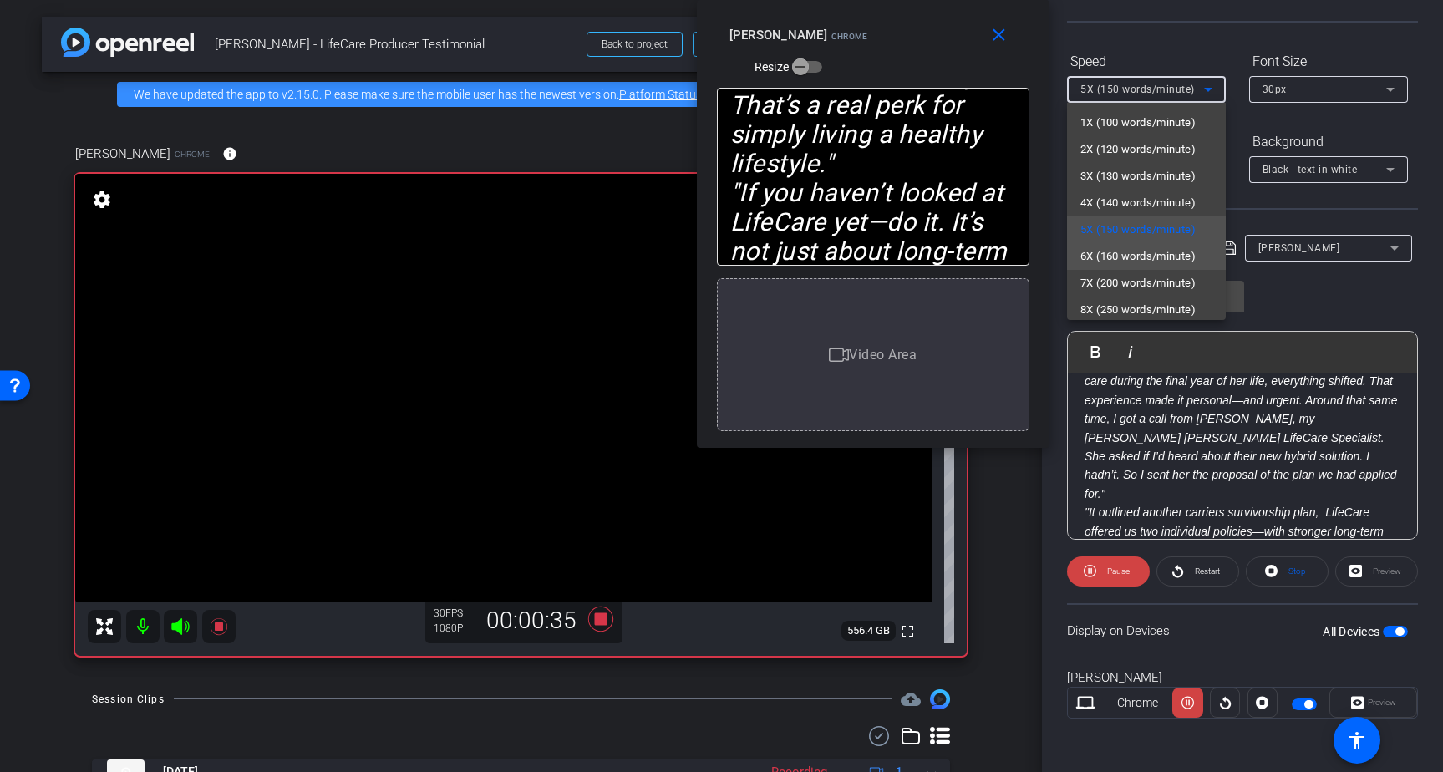
click at [1109, 260] on span "6X (160 words/minute)" at bounding box center [1137, 256] width 115 height 20
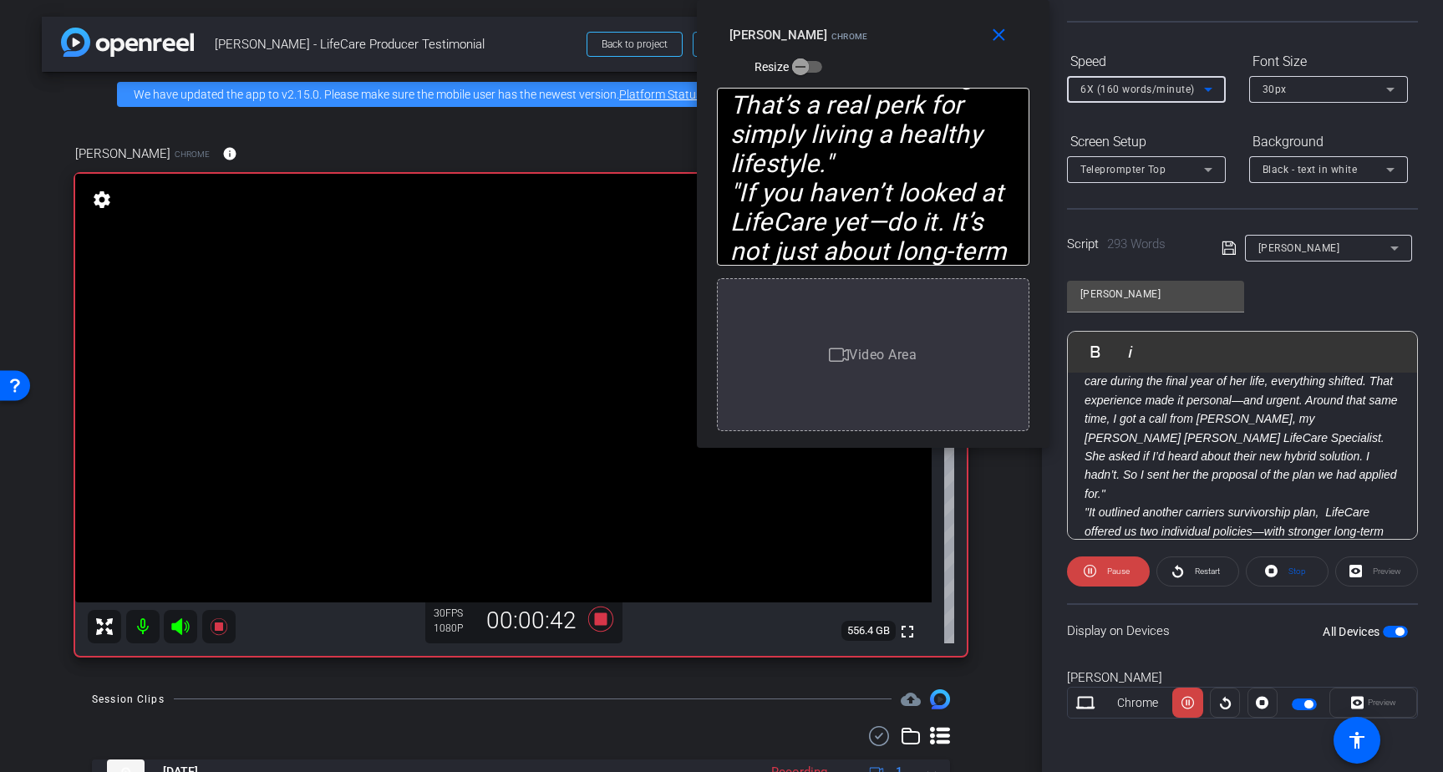
click at [1133, 98] on div "6X (160 words/minute)" at bounding box center [1142, 89] width 124 height 21
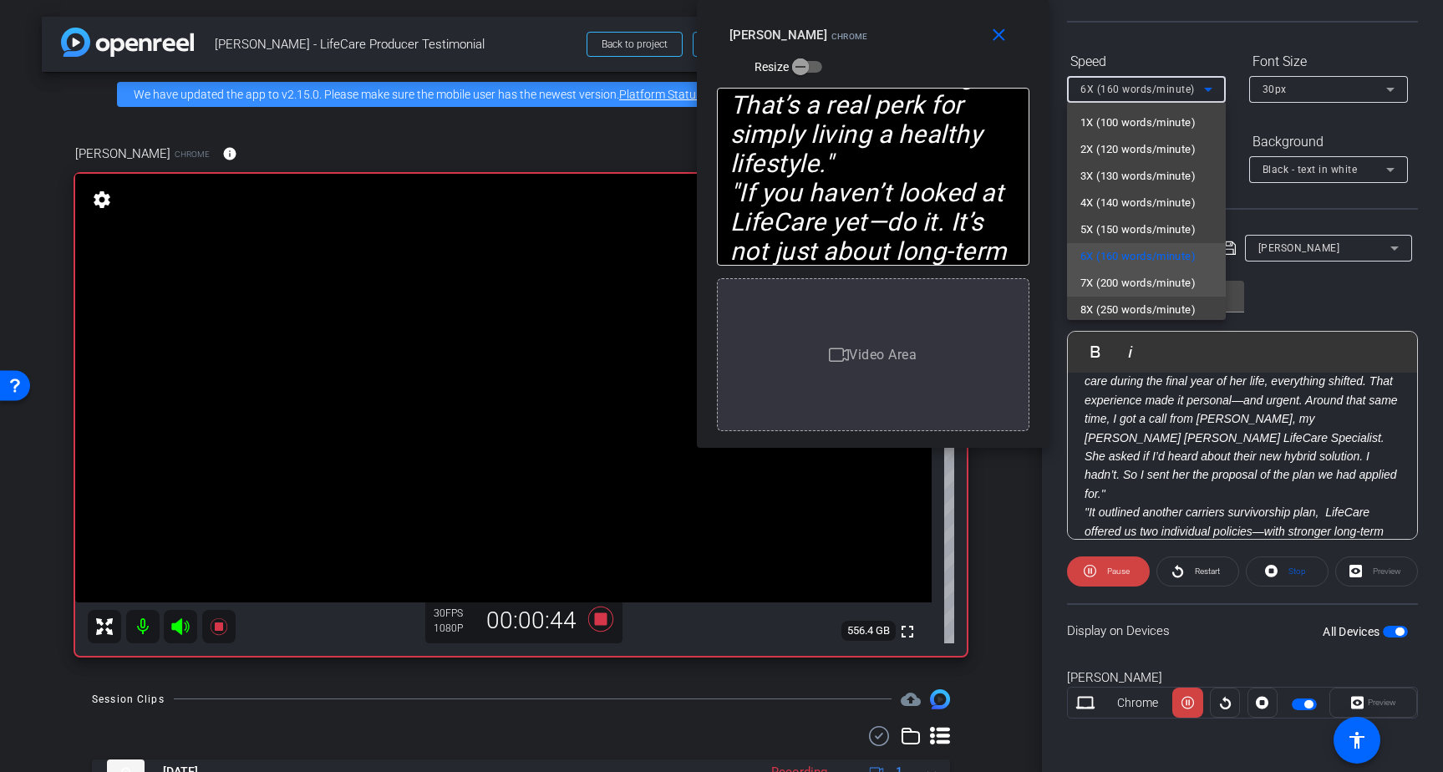
click at [1107, 274] on span "7X (200 words/minute)" at bounding box center [1137, 283] width 115 height 20
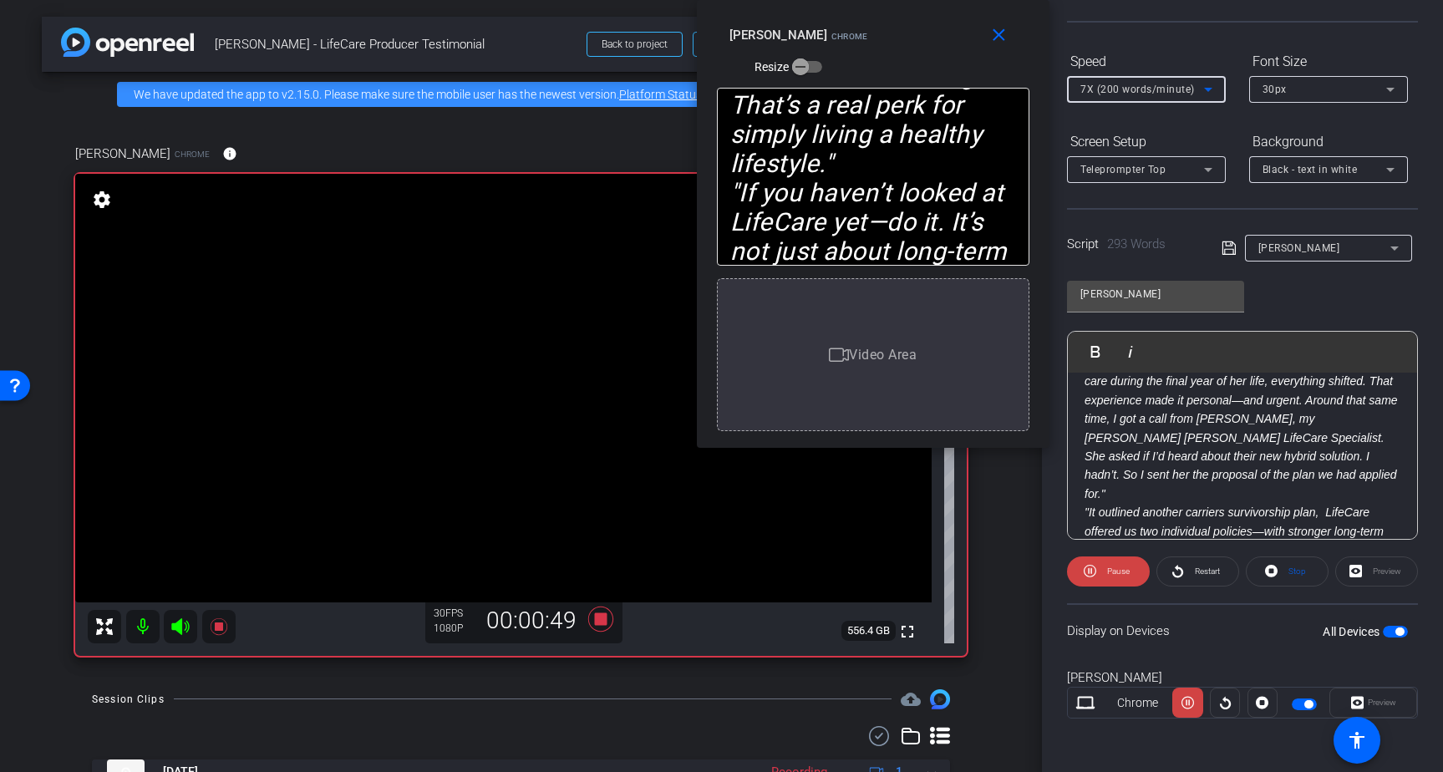
click at [1143, 84] on span "7X (200 words/minute)" at bounding box center [1137, 90] width 114 height 12
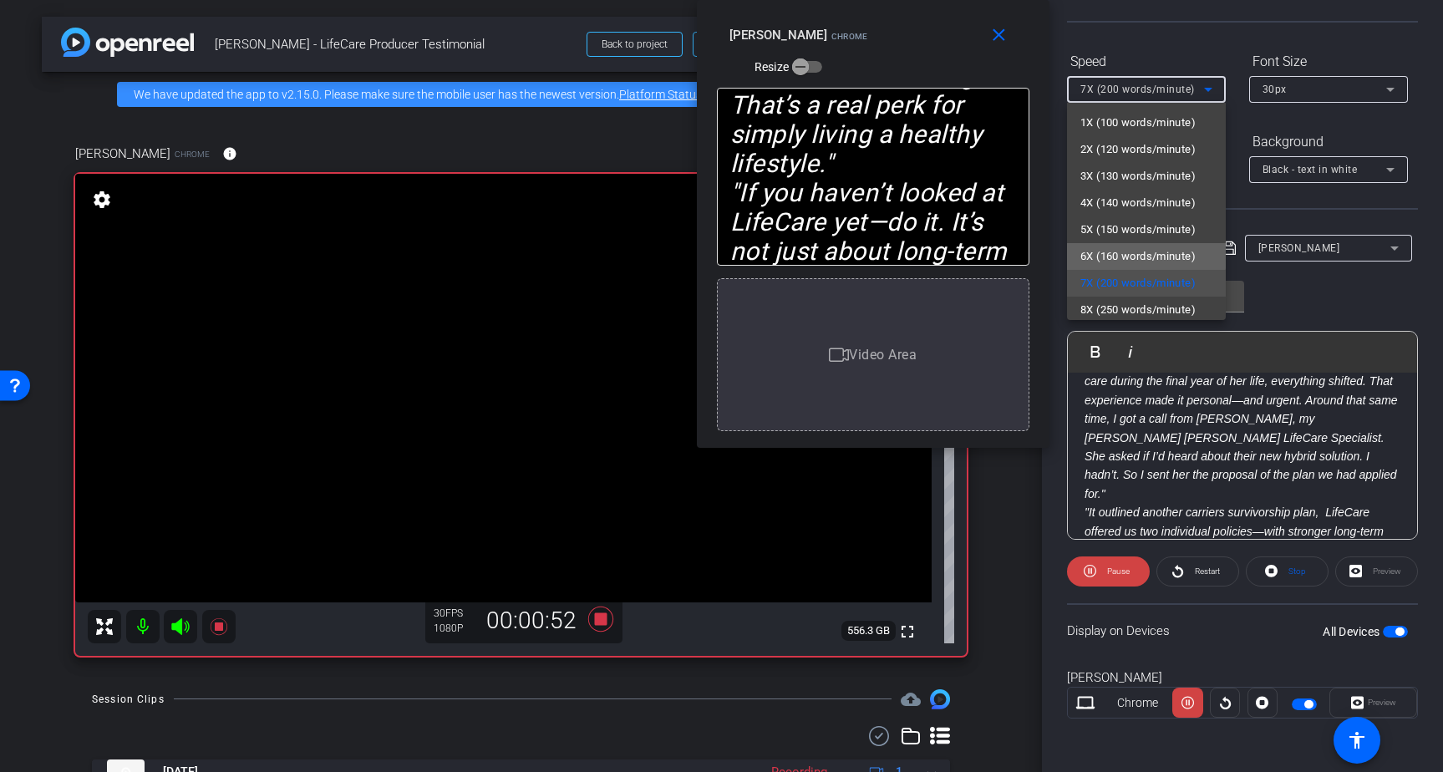
click at [1111, 249] on span "6X (160 words/minute)" at bounding box center [1137, 256] width 115 height 20
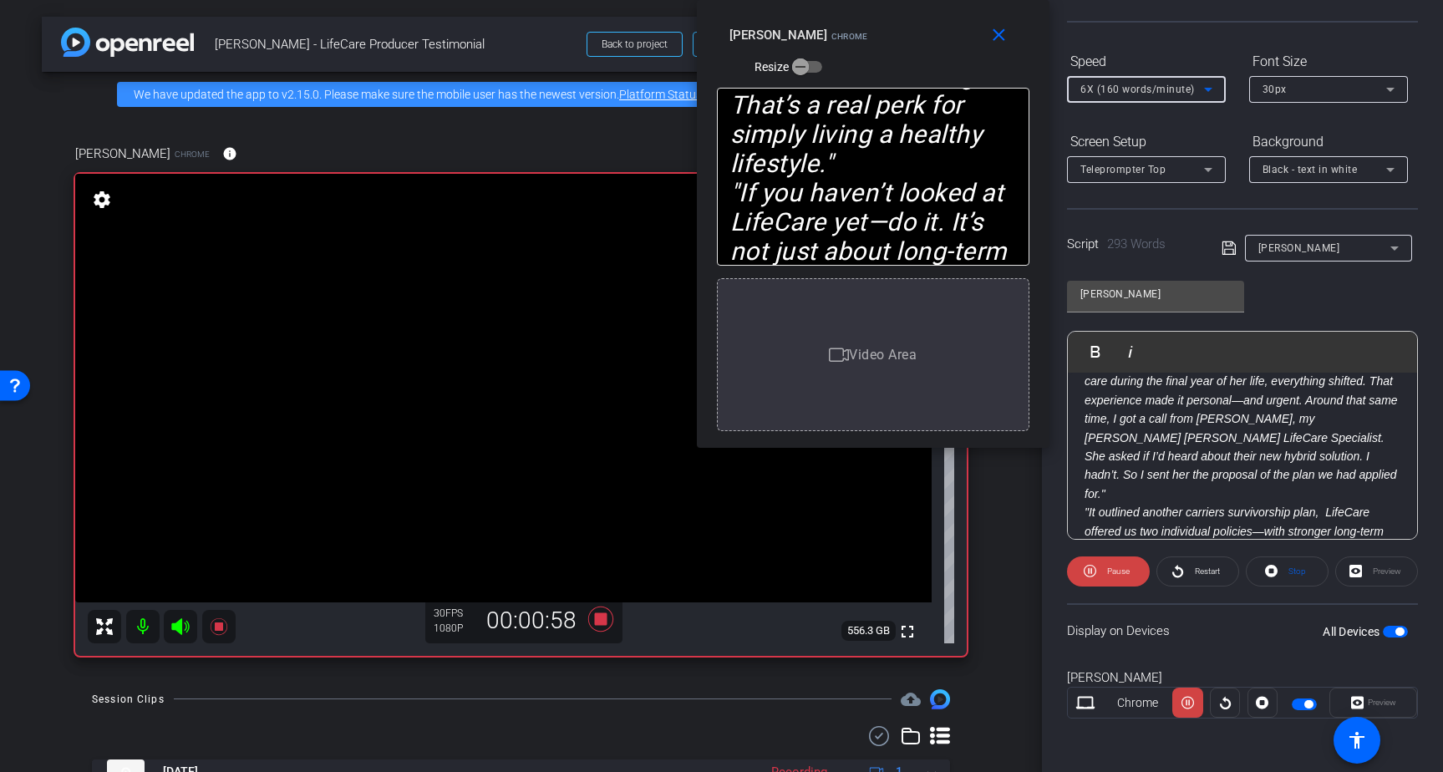
click at [1143, 89] on span "6X (160 words/minute)" at bounding box center [1137, 90] width 114 height 12
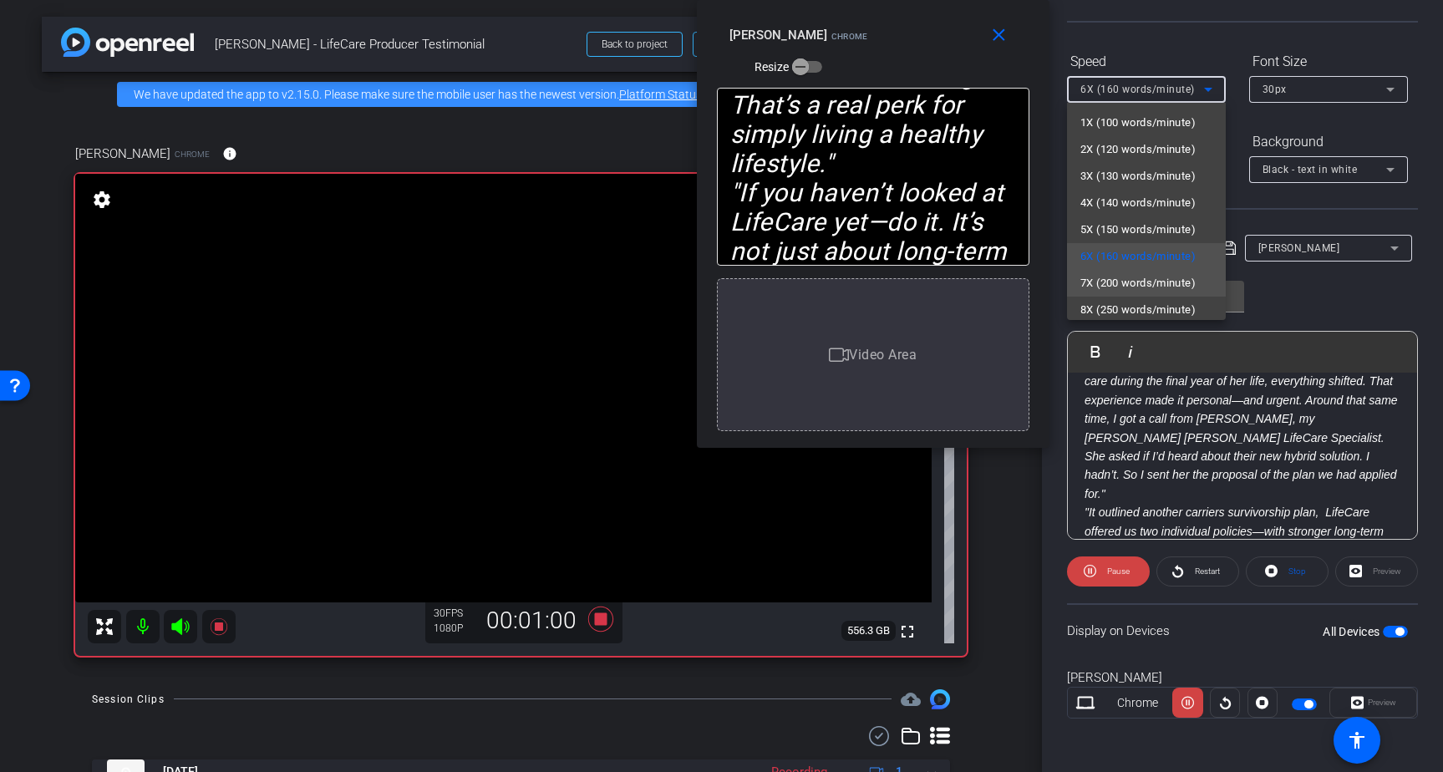
click at [1124, 287] on span "7X (200 words/minute)" at bounding box center [1137, 283] width 115 height 20
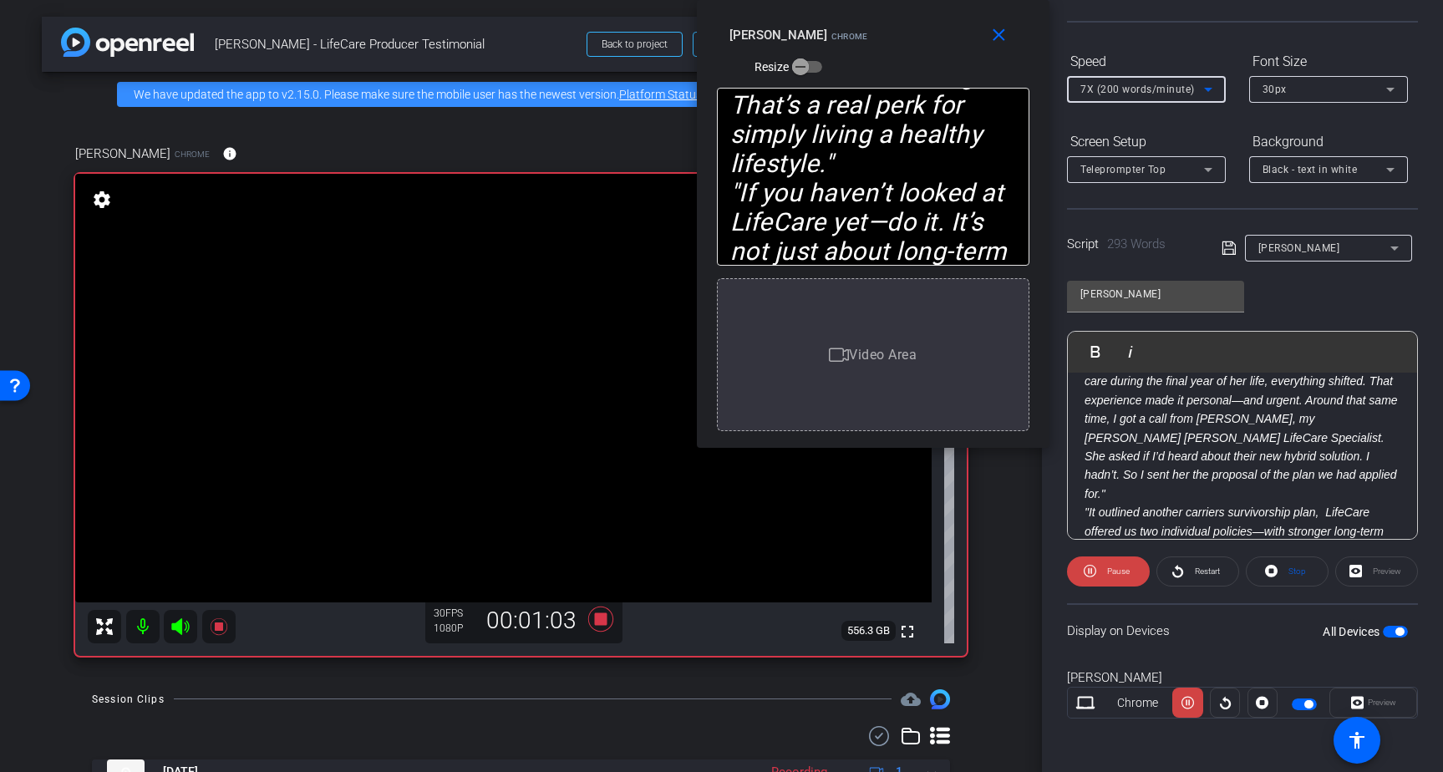
click at [1155, 87] on span "7X (200 words/minute)" at bounding box center [1137, 90] width 114 height 12
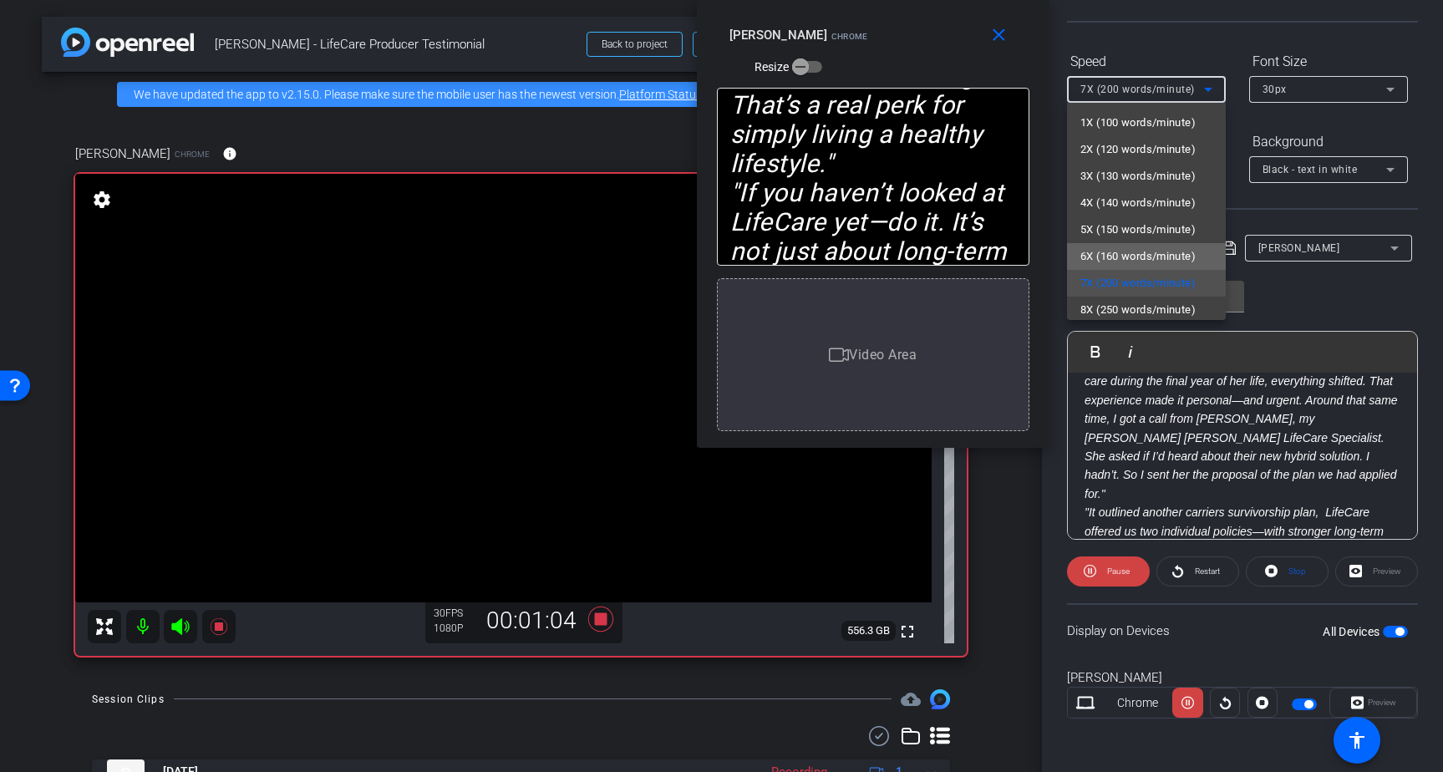
click at [1140, 253] on span "6X (160 words/minute)" at bounding box center [1137, 256] width 115 height 20
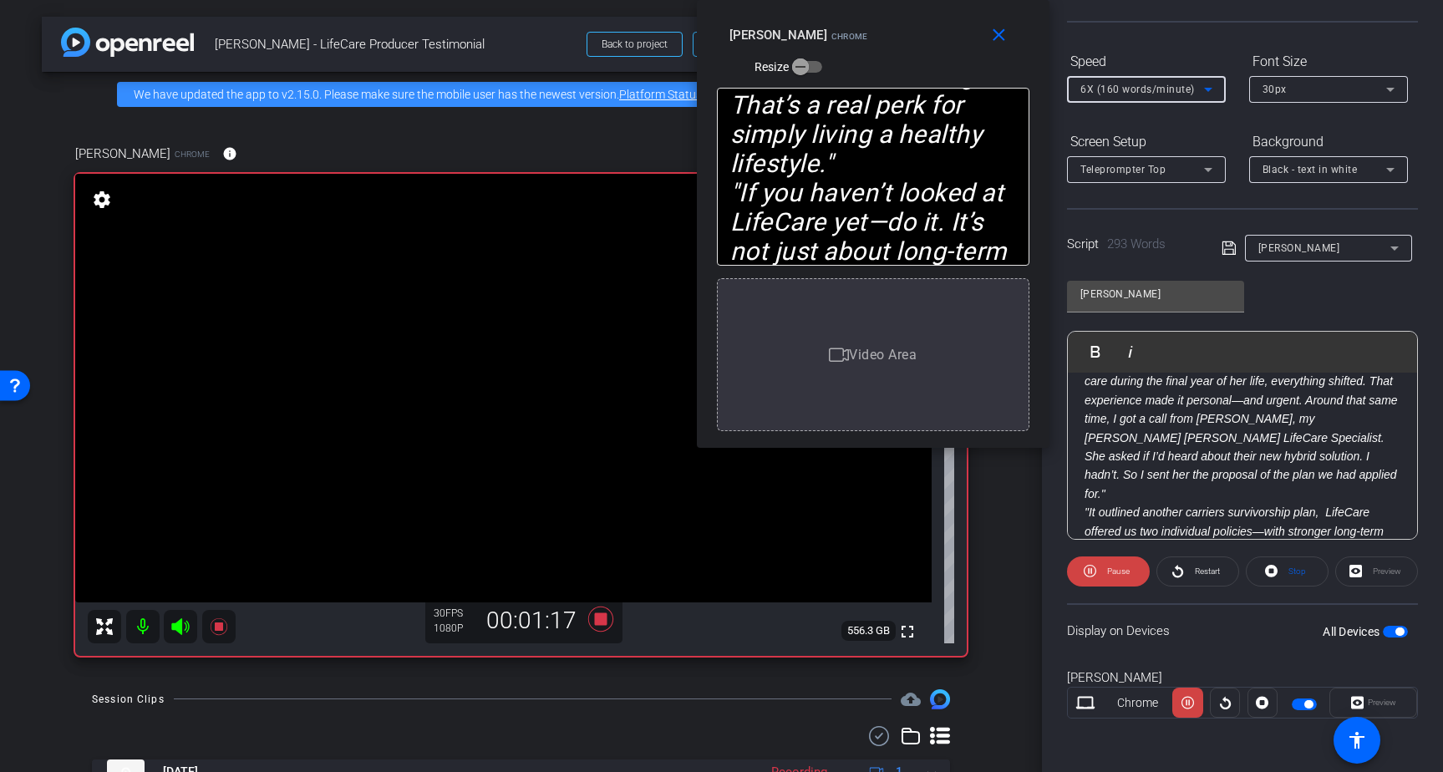
click at [1143, 86] on span "6X (160 words/minute)" at bounding box center [1137, 90] width 114 height 12
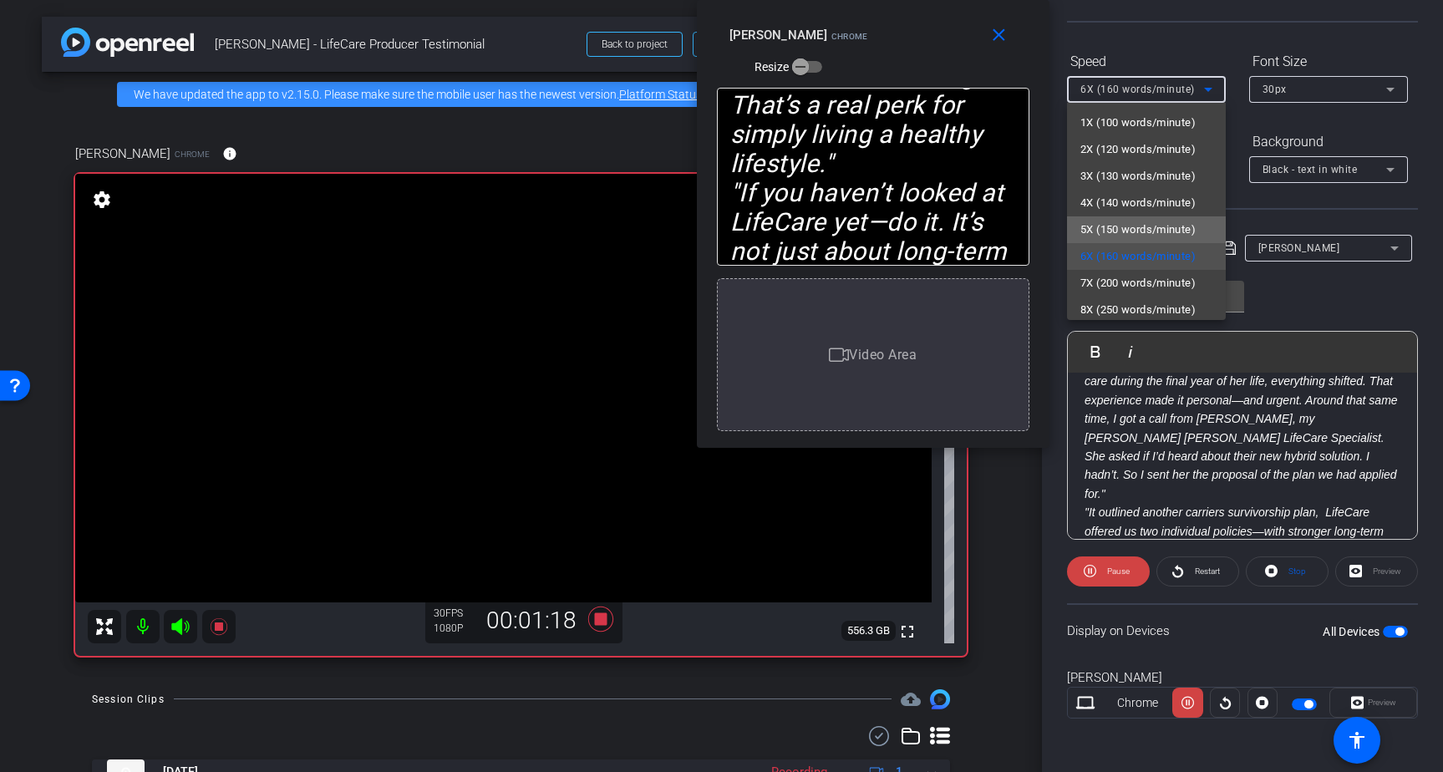
click at [1122, 220] on span "5X (150 words/minute)" at bounding box center [1137, 230] width 115 height 20
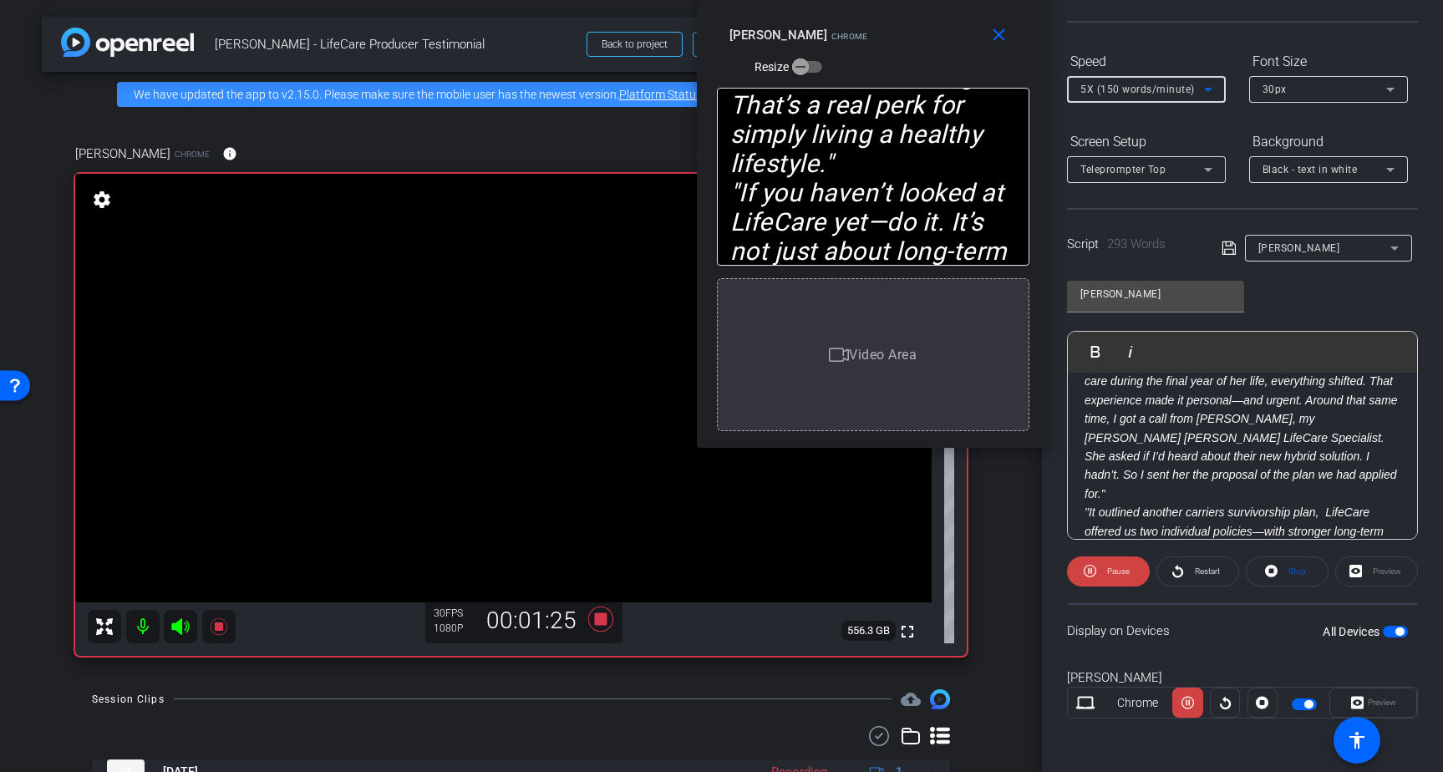
click at [1135, 93] on span "5X (150 words/minute)" at bounding box center [1137, 90] width 114 height 12
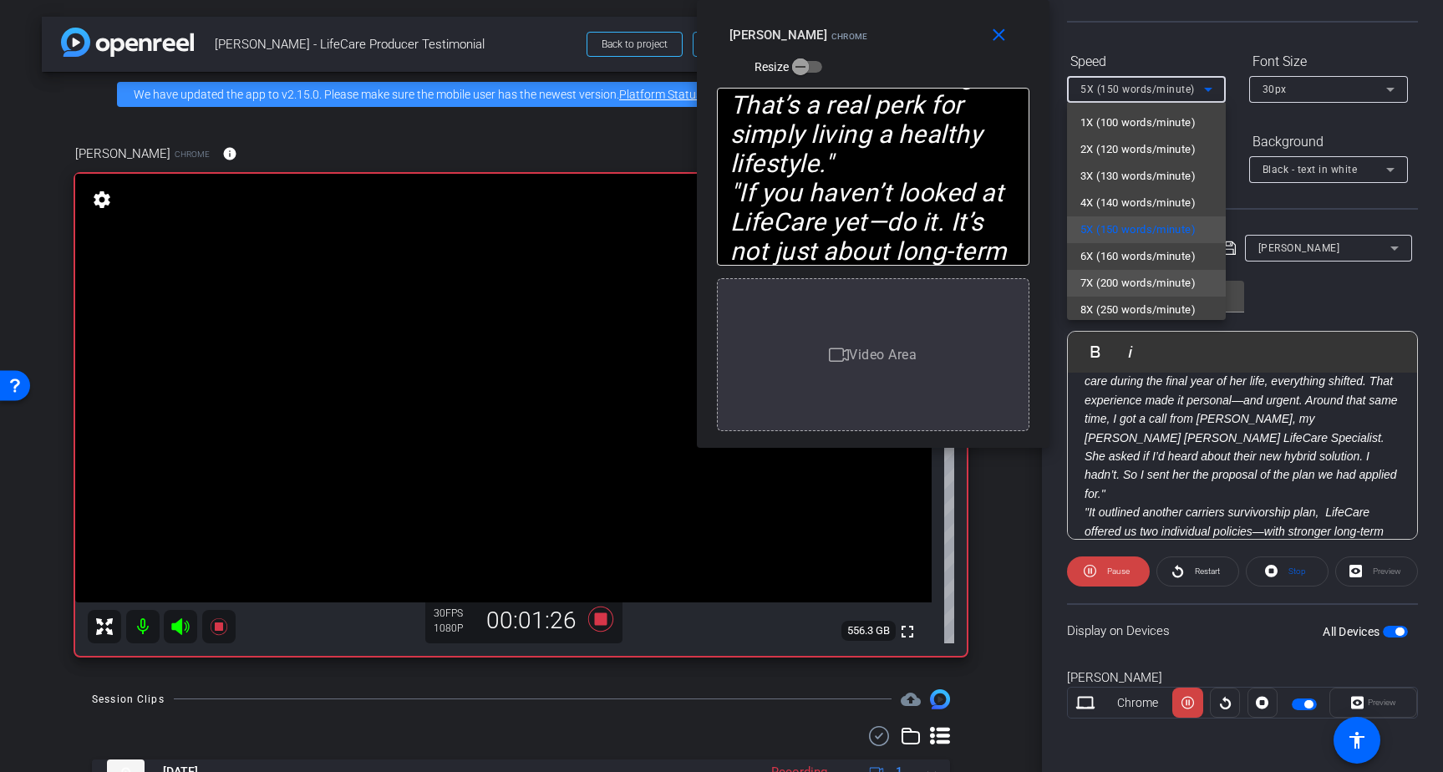
click at [1110, 276] on span "7X (200 words/minute)" at bounding box center [1137, 283] width 115 height 20
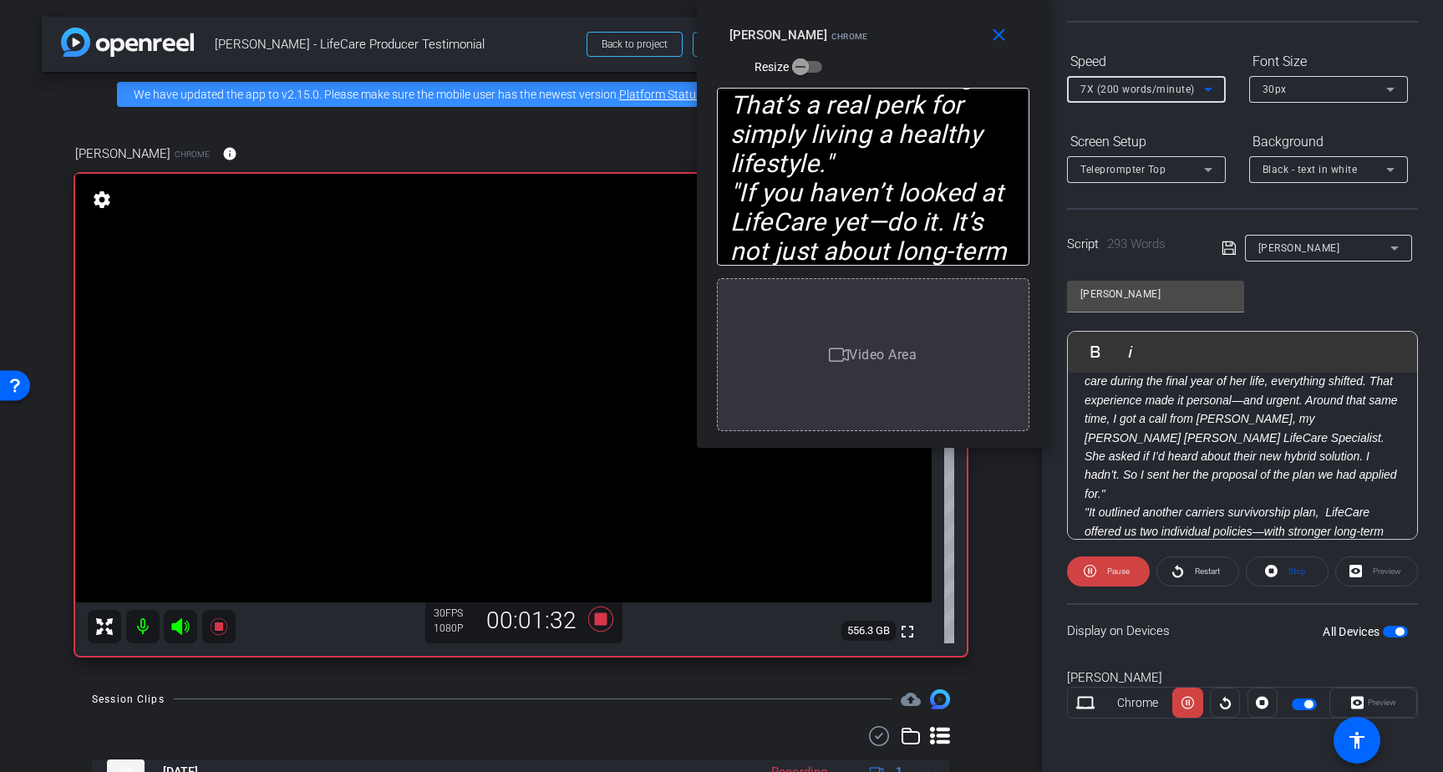
click at [1132, 89] on span "7X (200 words/minute)" at bounding box center [1137, 90] width 114 height 12
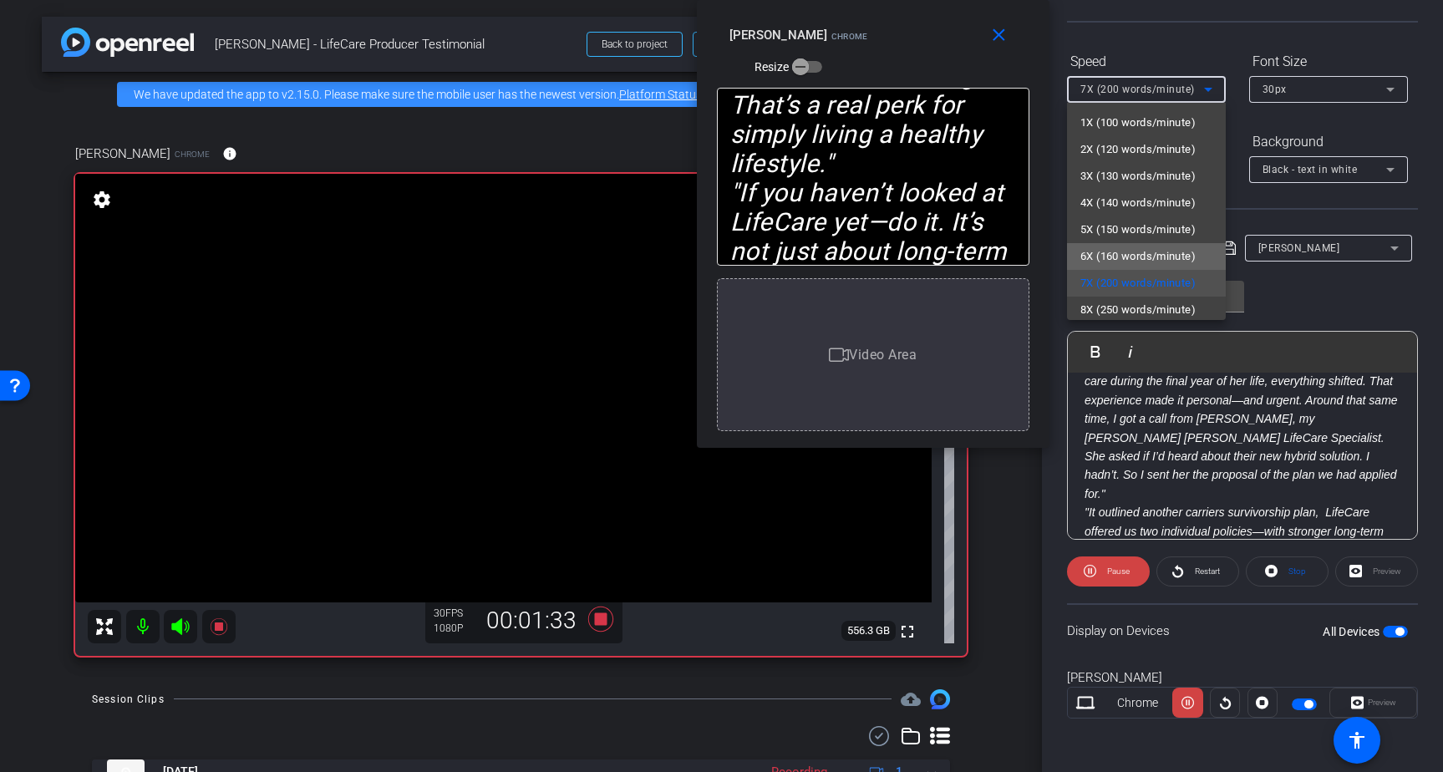
click at [1115, 247] on span "6X (160 words/minute)" at bounding box center [1137, 256] width 115 height 20
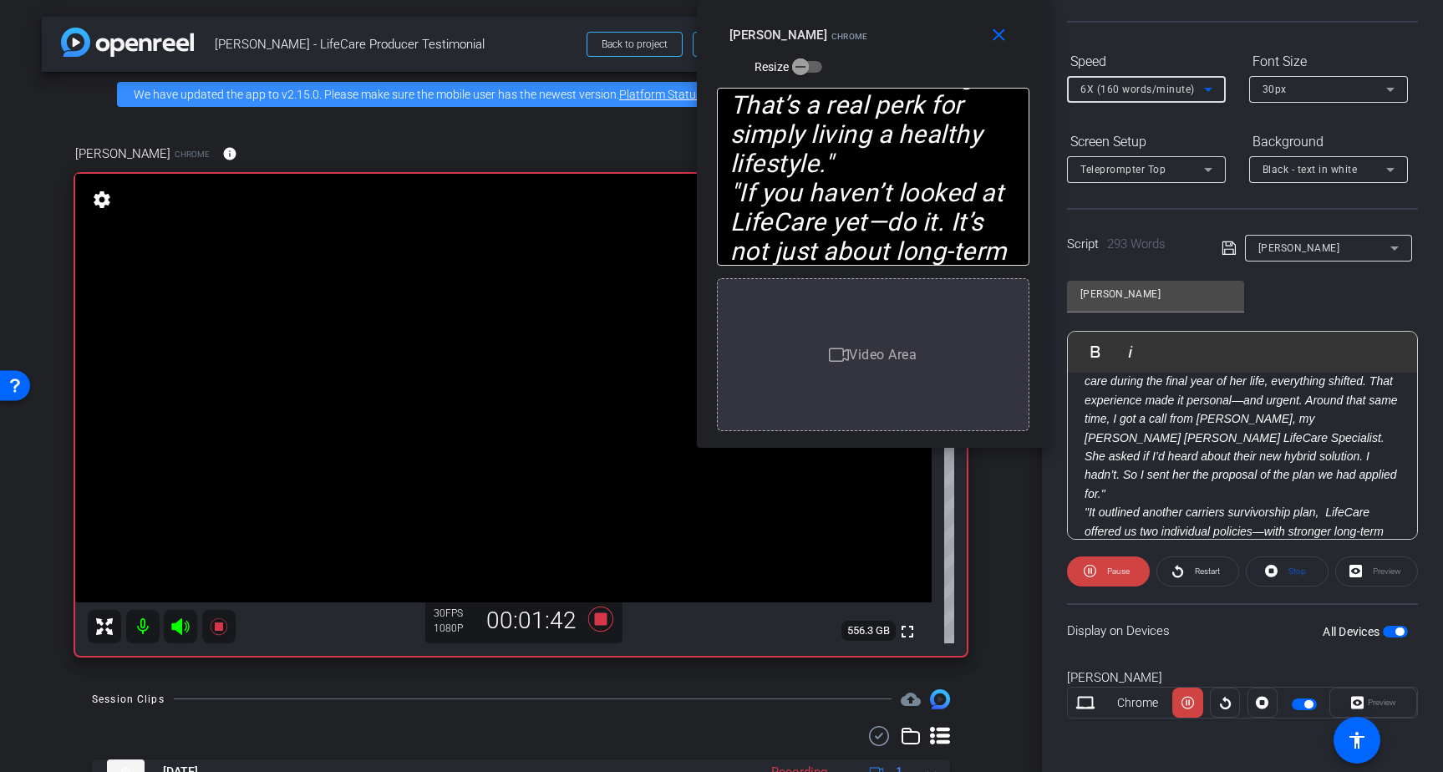
click at [1133, 89] on span "6X (160 words/minute)" at bounding box center [1137, 90] width 114 height 12
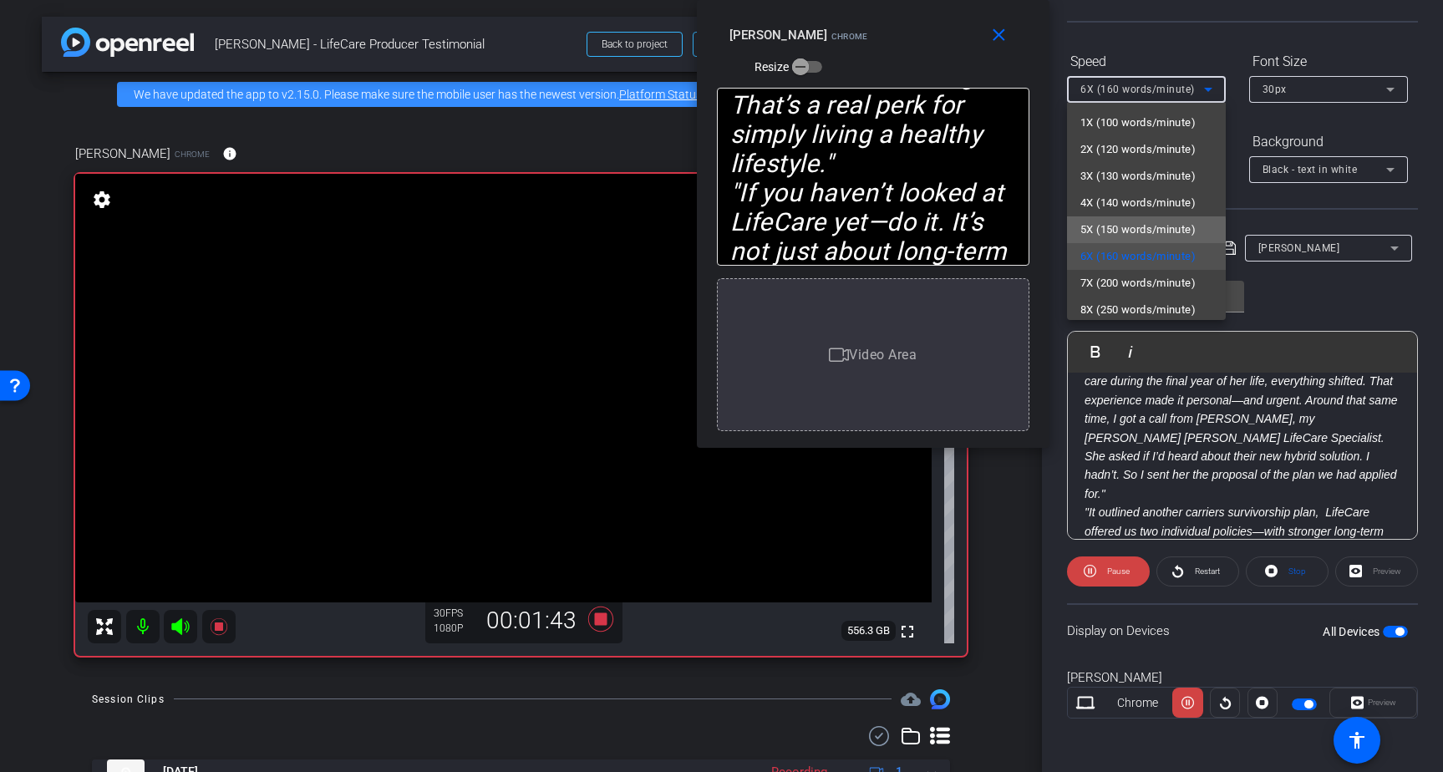
click at [1114, 232] on span "5X (150 words/minute)" at bounding box center [1137, 230] width 115 height 20
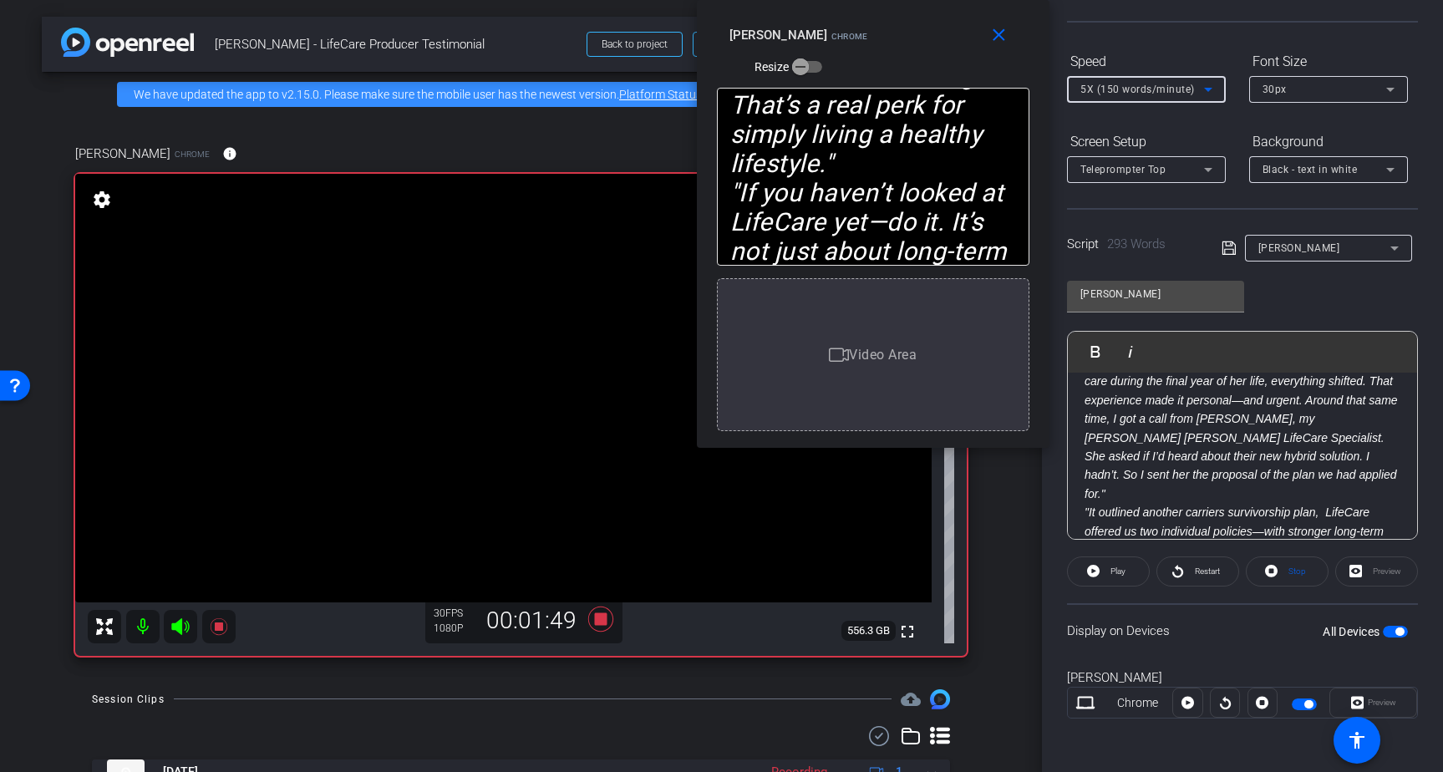
click at [603, 611] on icon at bounding box center [601, 619] width 40 height 30
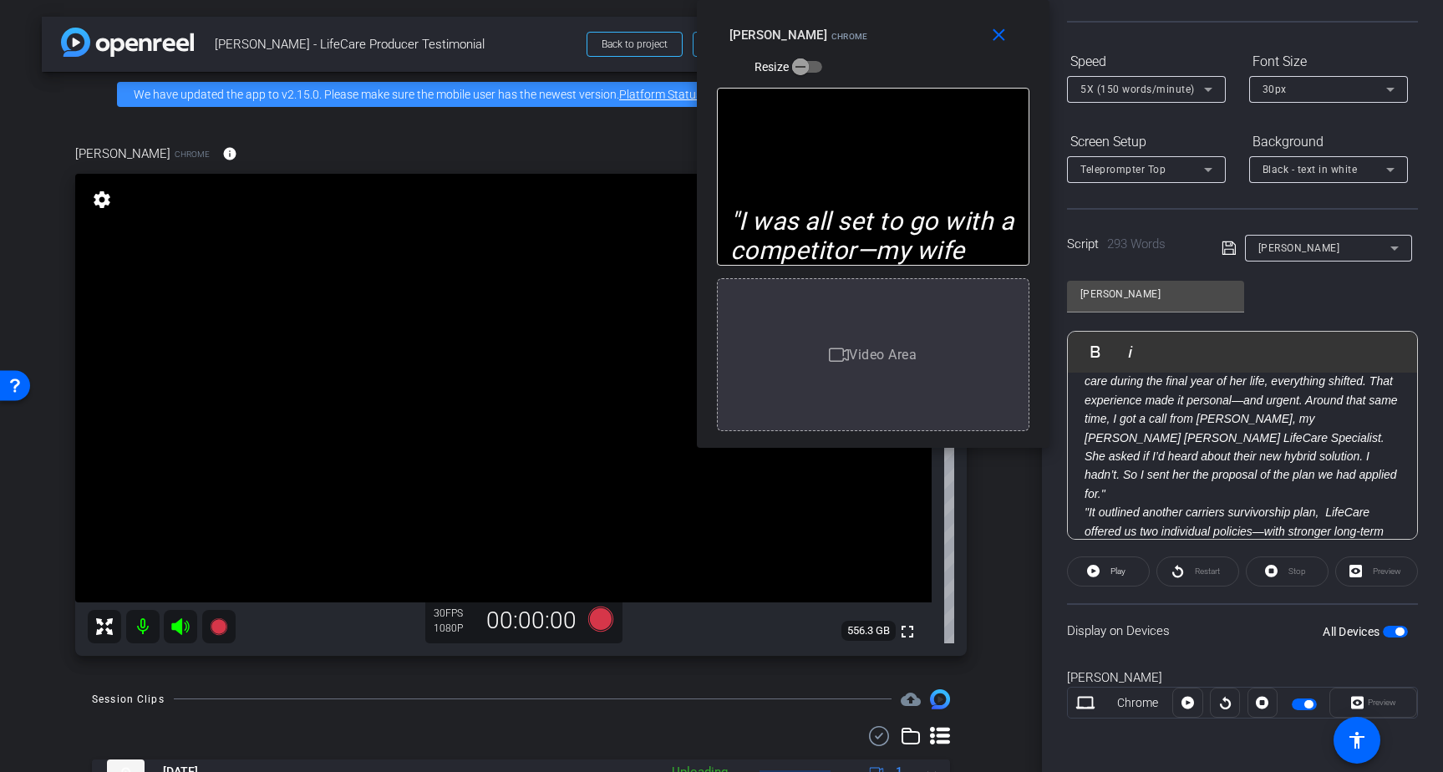
scroll to position [0, 0]
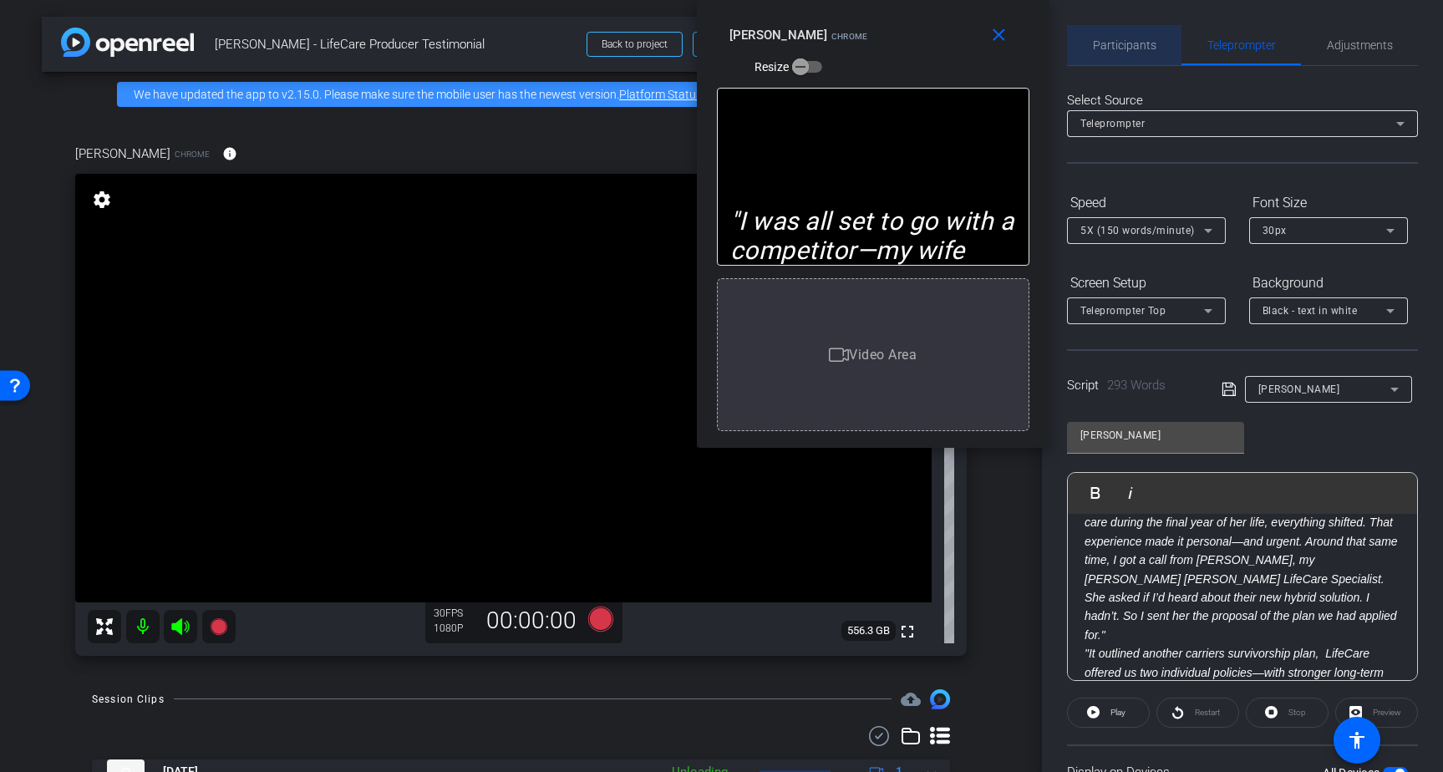
click at [1116, 31] on span "Participants" at bounding box center [1124, 45] width 63 height 40
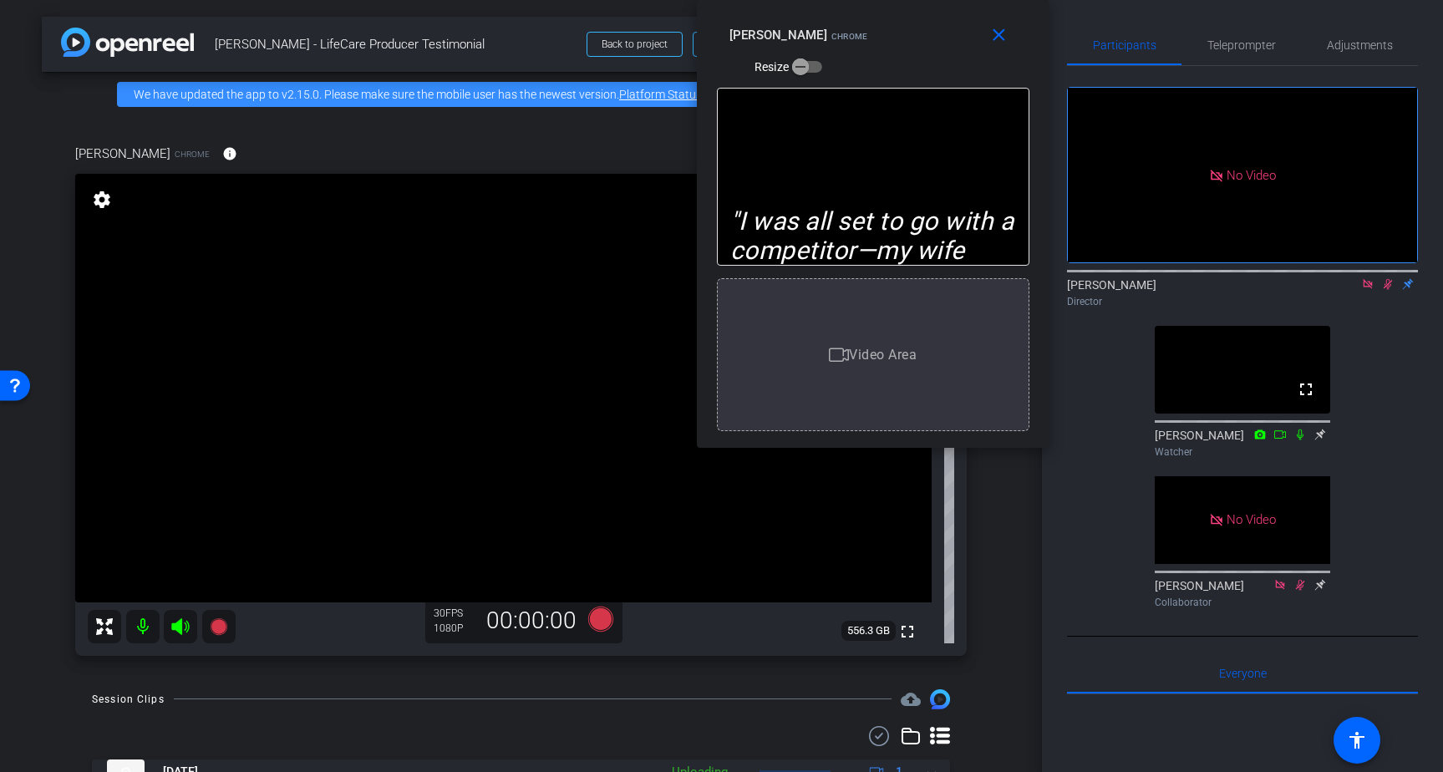
click at [1385, 281] on icon at bounding box center [1387, 284] width 13 height 12
click at [1366, 286] on icon at bounding box center [1367, 284] width 13 height 12
click at [1000, 36] on mat-icon "close" at bounding box center [998, 35] width 21 height 21
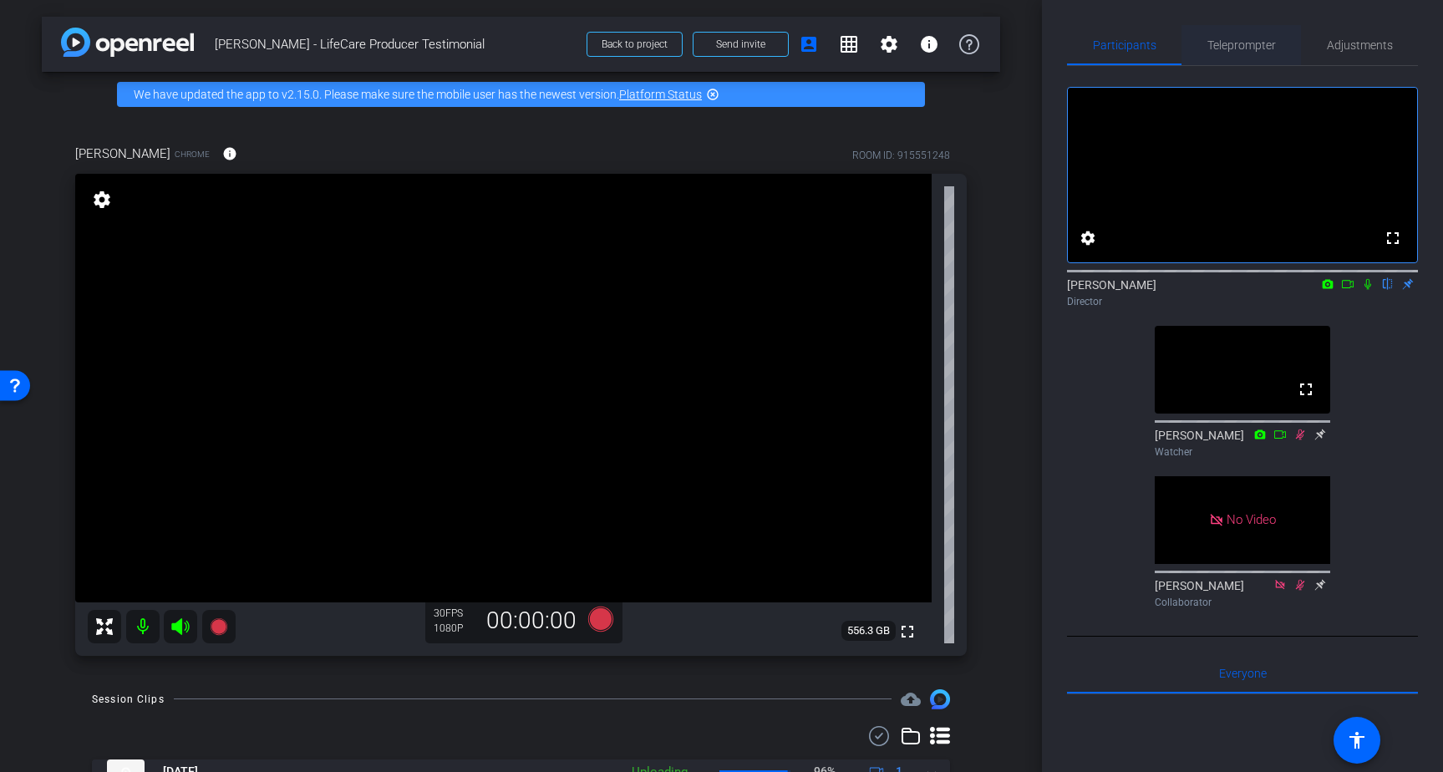
click at [1236, 45] on span "Teleprompter" at bounding box center [1241, 45] width 68 height 12
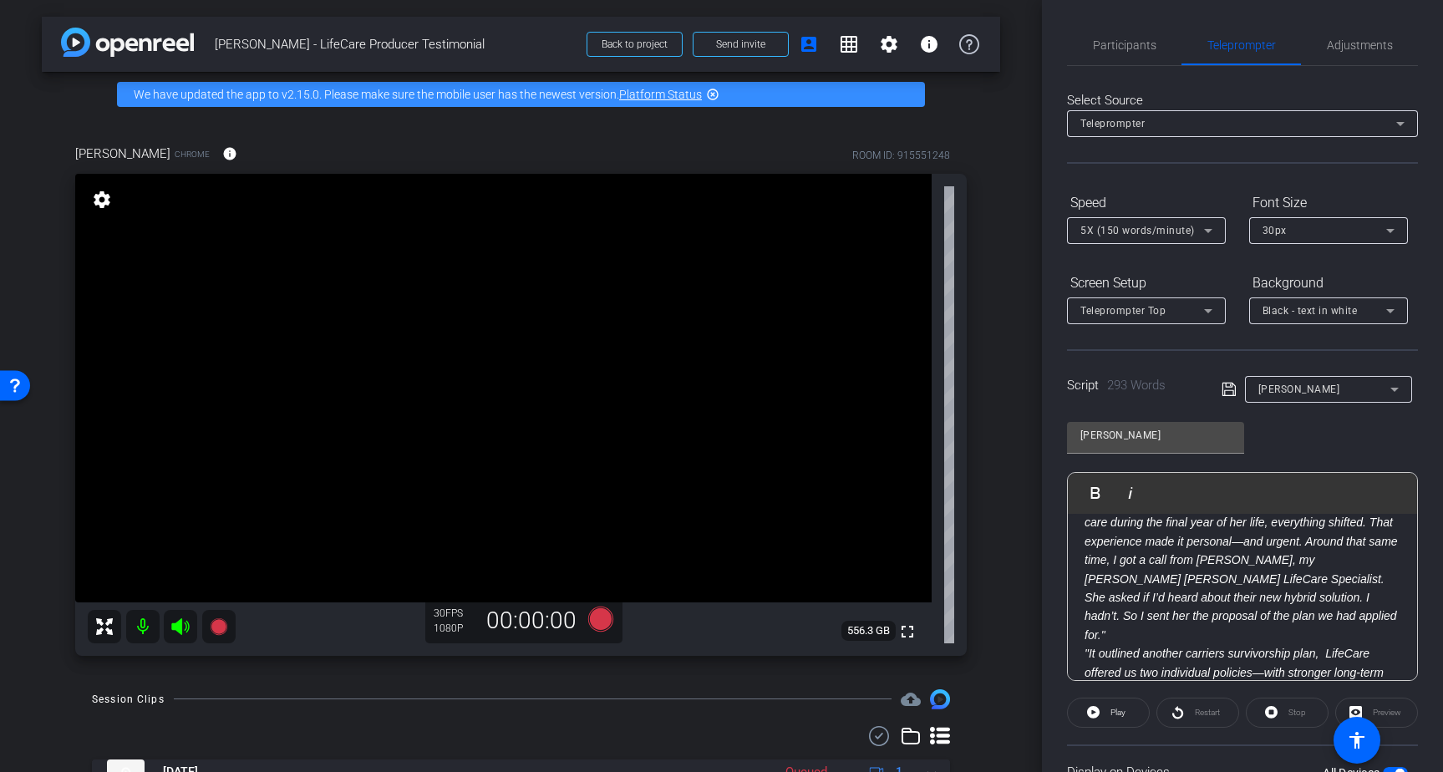
click at [1357, 575] on em "" But after helping Kyle navigate her mother’s care during the final year of he…" at bounding box center [1240, 569] width 313 height 145
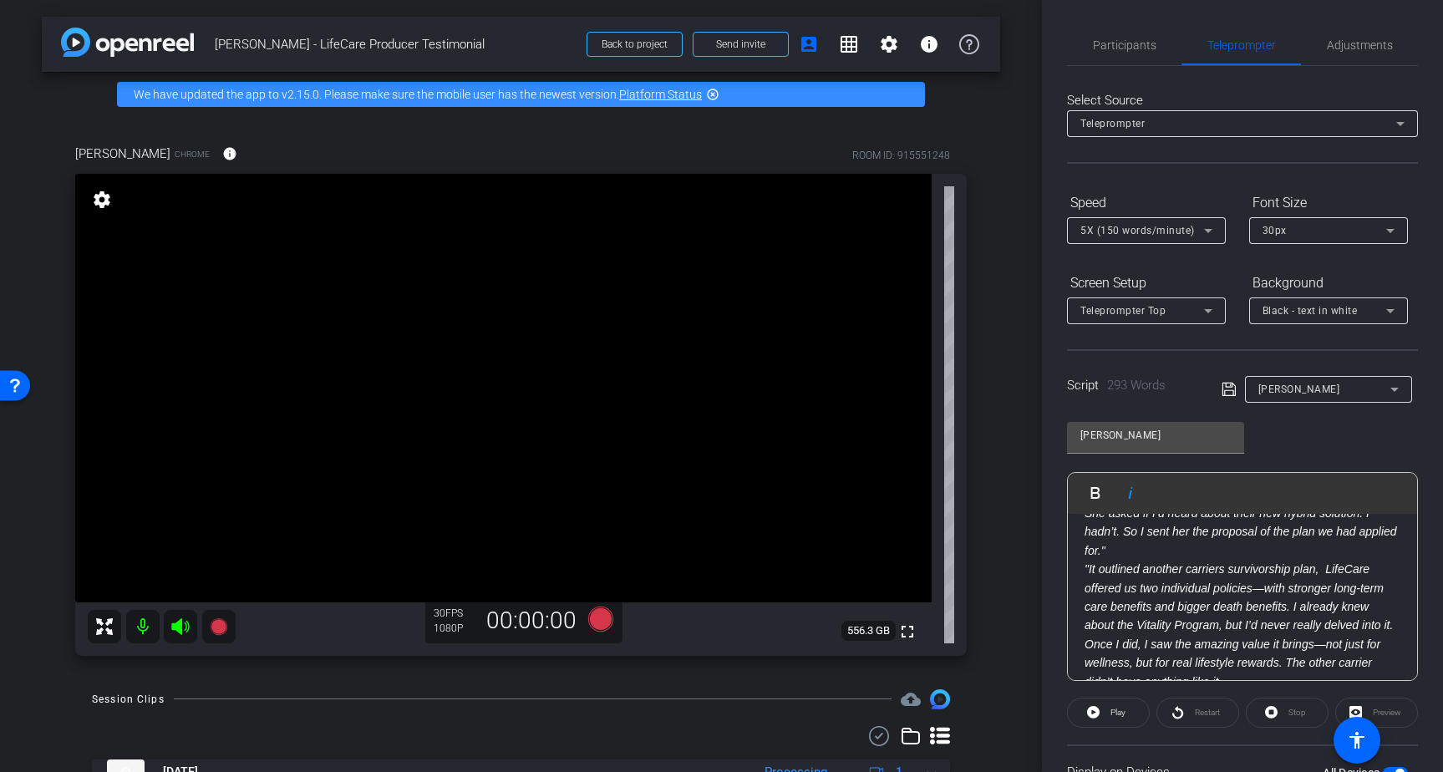
scroll to position [198, 0]
click at [1115, 43] on span "Participants" at bounding box center [1124, 45] width 63 height 12
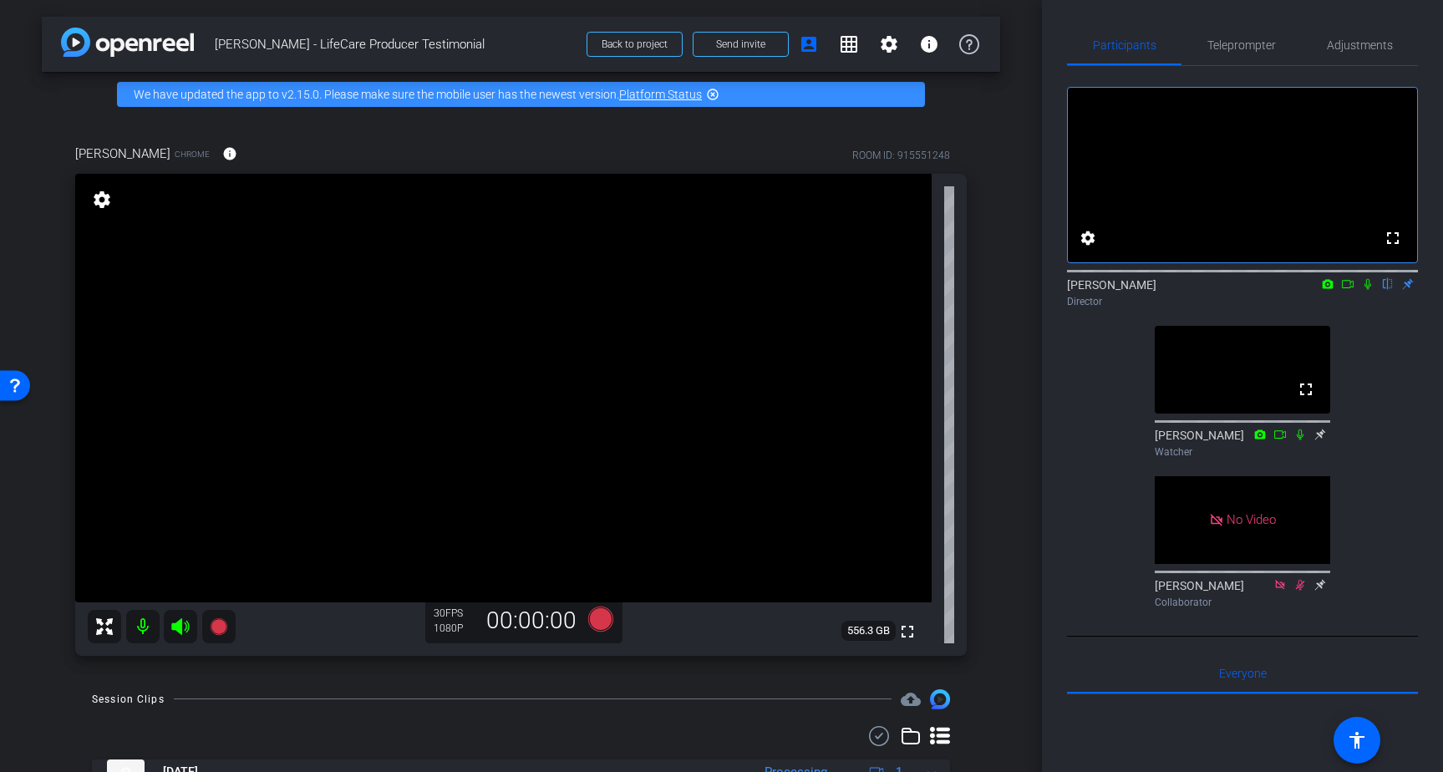
click at [1320, 439] on icon at bounding box center [1320, 434] width 11 height 11
click at [1319, 591] on icon at bounding box center [1319, 586] width 13 height 12
click at [1255, 42] on span "Teleprompter" at bounding box center [1241, 45] width 68 height 12
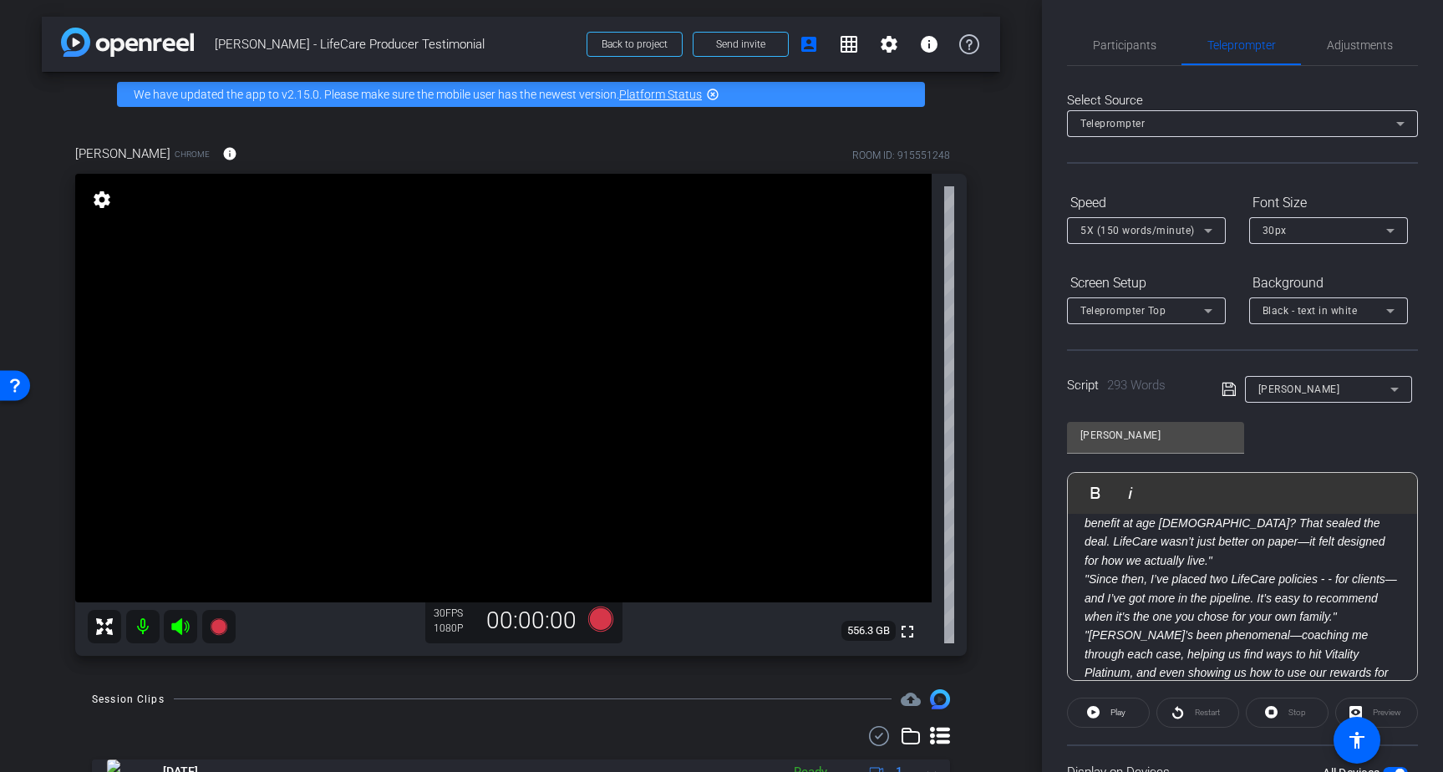
scroll to position [484, 0]
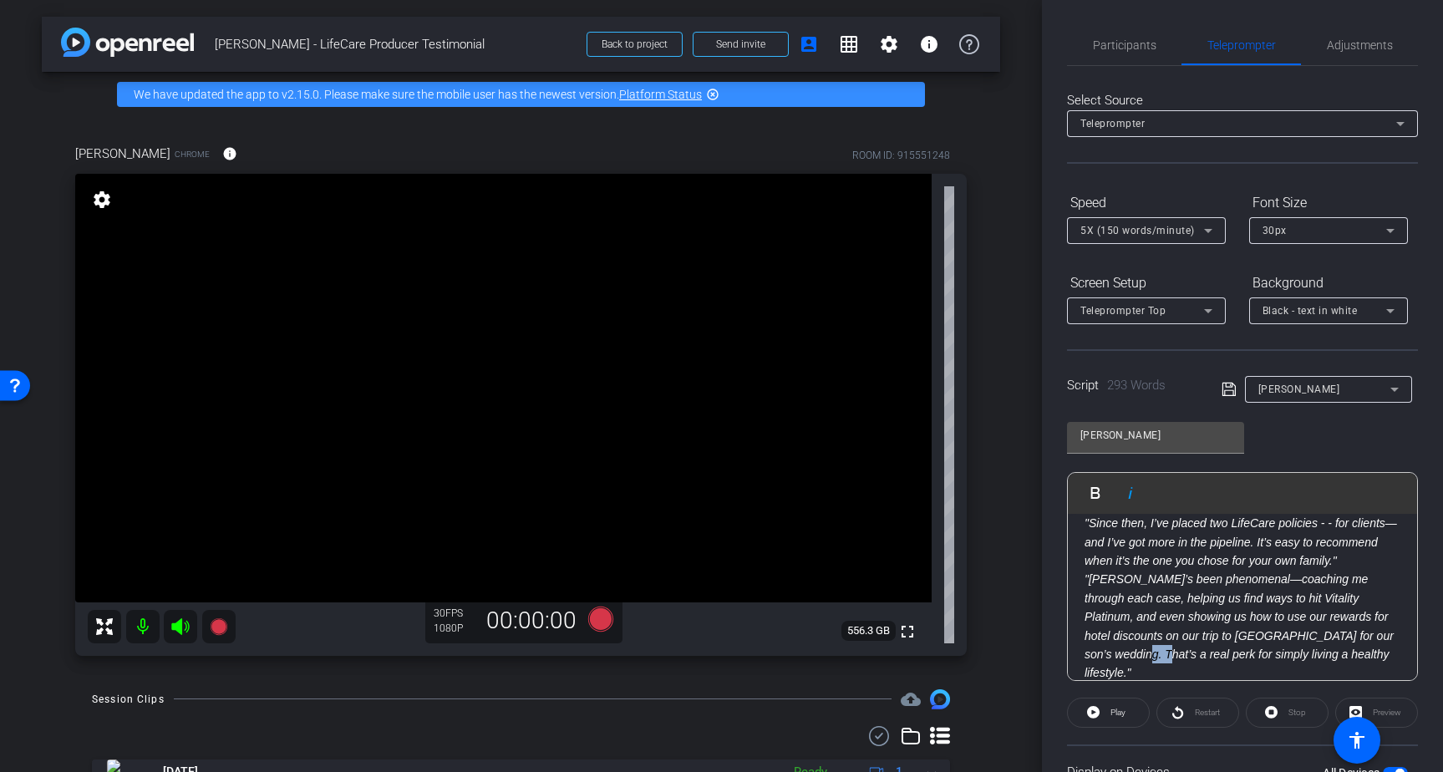
drag, startPoint x: 1347, startPoint y: 580, endPoint x: 1367, endPoint y: 581, distance: 19.3
click at [1367, 581] on em ""Kimberly’s been phenomenal—coaching me through each case, helping us find ways…" at bounding box center [1238, 625] width 309 height 107
click at [1224, 383] on icon at bounding box center [1228, 389] width 15 height 20
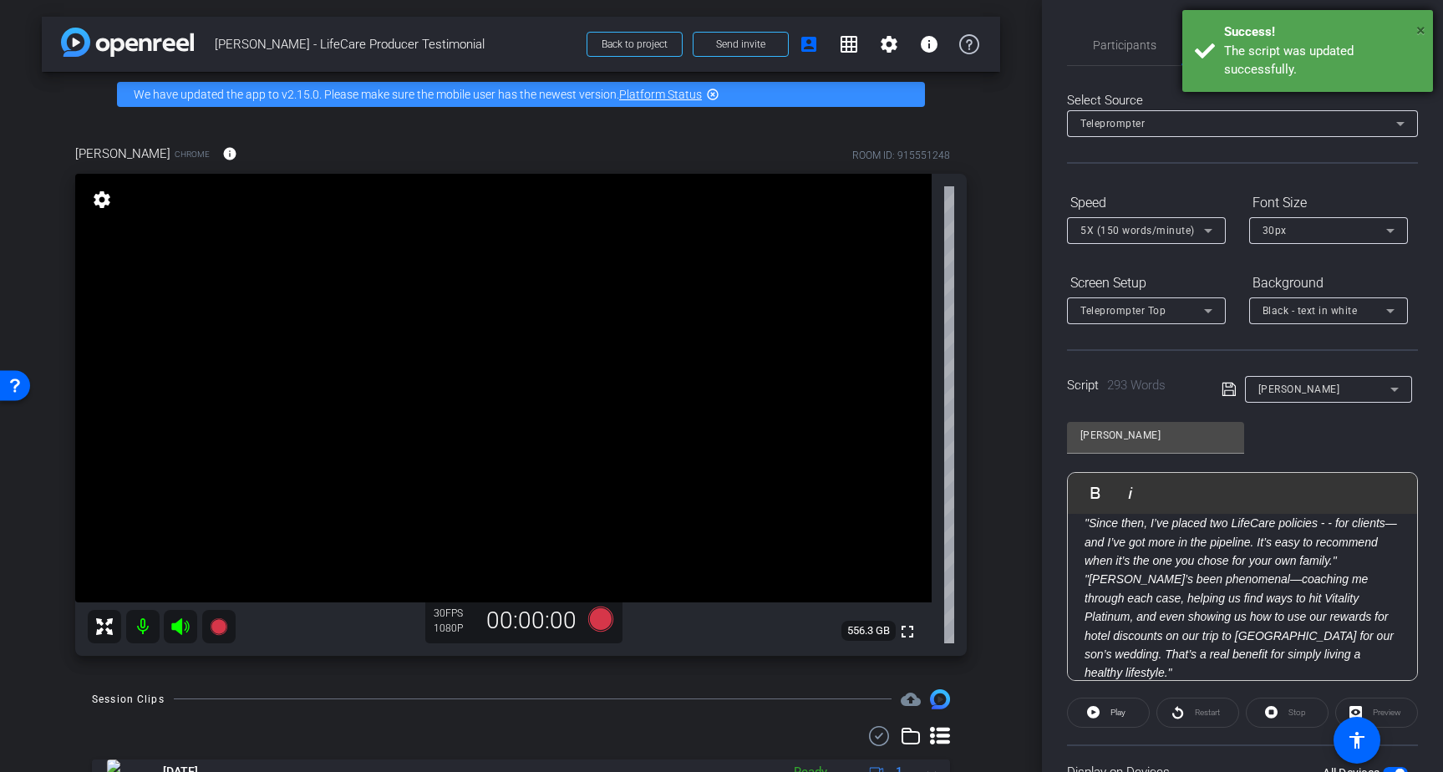
click at [1420, 28] on span "×" at bounding box center [1420, 30] width 9 height 20
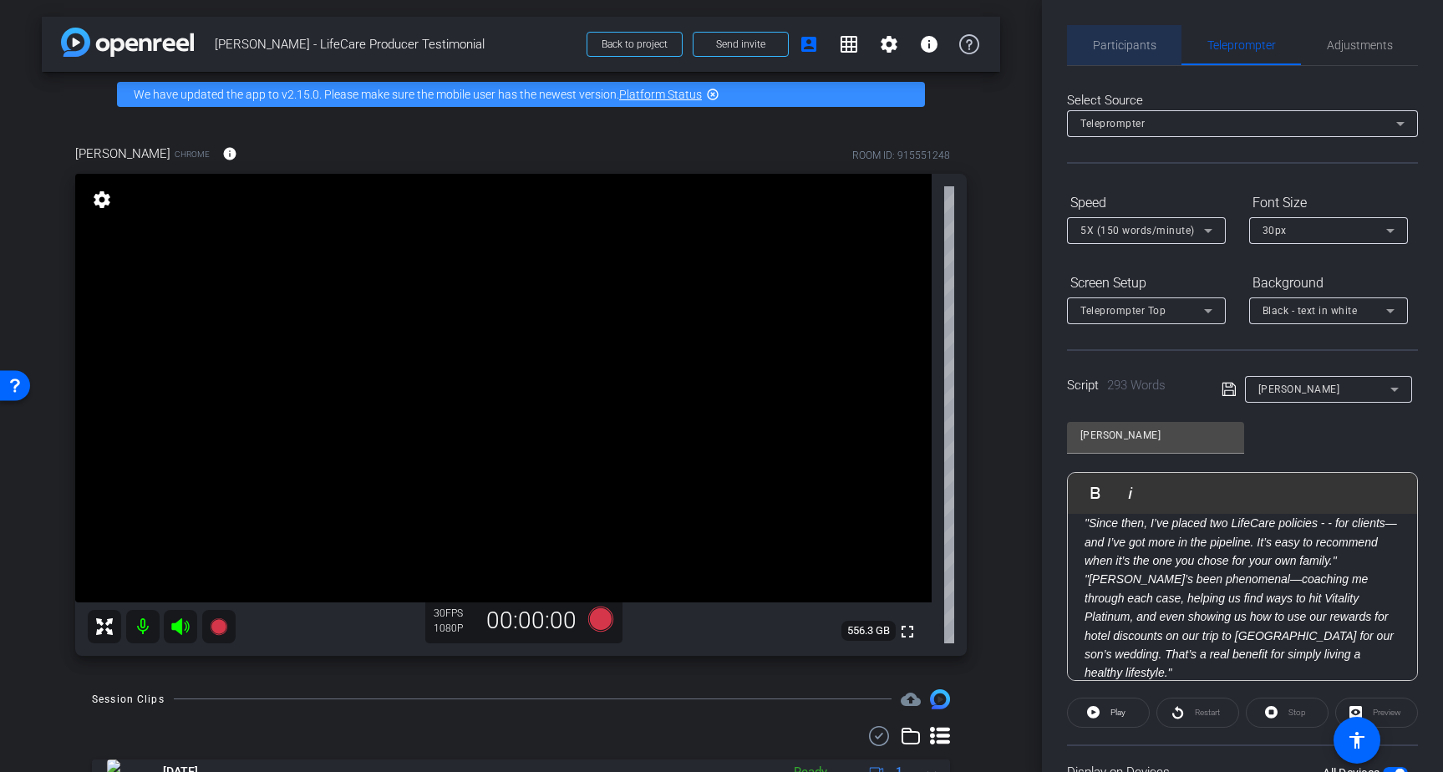
click at [1137, 41] on span "Participants" at bounding box center [1124, 45] width 63 height 12
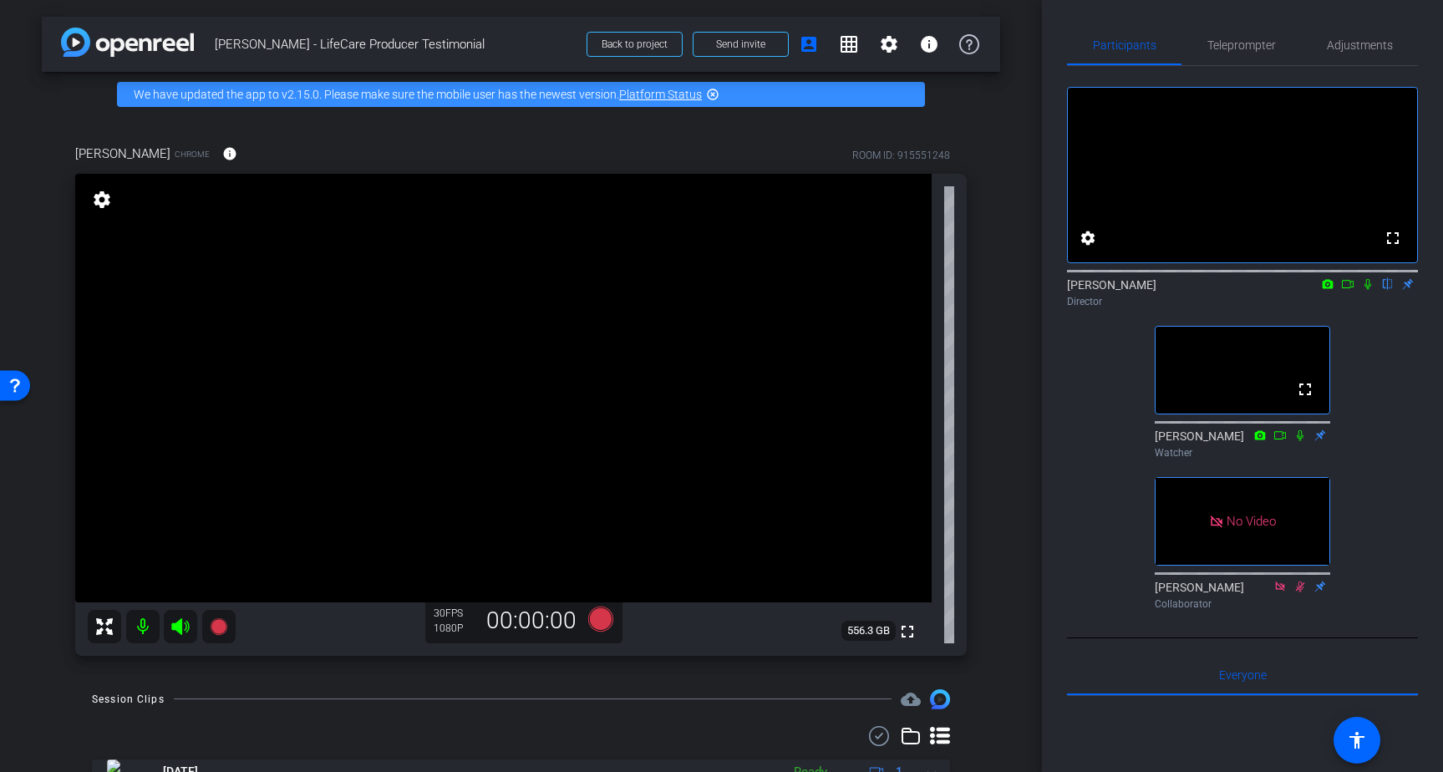
click at [1321, 440] on icon at bounding box center [1320, 434] width 11 height 11
click at [1321, 591] on icon at bounding box center [1319, 586] width 13 height 12
click at [1350, 290] on icon at bounding box center [1347, 284] width 13 height 12
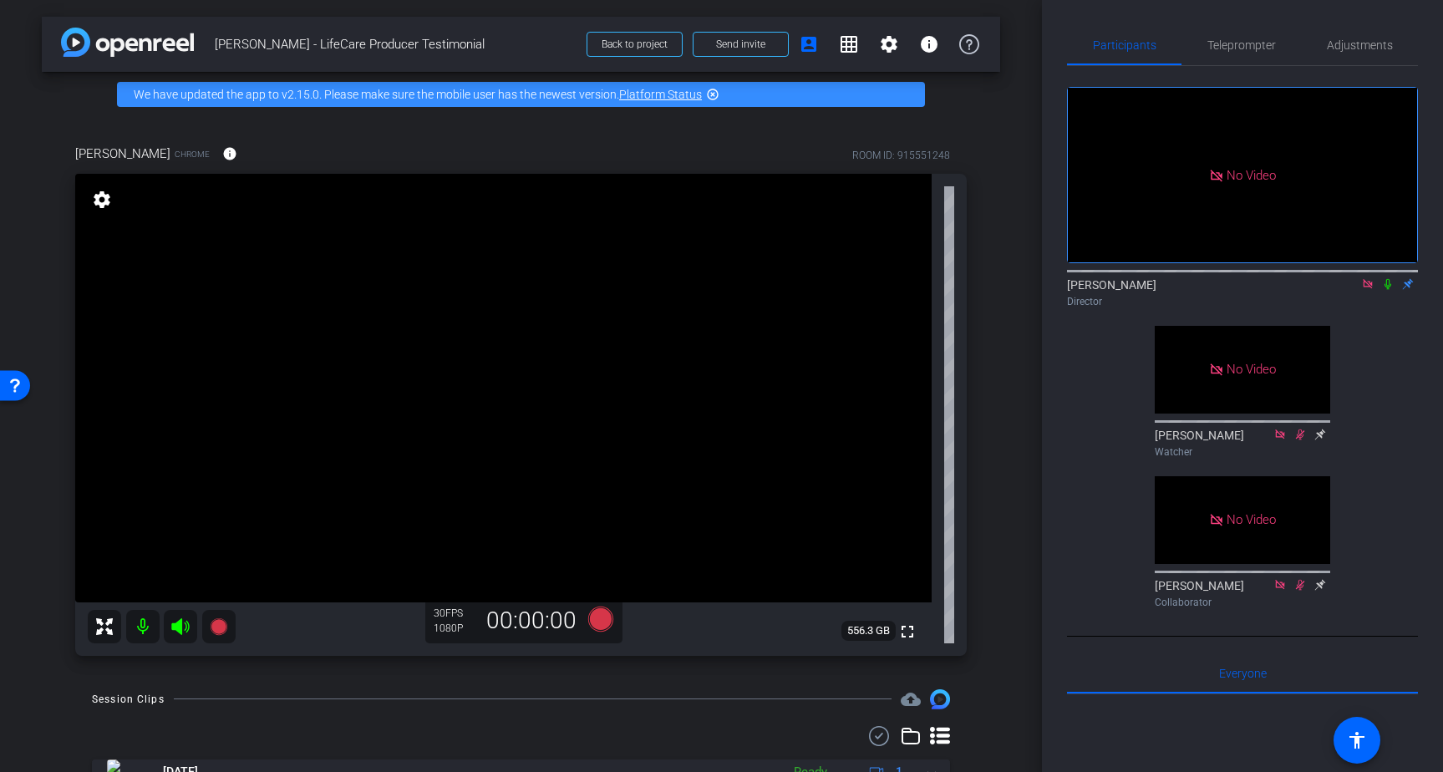
click at [1382, 290] on icon at bounding box center [1387, 284] width 13 height 12
click at [1256, 47] on span "Teleprompter" at bounding box center [1241, 45] width 68 height 12
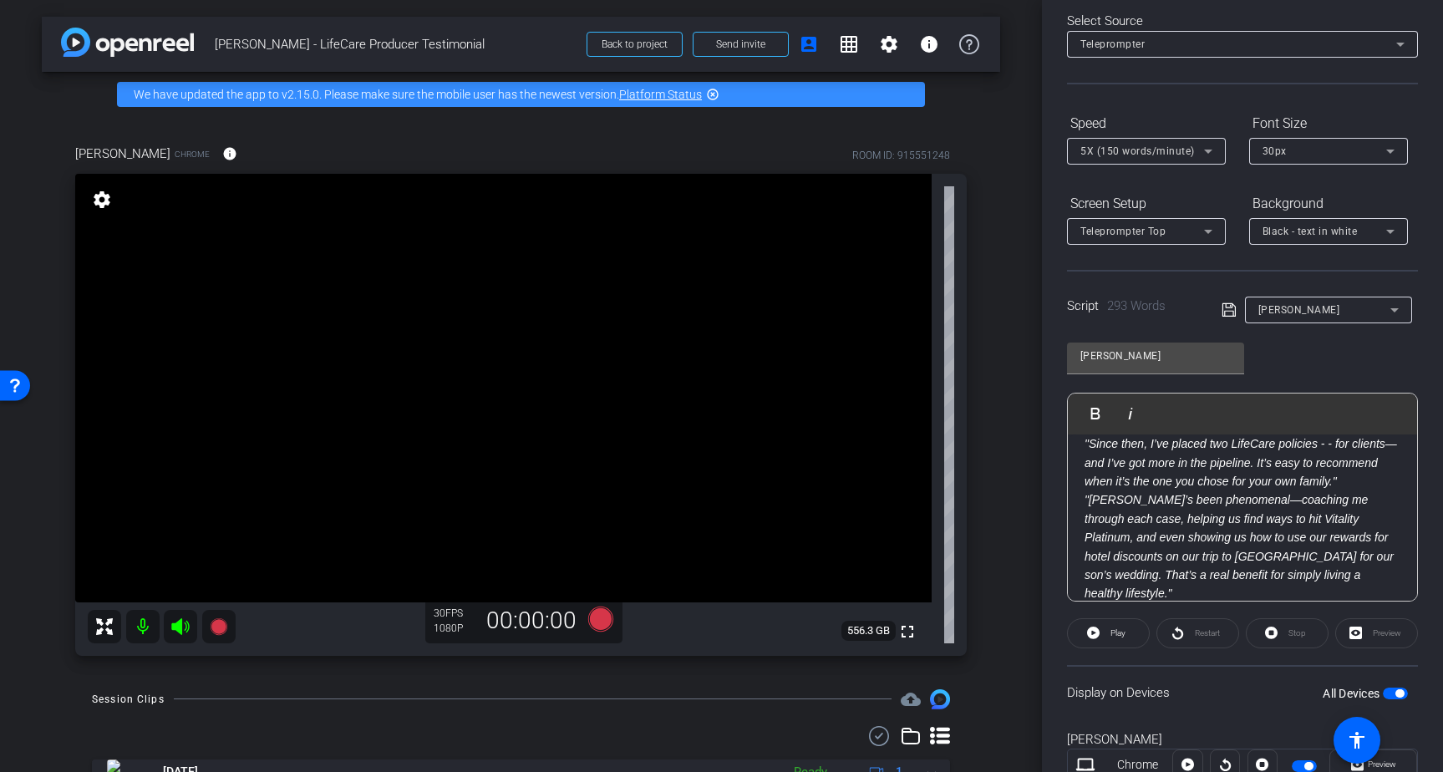
scroll to position [141, 0]
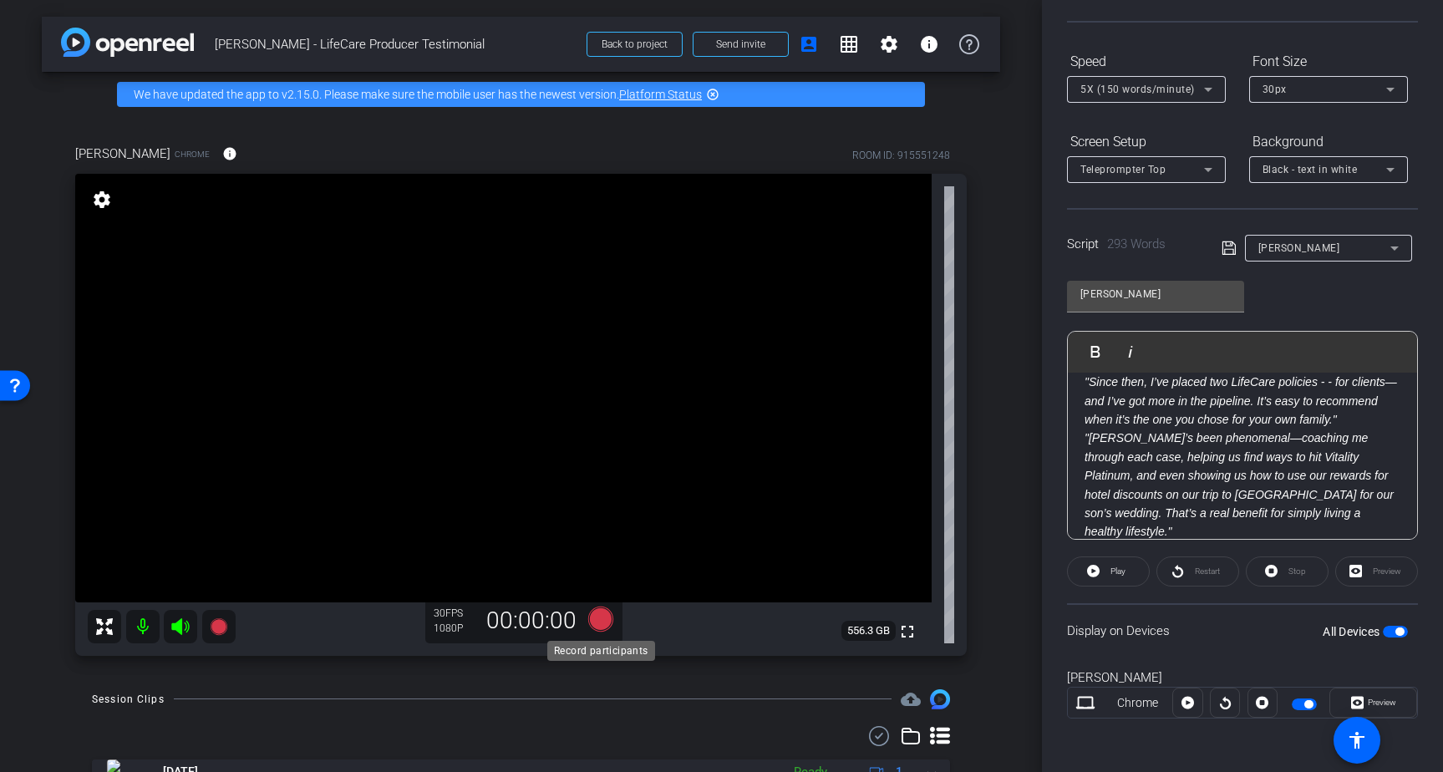
click at [604, 615] on icon at bounding box center [599, 618] width 25 height 25
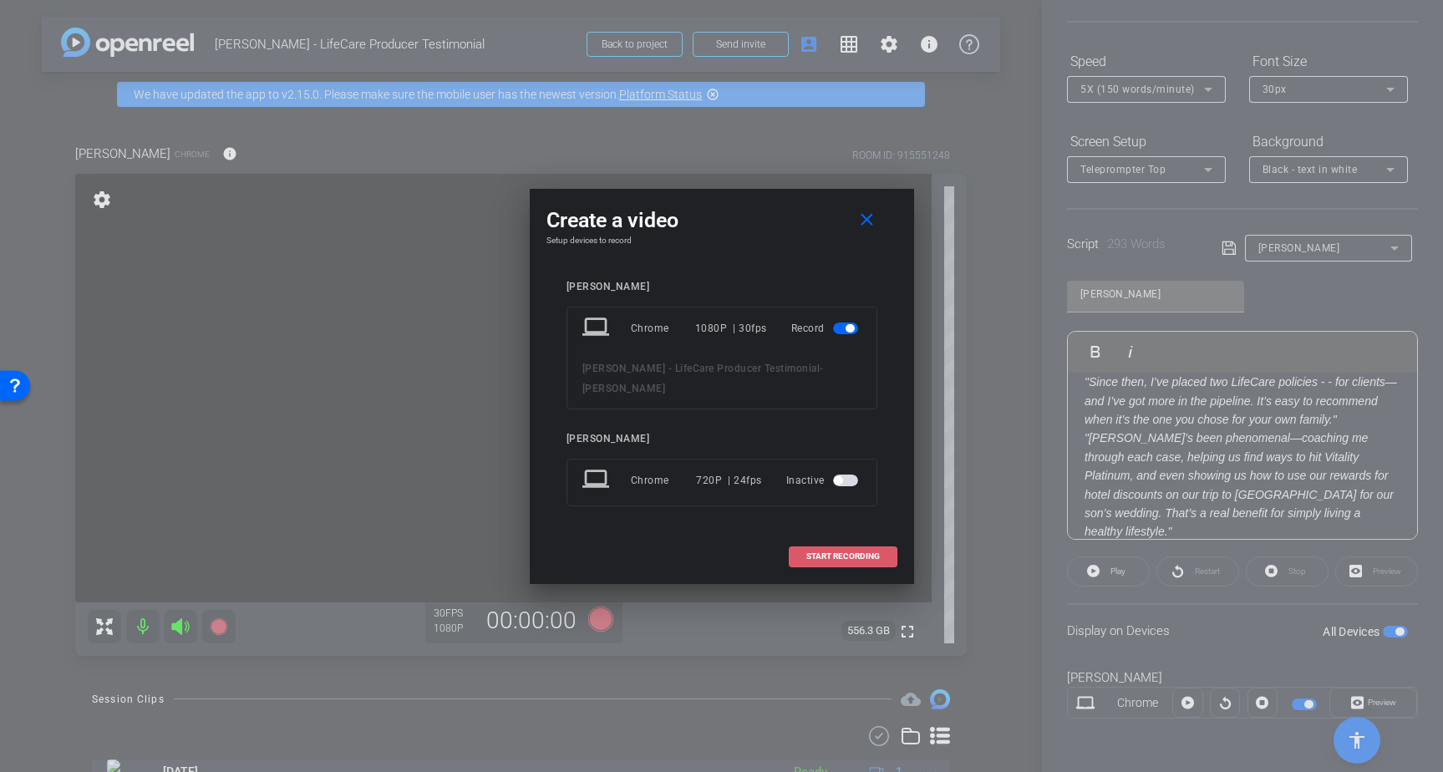
click at [866, 540] on span at bounding box center [842, 556] width 107 height 40
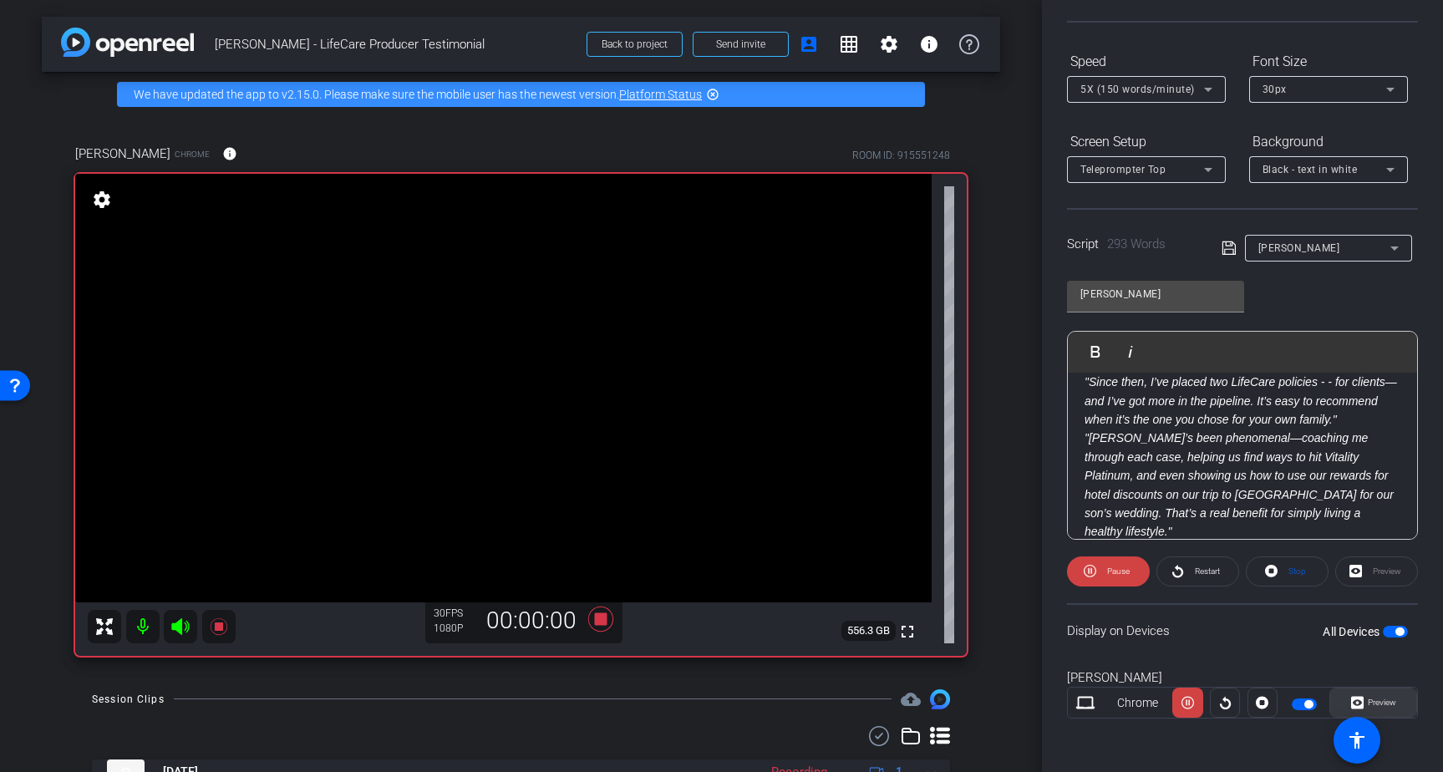
click at [1388, 702] on span "Preview" at bounding box center [1381, 701] width 28 height 9
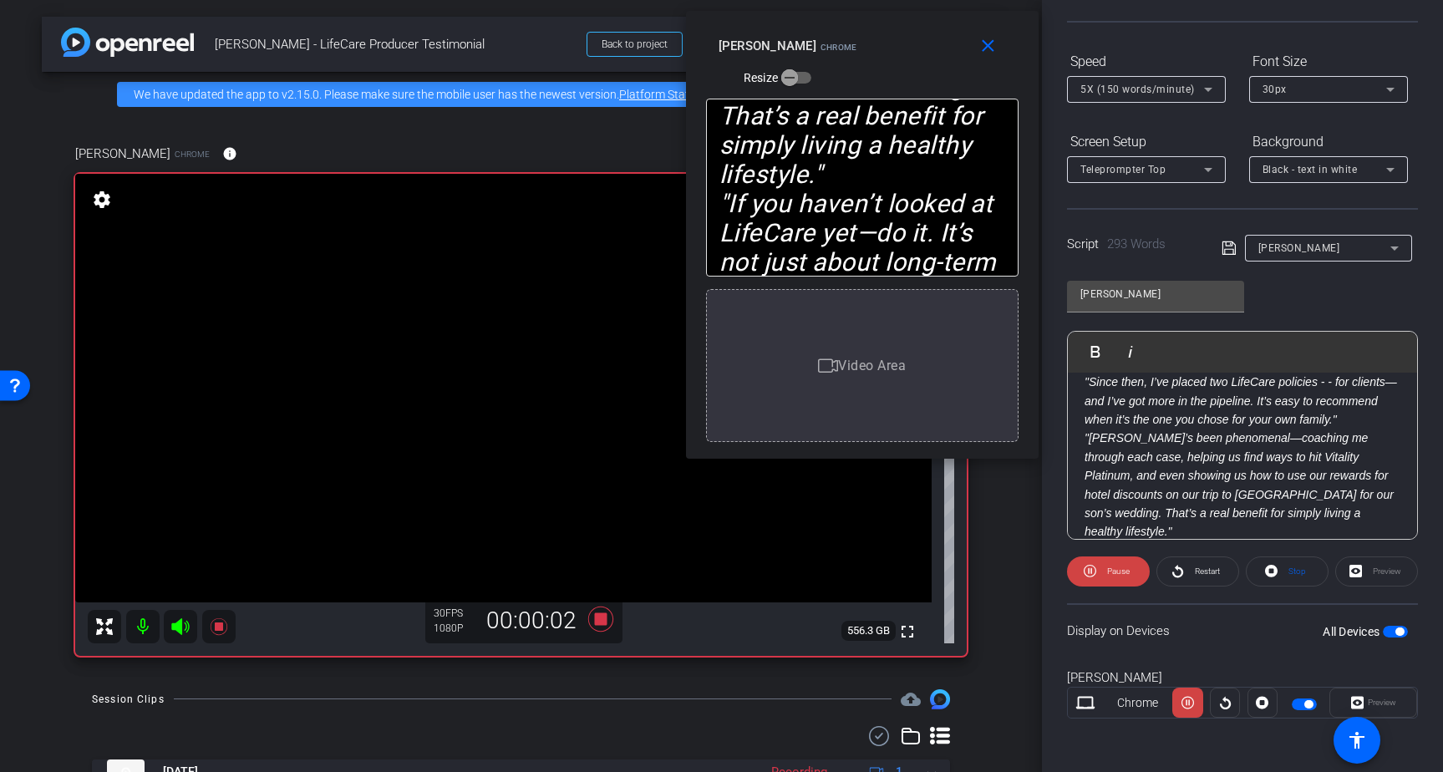
drag, startPoint x: 704, startPoint y: 221, endPoint x: 844, endPoint y: 70, distance: 206.3
click at [844, 70] on div "close Brad Fiene Chrome Resize" at bounding box center [862, 48] width 352 height 75
click at [1161, 90] on span "5X (150 words/minute)" at bounding box center [1137, 90] width 114 height 12
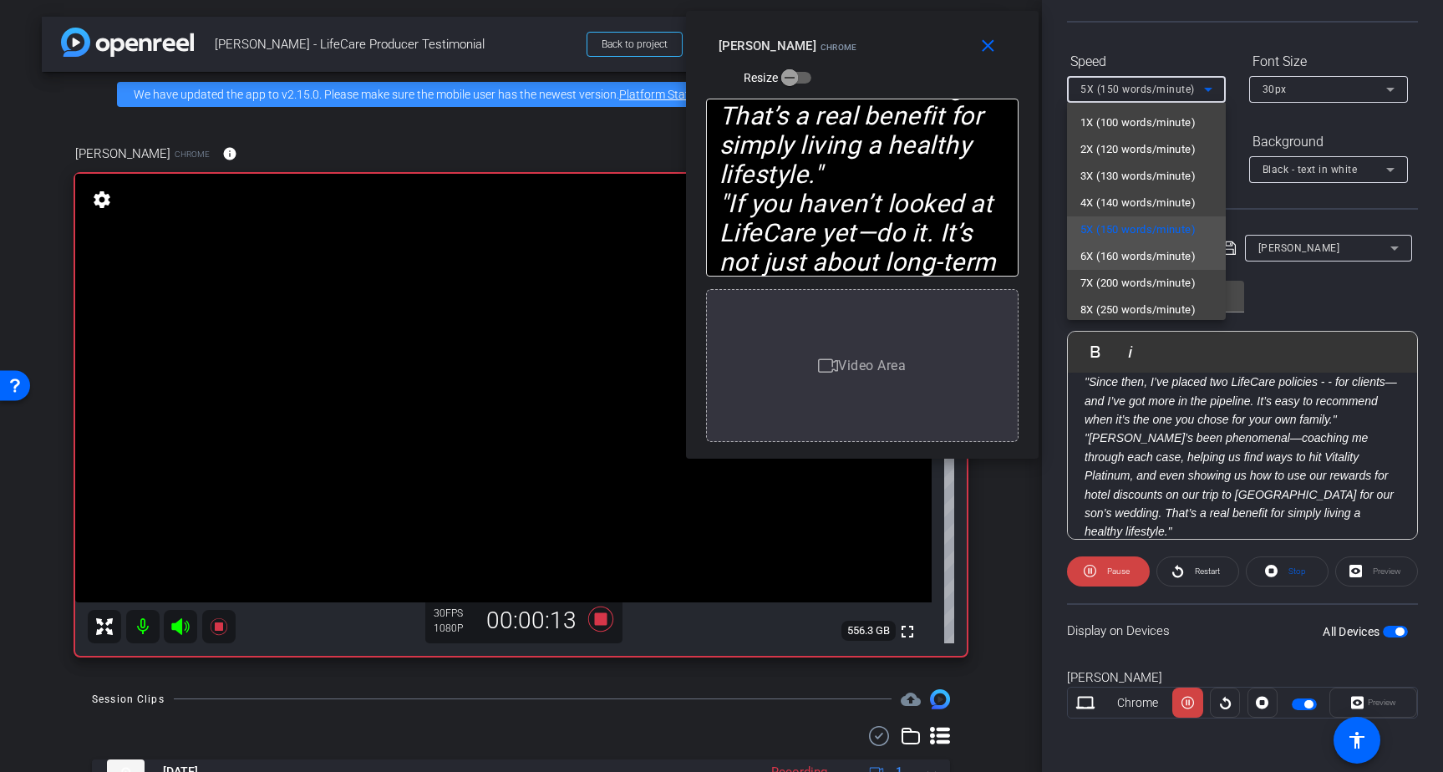
click at [1118, 251] on span "6X (160 words/minute)" at bounding box center [1137, 256] width 115 height 20
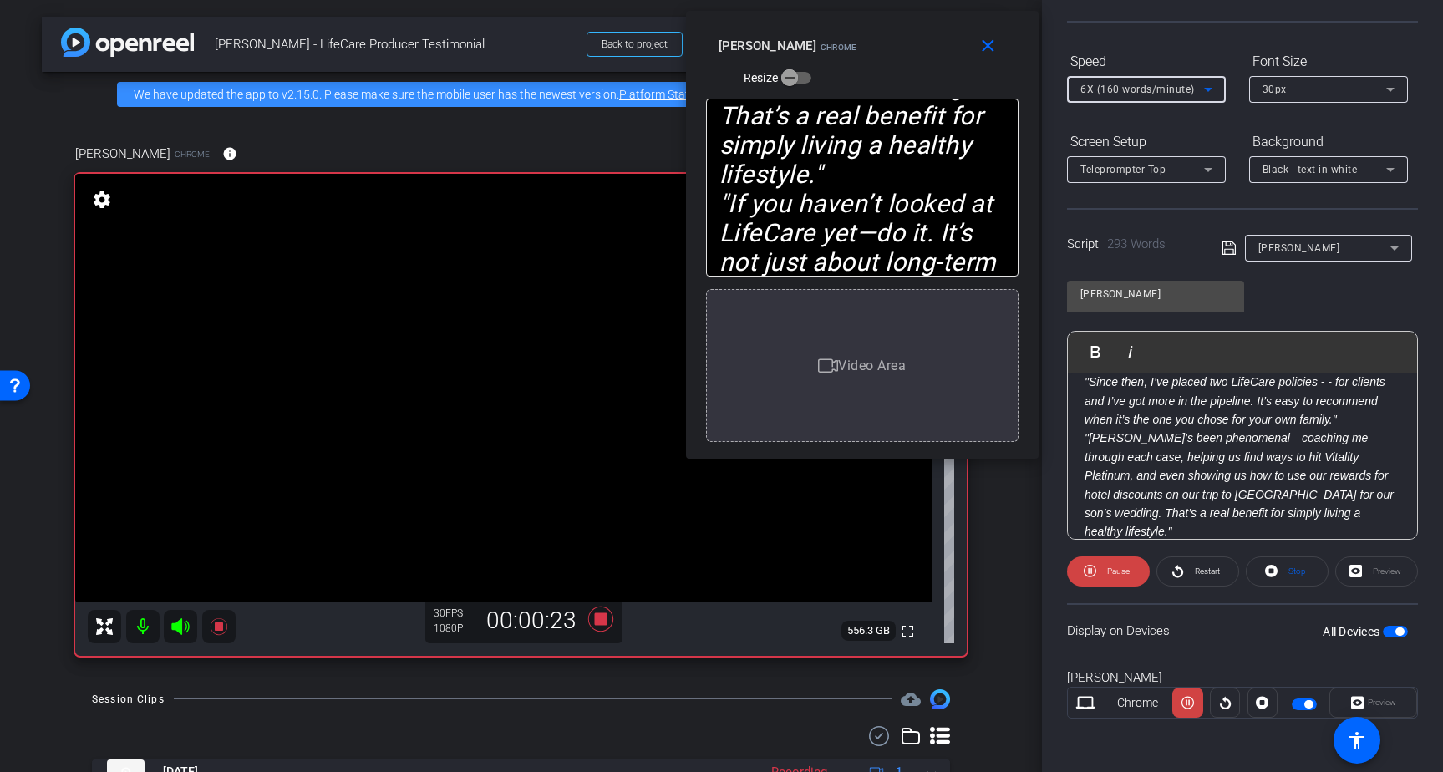
click at [1148, 88] on span "6X (160 words/minute)" at bounding box center [1137, 90] width 114 height 12
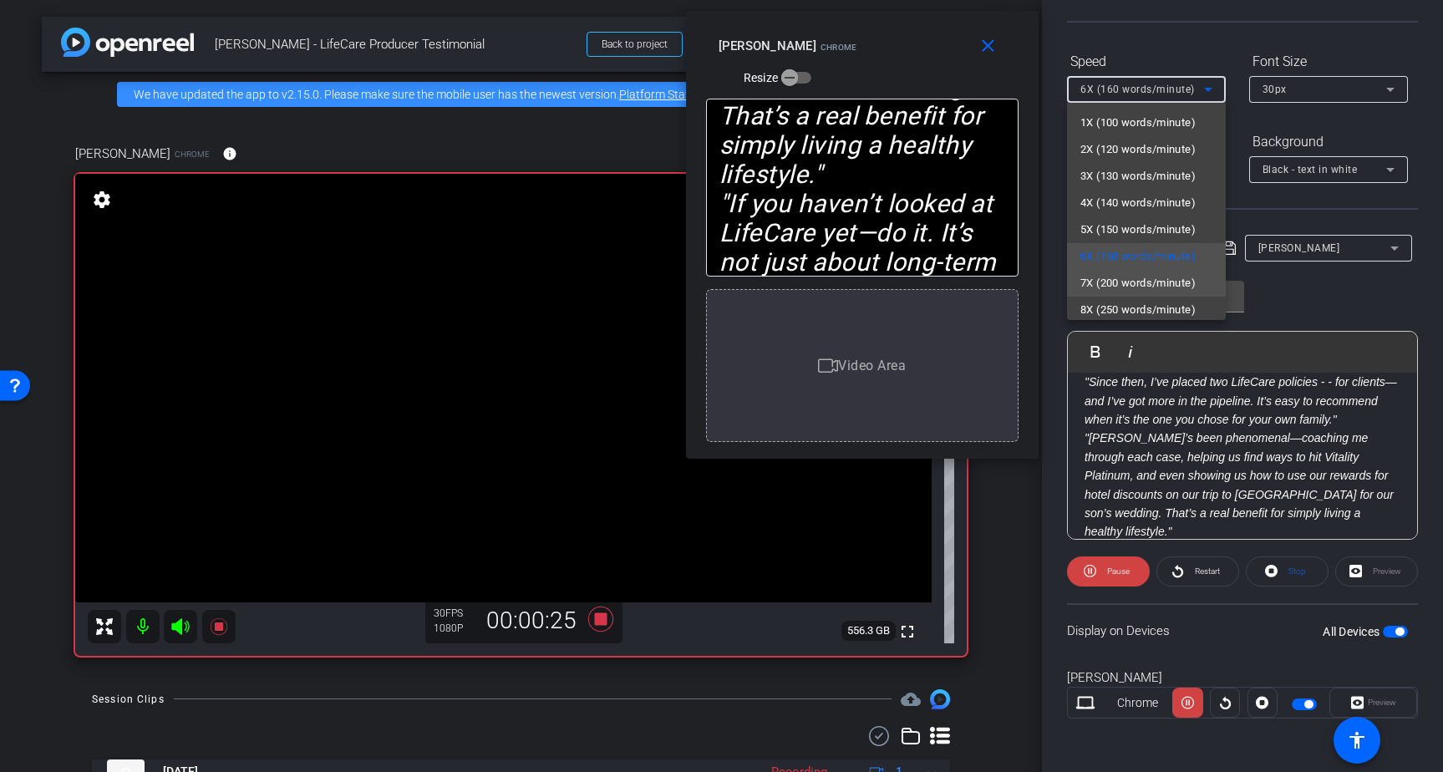
click at [1122, 276] on span "7X (200 words/minute)" at bounding box center [1137, 283] width 115 height 20
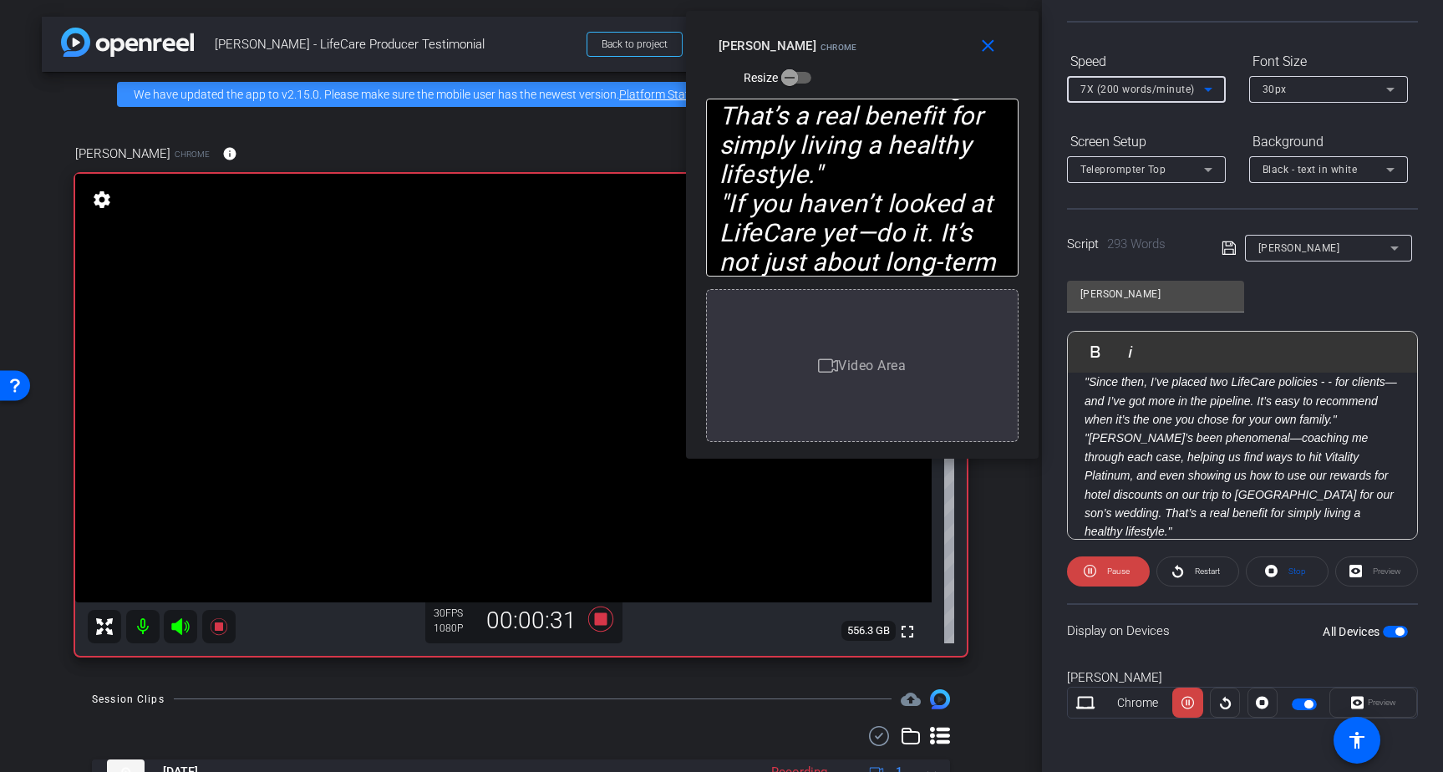
click at [1146, 93] on span "7X (200 words/minute)" at bounding box center [1137, 90] width 114 height 12
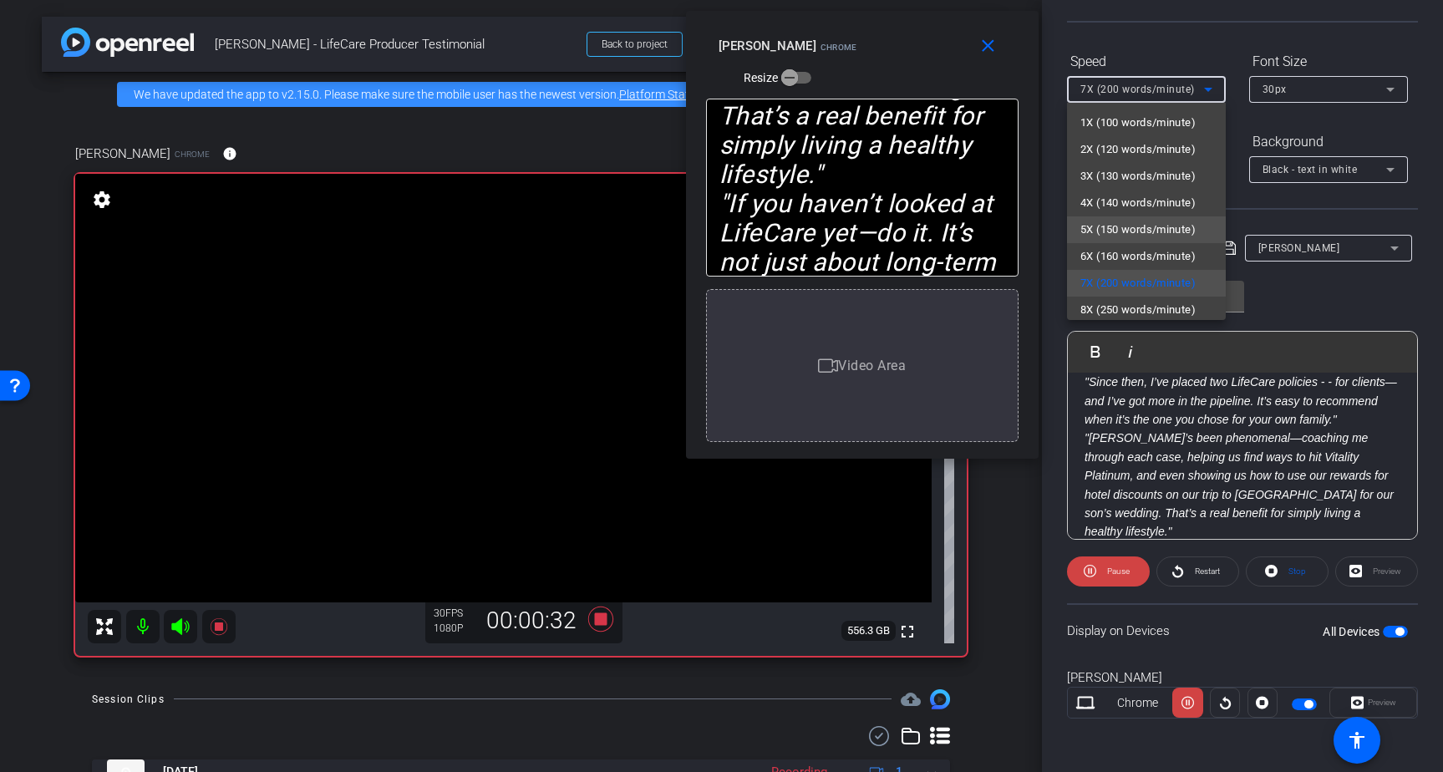
click at [1118, 222] on span "5X (150 words/minute)" at bounding box center [1137, 230] width 115 height 20
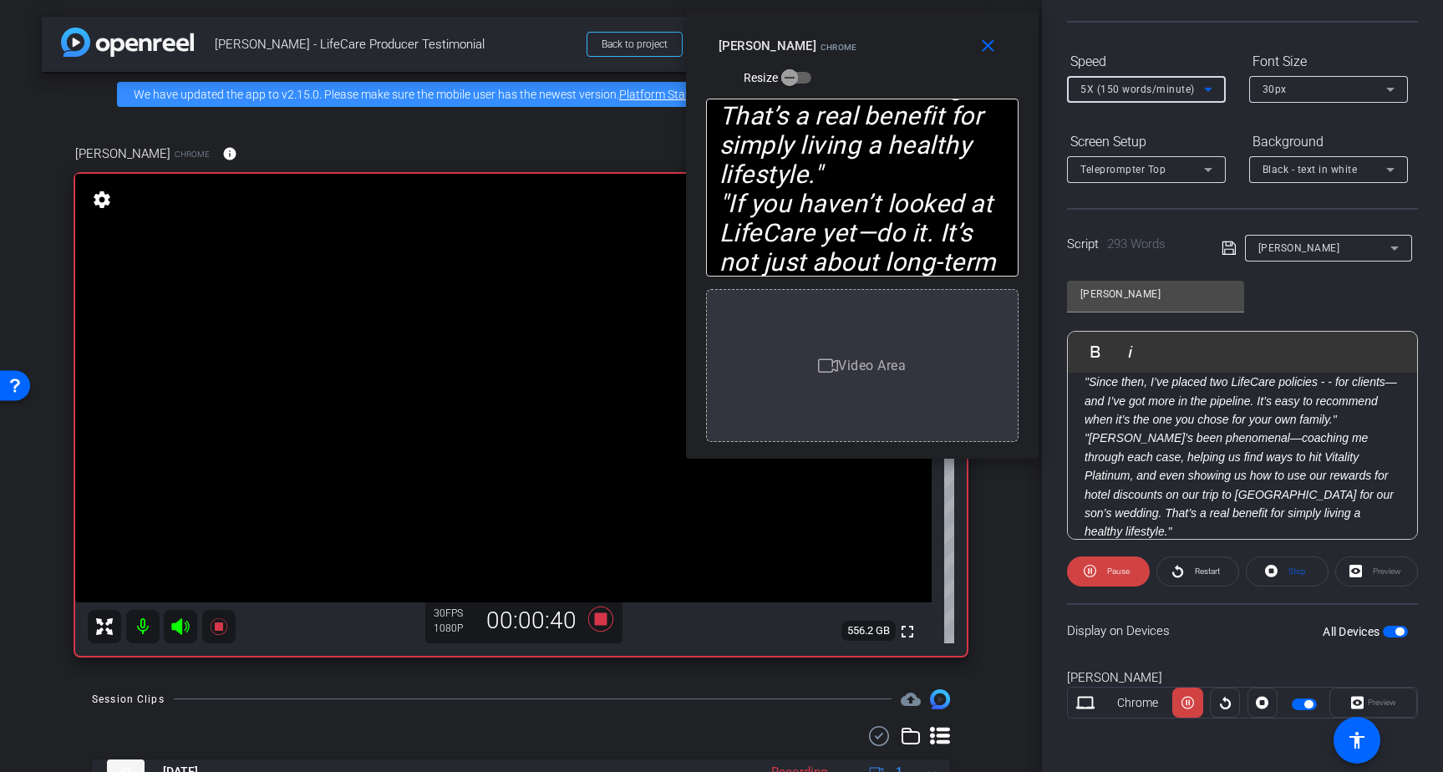
click at [1161, 88] on span "5X (150 words/minute)" at bounding box center [1137, 90] width 114 height 12
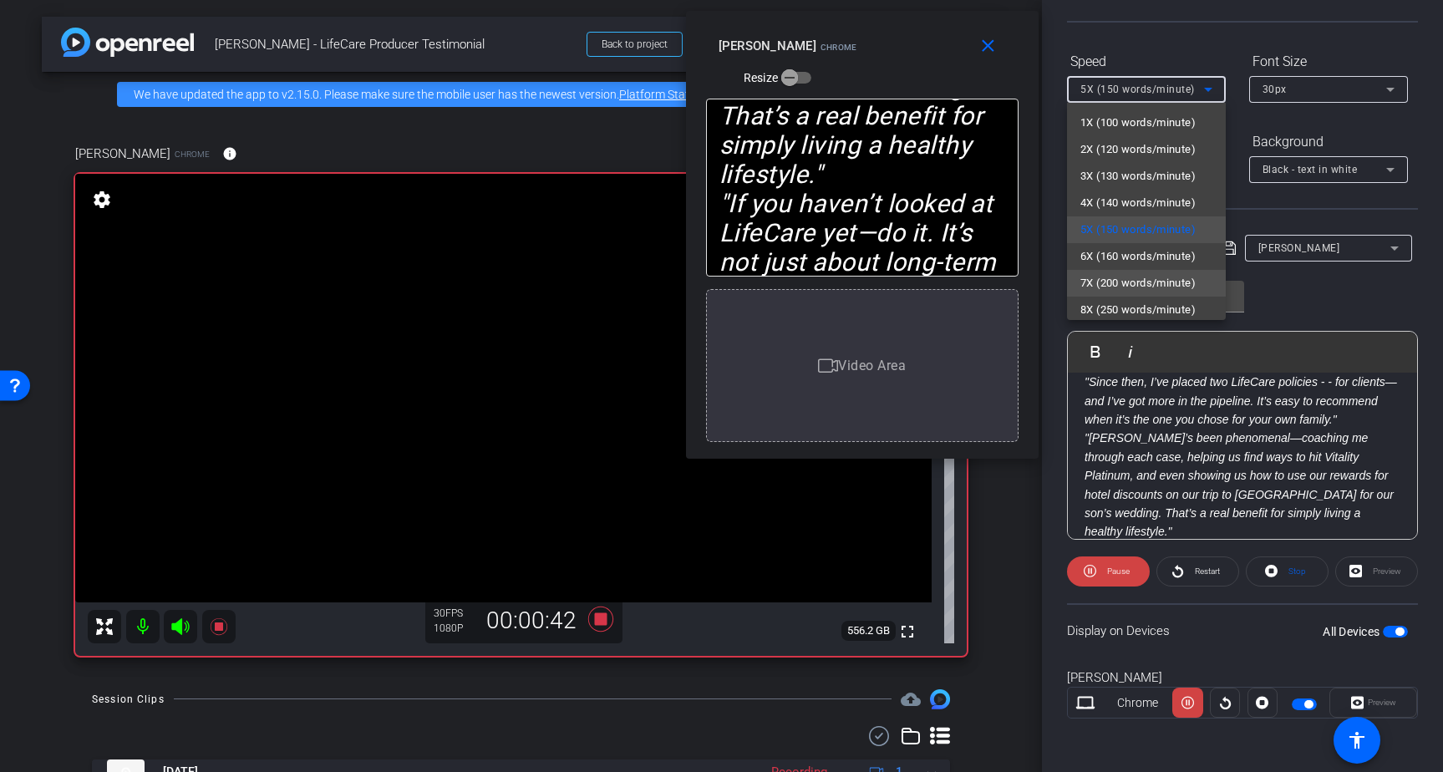
click at [1139, 271] on mat-option "7X (200 words/minute)" at bounding box center [1146, 283] width 159 height 27
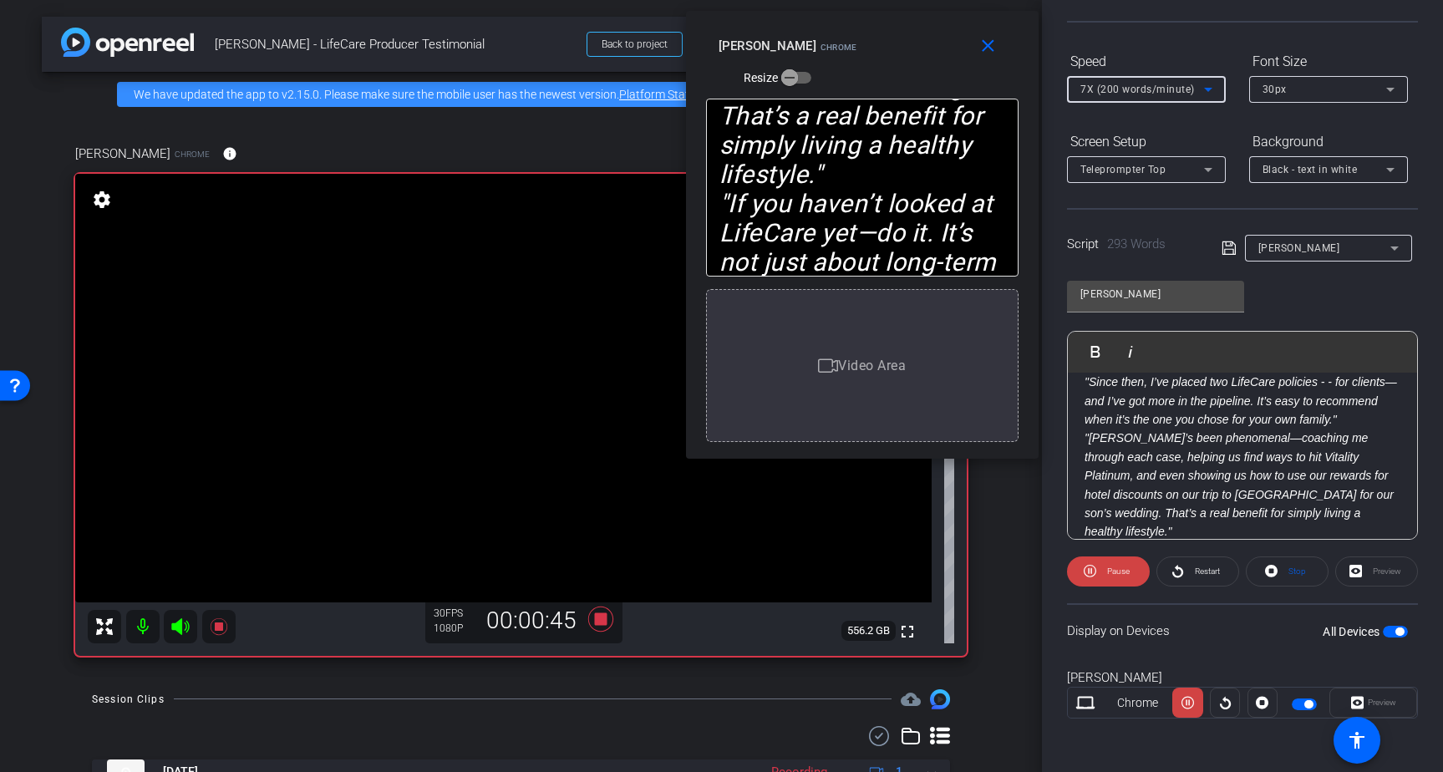
click at [1139, 89] on span "7X (200 words/minute)" at bounding box center [1137, 90] width 114 height 12
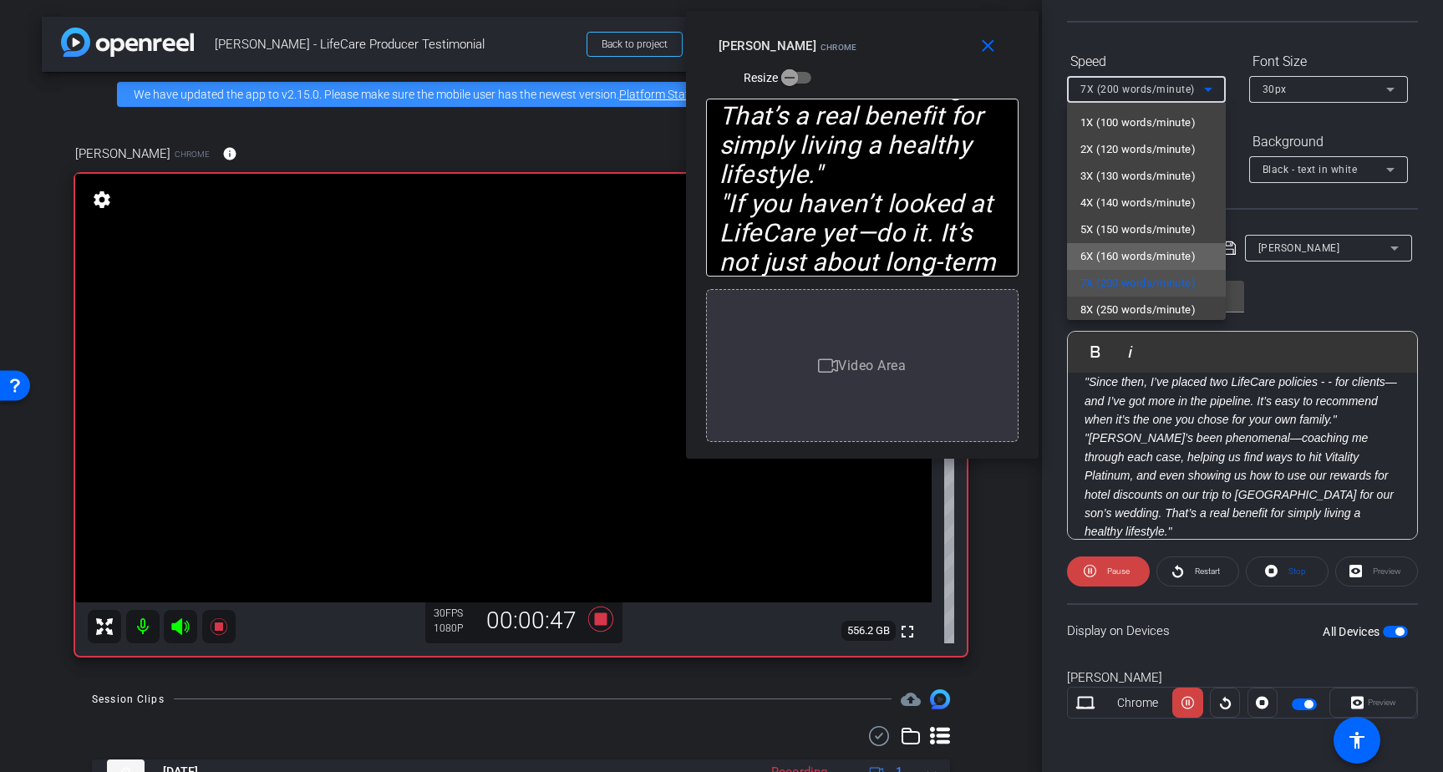
click at [1118, 251] on span "6X (160 words/minute)" at bounding box center [1137, 256] width 115 height 20
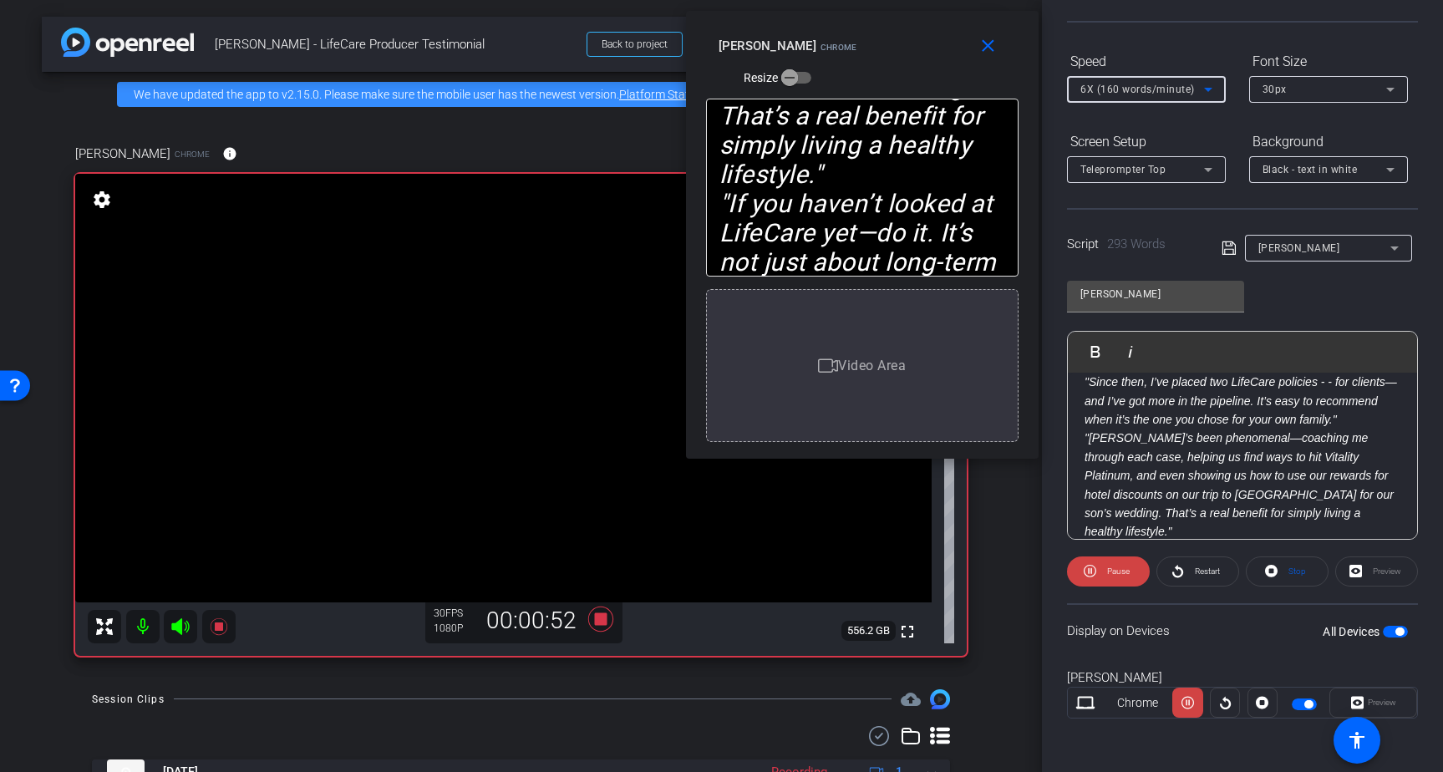
click at [1129, 89] on span "6X (160 words/minute)" at bounding box center [1137, 90] width 114 height 12
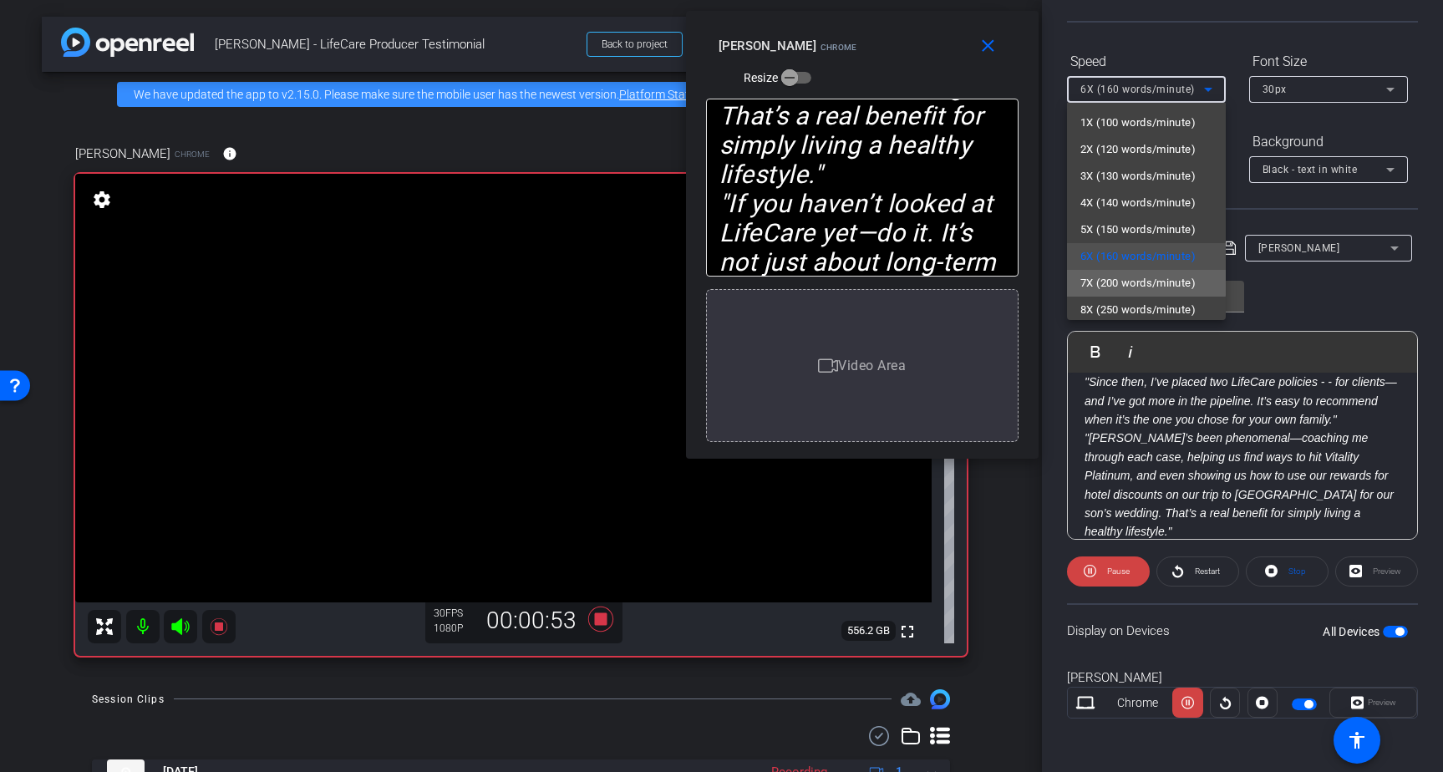
click at [1113, 276] on span "7X (200 words/minute)" at bounding box center [1137, 283] width 115 height 20
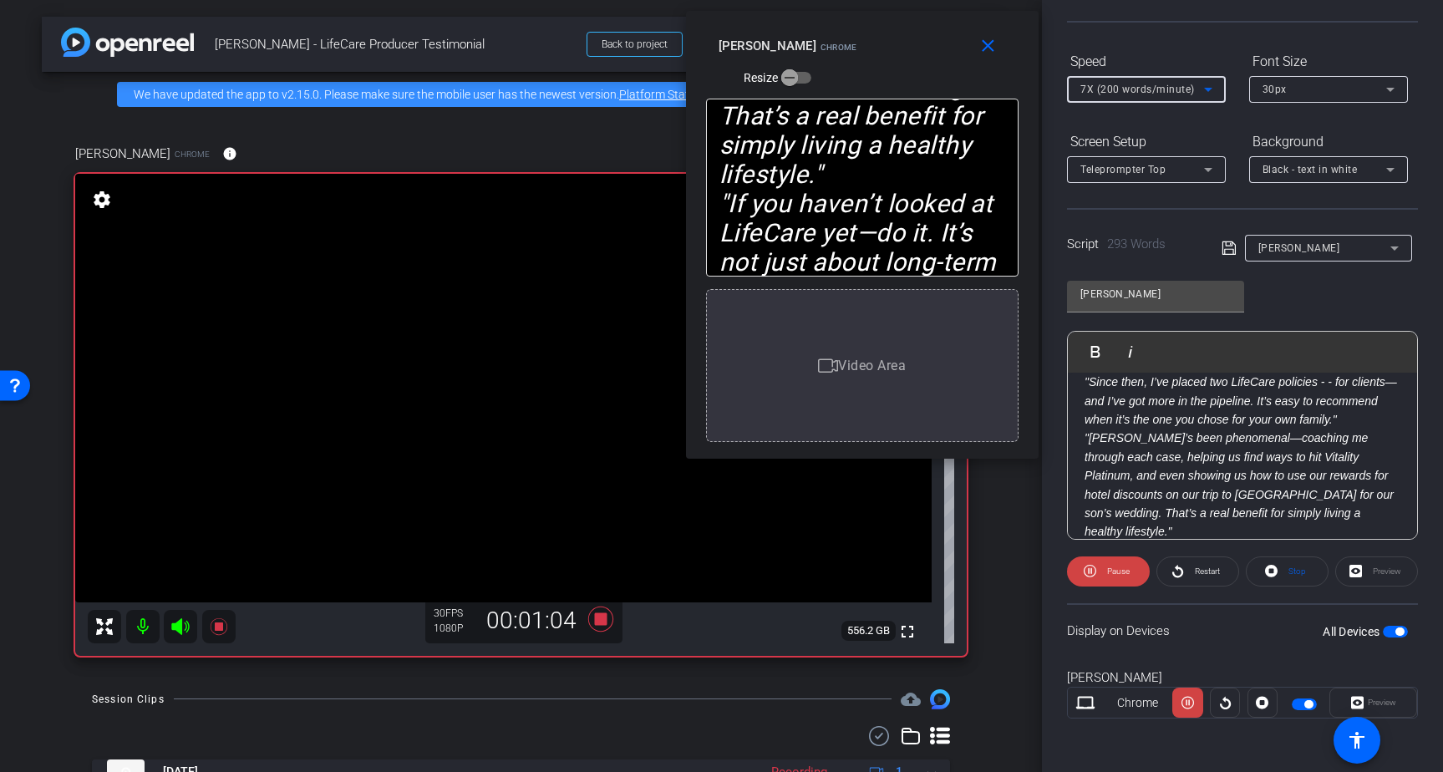
click at [1139, 91] on span "7X (200 words/minute)" at bounding box center [1137, 90] width 114 height 12
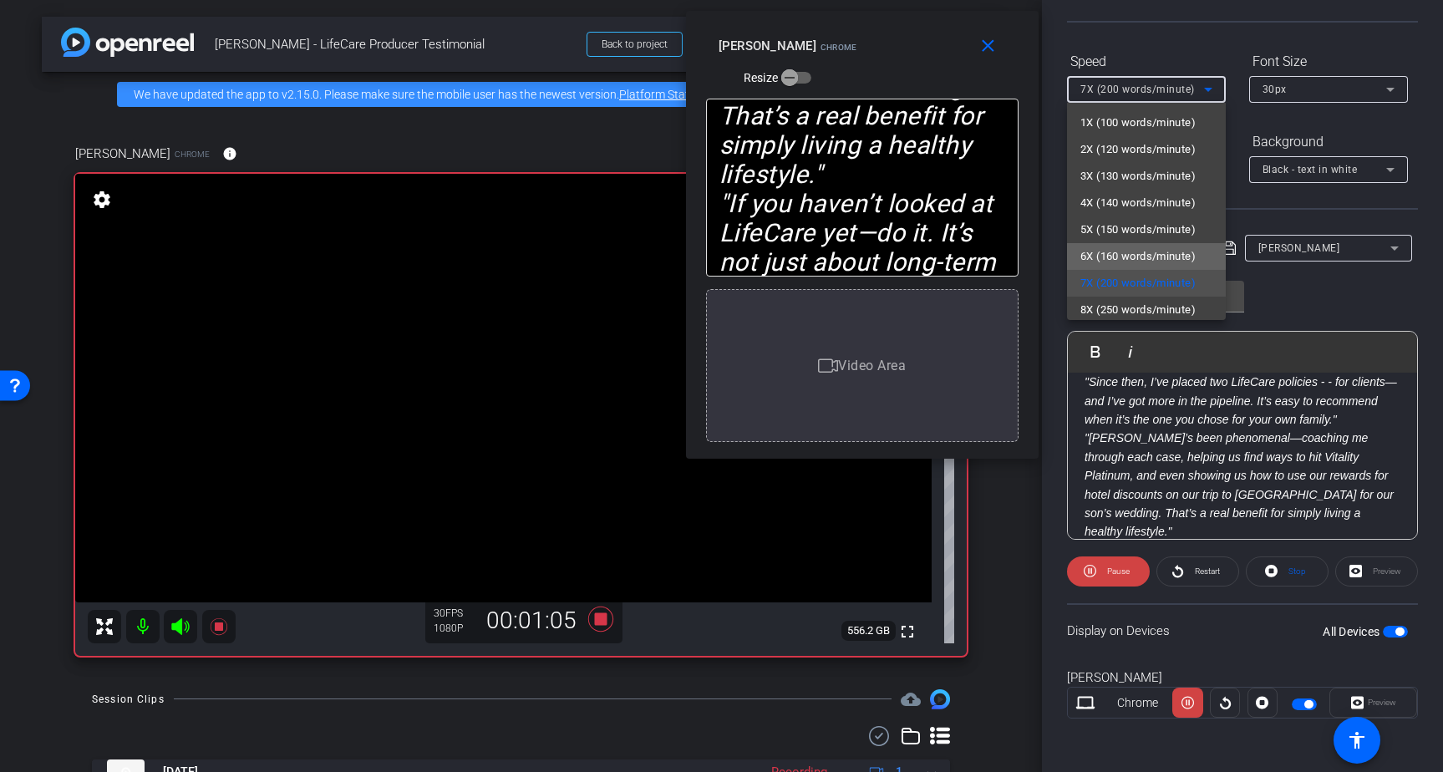
click at [1106, 250] on span "6X (160 words/minute)" at bounding box center [1137, 256] width 115 height 20
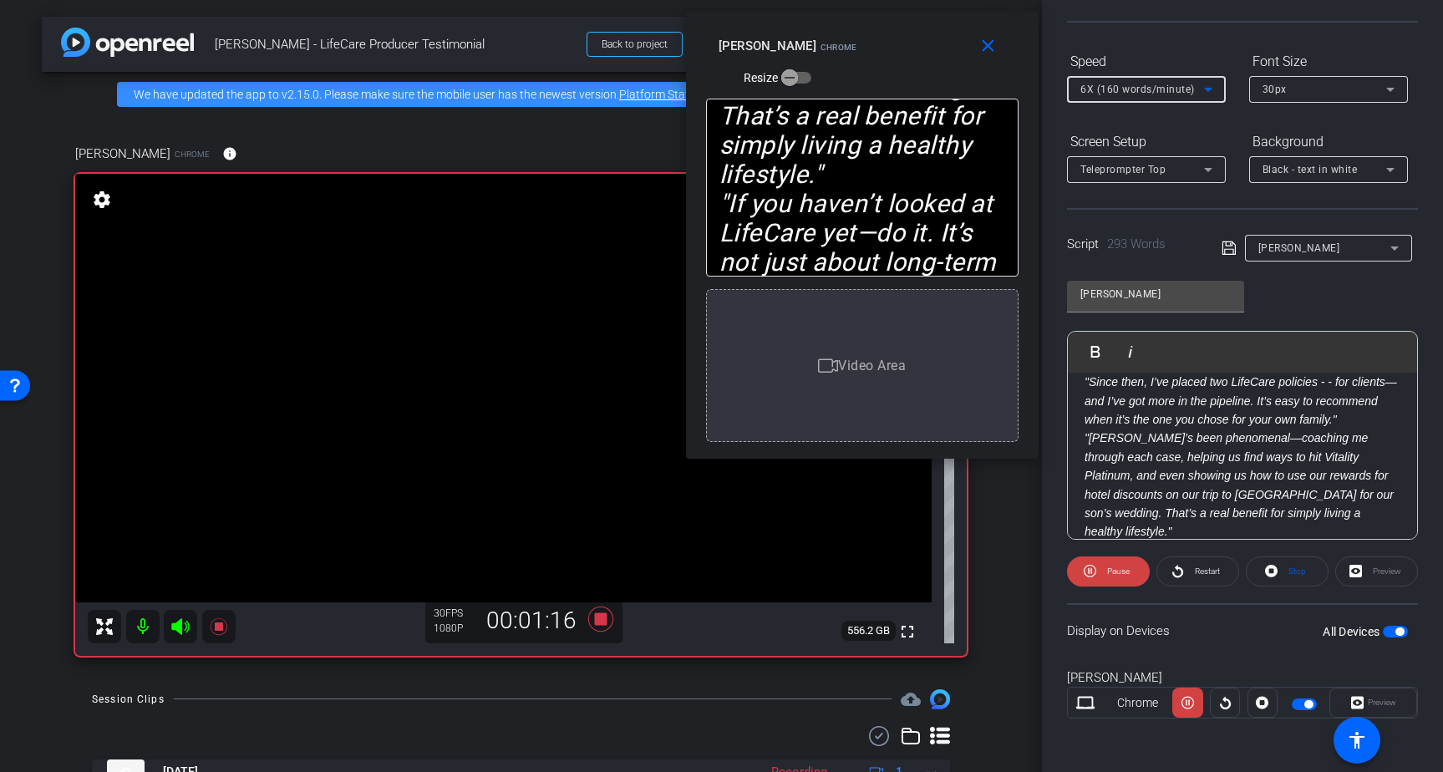
click at [1149, 96] on div "6X (160 words/minute)" at bounding box center [1142, 89] width 124 height 21
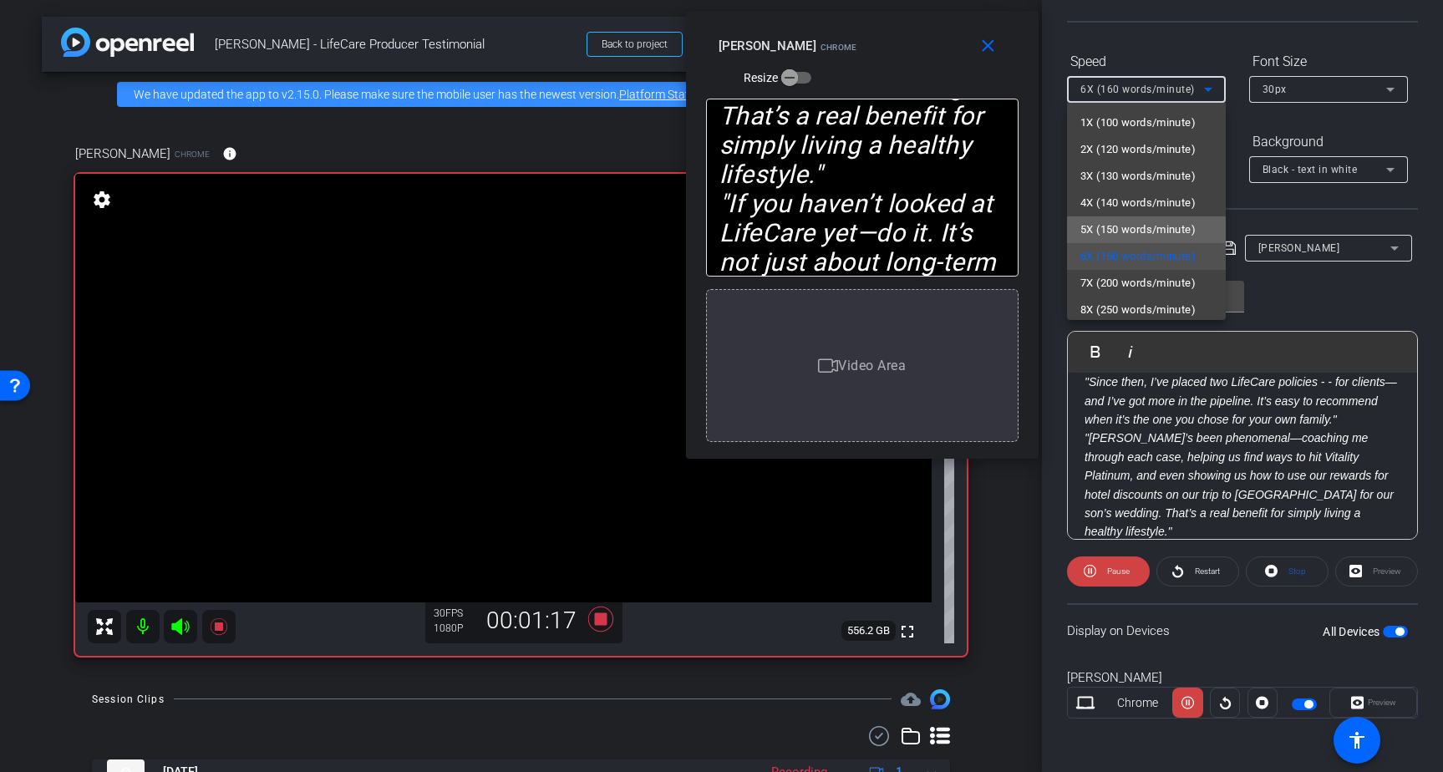
click at [1114, 221] on span "5X (150 words/minute)" at bounding box center [1137, 230] width 115 height 20
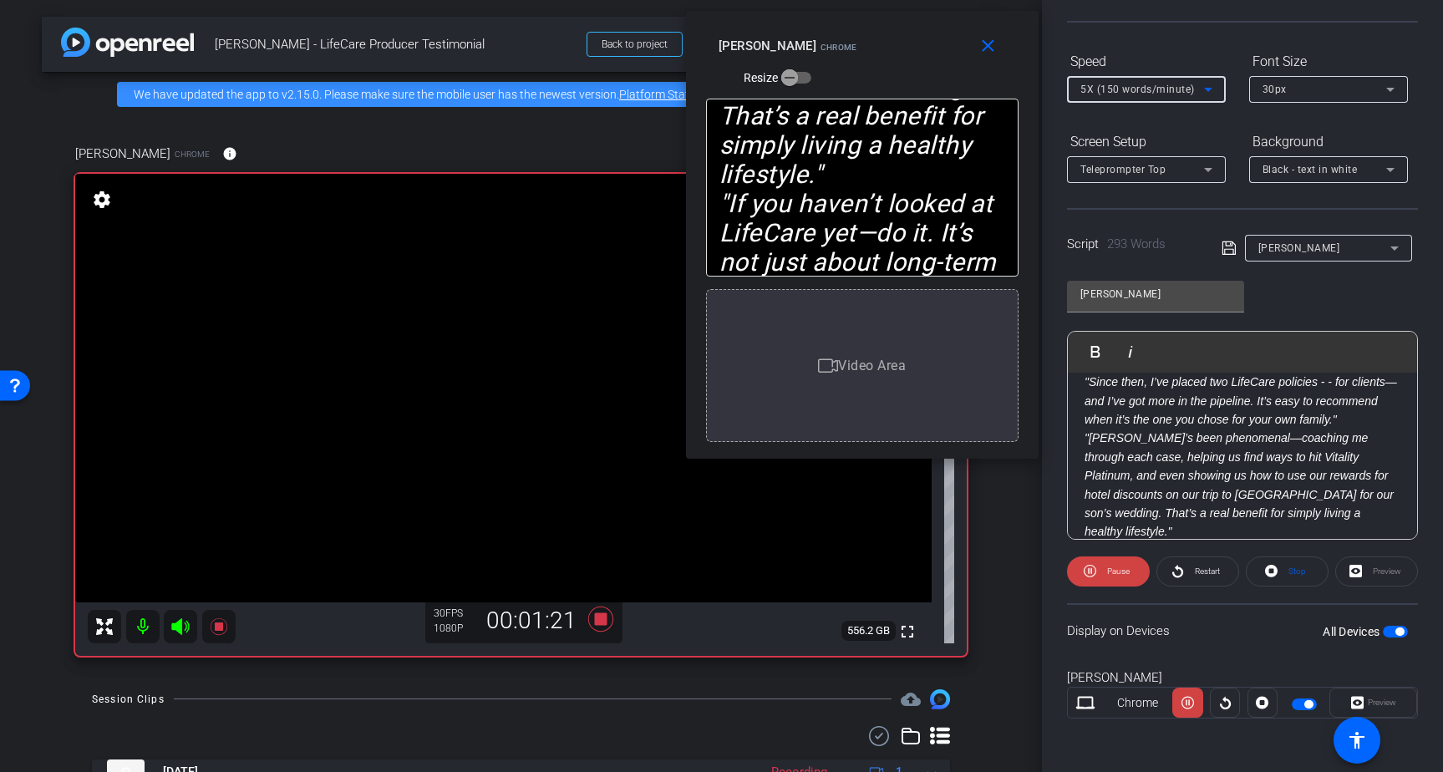
click at [1144, 92] on span "5X (150 words/minute)" at bounding box center [1137, 90] width 114 height 12
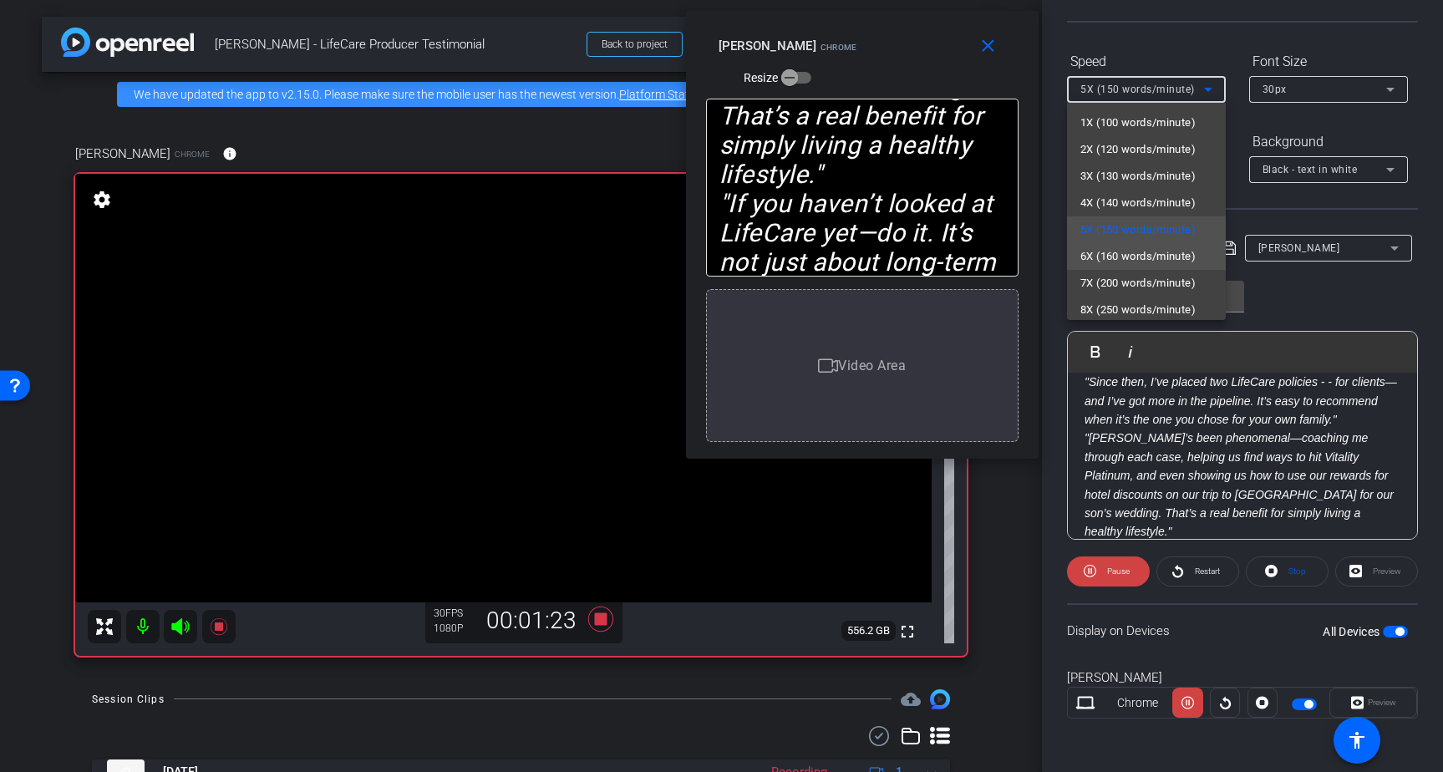
click at [1113, 251] on span "6X (160 words/minute)" at bounding box center [1137, 256] width 115 height 20
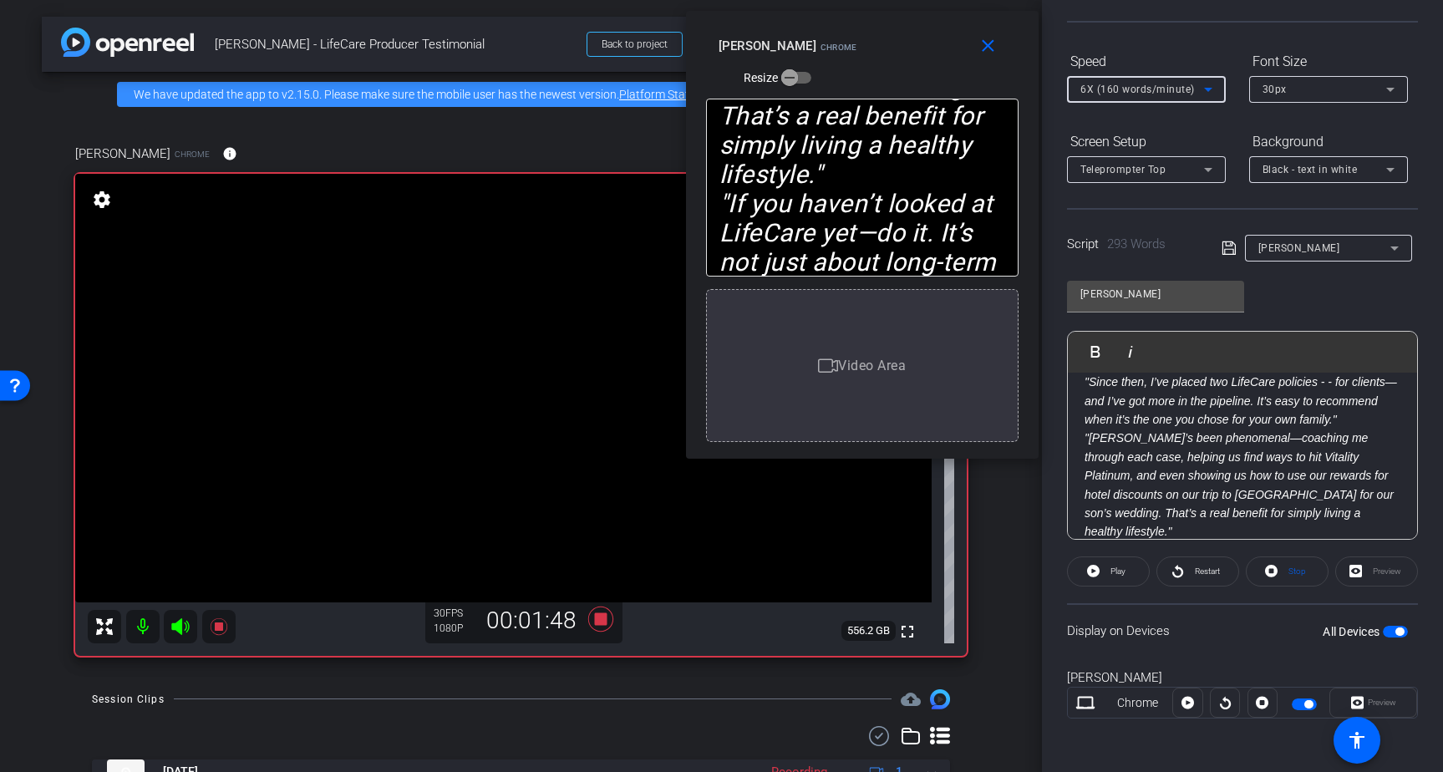
scroll to position [0, 0]
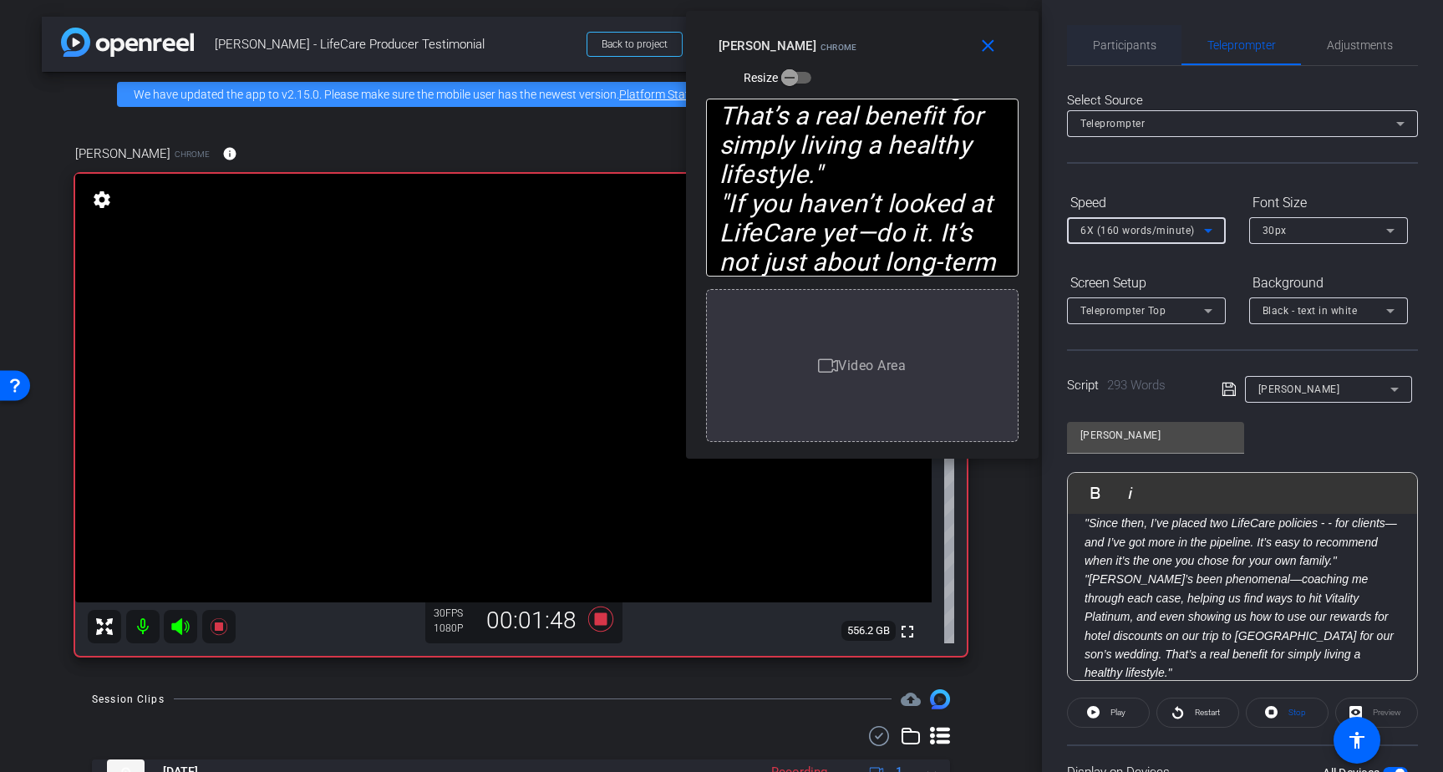
click at [1135, 42] on span "Participants" at bounding box center [1124, 45] width 63 height 12
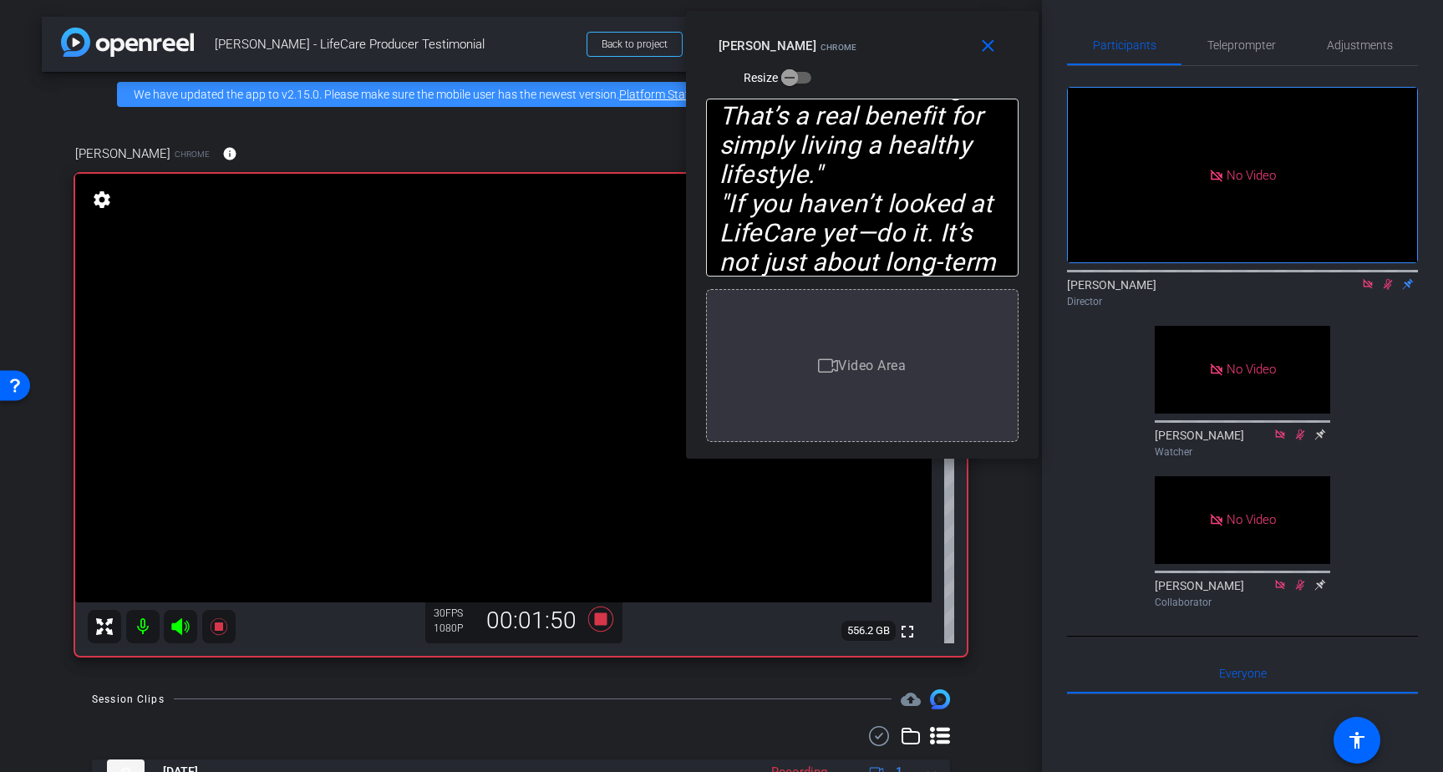
click at [1368, 282] on icon at bounding box center [1366, 283] width 9 height 9
click at [1369, 290] on icon at bounding box center [1367, 284] width 13 height 12
click at [604, 620] on icon at bounding box center [599, 618] width 25 height 25
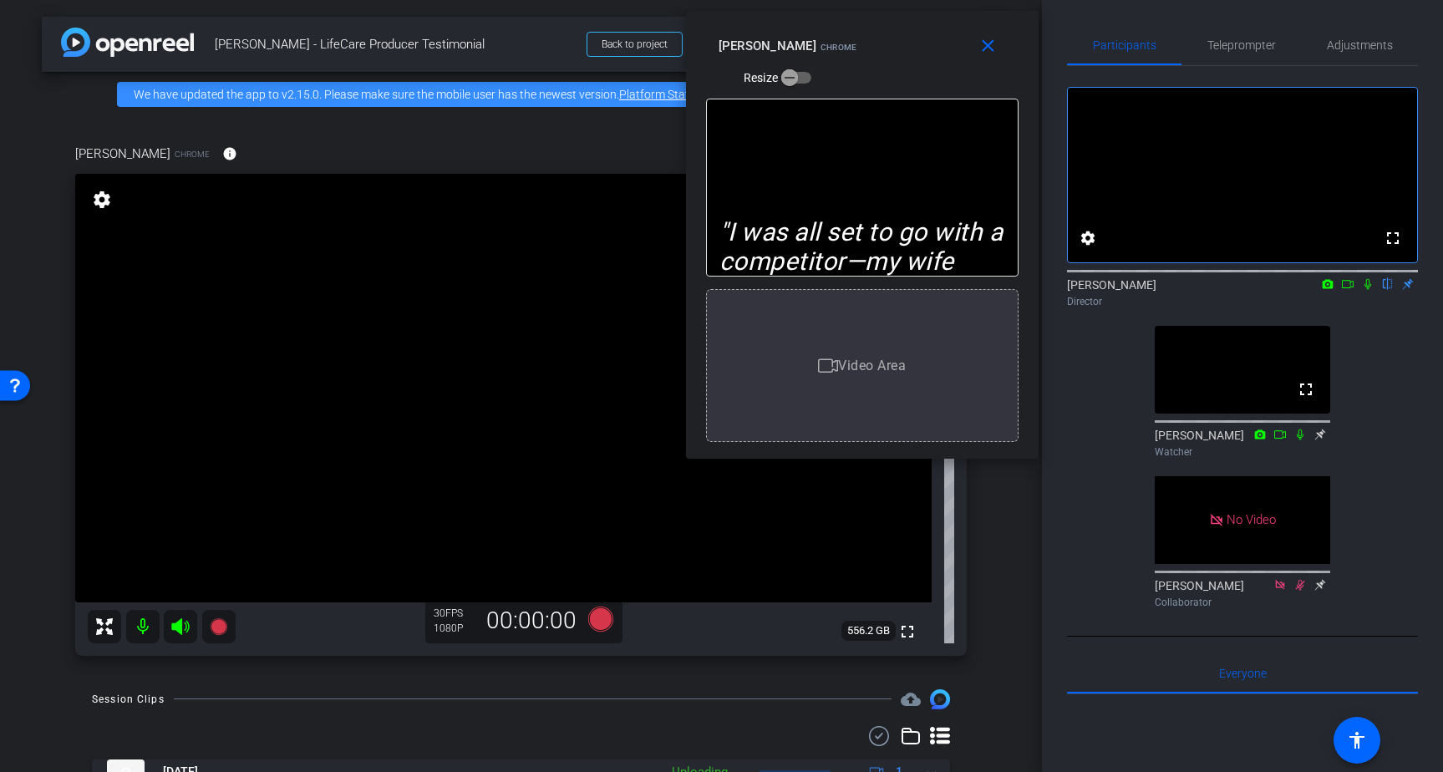
click at [1319, 439] on icon at bounding box center [1320, 434] width 11 height 11
click at [1321, 440] on icon at bounding box center [1320, 434] width 11 height 11
click at [986, 36] on mat-icon "close" at bounding box center [987, 46] width 21 height 21
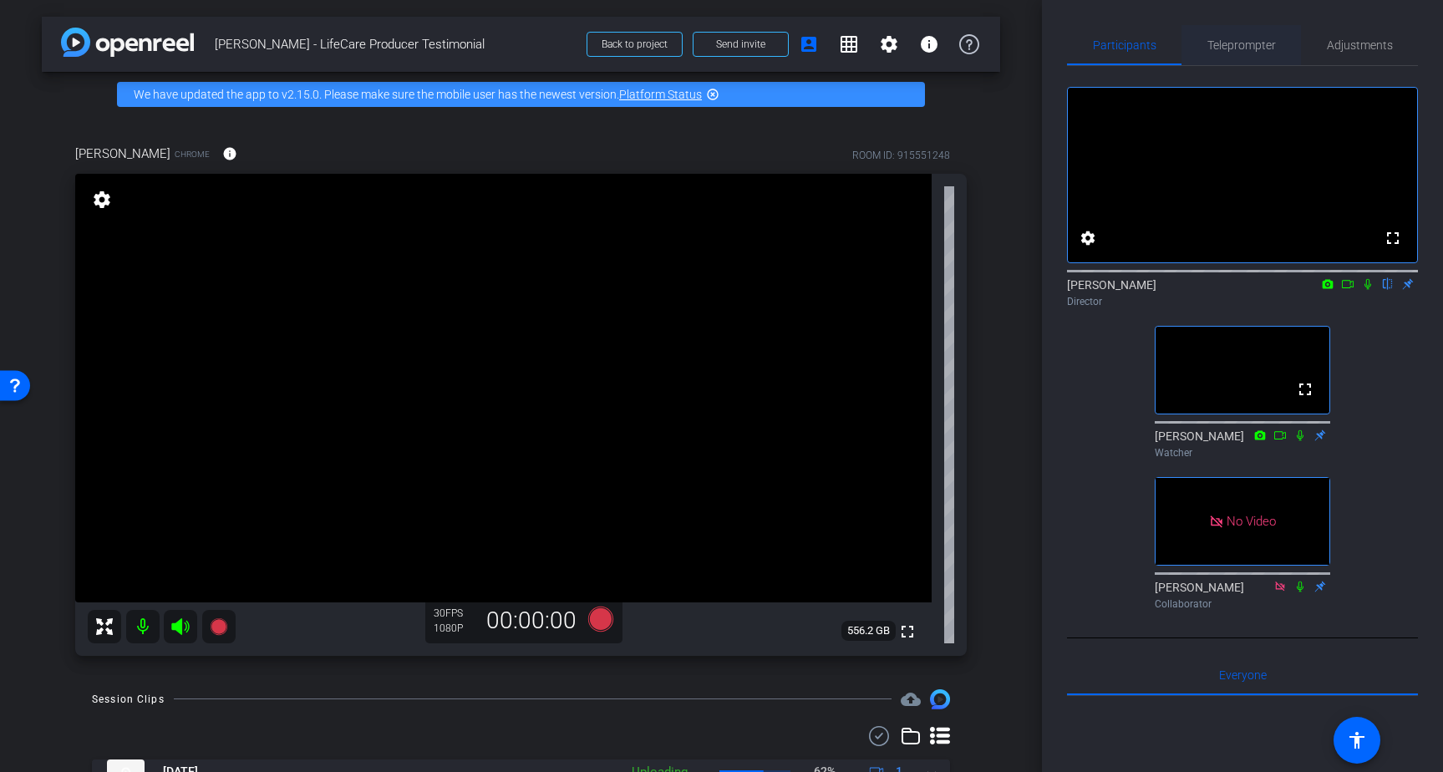
click at [1250, 44] on span "Teleprompter" at bounding box center [1241, 45] width 68 height 12
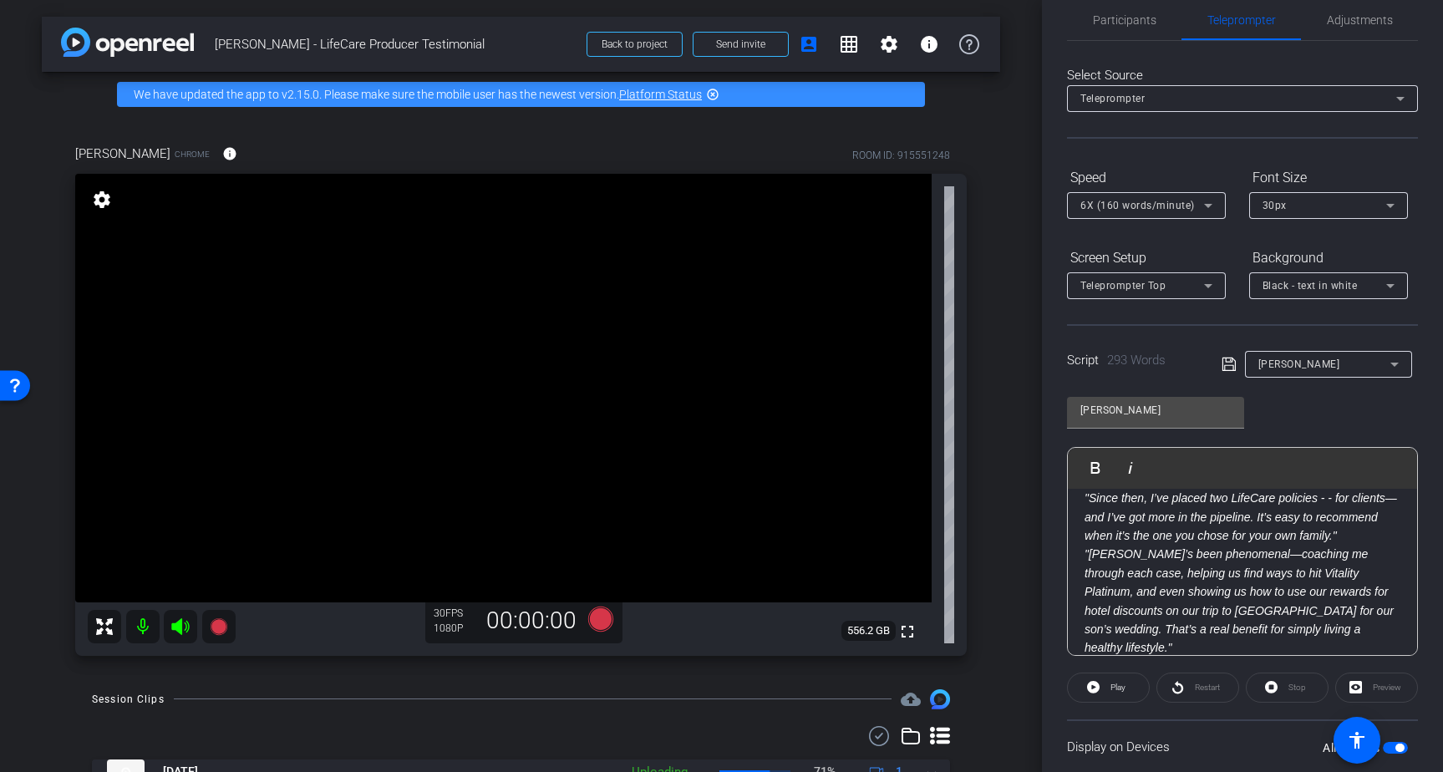
scroll to position [28, 0]
click at [1325, 657] on em ""If you haven’t looked at LifeCare yet—do it. It’s not just about long-term car…" at bounding box center [1227, 682] width 287 height 51
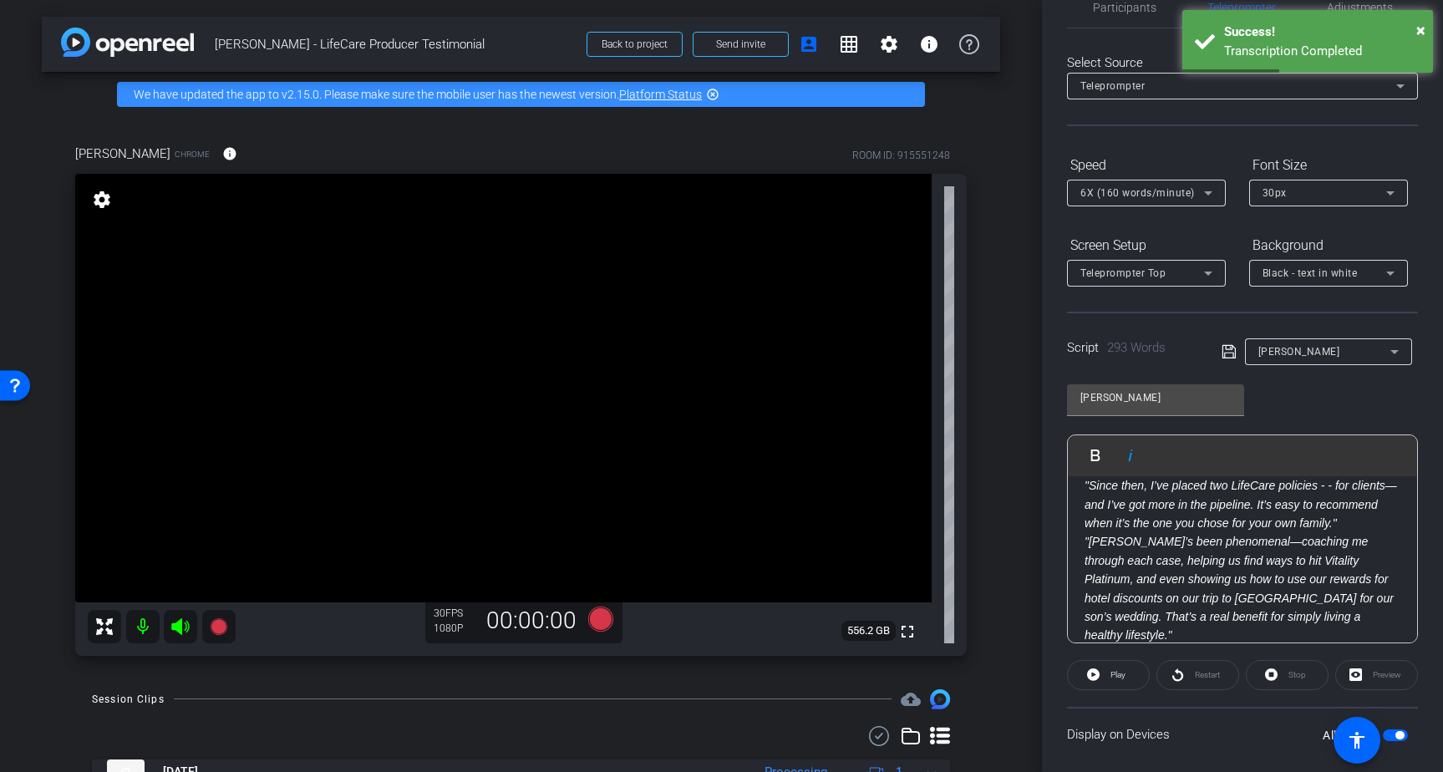
scroll to position [0, 0]
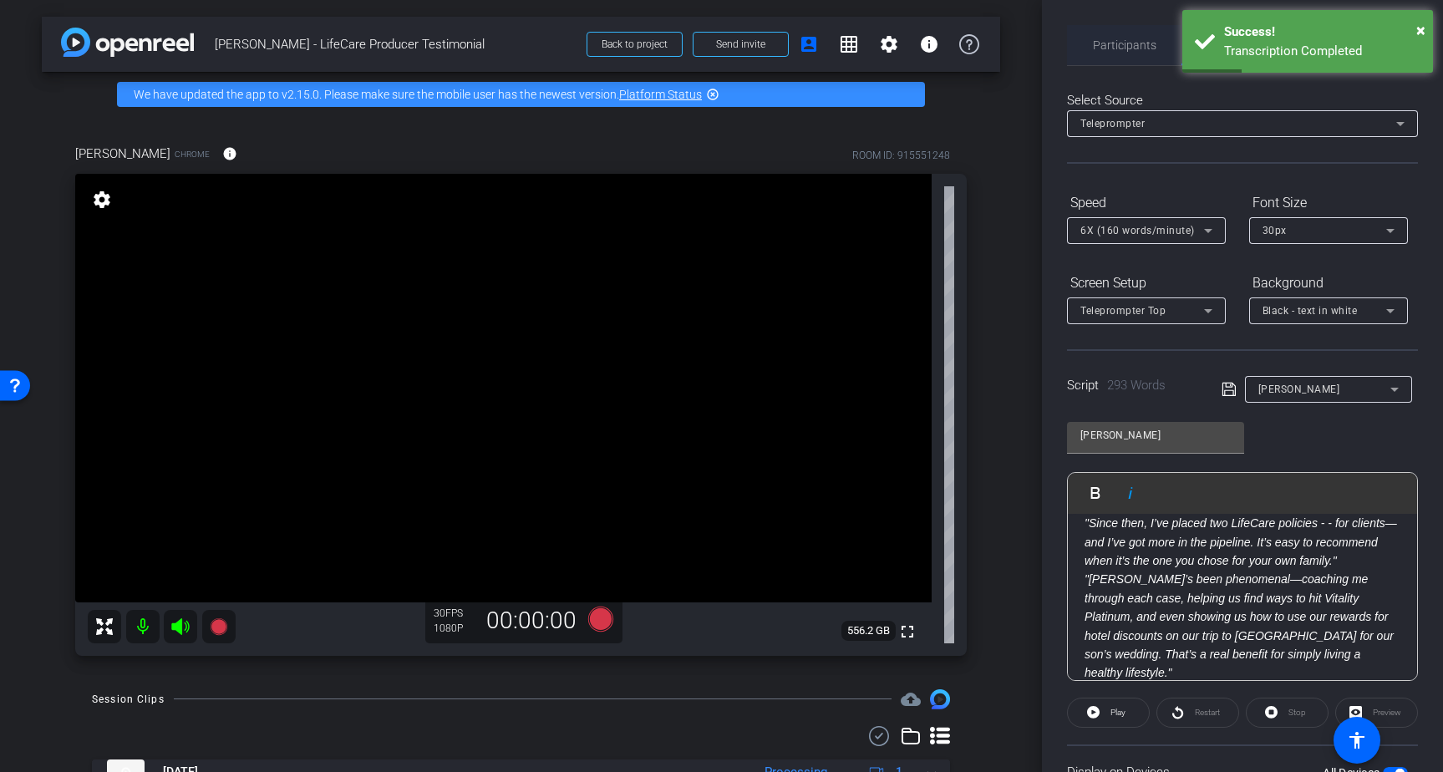
click at [1125, 39] on span "Participants" at bounding box center [1124, 45] width 63 height 12
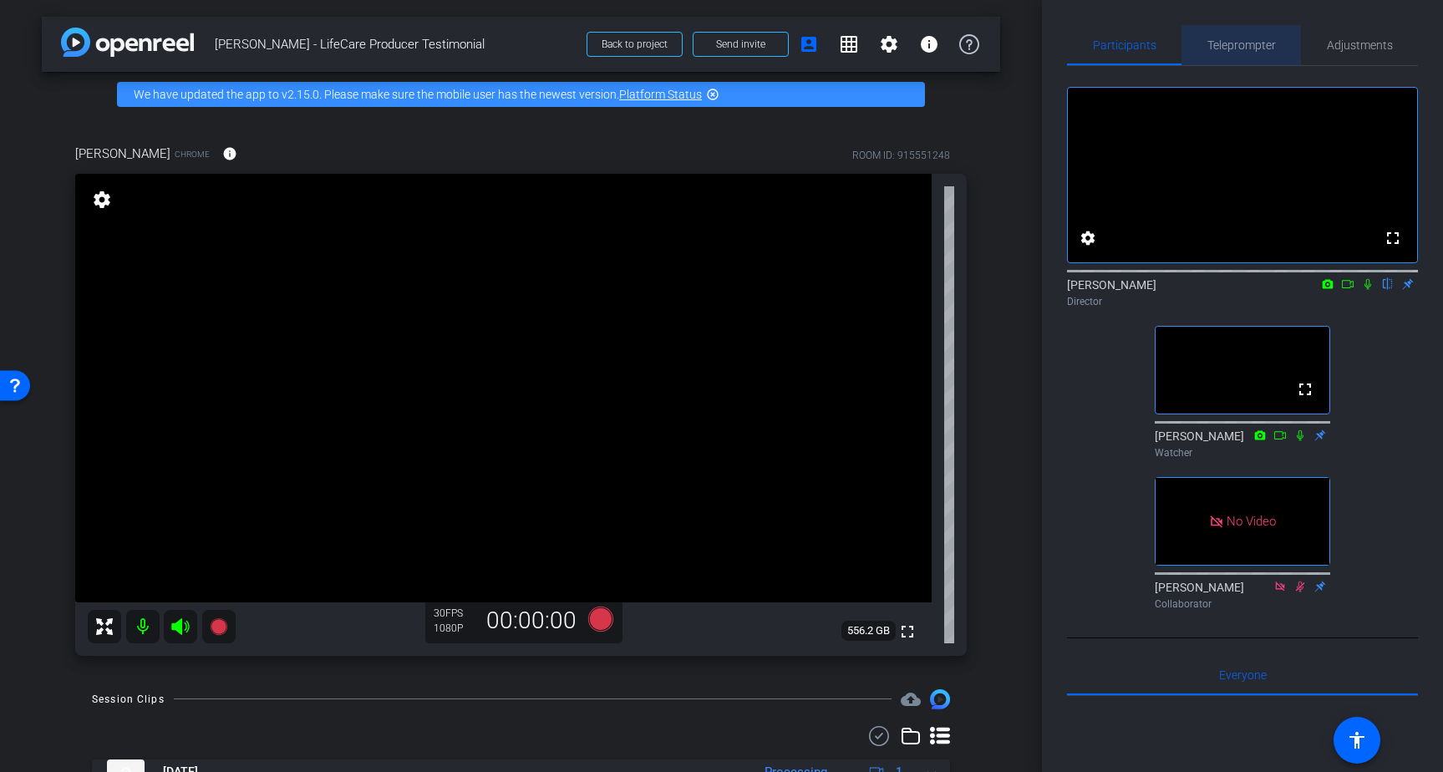
click at [1254, 41] on span "Teleprompter" at bounding box center [1241, 45] width 68 height 12
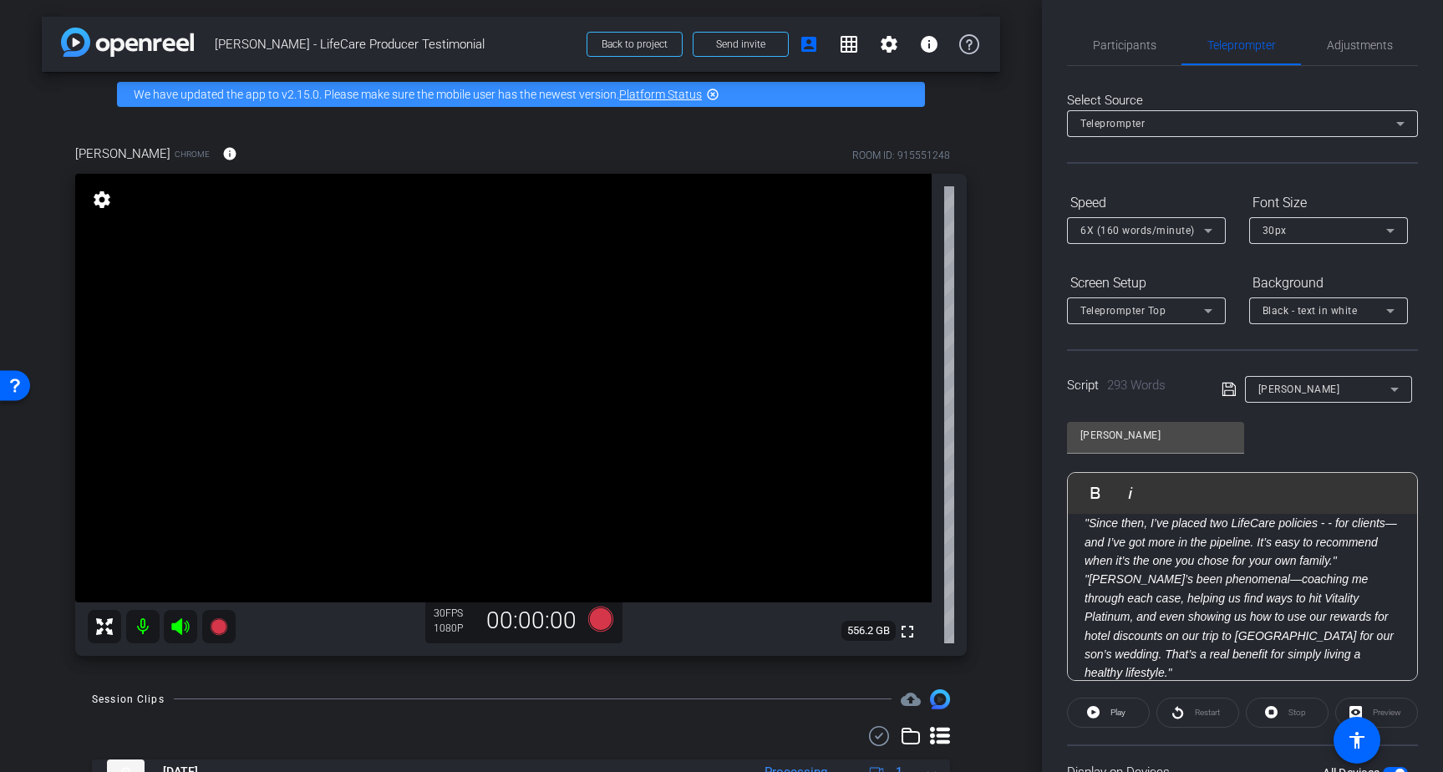
click at [1235, 580] on em ""Kimberly’s been phenomenal—coaching me through each case, helping us find ways…" at bounding box center [1238, 625] width 309 height 107
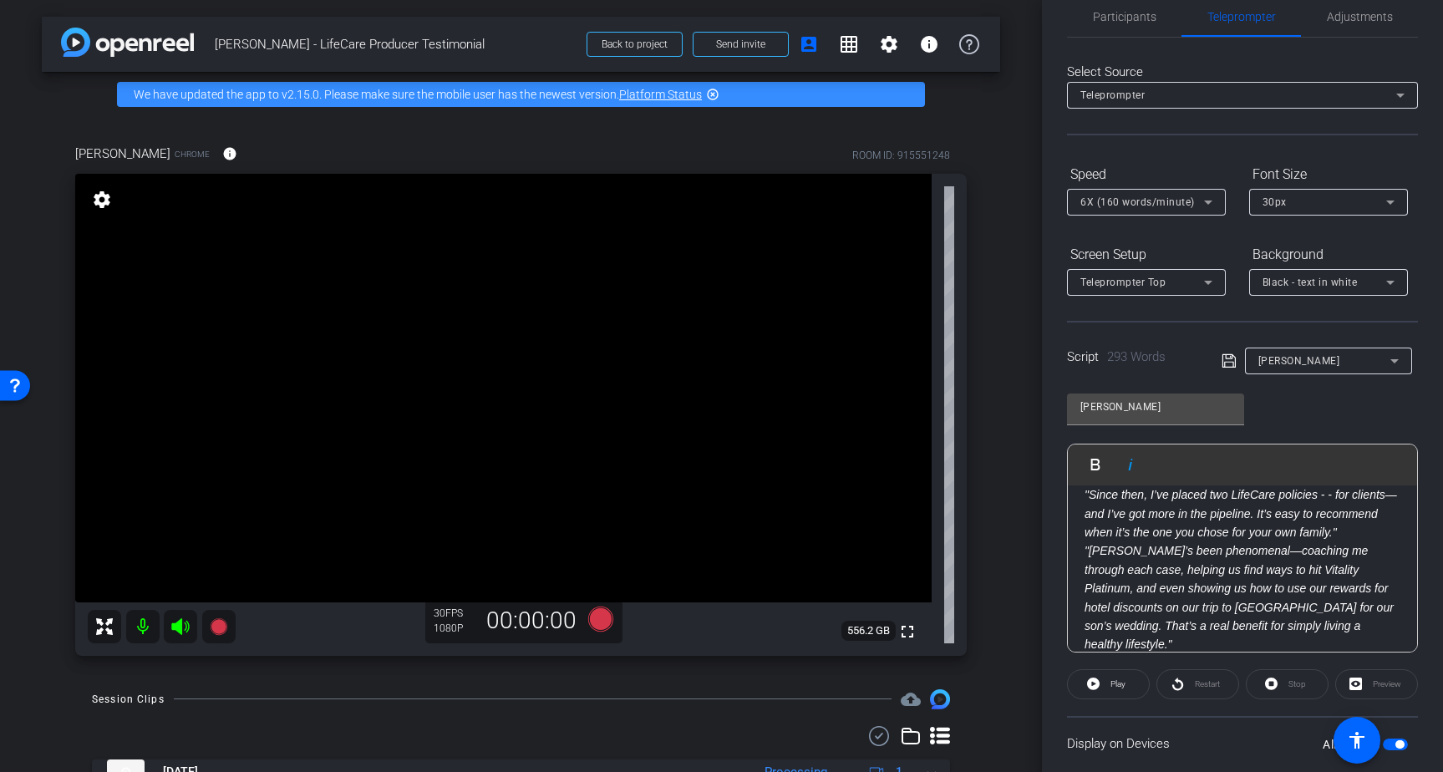
scroll to position [27, 0]
click at [1105, 549] on em ""Kimberly’s been phenomenal—coaching me through each case, helping us find ways…" at bounding box center [1238, 598] width 309 height 107
click at [1149, 556] on em ""Kimberly’s been phenomenal—coaching me through each case, helping us find ways…" at bounding box center [1237, 598] width 307 height 107
click at [1225, 361] on icon at bounding box center [1228, 362] width 15 height 20
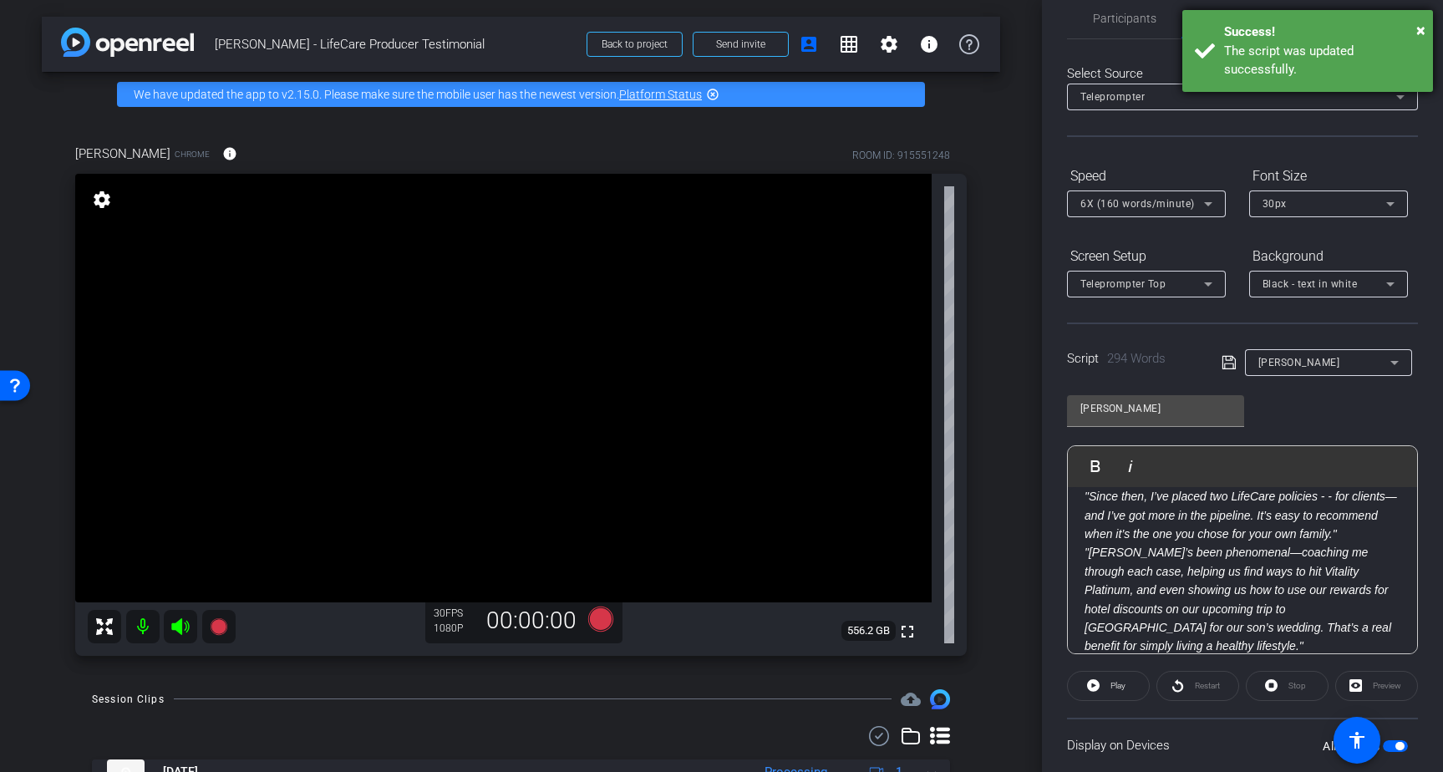
click at [1425, 24] on div "× Success! The script was updated successfully." at bounding box center [1307, 51] width 251 height 82
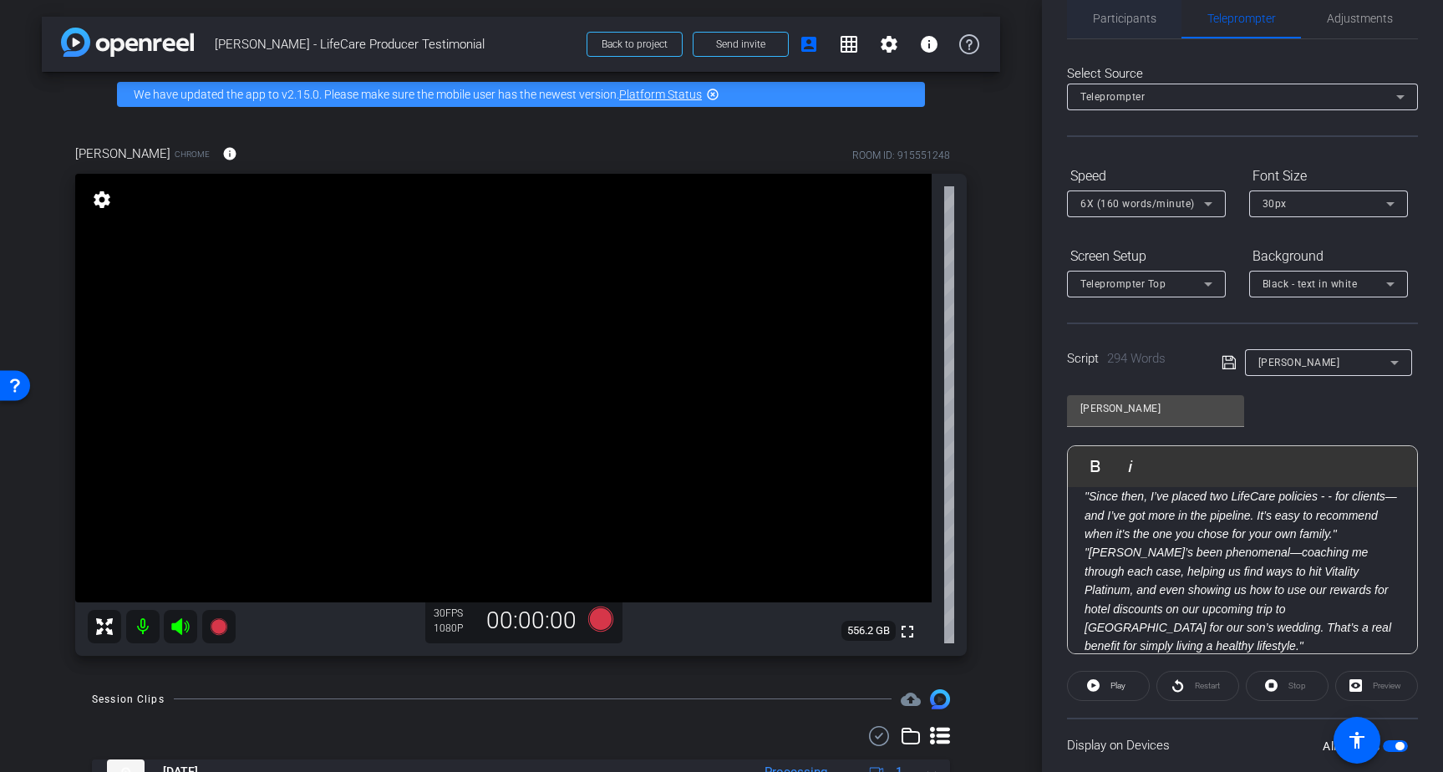
click at [1128, 23] on span "Participants" at bounding box center [1124, 19] width 63 height 12
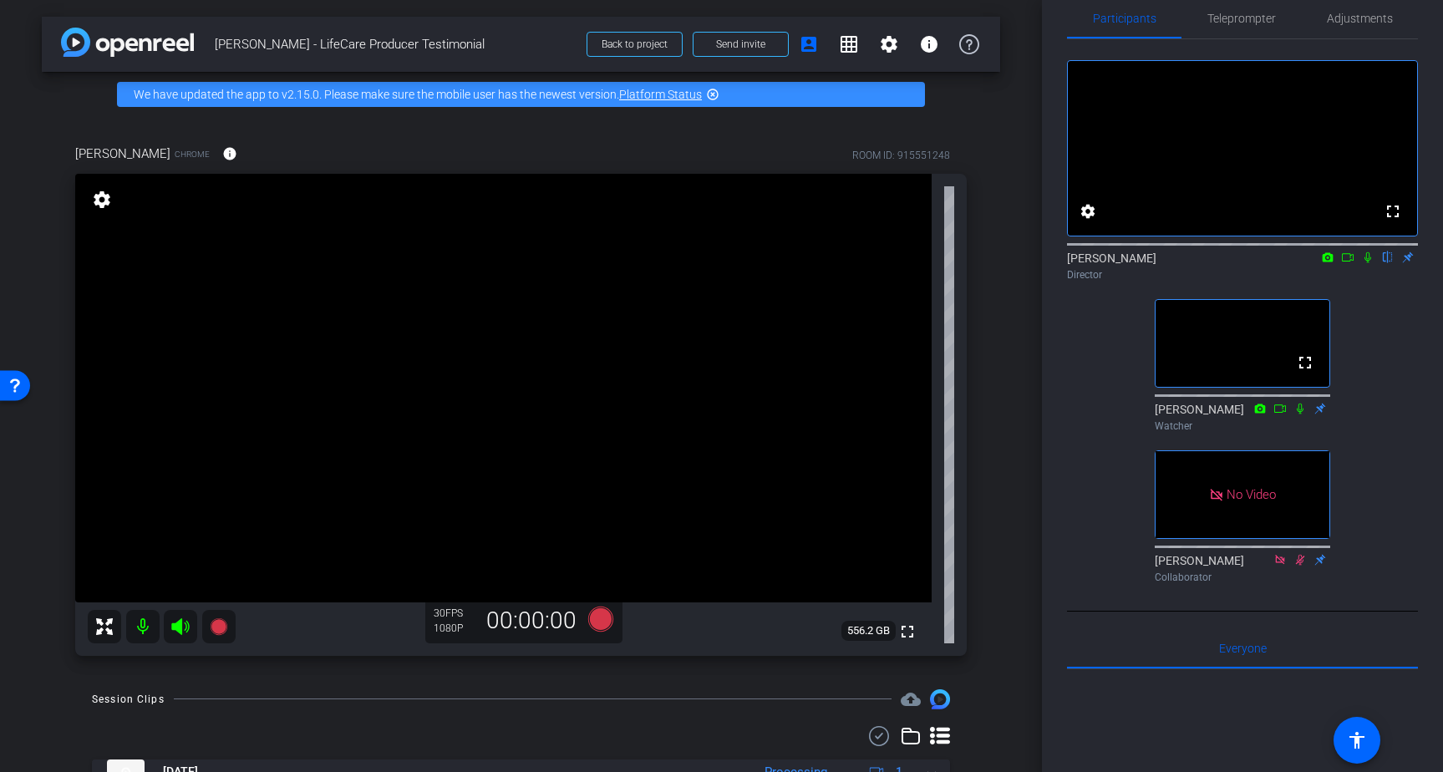
click at [1322, 413] on icon at bounding box center [1320, 408] width 11 height 11
click at [1322, 413] on icon at bounding box center [1320, 407] width 11 height 11
click at [1321, 413] on icon at bounding box center [1320, 408] width 11 height 11
click at [1296, 413] on icon at bounding box center [1299, 408] width 13 height 12
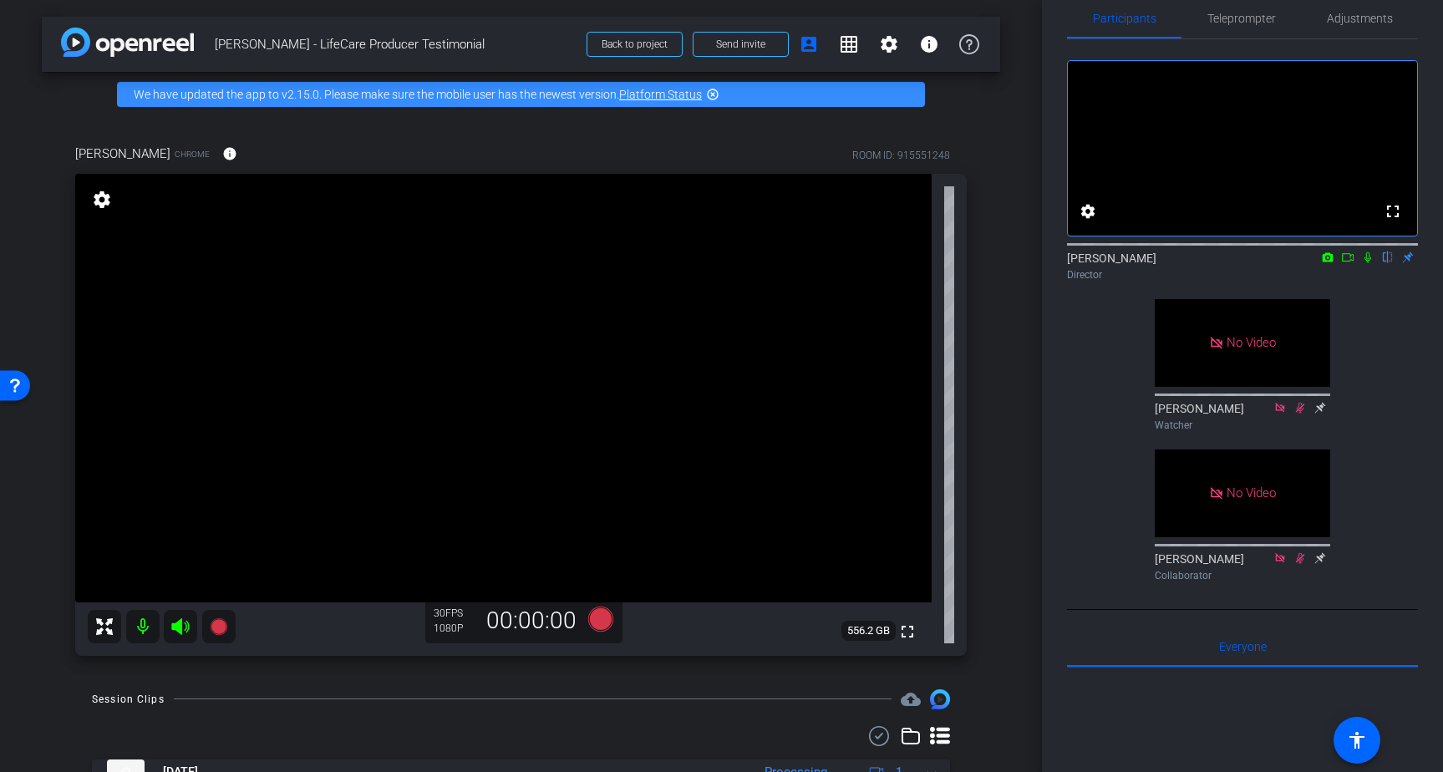
click at [1351, 261] on icon at bounding box center [1347, 257] width 12 height 8
click at [1386, 263] on icon at bounding box center [1387, 257] width 7 height 11
click at [1257, 23] on span "Teleprompter" at bounding box center [1241, 18] width 68 height 40
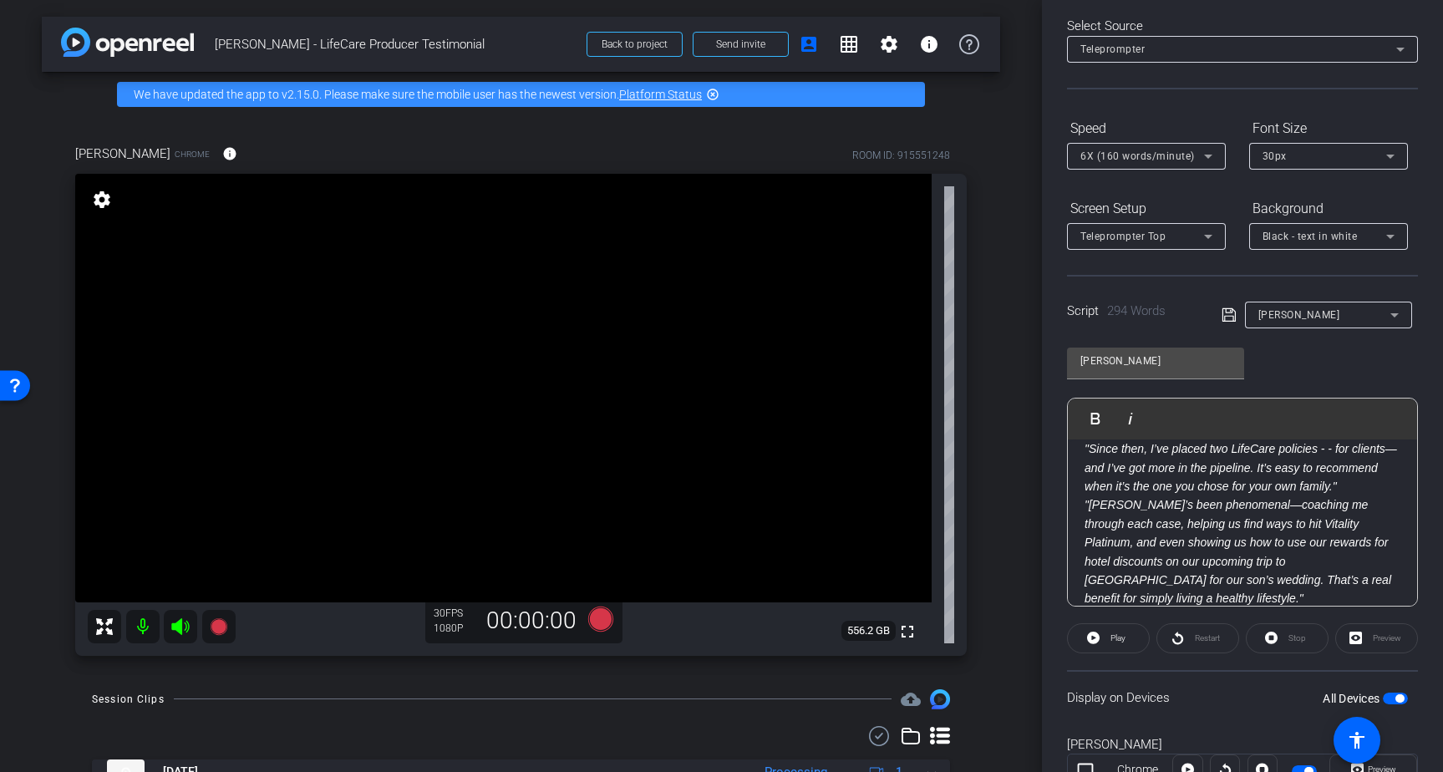
scroll to position [141, 0]
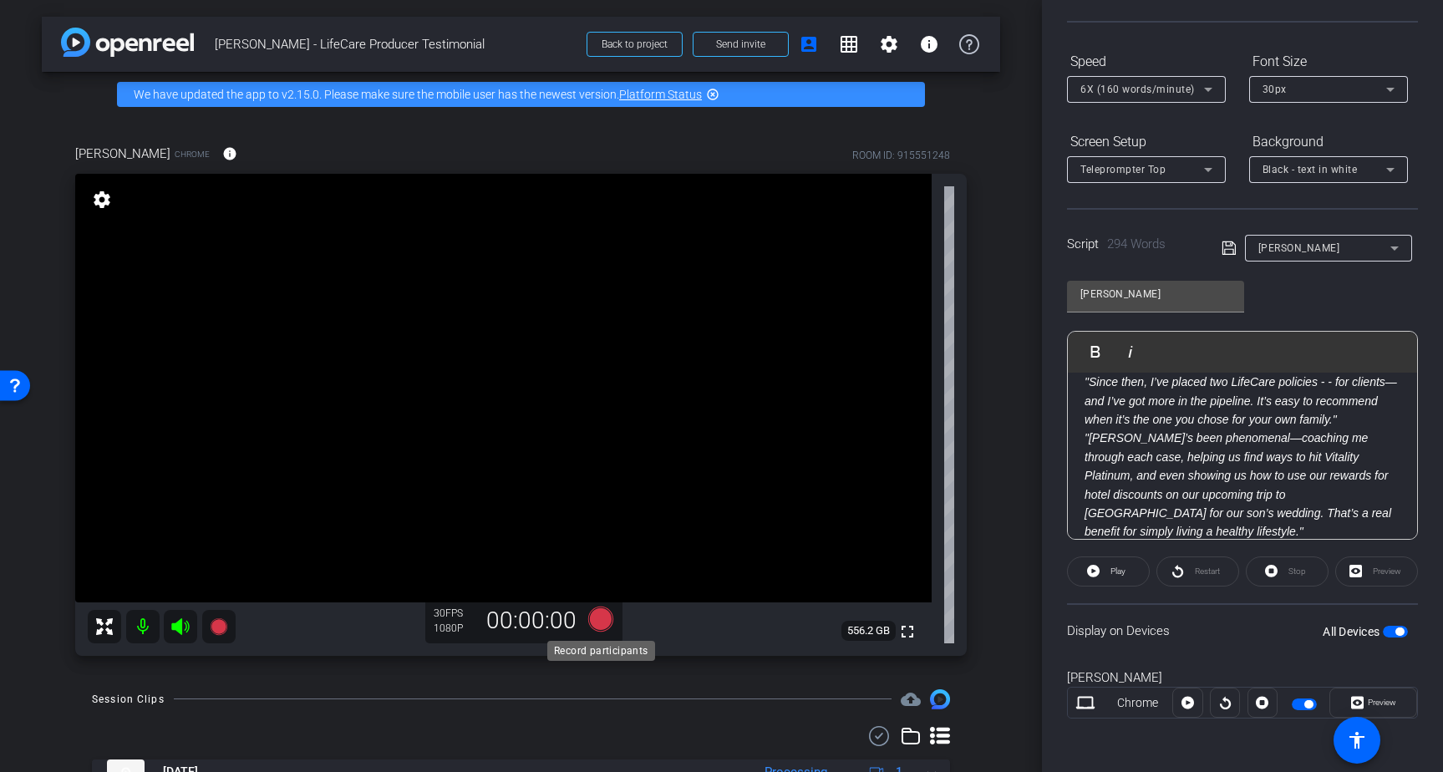
click at [601, 617] on icon at bounding box center [599, 618] width 25 height 25
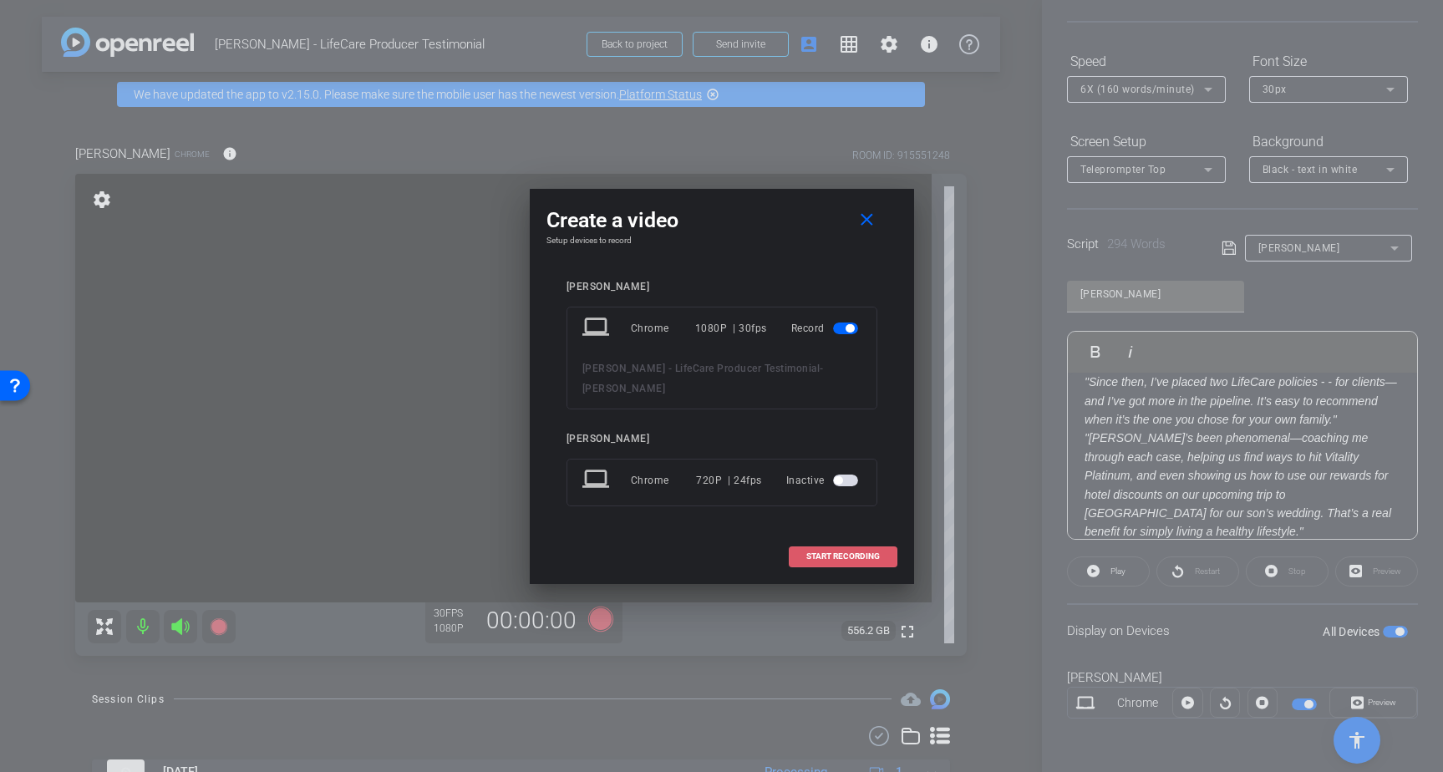
click at [823, 552] on span "START RECORDING" at bounding box center [843, 556] width 74 height 8
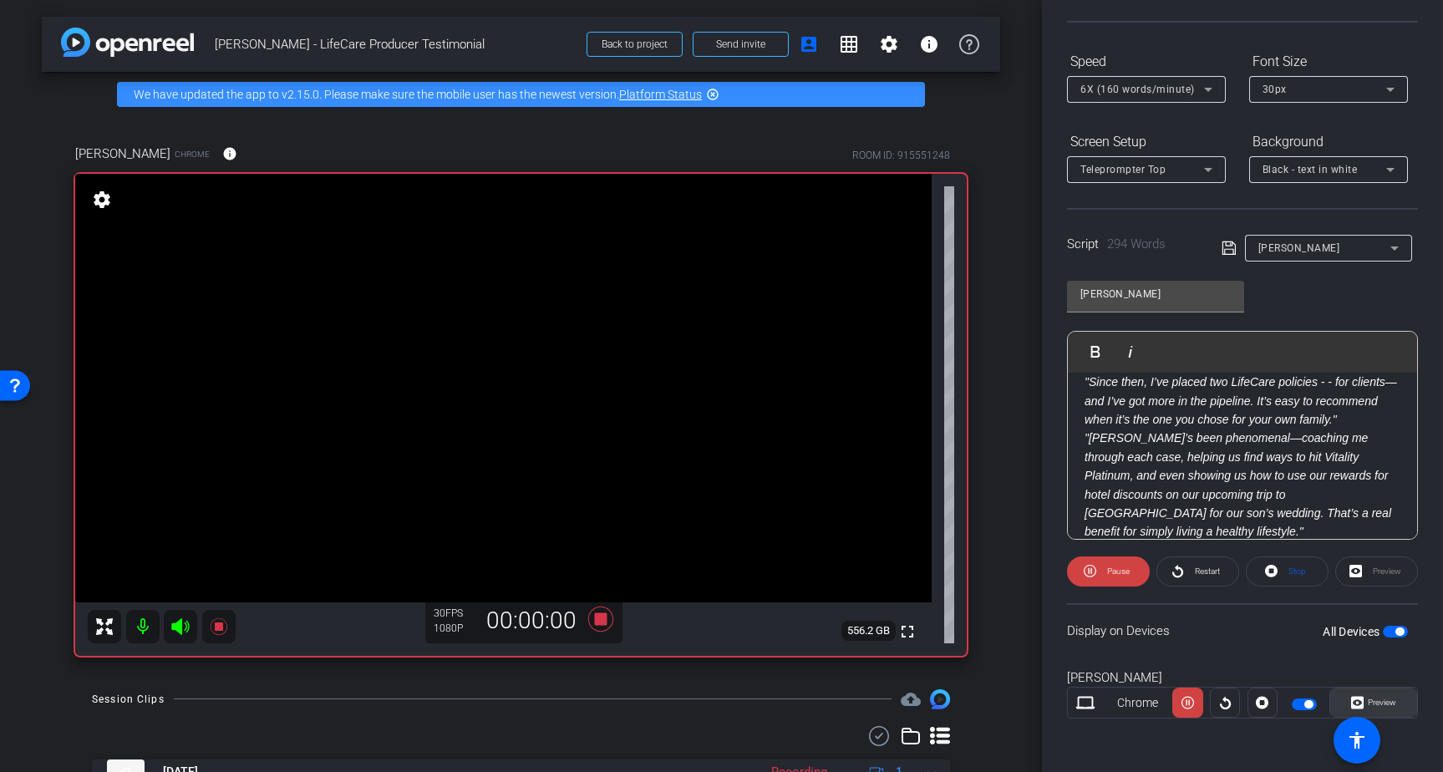
click at [1377, 703] on span "Preview" at bounding box center [1381, 701] width 28 height 9
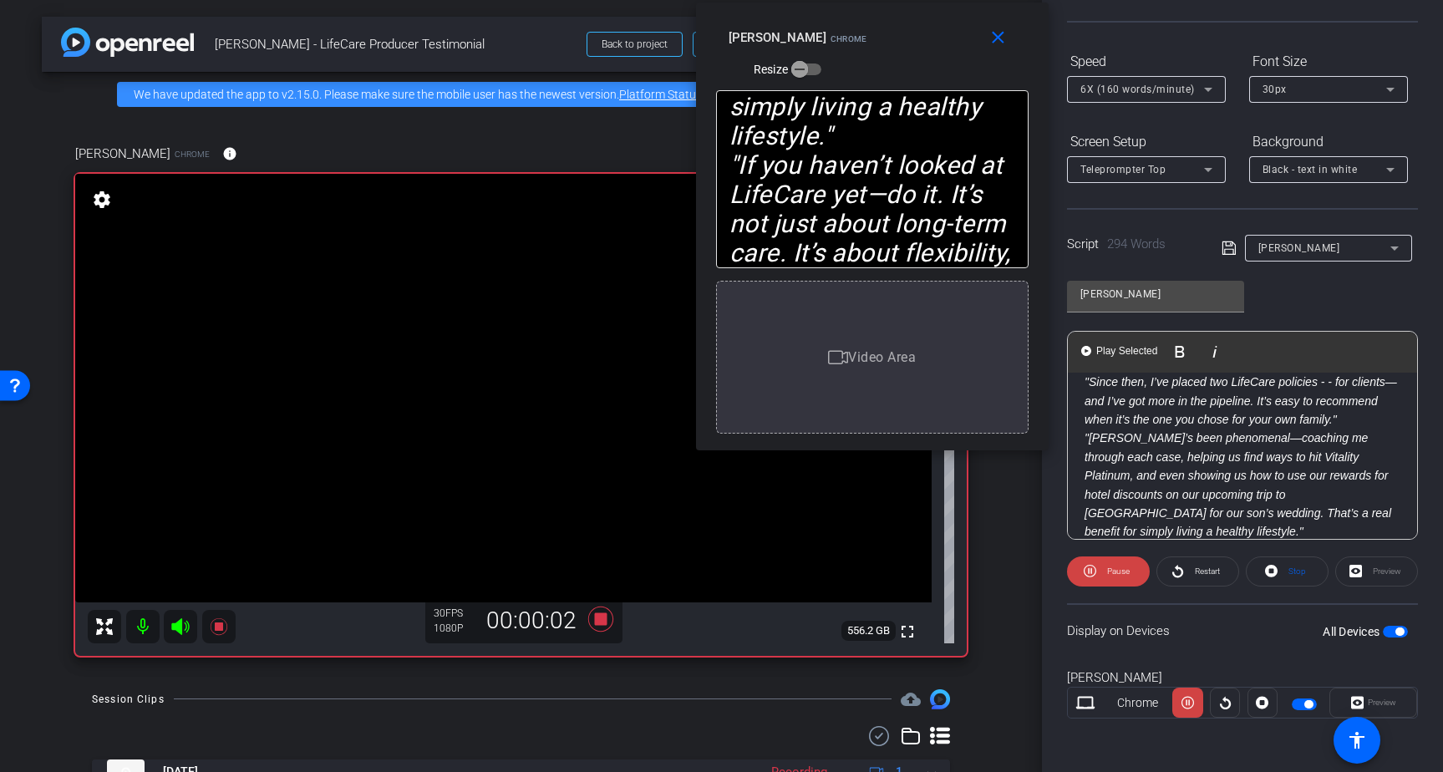
drag, startPoint x: 771, startPoint y: 165, endPoint x: 921, endPoint y: 5, distance: 218.7
click at [921, 5] on div "close Brad Fiene Chrome Resize" at bounding box center [872, 40] width 352 height 75
click at [1184, 90] on span "6X (160 words/minute)" at bounding box center [1137, 90] width 114 height 12
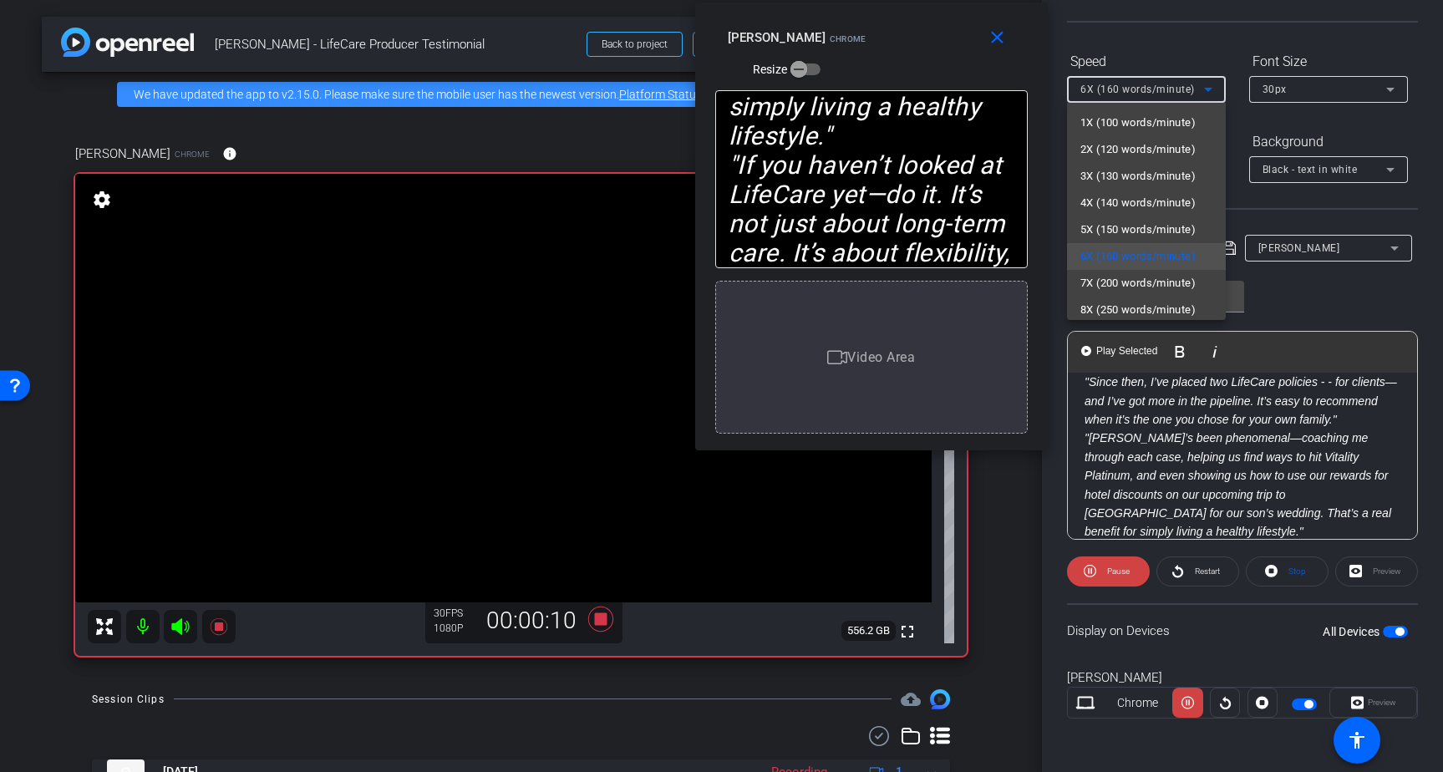
click at [1166, 39] on div at bounding box center [721, 386] width 1443 height 772
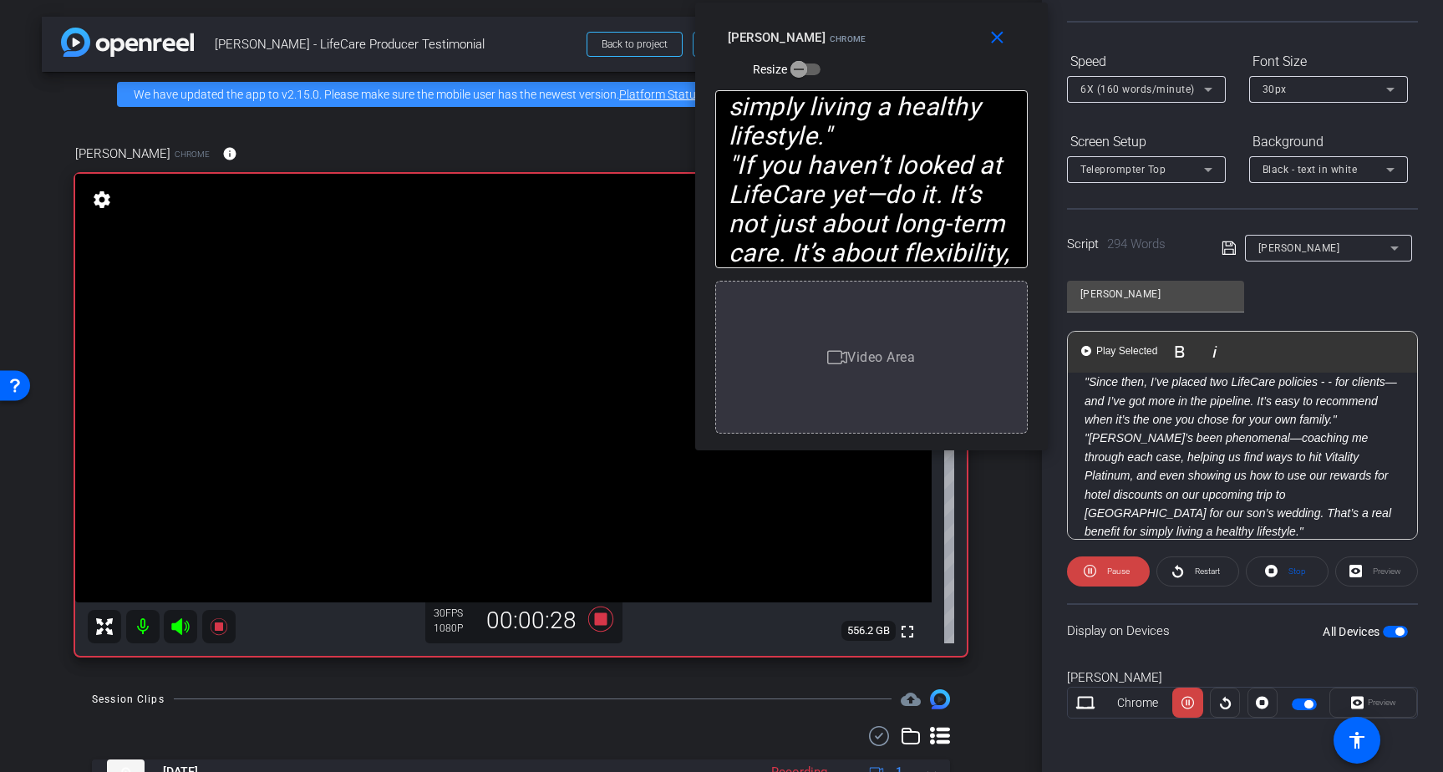
click at [1183, 88] on span "6X (160 words/minute)" at bounding box center [1137, 90] width 114 height 12
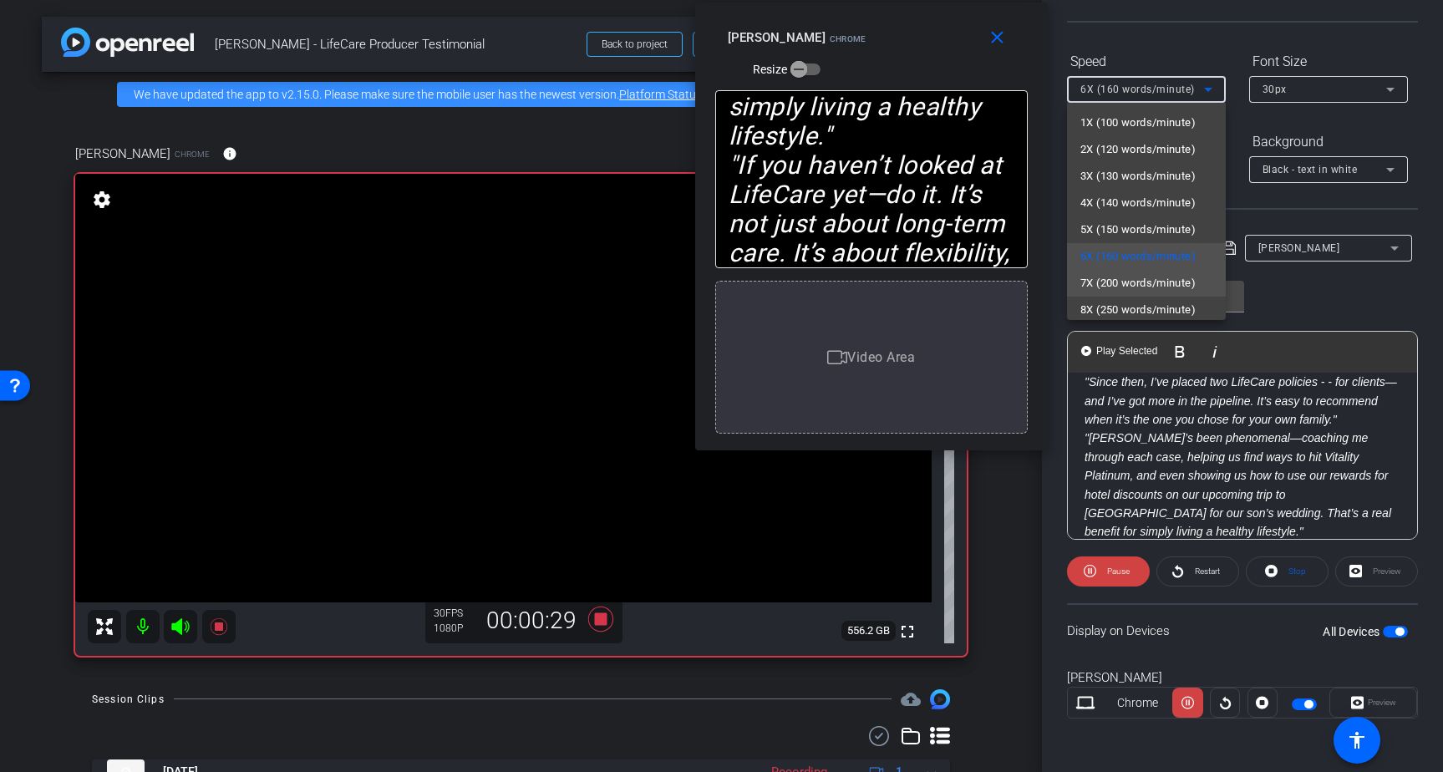
click at [1144, 276] on span "7X (200 words/minute)" at bounding box center [1137, 283] width 115 height 20
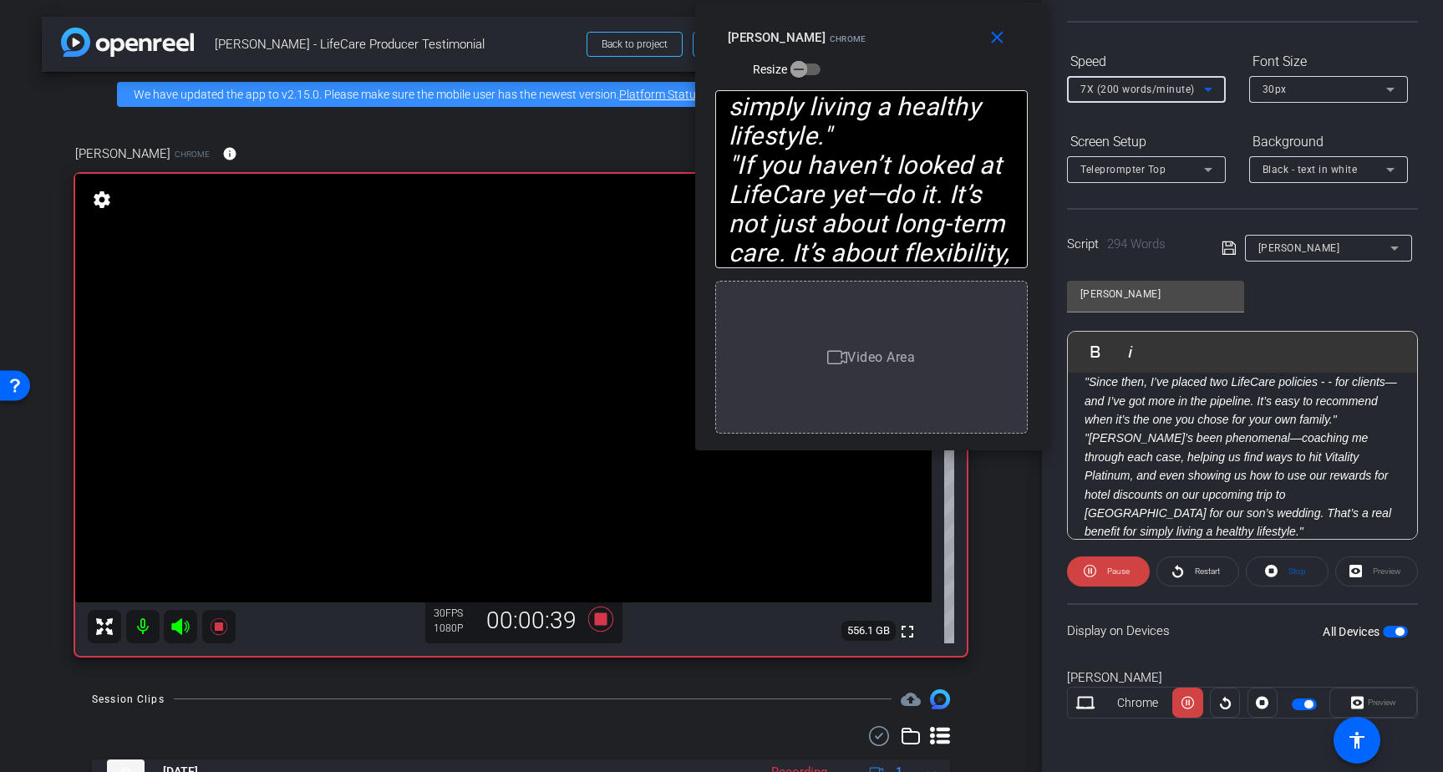
click at [1157, 88] on span "7X (200 words/minute)" at bounding box center [1137, 90] width 114 height 12
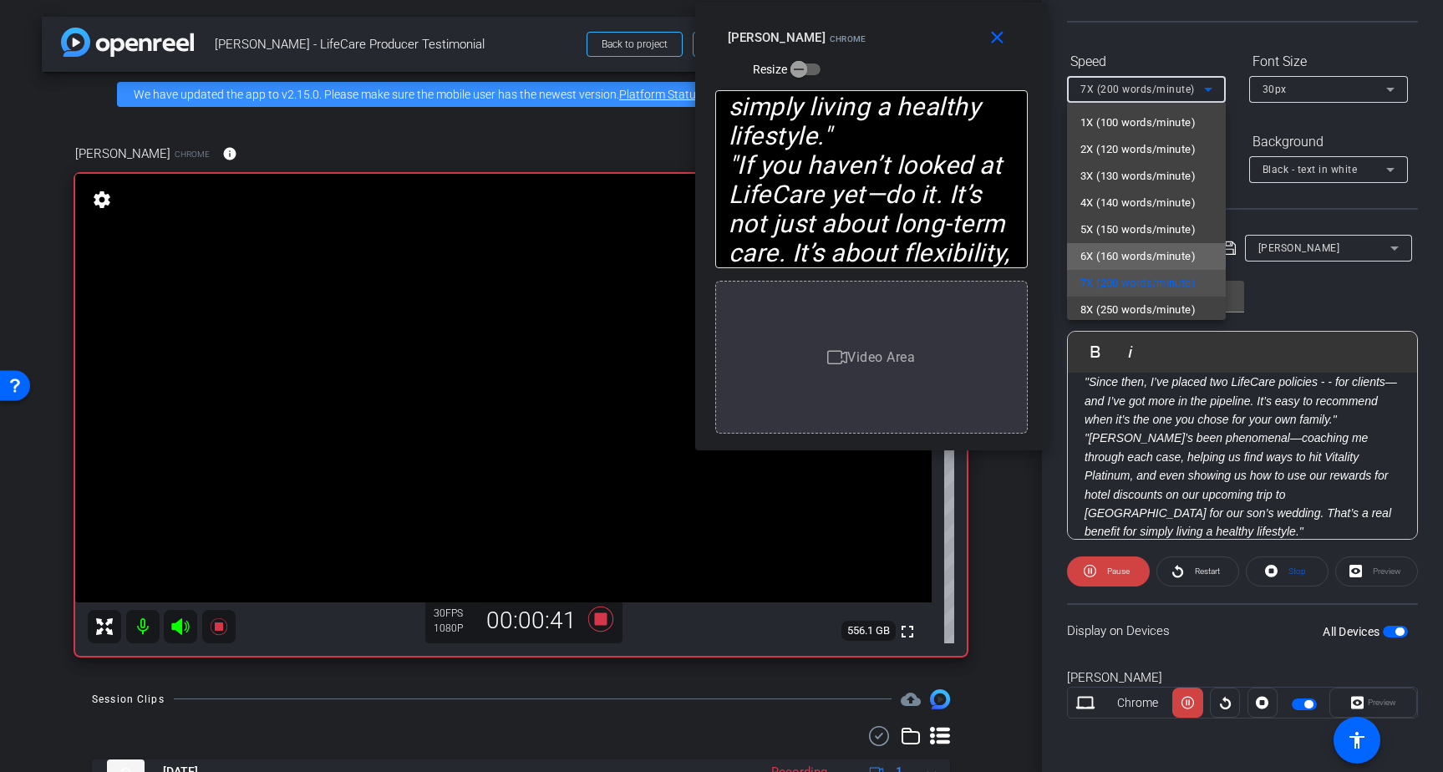
click at [1118, 249] on span "6X (160 words/minute)" at bounding box center [1137, 256] width 115 height 20
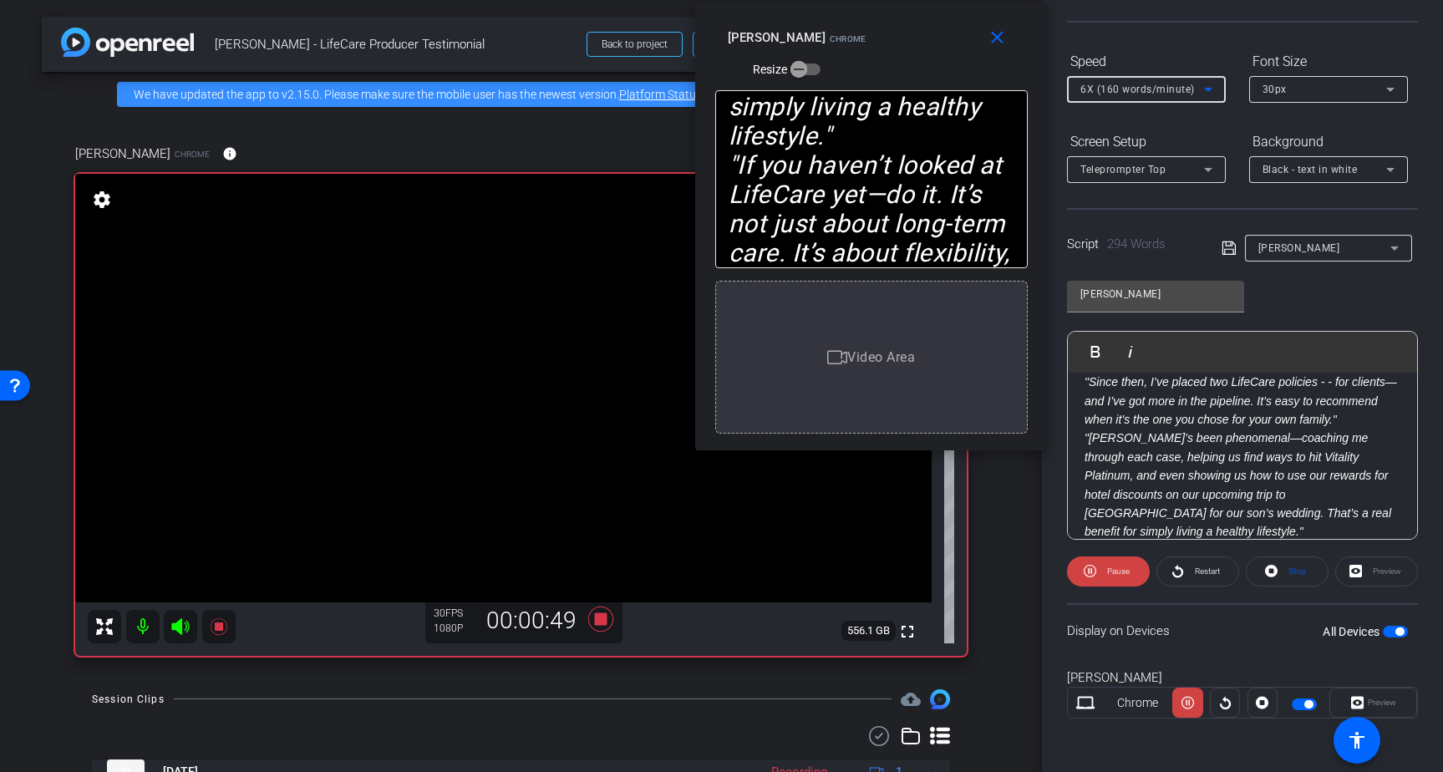
click at [1175, 84] on span "6X (160 words/minute)" at bounding box center [1137, 90] width 114 height 12
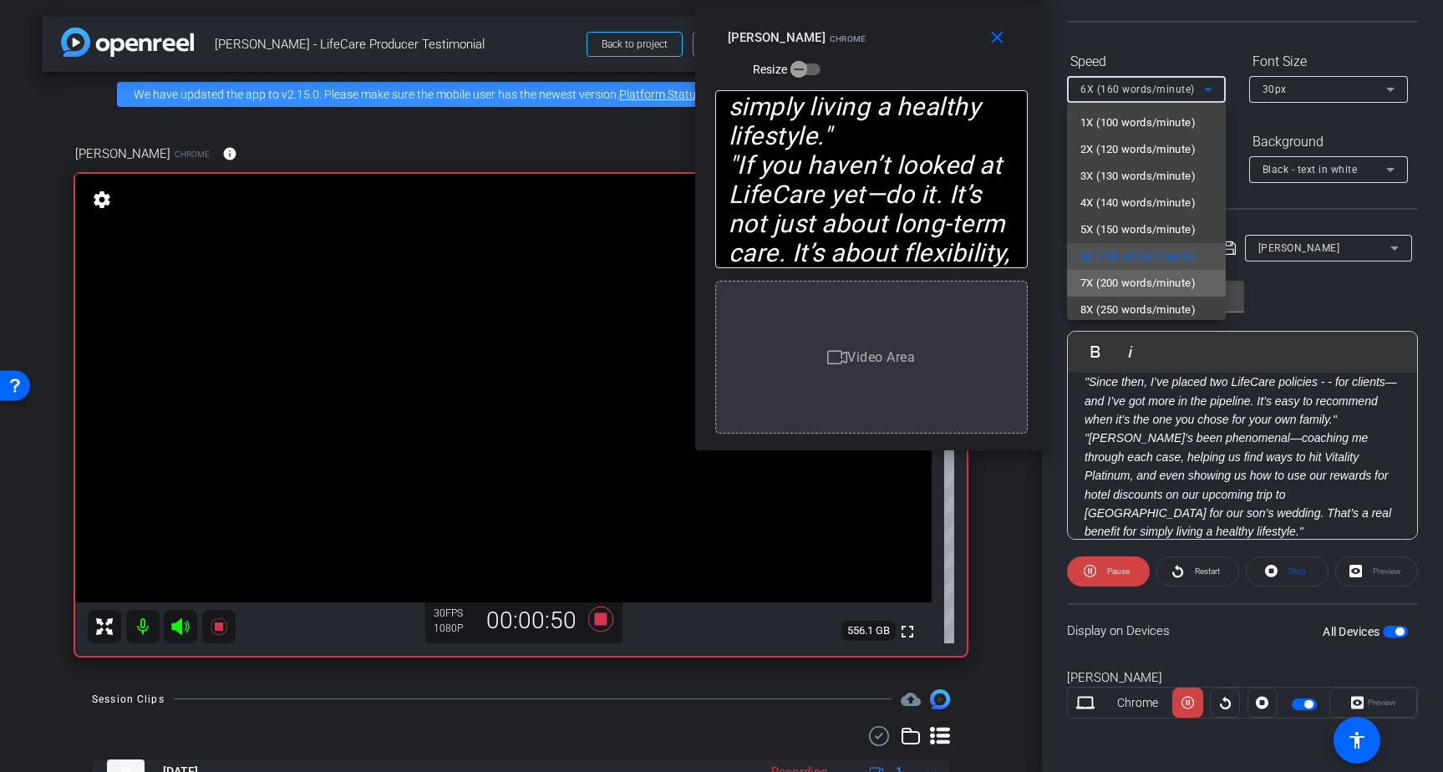
click at [1119, 276] on span "7X (200 words/minute)" at bounding box center [1137, 283] width 115 height 20
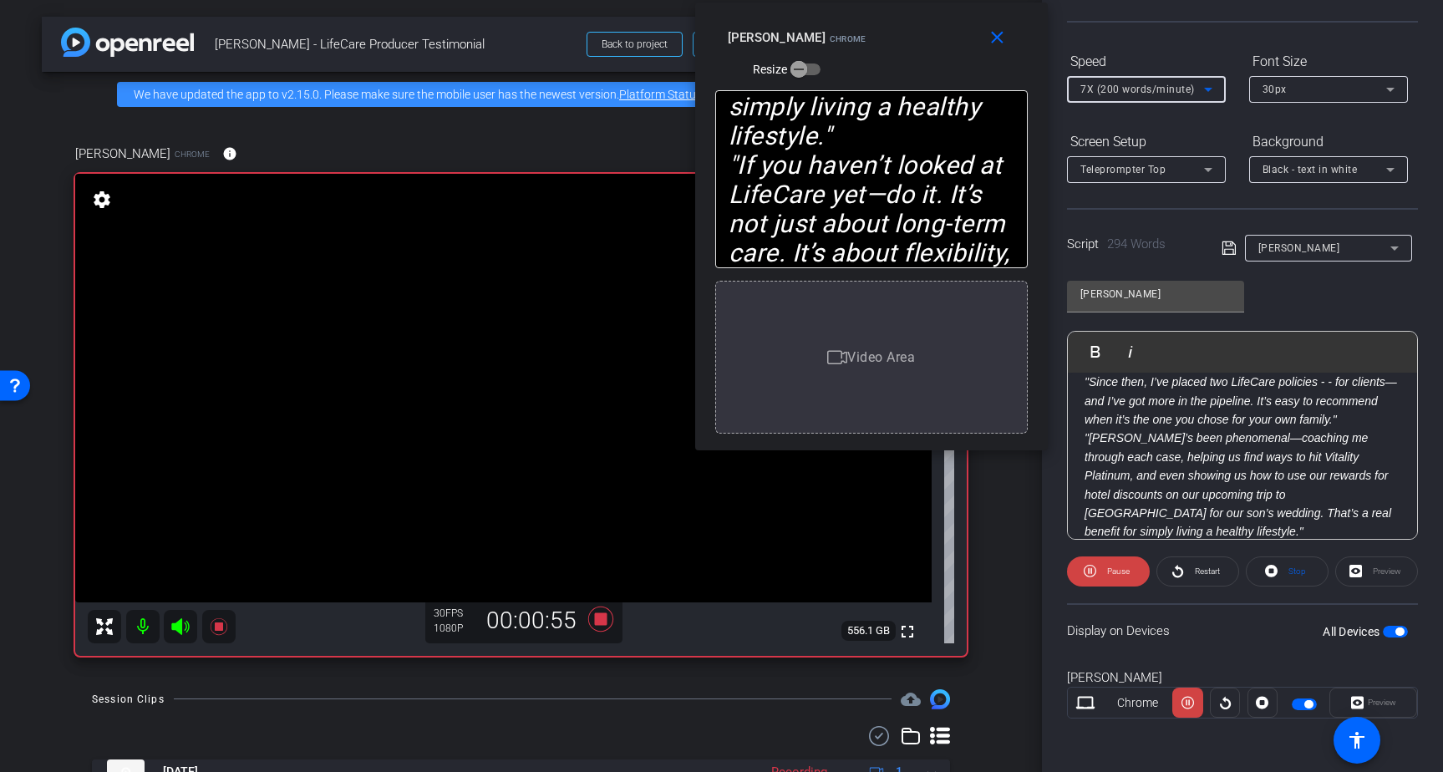
click at [1160, 90] on span "7X (200 words/minute)" at bounding box center [1137, 90] width 114 height 12
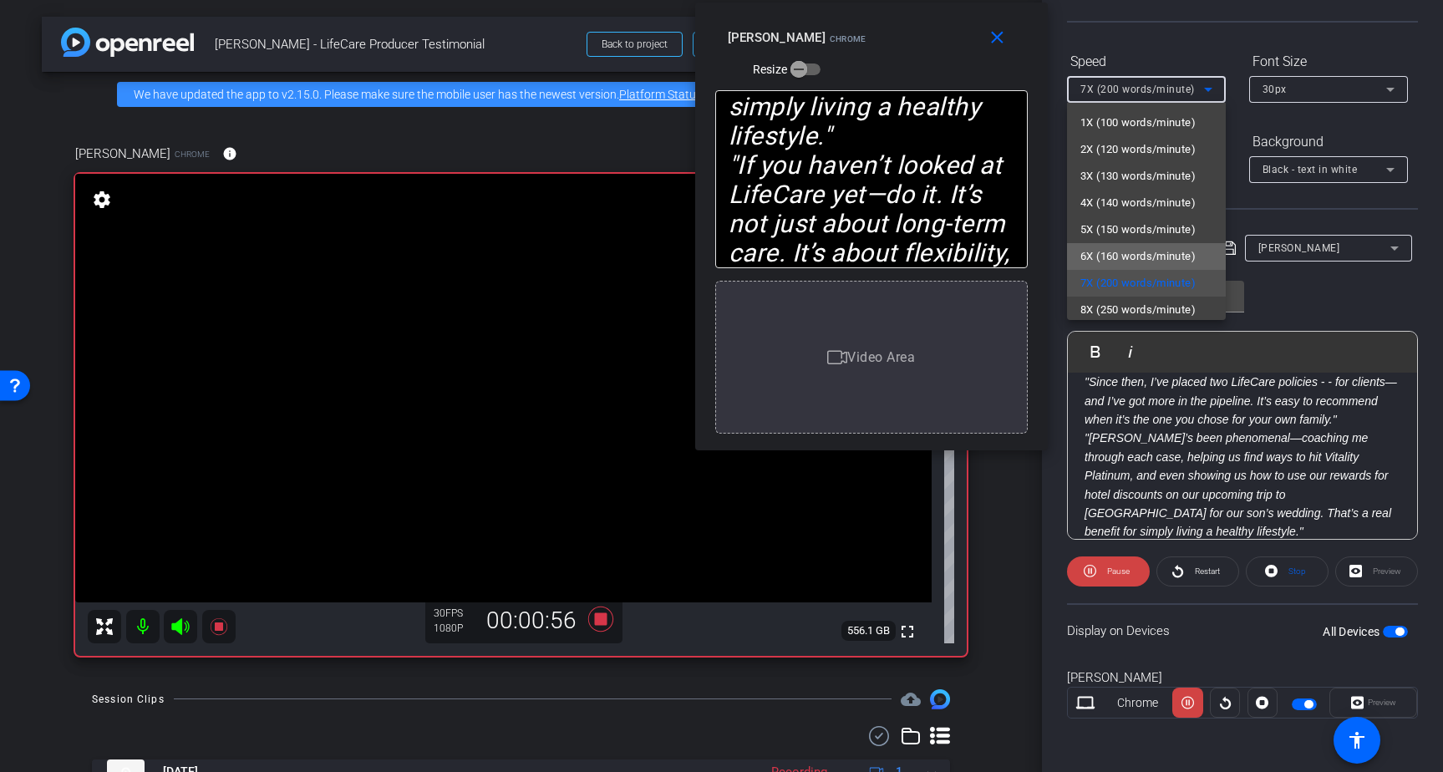
click at [1134, 254] on span "6X (160 words/minute)" at bounding box center [1137, 256] width 115 height 20
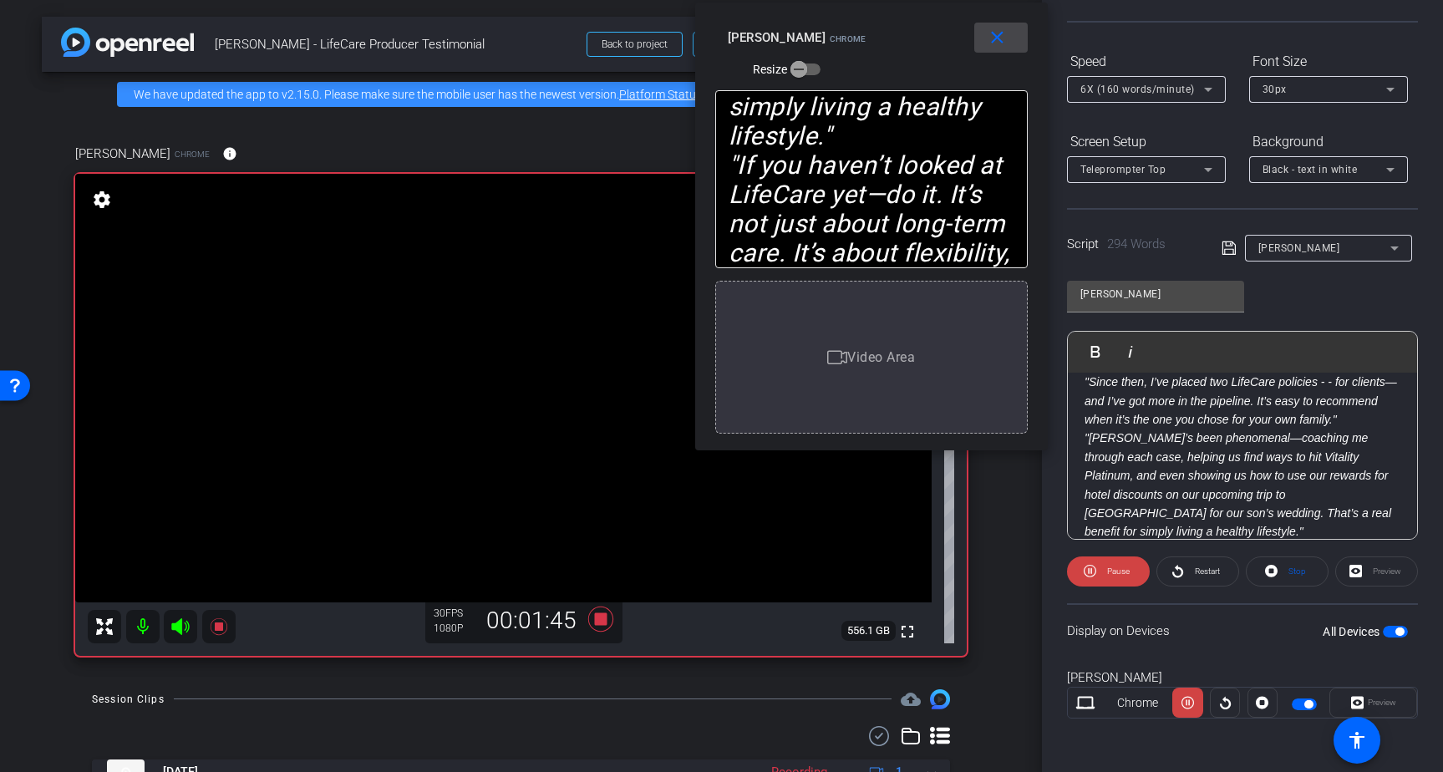
click at [999, 37] on mat-icon "close" at bounding box center [996, 38] width 21 height 21
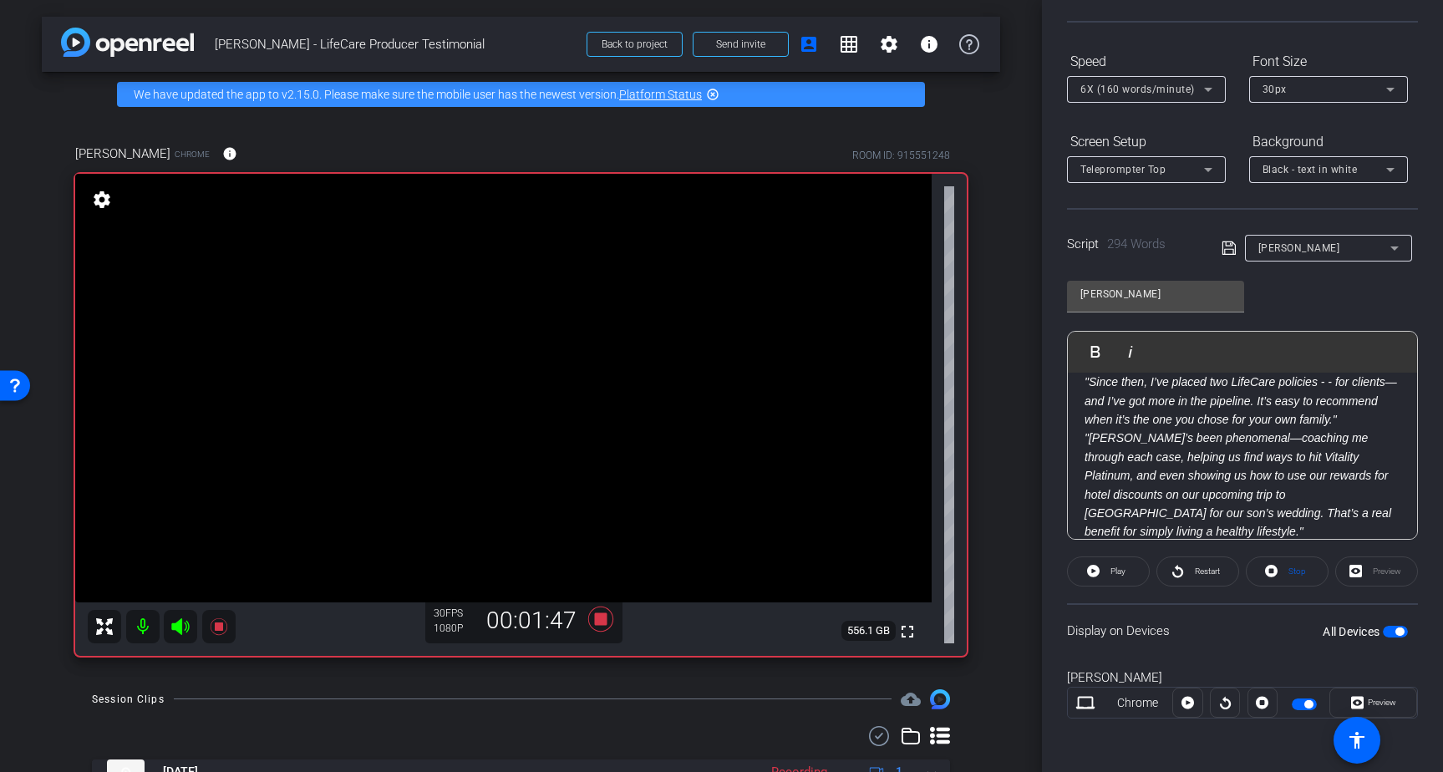
scroll to position [0, 0]
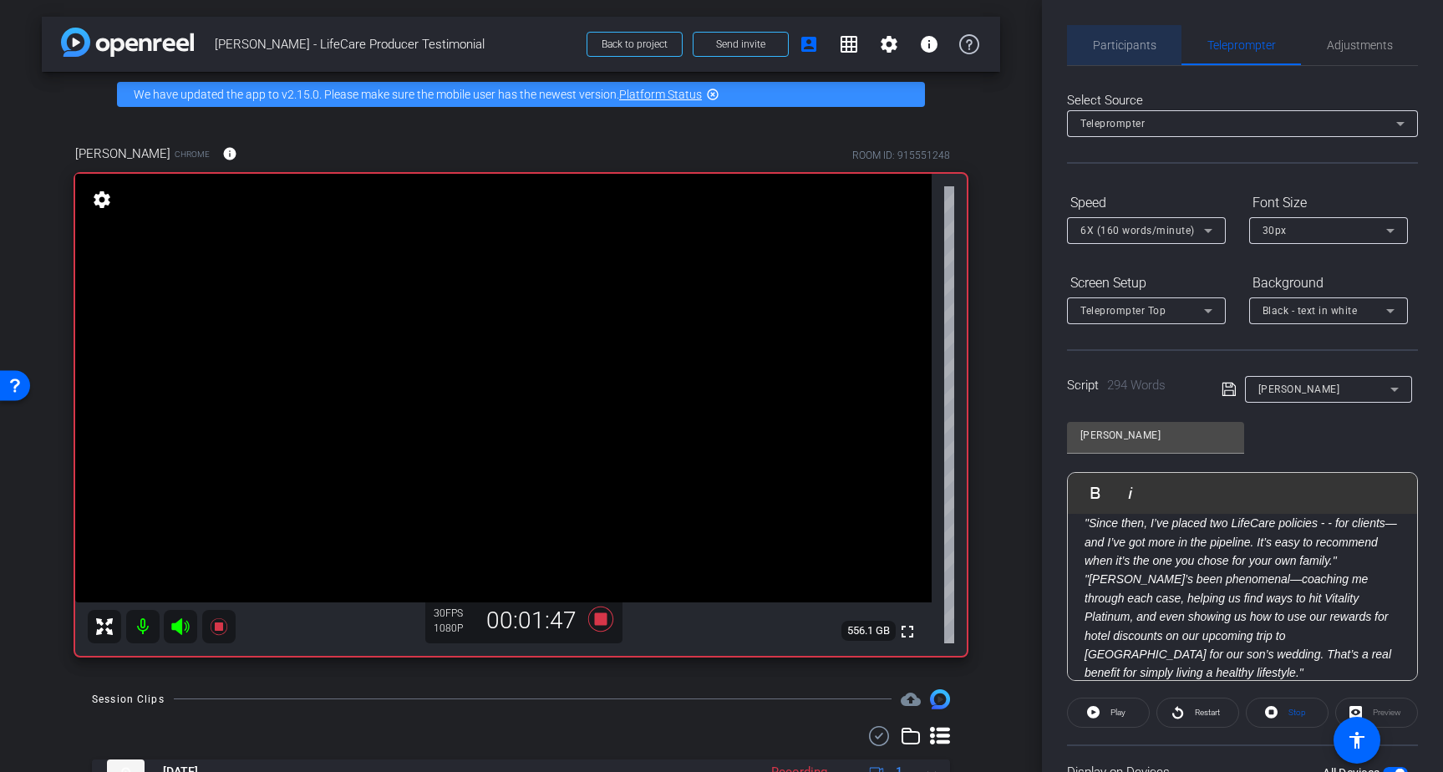
click at [1118, 45] on span "Participants" at bounding box center [1124, 45] width 63 height 12
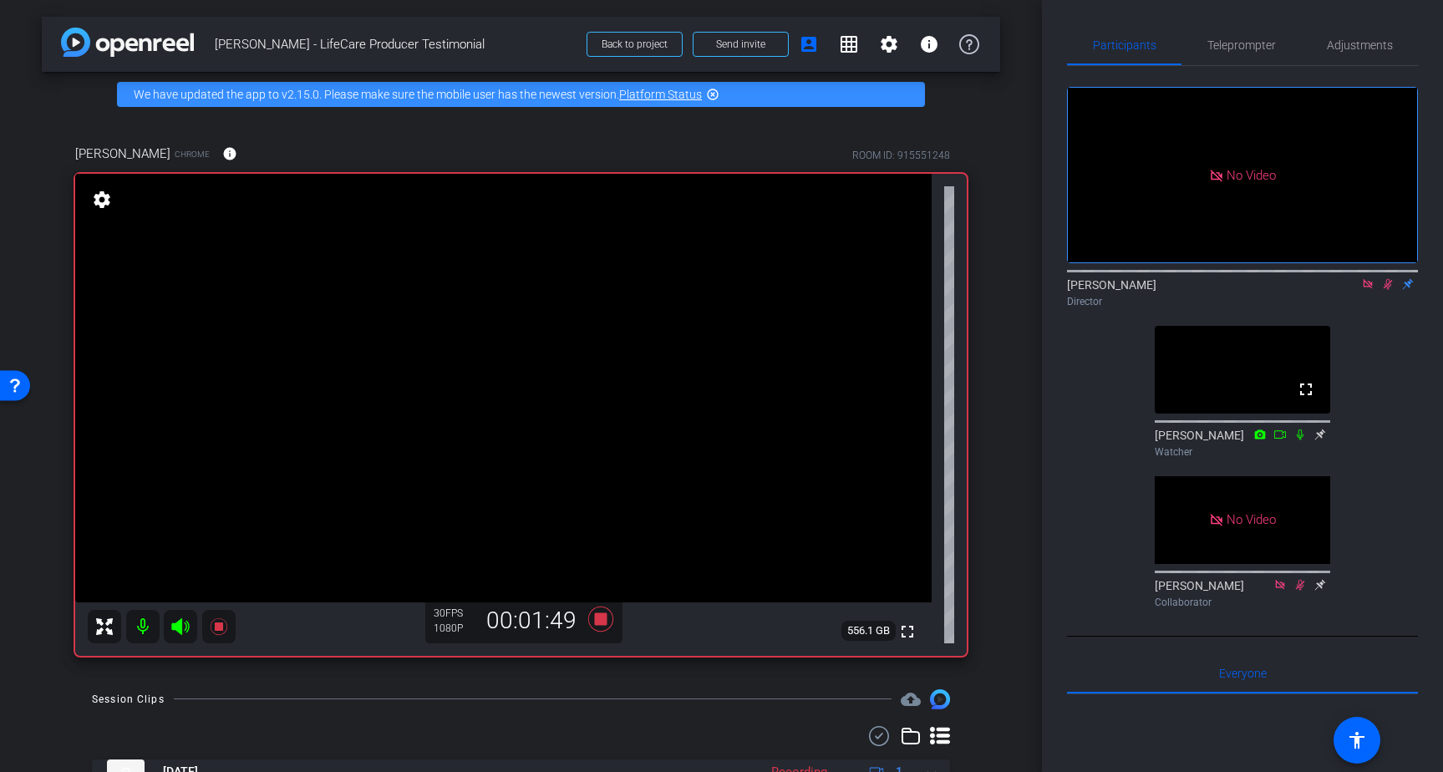
click at [1387, 289] on icon at bounding box center [1387, 284] width 13 height 12
click at [1371, 283] on icon at bounding box center [1367, 284] width 13 height 12
click at [599, 616] on icon at bounding box center [599, 618] width 25 height 25
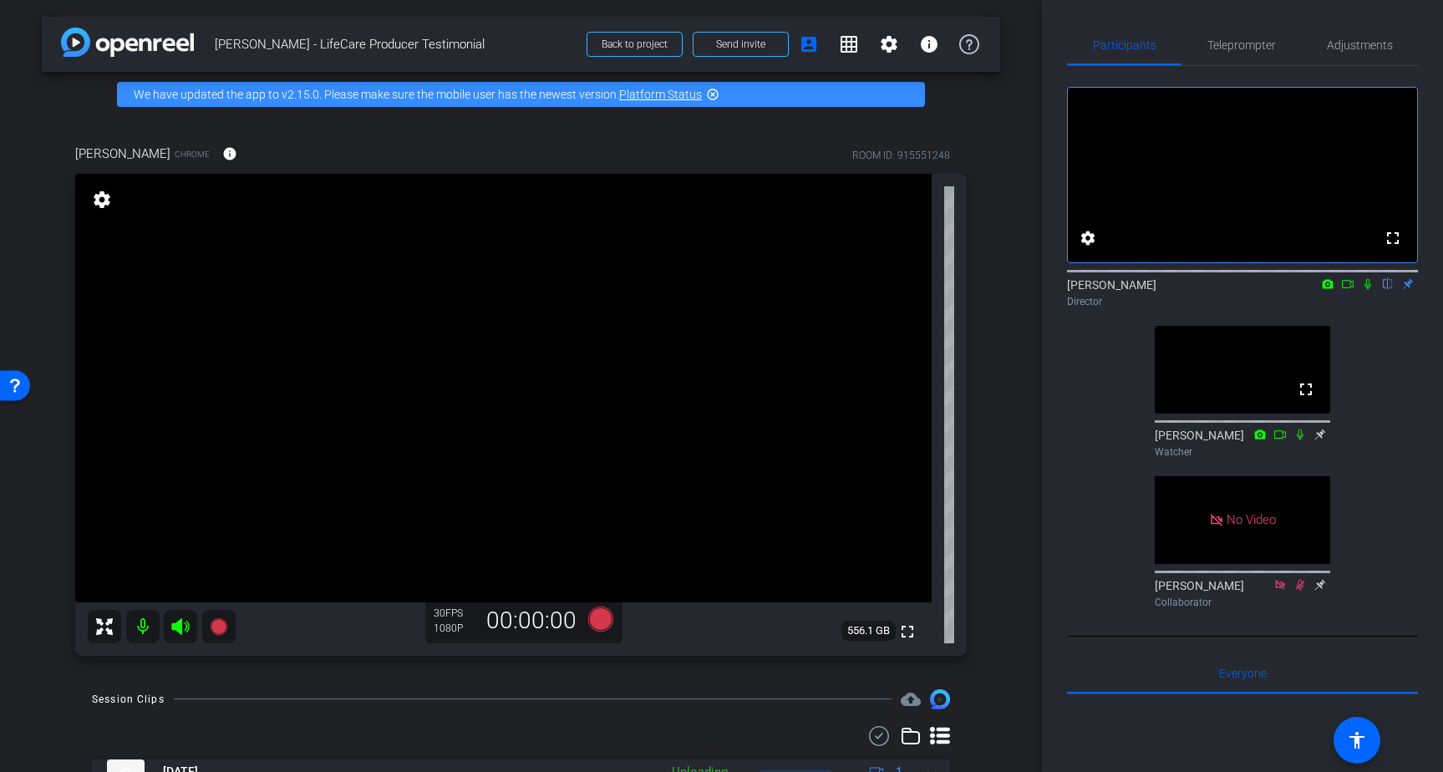
click at [1323, 440] on icon at bounding box center [1319, 435] width 13 height 12
click at [1320, 440] on icon at bounding box center [1320, 434] width 11 height 11
click at [1316, 441] on icon at bounding box center [1319, 435] width 13 height 12
click at [1321, 593] on mat-icon at bounding box center [1320, 585] width 20 height 15
click at [1349, 288] on icon at bounding box center [1347, 284] width 12 height 8
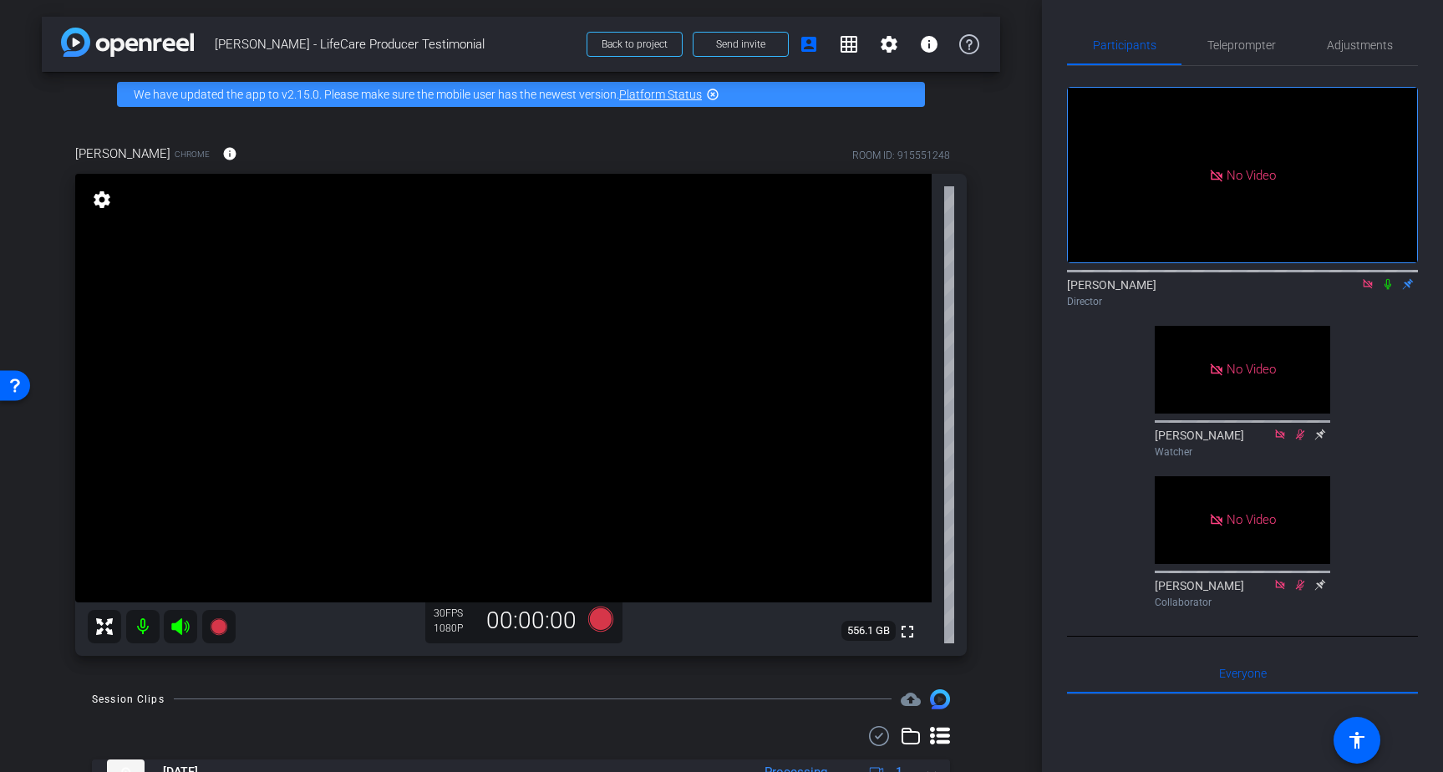
click at [1387, 290] on icon at bounding box center [1387, 284] width 13 height 12
click at [1249, 45] on span "Teleprompter" at bounding box center [1241, 45] width 68 height 12
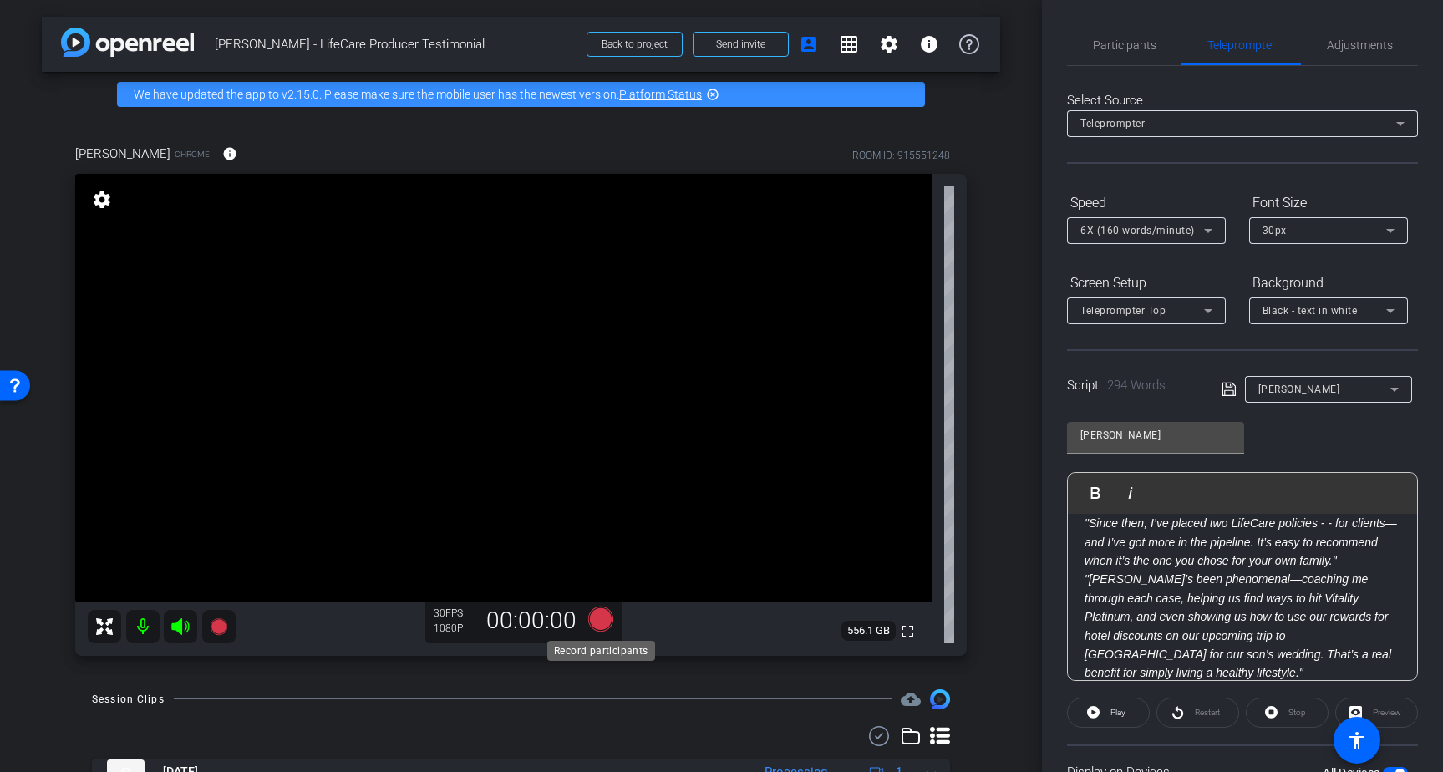
click at [606, 621] on icon at bounding box center [599, 618] width 25 height 25
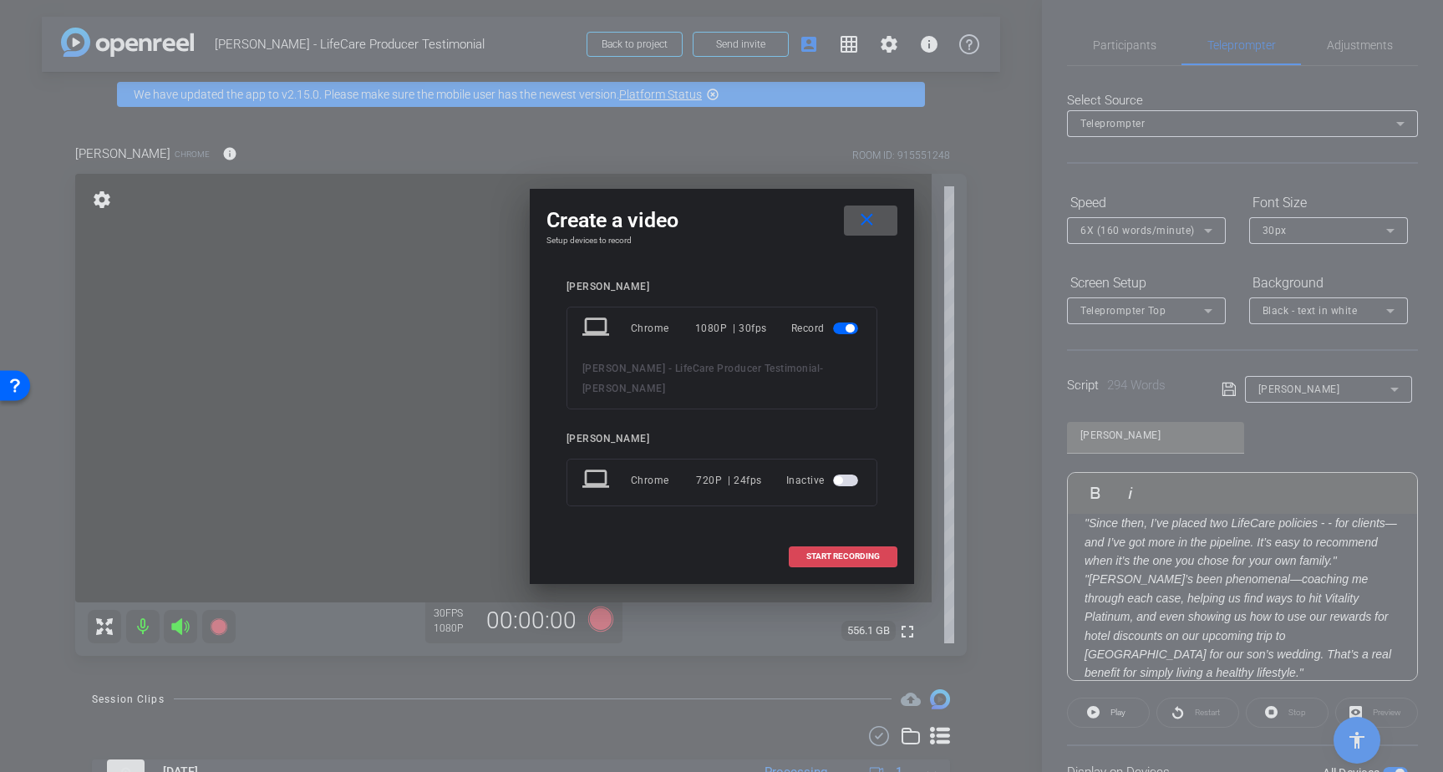
click at [828, 540] on span at bounding box center [842, 556] width 107 height 40
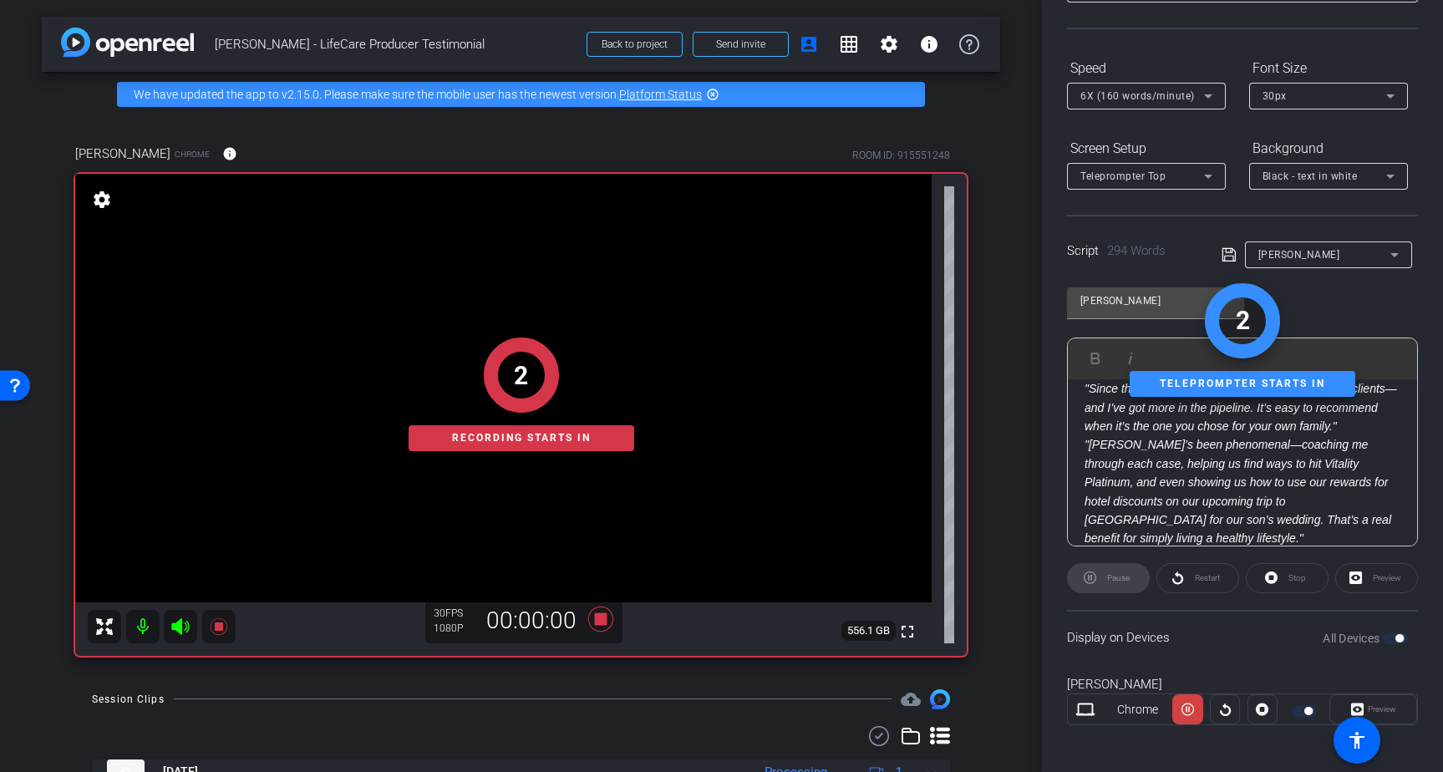
scroll to position [141, 0]
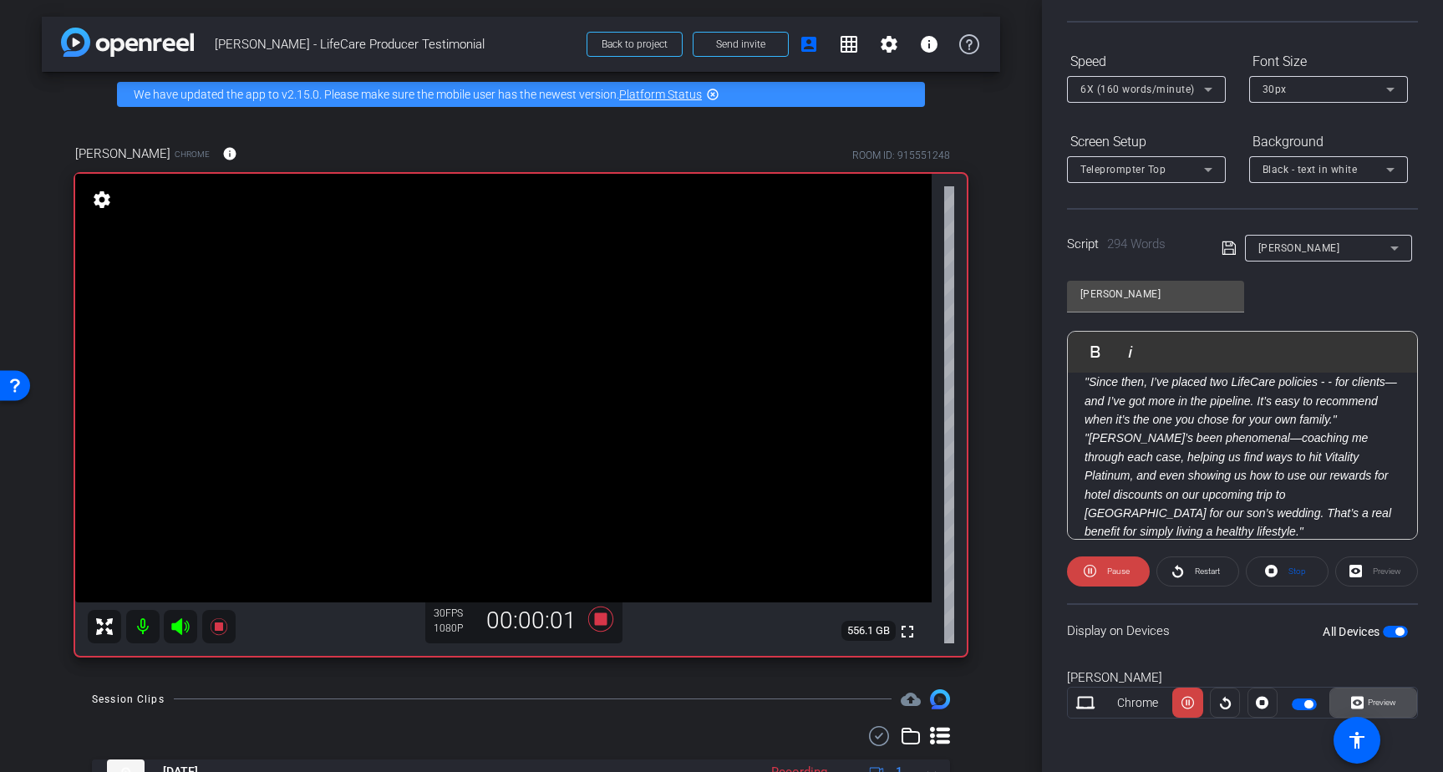
click at [1387, 708] on span "Preview" at bounding box center [1379, 702] width 33 height 23
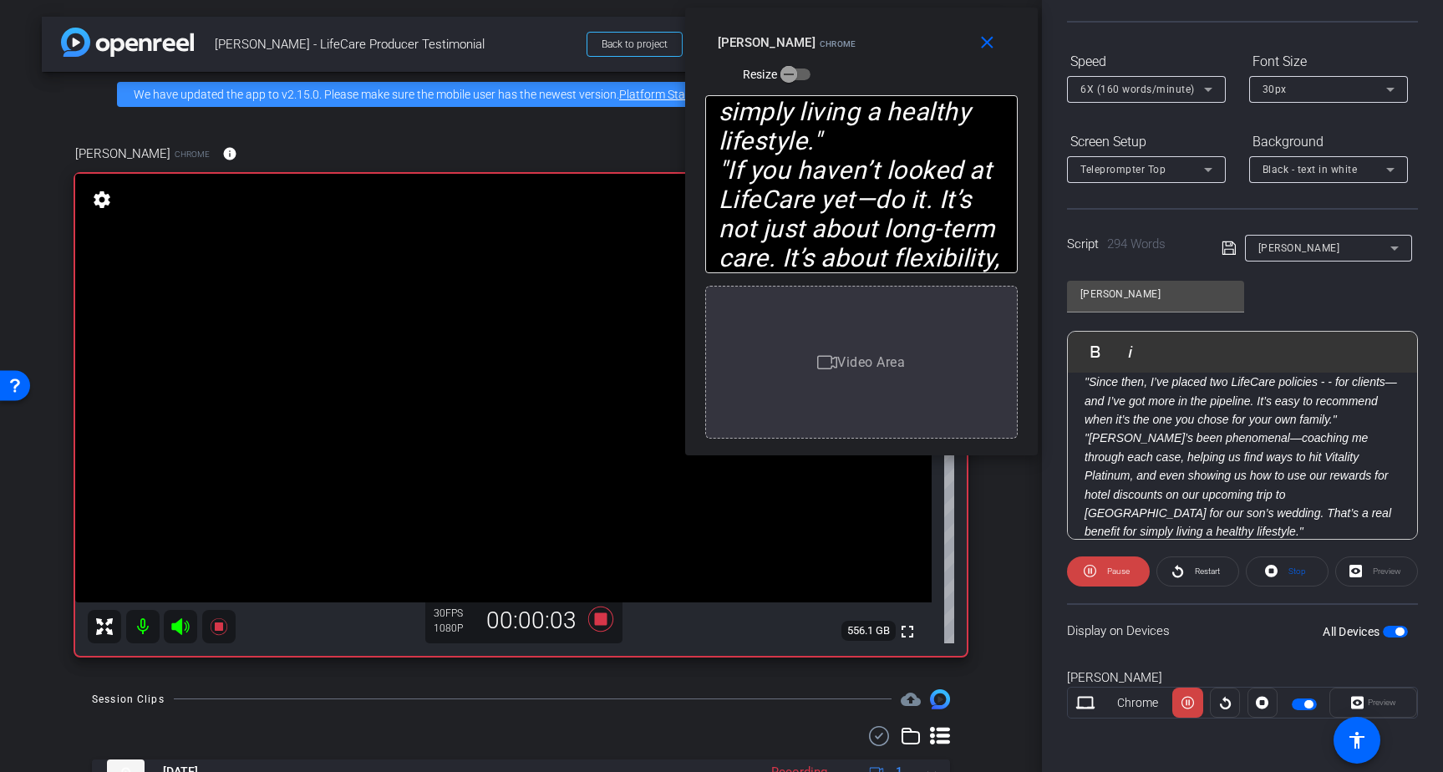
drag, startPoint x: 692, startPoint y: 175, endPoint x: 831, endPoint y: 20, distance: 208.2
click at [831, 20] on div "close Brad Fiene Chrome Resize" at bounding box center [861, 45] width 352 height 75
click at [1132, 92] on span "6X (160 words/minute)" at bounding box center [1137, 90] width 114 height 12
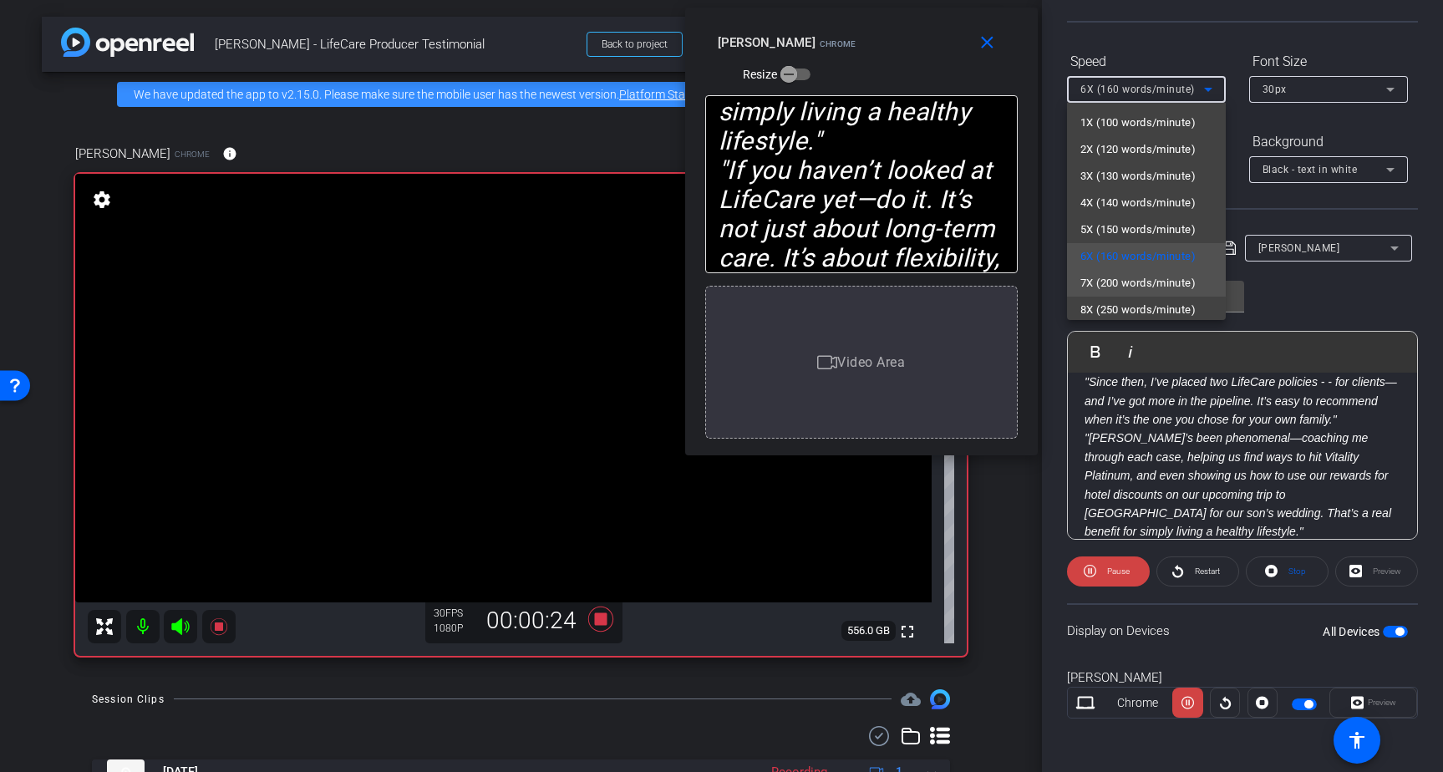
click at [1118, 271] on mat-option "7X (200 words/minute)" at bounding box center [1146, 283] width 159 height 27
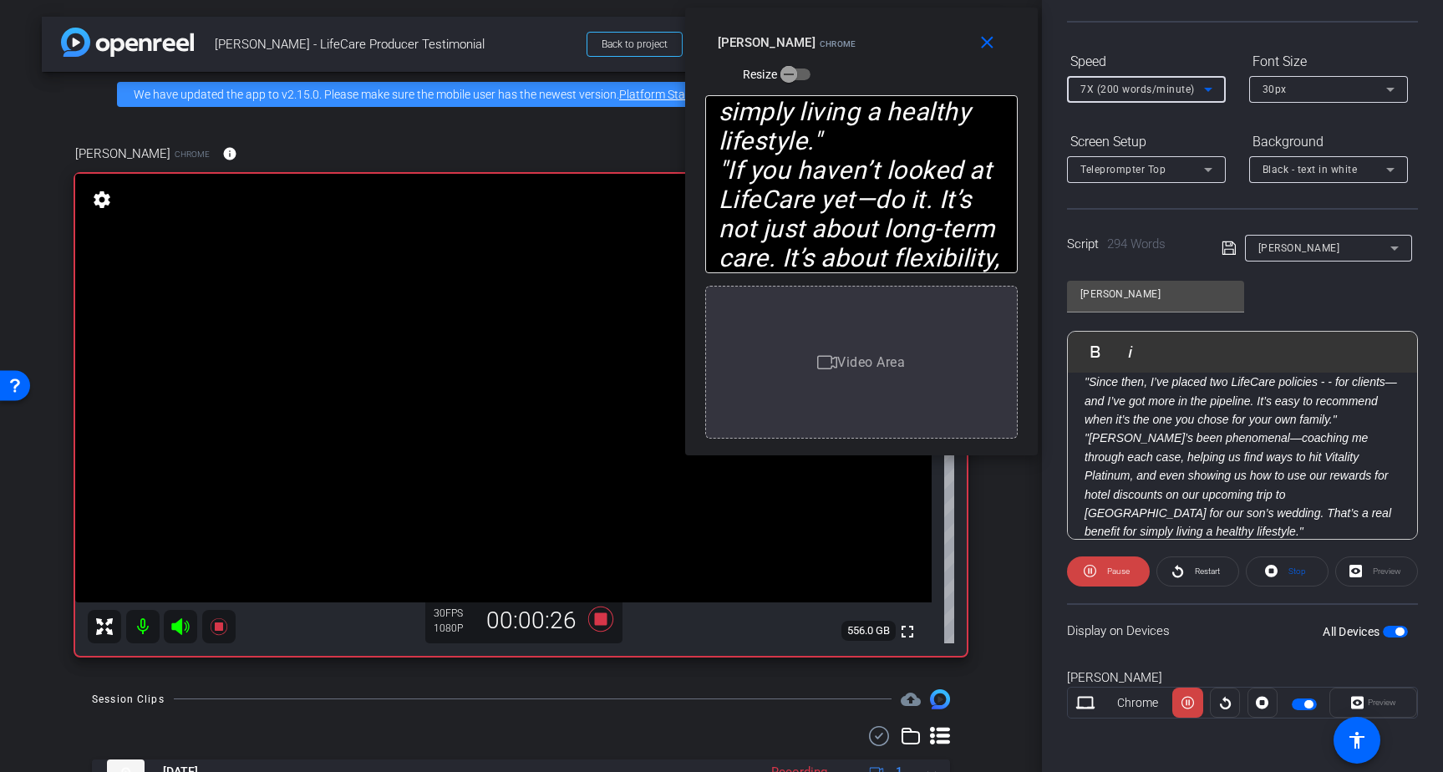
click at [1136, 90] on span "7X (200 words/minute)" at bounding box center [1137, 90] width 114 height 12
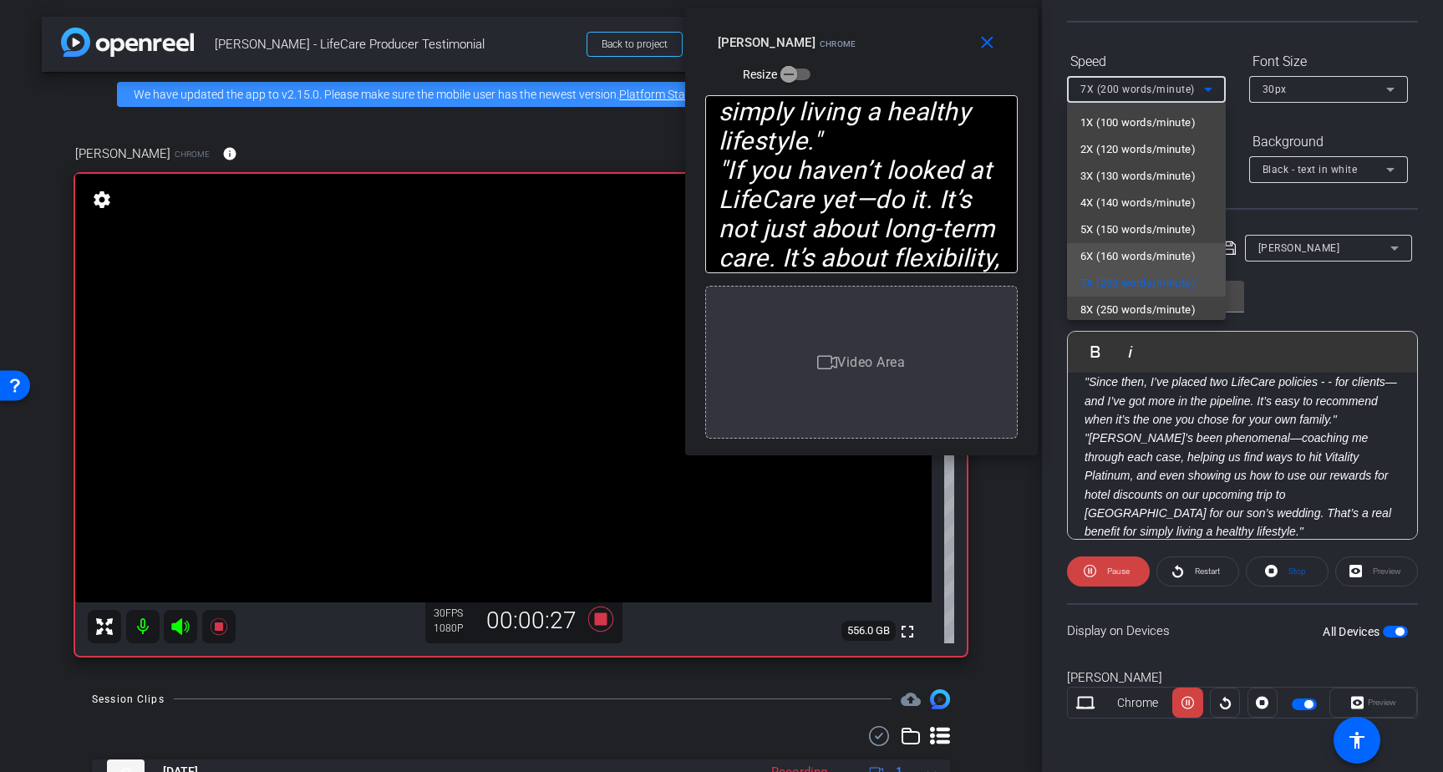
click at [1125, 251] on span "6X (160 words/minute)" at bounding box center [1137, 256] width 115 height 20
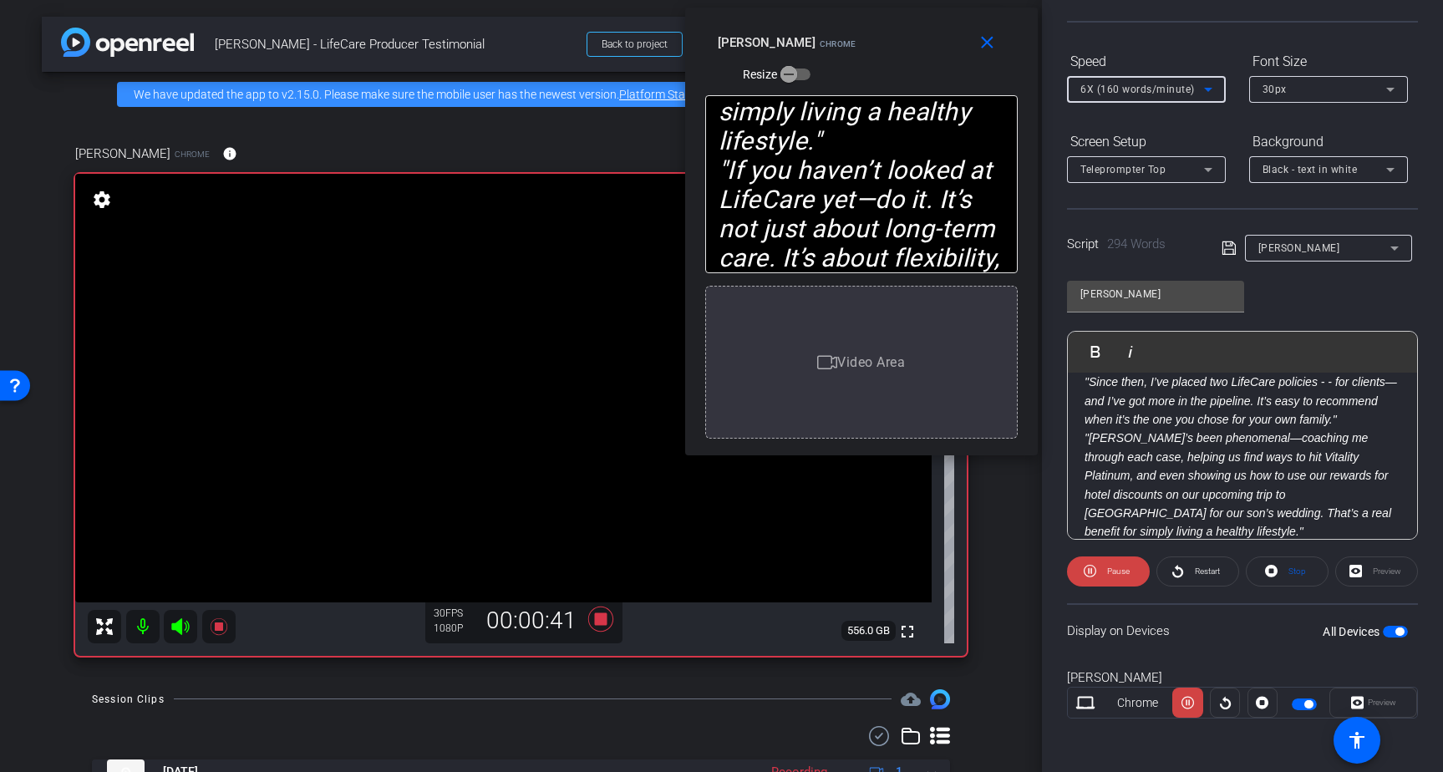
click at [1176, 93] on span "6X (160 words/minute)" at bounding box center [1137, 90] width 114 height 12
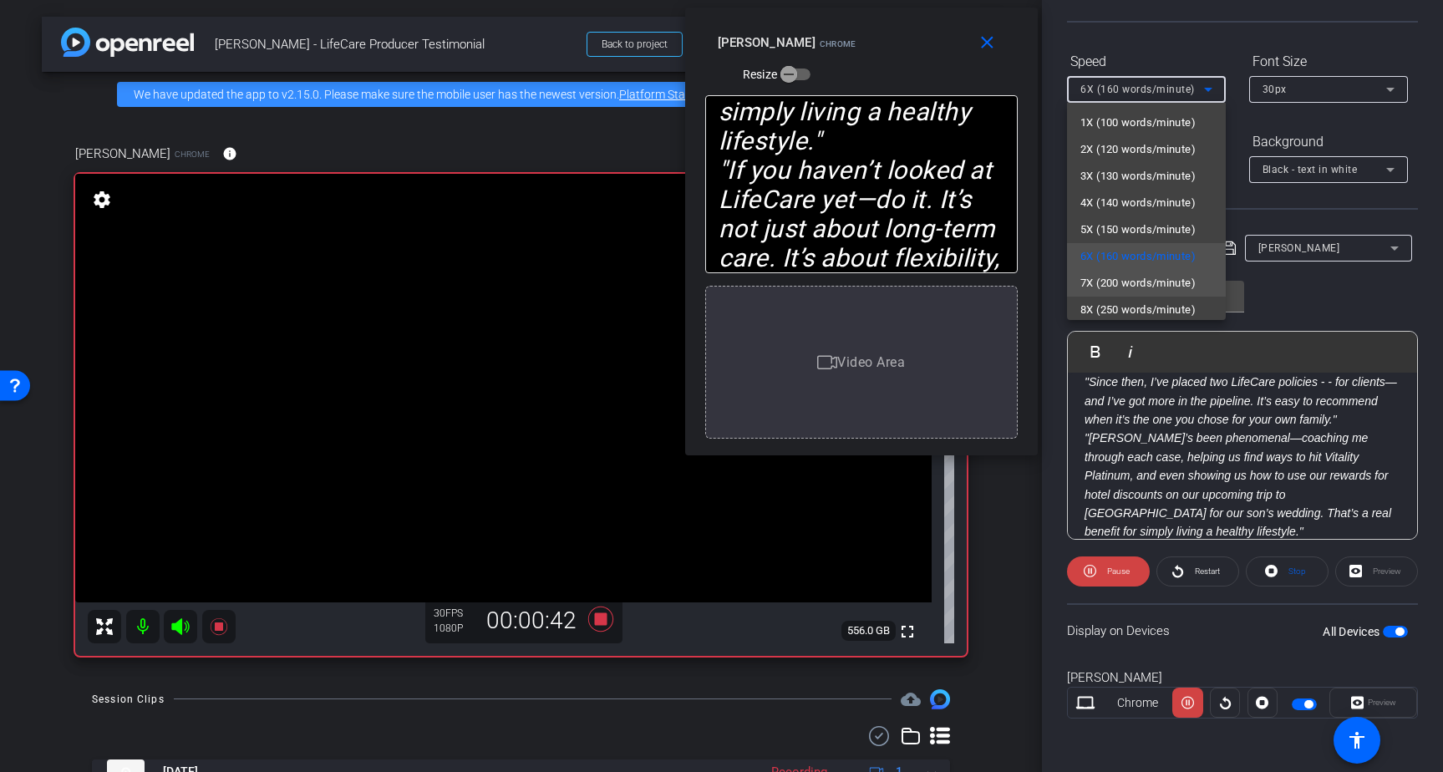
click at [1136, 279] on span "7X (200 words/minute)" at bounding box center [1137, 283] width 115 height 20
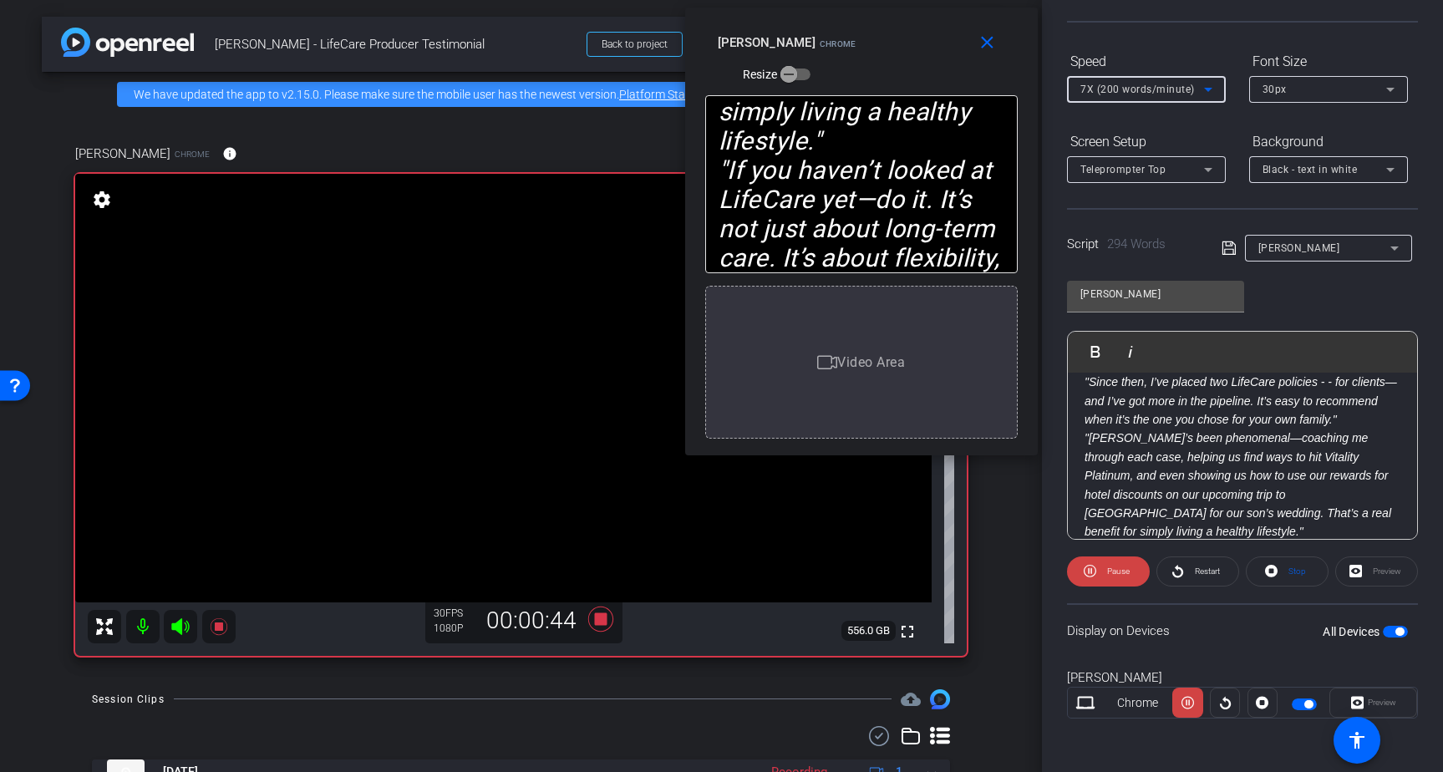
click at [1169, 93] on span "7X (200 words/minute)" at bounding box center [1137, 90] width 114 height 12
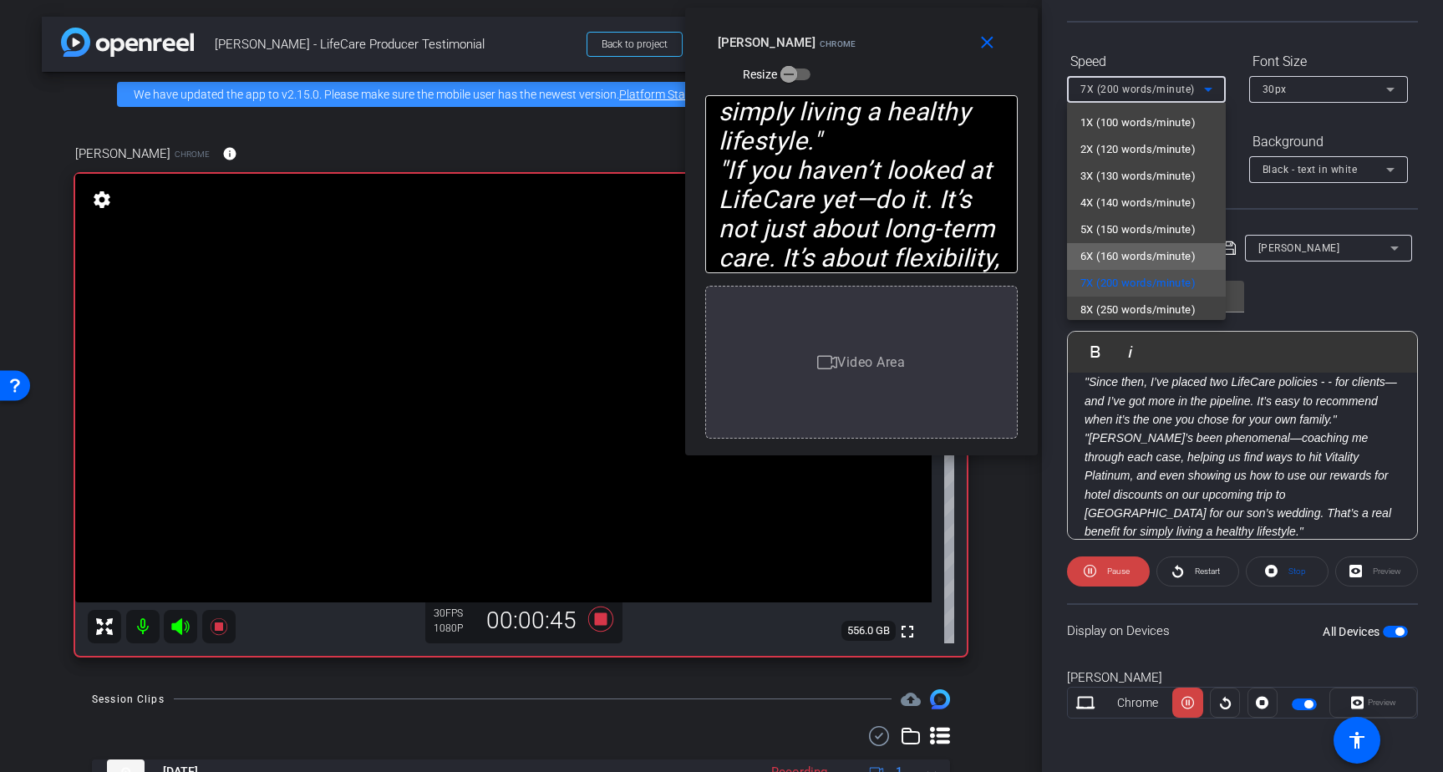
click at [1129, 253] on span "6X (160 words/minute)" at bounding box center [1137, 256] width 115 height 20
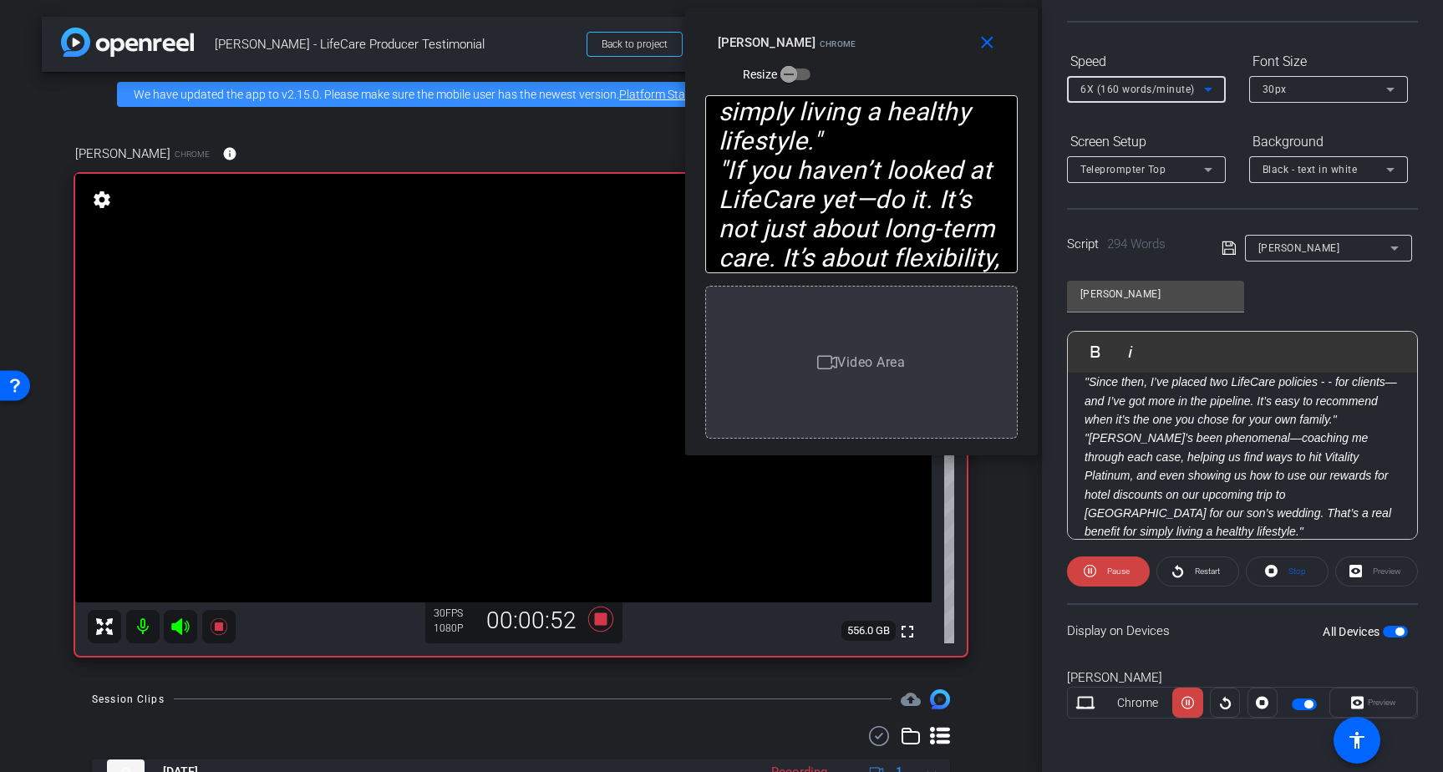
click at [1147, 88] on span "6X (160 words/minute)" at bounding box center [1137, 90] width 114 height 12
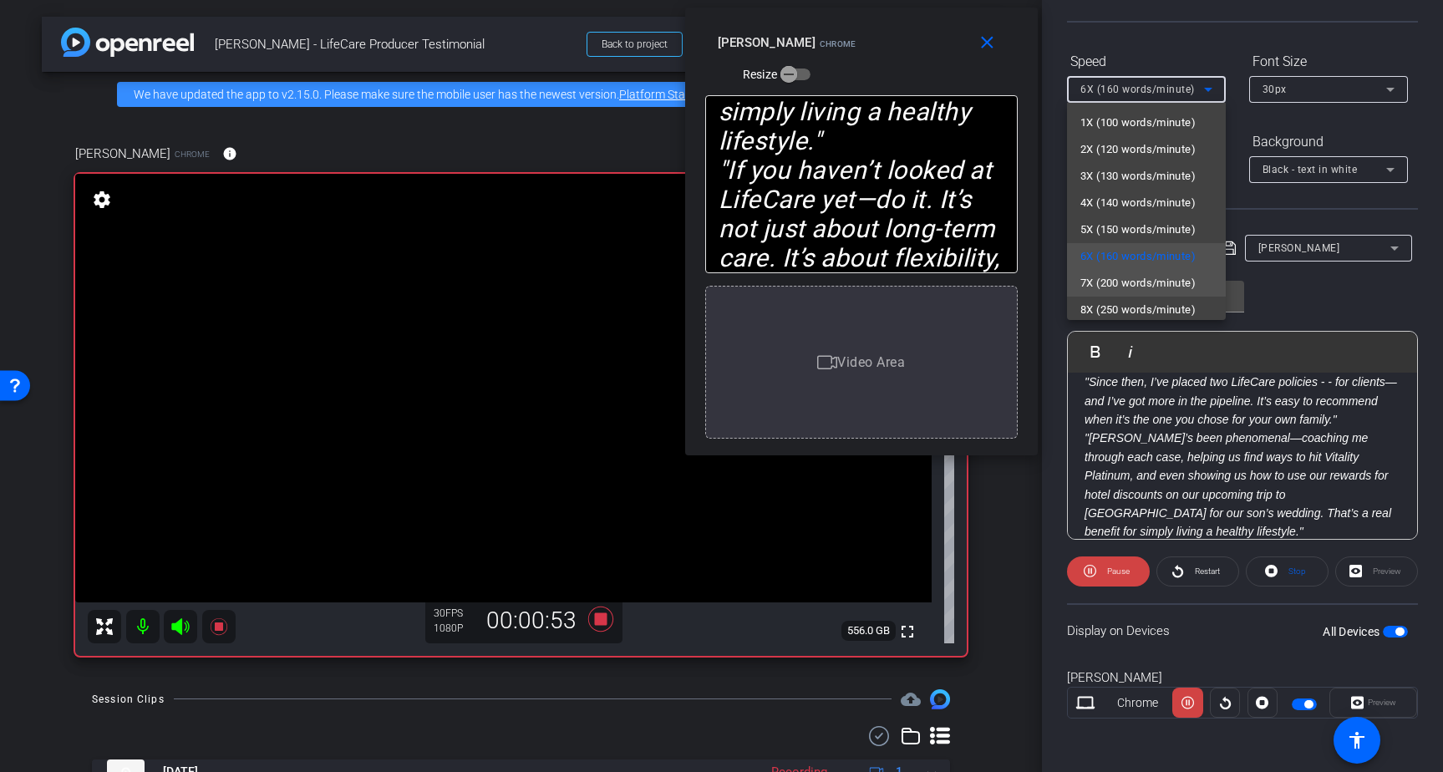
click at [1123, 275] on span "7X (200 words/minute)" at bounding box center [1137, 283] width 115 height 20
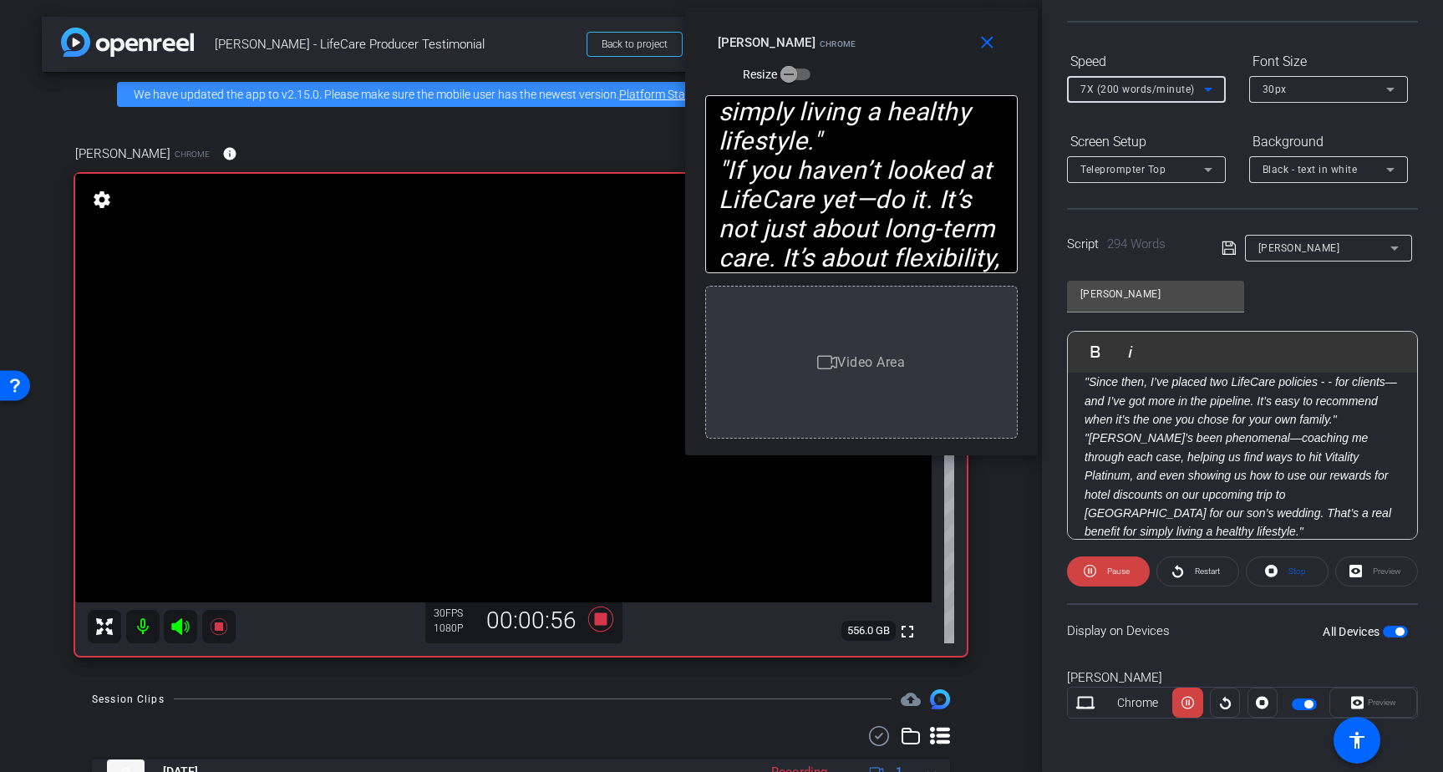
click at [1147, 88] on span "7X (200 words/minute)" at bounding box center [1137, 90] width 114 height 12
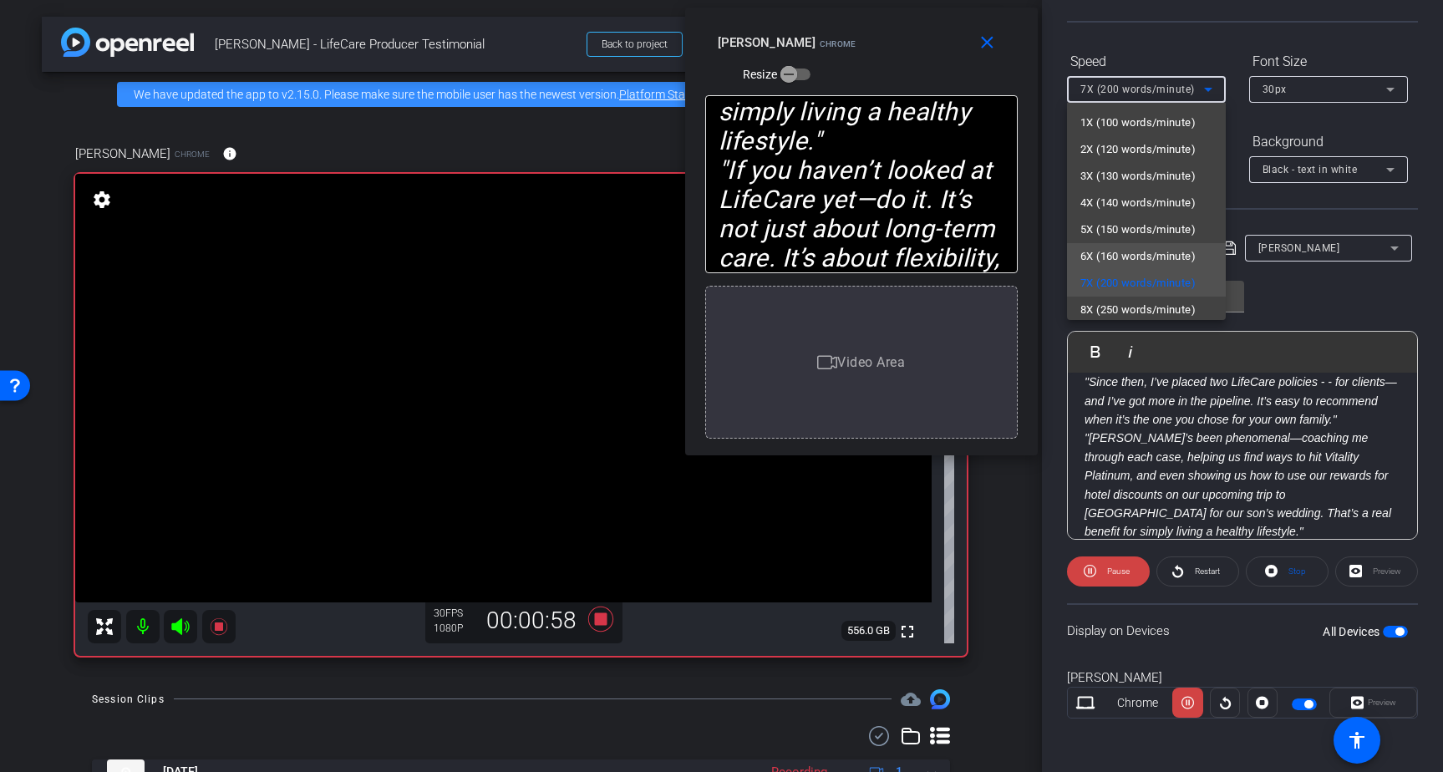
click at [1130, 256] on span "6X (160 words/minute)" at bounding box center [1137, 256] width 115 height 20
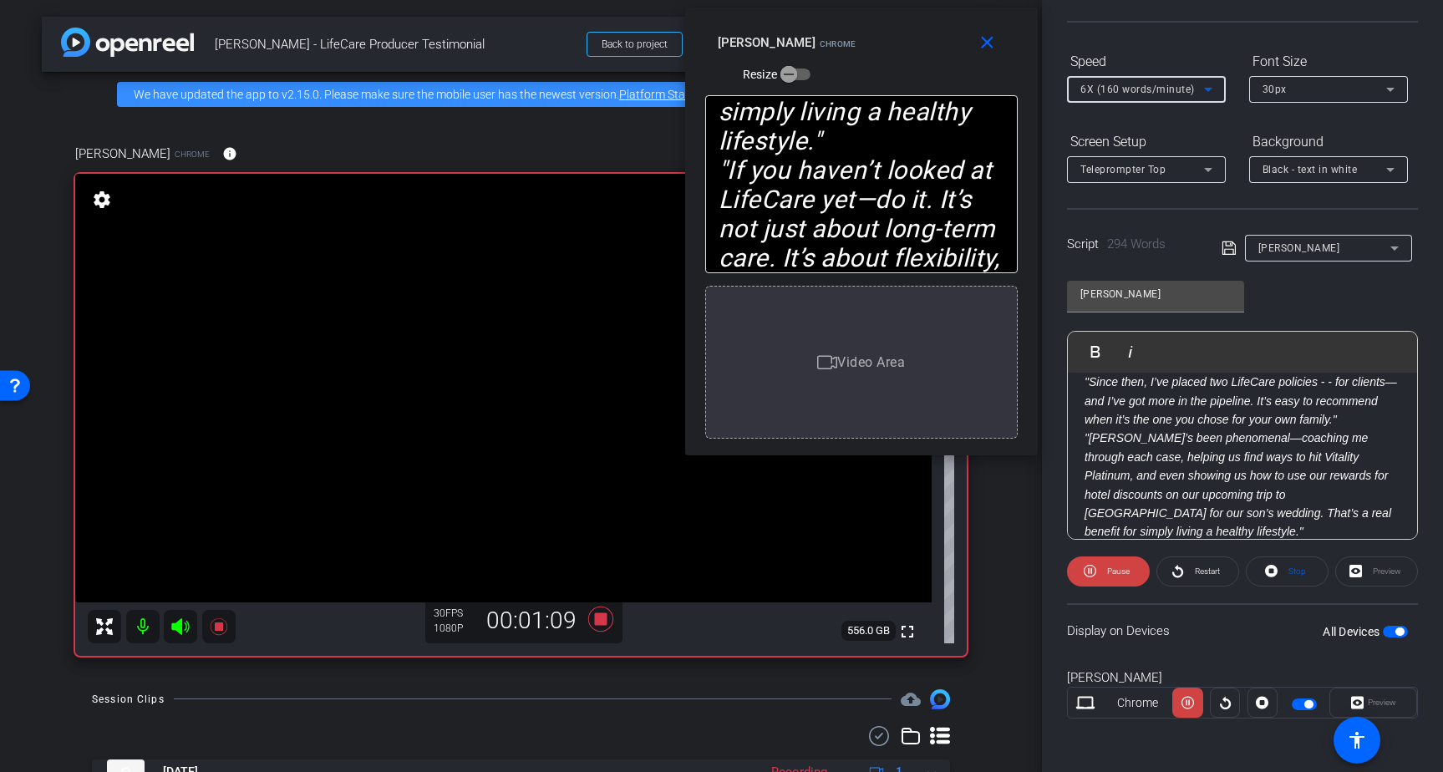
click at [1169, 93] on span "6X (160 words/minute)" at bounding box center [1137, 90] width 114 height 12
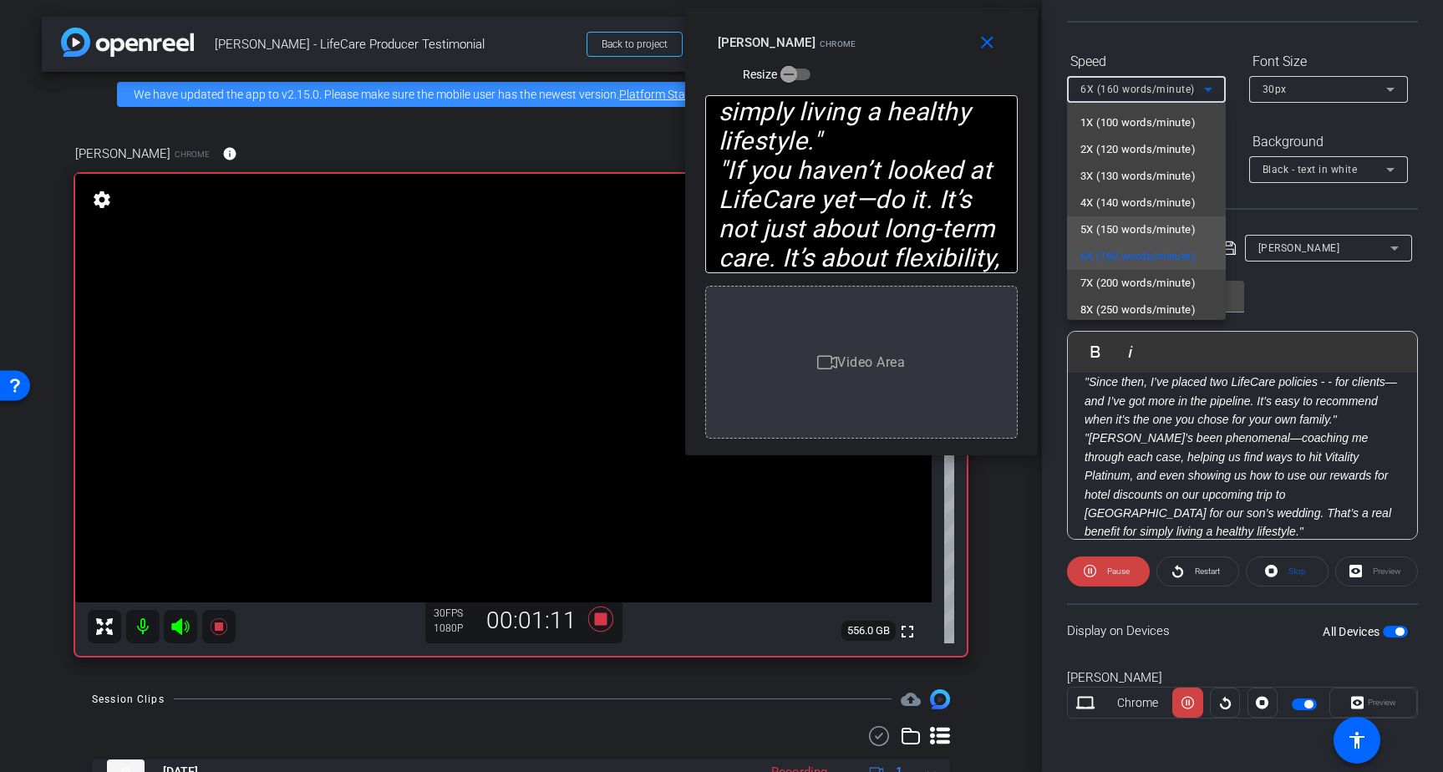
click at [1128, 231] on span "5X (150 words/minute)" at bounding box center [1137, 230] width 115 height 20
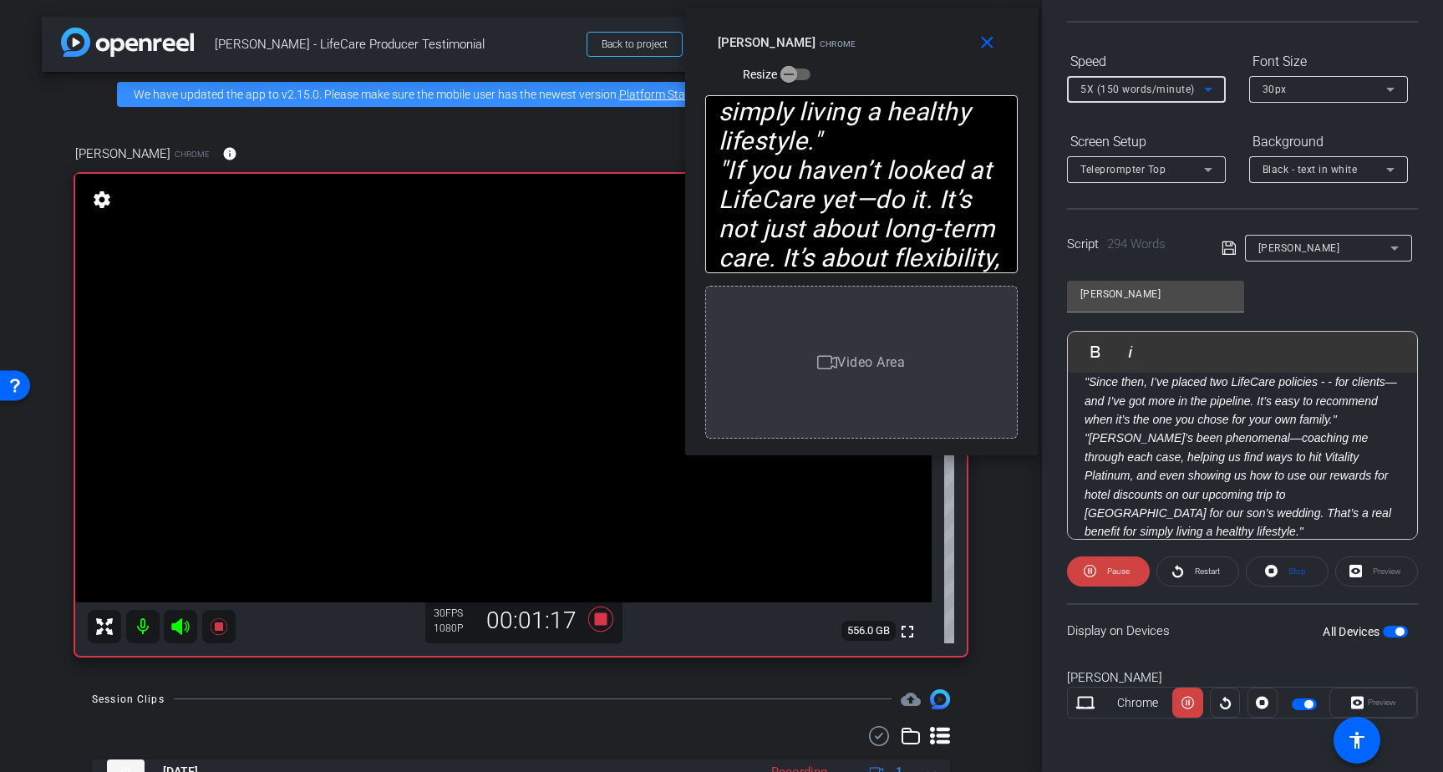
click at [1159, 96] on div "5X (150 words/minute)" at bounding box center [1142, 89] width 124 height 21
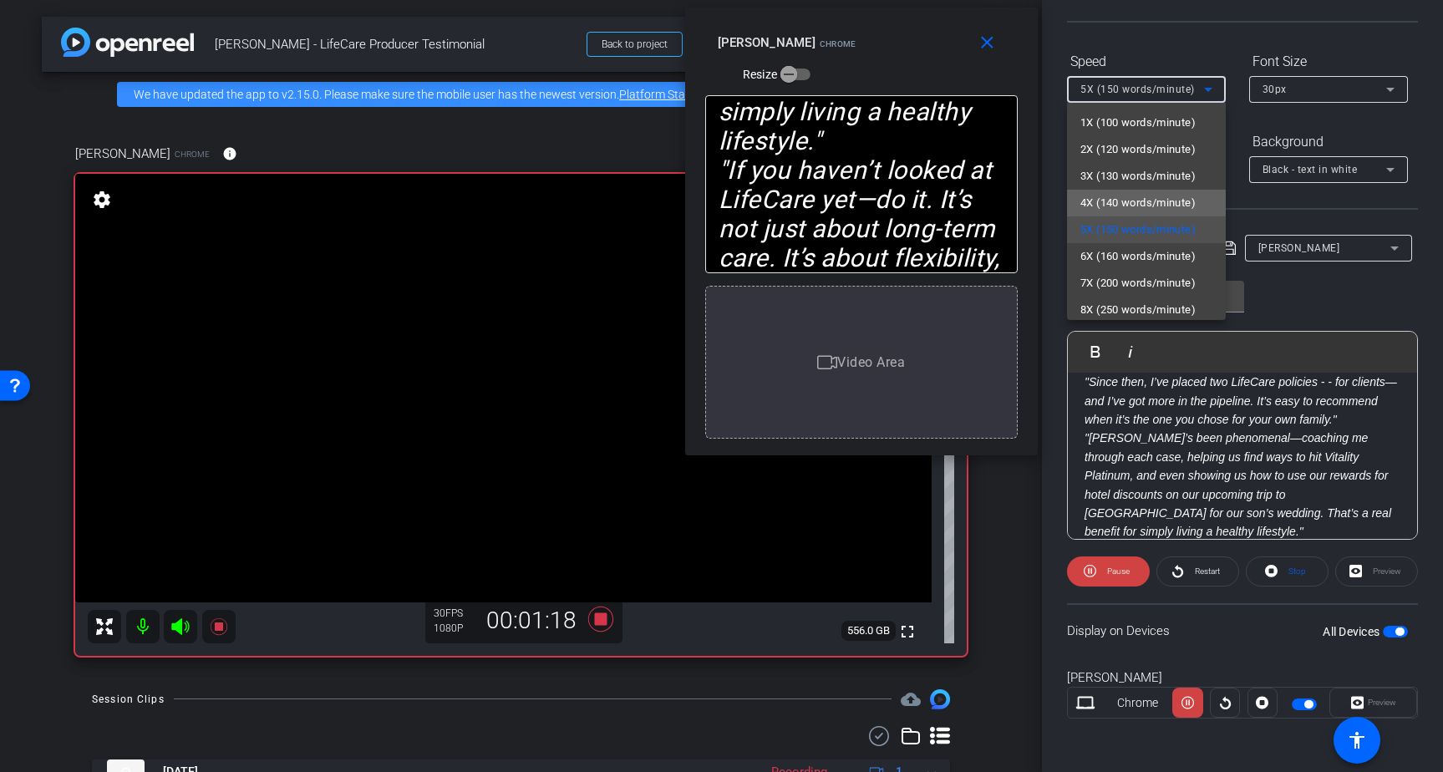
click at [1139, 202] on span "4X (140 words/minute)" at bounding box center [1137, 203] width 115 height 20
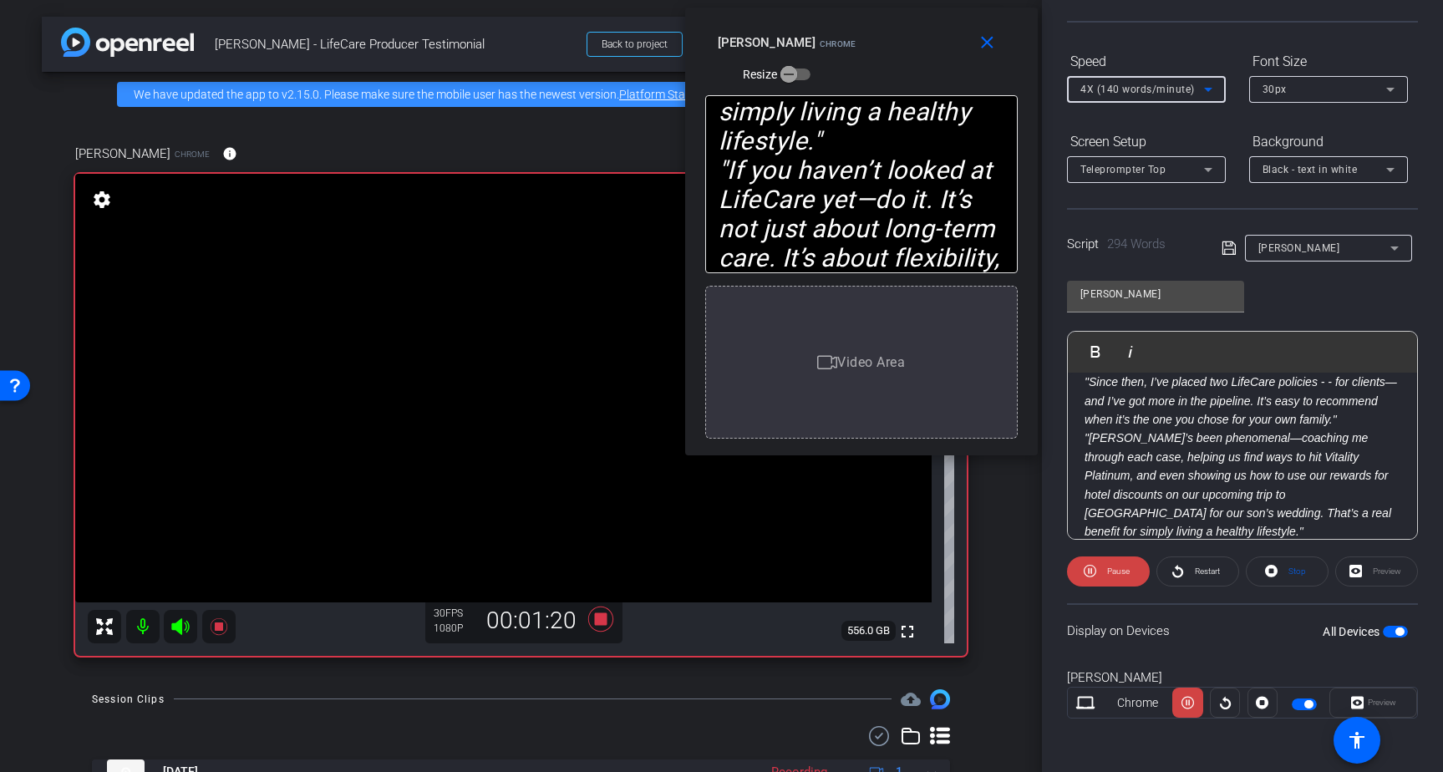
click at [1154, 89] on span "4X (140 words/minute)" at bounding box center [1137, 90] width 114 height 12
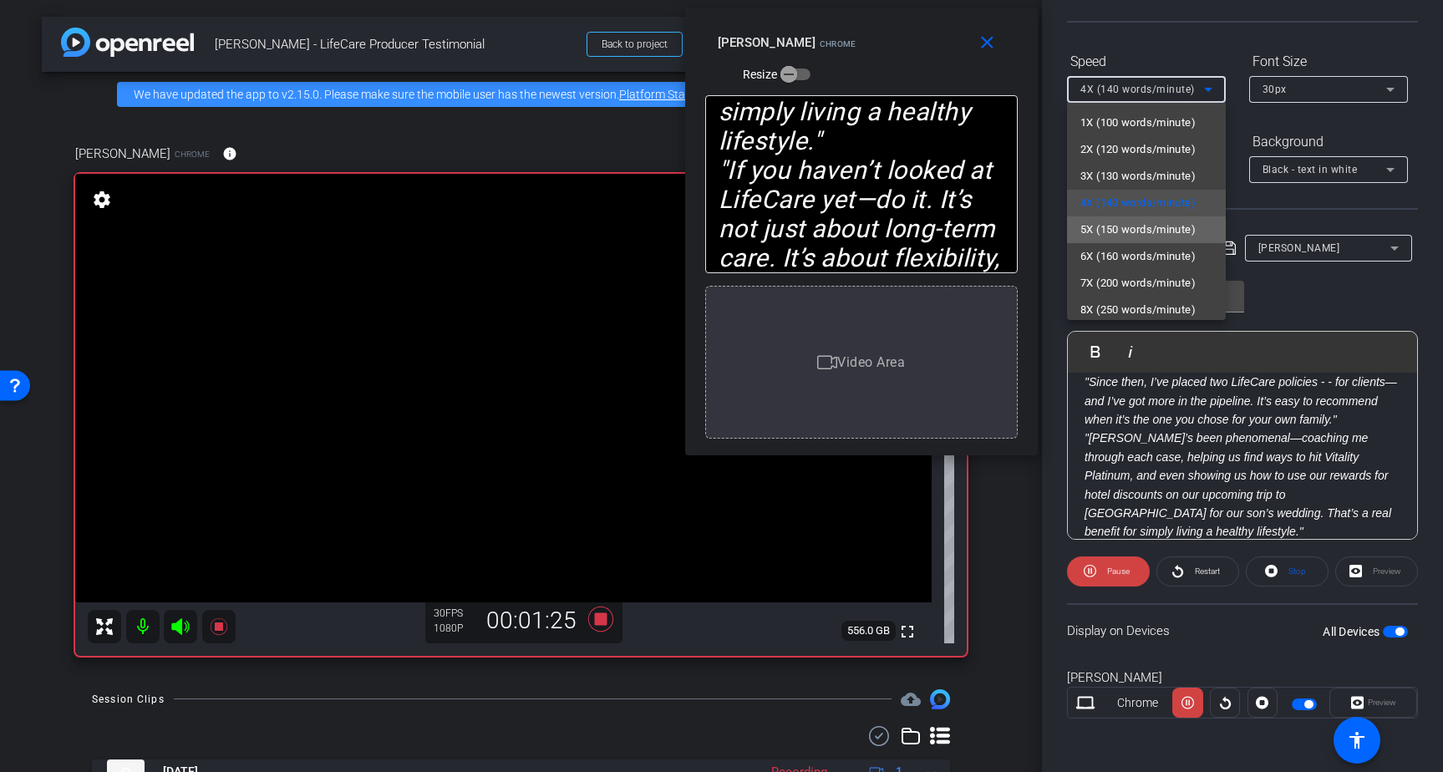
click at [1134, 231] on span "5X (150 words/minute)" at bounding box center [1137, 230] width 115 height 20
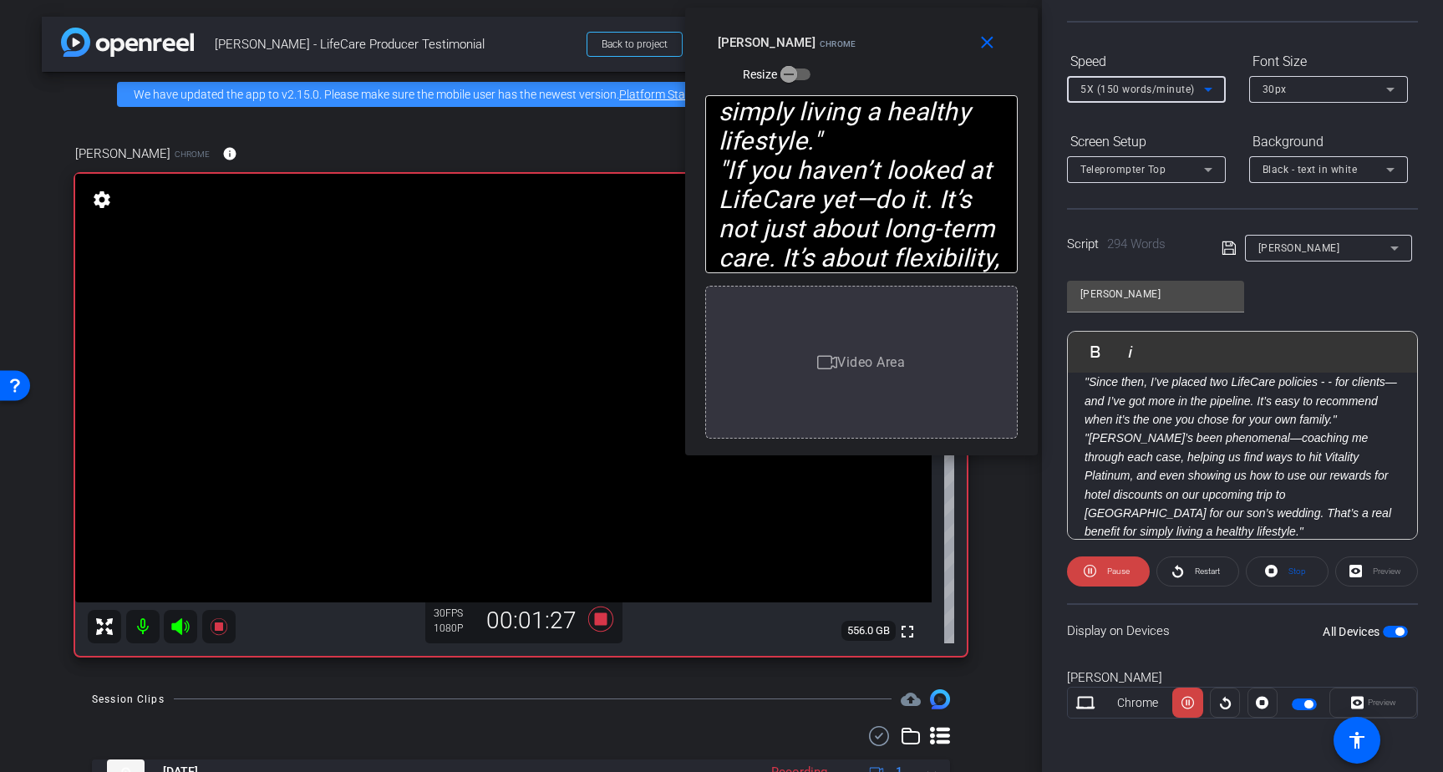
click at [1143, 87] on span "5X (150 words/minute)" at bounding box center [1137, 90] width 114 height 12
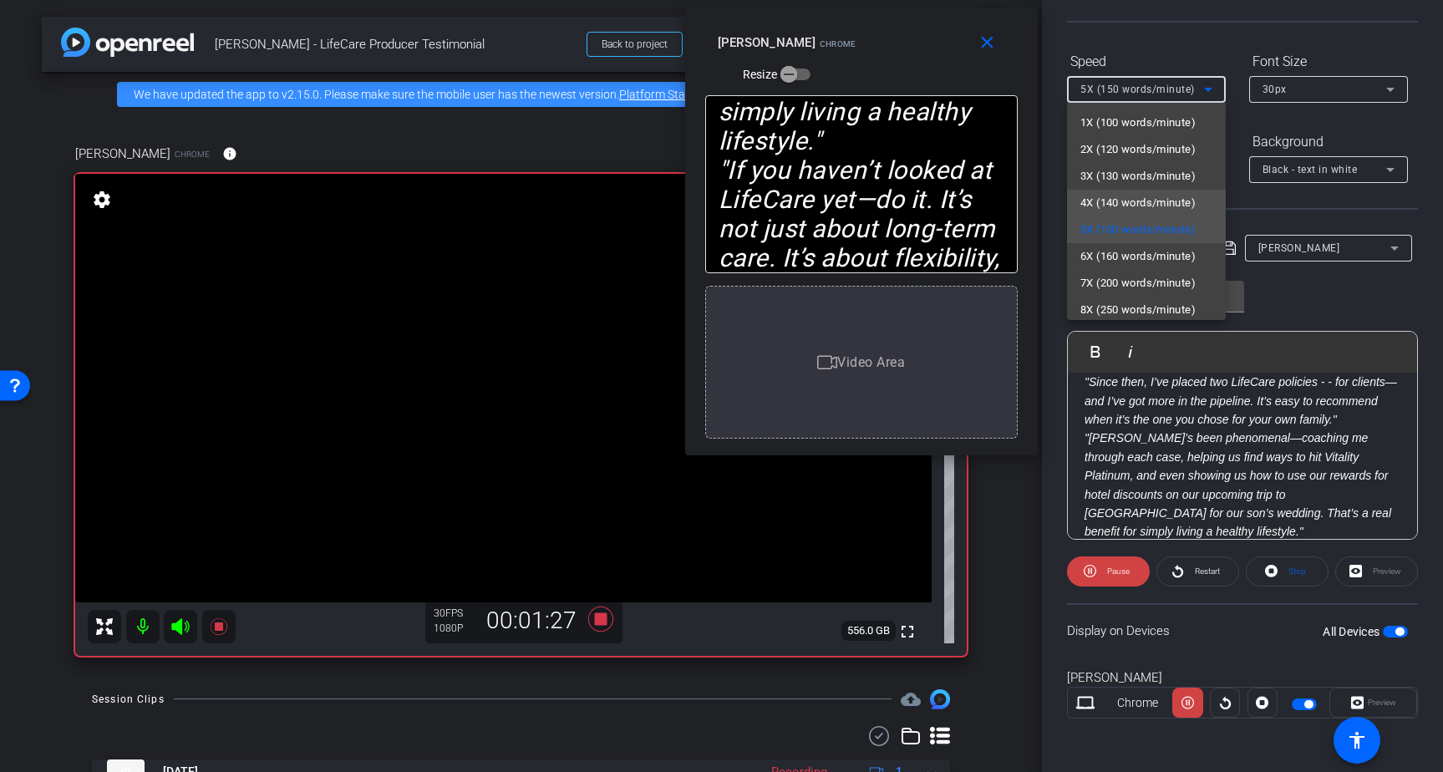
click at [1126, 205] on span "4X (140 words/minute)" at bounding box center [1137, 203] width 115 height 20
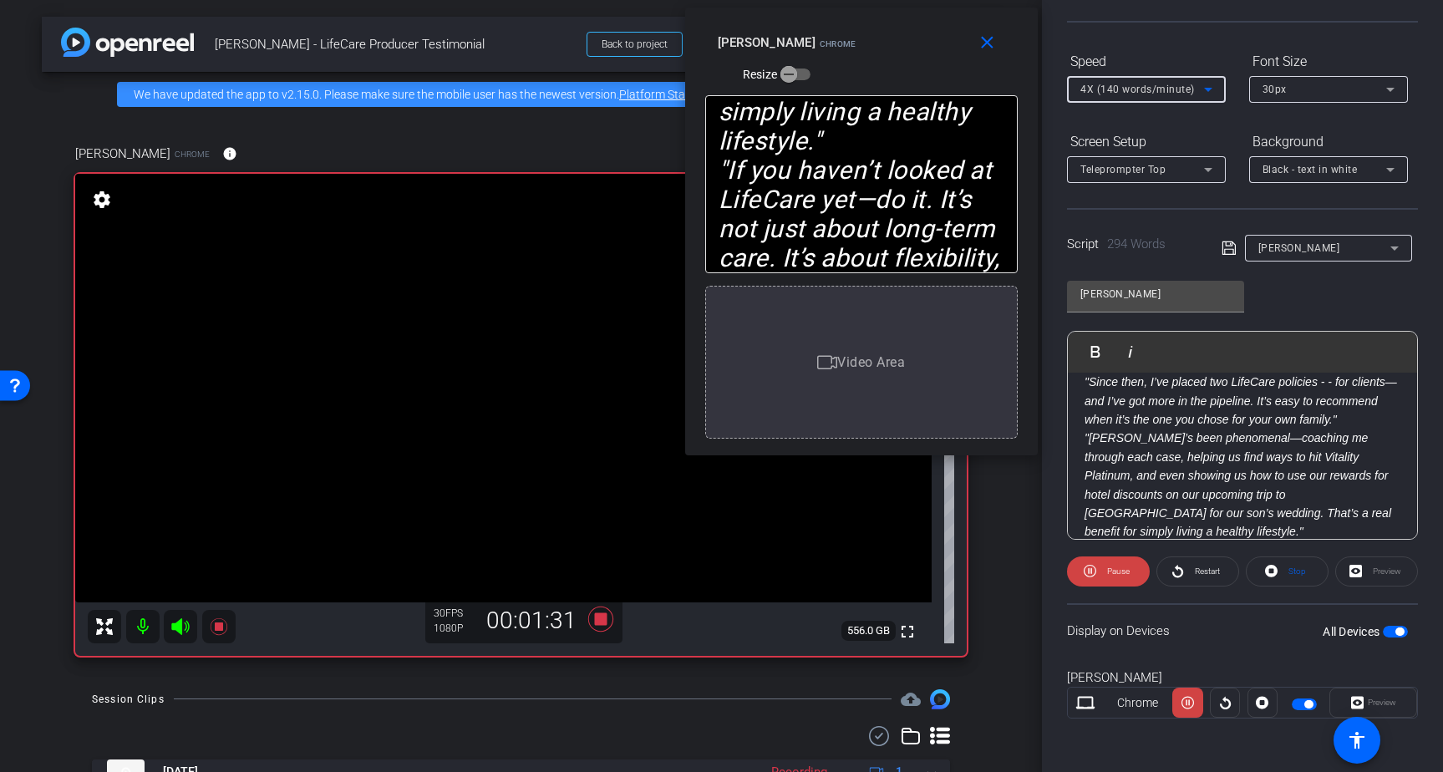
click at [1154, 84] on span "4X (140 words/minute)" at bounding box center [1137, 90] width 114 height 12
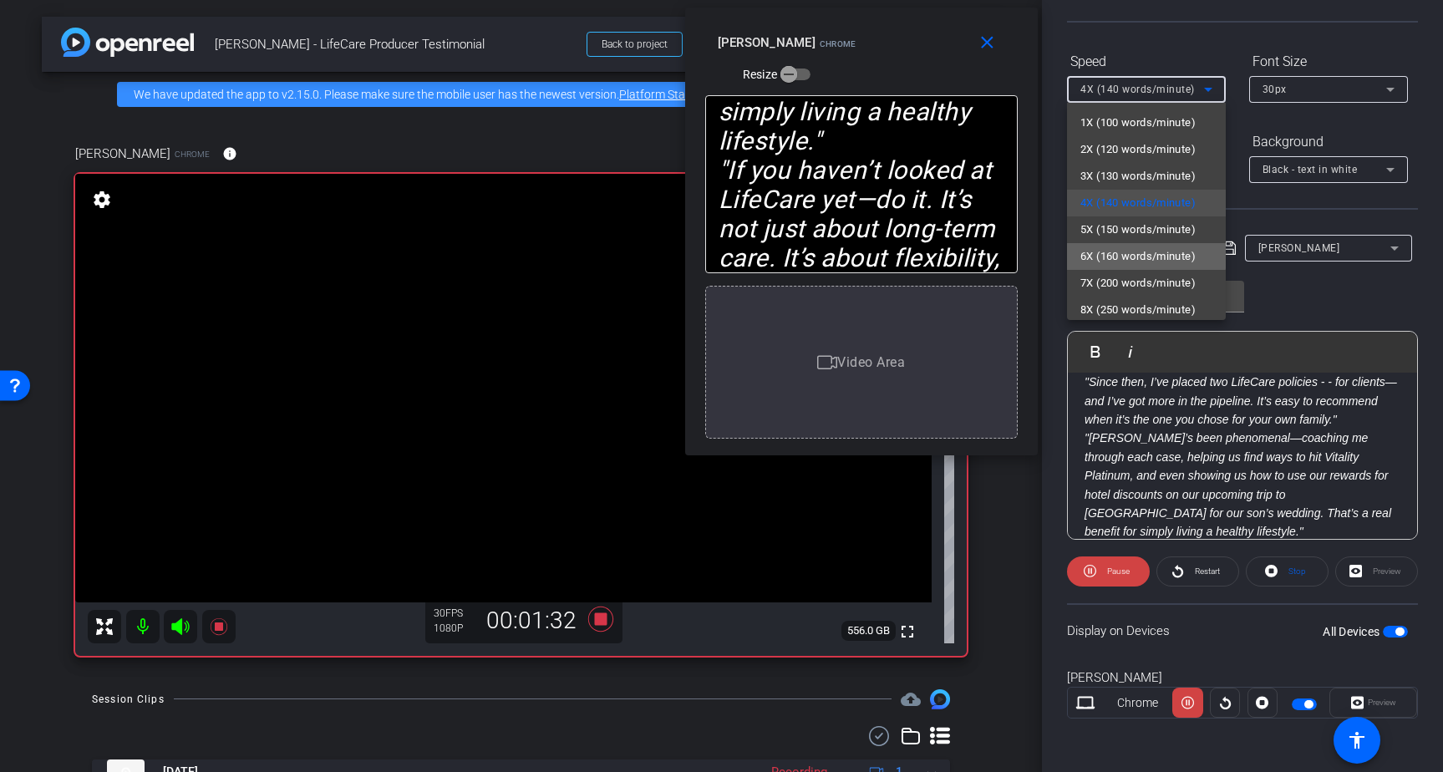
click at [1138, 247] on span "6X (160 words/minute)" at bounding box center [1137, 256] width 115 height 20
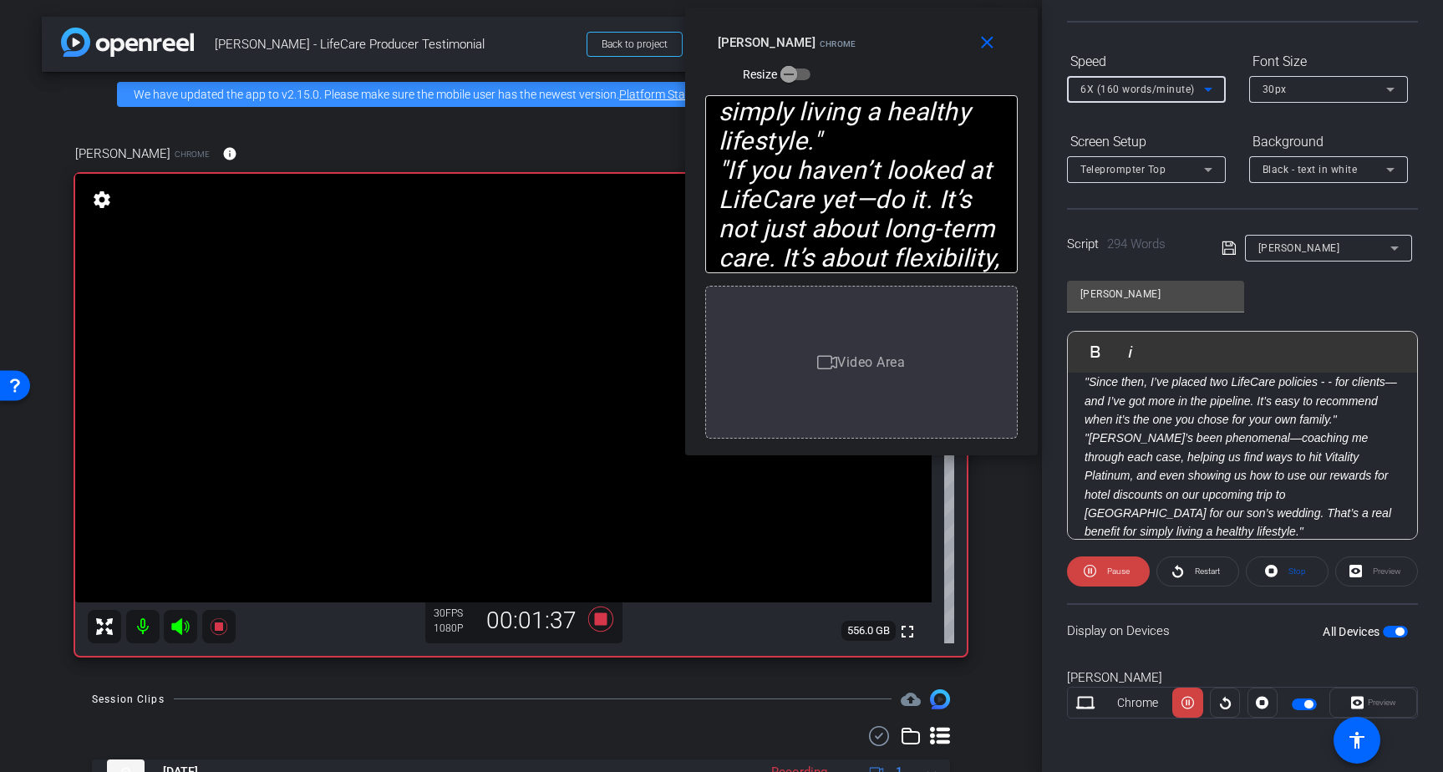
click at [1159, 90] on span "6X (160 words/minute)" at bounding box center [1137, 90] width 114 height 12
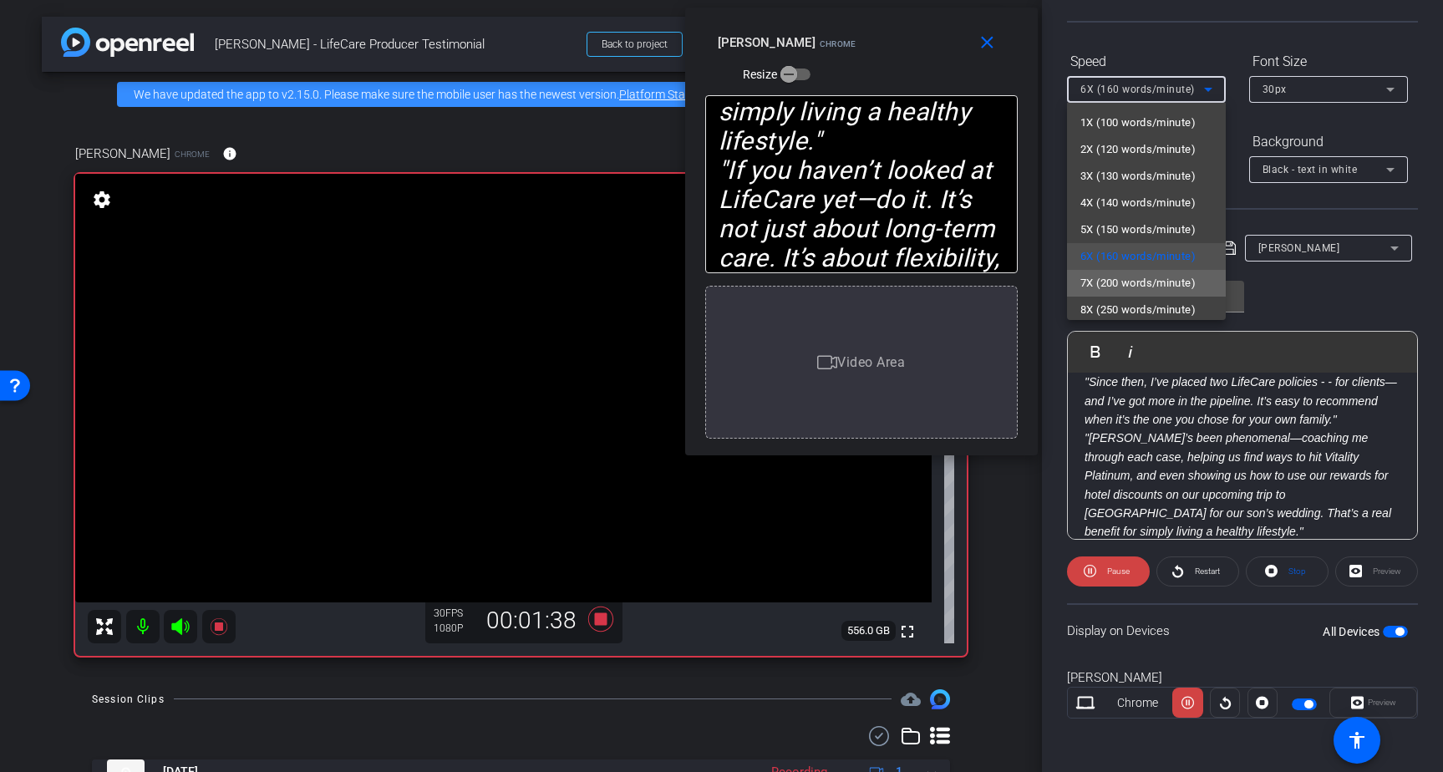
click at [1133, 275] on span "7X (200 words/minute)" at bounding box center [1137, 283] width 115 height 20
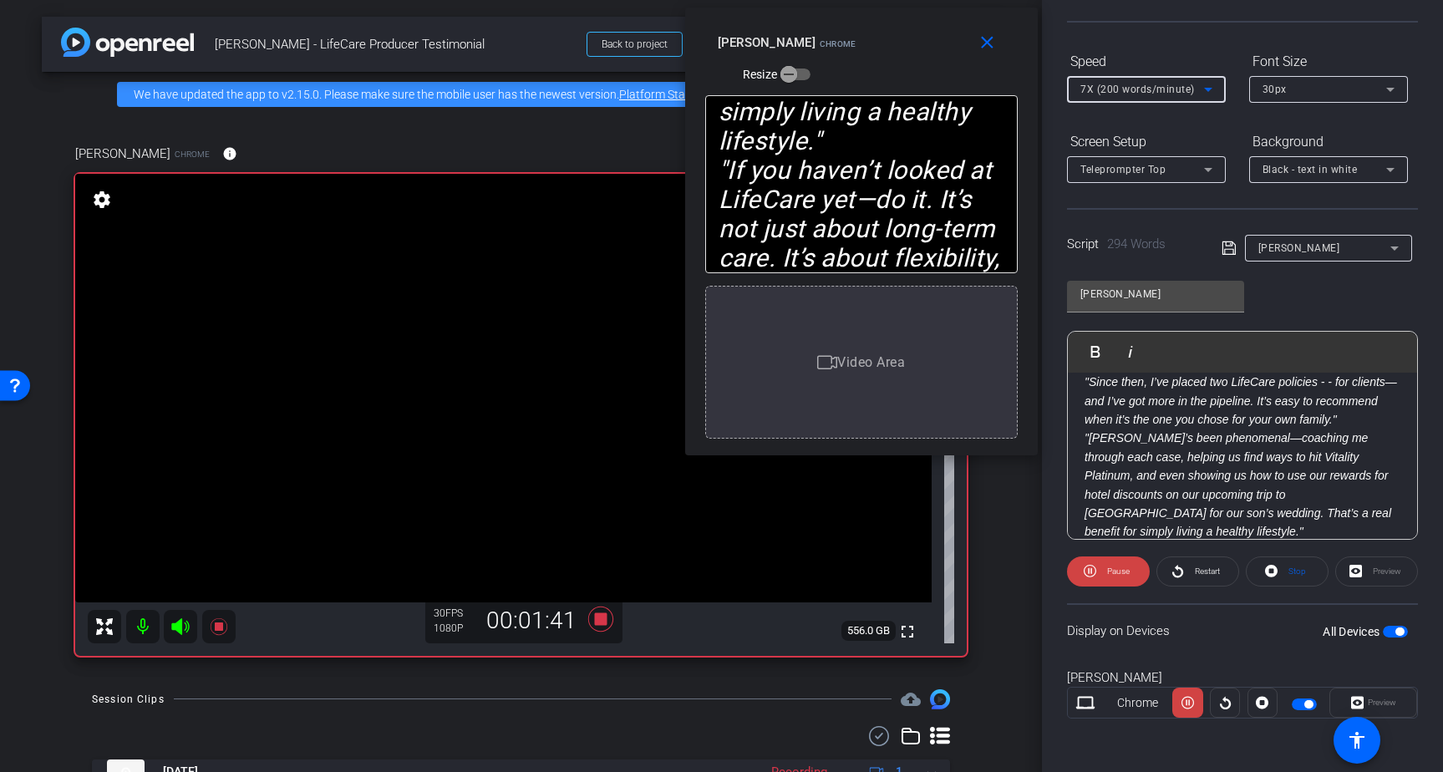
click at [1136, 79] on div "7X (200 words/minute)" at bounding box center [1142, 89] width 124 height 21
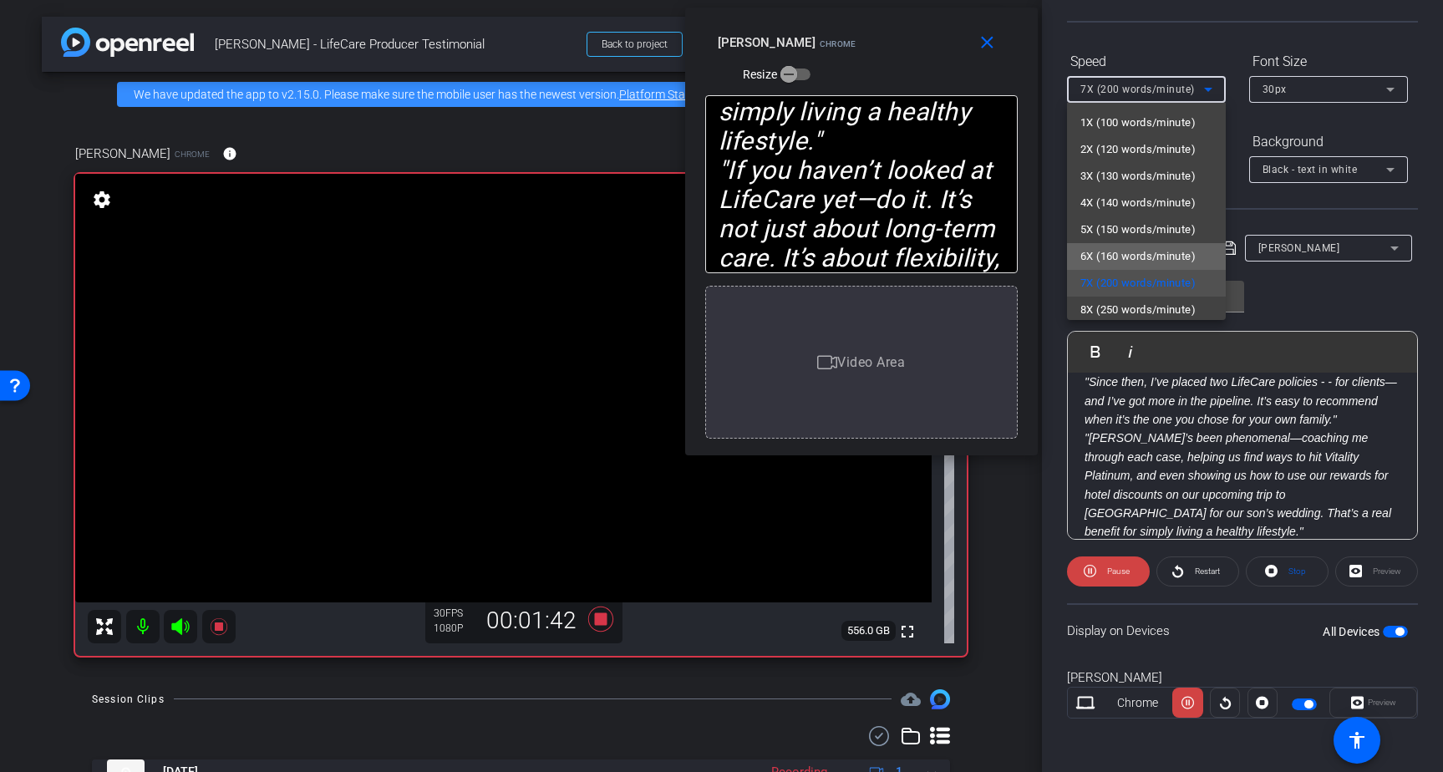
click at [1121, 247] on span "6X (160 words/minute)" at bounding box center [1137, 256] width 115 height 20
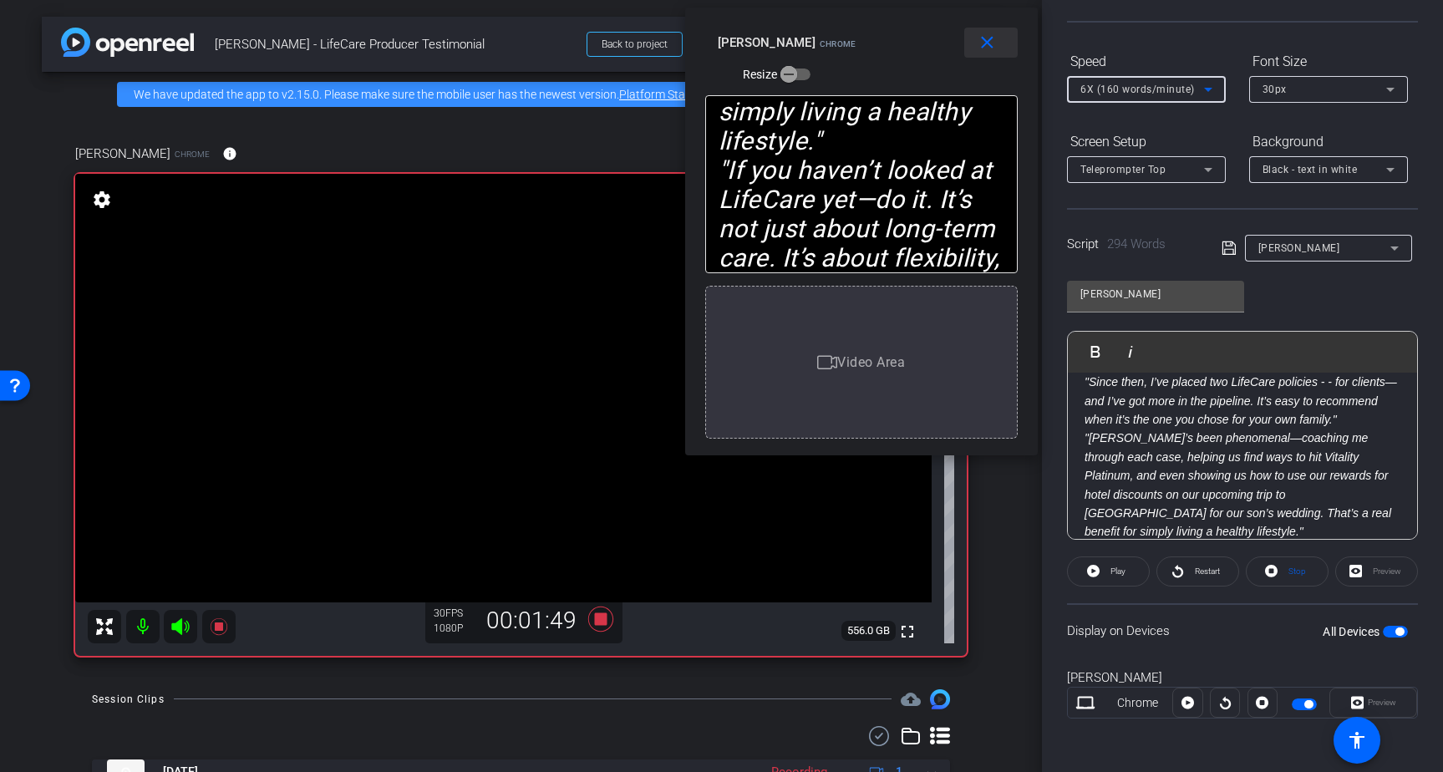
click at [994, 48] on mat-icon "close" at bounding box center [986, 43] width 21 height 21
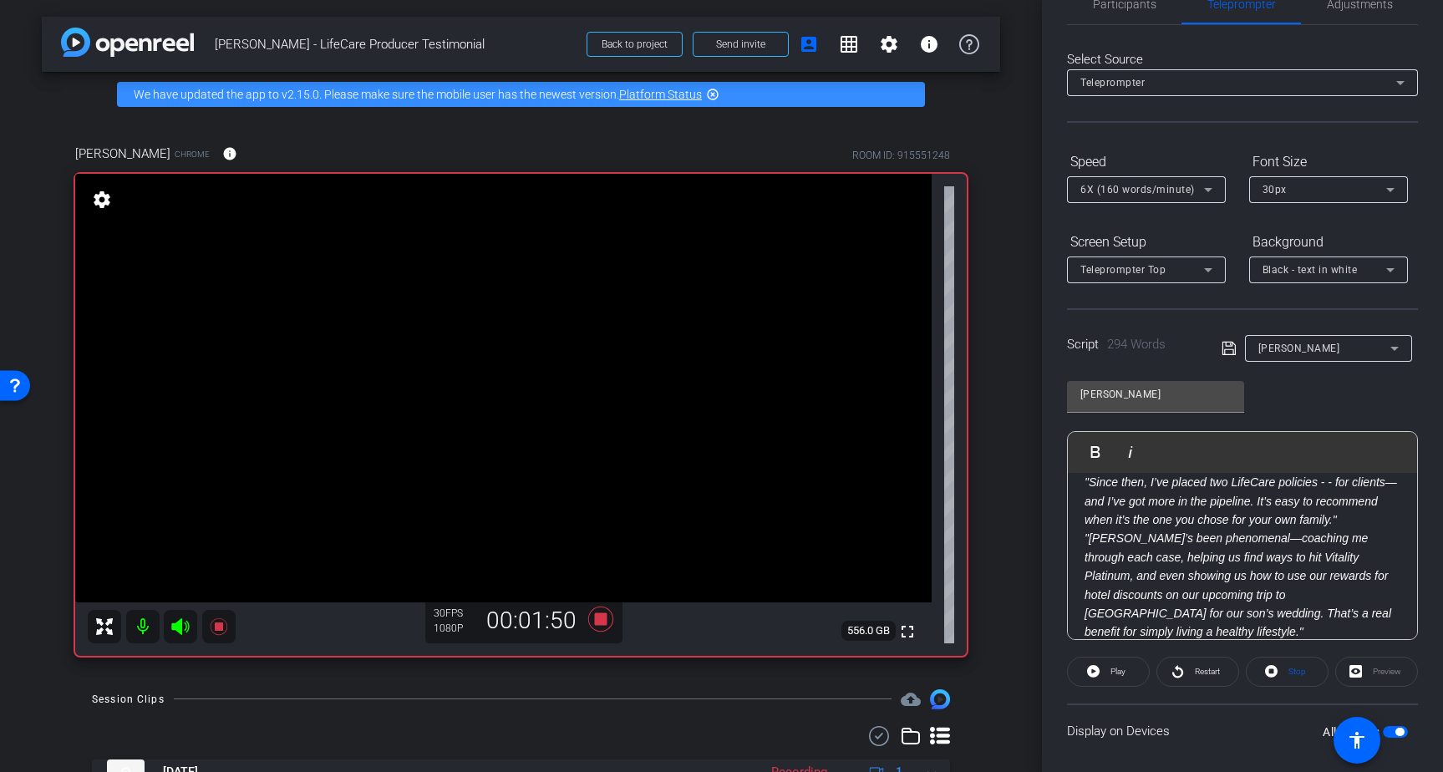
scroll to position [0, 0]
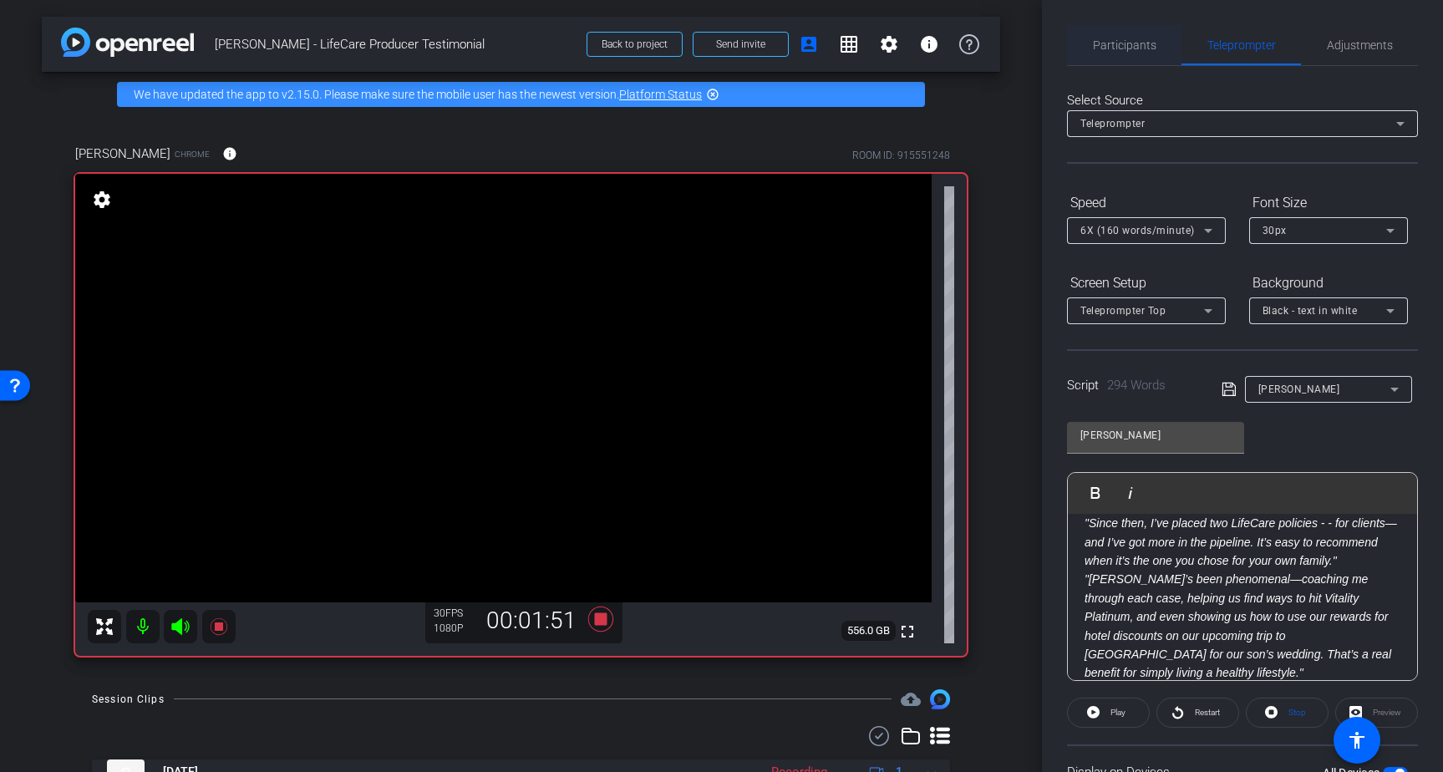
click at [1112, 36] on span "Participants" at bounding box center [1124, 45] width 63 height 40
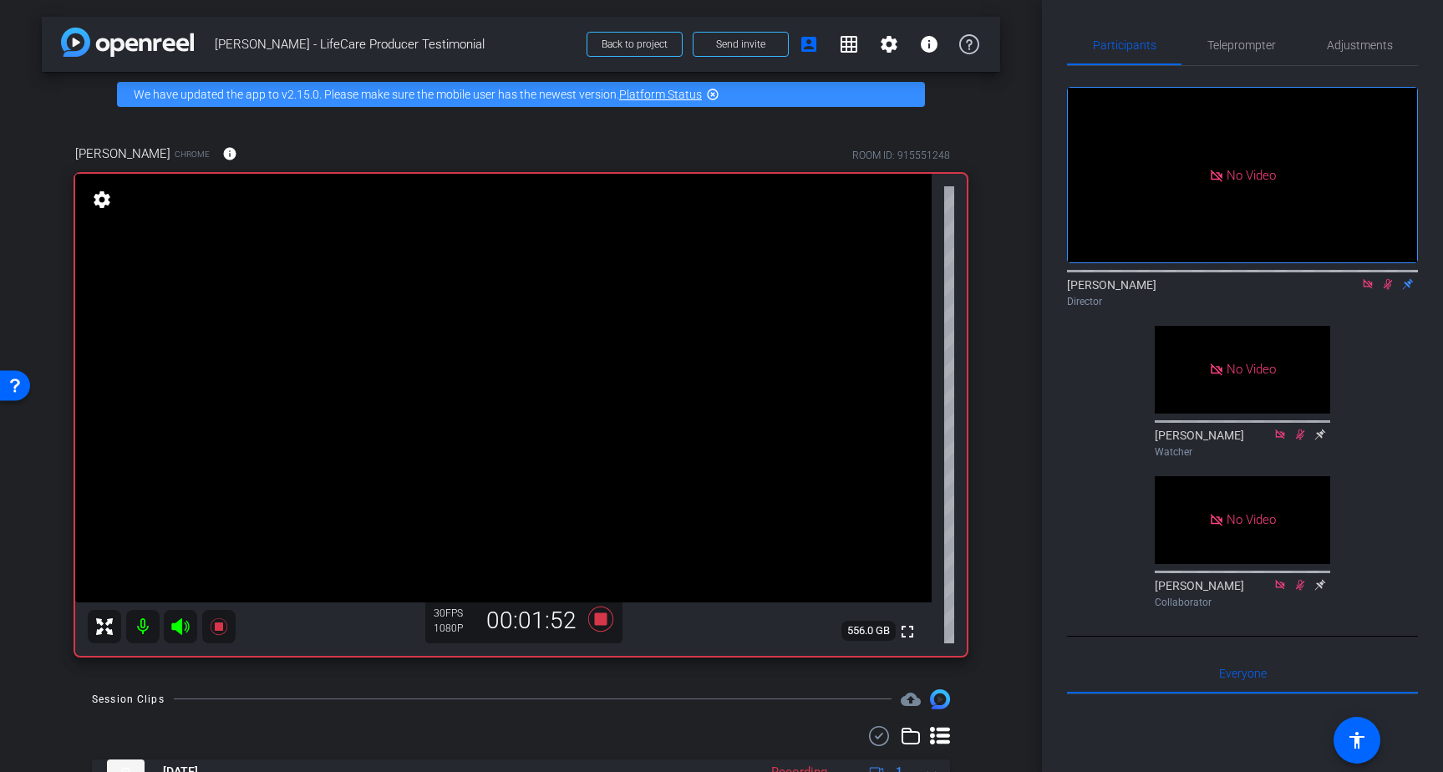
click at [1369, 281] on icon at bounding box center [1366, 283] width 9 height 9
click at [1367, 290] on icon at bounding box center [1367, 284] width 9 height 11
click at [596, 618] on icon at bounding box center [599, 618] width 25 height 25
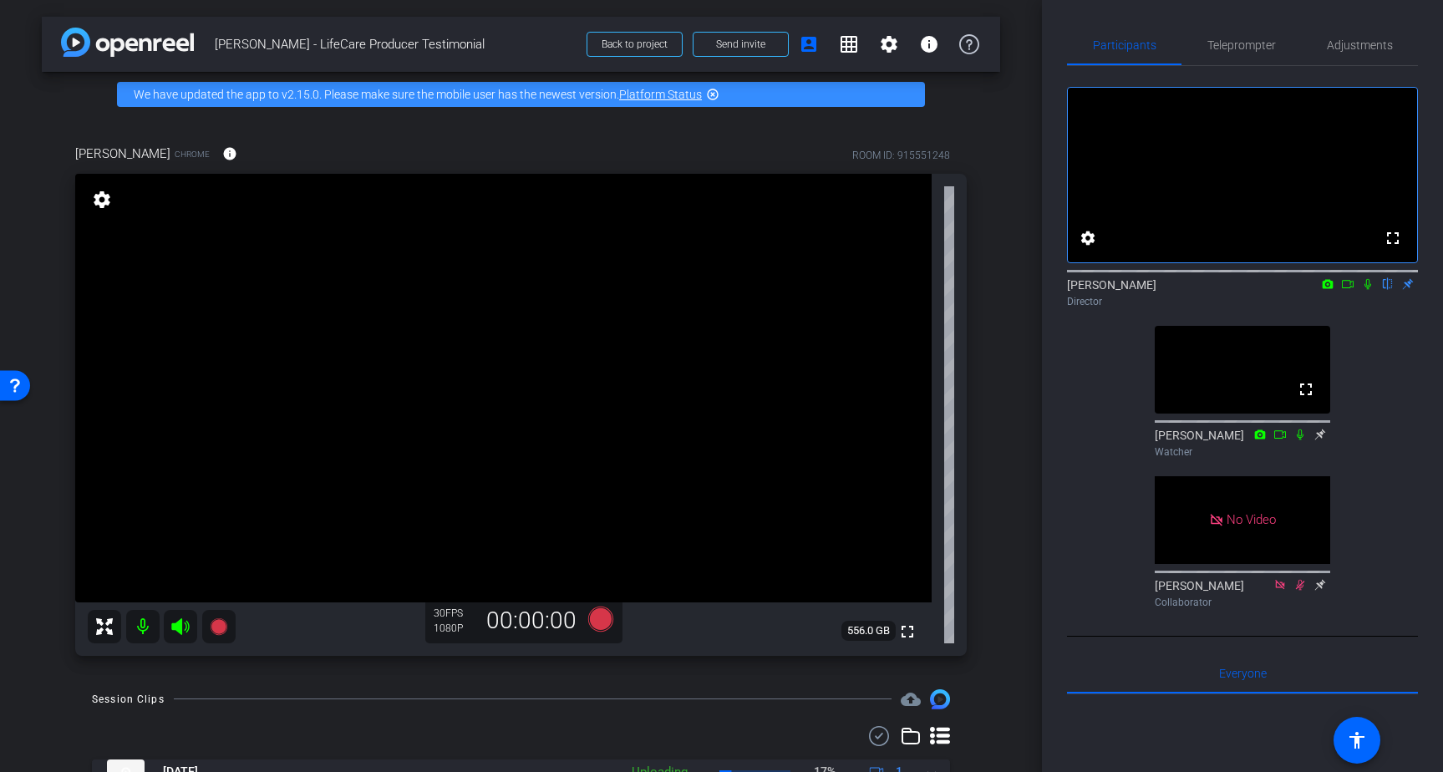
click at [1321, 440] on icon at bounding box center [1319, 435] width 13 height 12
click at [1319, 591] on icon at bounding box center [1319, 586] width 13 height 12
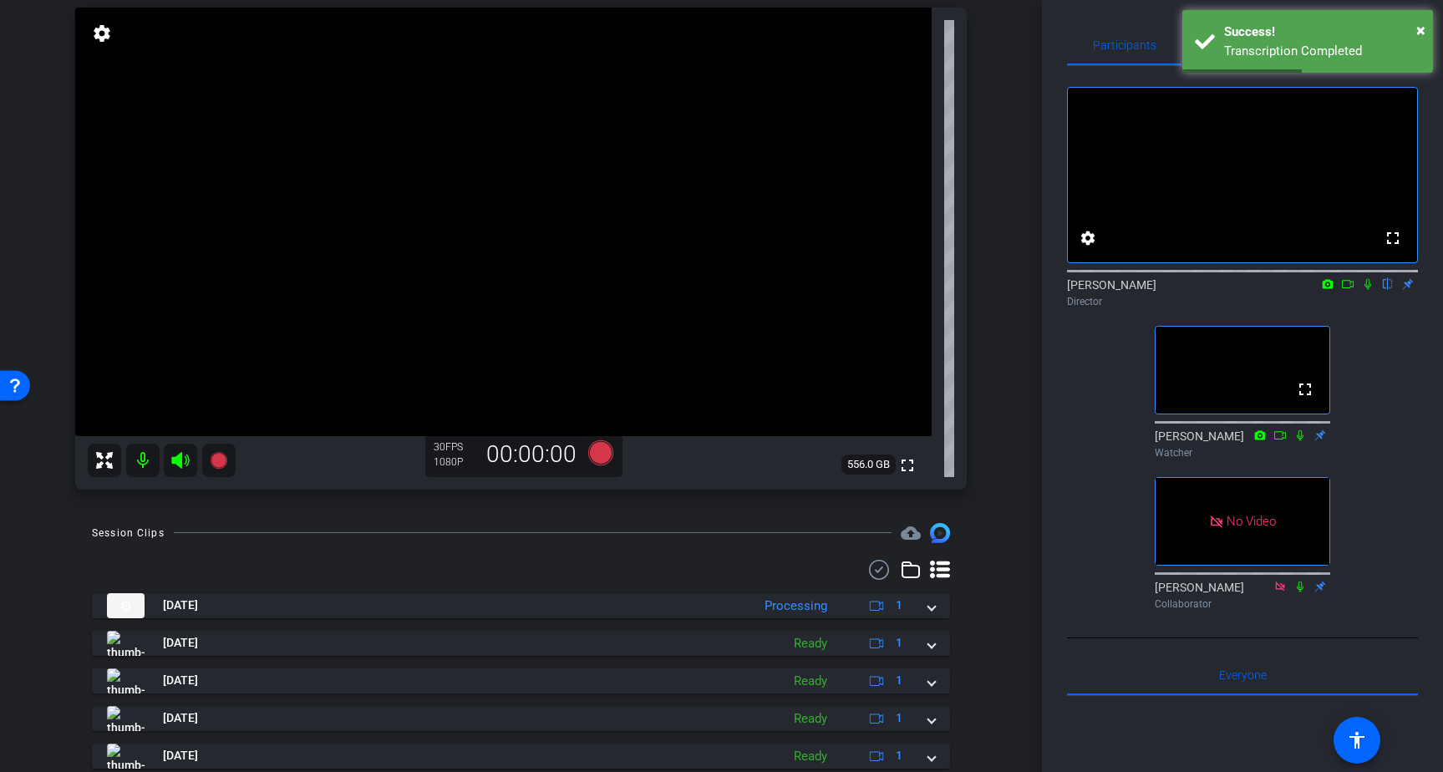
scroll to position [167, 0]
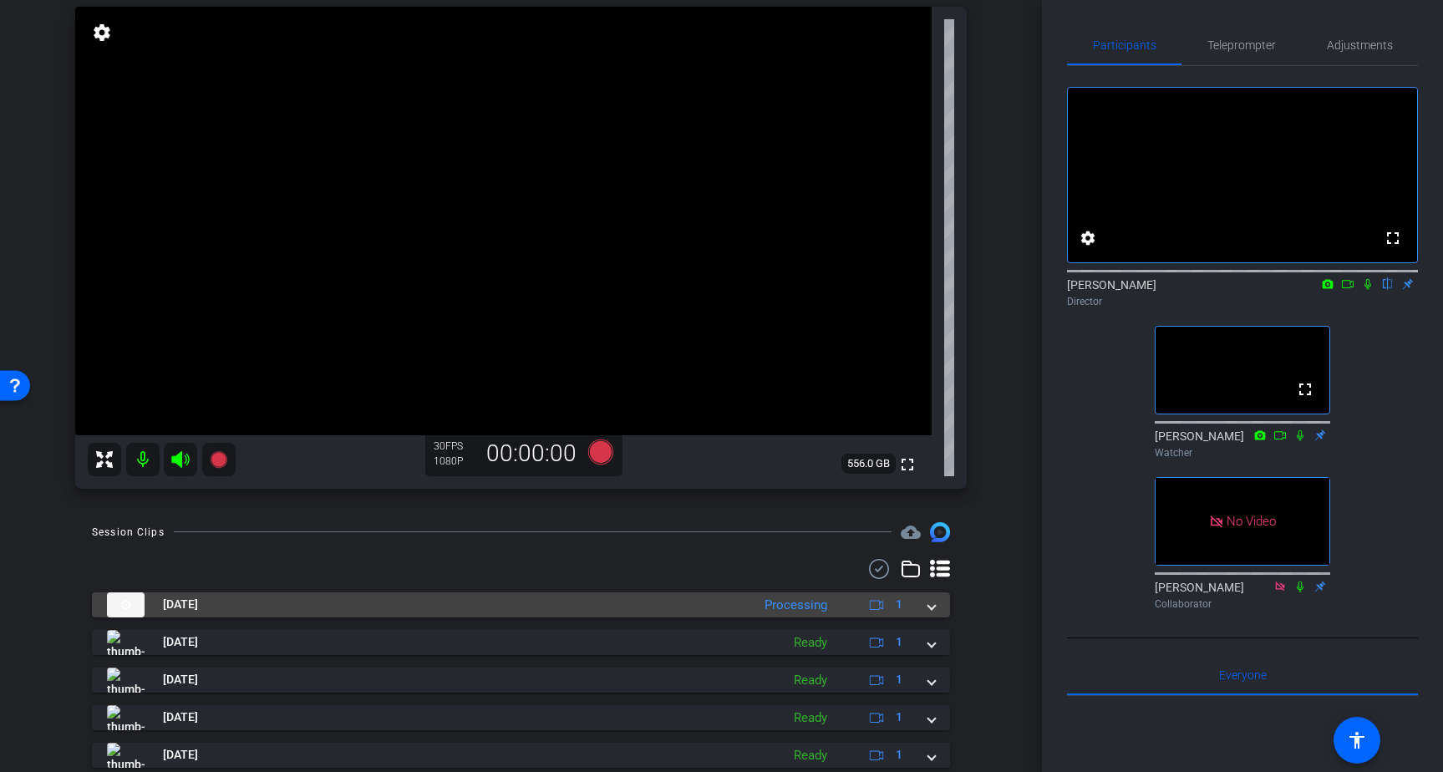
click at [935, 605] on span at bounding box center [931, 605] width 7 height 18
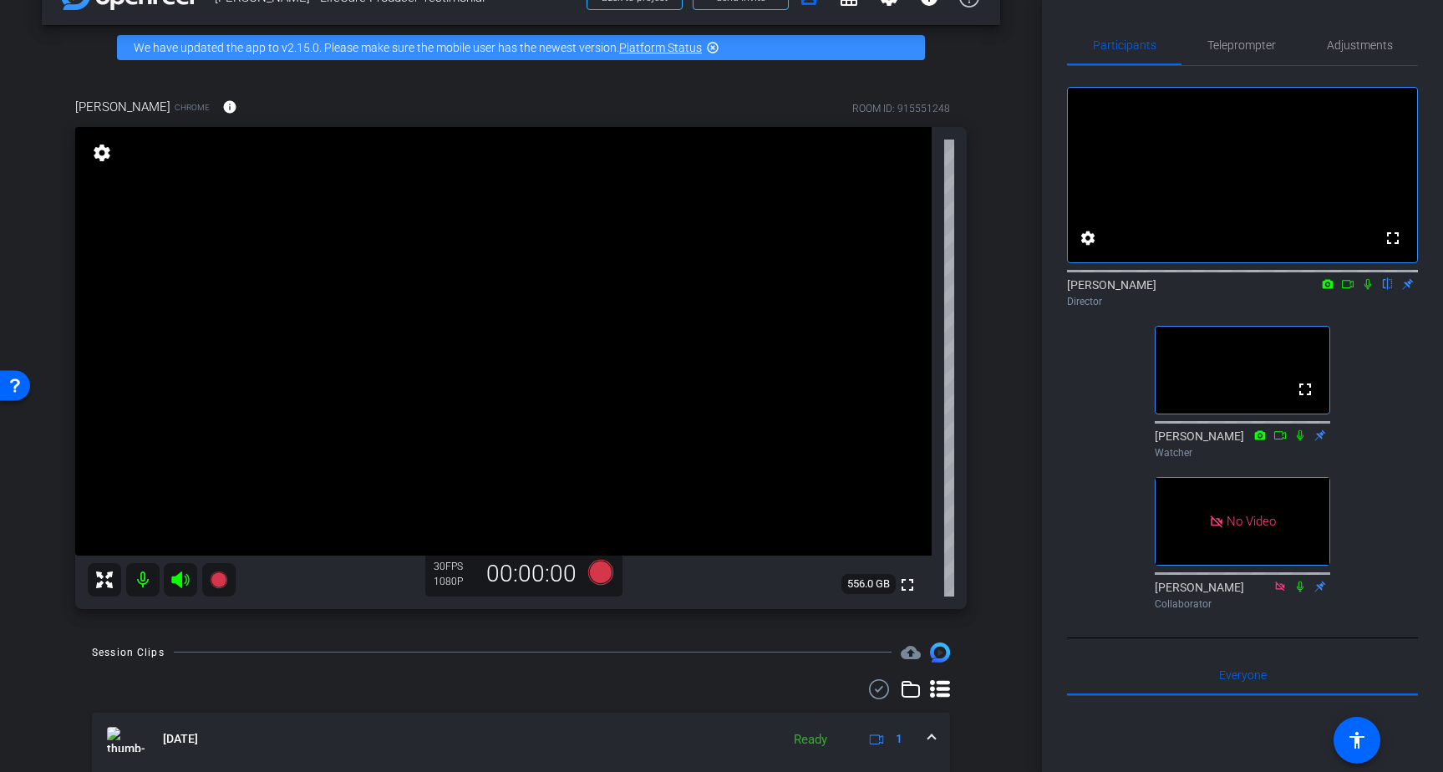
scroll to position [0, 0]
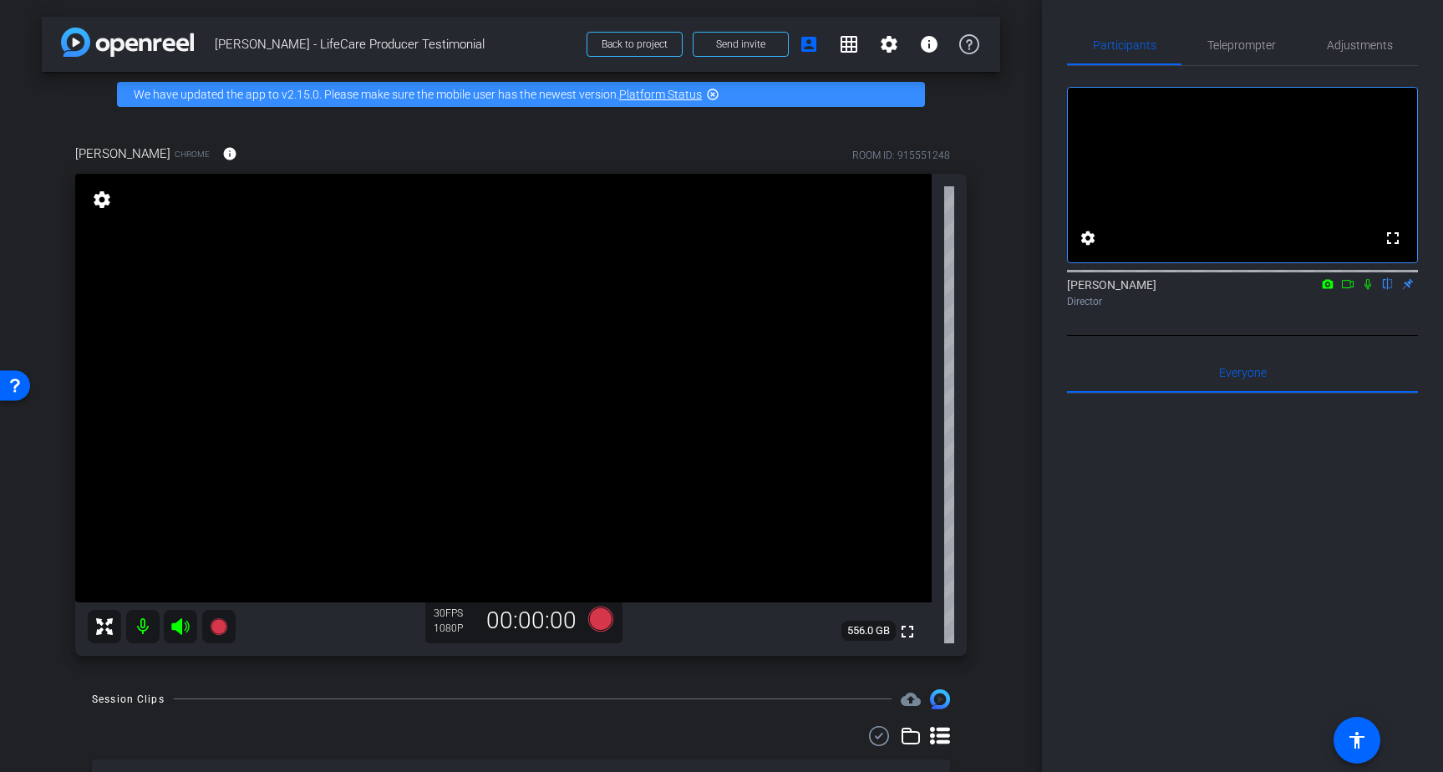
click at [1365, 290] on icon at bounding box center [1367, 284] width 13 height 12
click at [1347, 290] on icon at bounding box center [1347, 284] width 13 height 12
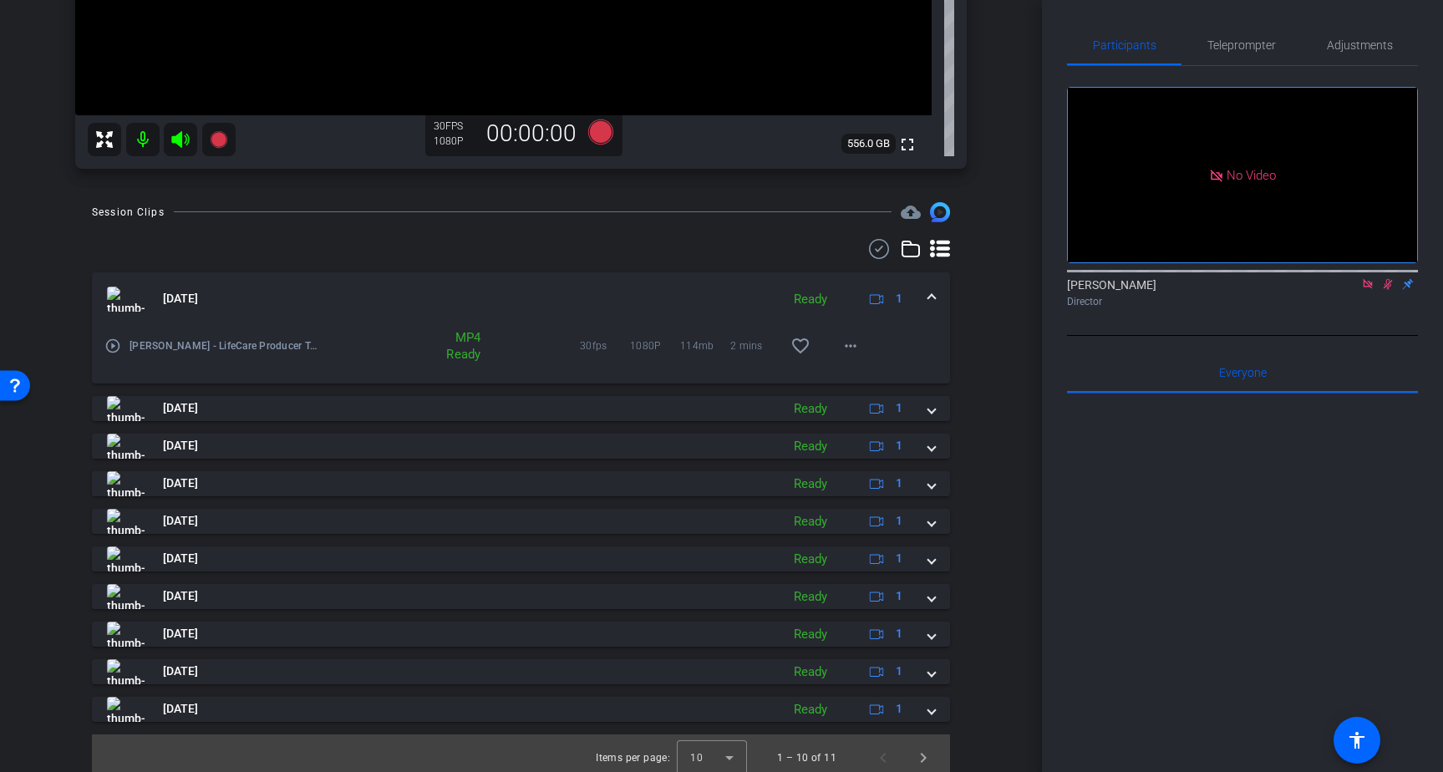
scroll to position [496, 0]
